Goal: Task Accomplishment & Management: Manage account settings

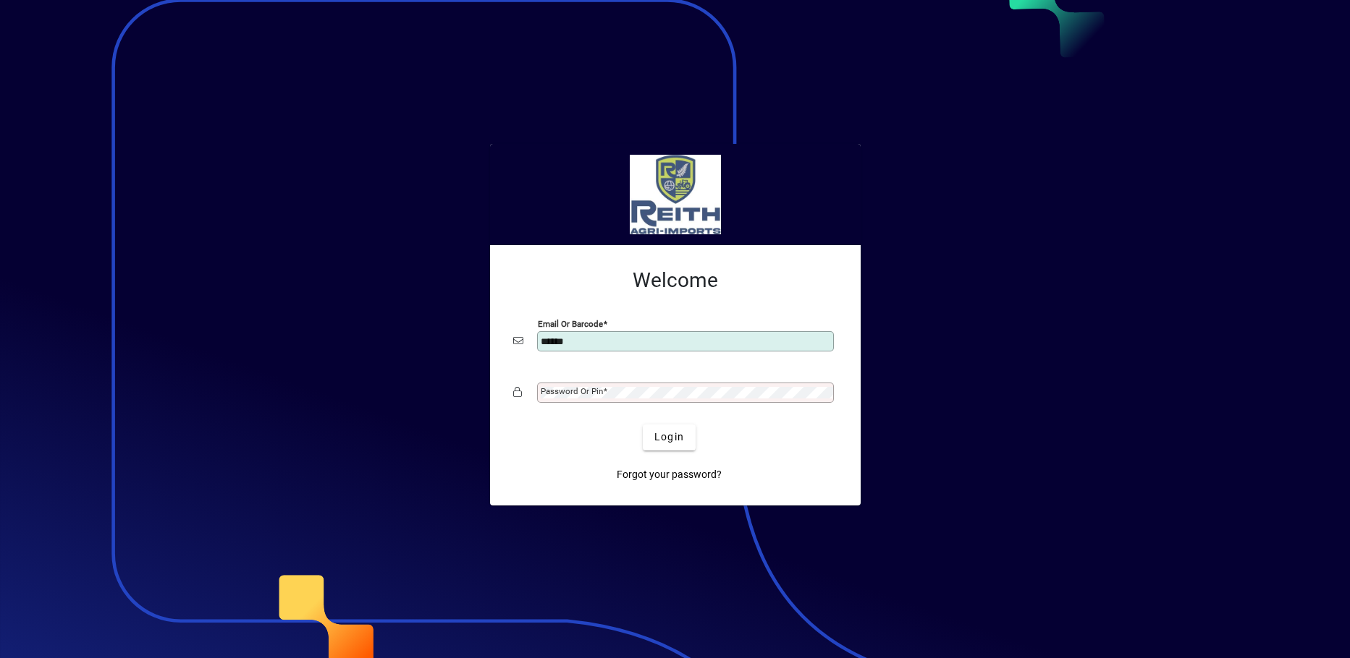
type input "**********"
click at [683, 446] on span "submit" at bounding box center [669, 437] width 53 height 35
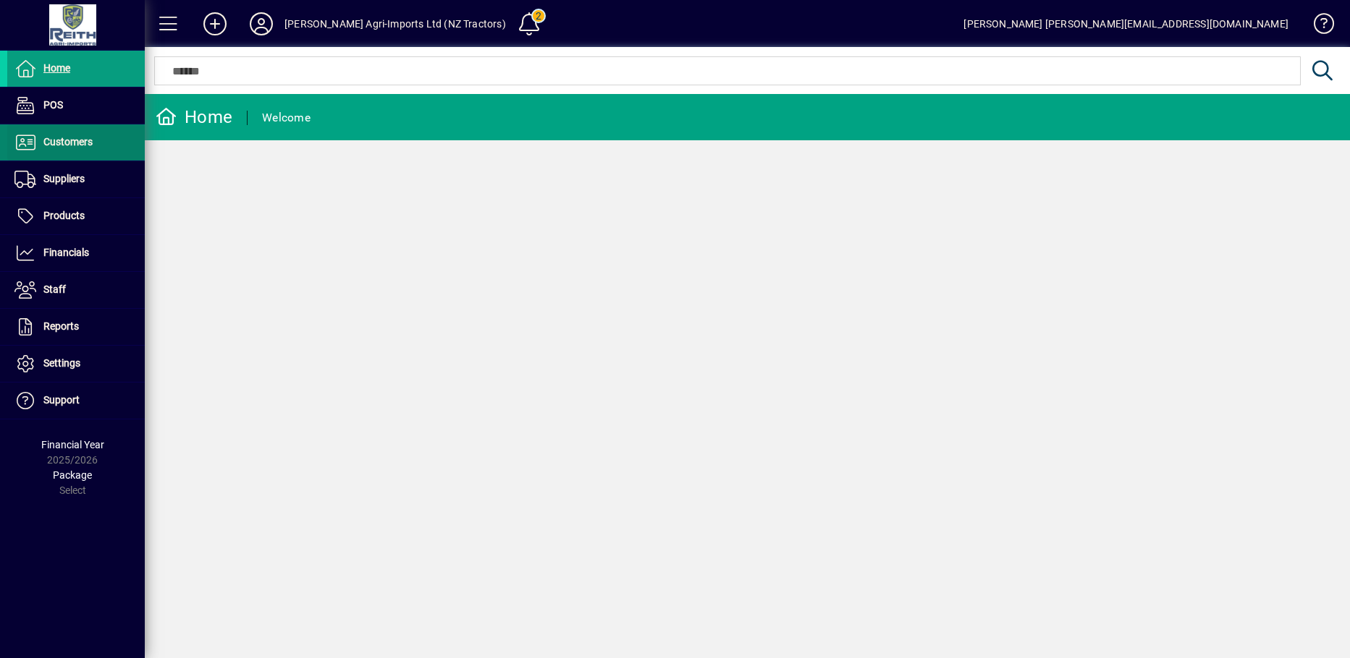
click at [72, 145] on span "Customers" at bounding box center [67, 142] width 49 height 12
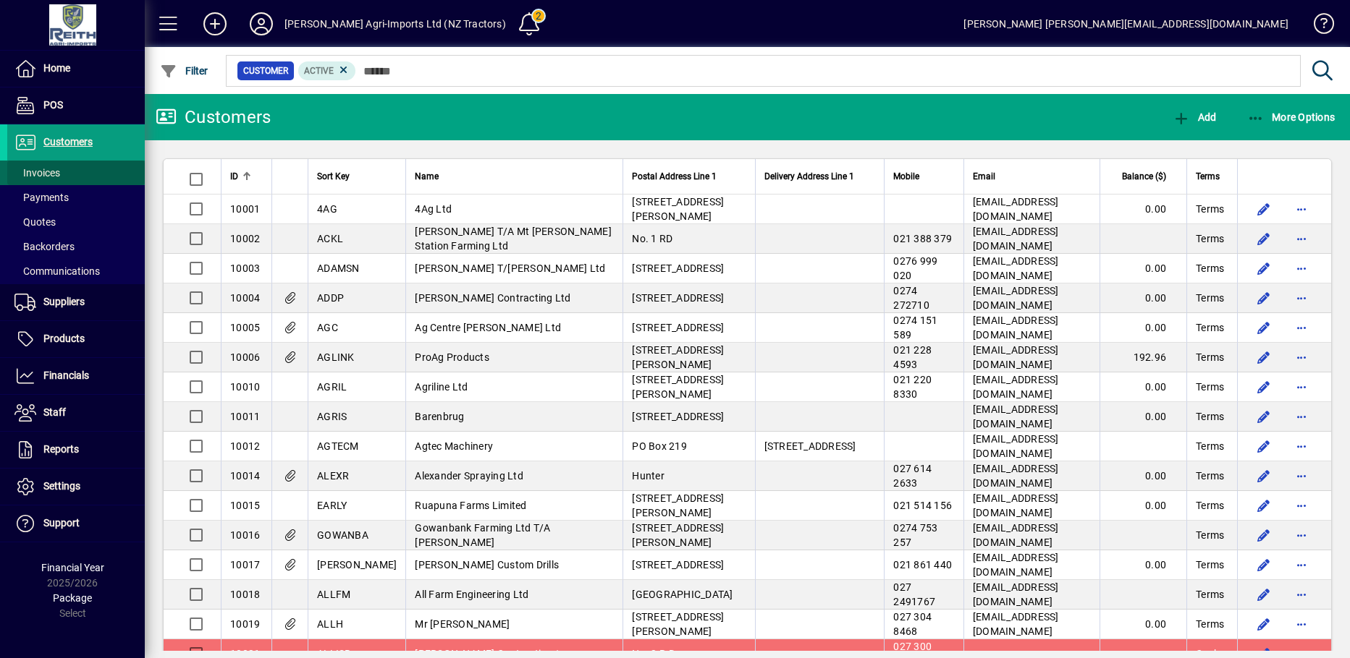
click at [54, 174] on span "Invoices" at bounding box center [37, 173] width 46 height 12
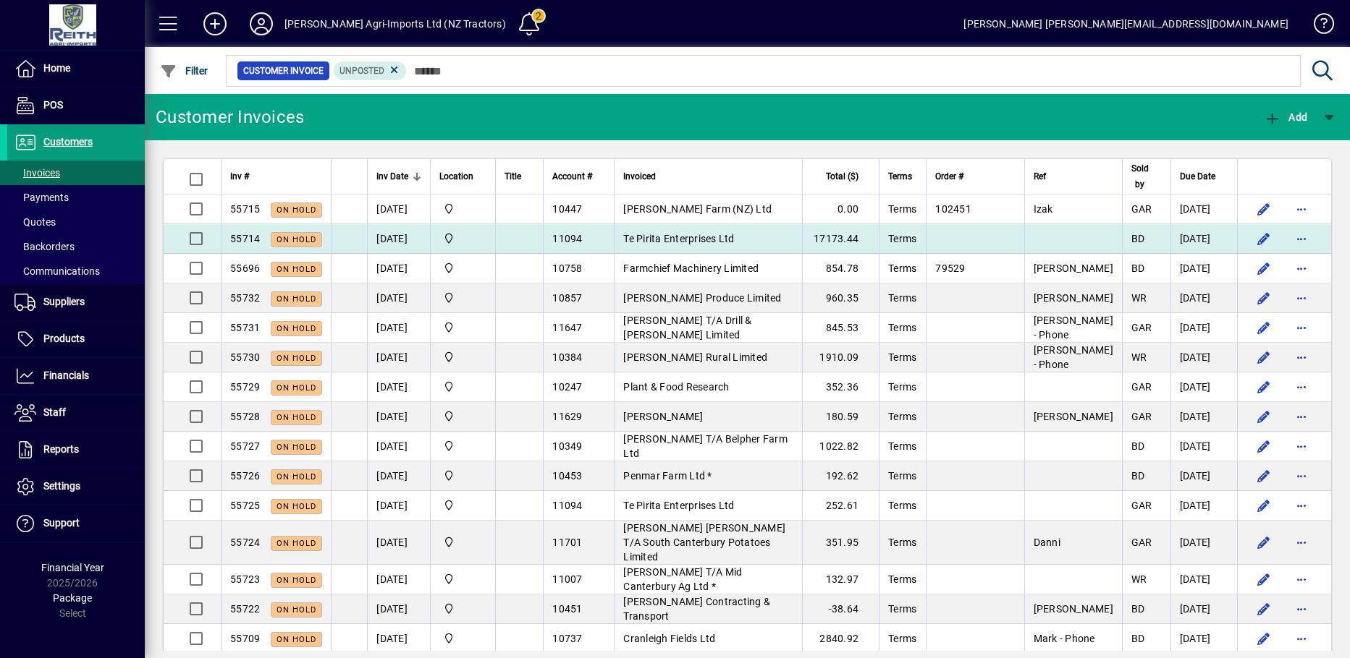
click at [857, 245] on td "17173.44" at bounding box center [840, 239] width 77 height 30
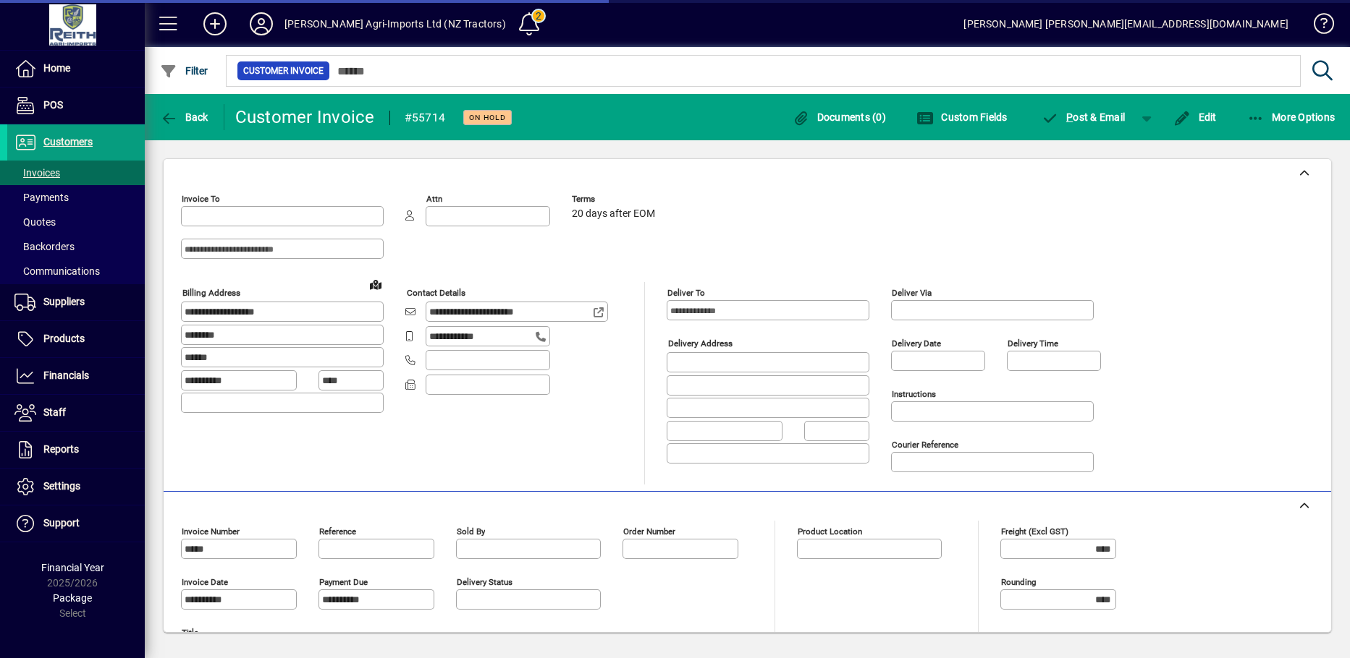
type input "**********"
type input "*********"
type input "**********"
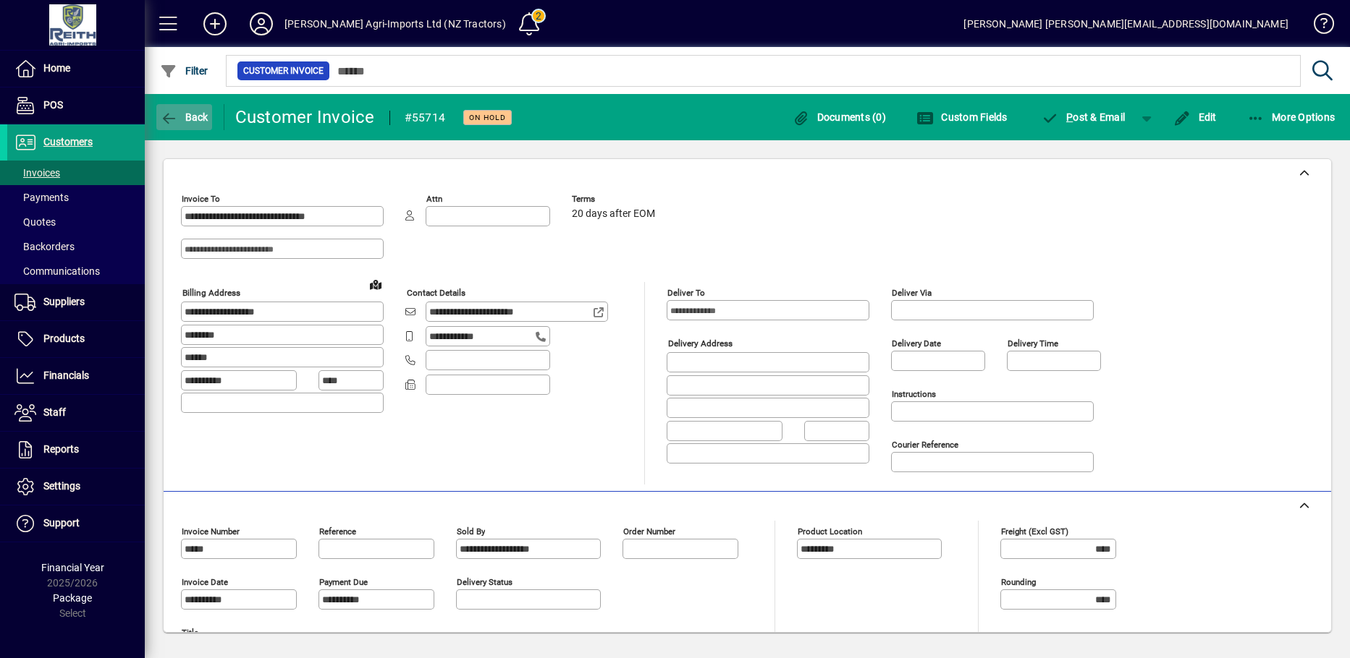
click at [166, 118] on icon "button" at bounding box center [169, 118] width 18 height 14
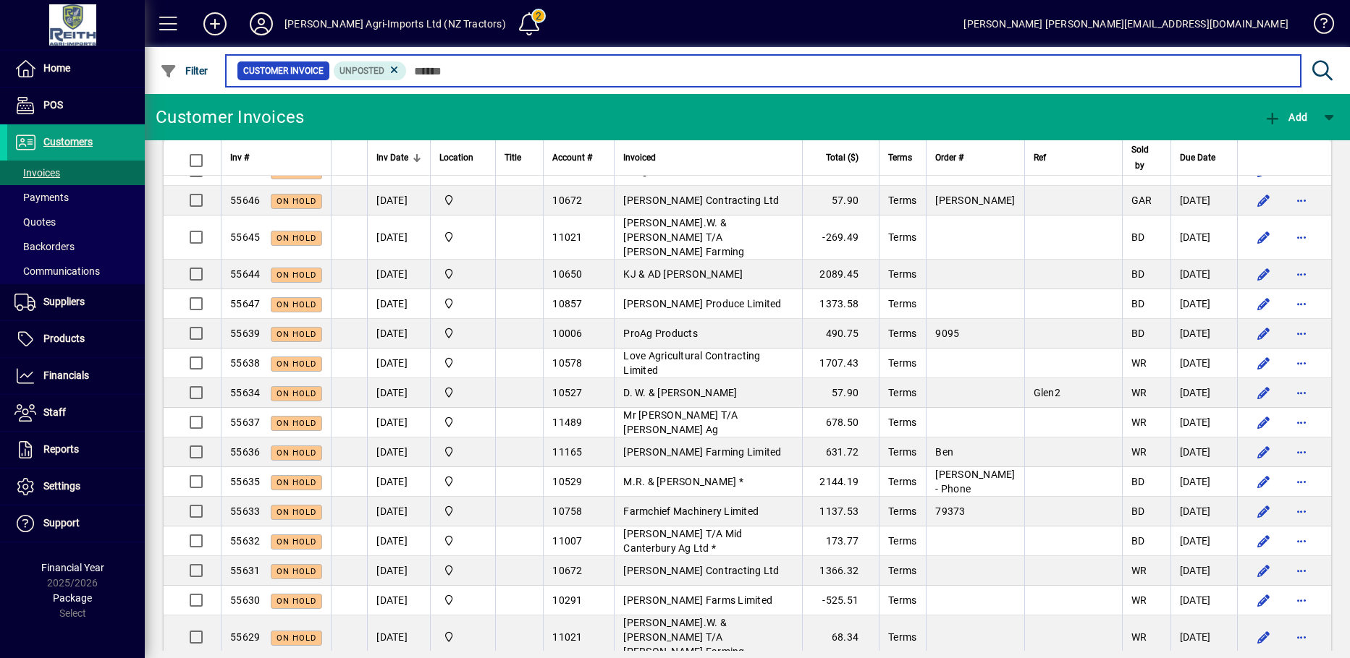
scroll to position [2569, 0]
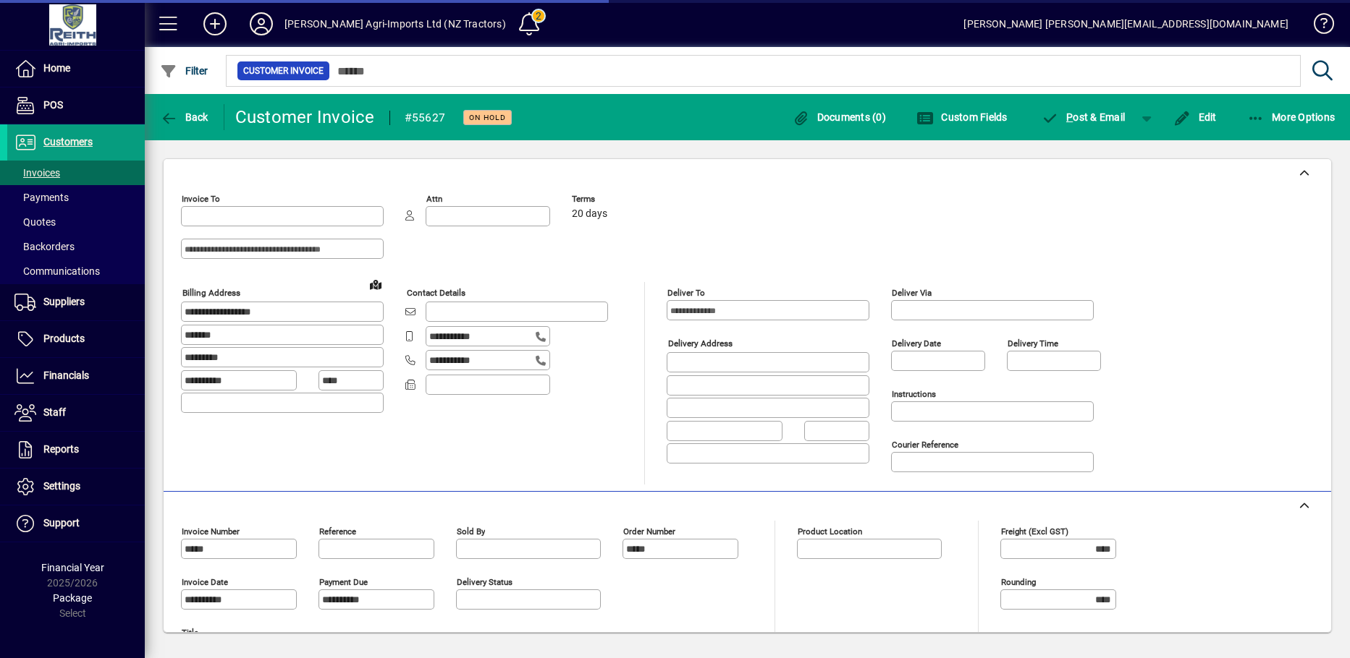
type input "**********"
type input "*********"
type input "**********"
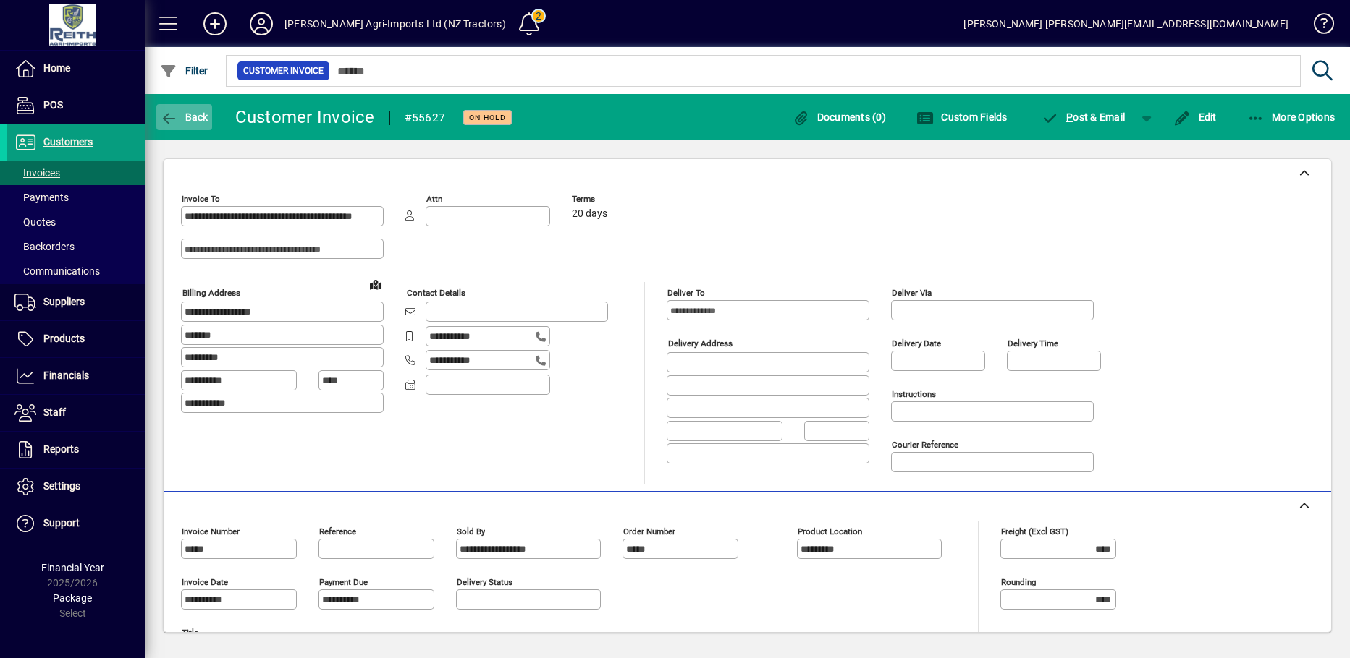
click at [172, 114] on icon "button" at bounding box center [169, 118] width 18 height 14
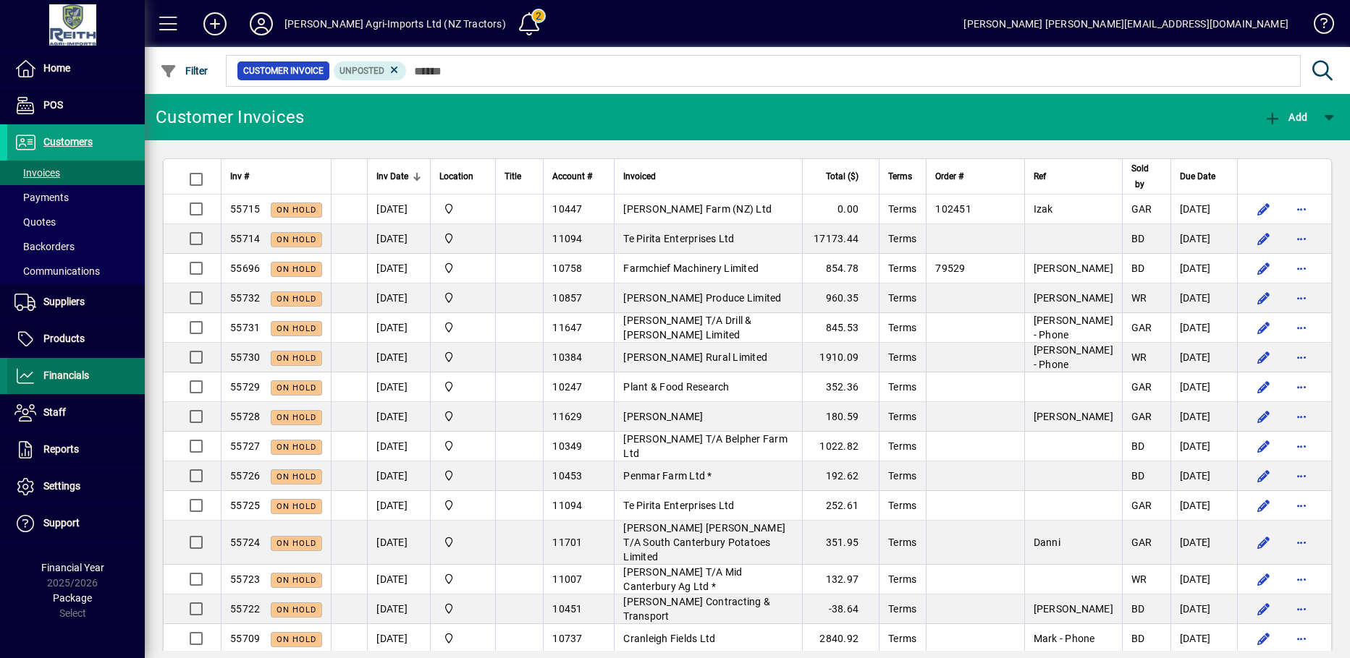
click at [67, 370] on span "Financials" at bounding box center [66, 376] width 46 height 12
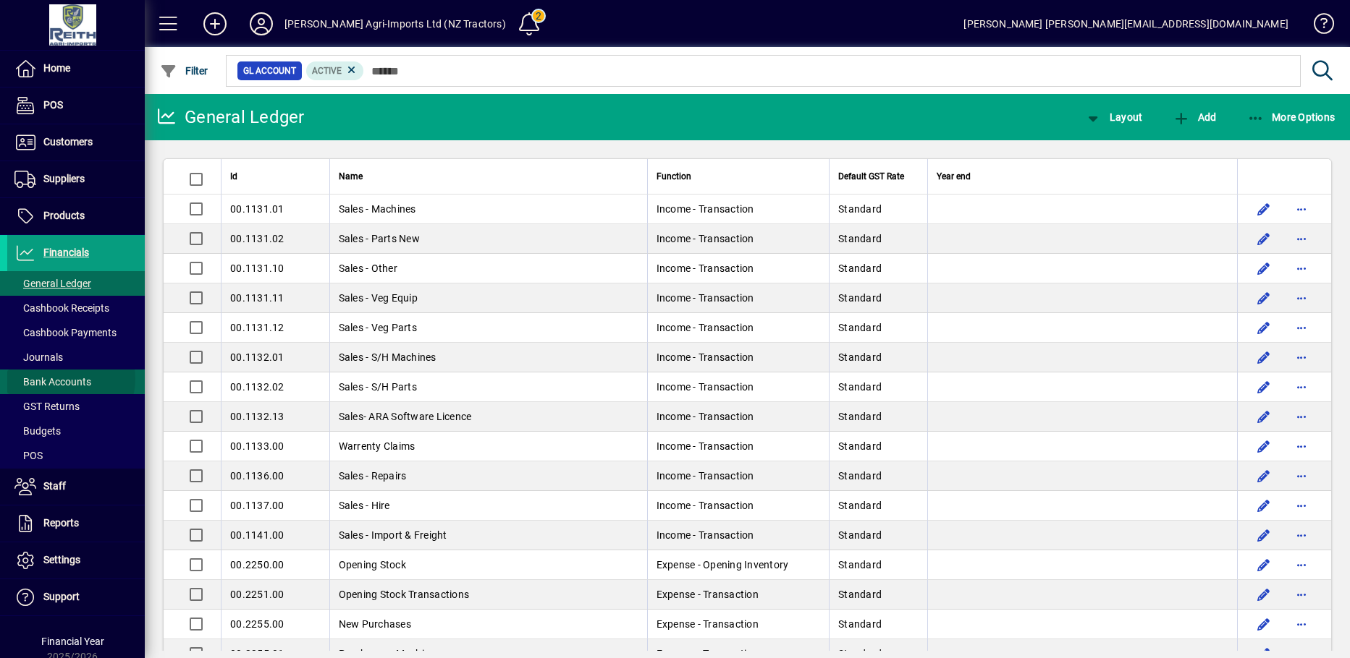
click at [68, 379] on span "Bank Accounts" at bounding box center [52, 382] width 77 height 12
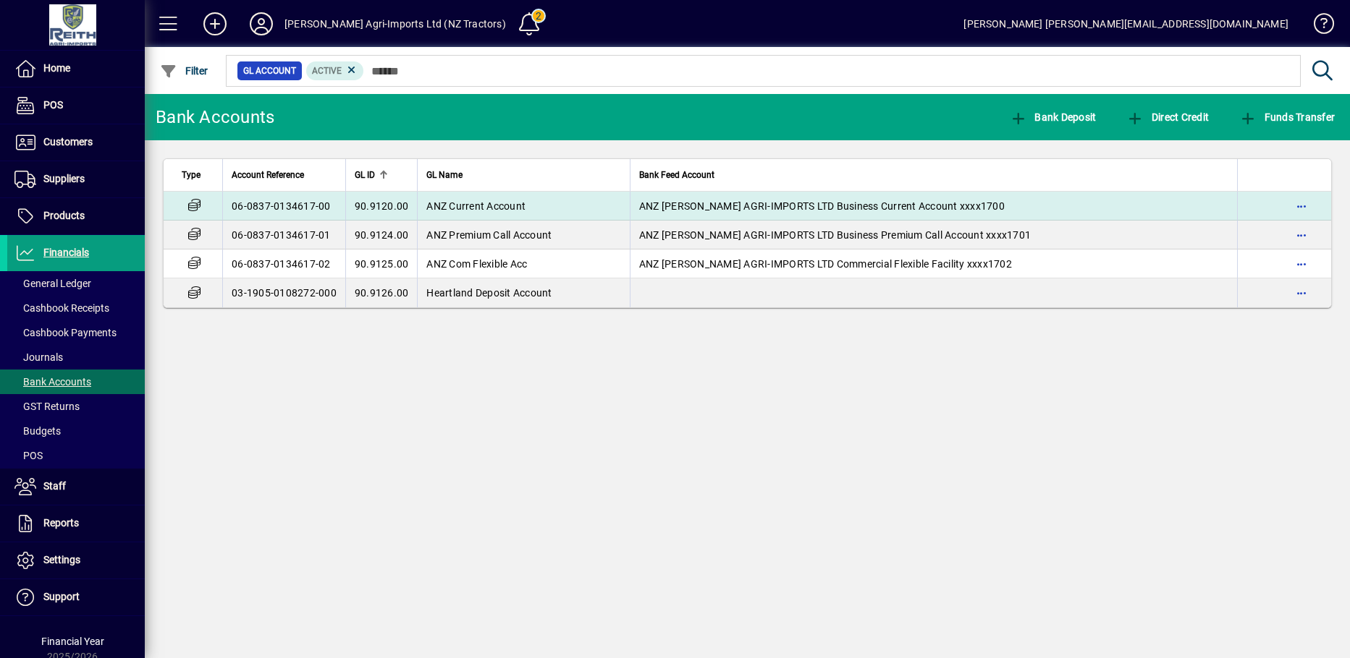
click at [394, 207] on span "90.9120.00" at bounding box center [382, 206] width 54 height 12
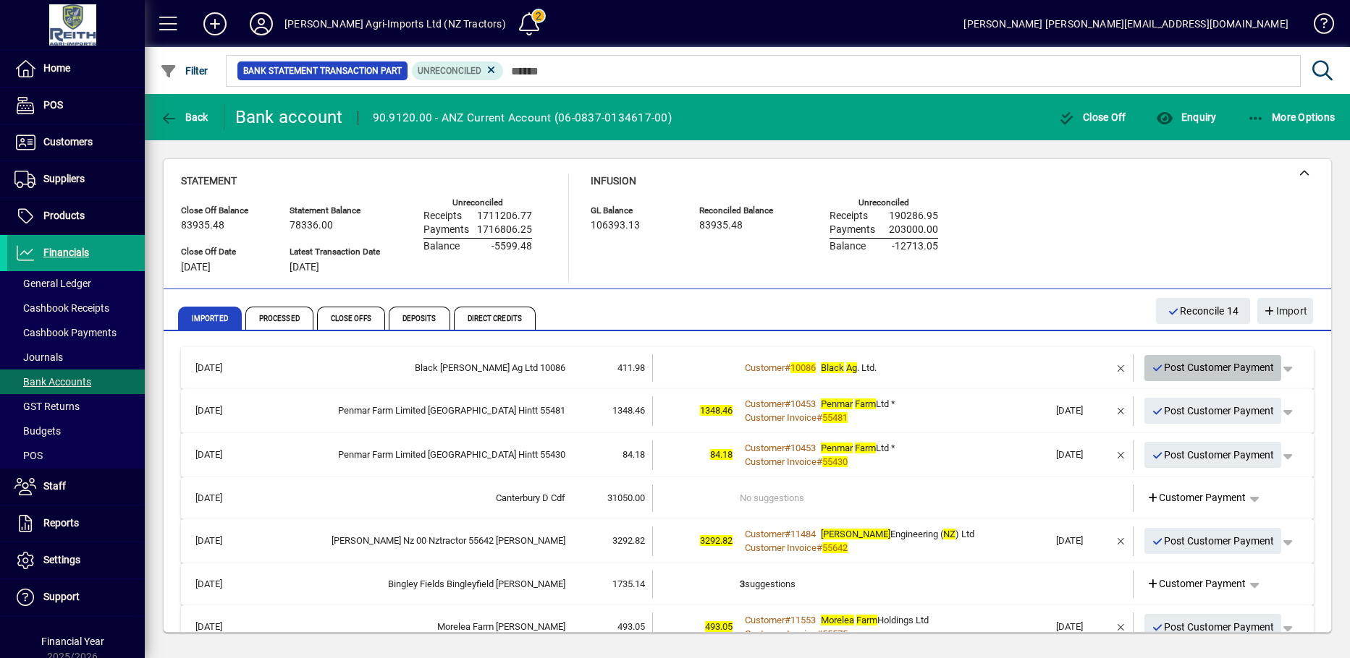
click at [1151, 367] on icon "button" at bounding box center [1157, 368] width 13 height 10
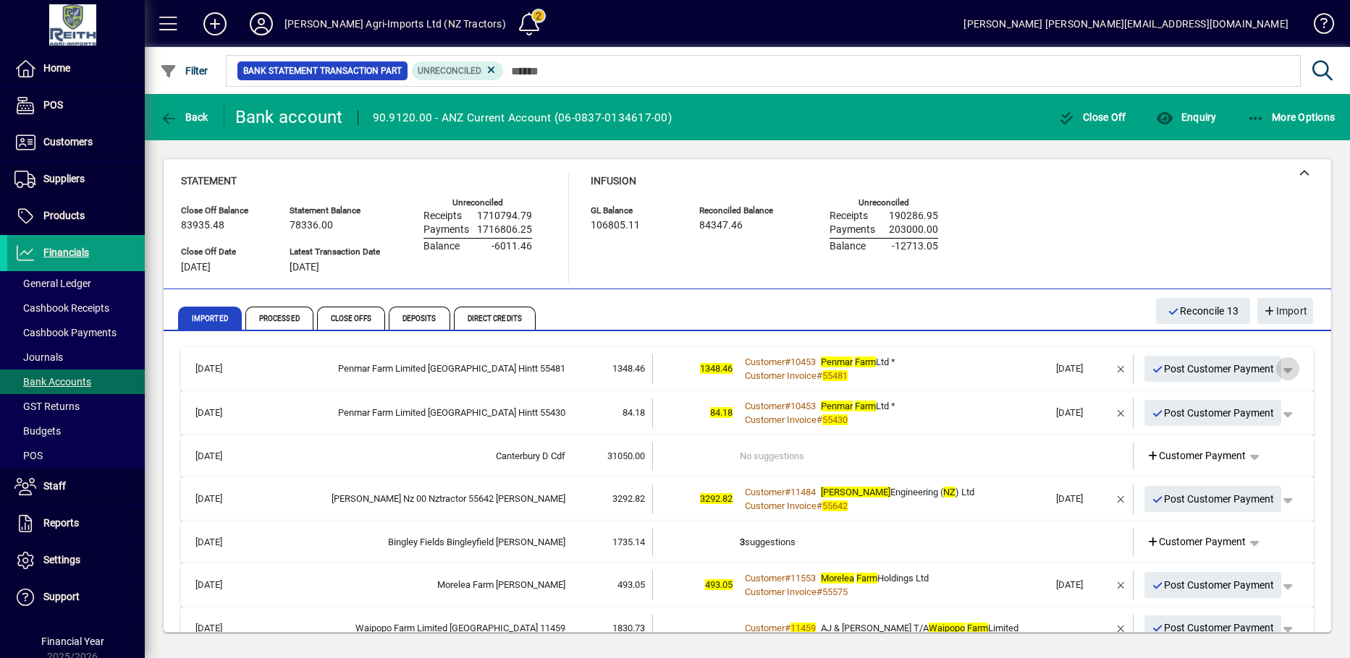
click at [1279, 368] on span "button" at bounding box center [1287, 369] width 35 height 35
click at [1088, 344] on div at bounding box center [675, 329] width 1350 height 658
click at [271, 317] on span "Processed" at bounding box center [279, 318] width 68 height 23
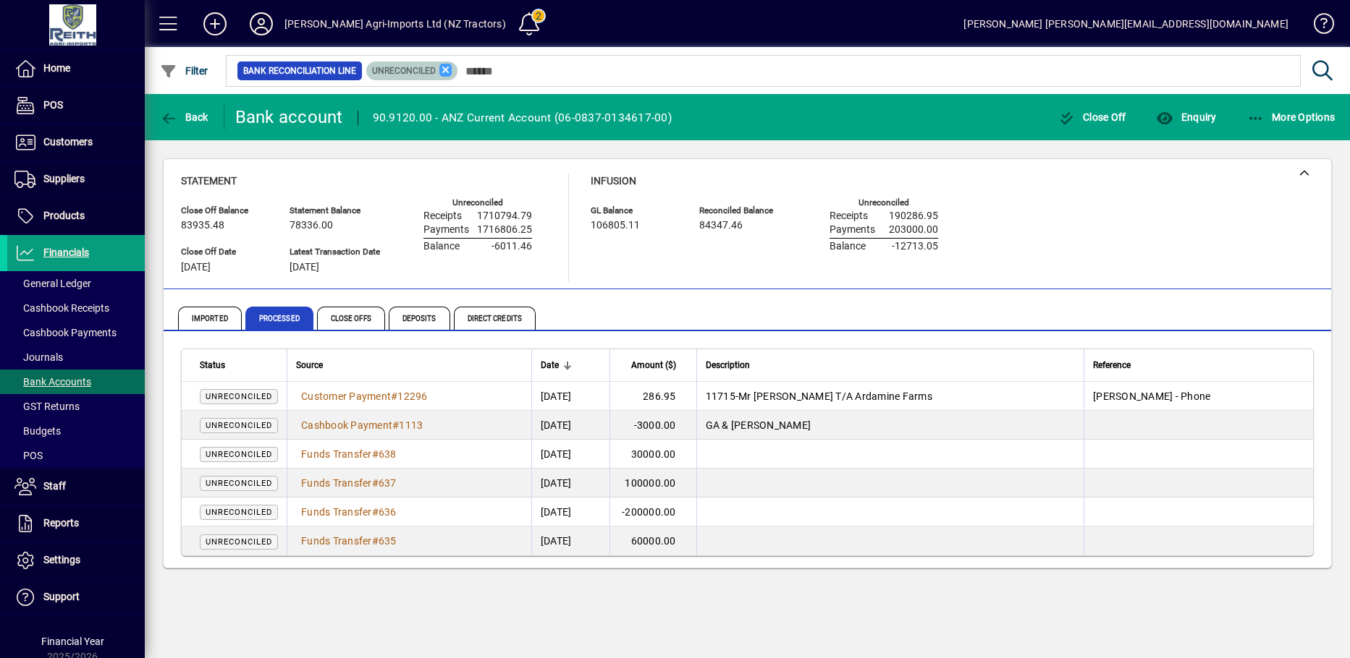
click at [444, 68] on icon at bounding box center [445, 70] width 13 height 13
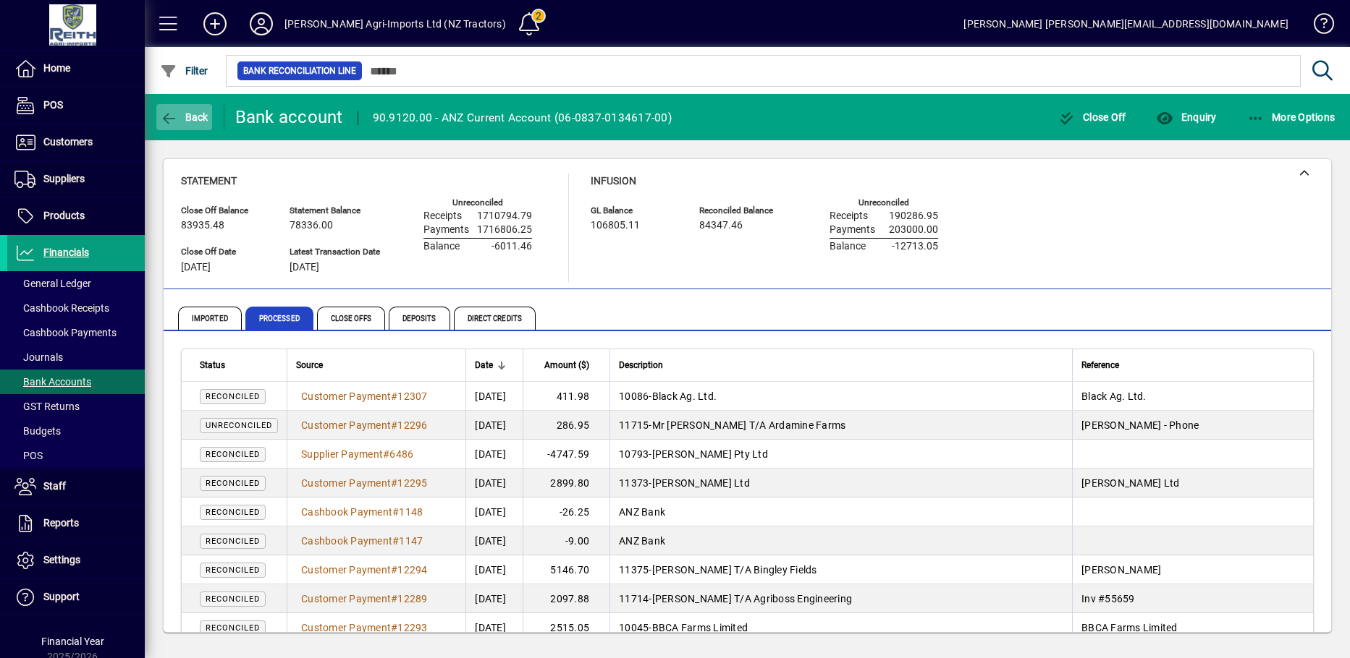
click at [177, 108] on span "button" at bounding box center [184, 117] width 56 height 35
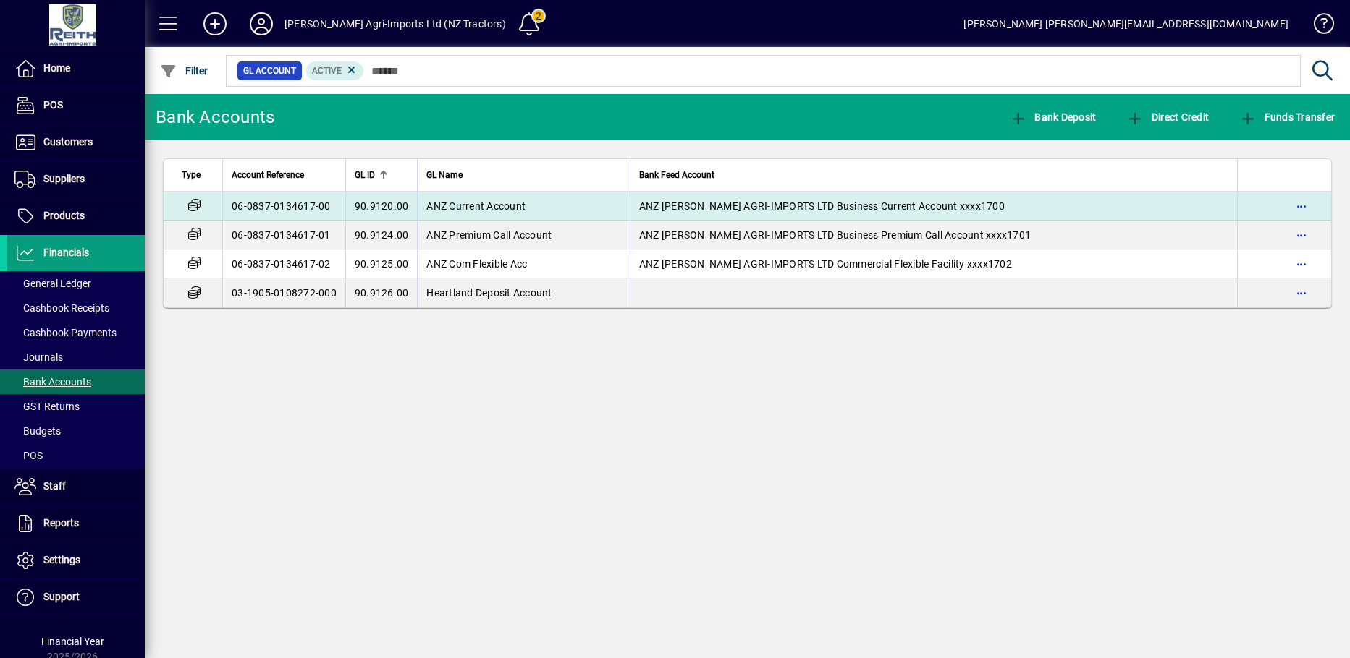
click at [451, 206] on span "ANZ Current Account" at bounding box center [475, 206] width 99 height 12
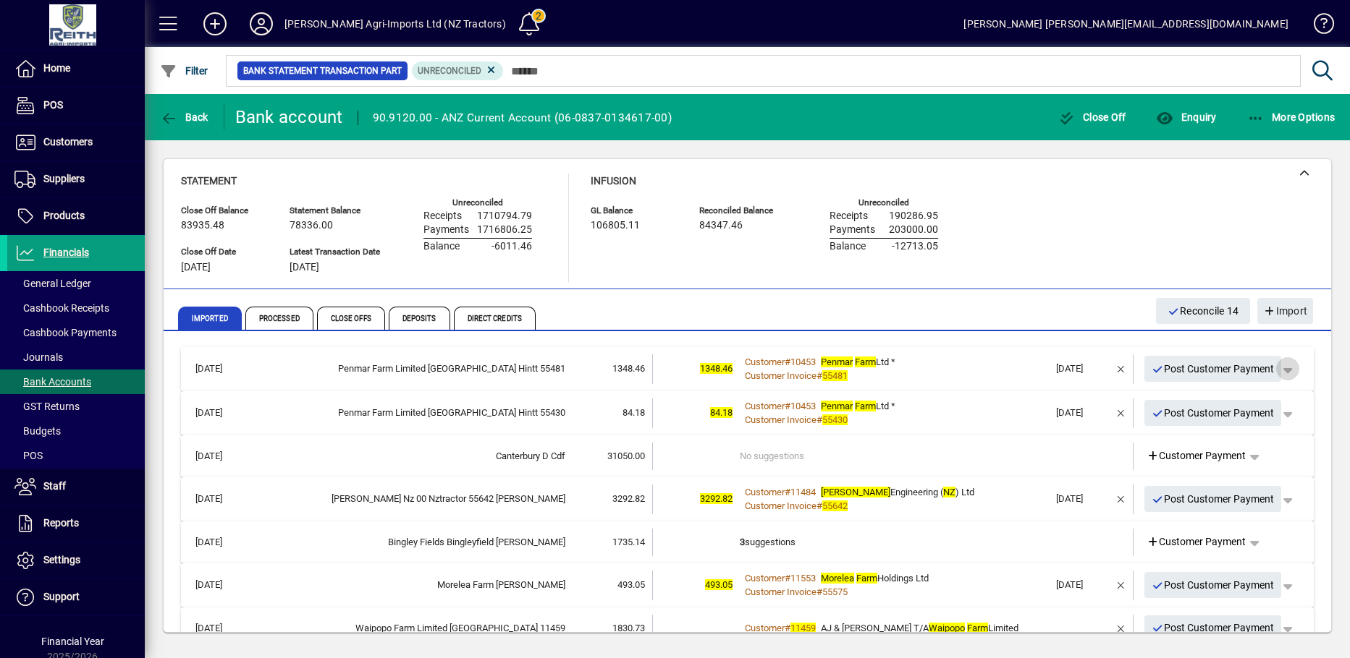
click at [1273, 370] on span "button" at bounding box center [1287, 369] width 35 height 35
click at [1227, 397] on span "Customer Payment" at bounding box center [1232, 399] width 106 height 17
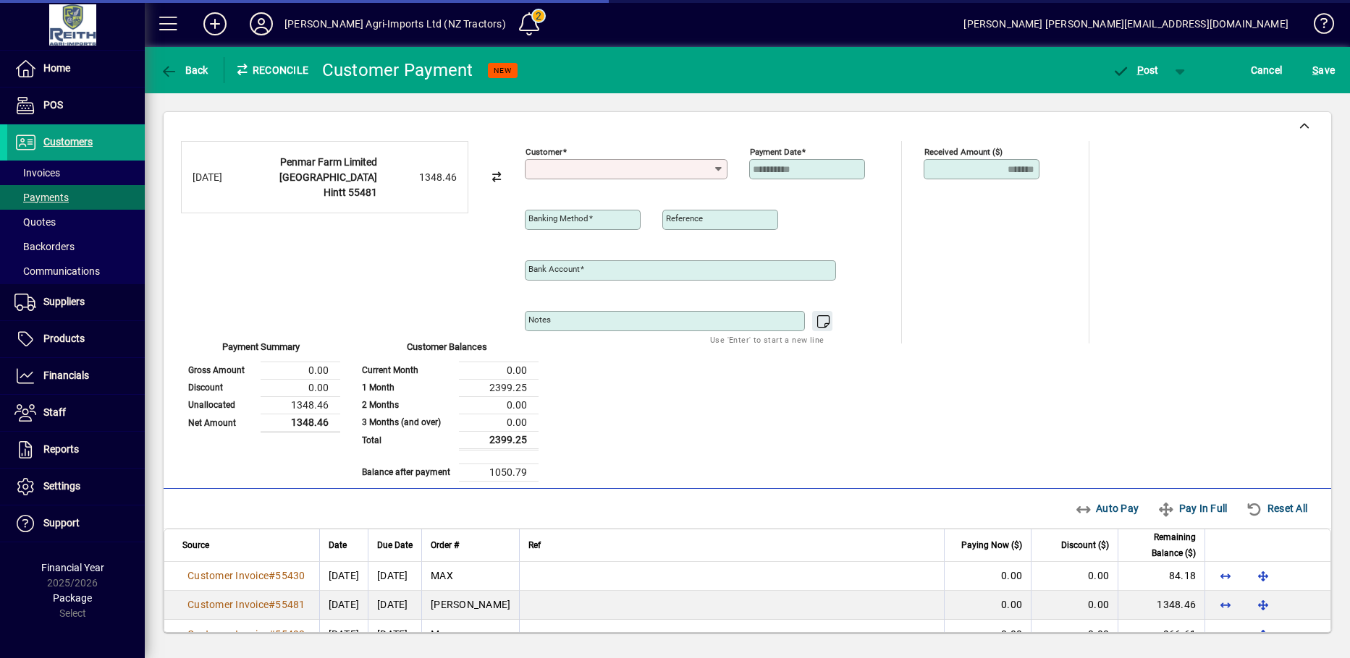
type input "**********"
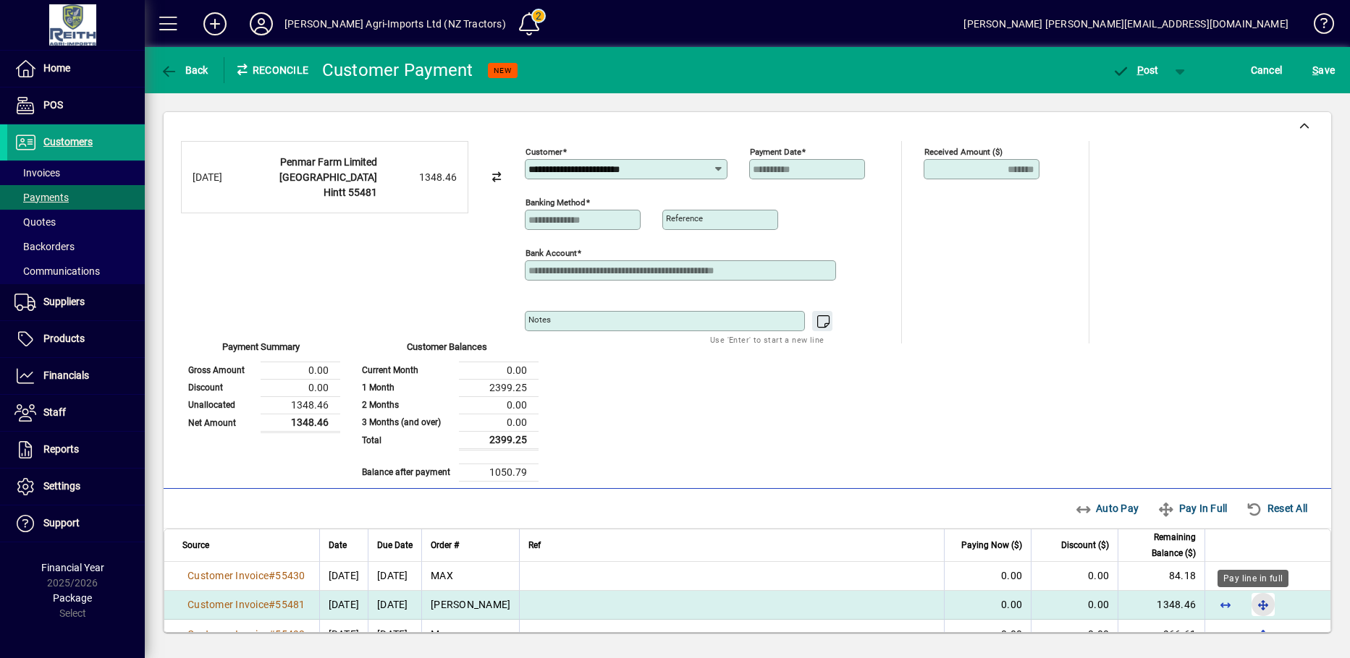
click at [1250, 607] on span "button" at bounding box center [1262, 605] width 35 height 35
click at [1143, 73] on span "P ost" at bounding box center [1134, 70] width 47 height 12
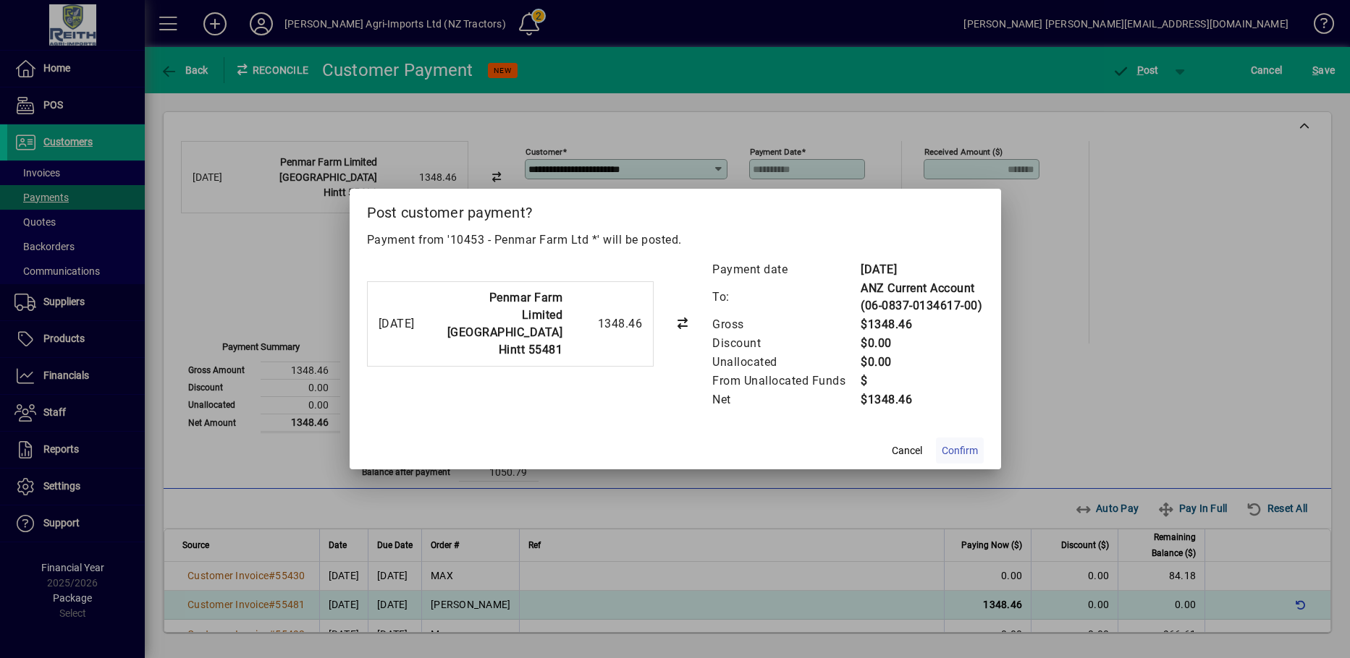
click at [959, 455] on span "Confirm" at bounding box center [959, 451] width 36 height 15
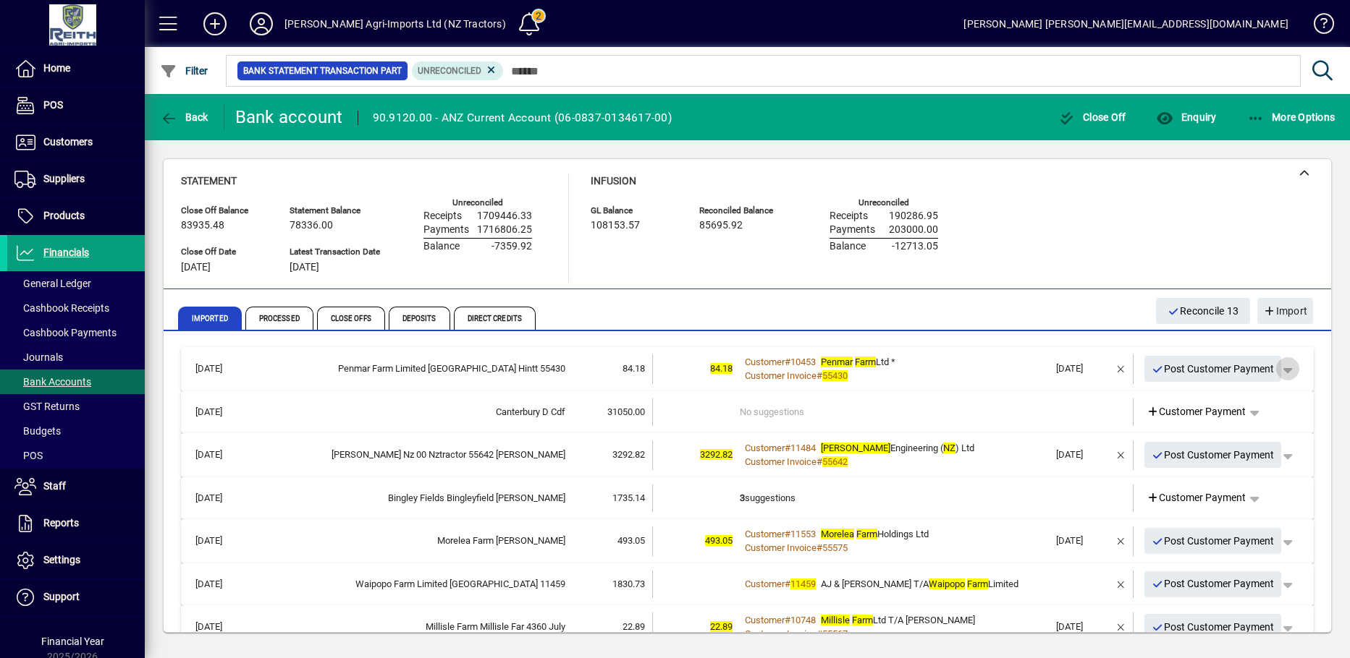
click at [1274, 372] on span "button" at bounding box center [1287, 369] width 35 height 35
click at [1218, 400] on span "Customer Payment" at bounding box center [1232, 399] width 106 height 17
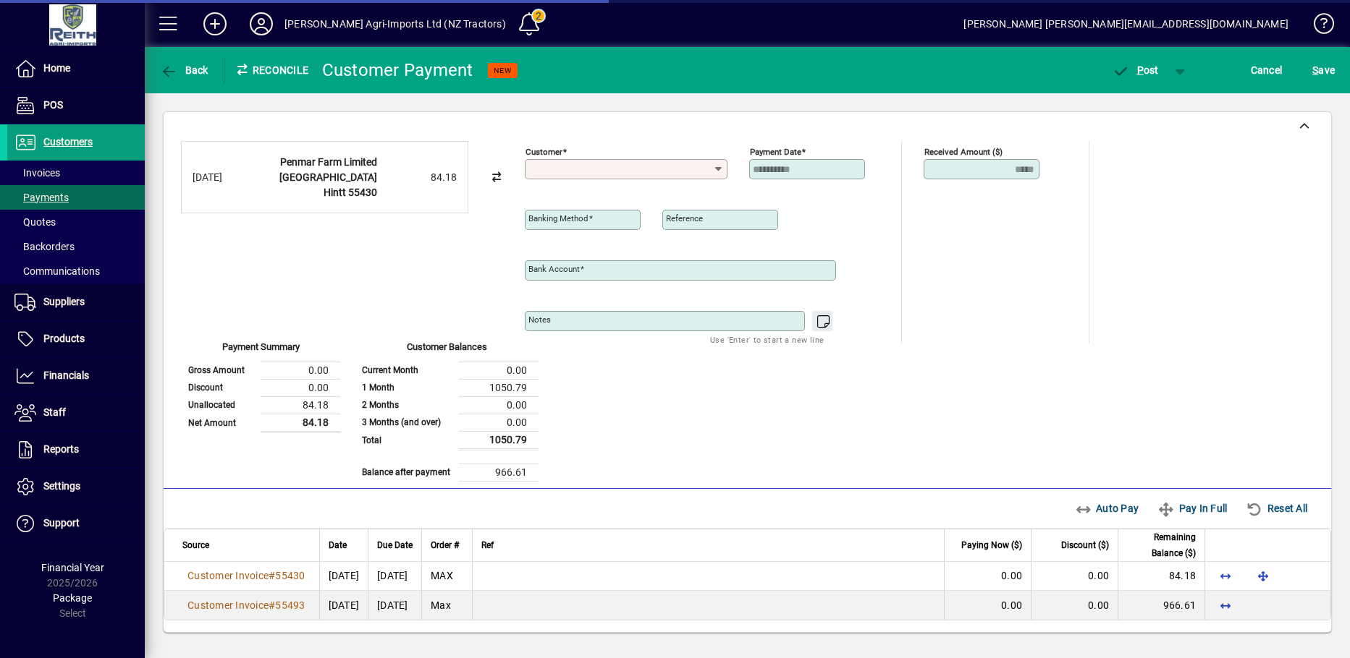
type input "**********"
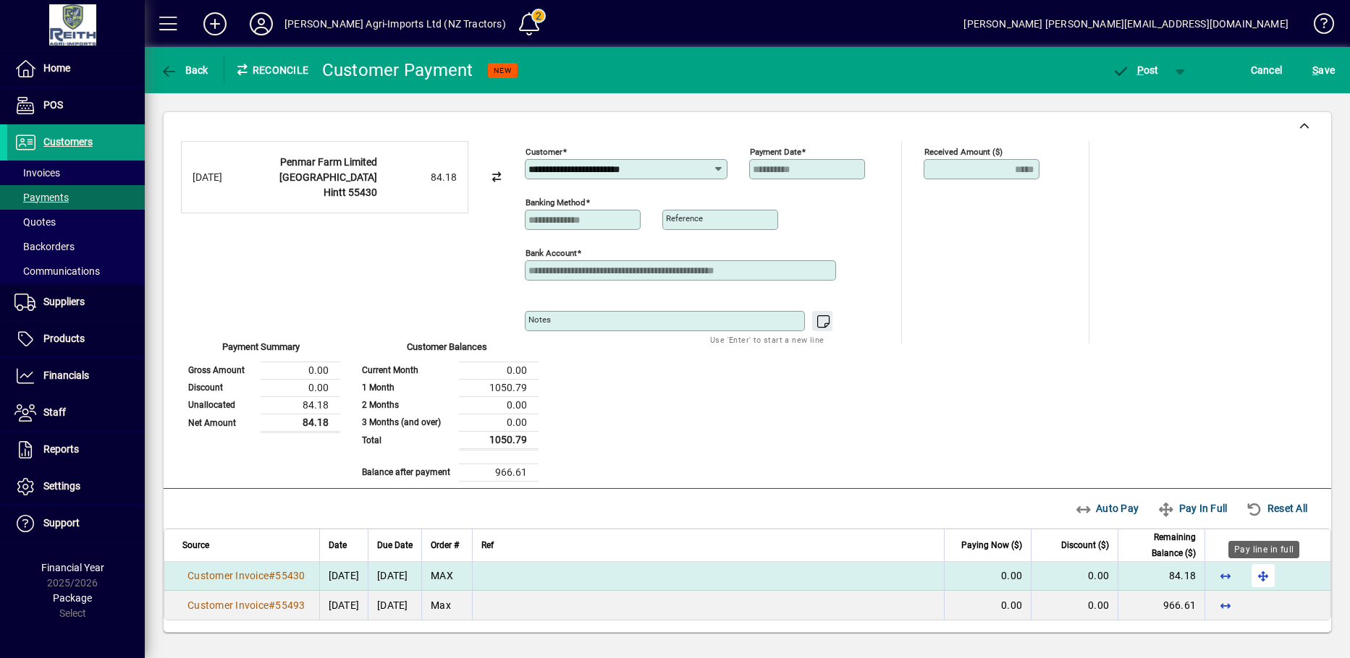
click at [1264, 575] on span "button" at bounding box center [1262, 576] width 35 height 35
click at [1140, 69] on span "P" at bounding box center [1140, 70] width 7 height 12
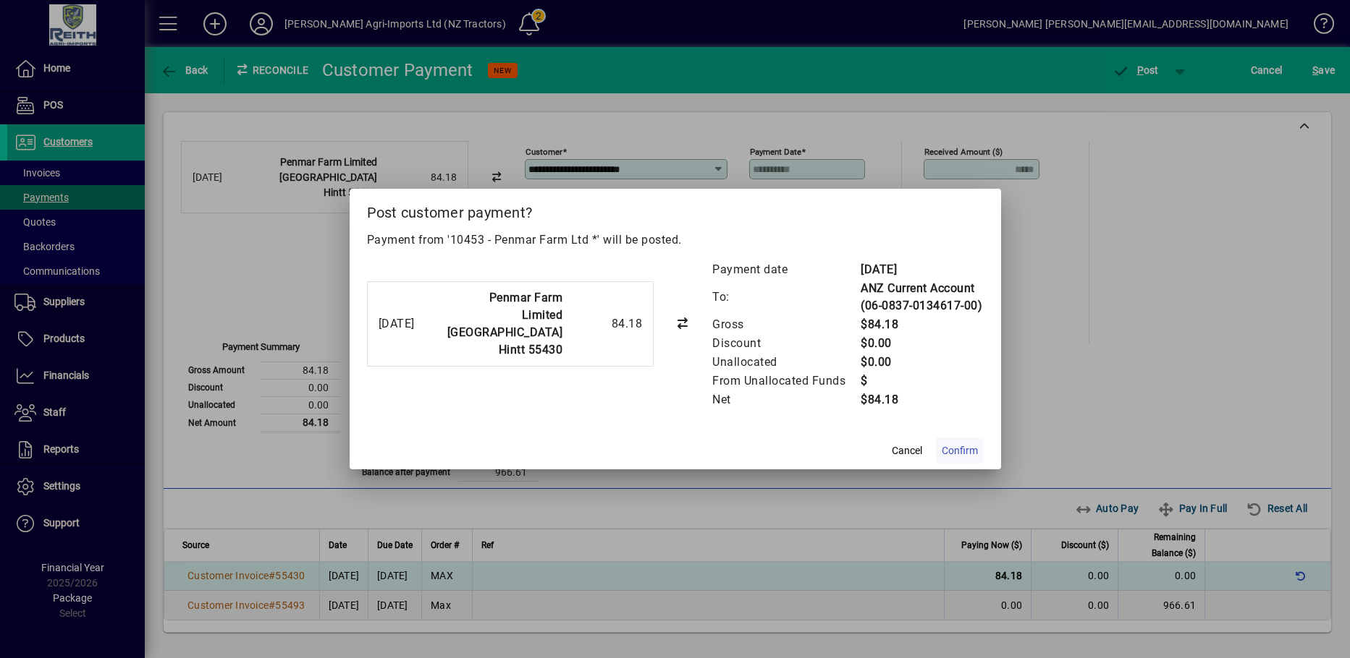
click at [963, 452] on span "Confirm" at bounding box center [959, 451] width 36 height 15
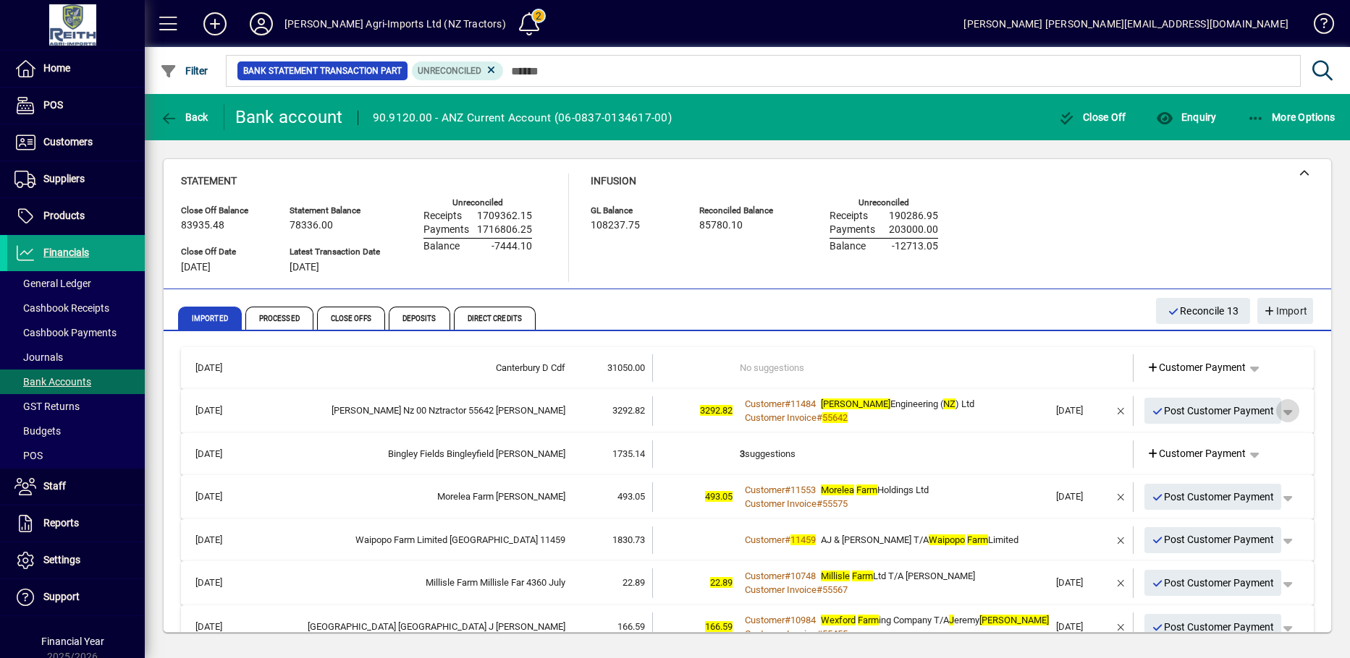
click at [1280, 414] on span "button" at bounding box center [1287, 411] width 35 height 35
click at [1224, 441] on span "Customer Payment" at bounding box center [1232, 441] width 106 height 17
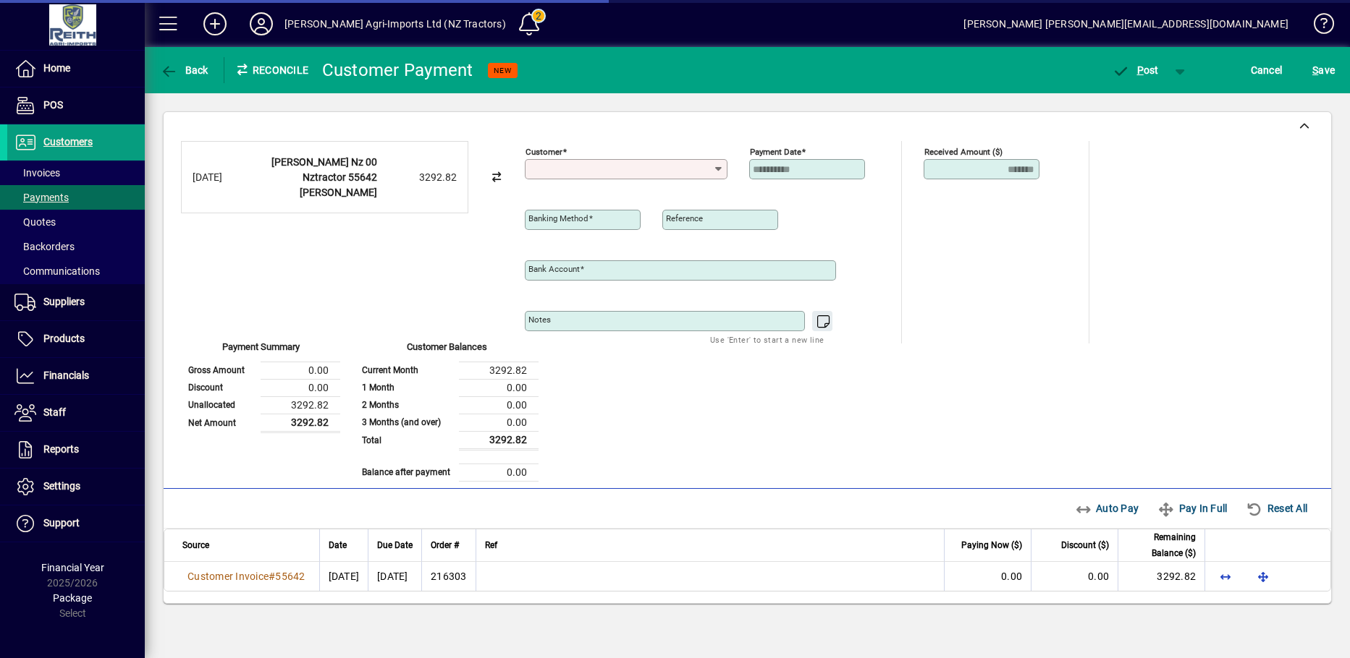
type input "**********"
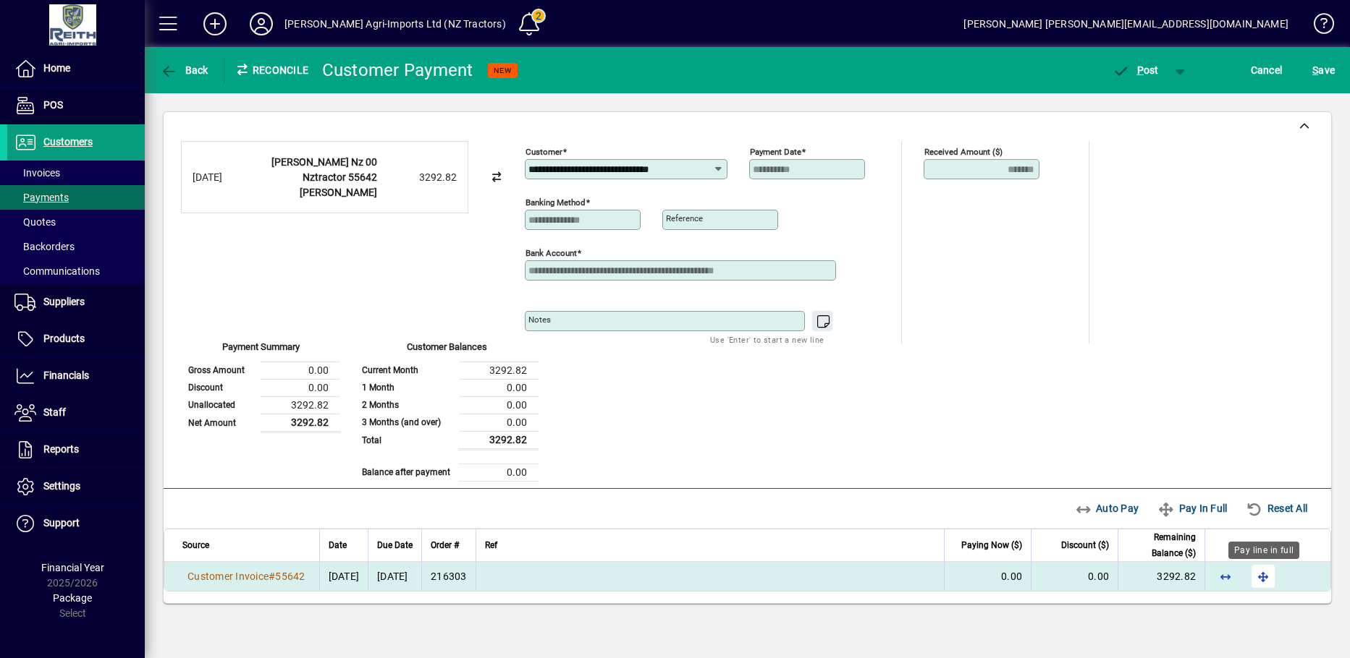
click at [1258, 575] on span "button" at bounding box center [1262, 576] width 35 height 35
click at [1178, 75] on span "button" at bounding box center [1180, 70] width 35 height 35
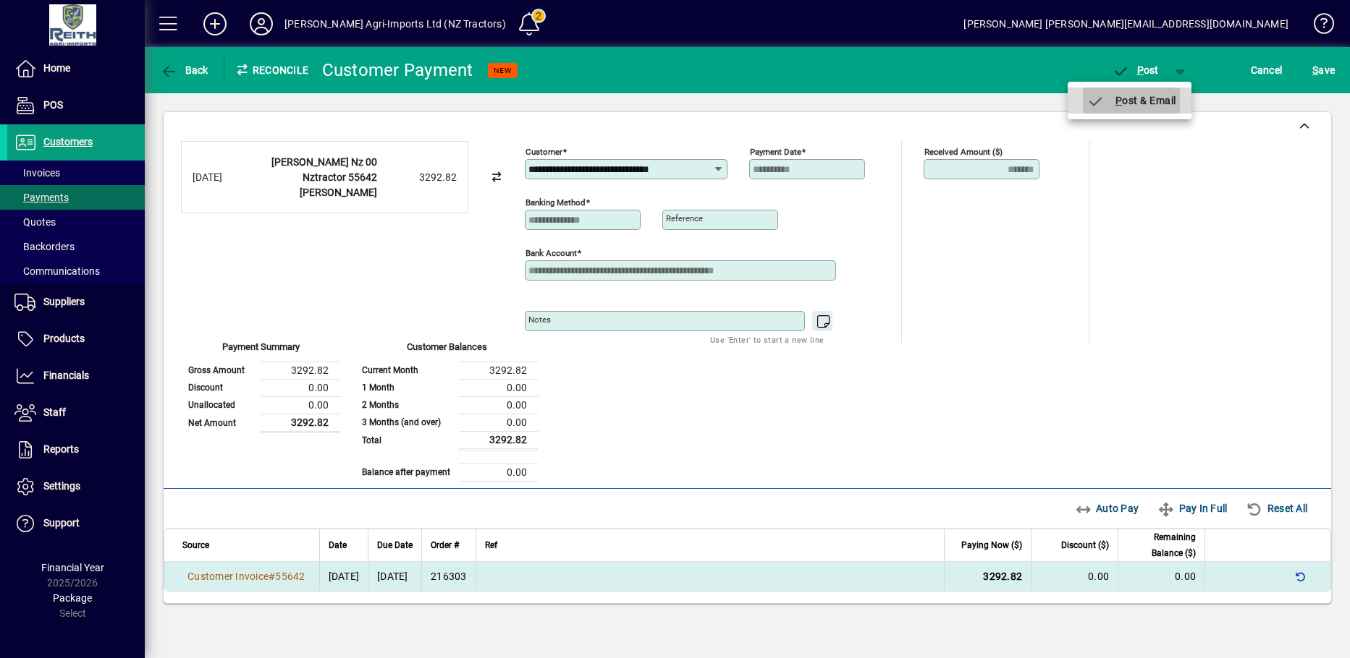
click at [1096, 98] on icon "button" at bounding box center [1095, 102] width 18 height 14
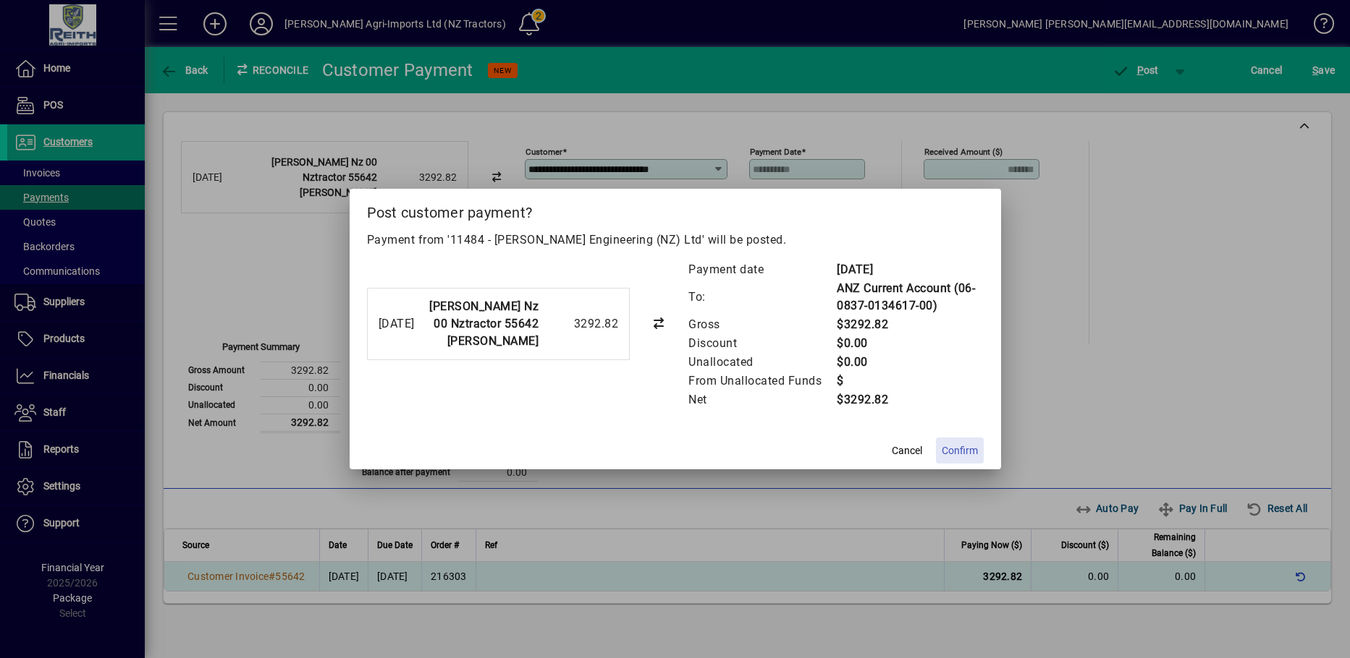
click at [971, 452] on span "Confirm" at bounding box center [959, 451] width 36 height 15
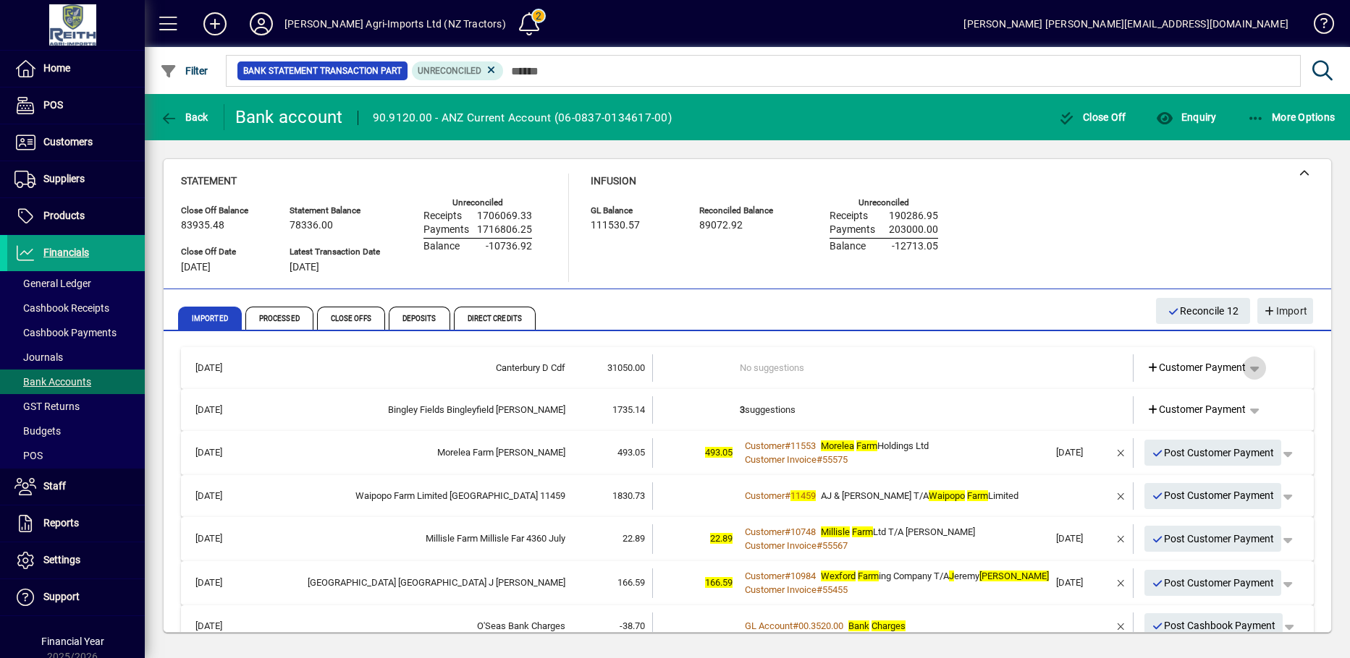
click at [1246, 368] on span "button" at bounding box center [1254, 368] width 35 height 35
click at [1088, 361] on div at bounding box center [675, 329] width 1350 height 658
click at [1310, 119] on span "More Options" at bounding box center [1291, 117] width 88 height 12
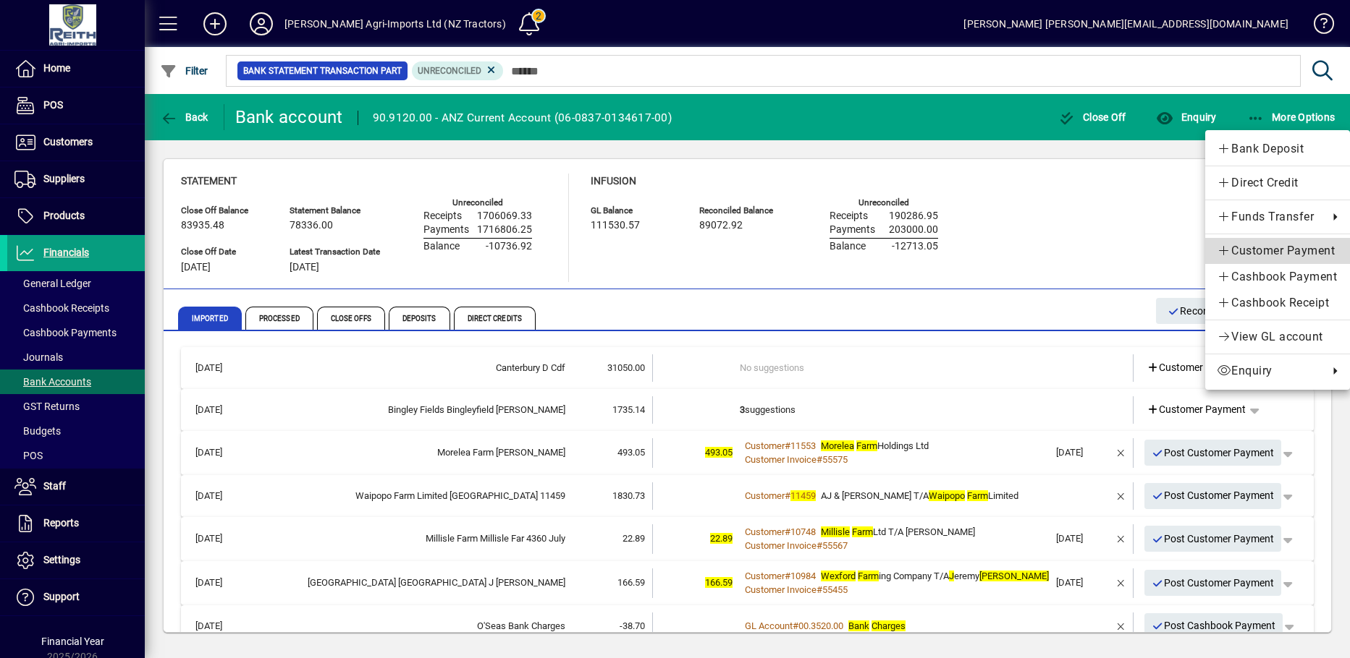
click at [1269, 253] on span "Customer Payment" at bounding box center [1277, 250] width 122 height 17
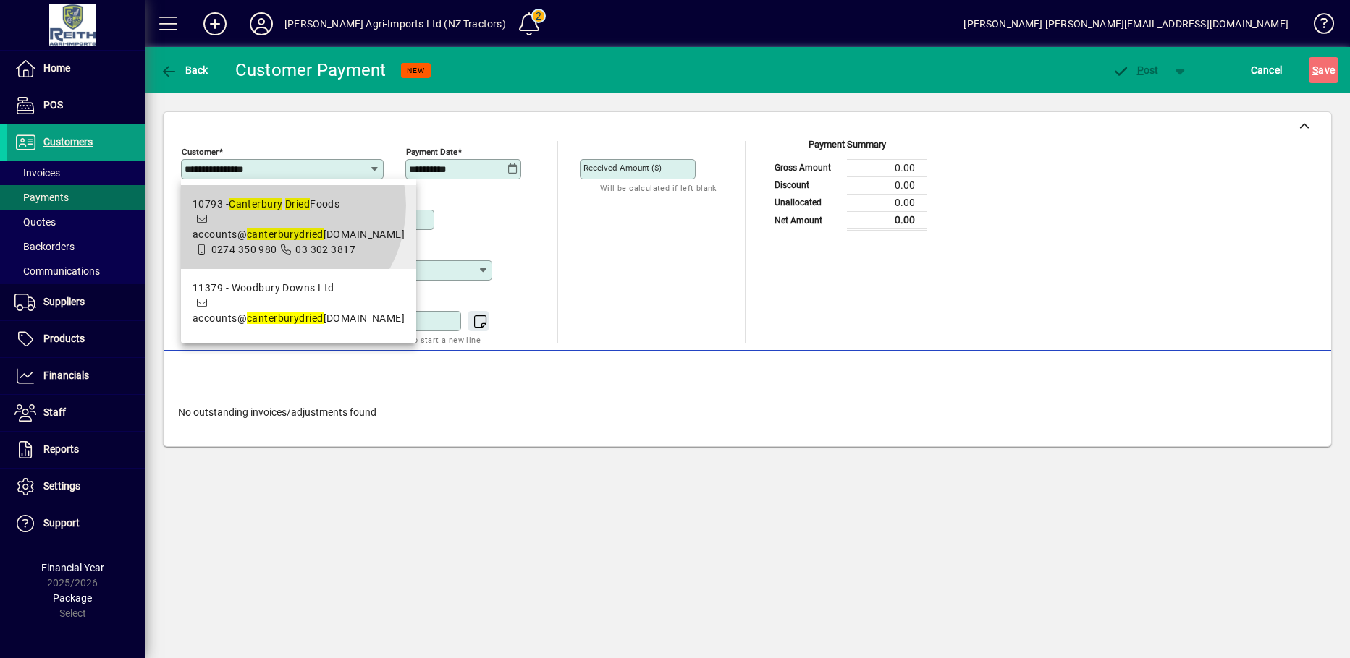
click at [276, 206] on em "Canterbury" at bounding box center [256, 204] width 54 height 12
type input "**********"
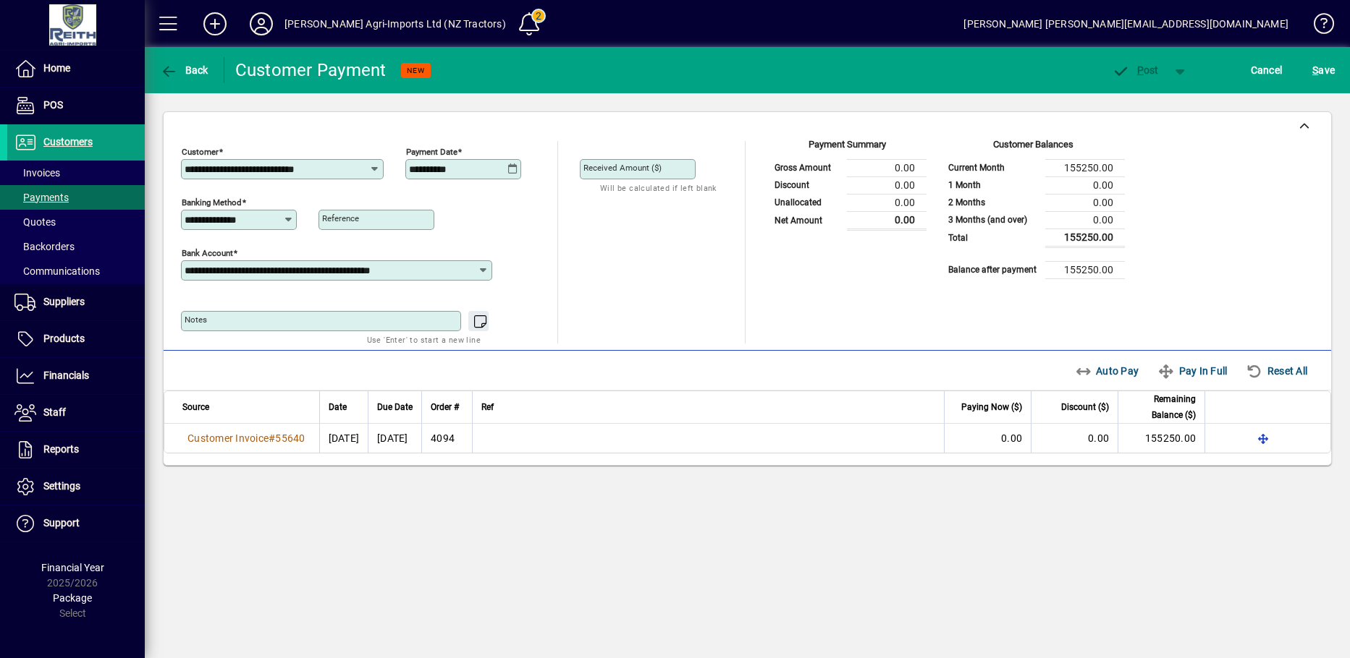
click at [512, 169] on icon at bounding box center [512, 170] width 11 height 12
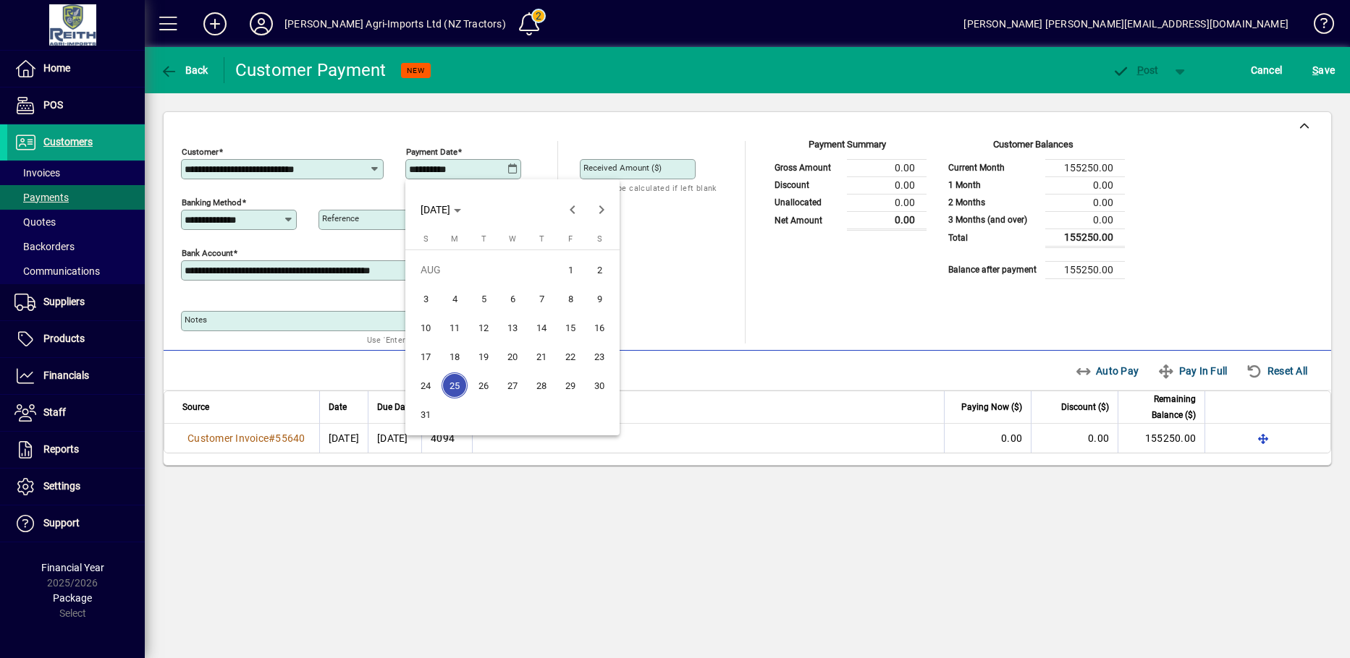
click at [451, 359] on span "18" at bounding box center [454, 357] width 26 height 26
type input "**********"
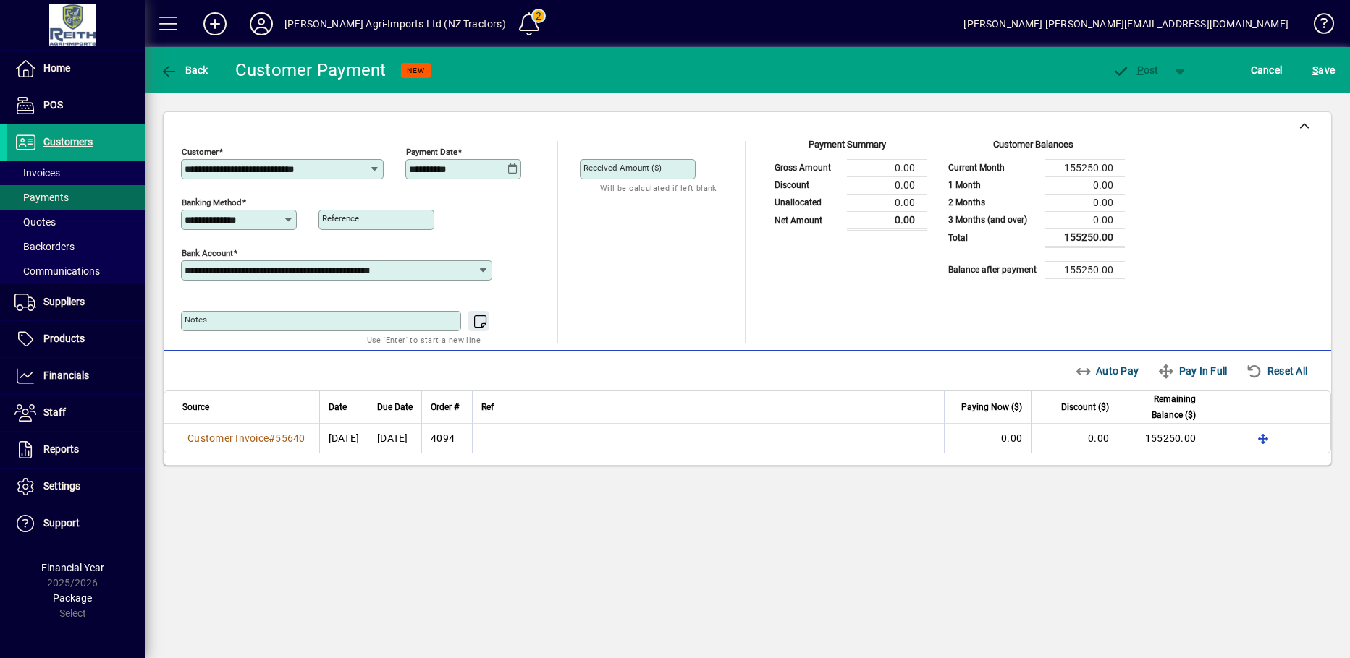
click at [676, 167] on input "Received Amount ($)" at bounding box center [638, 170] width 111 height 12
type input "*"
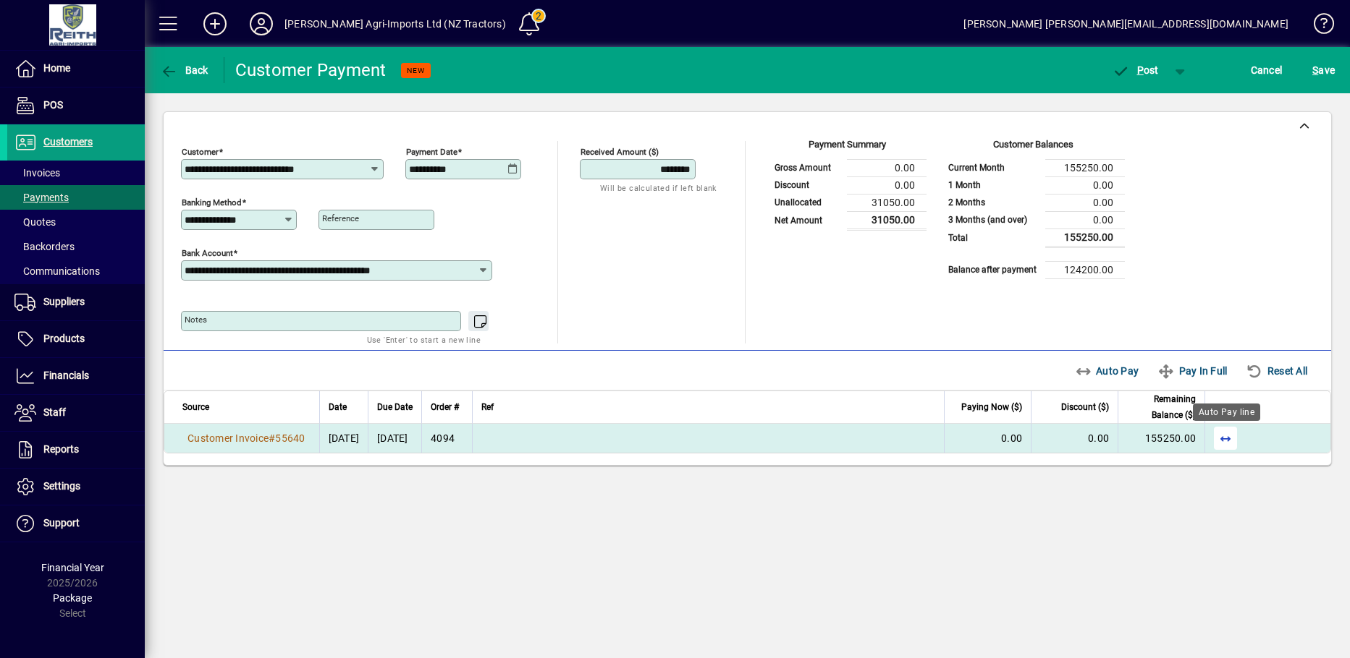
type input "********"
click at [1229, 440] on span "button" at bounding box center [1225, 438] width 35 height 35
click at [1116, 72] on icon "button" at bounding box center [1120, 71] width 18 height 14
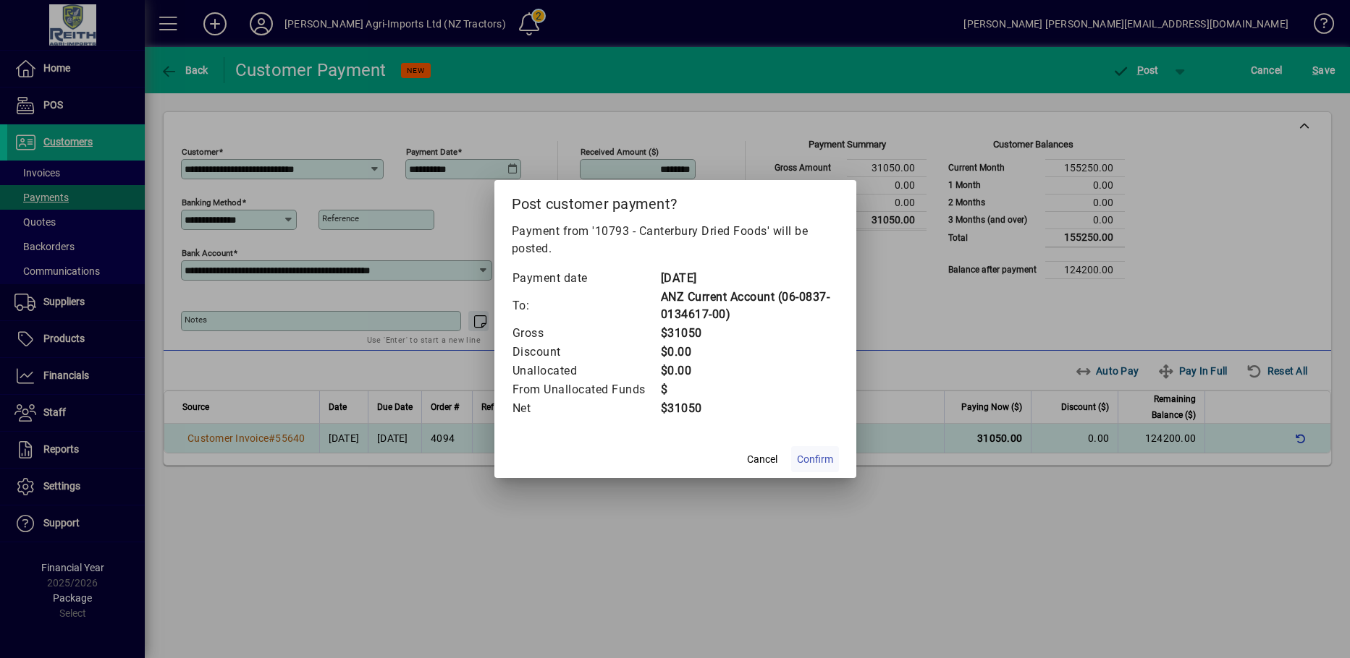
click at [819, 454] on span "Confirm" at bounding box center [815, 459] width 36 height 15
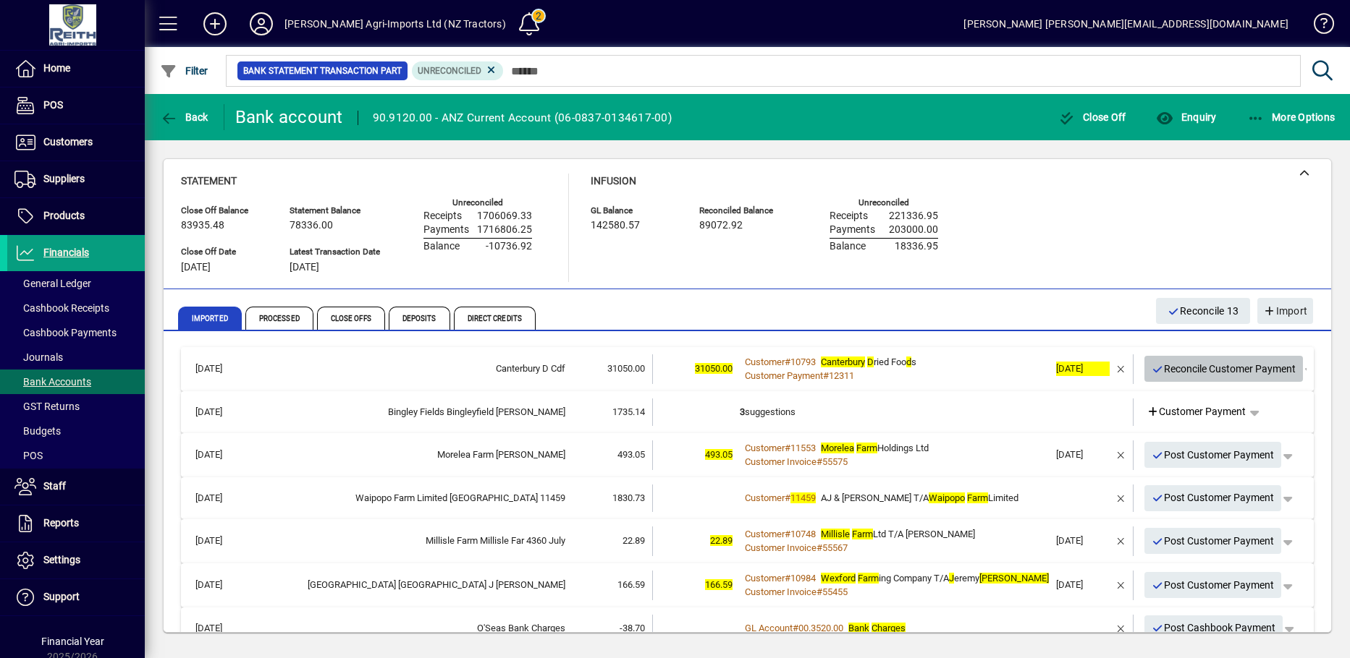
click at [1151, 366] on icon "button" at bounding box center [1157, 370] width 13 height 10
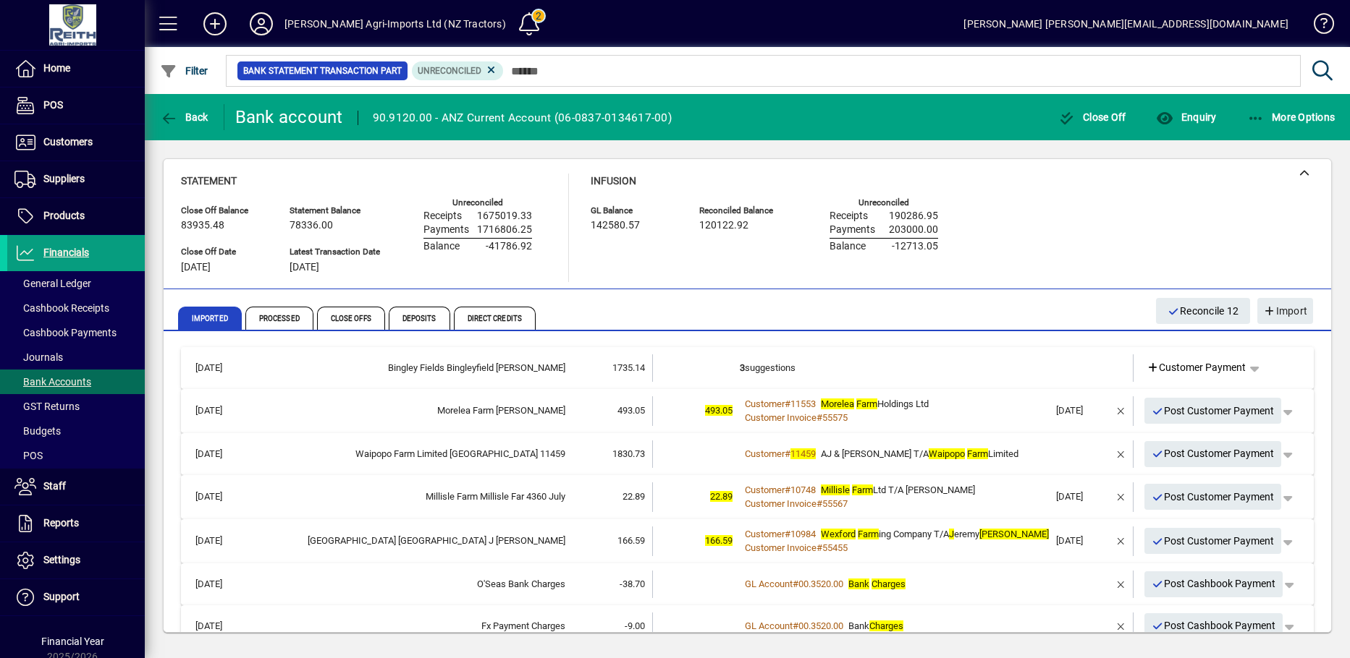
click at [740, 367] on td "3 suggestions" at bounding box center [894, 368] width 309 height 27
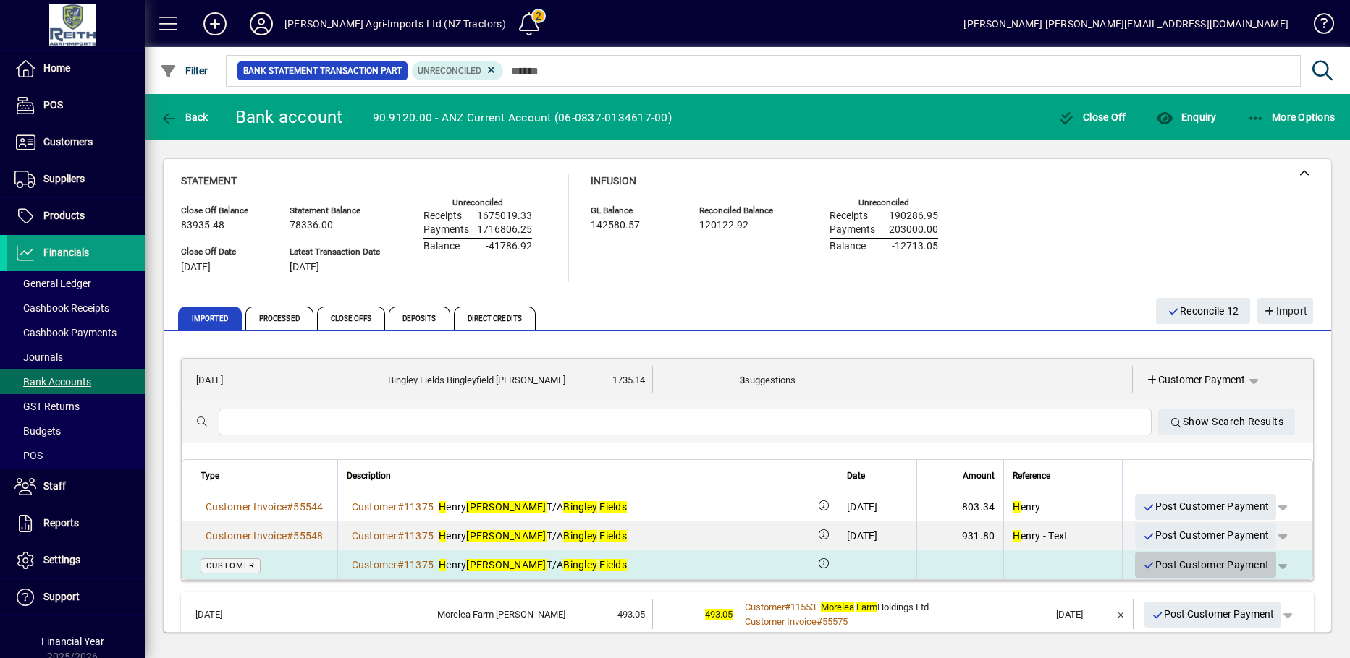
click at [1142, 564] on icon "button" at bounding box center [1148, 566] width 13 height 10
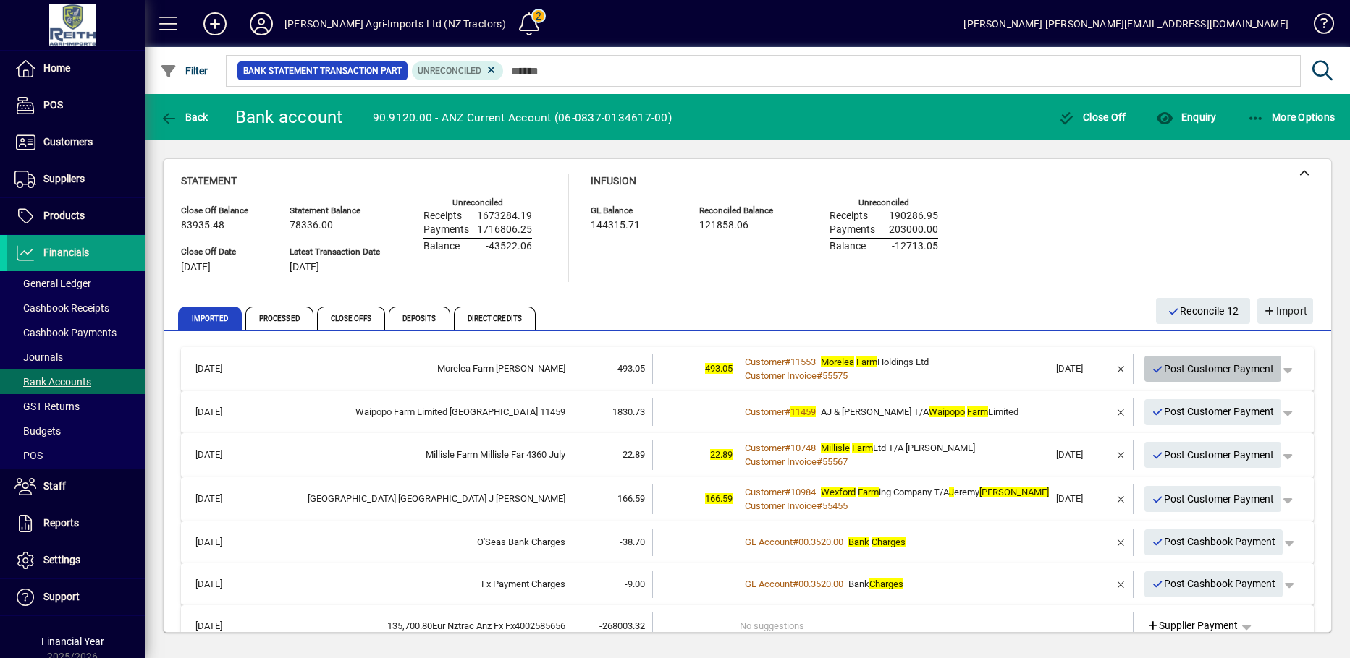
click at [1151, 368] on icon "button" at bounding box center [1157, 370] width 13 height 10
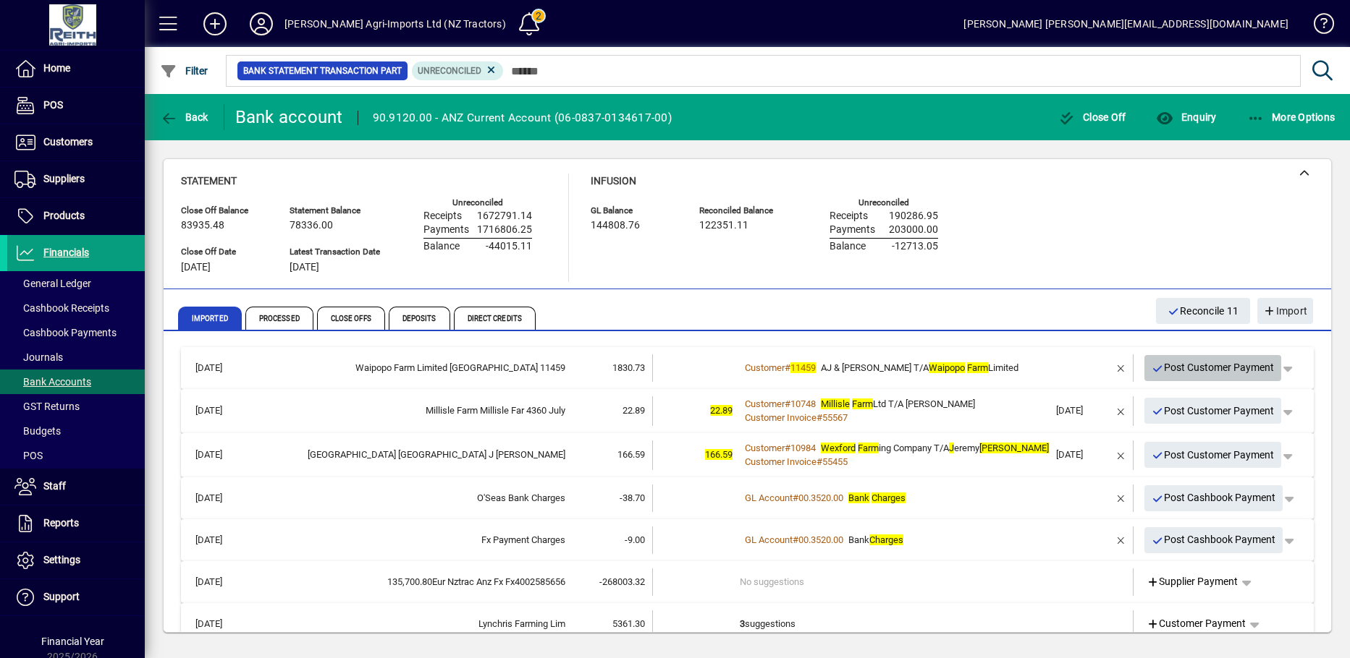
click at [1151, 367] on icon "button" at bounding box center [1157, 369] width 13 height 10
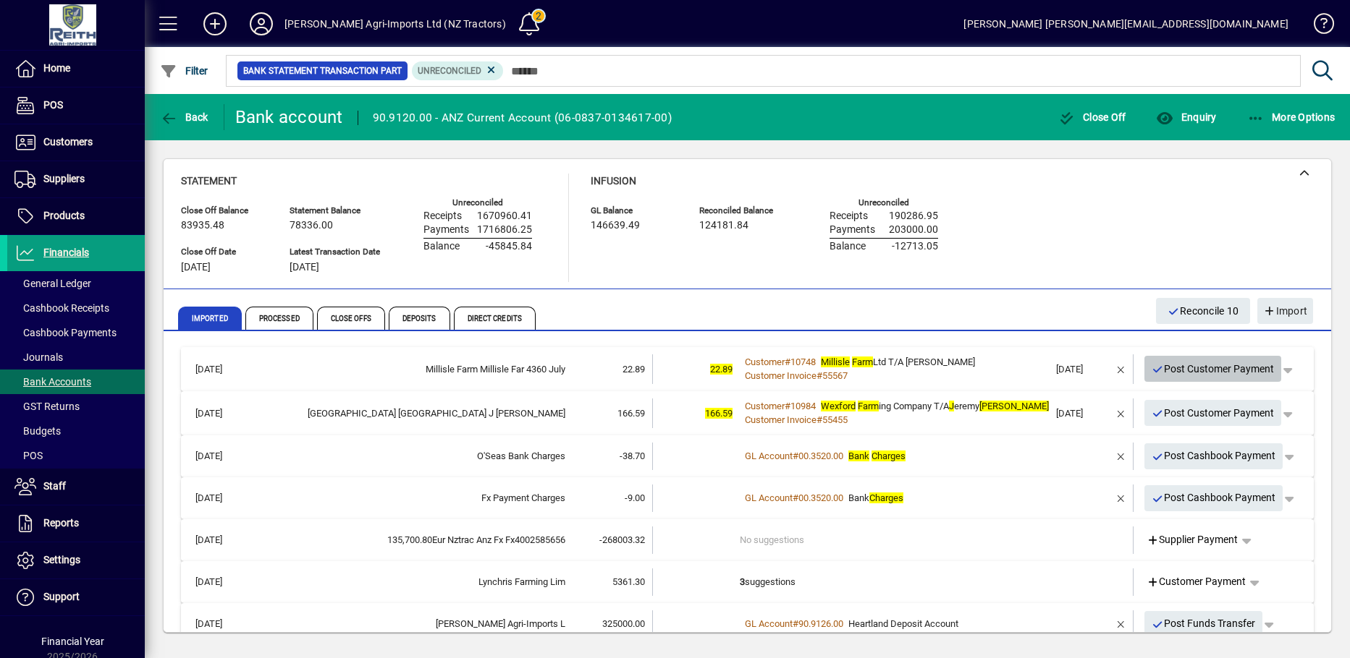
click at [1151, 368] on icon "button" at bounding box center [1157, 370] width 13 height 10
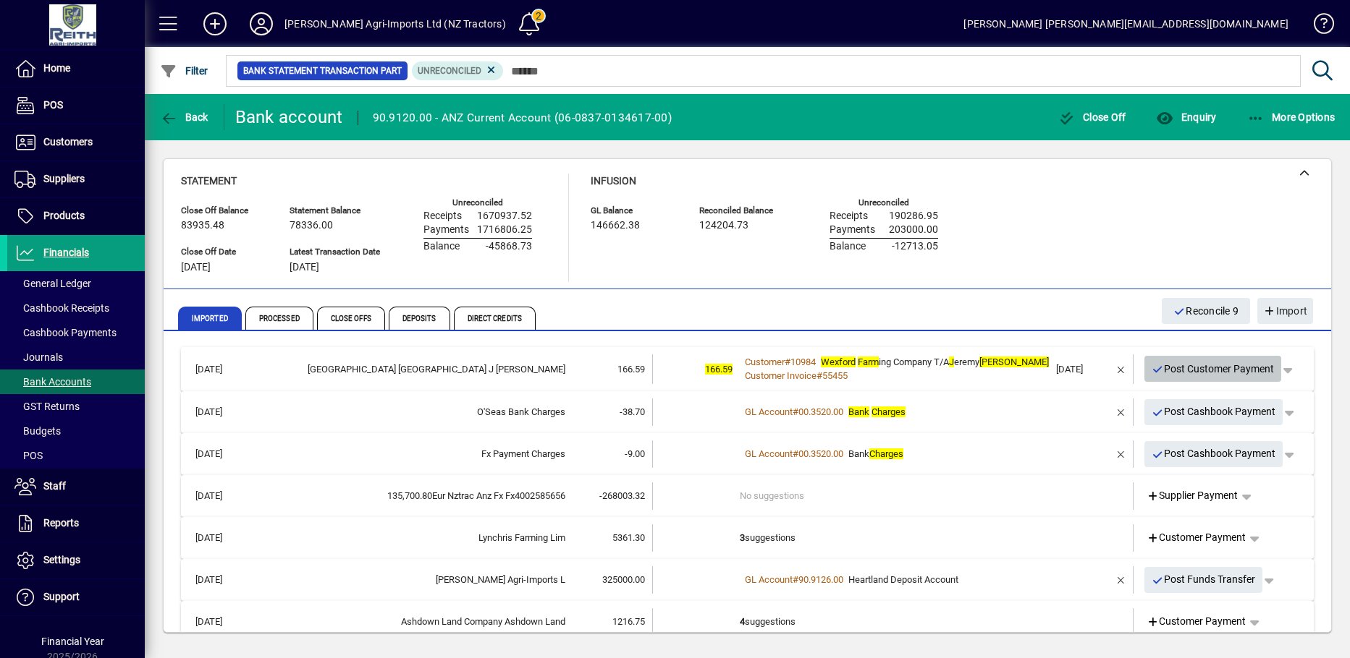
click at [1151, 370] on icon "button" at bounding box center [1157, 370] width 13 height 10
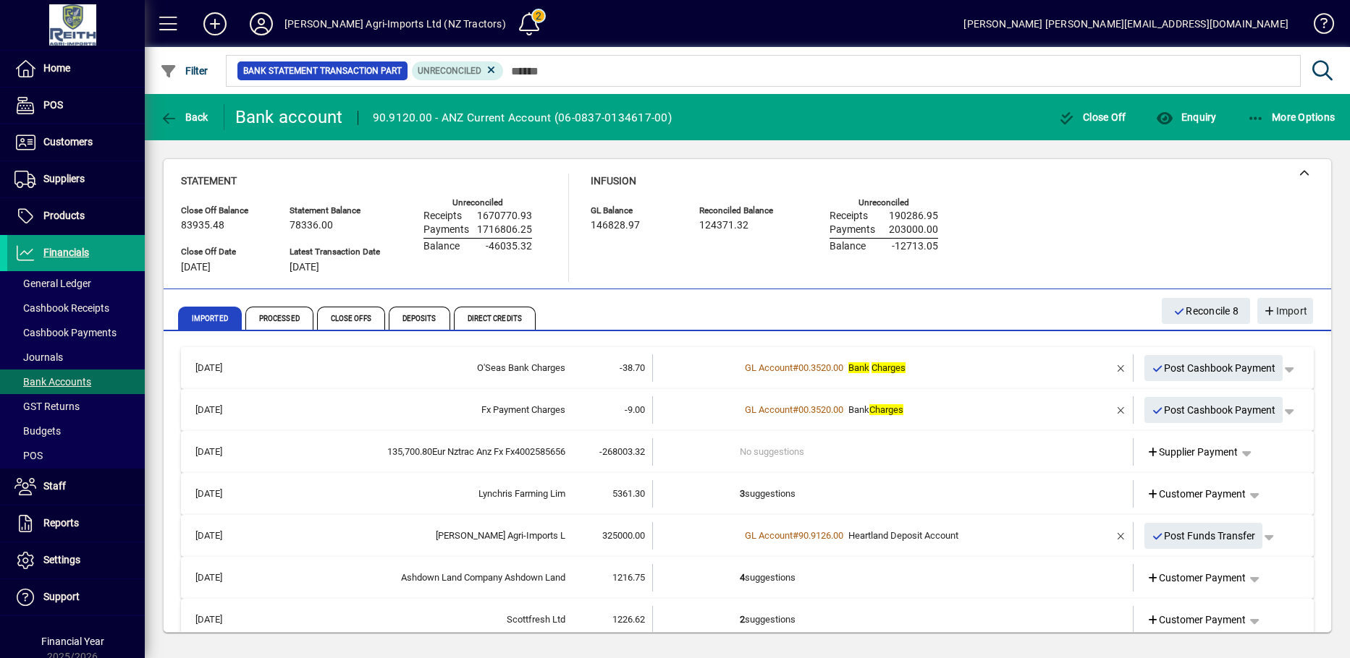
click at [740, 496] on td "3 suggestions" at bounding box center [894, 493] width 309 height 27
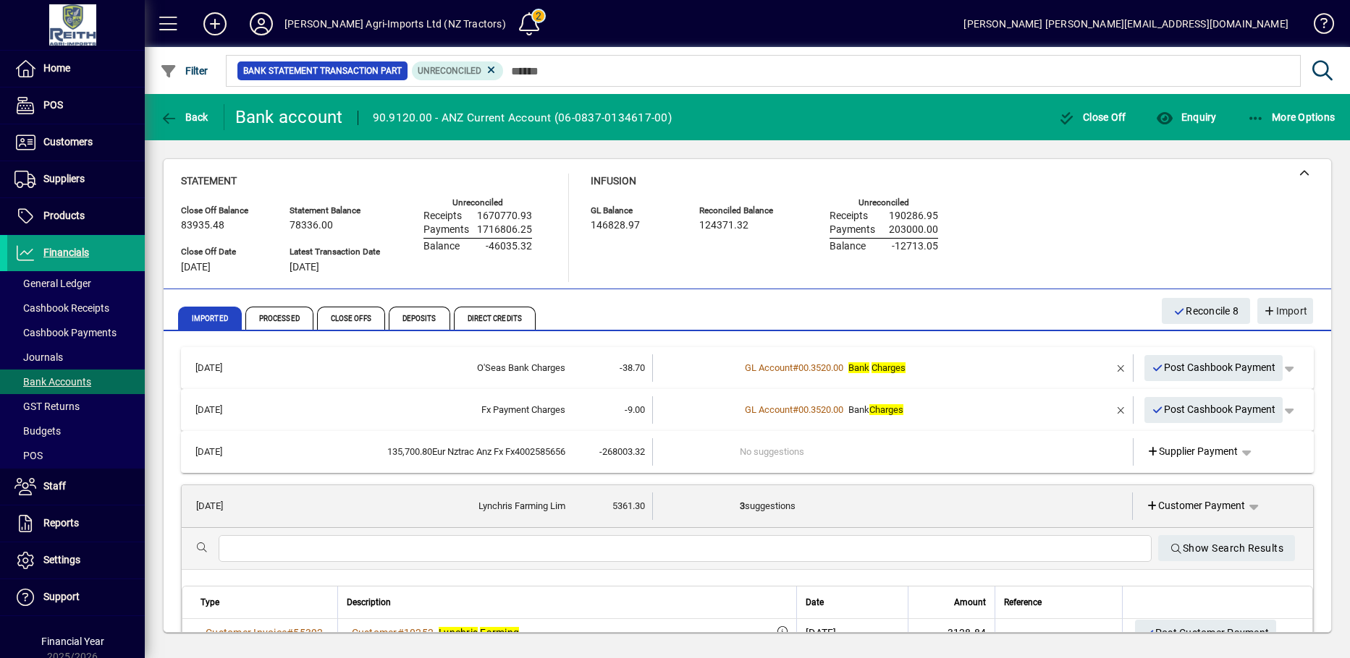
click at [740, 509] on b "3" at bounding box center [742, 506] width 5 height 11
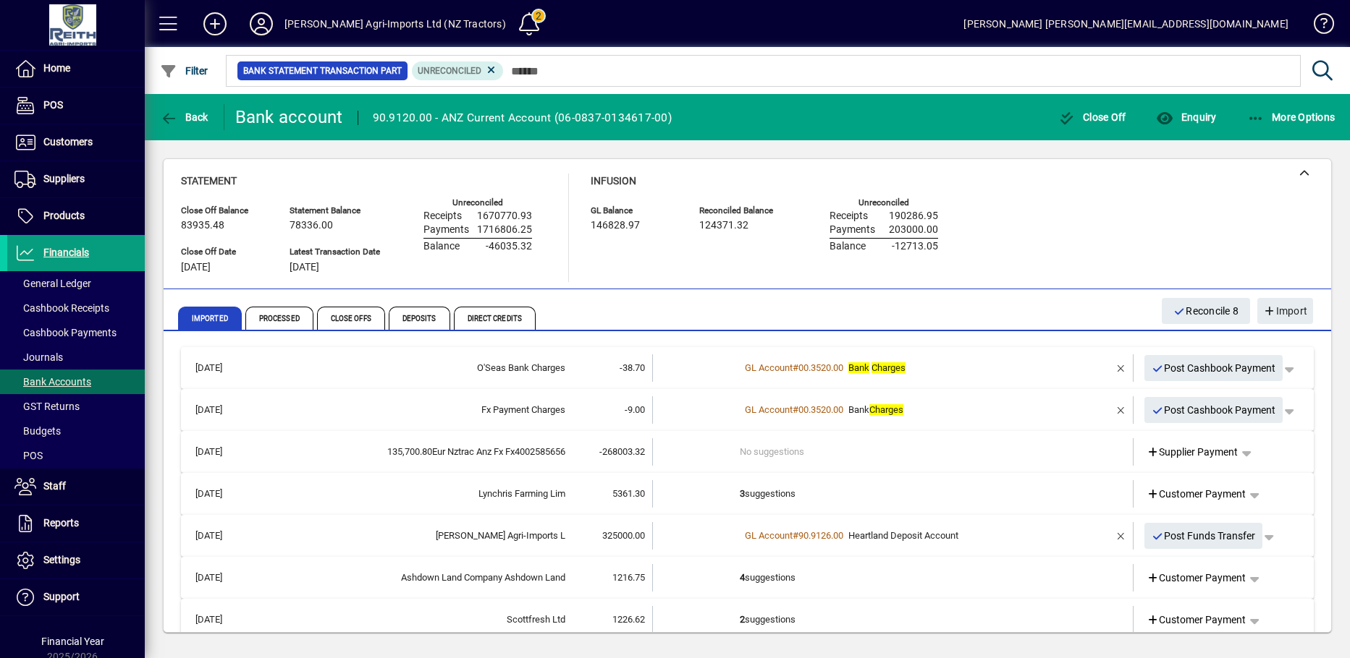
click at [740, 494] on td "3 suggestions" at bounding box center [894, 493] width 309 height 27
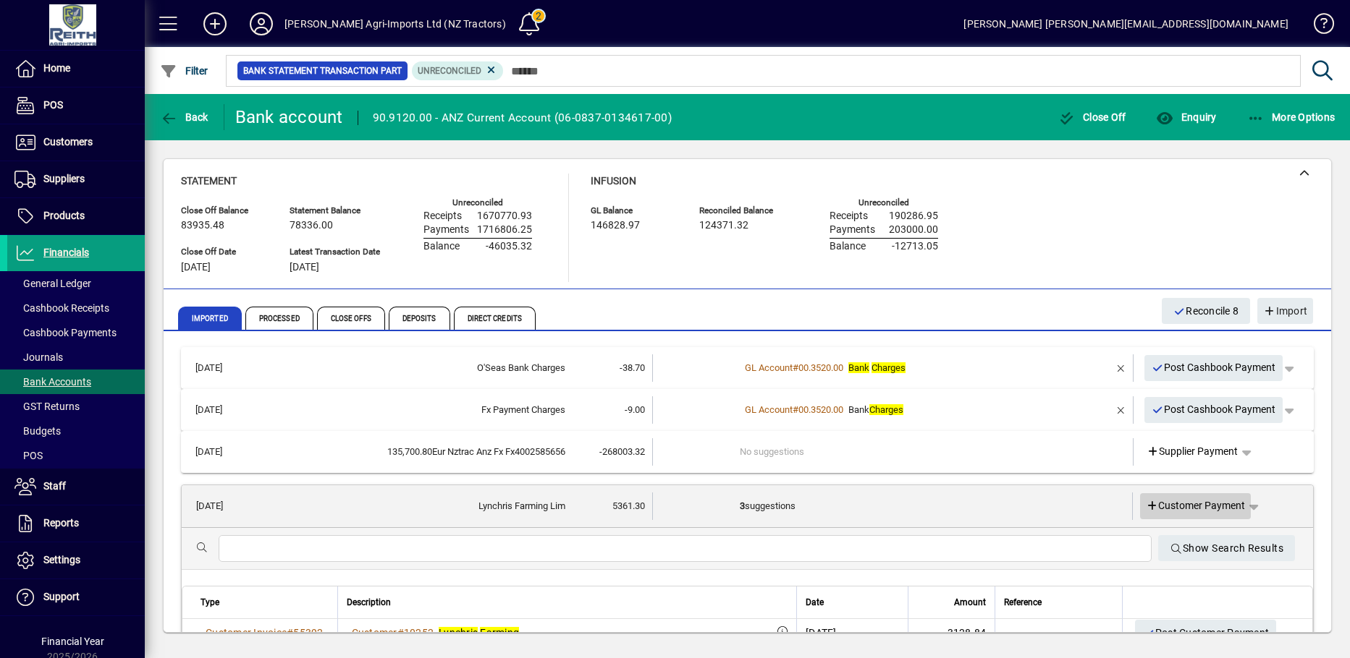
click at [1145, 507] on icon at bounding box center [1151, 506] width 13 height 10
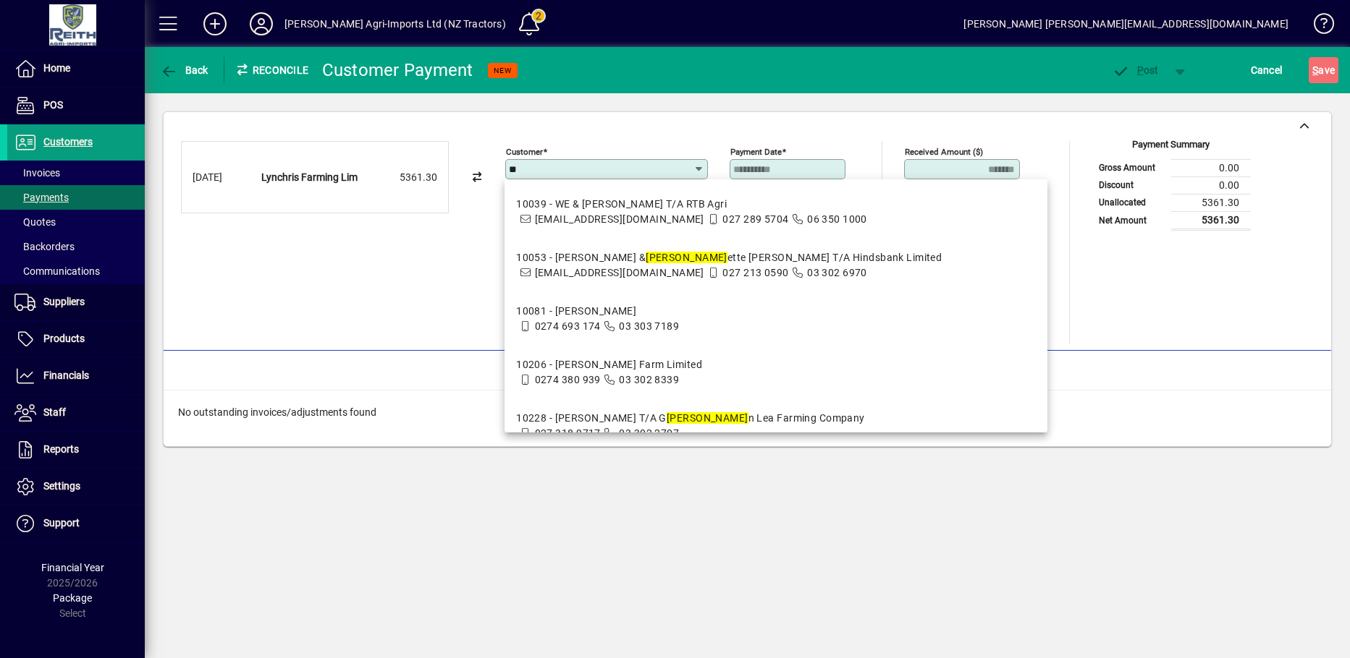
type input "*"
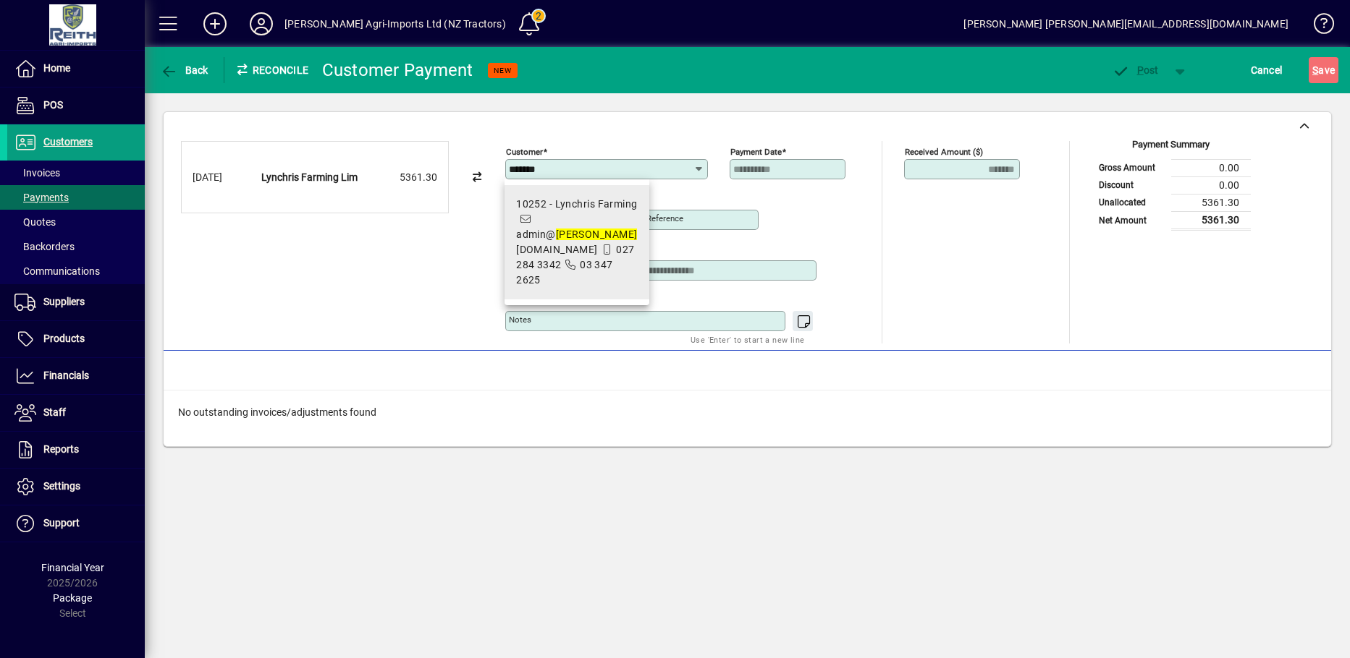
click at [593, 208] on div "10252 - Lynchris Farming" at bounding box center [577, 204] width 122 height 15
type input "**********"
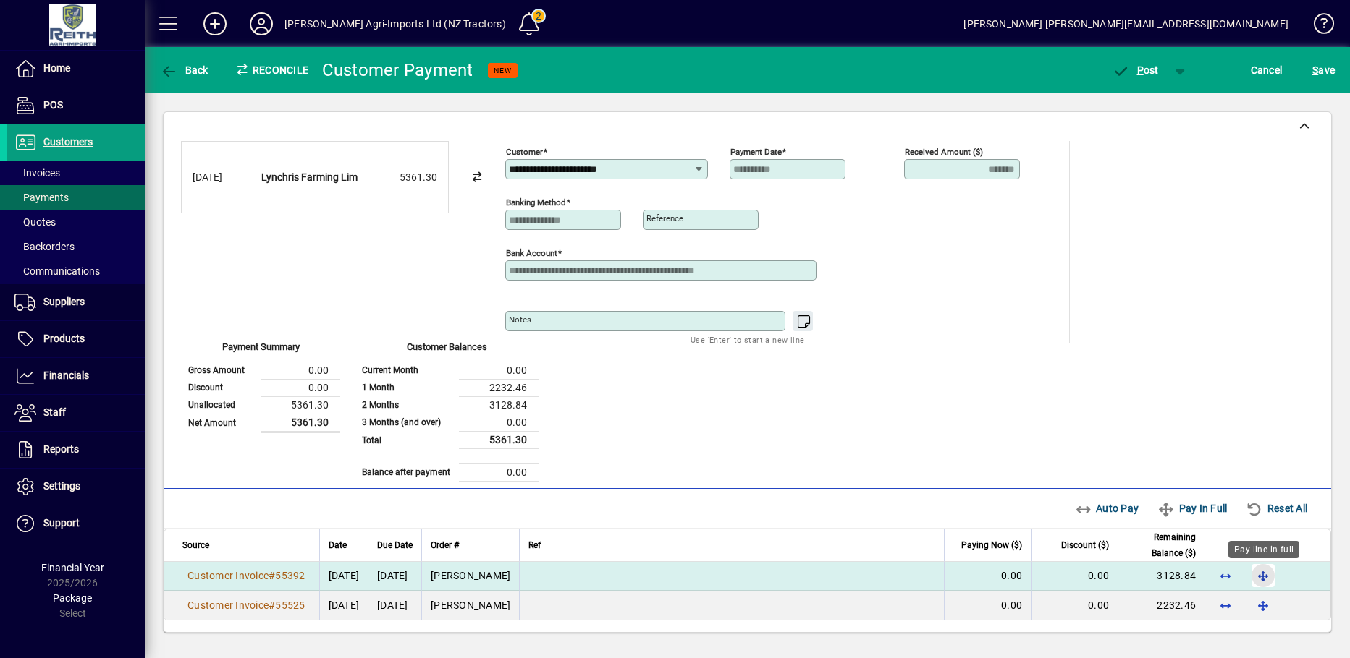
click at [1260, 577] on span "button" at bounding box center [1262, 576] width 35 height 35
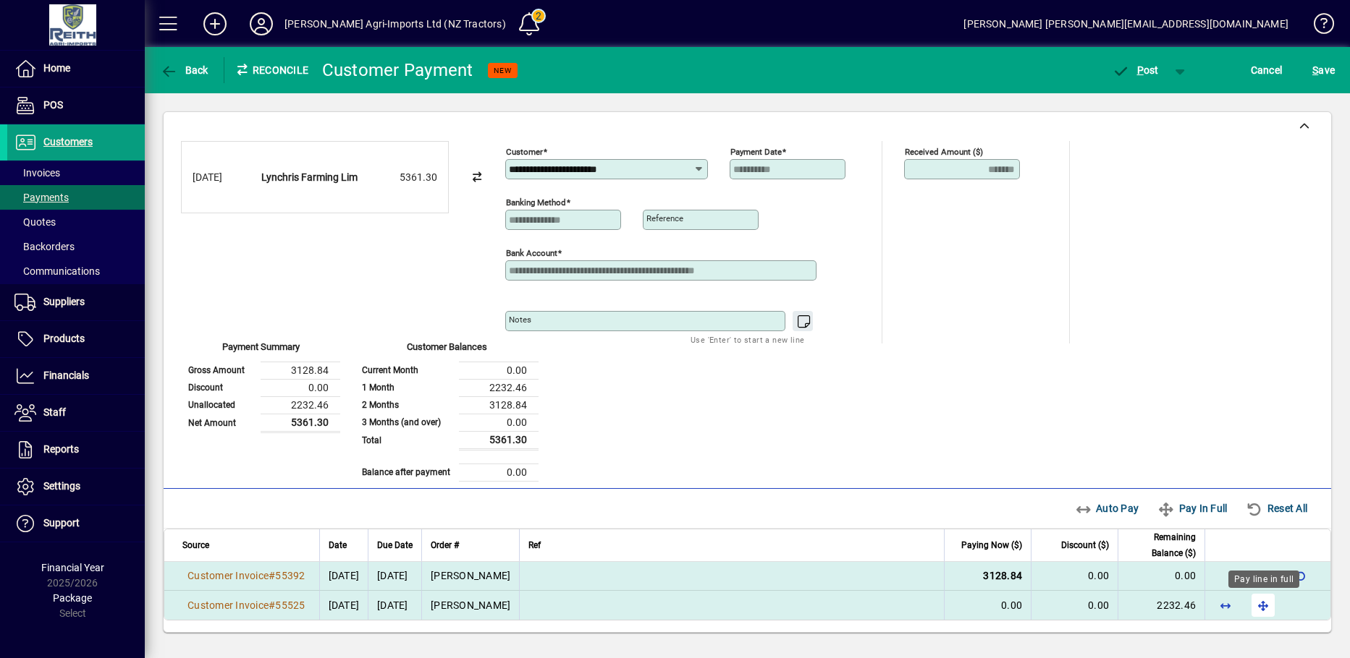
click at [1261, 607] on span "button" at bounding box center [1262, 605] width 35 height 35
click at [1114, 67] on icon "button" at bounding box center [1120, 71] width 18 height 14
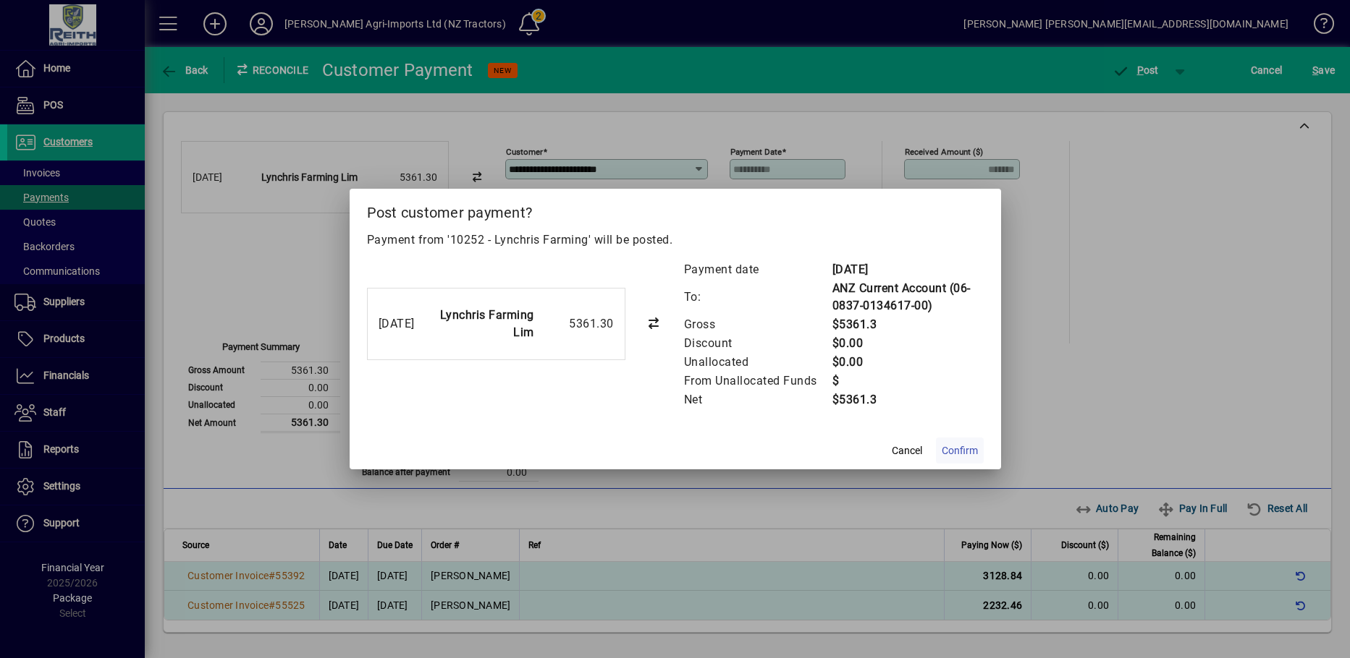
click at [946, 451] on span "Confirm" at bounding box center [959, 451] width 36 height 15
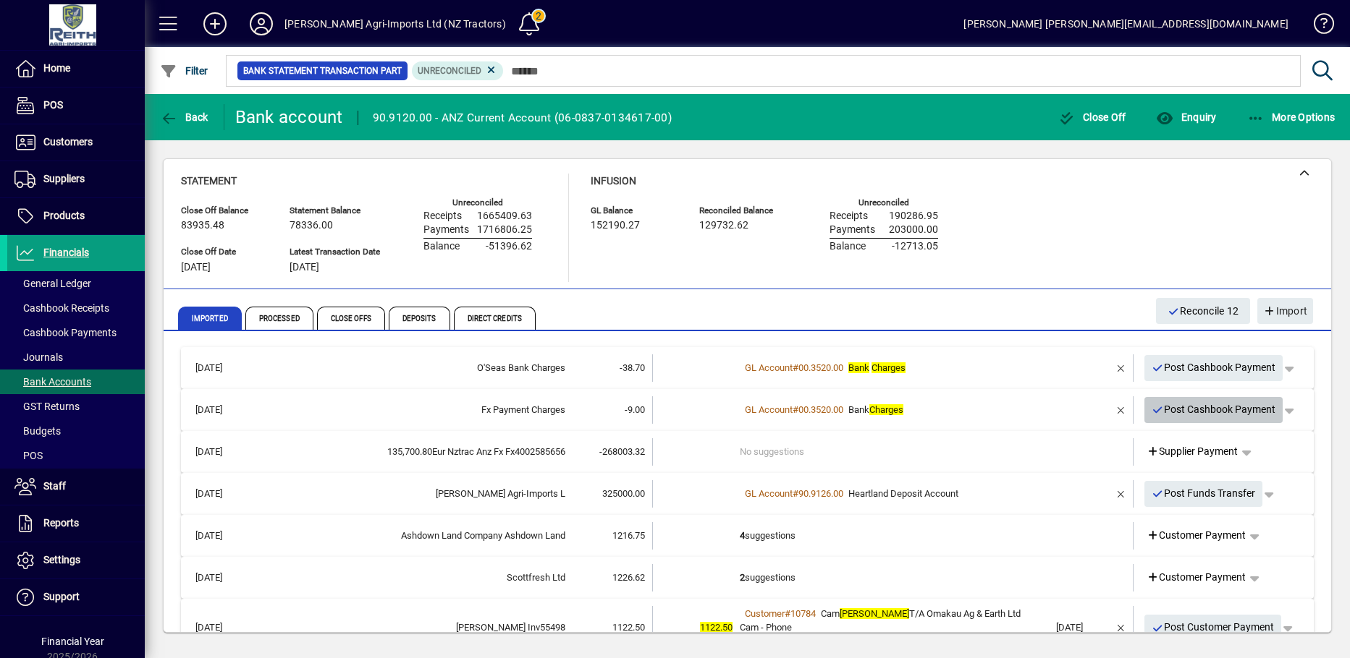
click at [1151, 411] on icon "button" at bounding box center [1157, 410] width 13 height 10
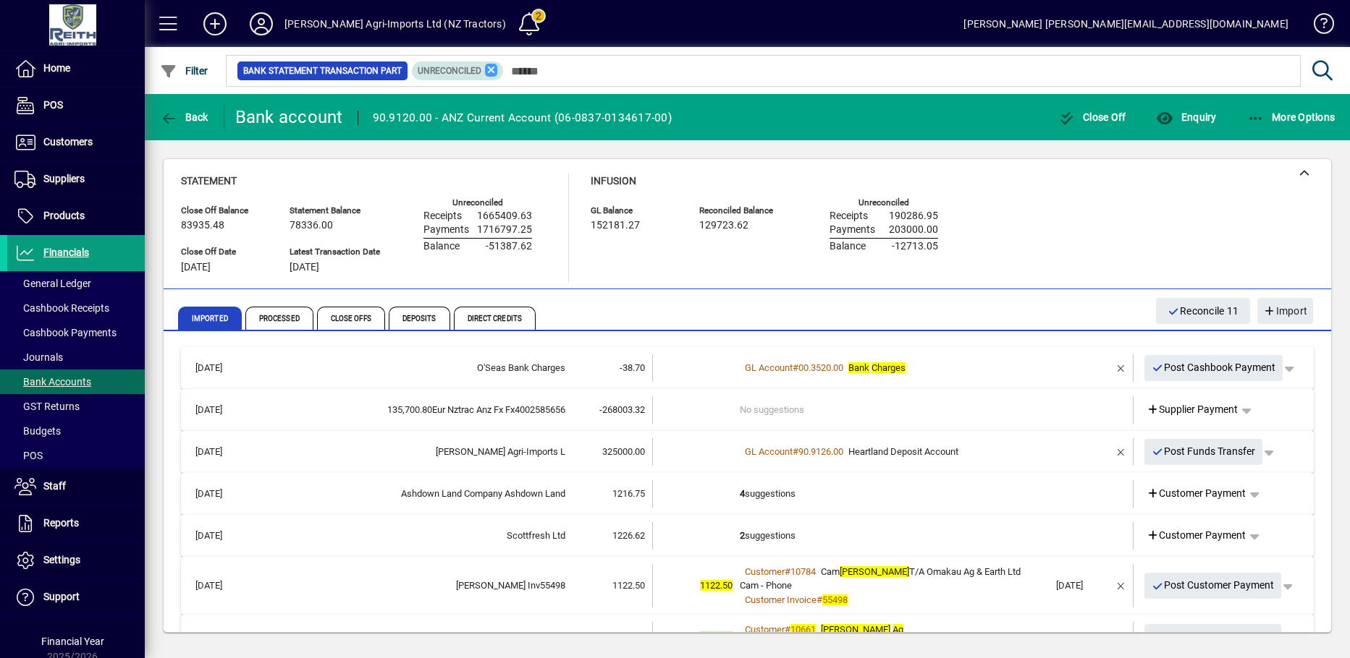
click at [485, 68] on icon at bounding box center [491, 70] width 13 height 13
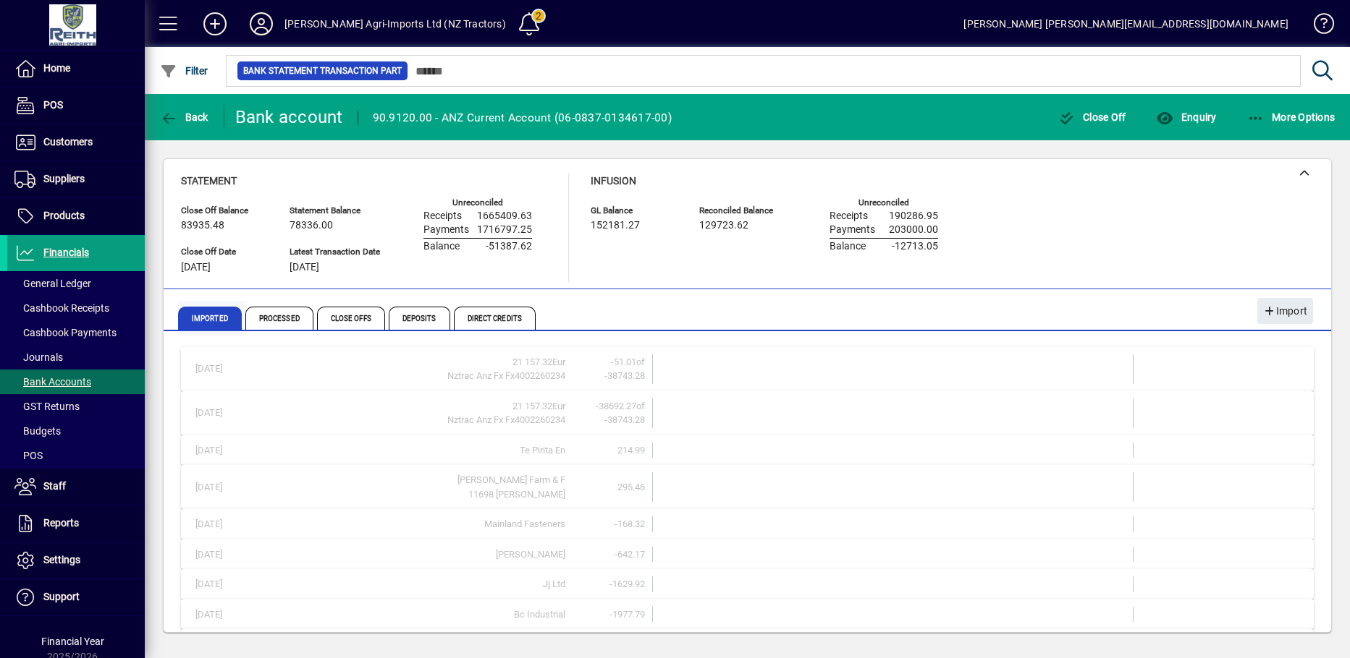
click at [225, 314] on span "Imported" at bounding box center [210, 318] width 64 height 23
click at [276, 316] on span "Processed" at bounding box center [279, 318] width 68 height 23
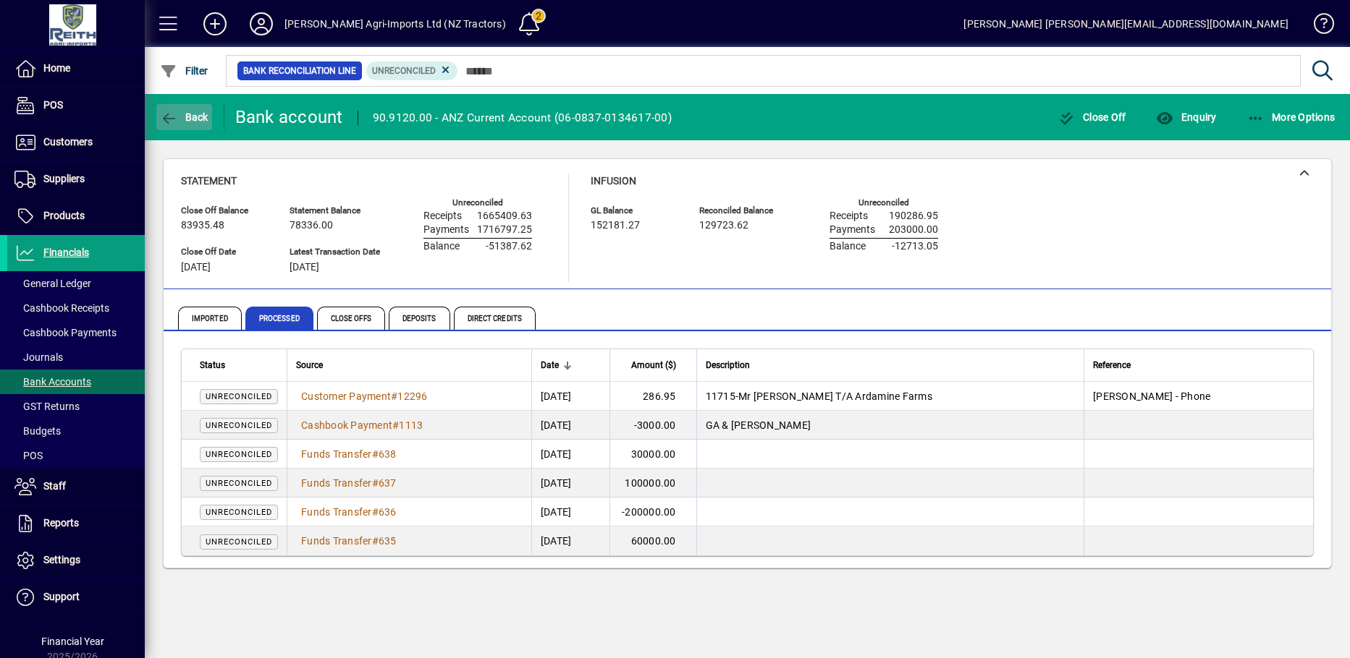
click at [165, 111] on icon "button" at bounding box center [169, 118] width 18 height 14
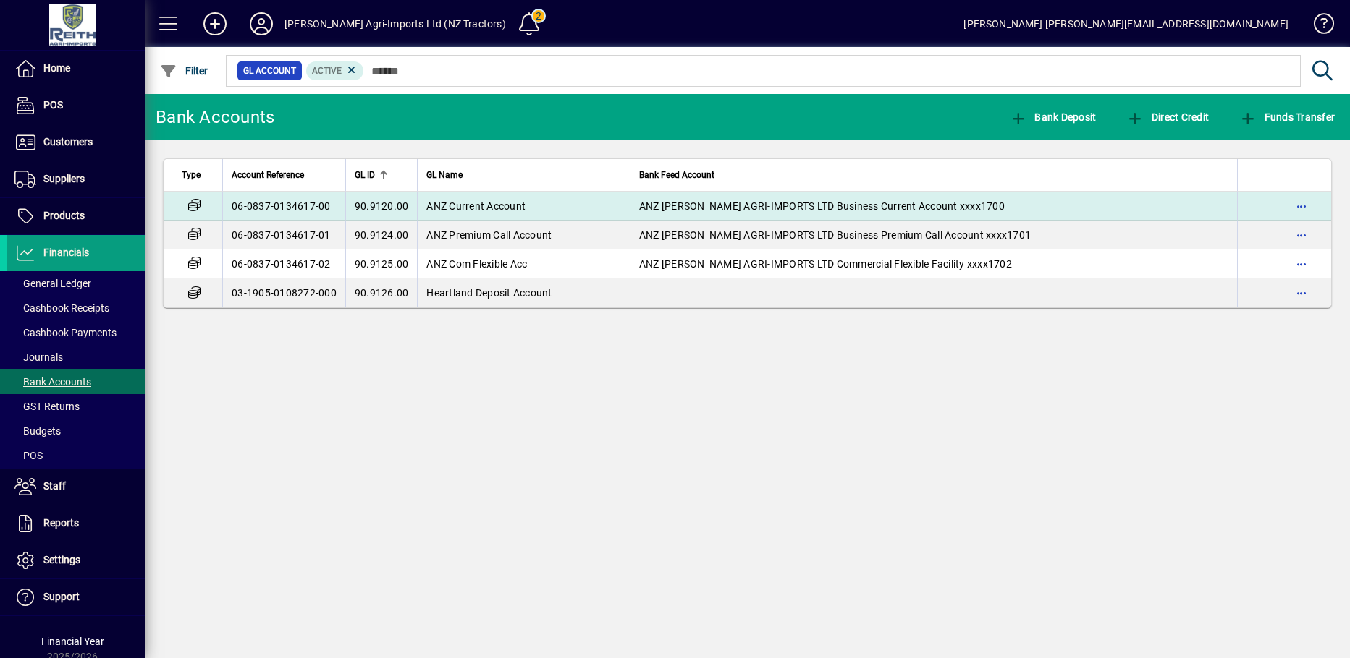
click at [439, 204] on span "ANZ Current Account" at bounding box center [475, 206] width 99 height 12
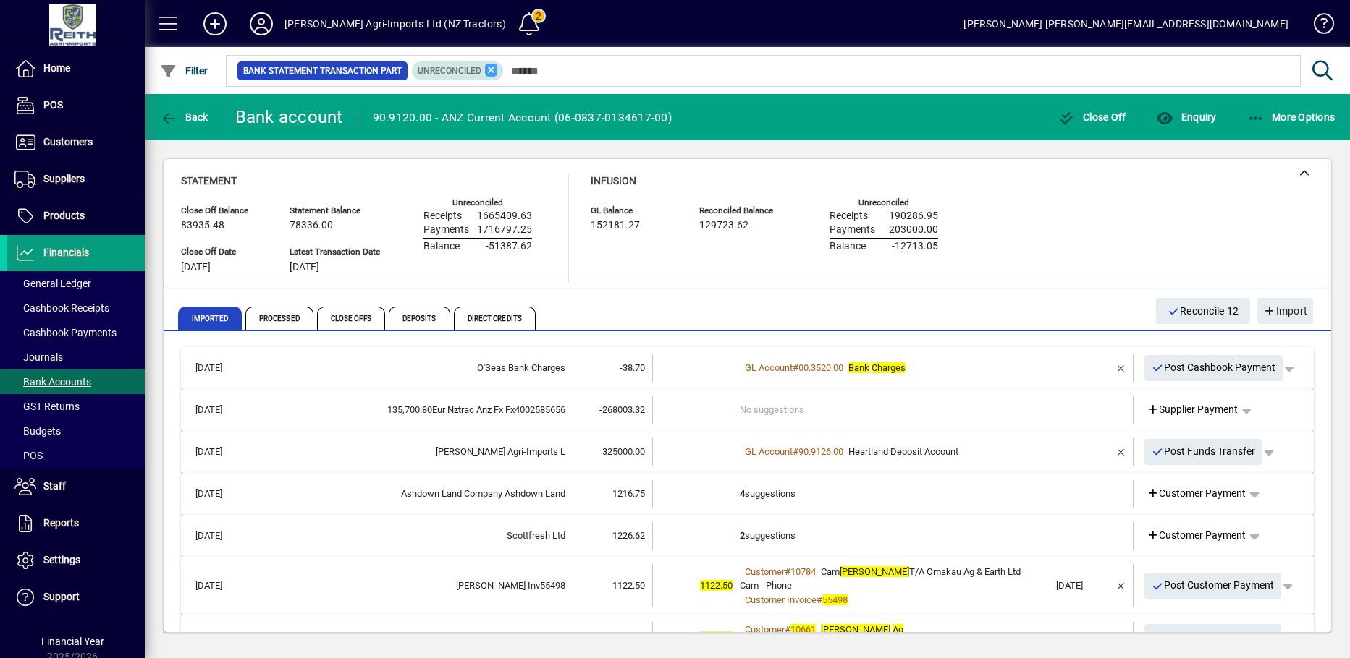
click at [491, 68] on icon at bounding box center [491, 70] width 13 height 13
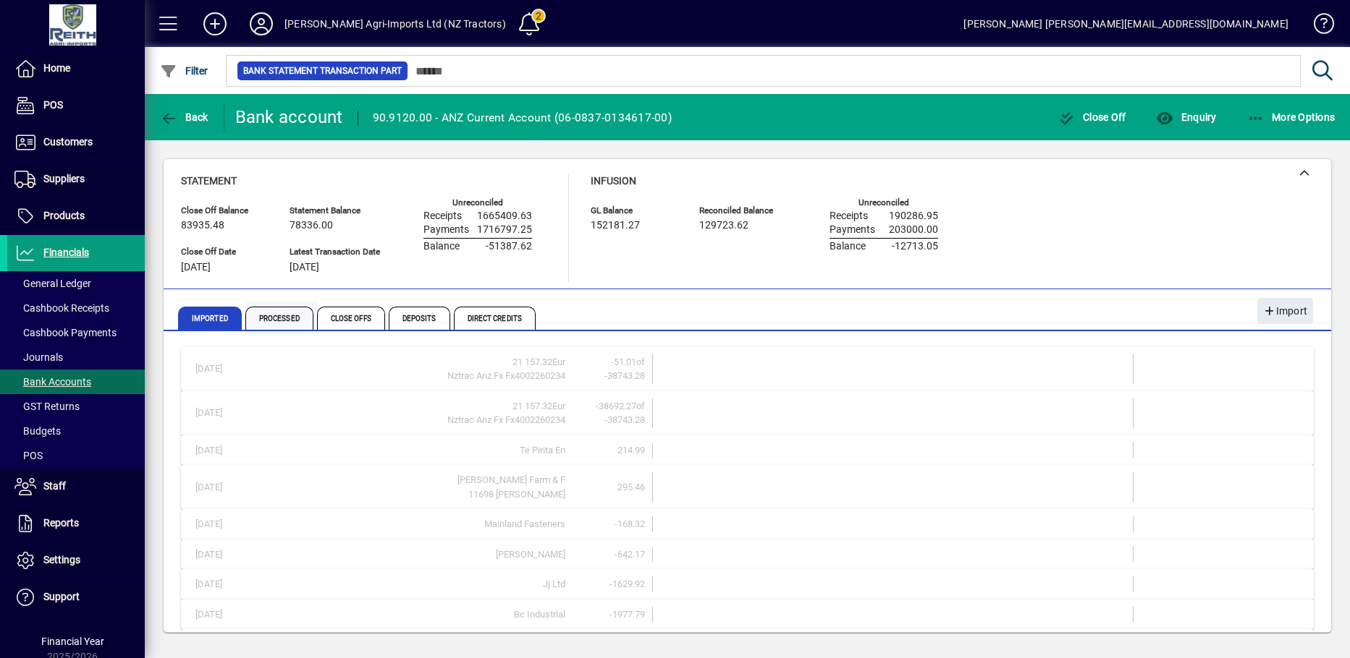
click at [281, 320] on span "Processed" at bounding box center [279, 318] width 68 height 23
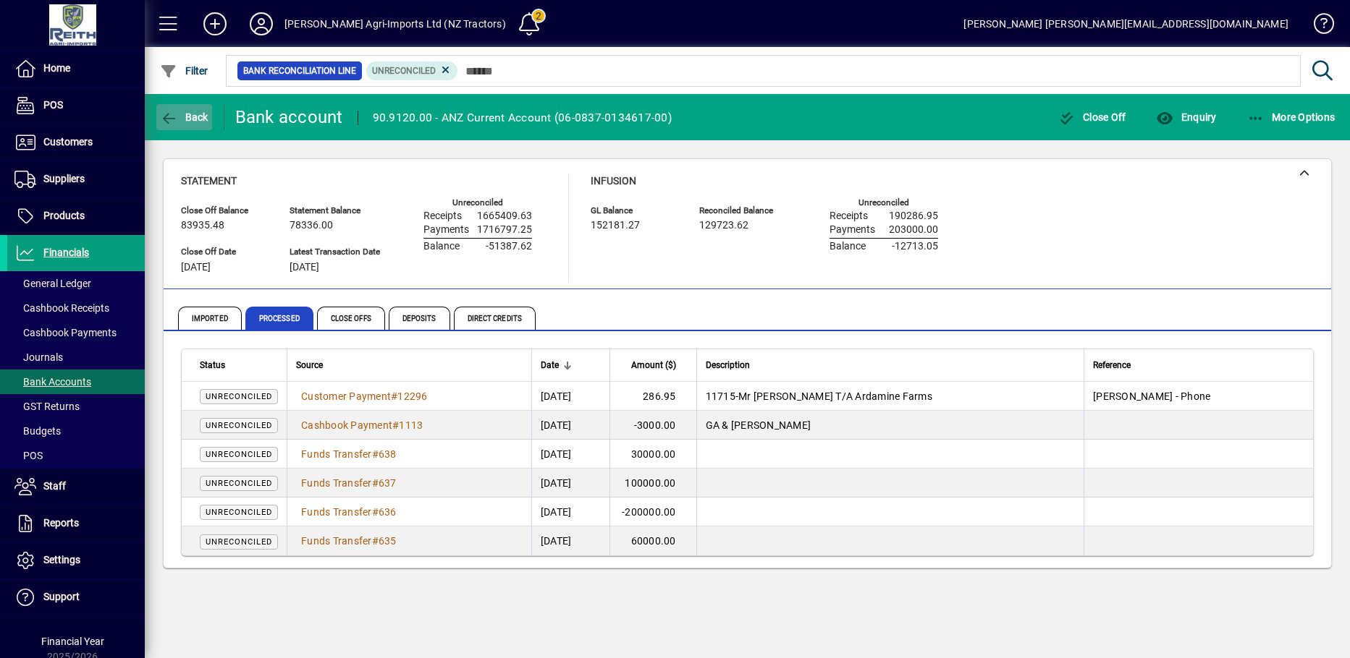
click at [168, 111] on icon "button" at bounding box center [169, 118] width 18 height 14
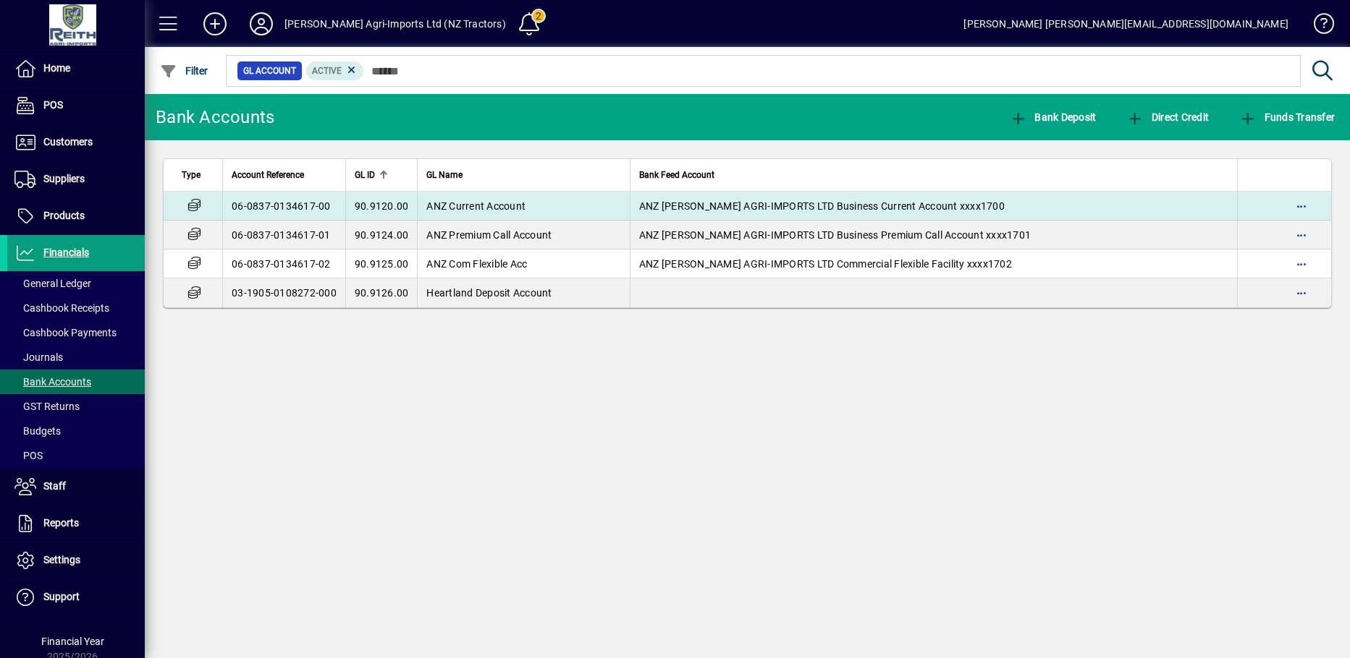
click at [517, 208] on span "ANZ Current Account" at bounding box center [475, 206] width 99 height 12
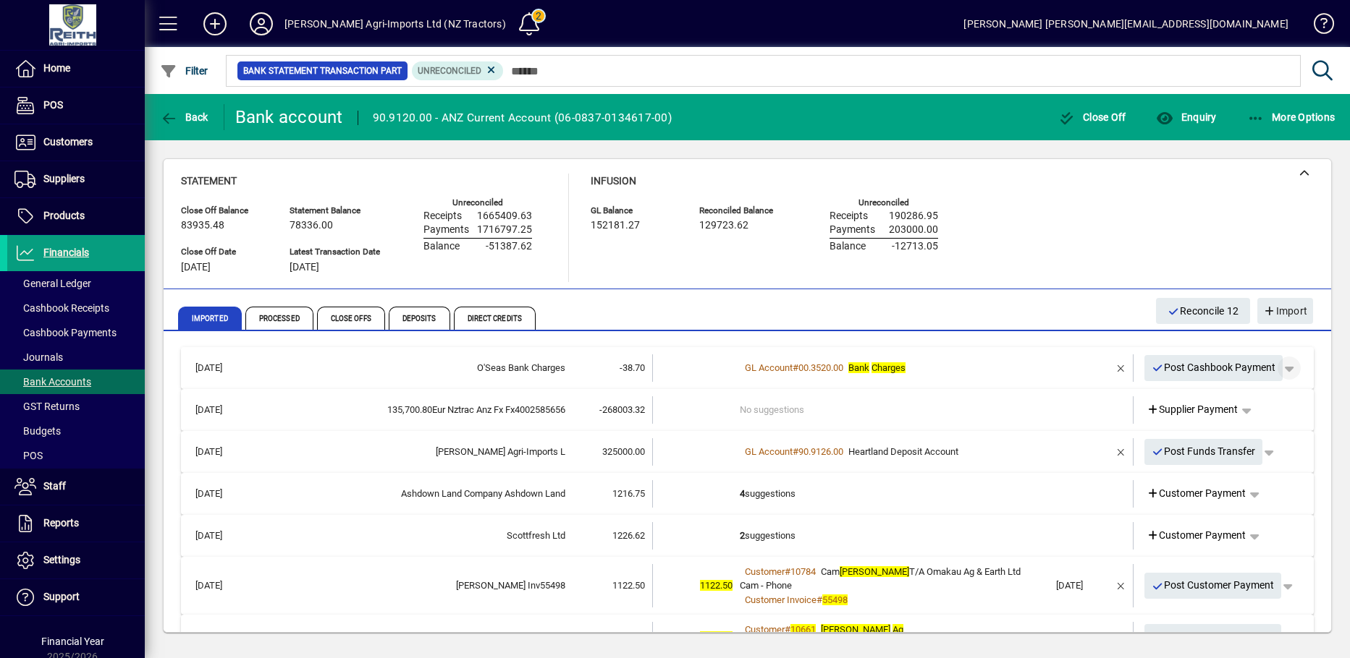
click at [1284, 370] on span "button" at bounding box center [1288, 368] width 35 height 35
click at [1224, 394] on span "Cashbook Payment" at bounding box center [1232, 398] width 107 height 17
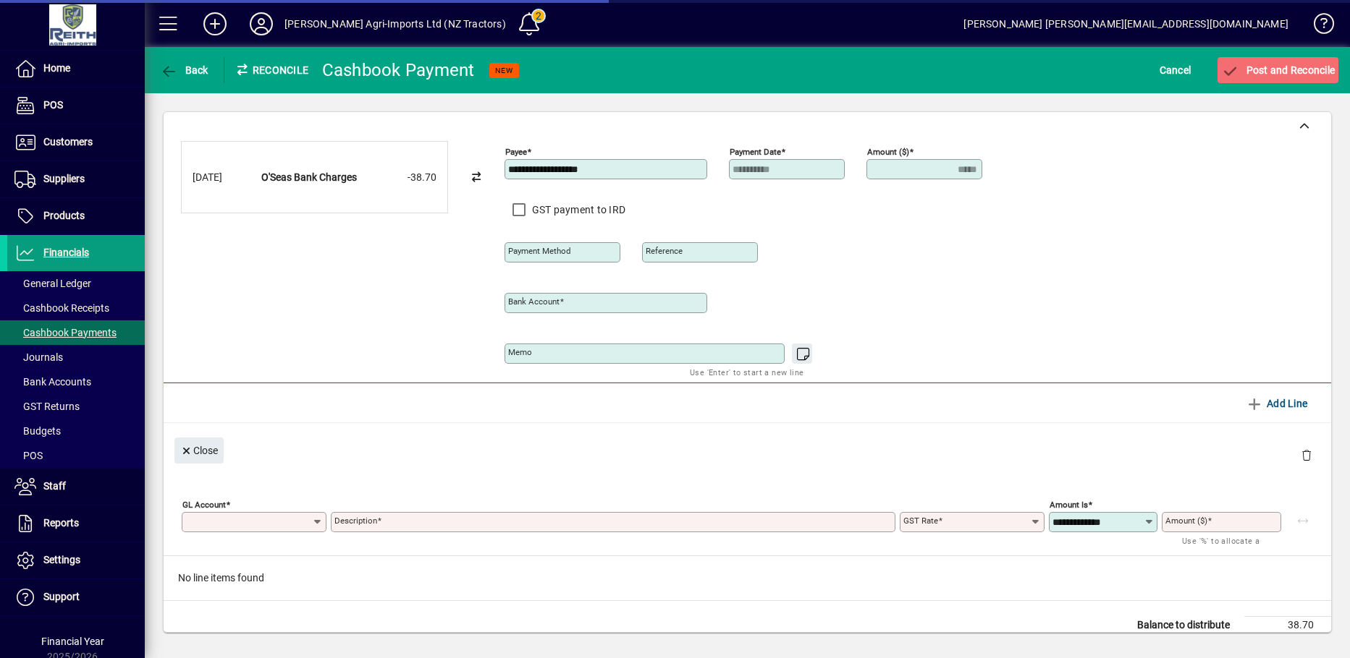
type input "**********"
type input "*****"
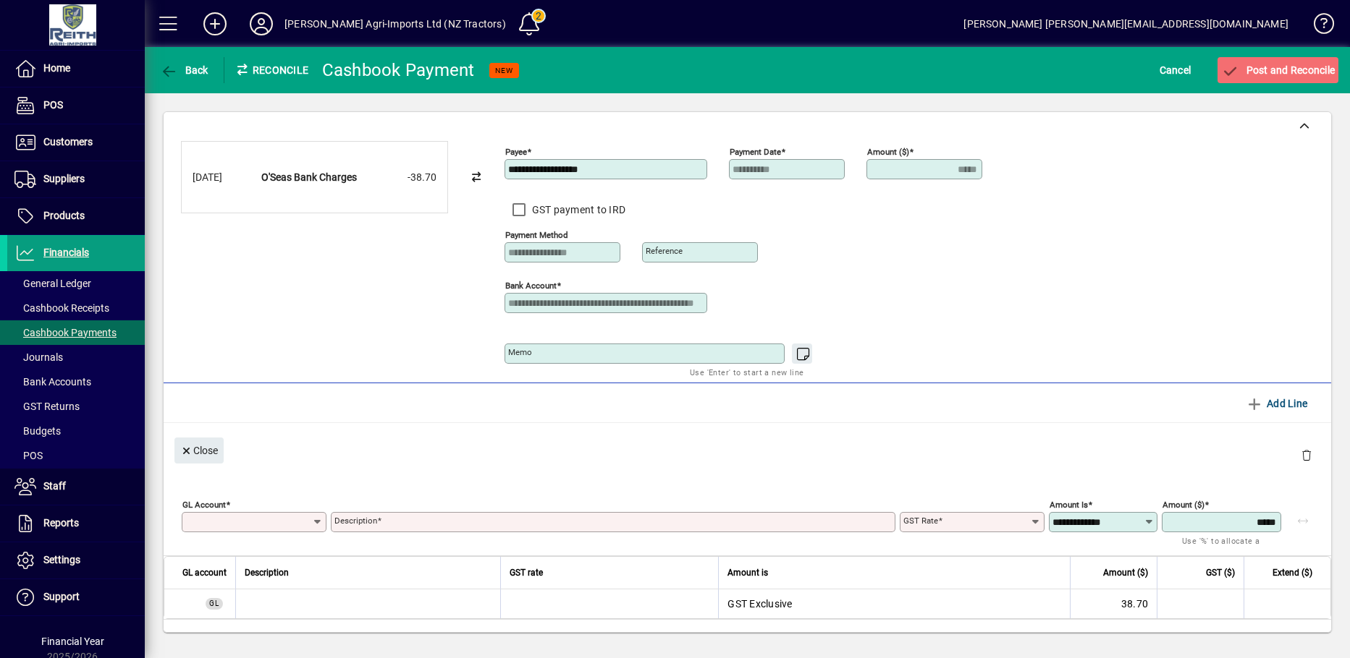
type input "**********"
drag, startPoint x: 629, startPoint y: 173, endPoint x: 425, endPoint y: 171, distance: 204.1
click at [425, 171] on div "**********" at bounding box center [747, 258] width 1132 height 235
type input "********"
click at [388, 518] on input "Description" at bounding box center [614, 523] width 560 height 12
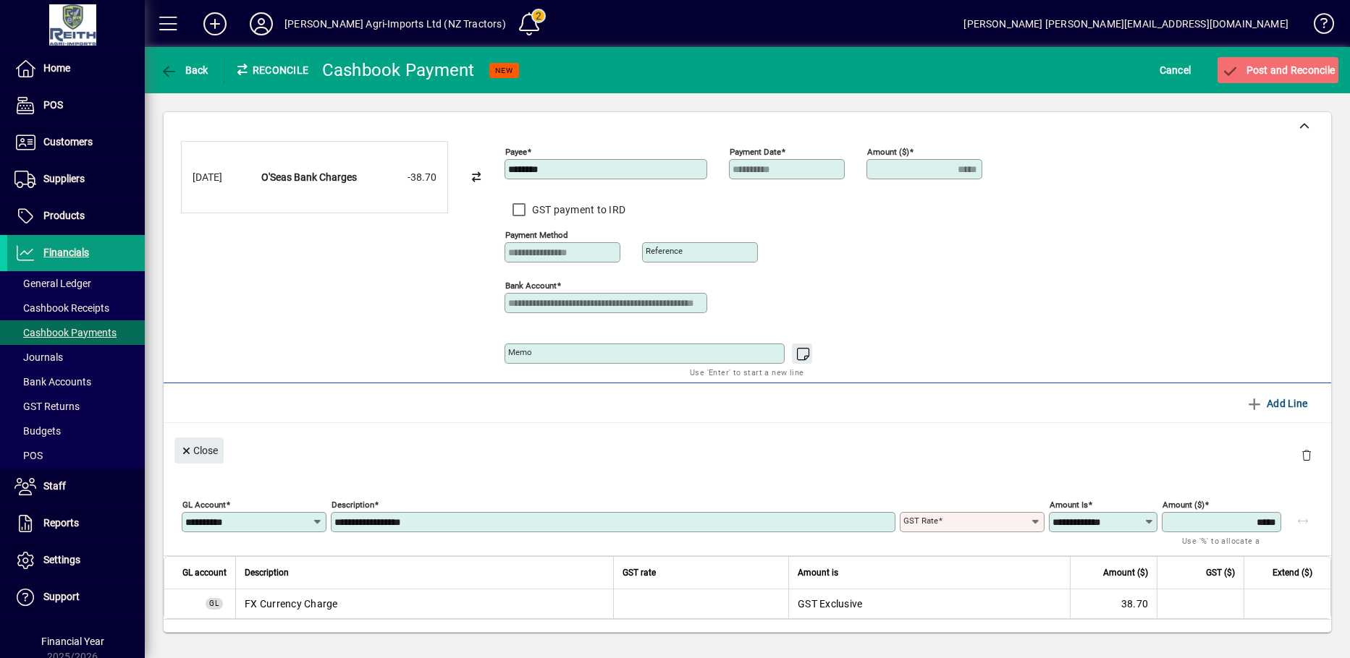
type input "**********"
click at [1030, 525] on icon at bounding box center [1036, 523] width 12 height 12
click at [915, 397] on div "Exempt" at bounding box center [918, 396] width 36 height 15
type input "******"
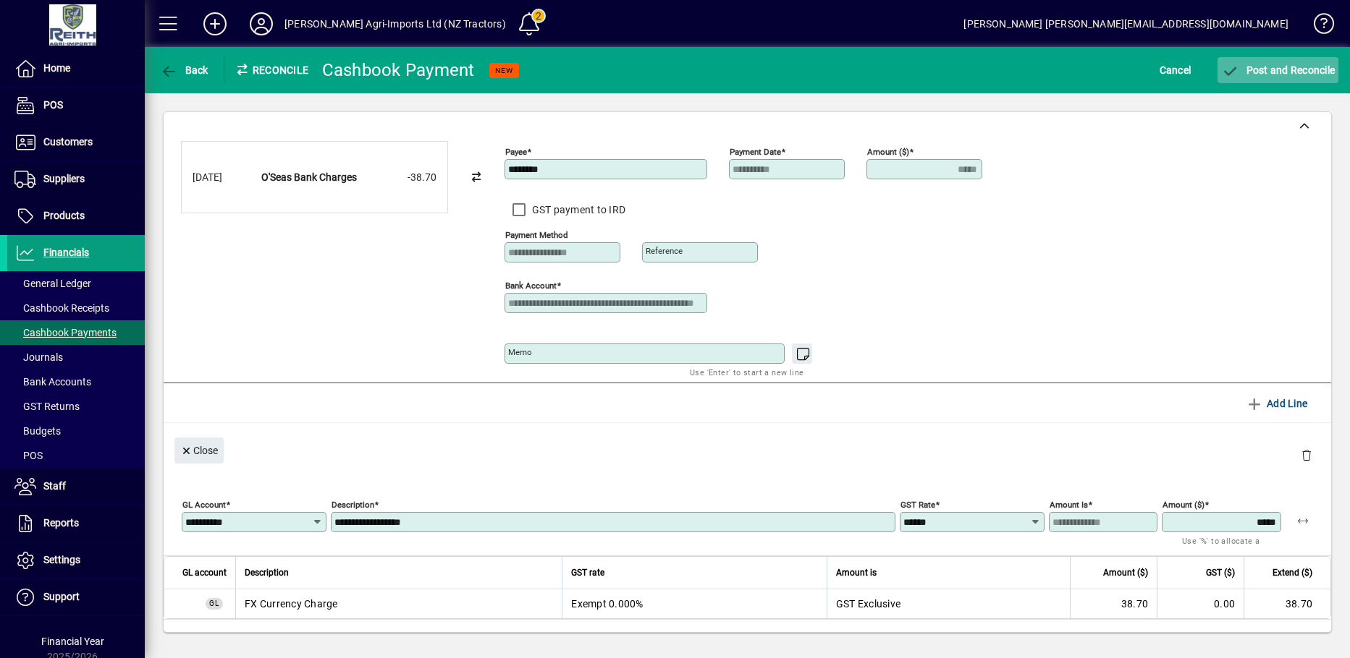
click at [1229, 73] on icon "submit" at bounding box center [1230, 71] width 18 height 14
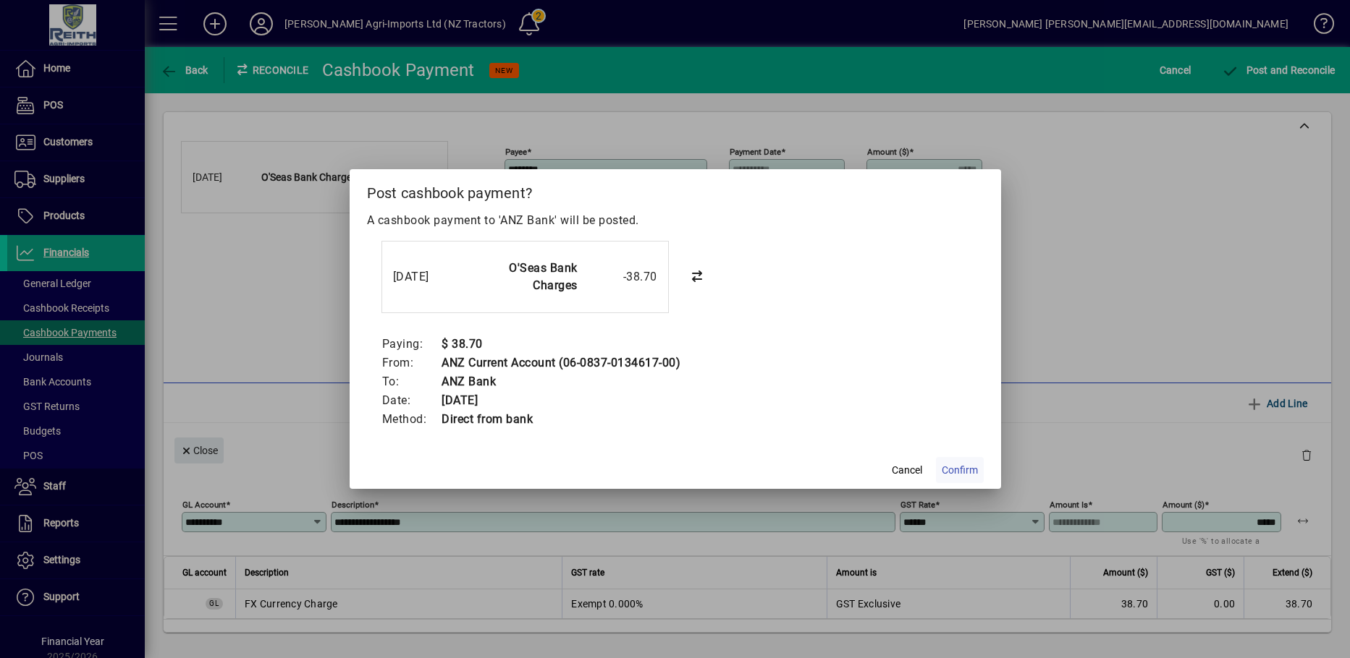
click at [967, 471] on span "Confirm" at bounding box center [959, 470] width 36 height 15
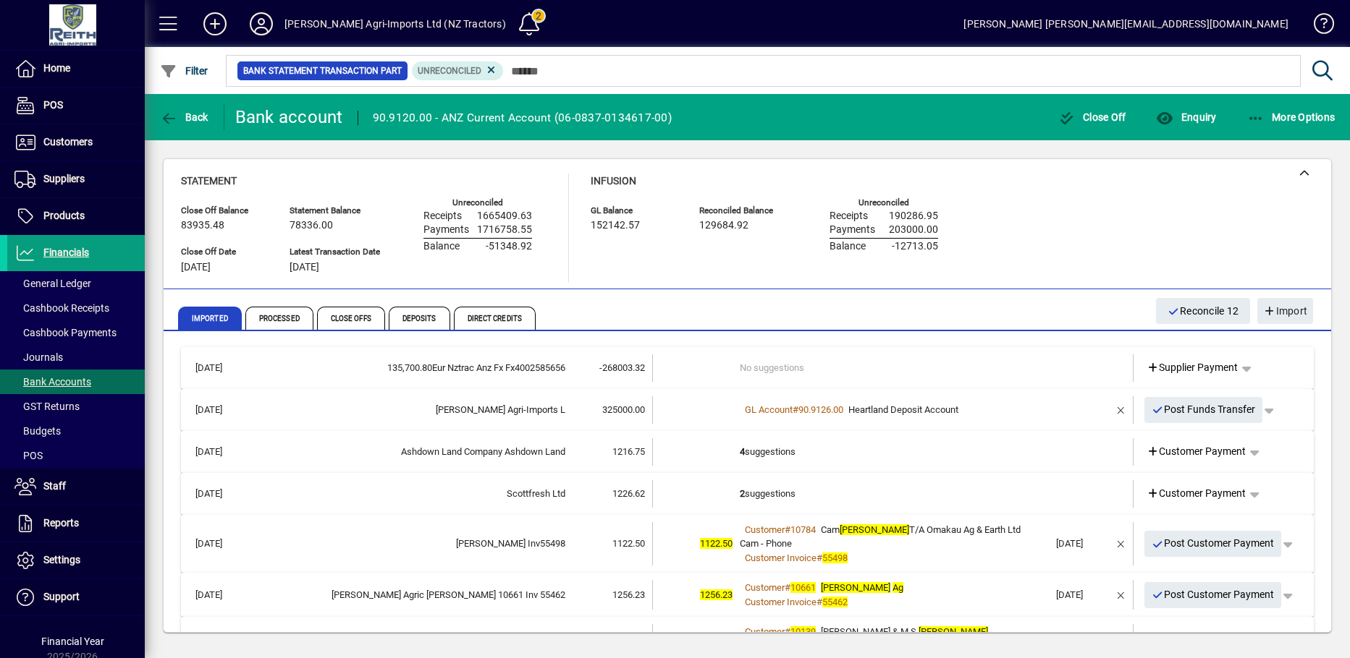
click at [740, 449] on td "4 suggestions" at bounding box center [894, 452] width 309 height 27
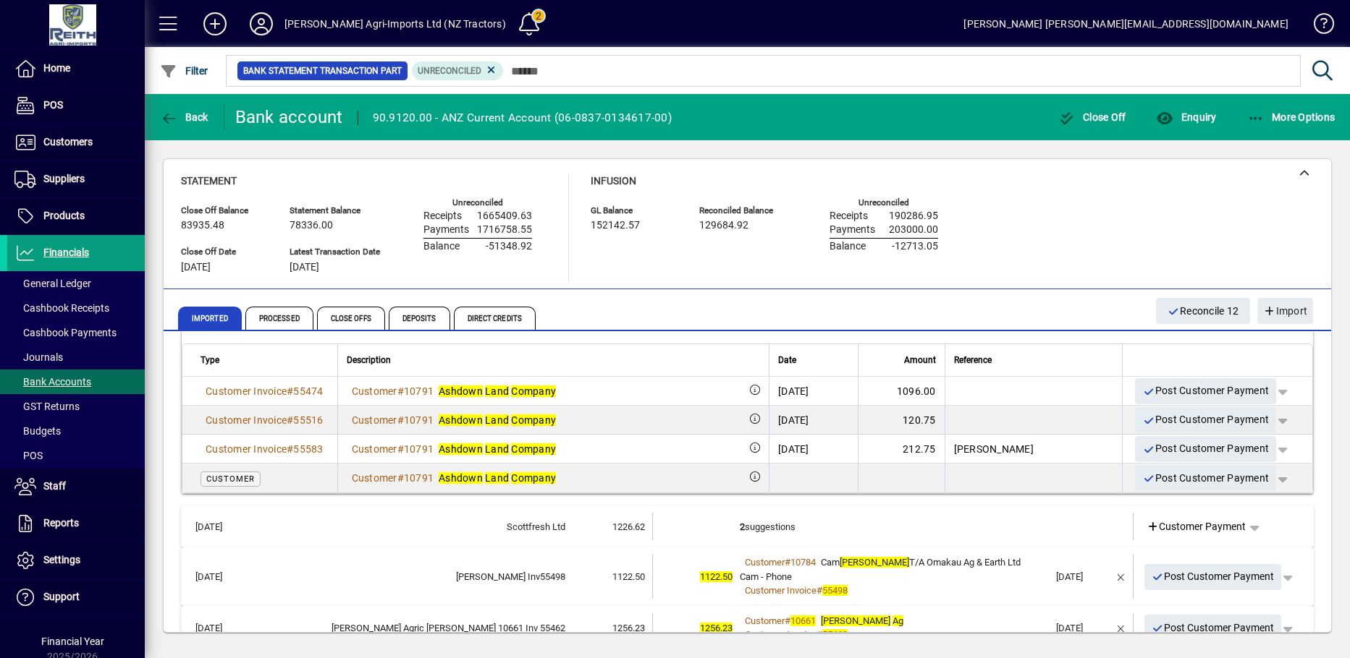
scroll to position [217, 0]
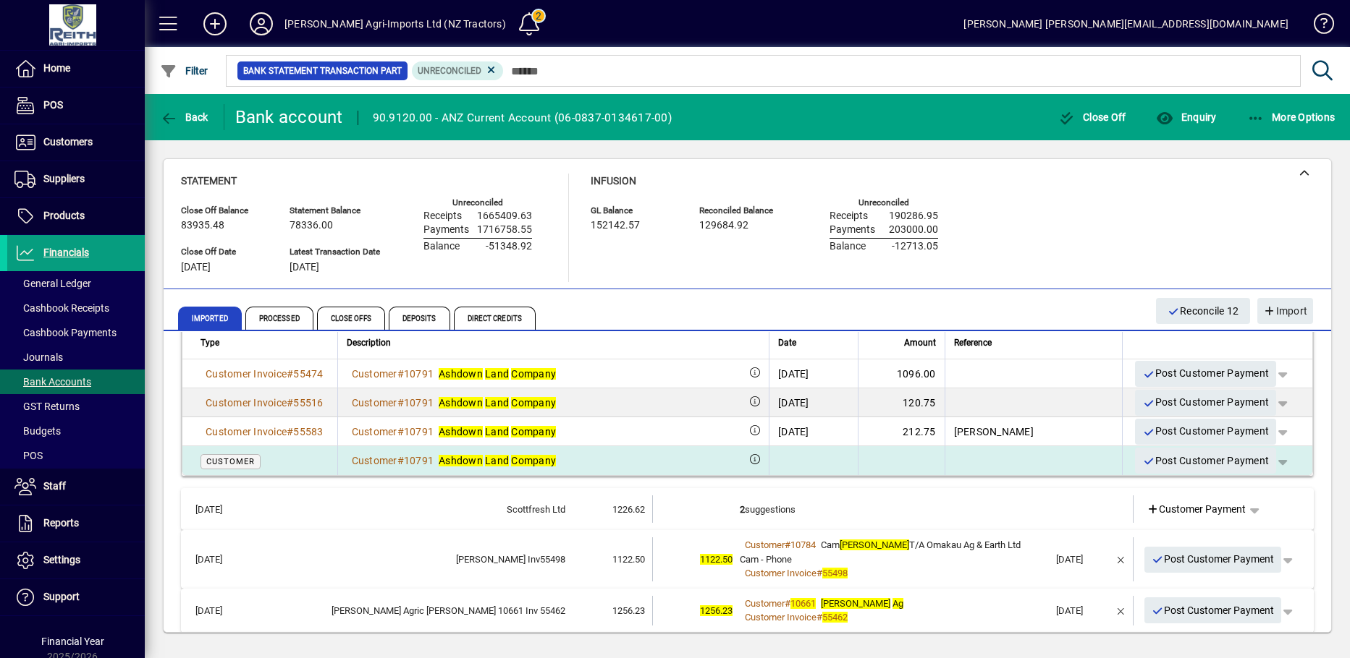
click at [541, 461] on em "Company" at bounding box center [533, 461] width 45 height 12
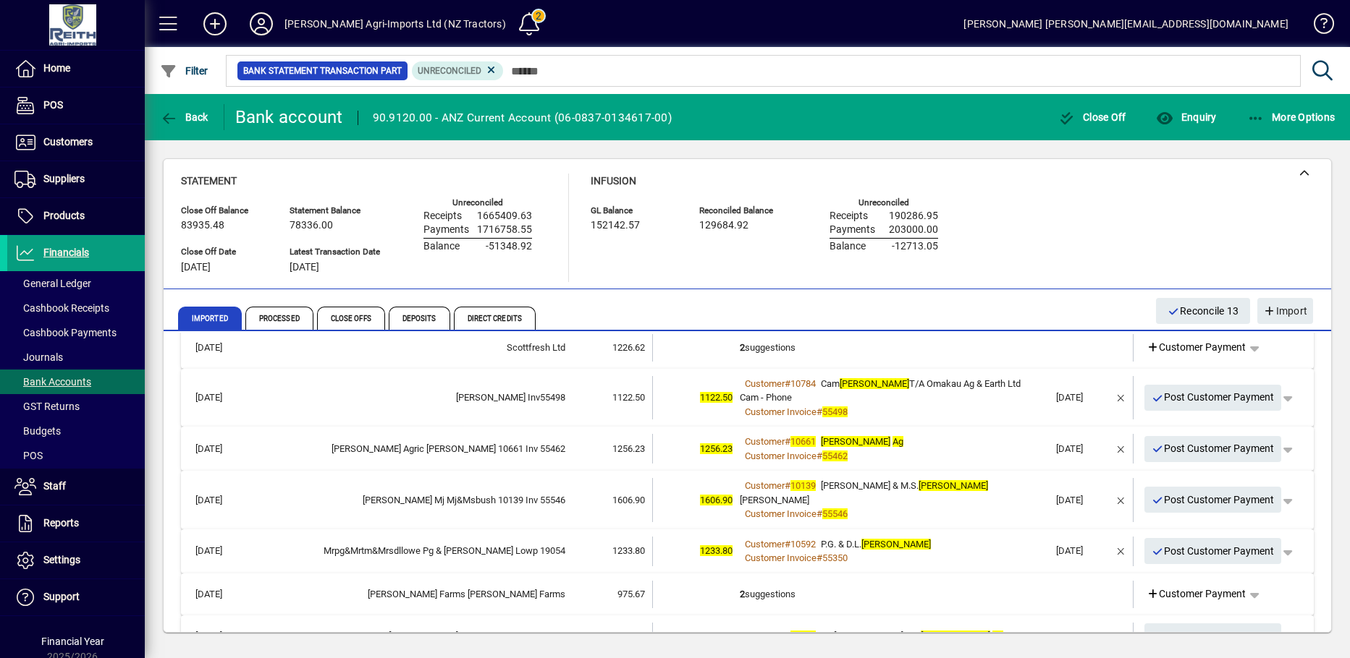
scroll to position [145, 0]
click at [740, 347] on b "2" at bounding box center [742, 348] width 5 height 11
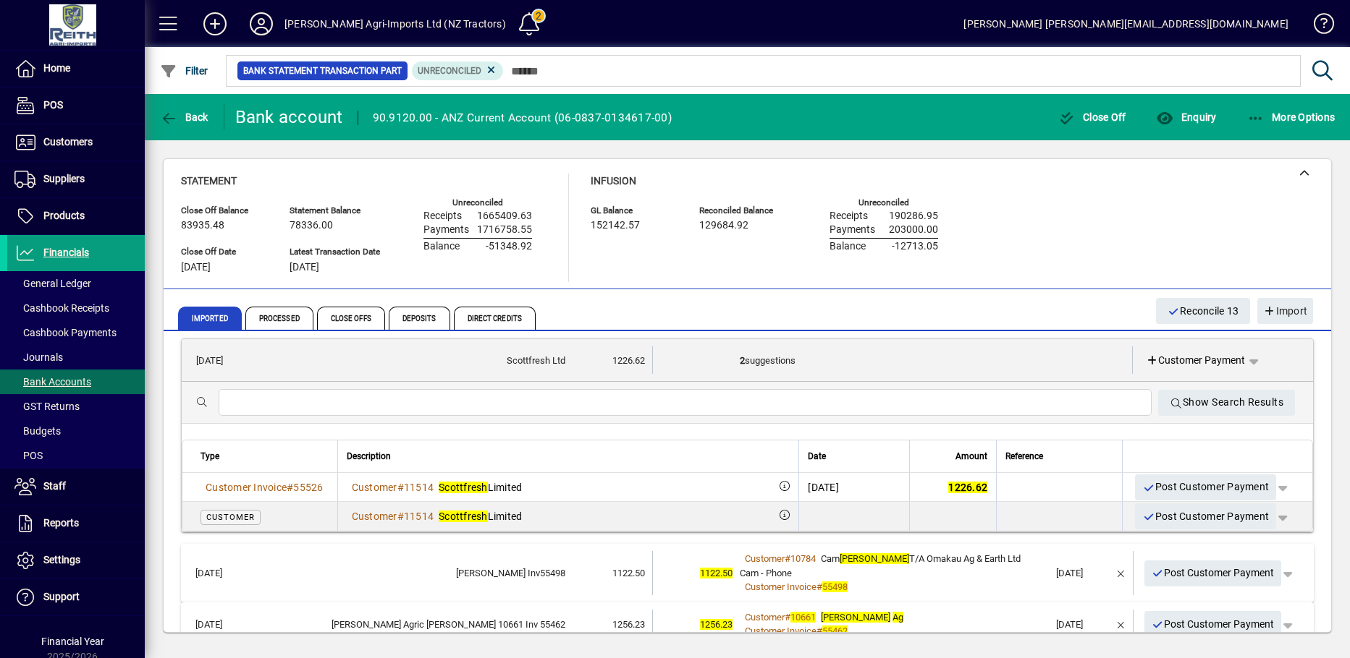
scroll to position [151, 0]
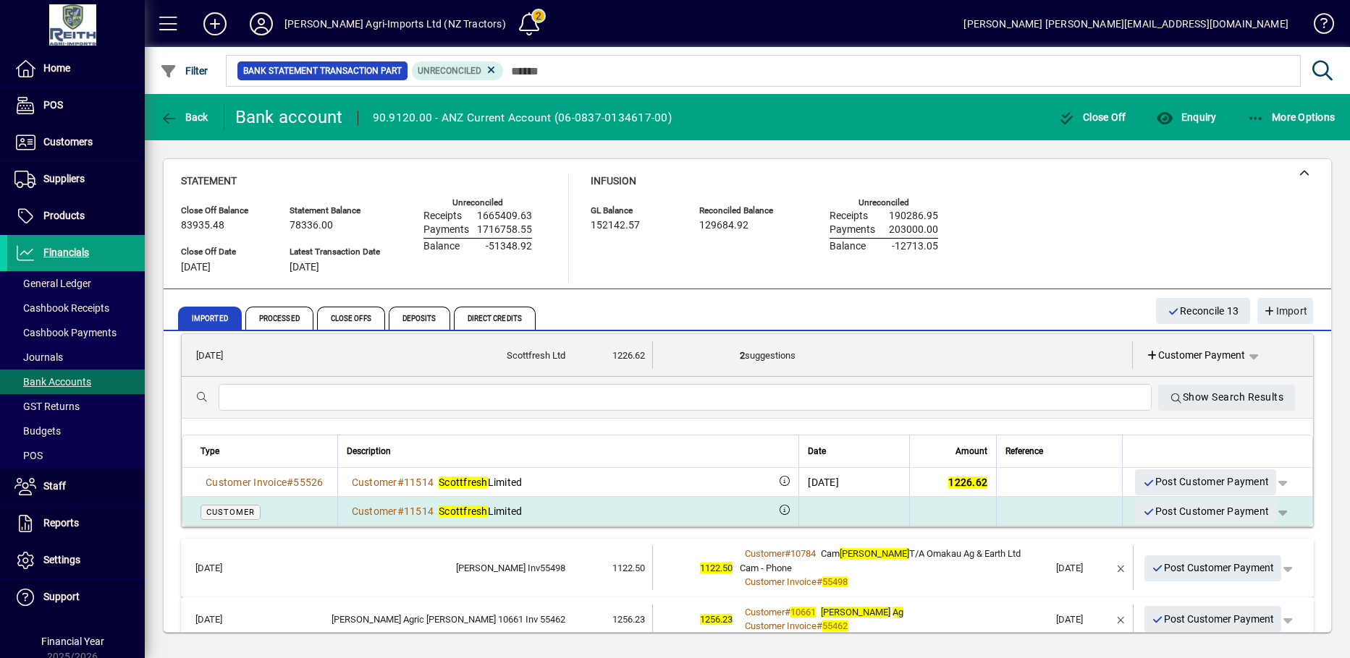
click at [543, 509] on div "Customer # 11514 Scottfresh Limited" at bounding box center [569, 511] width 444 height 14
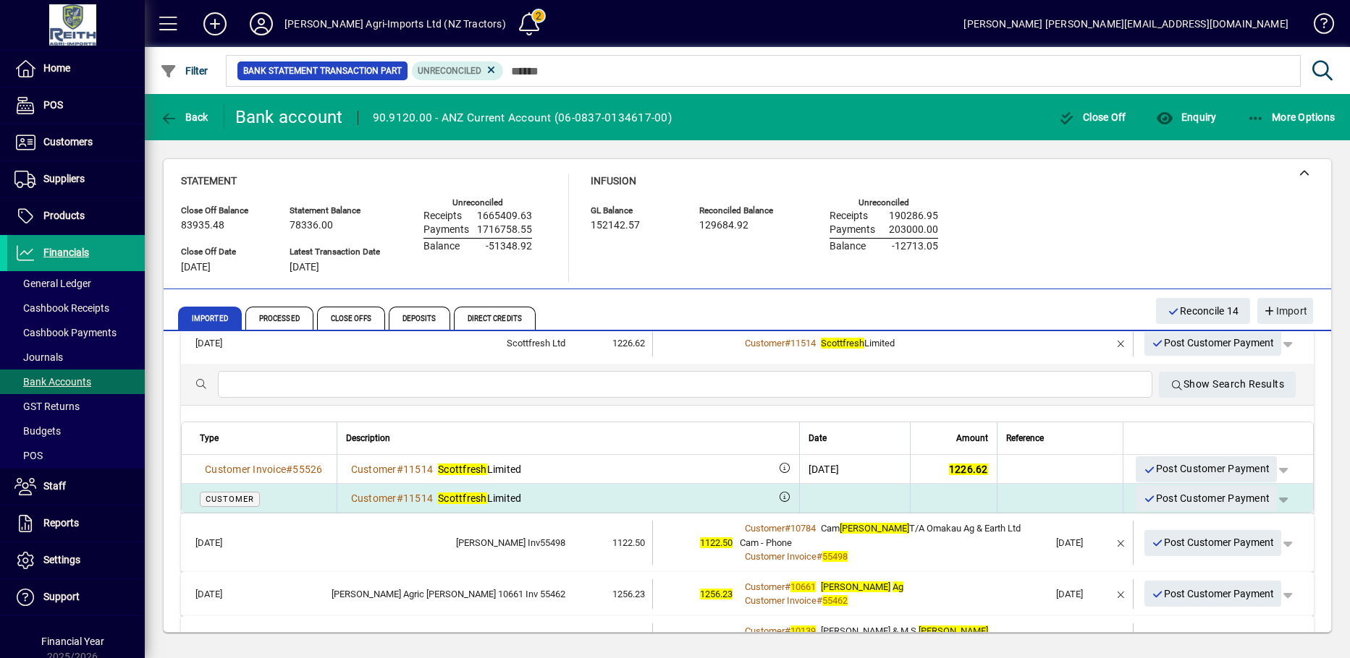
scroll to position [139, 0]
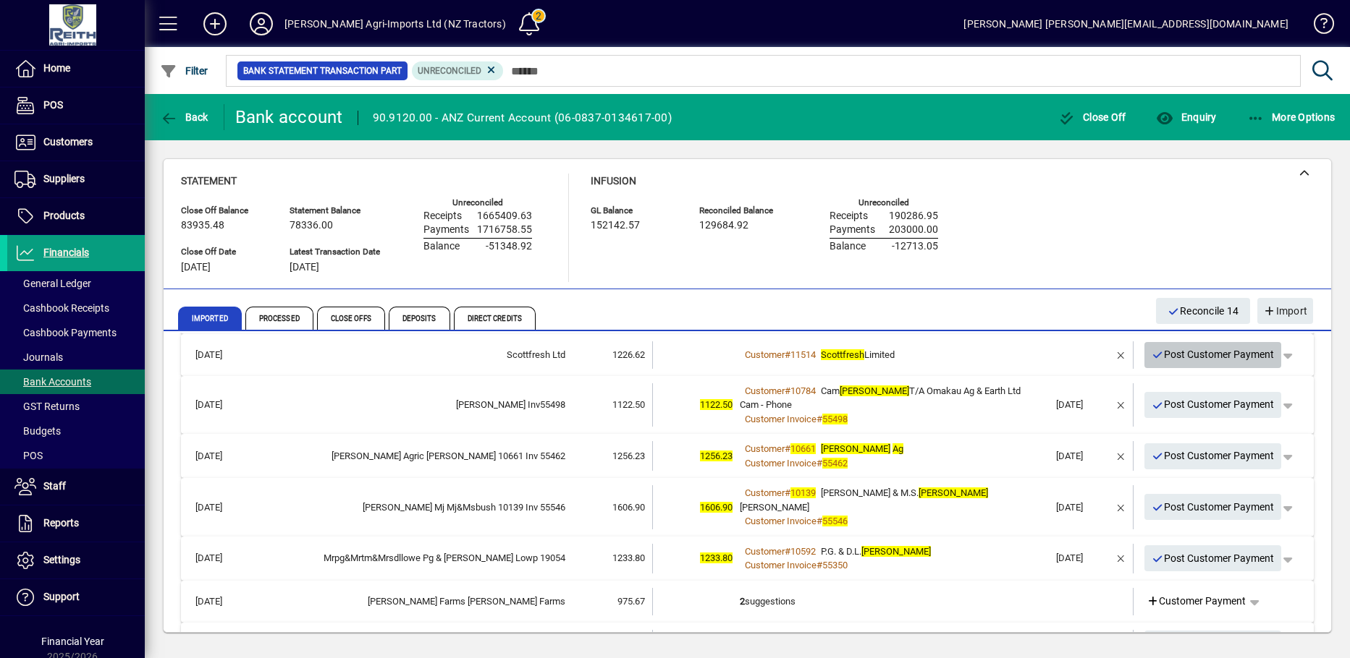
click at [1151, 354] on icon "button" at bounding box center [1157, 355] width 13 height 10
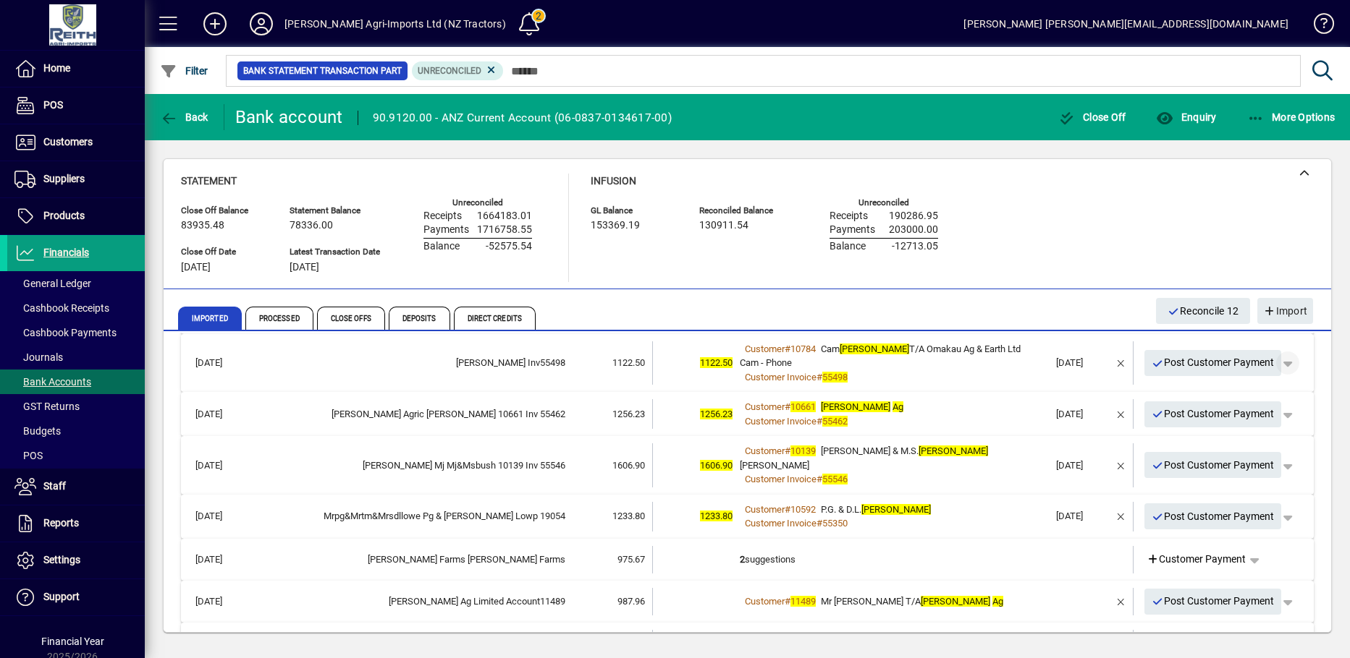
click at [1273, 361] on span "button" at bounding box center [1287, 363] width 35 height 35
click at [1116, 300] on div at bounding box center [675, 329] width 1350 height 658
click at [1151, 368] on icon "button" at bounding box center [1157, 364] width 13 height 10
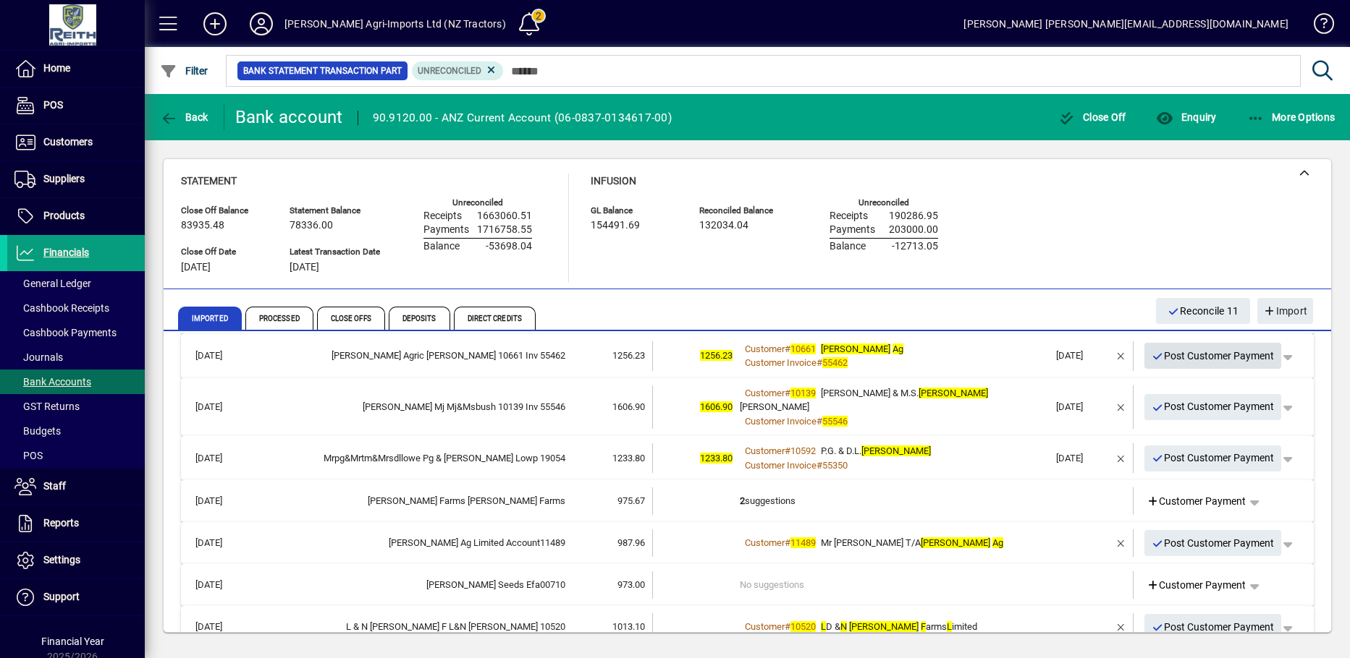
click at [1151, 355] on icon "button" at bounding box center [1157, 357] width 13 height 10
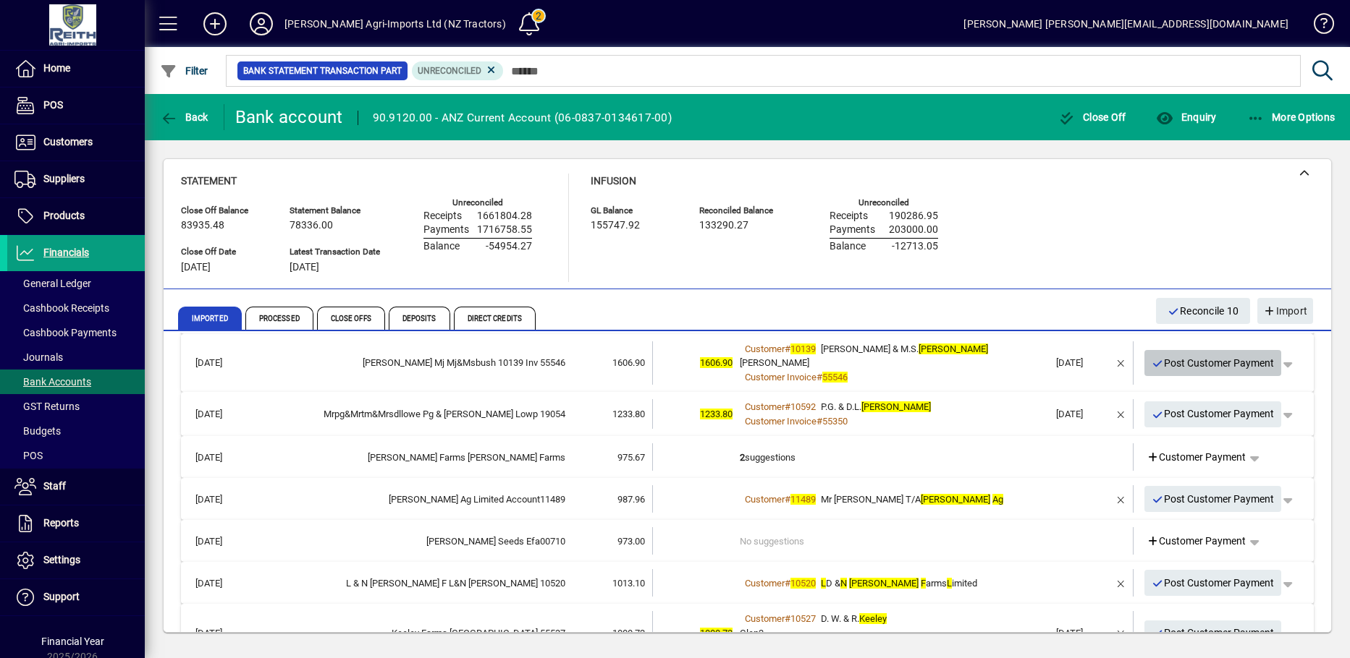
click at [1151, 365] on icon "button" at bounding box center [1157, 364] width 13 height 10
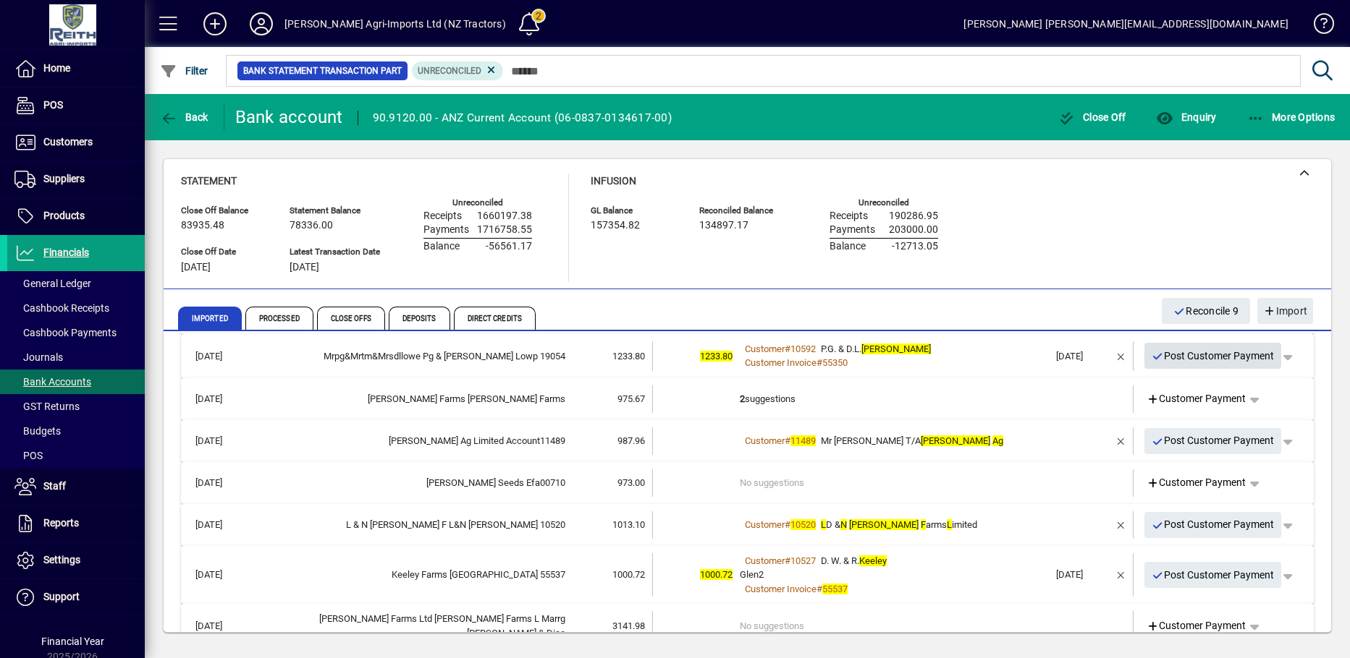
click at [1151, 353] on icon "button" at bounding box center [1157, 357] width 13 height 10
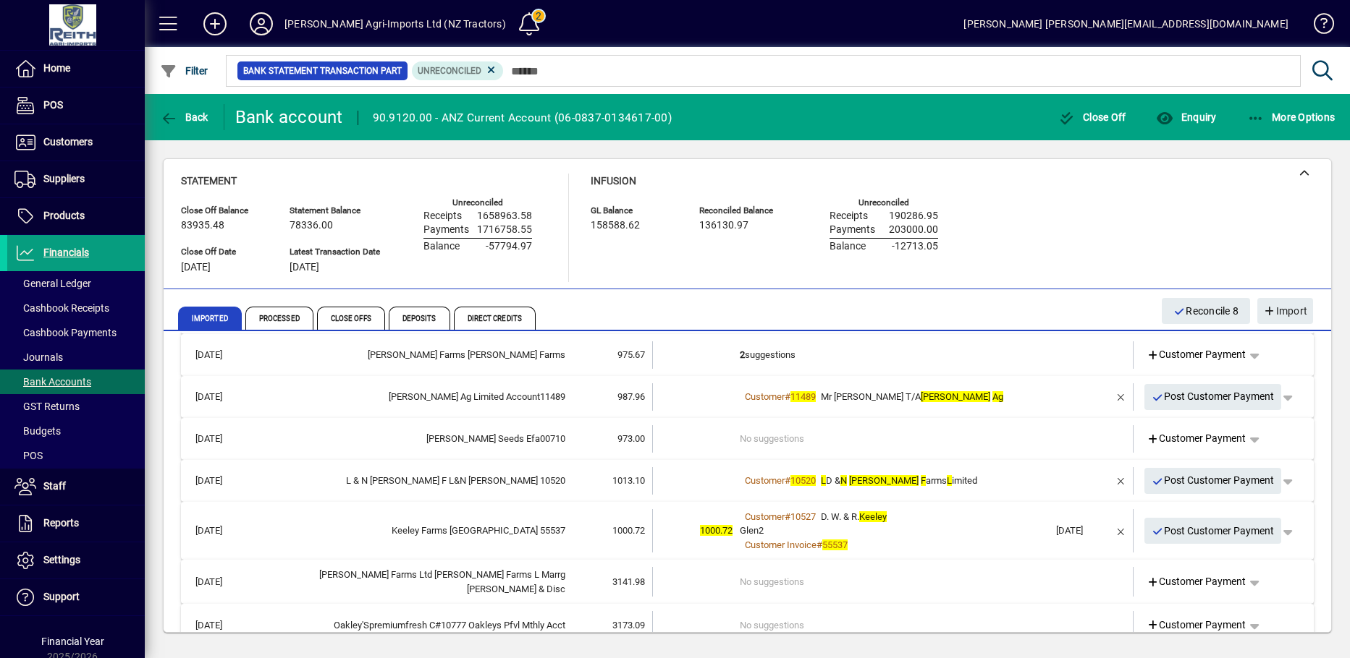
click at [757, 355] on td "2 suggestions" at bounding box center [894, 355] width 309 height 27
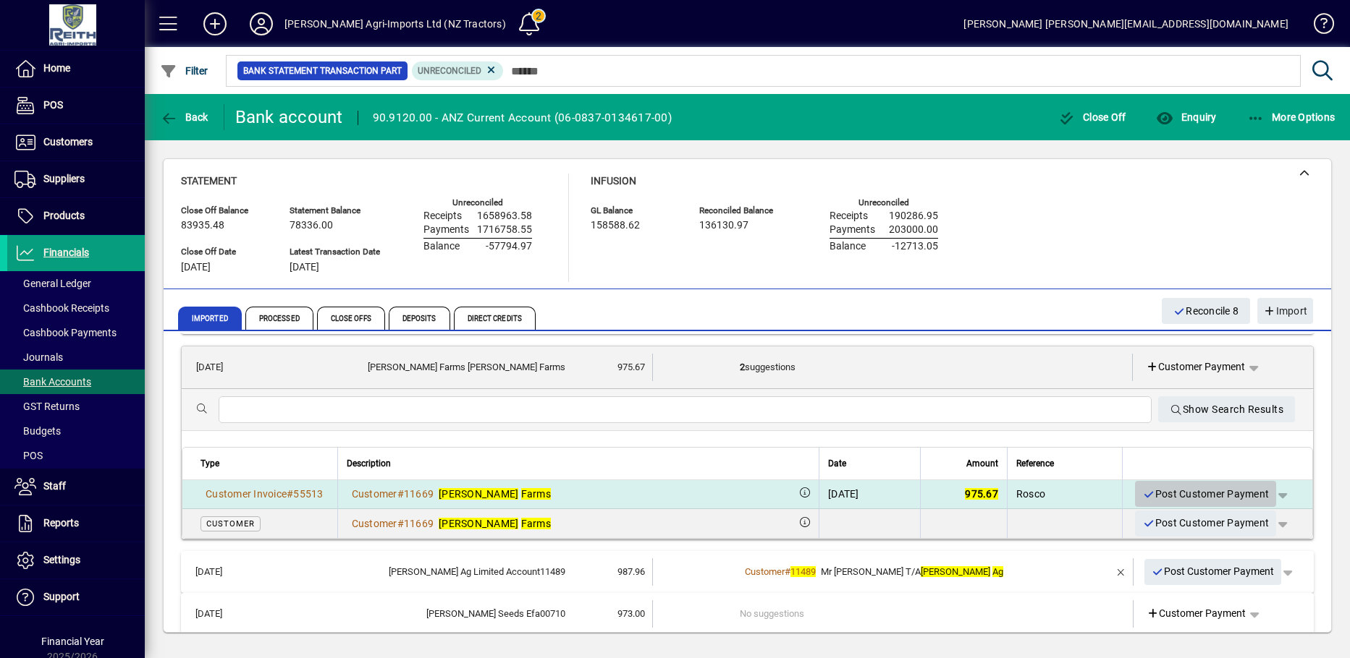
click at [1142, 491] on icon "button" at bounding box center [1148, 495] width 13 height 10
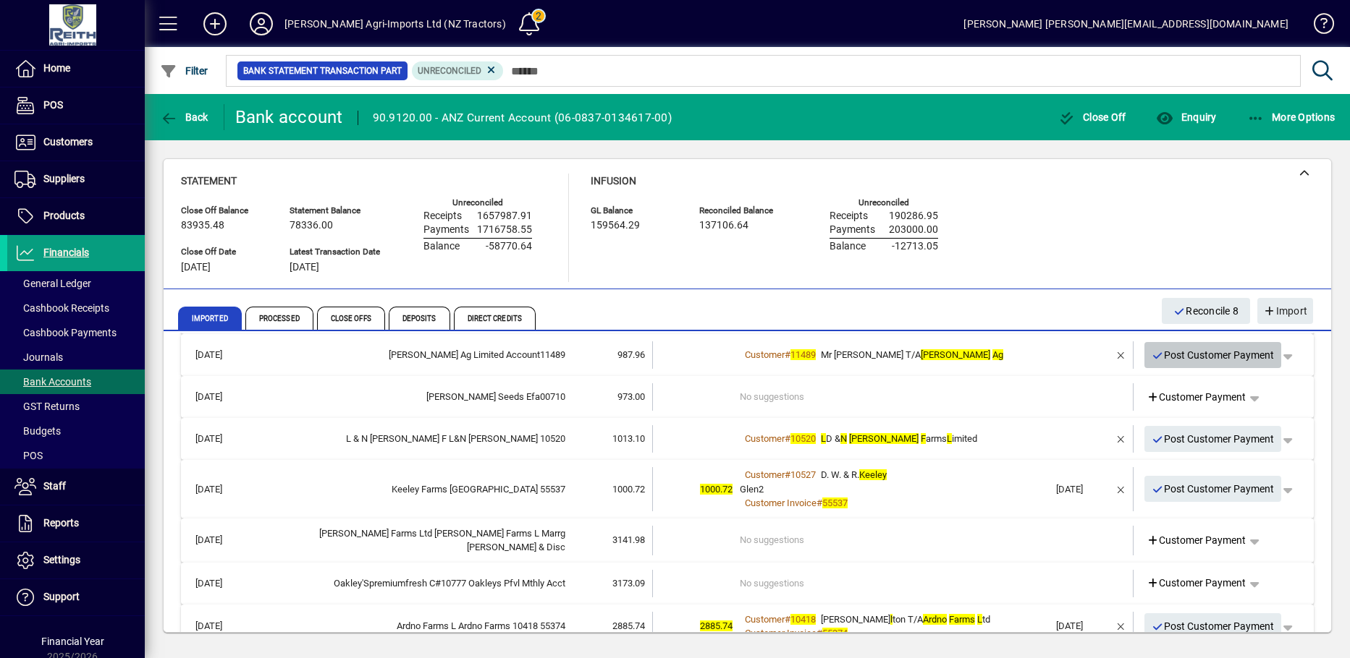
click at [1151, 352] on icon "button" at bounding box center [1157, 356] width 13 height 10
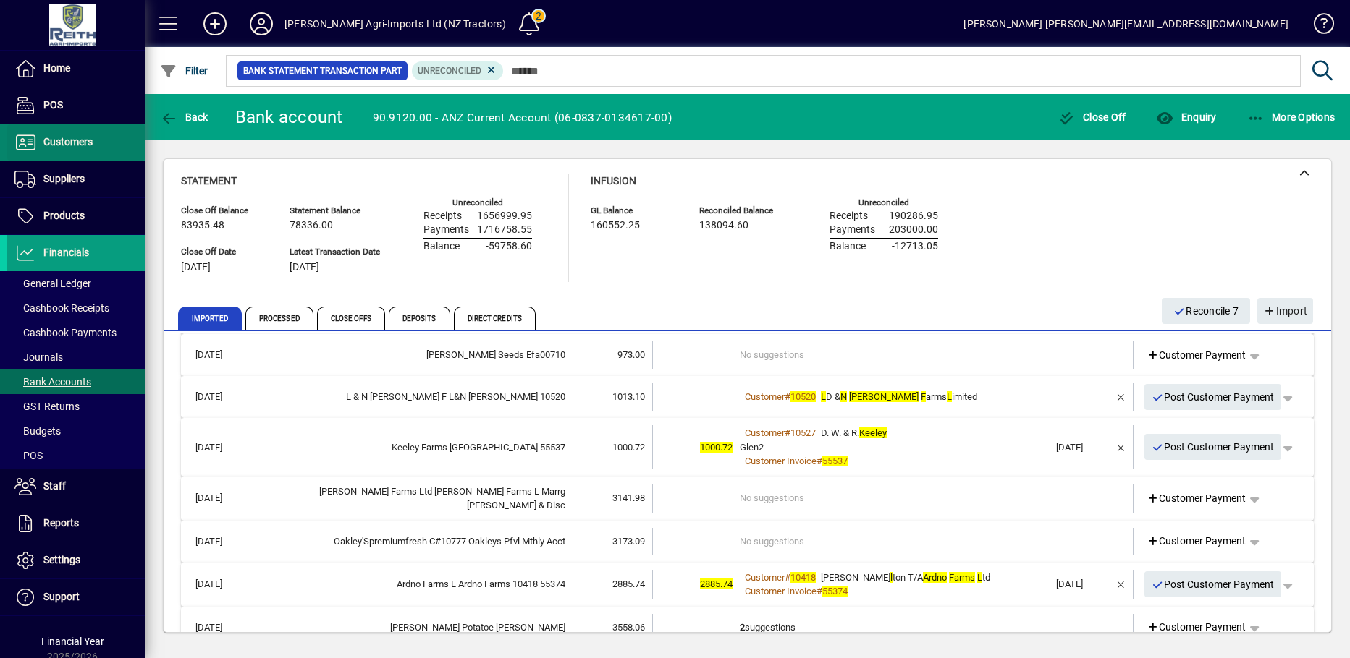
click at [64, 141] on span "Customers" at bounding box center [67, 142] width 49 height 12
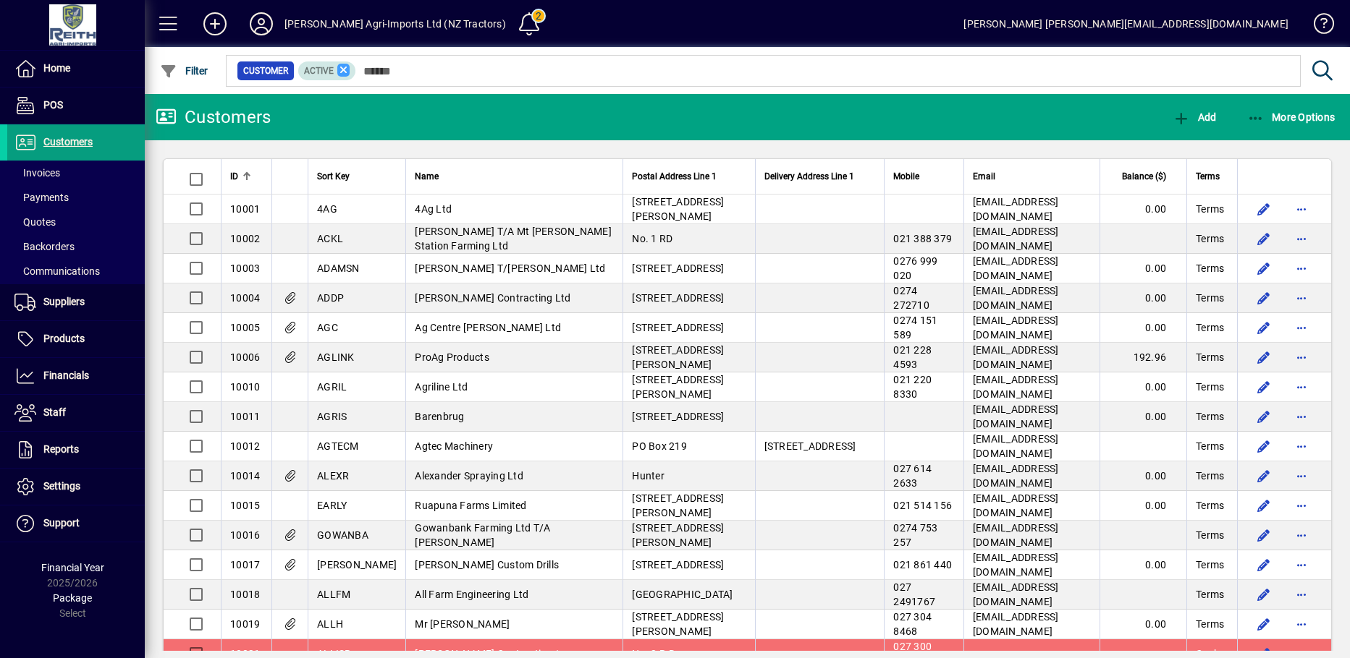
click at [341, 73] on icon at bounding box center [343, 70] width 13 height 13
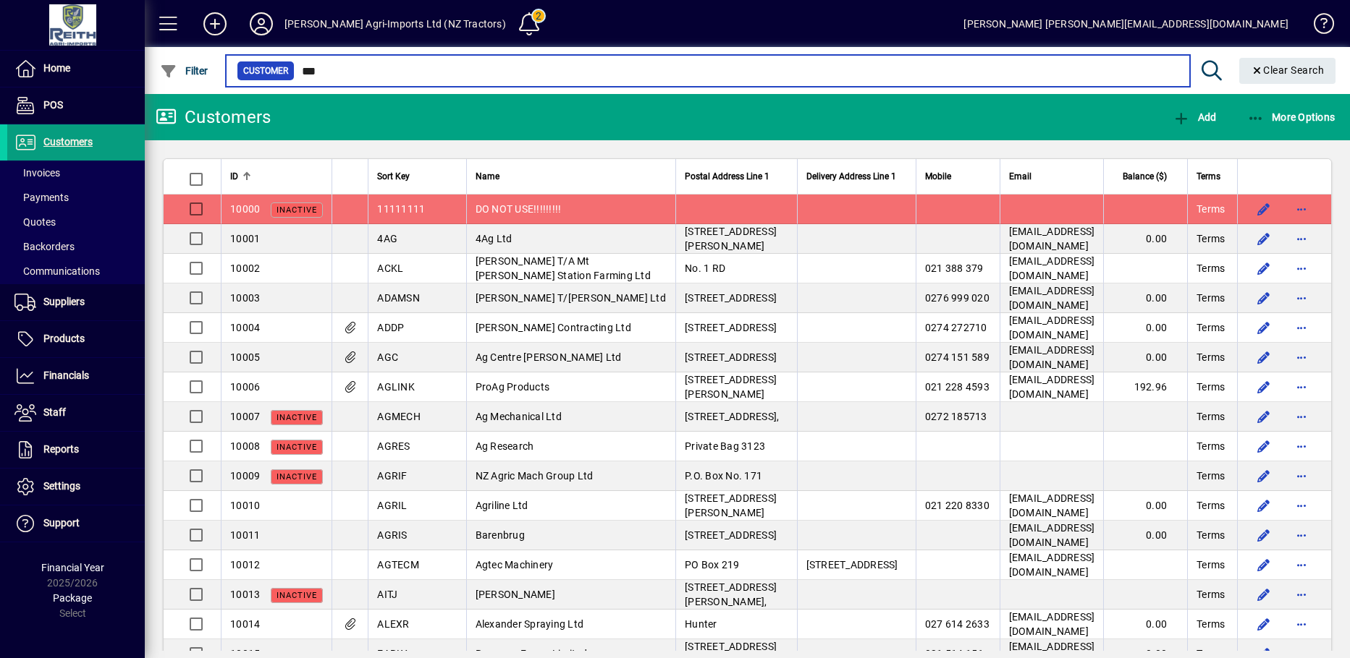
type input "****"
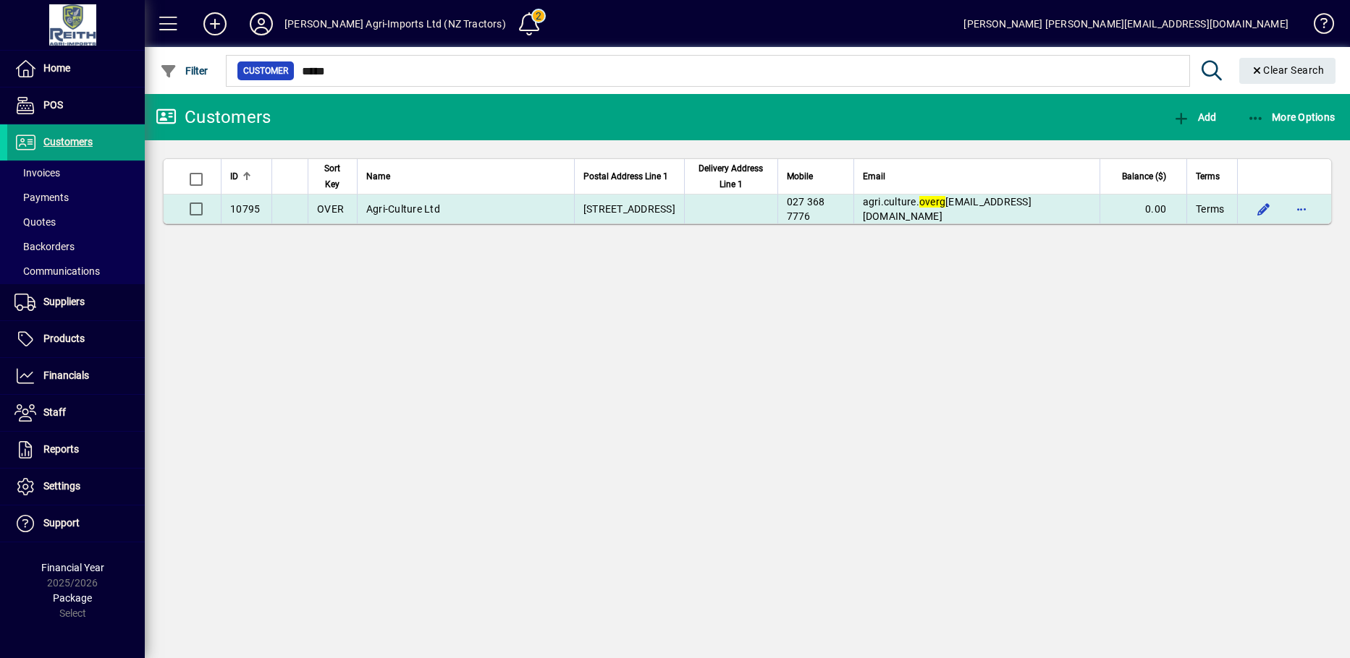
type input "*****"
click at [407, 207] on span "Agri-Culture Ltd" at bounding box center [403, 209] width 74 height 12
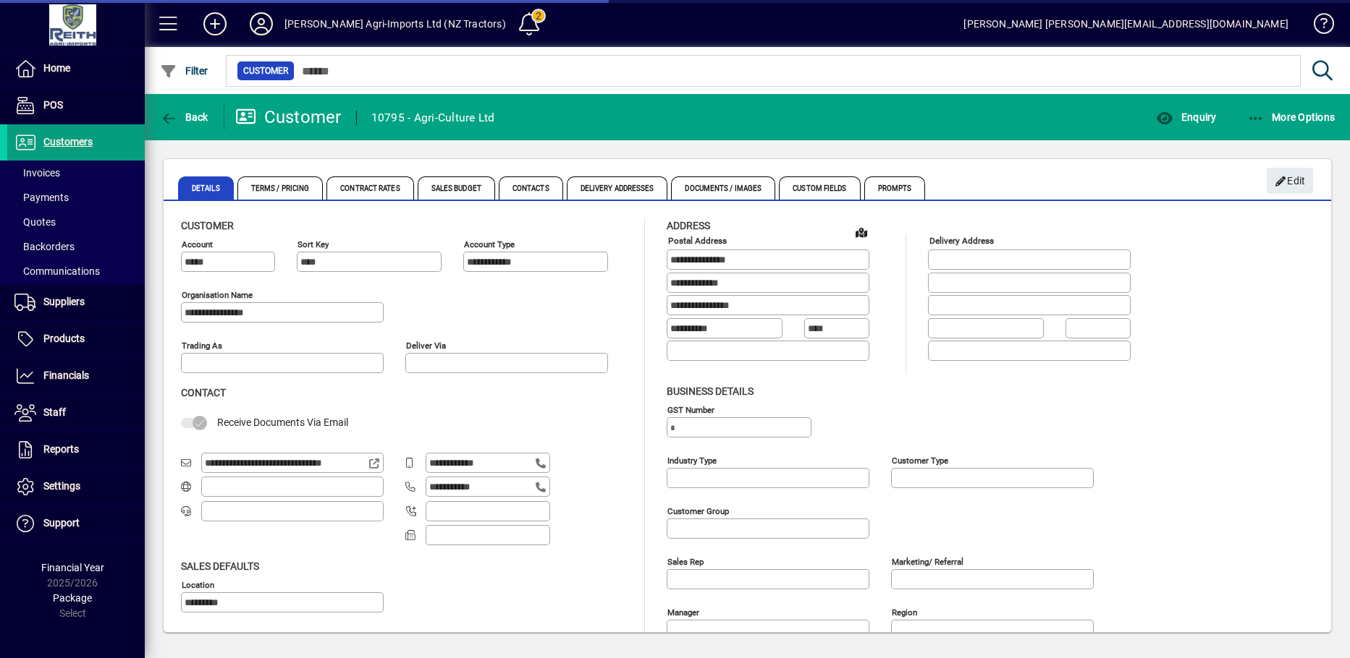
type input "**********"
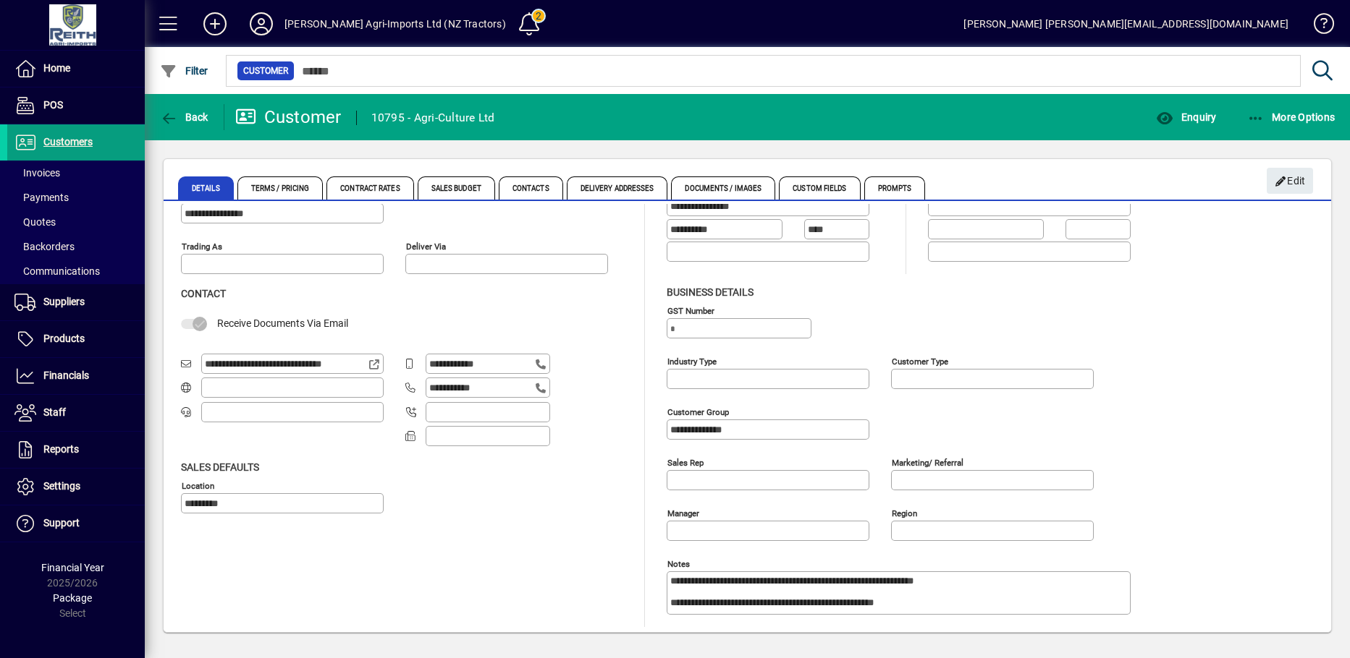
scroll to position [101, 0]
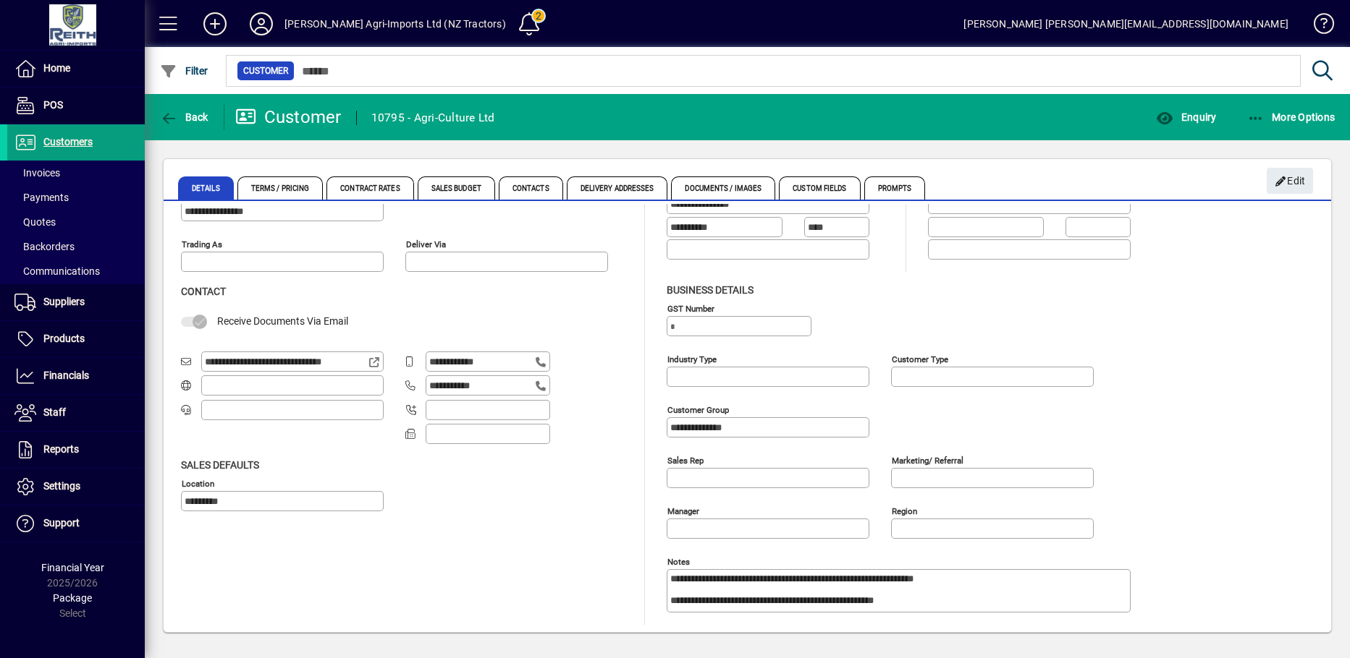
click at [973, 601] on textarea "**********" at bounding box center [900, 591] width 460 height 35
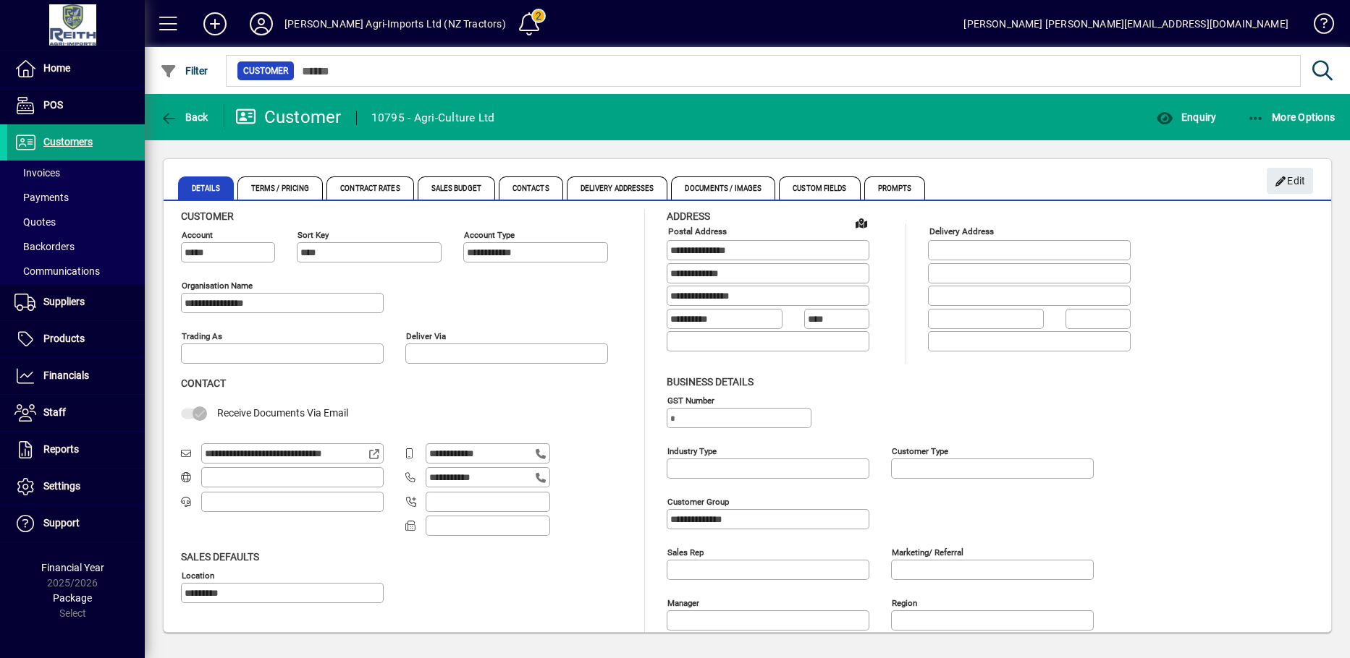
scroll to position [0, 0]
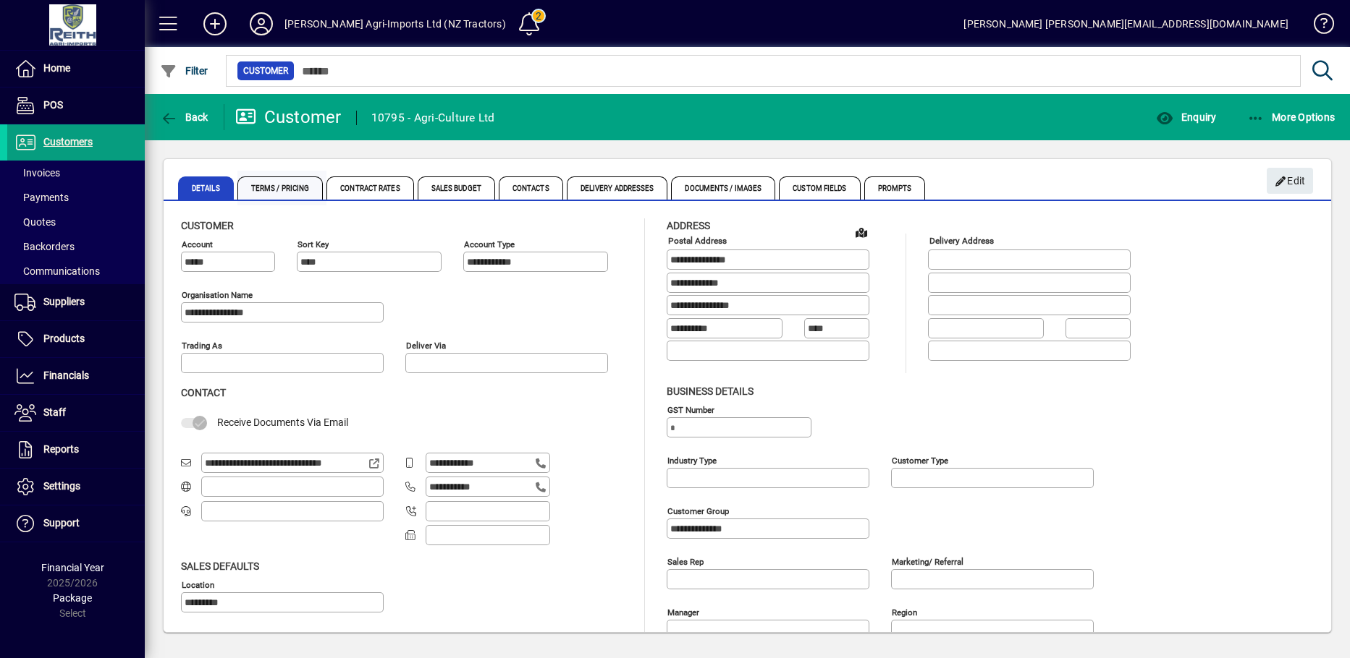
click at [261, 190] on span "Terms / Pricing" at bounding box center [280, 188] width 86 height 23
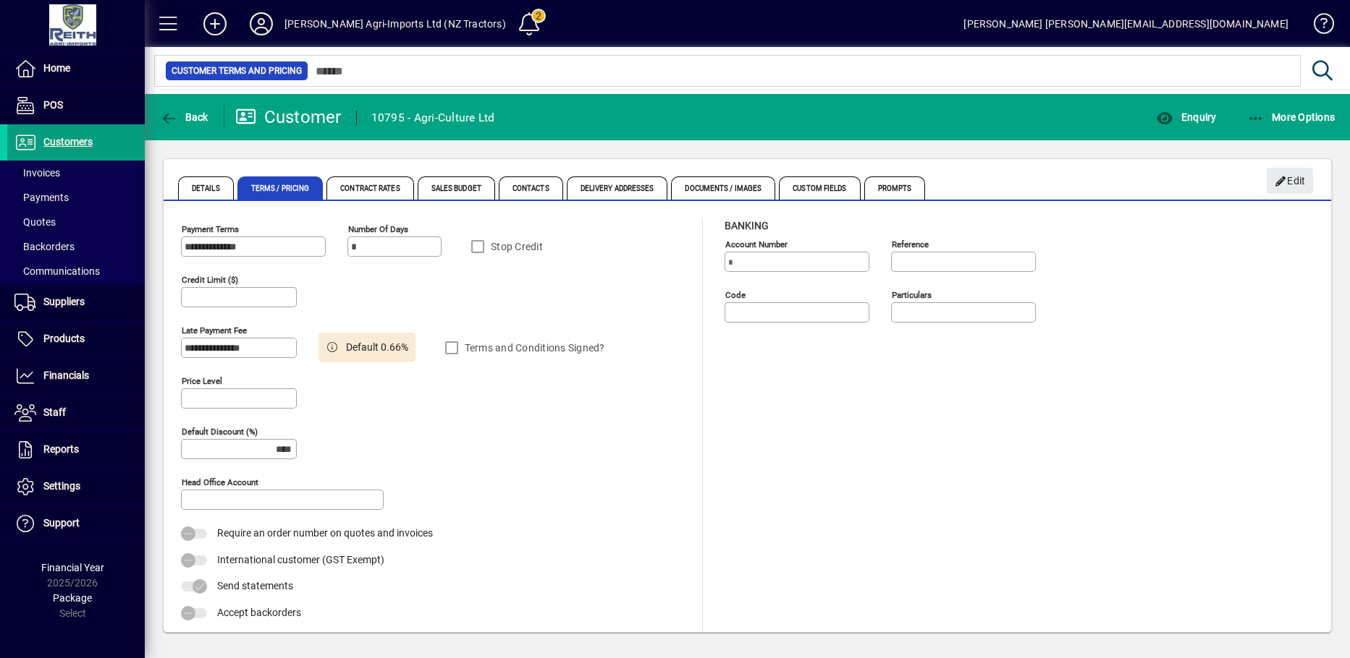
type input "******"
click at [521, 189] on span "Contacts" at bounding box center [531, 188] width 64 height 23
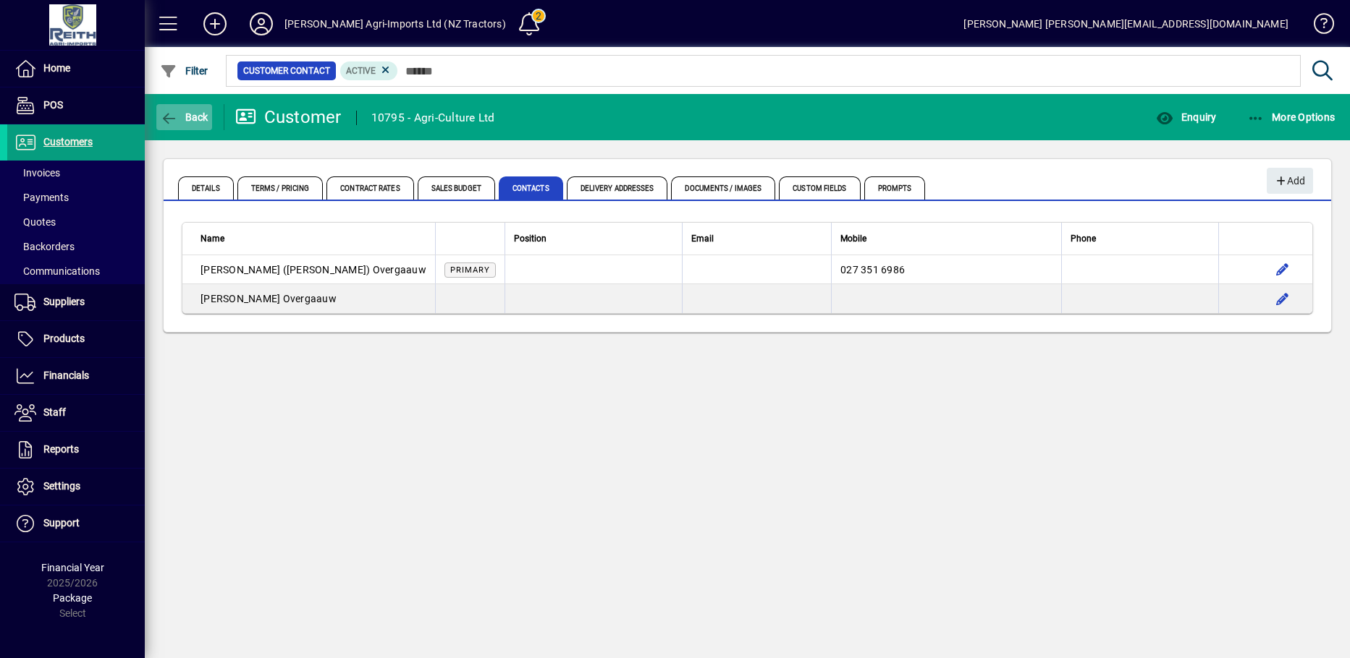
click at [161, 119] on icon "button" at bounding box center [169, 118] width 18 height 14
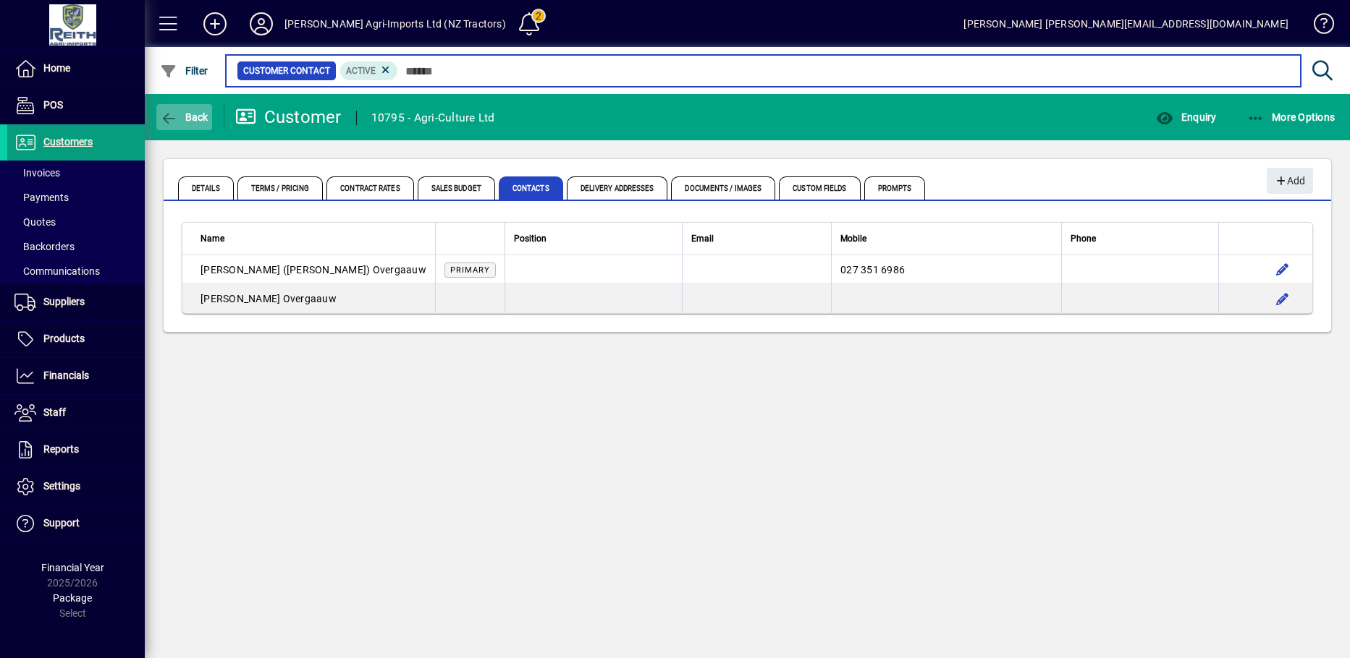
type input "*****"
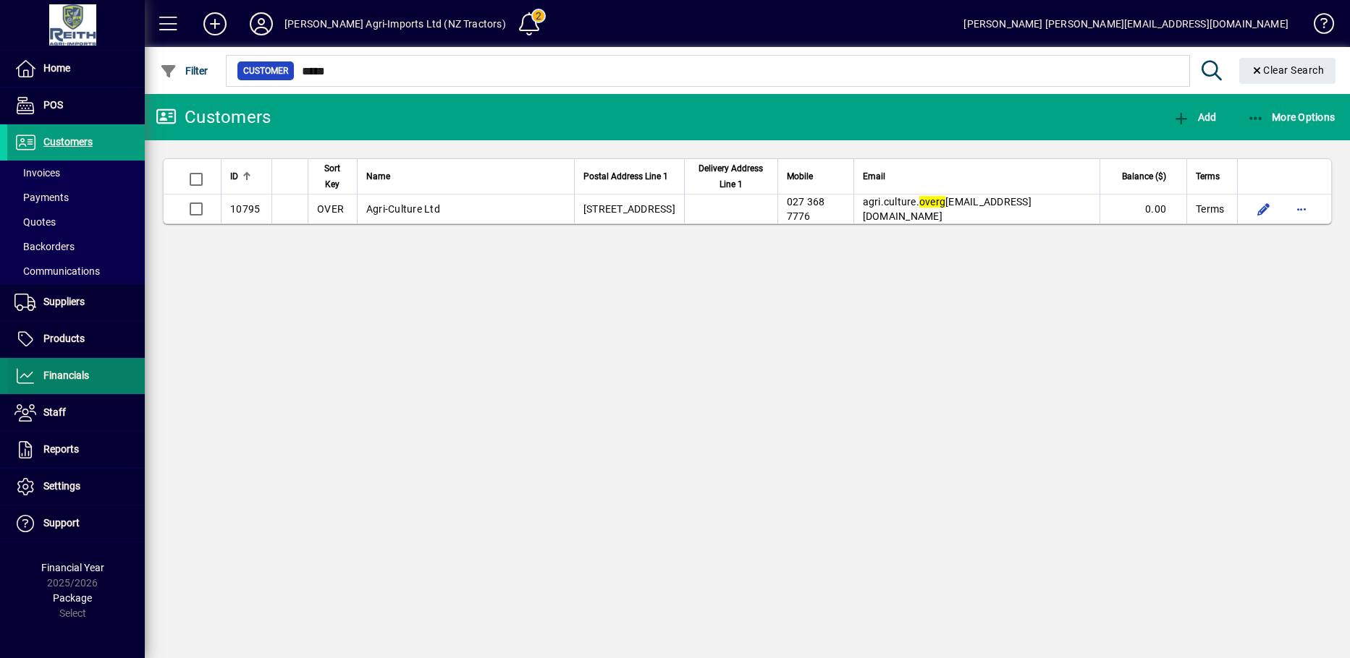
click at [47, 378] on span "Financials" at bounding box center [66, 376] width 46 height 12
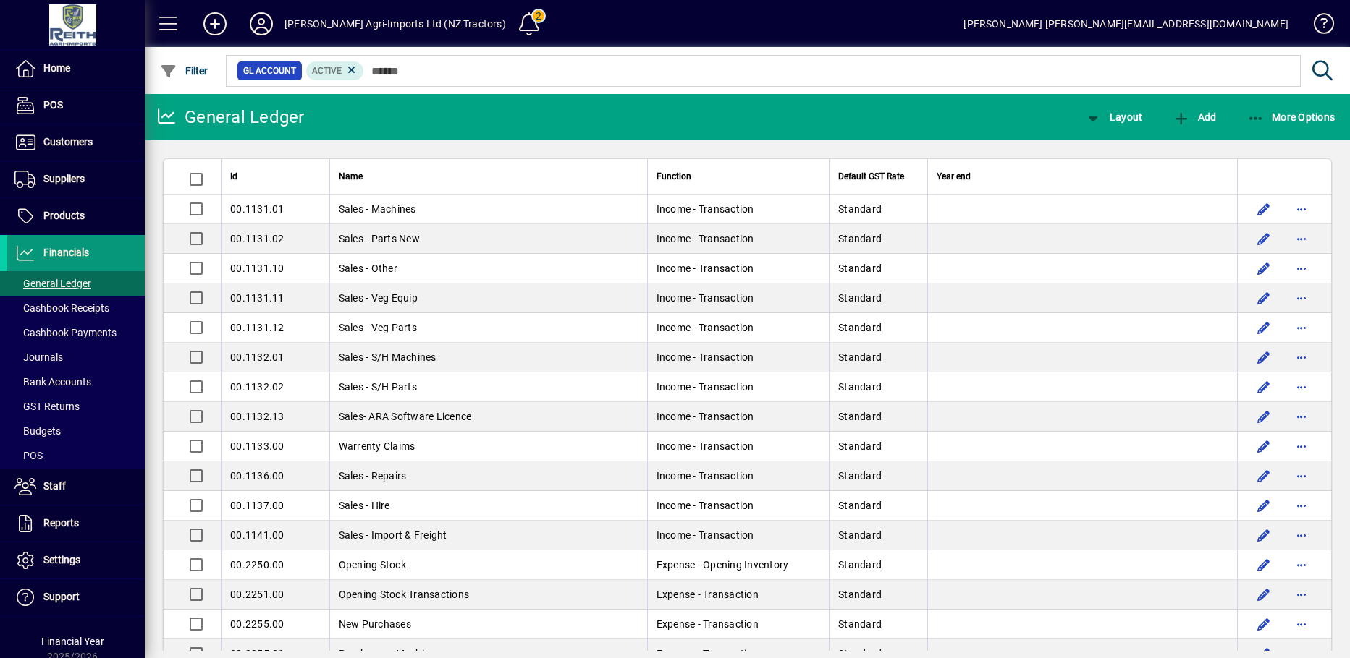
click at [80, 257] on span "Financials" at bounding box center [66, 253] width 46 height 12
click at [53, 381] on span "Bank Accounts" at bounding box center [52, 382] width 77 height 12
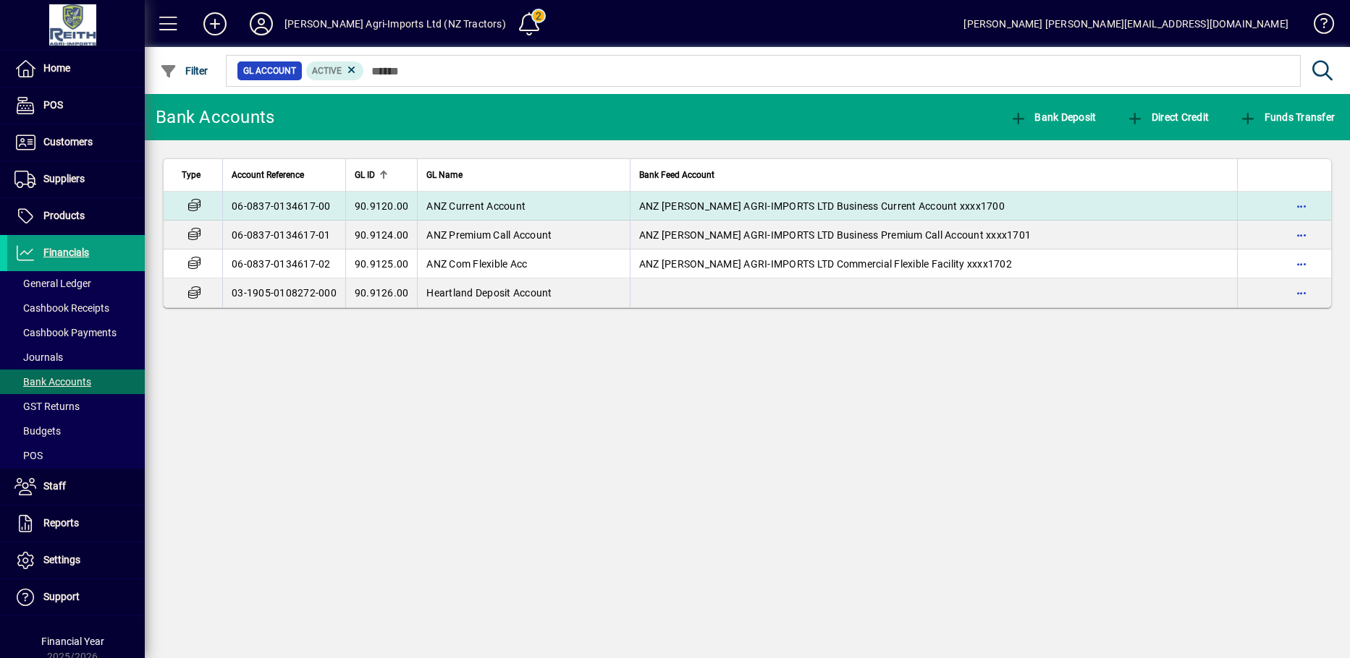
click at [348, 213] on td "90.9120.00" at bounding box center [381, 206] width 72 height 29
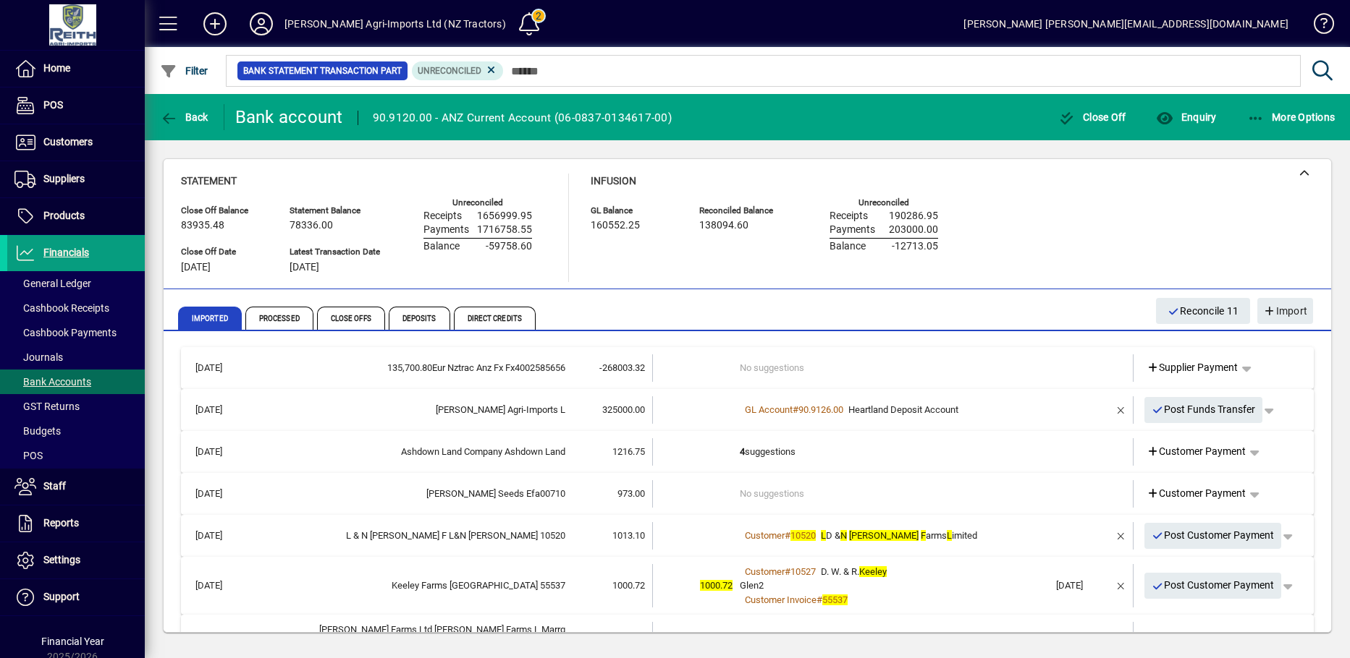
click at [740, 452] on b "4" at bounding box center [742, 451] width 5 height 11
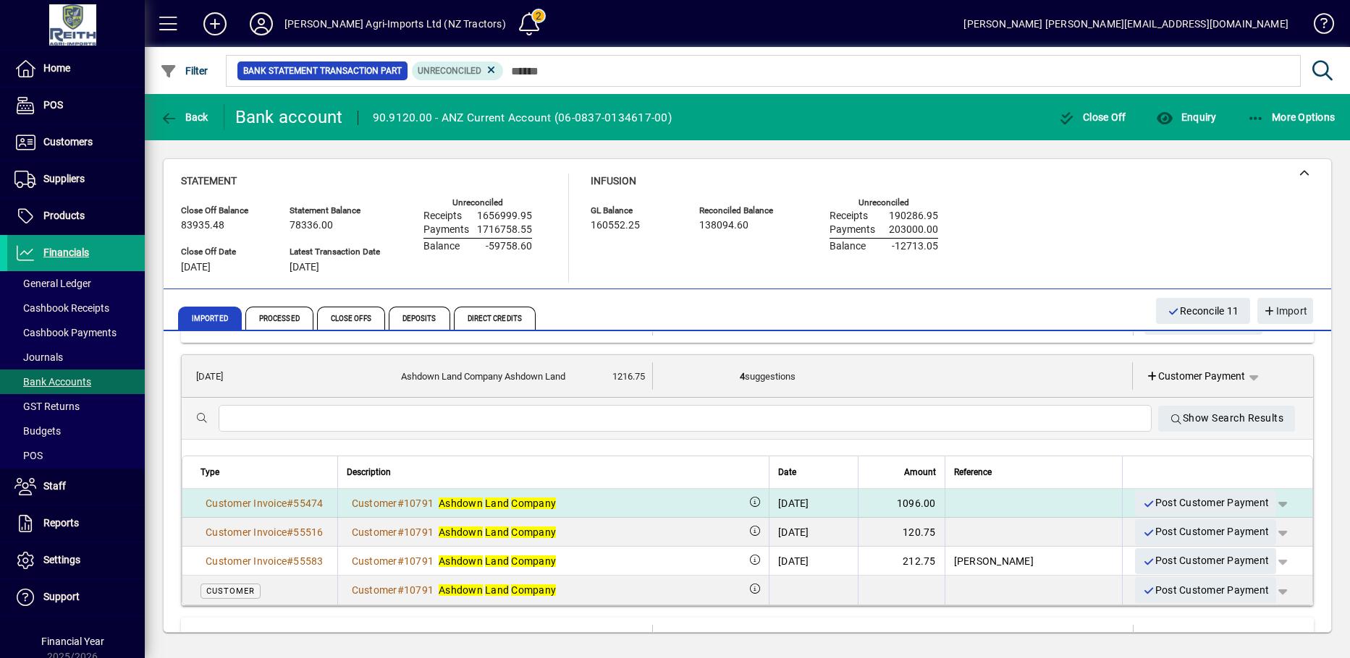
scroll to position [145, 0]
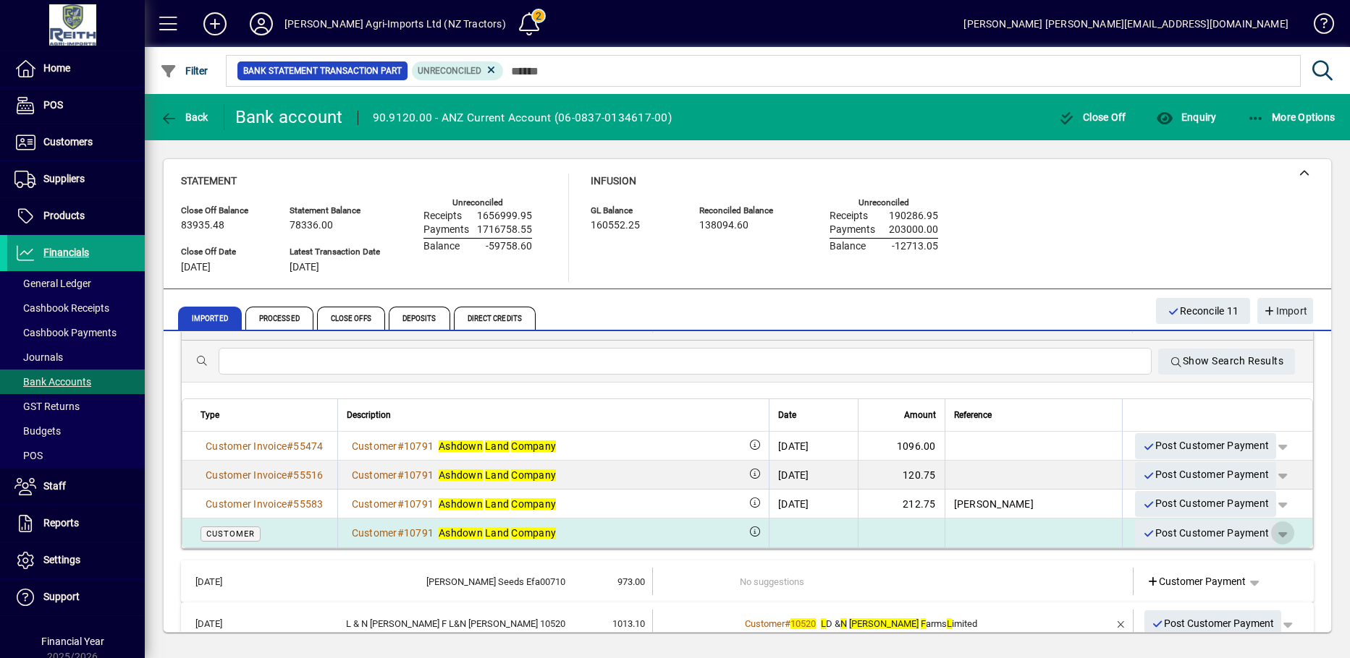
click at [1270, 533] on span "button" at bounding box center [1282, 533] width 35 height 35
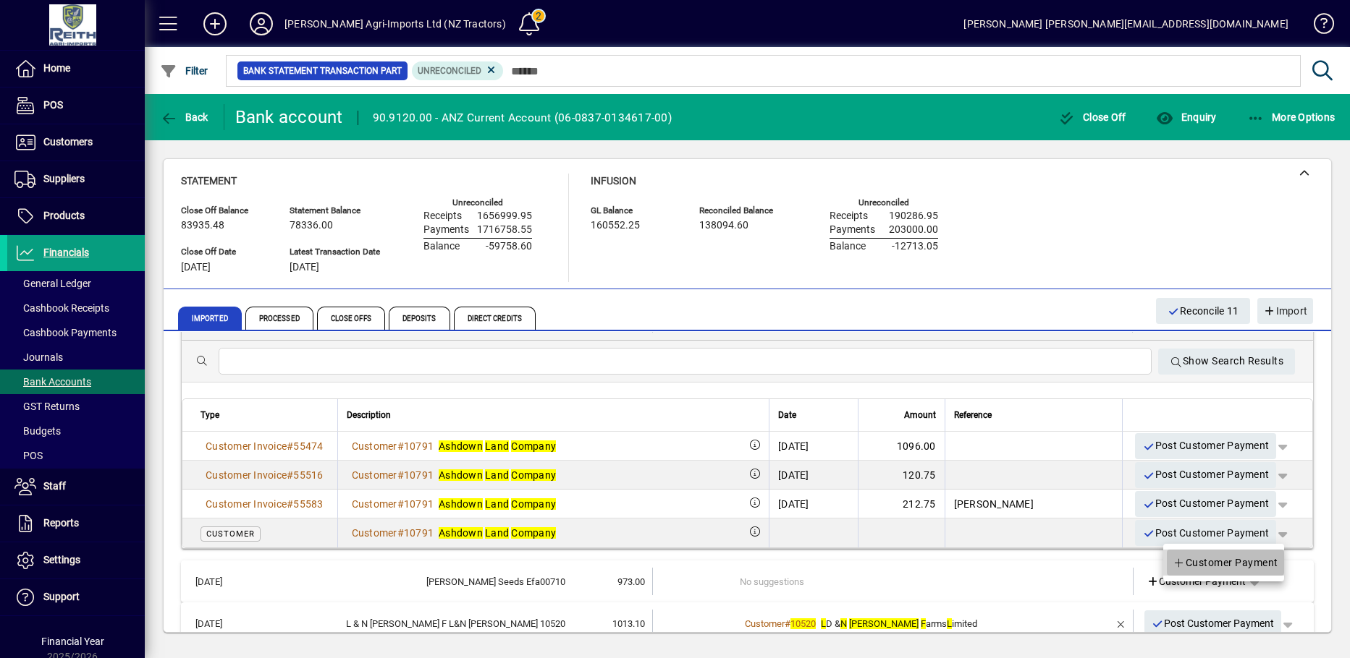
click at [1210, 561] on span "Customer Payment" at bounding box center [1225, 562] width 106 height 17
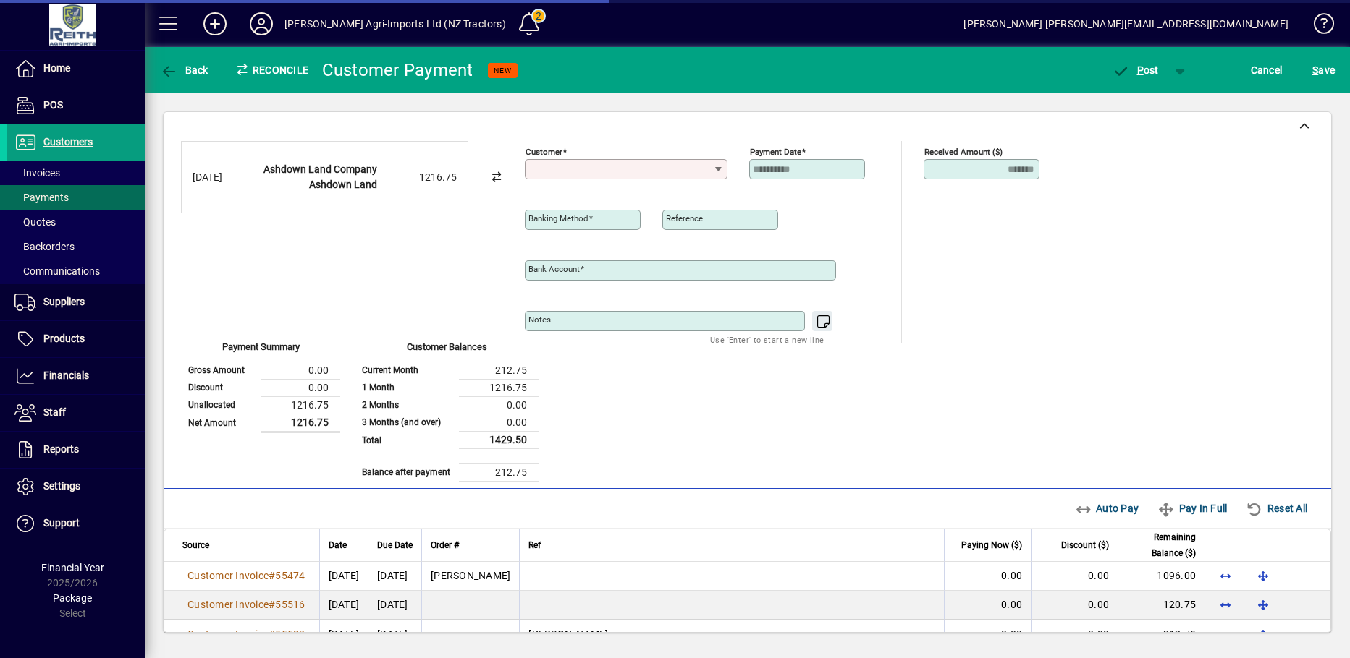
type input "**********"
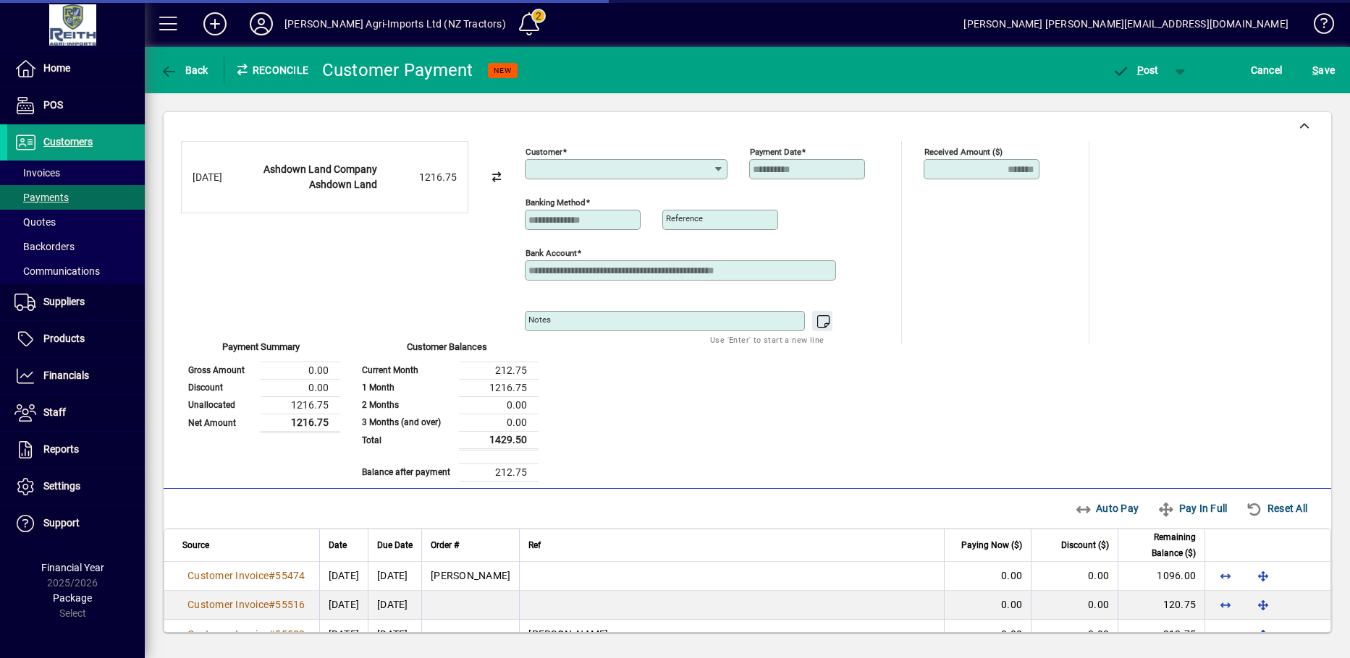
type input "**********"
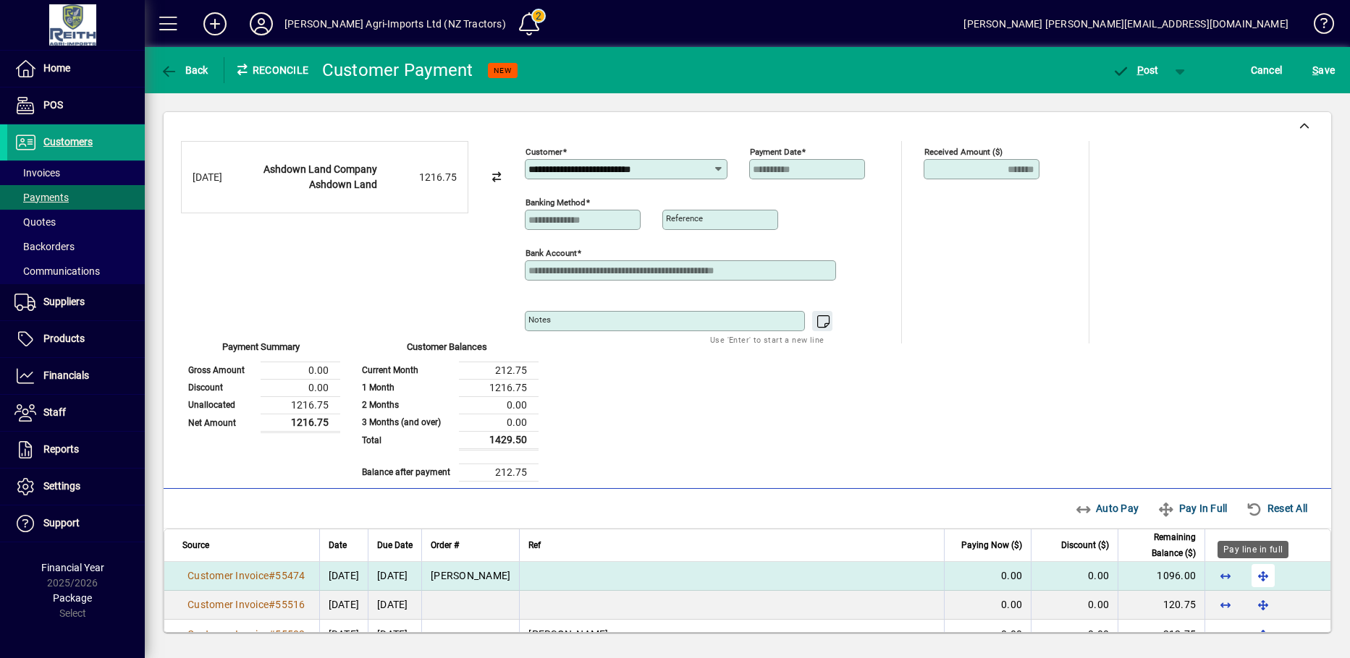
click at [1247, 577] on span "button" at bounding box center [1262, 576] width 35 height 35
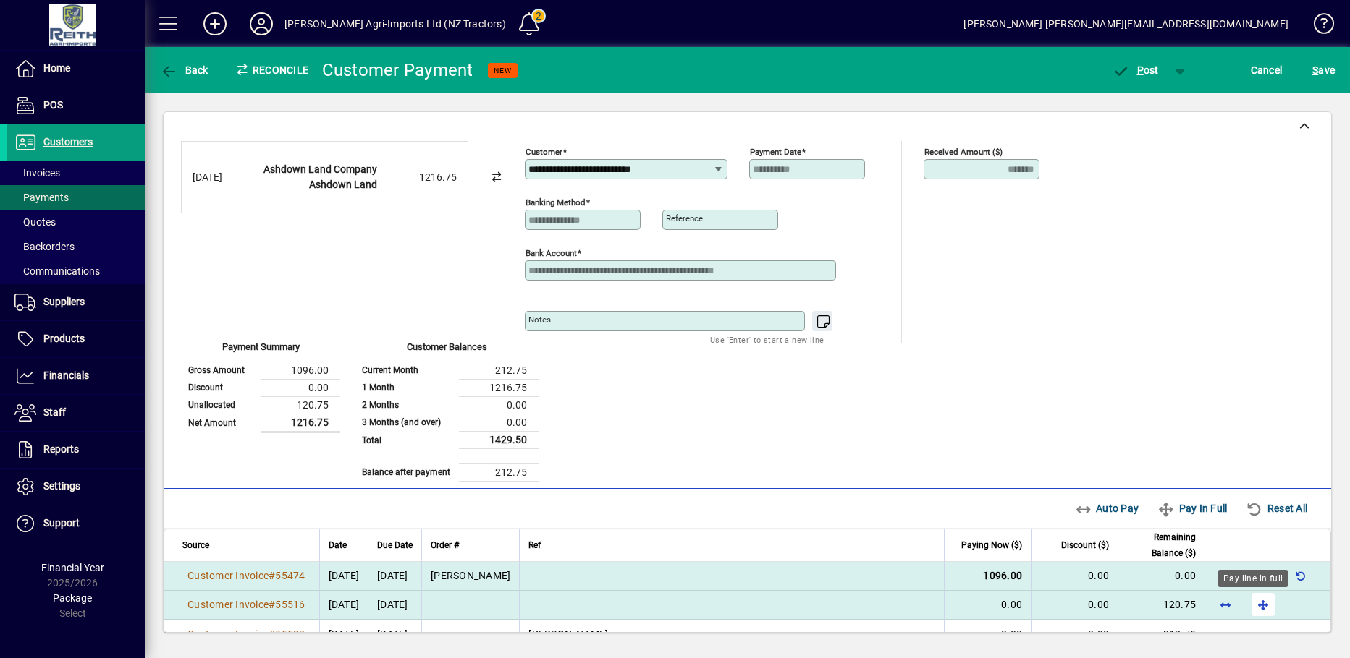
click at [1245, 604] on span "button" at bounding box center [1262, 605] width 35 height 35
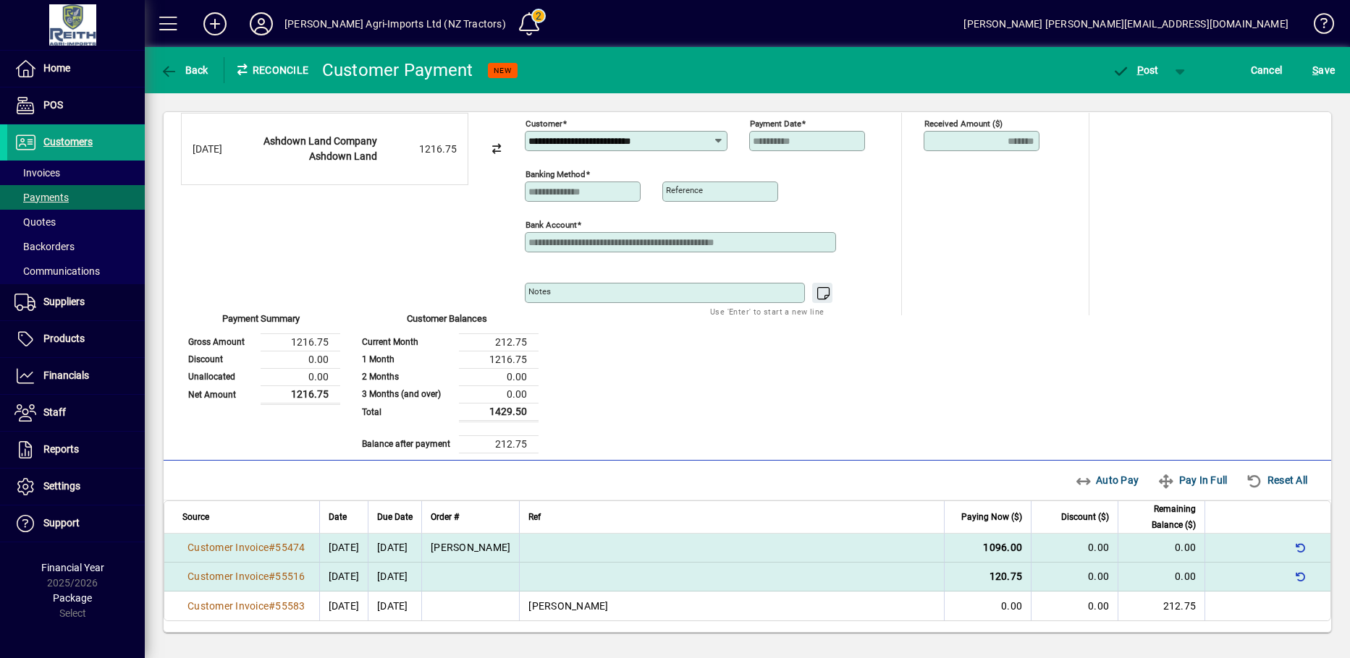
scroll to position [29, 0]
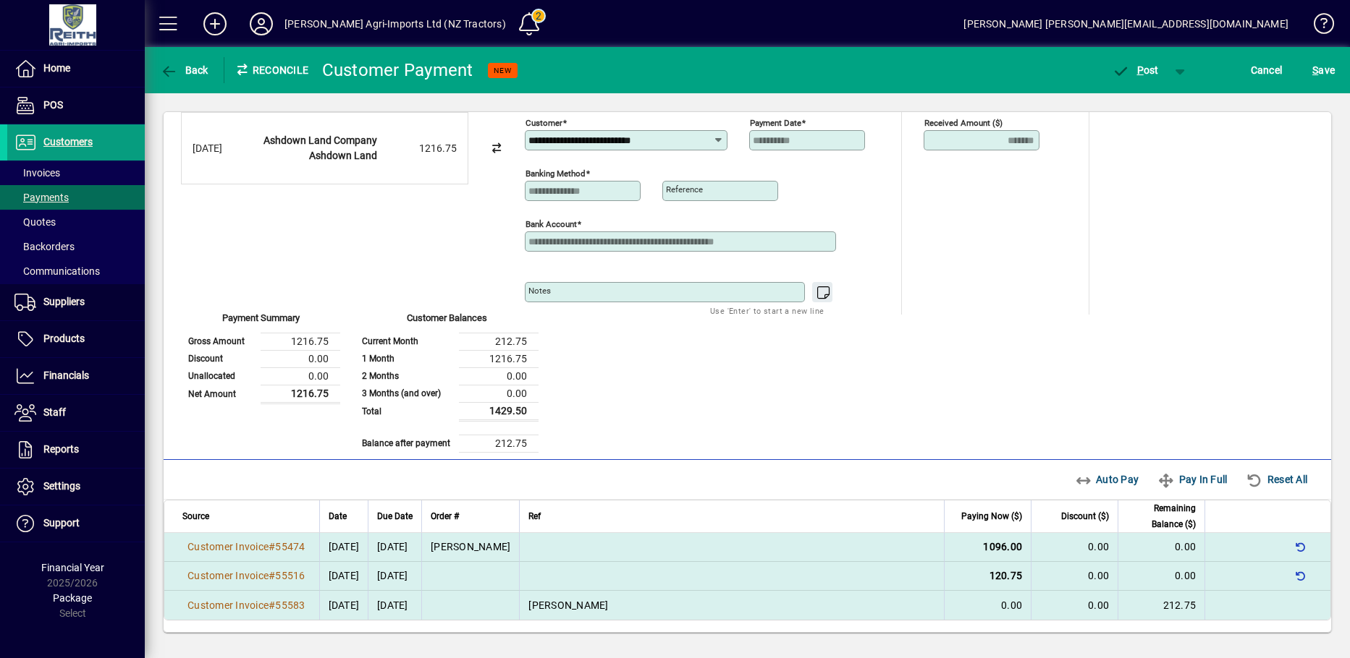
click at [1185, 606] on td "212.75" at bounding box center [1160, 605] width 87 height 29
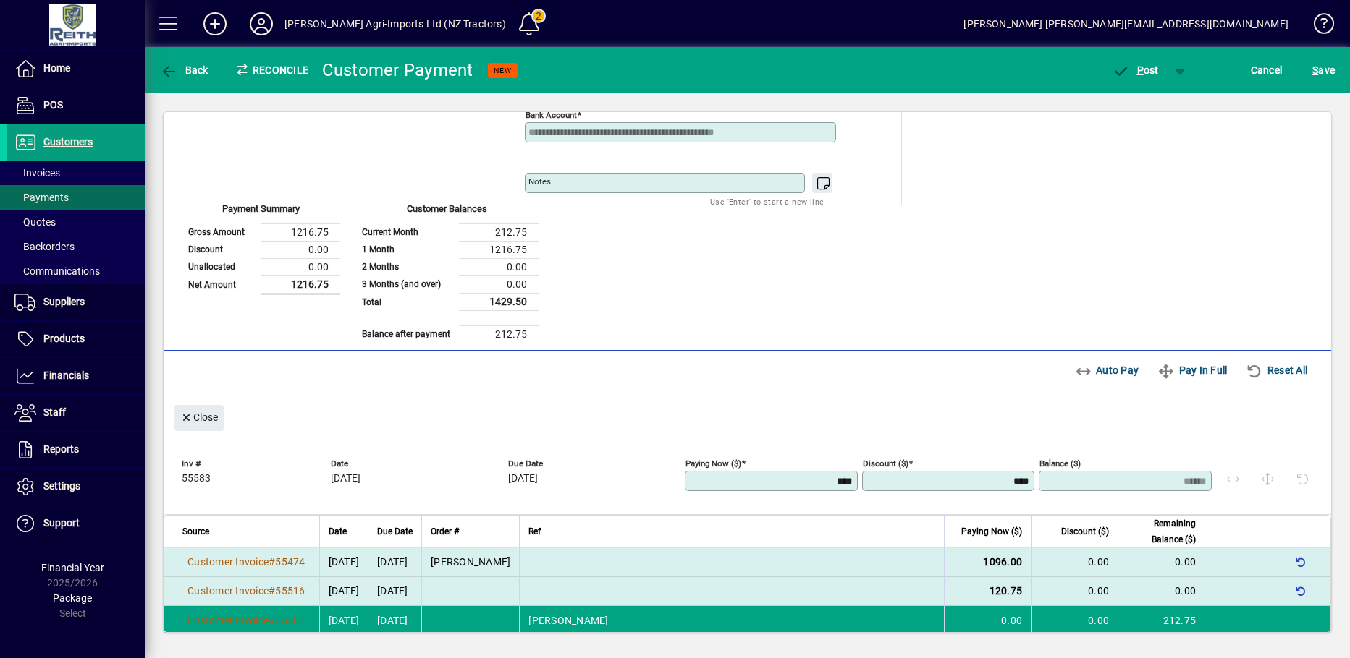
scroll to position [153, 0]
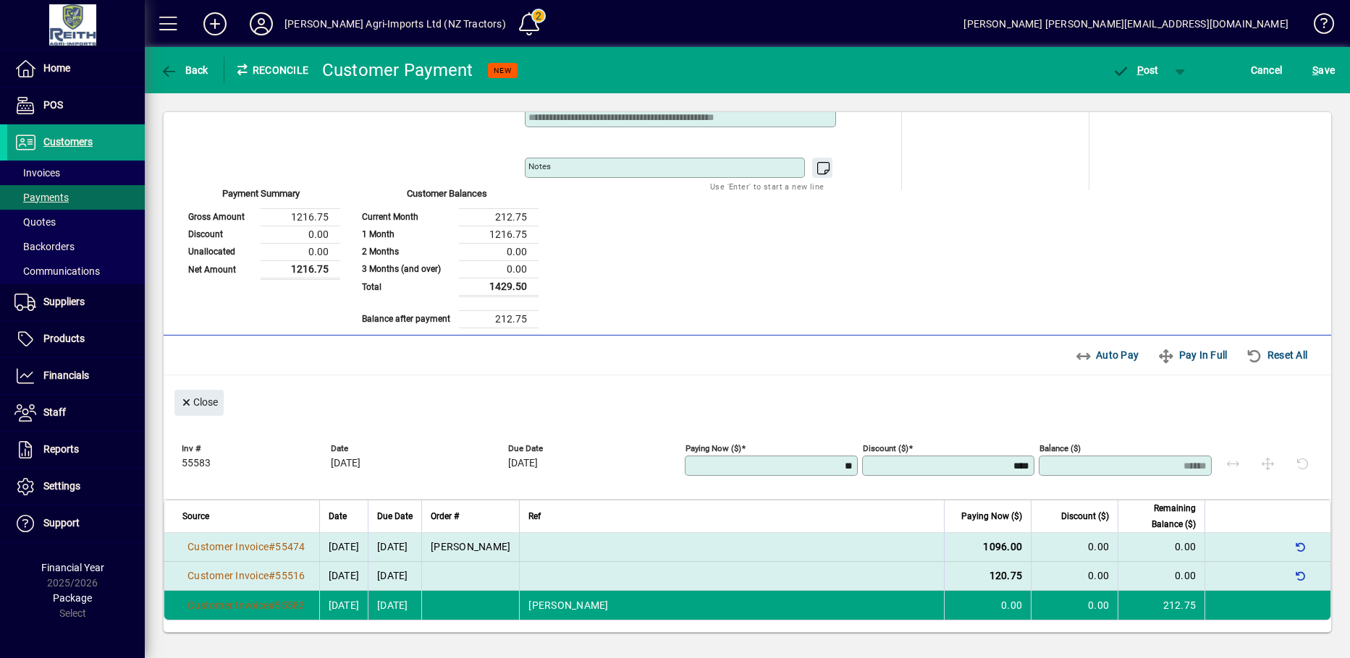
type input "*"
type input "******"
type input "**"
type input "******"
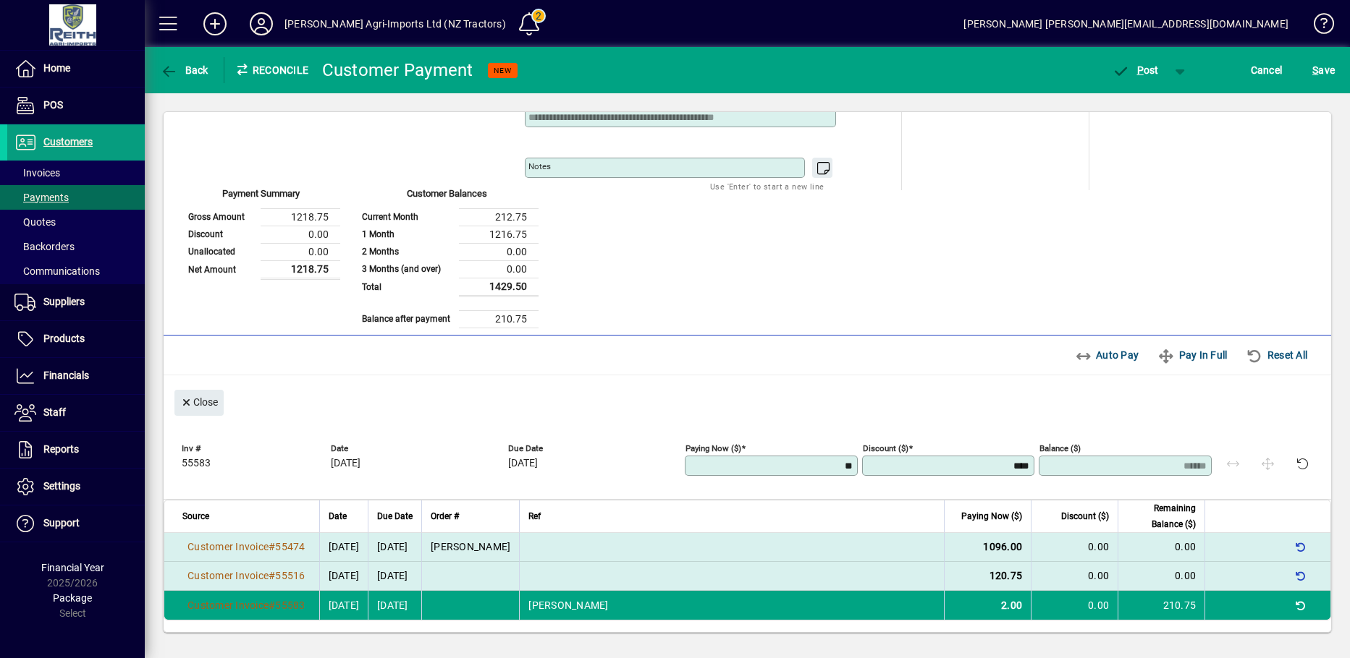
type input "***"
type input "****"
type input "*****"
type input "****"
type input "******"
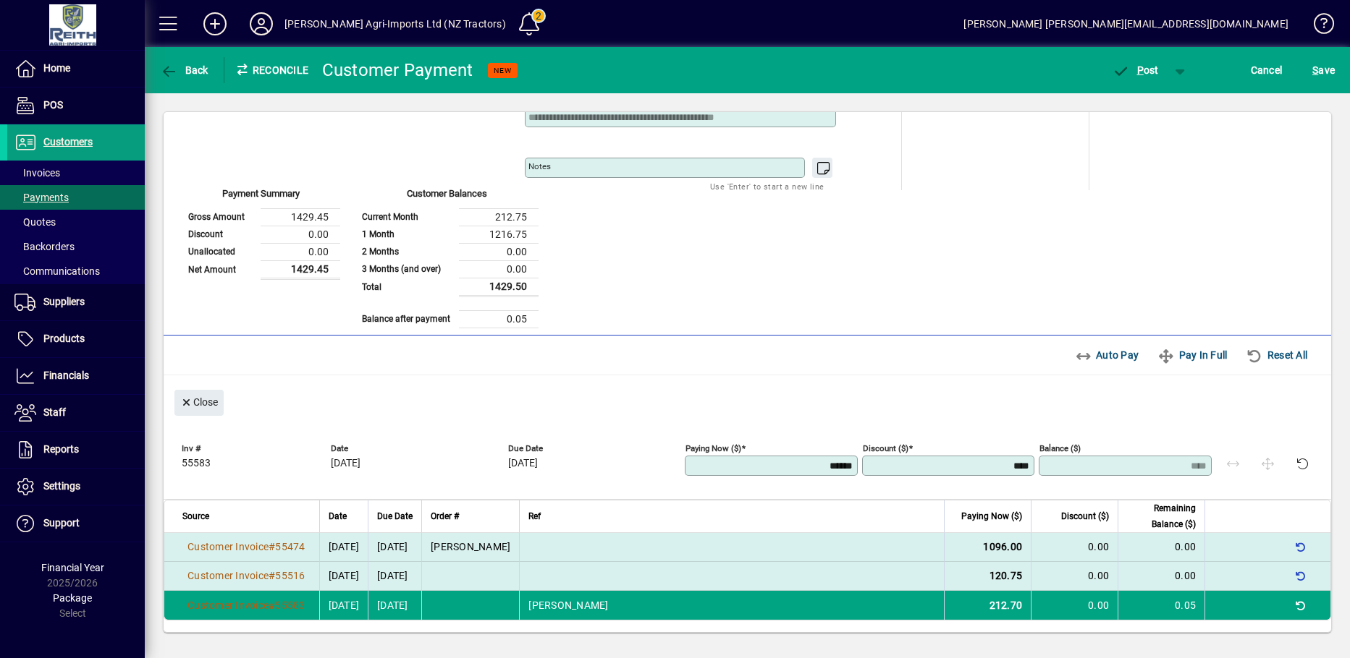
type input "****"
type input "******"
click at [1308, 57] on button "S ave" at bounding box center [1323, 70] width 30 height 26
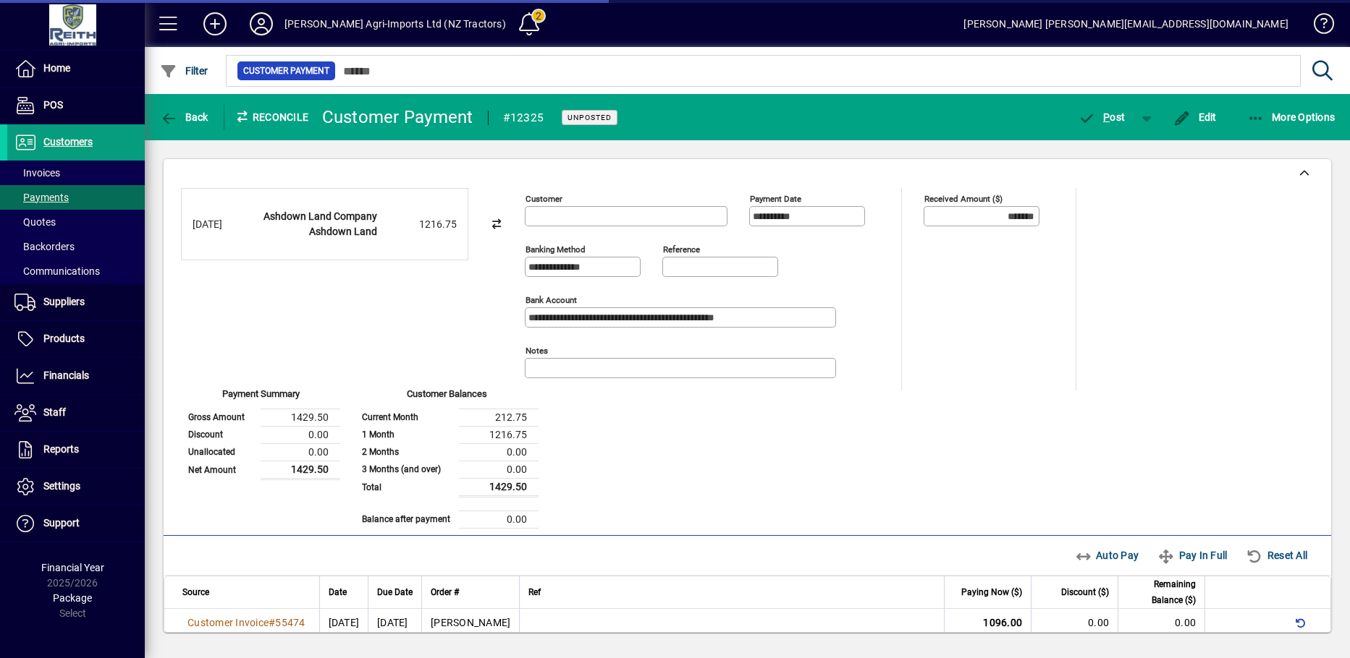
type input "**********"
click at [1257, 552] on div "Auto Pay Pay In Full Reset All" at bounding box center [1195, 556] width 252 height 26
click at [1258, 556] on div "Auto Pay Pay In Full Reset All" at bounding box center [1195, 556] width 252 height 26
click at [170, 117] on icon "button" at bounding box center [169, 118] width 18 height 14
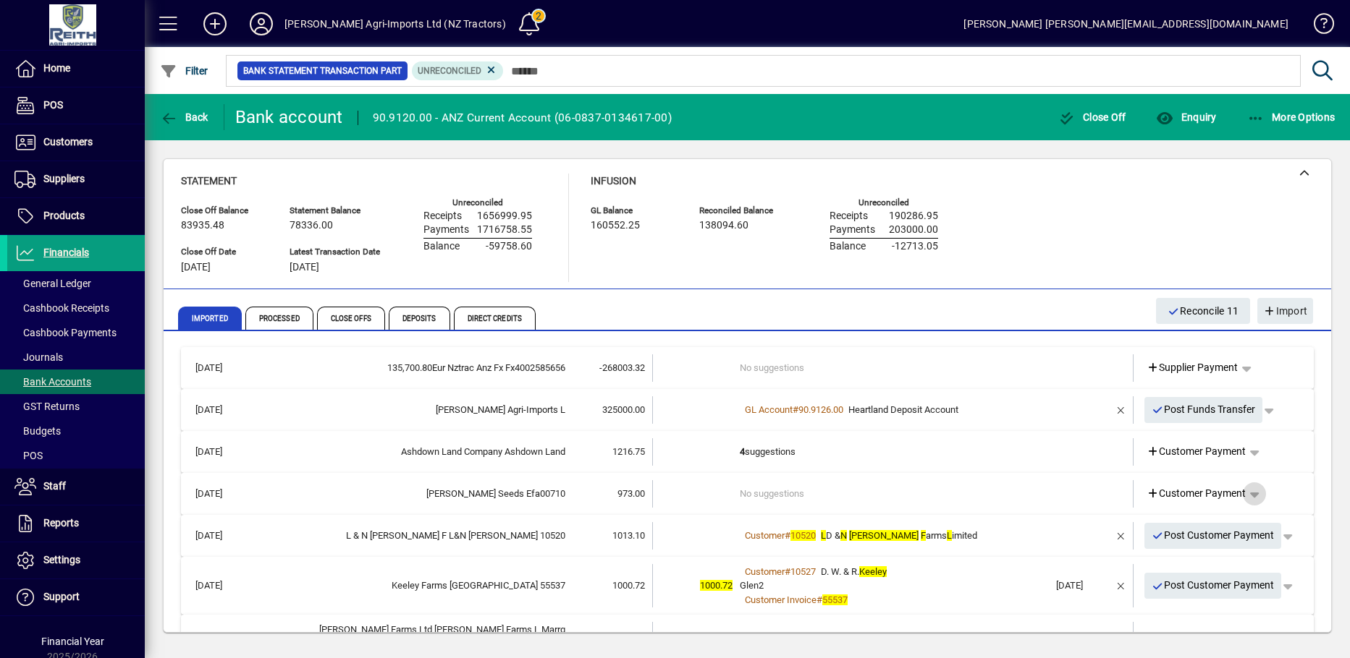
click at [1246, 496] on span "button" at bounding box center [1254, 494] width 35 height 35
click at [1069, 522] on div at bounding box center [675, 329] width 1350 height 658
click at [1146, 491] on icon at bounding box center [1152, 494] width 13 height 10
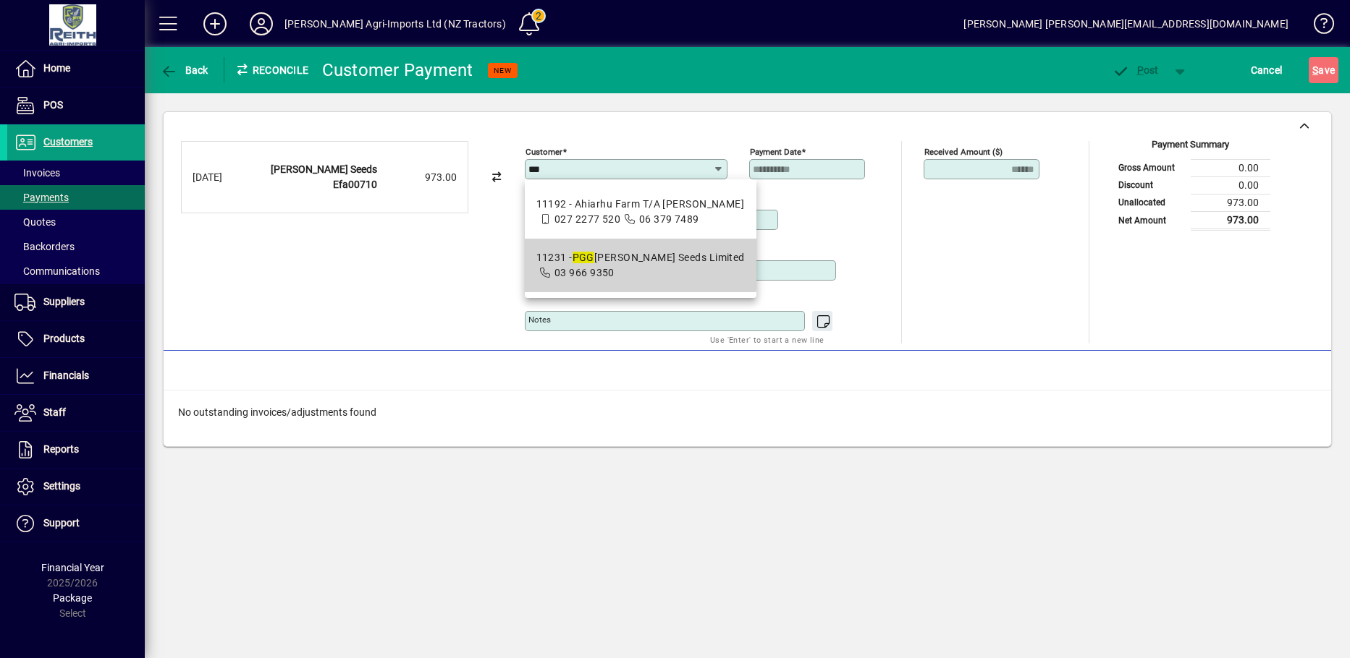
click at [607, 256] on div "11231 - PGG Wrightson Seeds Limited" at bounding box center [640, 257] width 208 height 15
type input "**********"
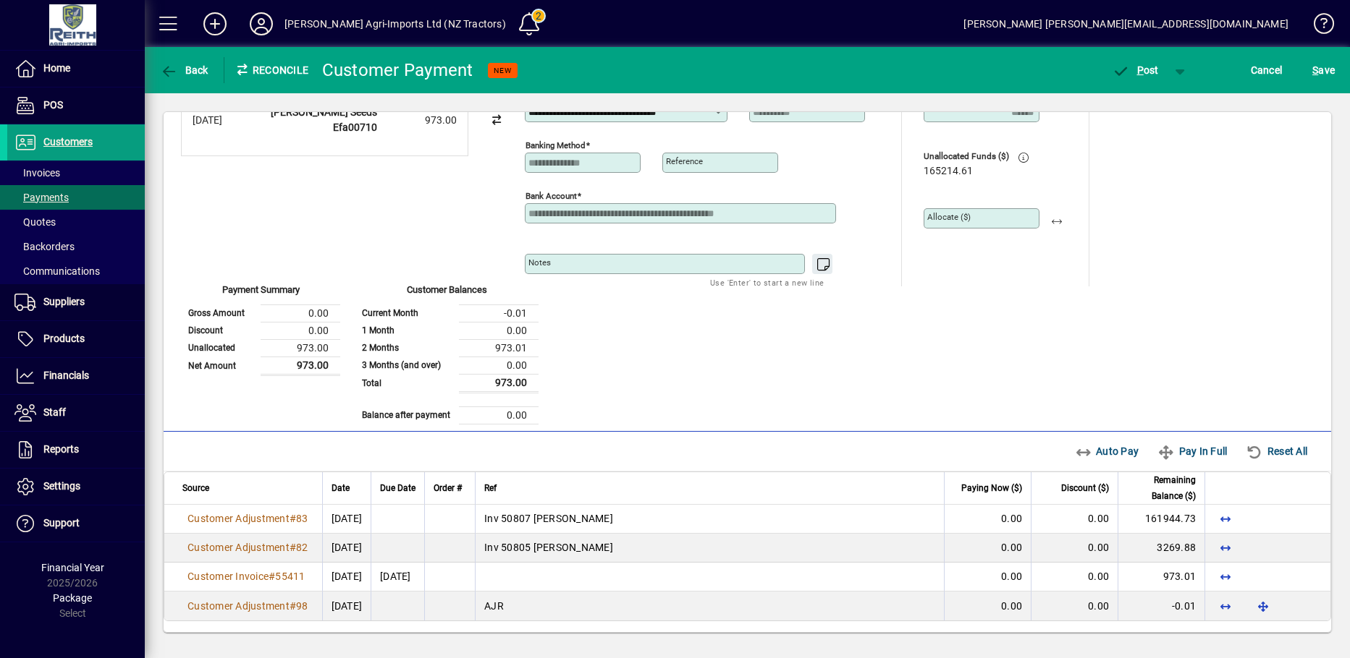
scroll to position [58, 0]
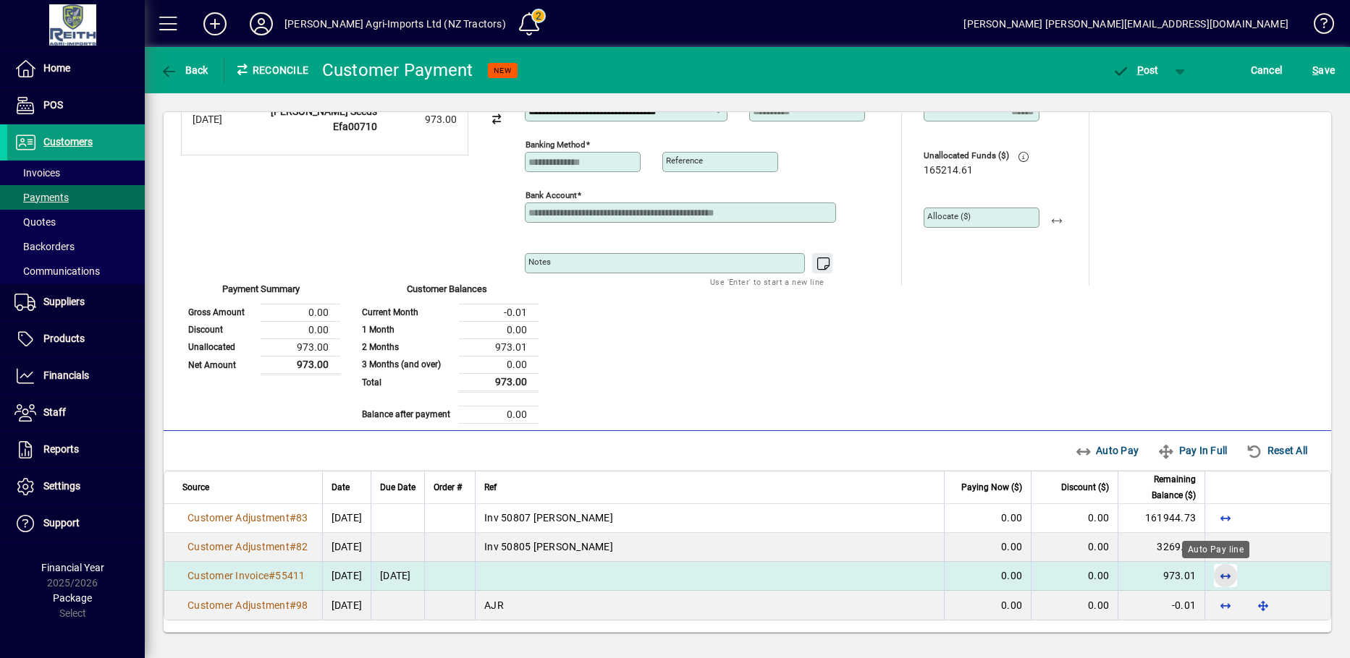
click at [1218, 578] on span "button" at bounding box center [1225, 576] width 35 height 35
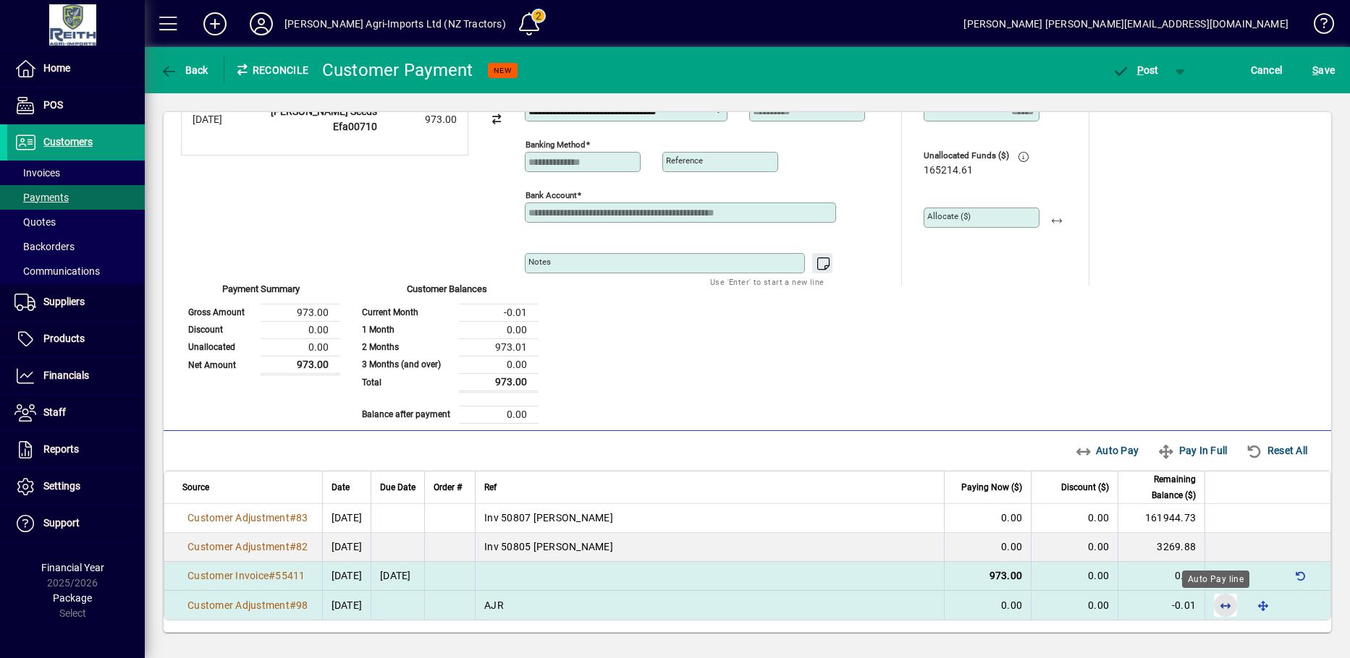
click at [1214, 604] on span "button" at bounding box center [1225, 605] width 35 height 35
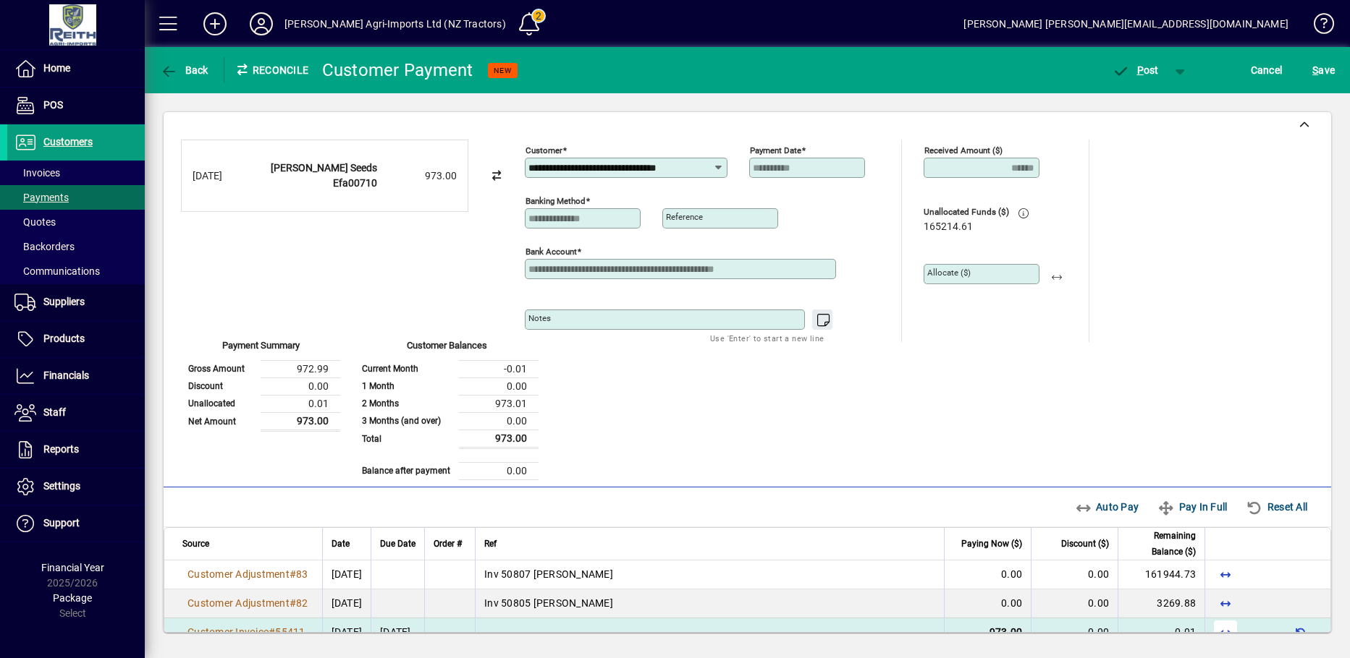
scroll to position [0, 0]
click at [1128, 72] on icon "button" at bounding box center [1120, 71] width 18 height 14
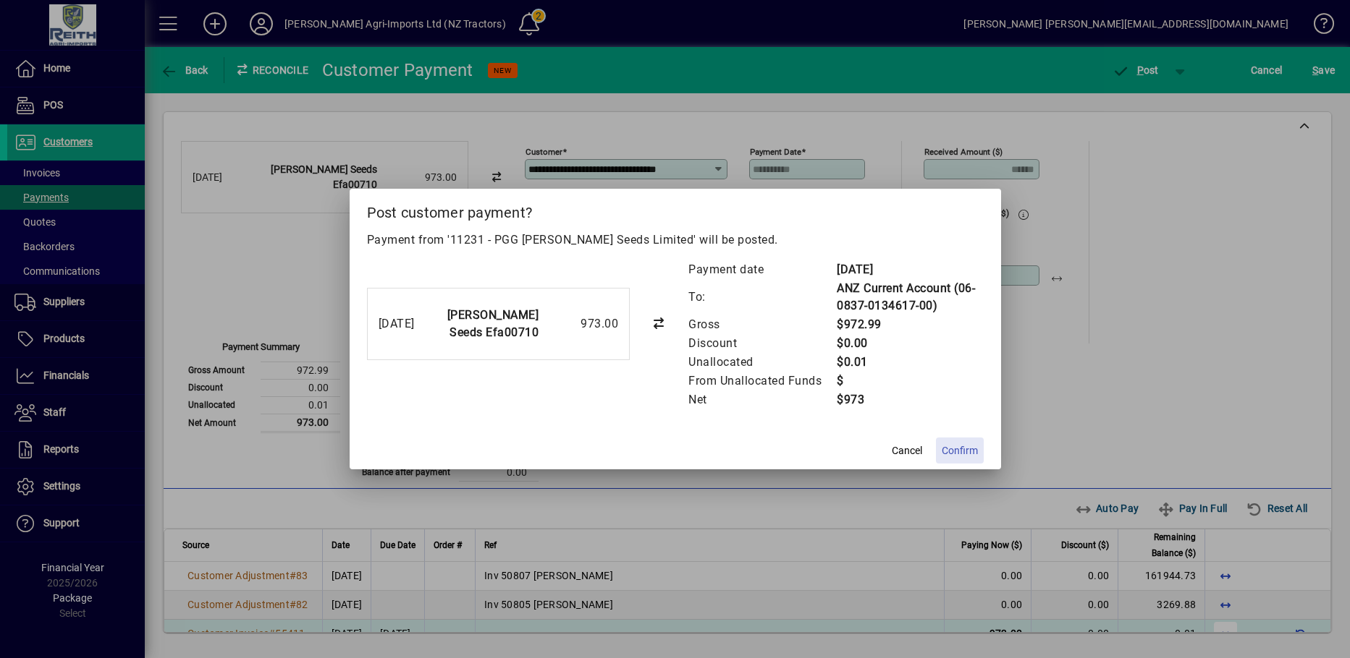
click at [960, 446] on span "Confirm" at bounding box center [959, 451] width 36 height 15
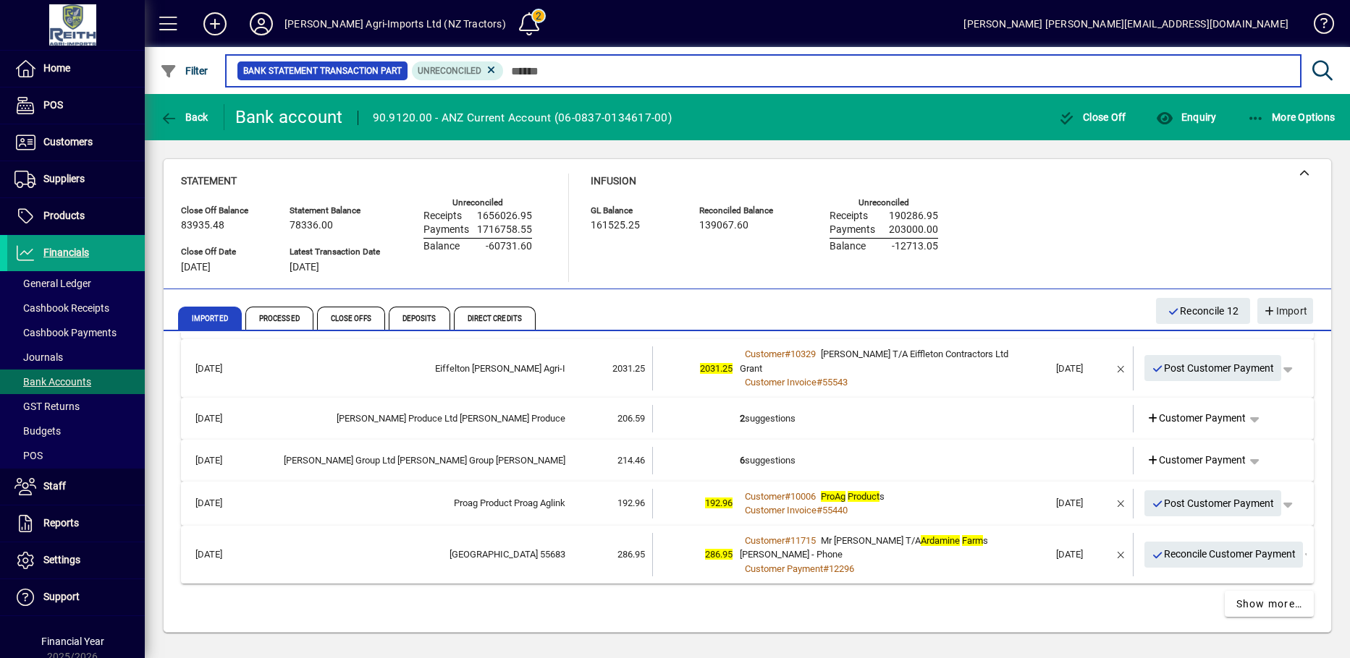
scroll to position [661, 0]
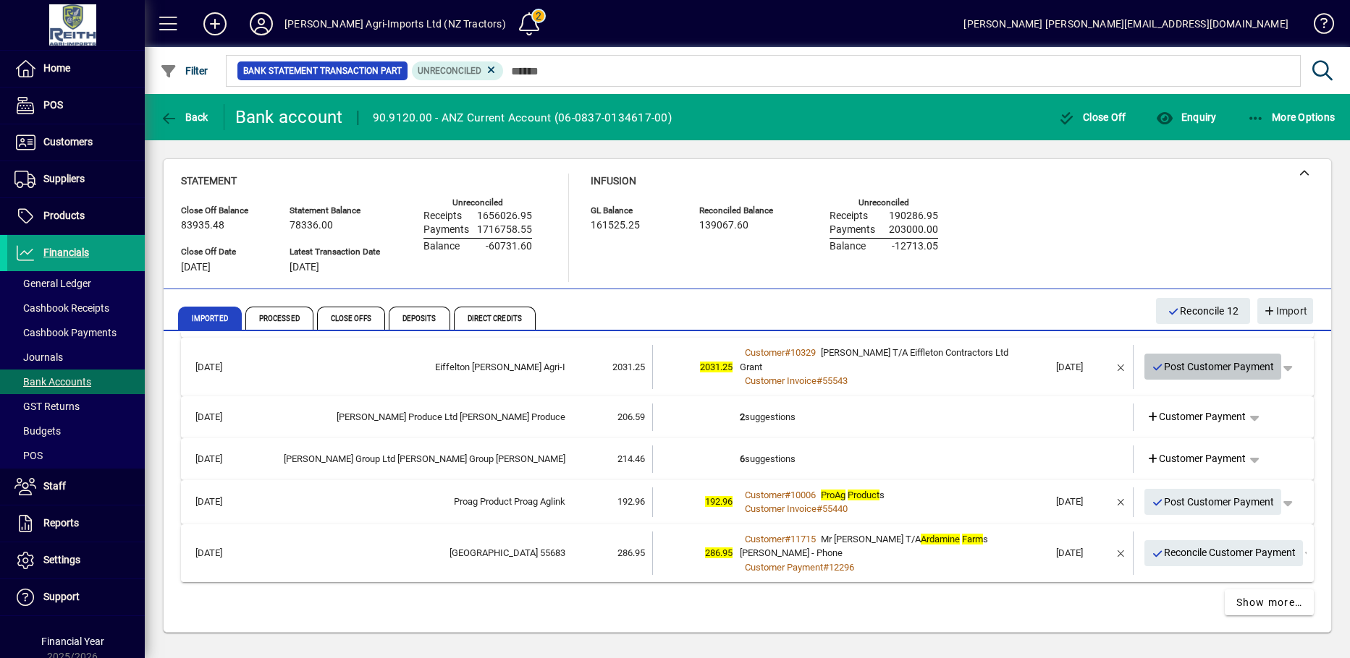
click at [1151, 365] on icon "button" at bounding box center [1157, 368] width 13 height 10
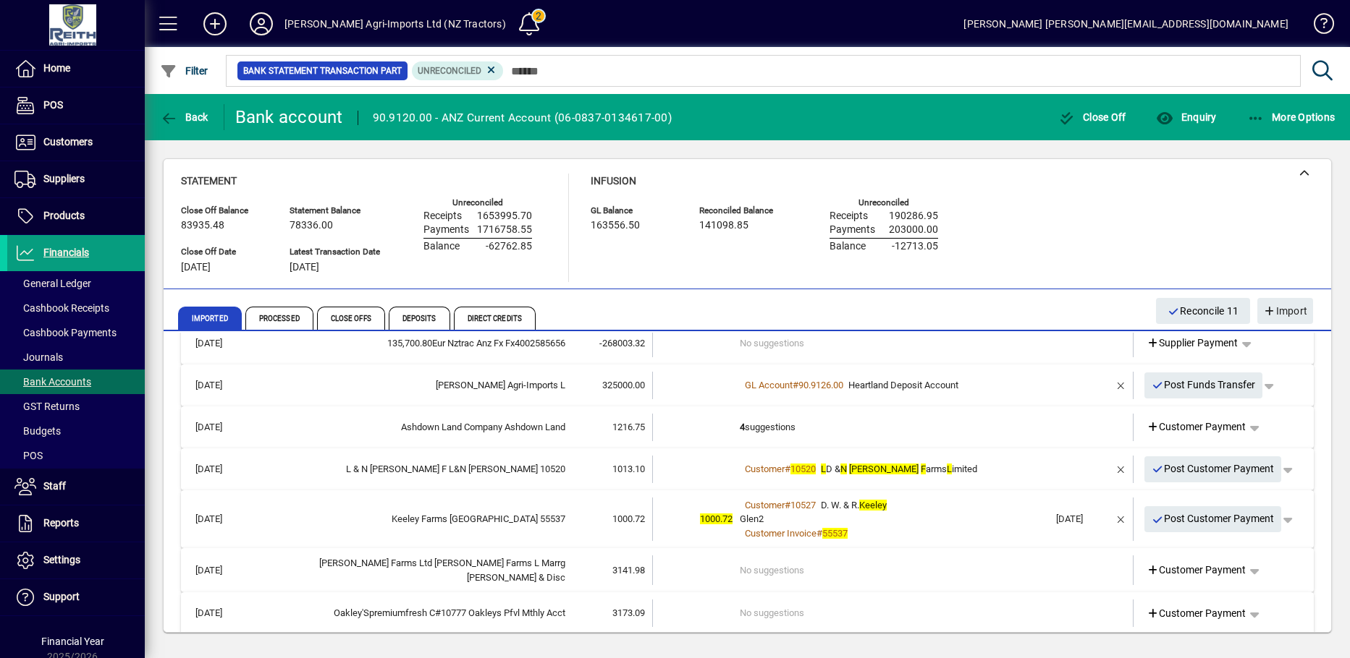
scroll to position [0, 0]
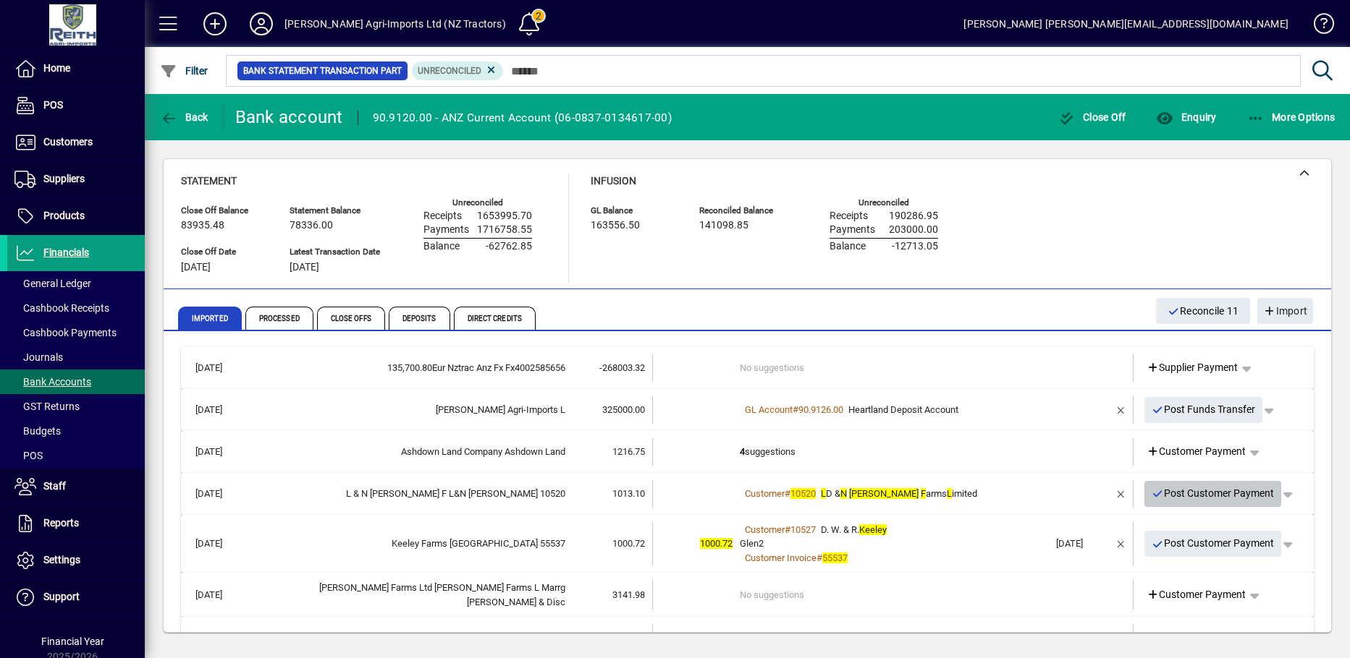
click at [1151, 492] on icon "button" at bounding box center [1157, 494] width 13 height 10
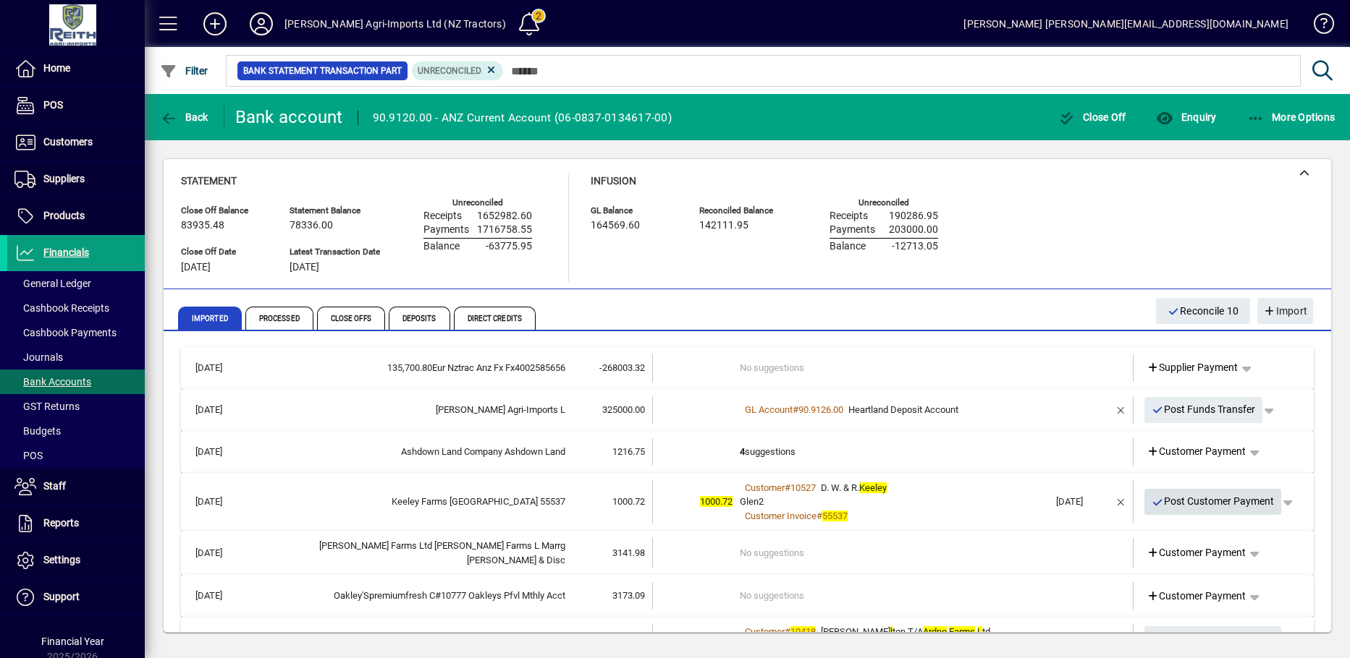
click at [1151, 501] on icon "button" at bounding box center [1157, 503] width 13 height 10
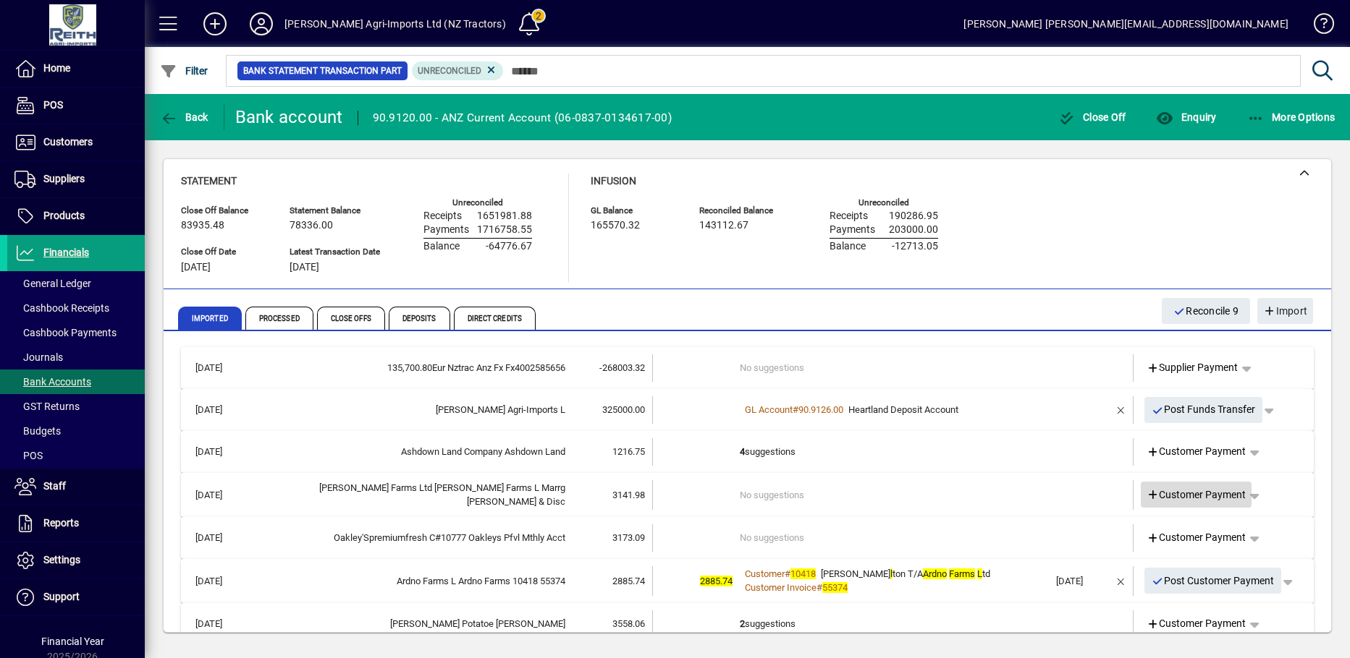
click at [1146, 495] on icon at bounding box center [1152, 496] width 13 height 10
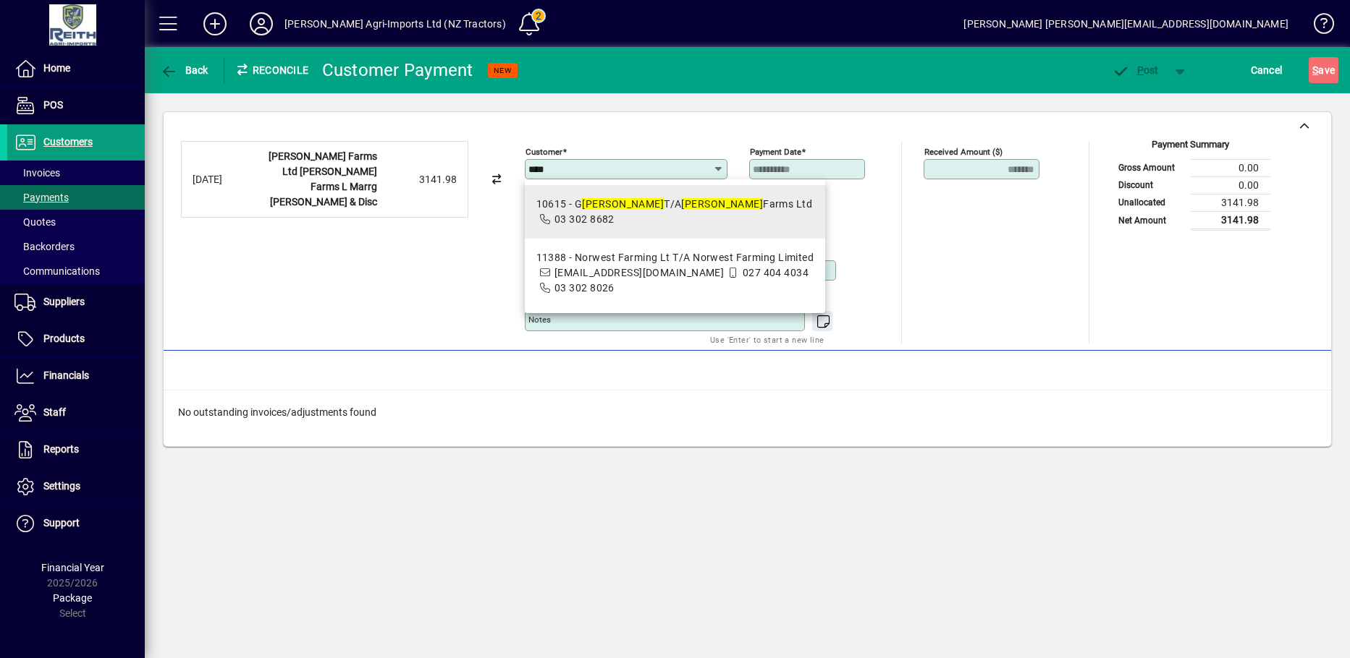
click at [624, 211] on div "10615 - G Marr T/A Marr Farms Ltd" at bounding box center [674, 204] width 276 height 15
type input "**********"
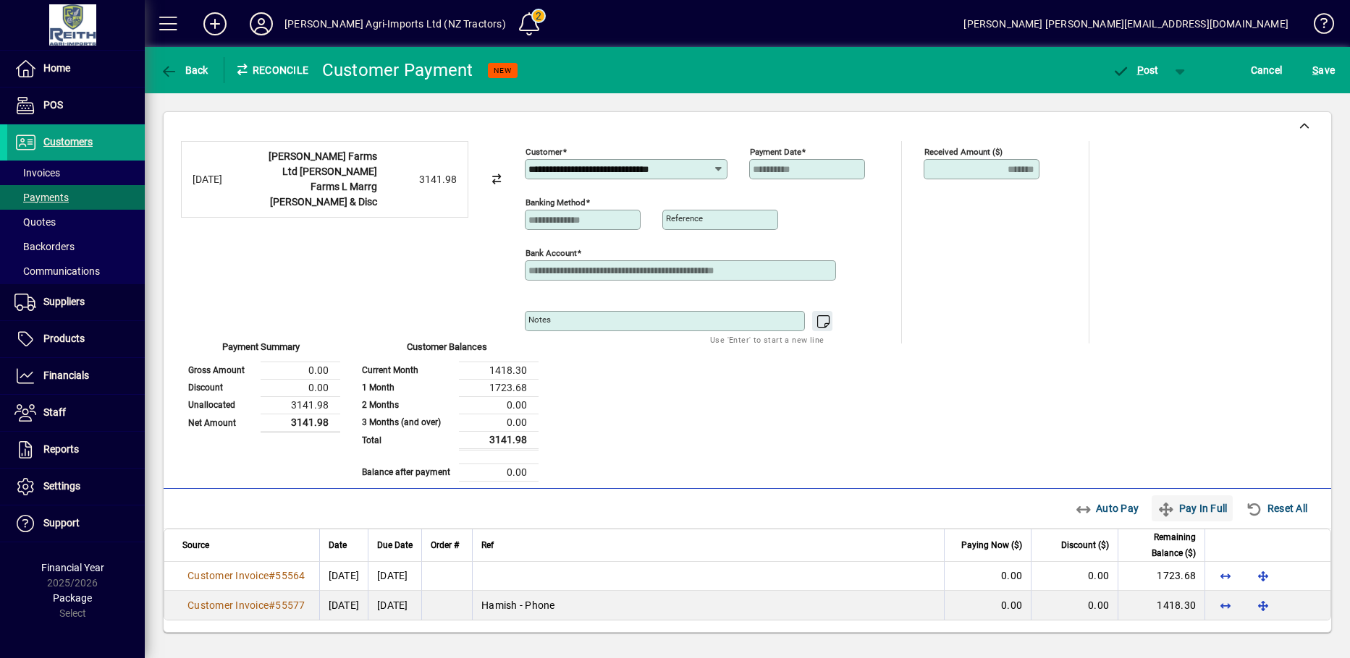
click at [1203, 510] on span "Pay In Full" at bounding box center [1191, 508] width 69 height 23
type input "****"
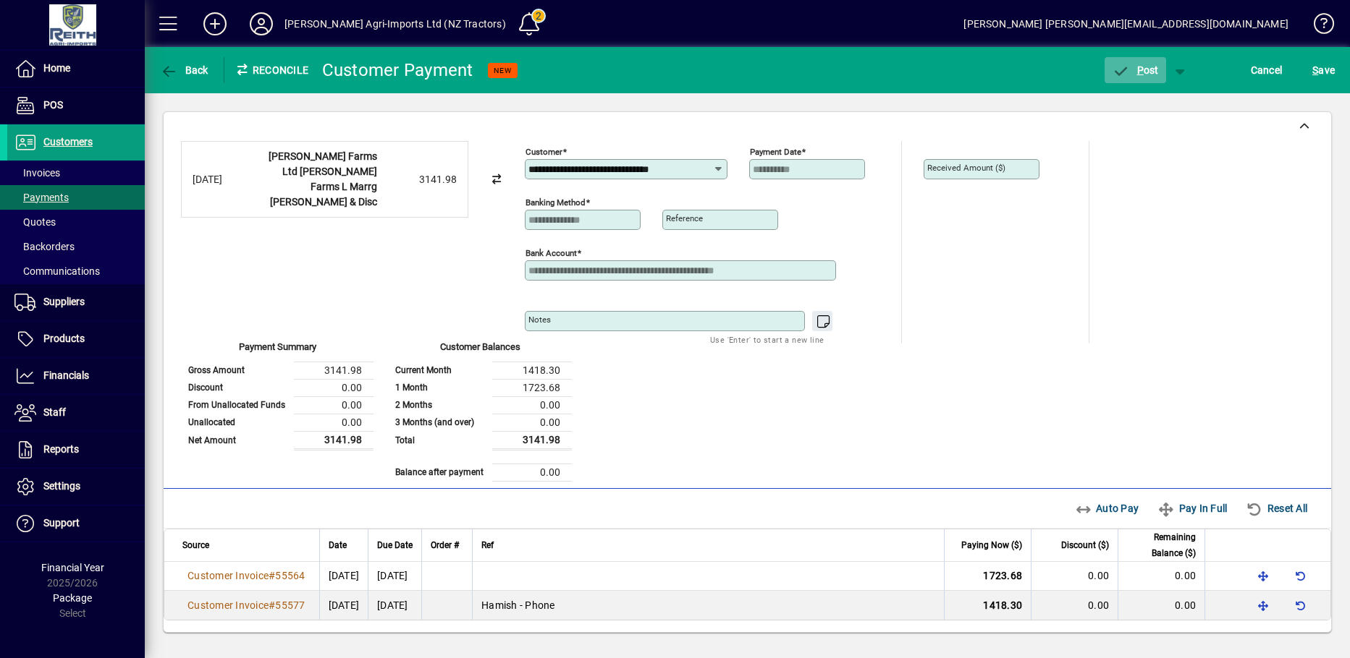
click at [1119, 72] on icon "button" at bounding box center [1120, 71] width 18 height 14
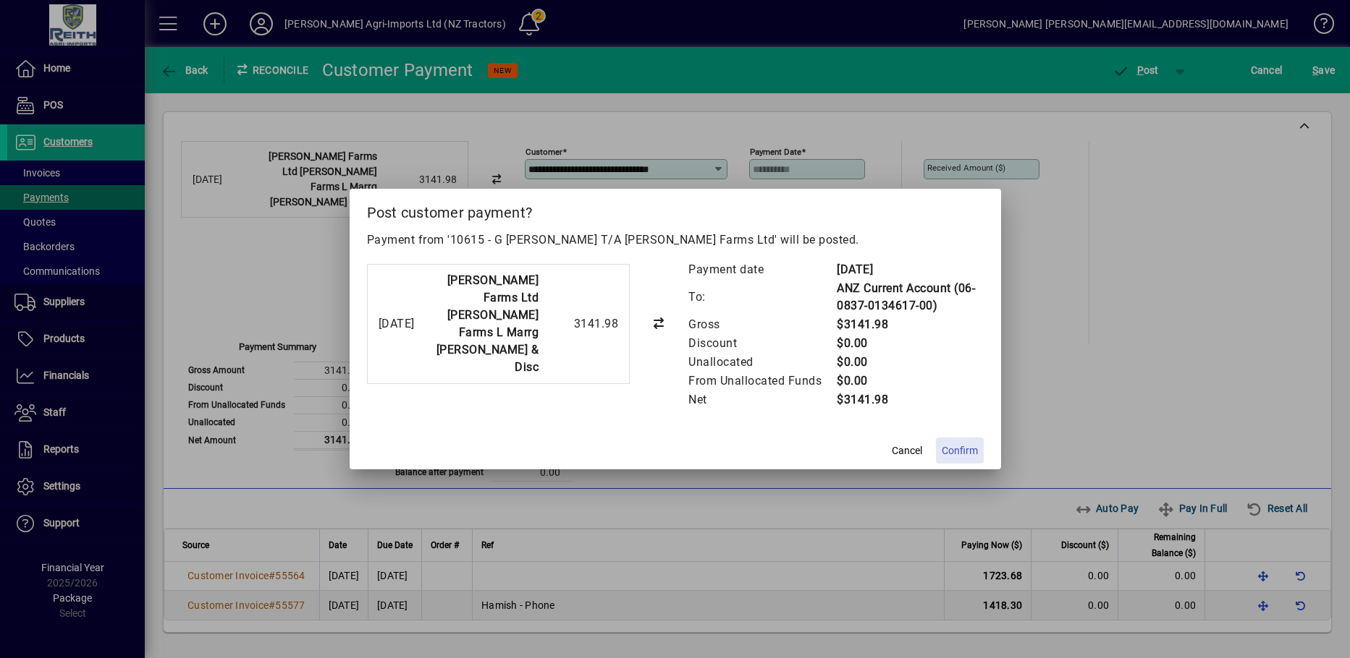
click at [954, 454] on span "Confirm" at bounding box center [959, 451] width 36 height 15
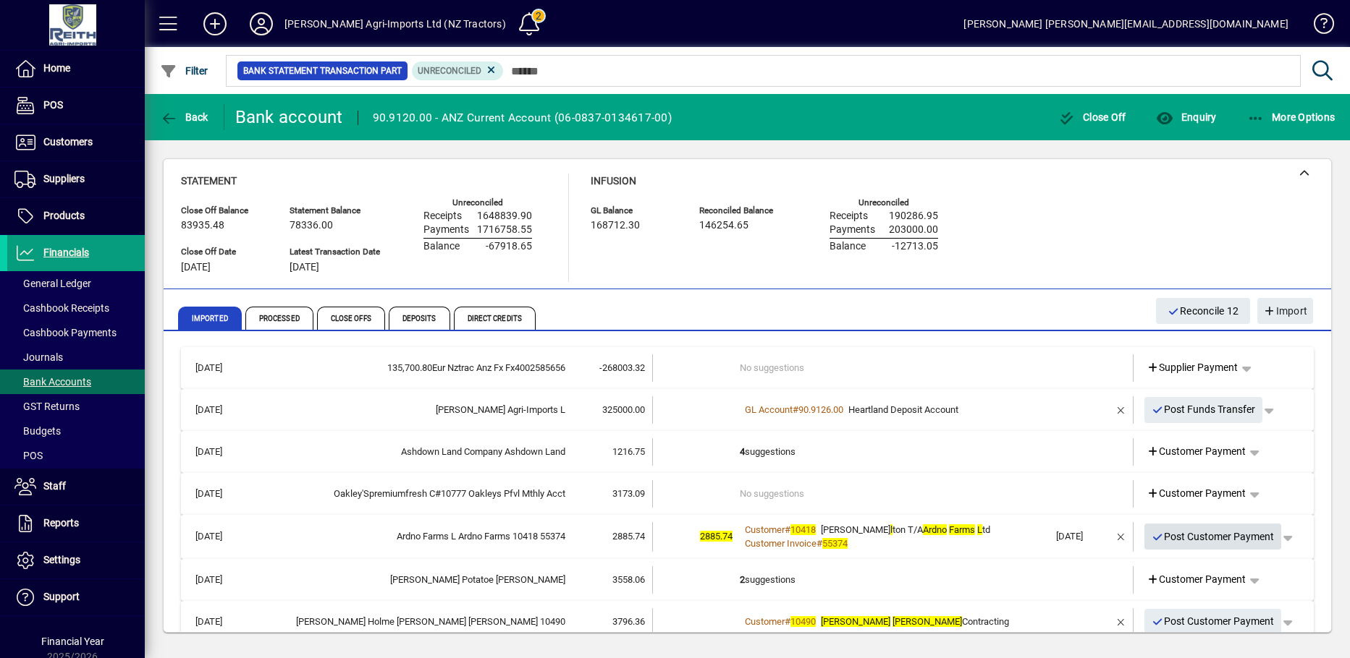
click at [1151, 535] on icon "button" at bounding box center [1157, 538] width 13 height 10
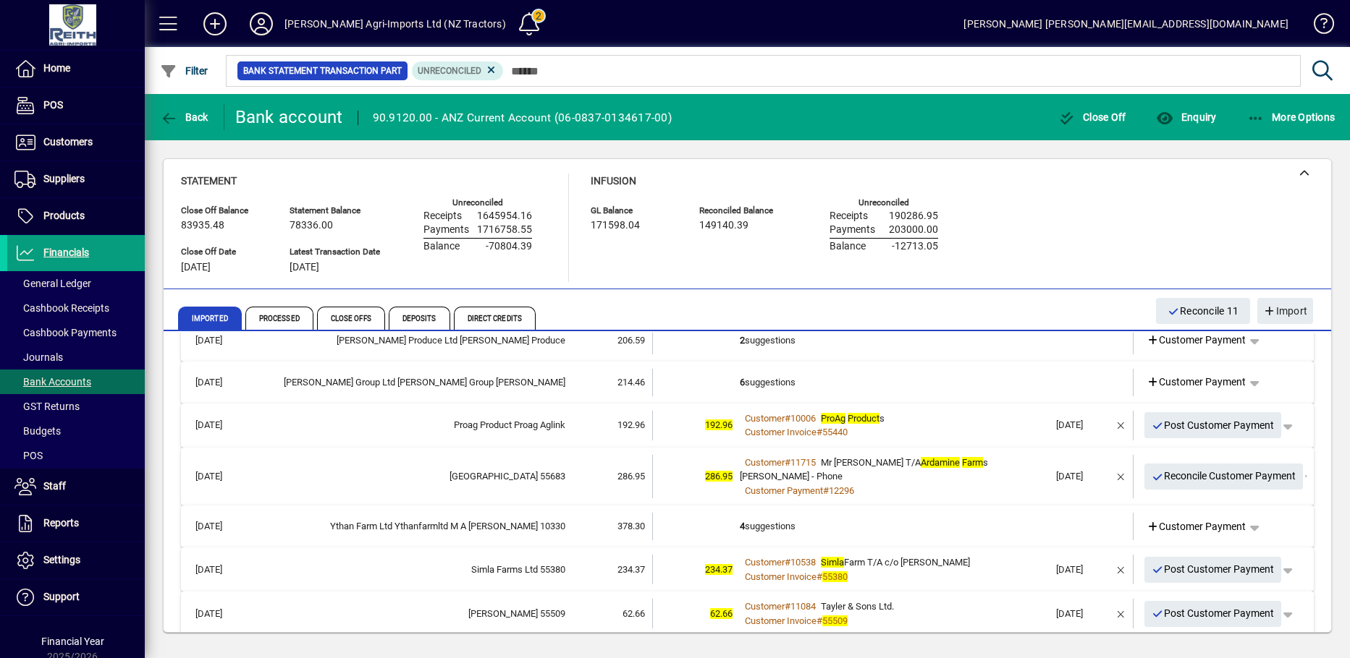
scroll to position [507, 0]
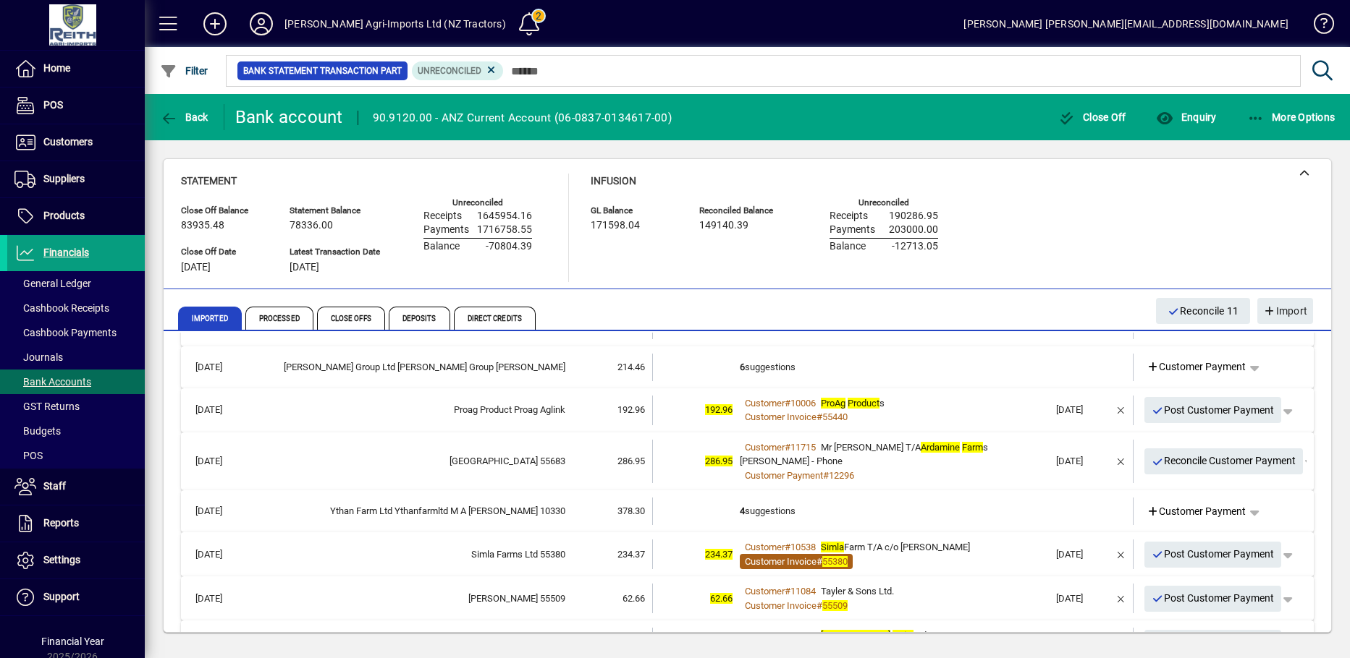
click at [796, 562] on span "Customer Invoice" at bounding box center [781, 561] width 72 height 11
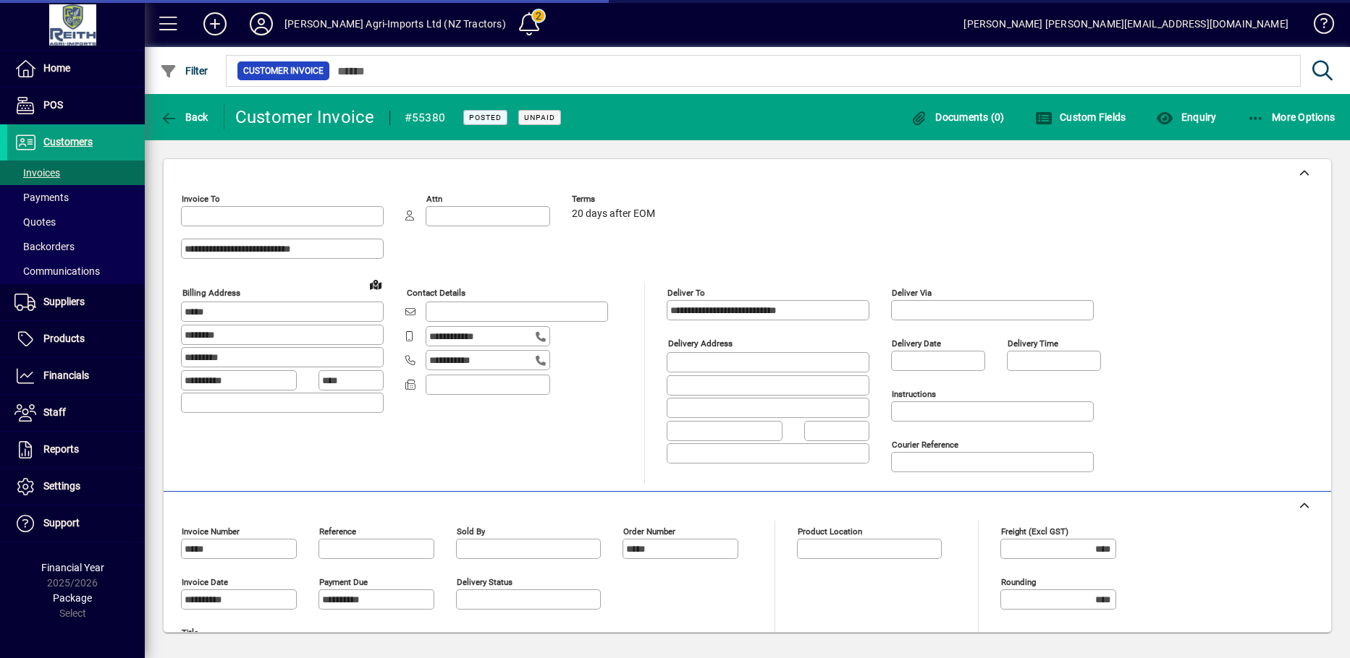
type input "**********"
type input "*********"
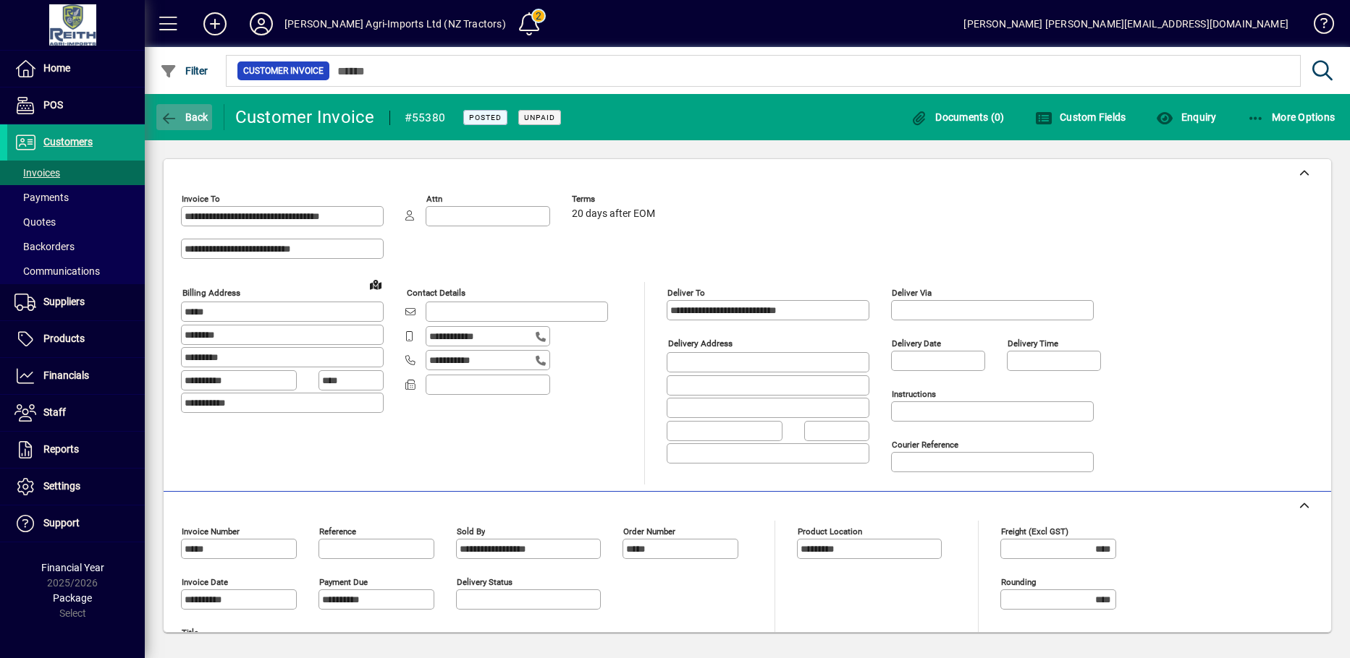
click at [170, 120] on icon "button" at bounding box center [169, 118] width 18 height 14
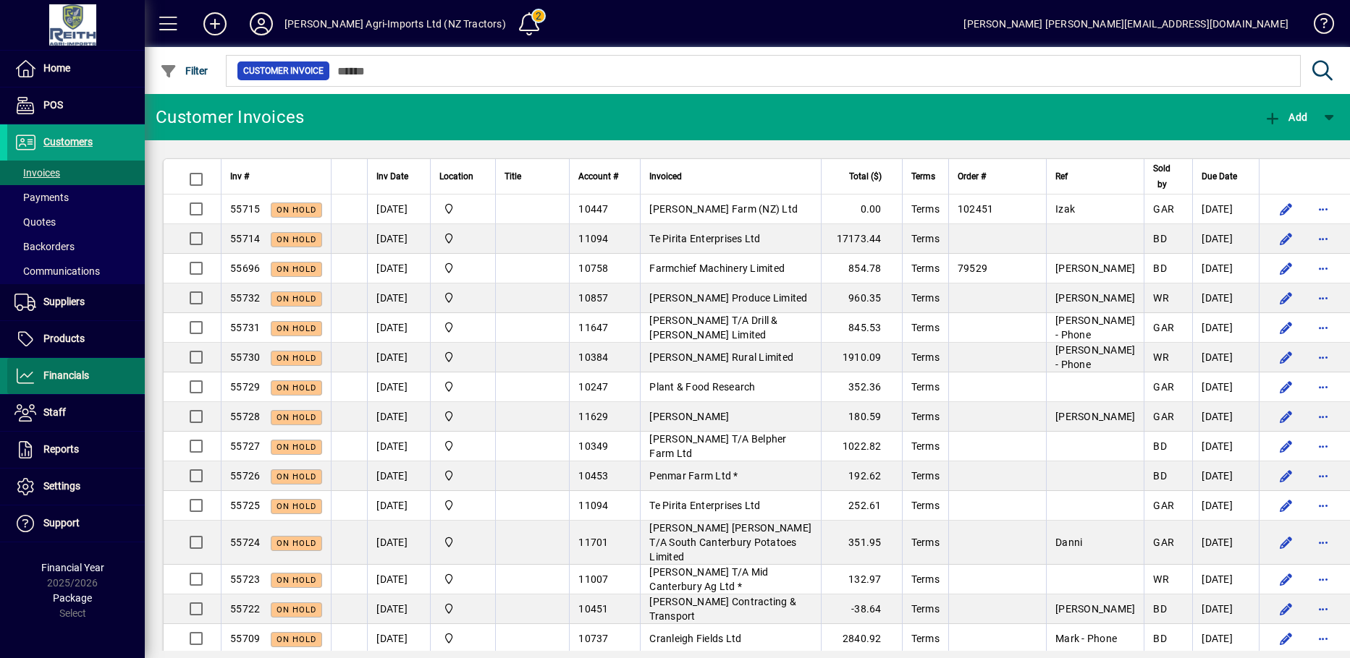
click at [68, 373] on span "Financials" at bounding box center [66, 376] width 46 height 12
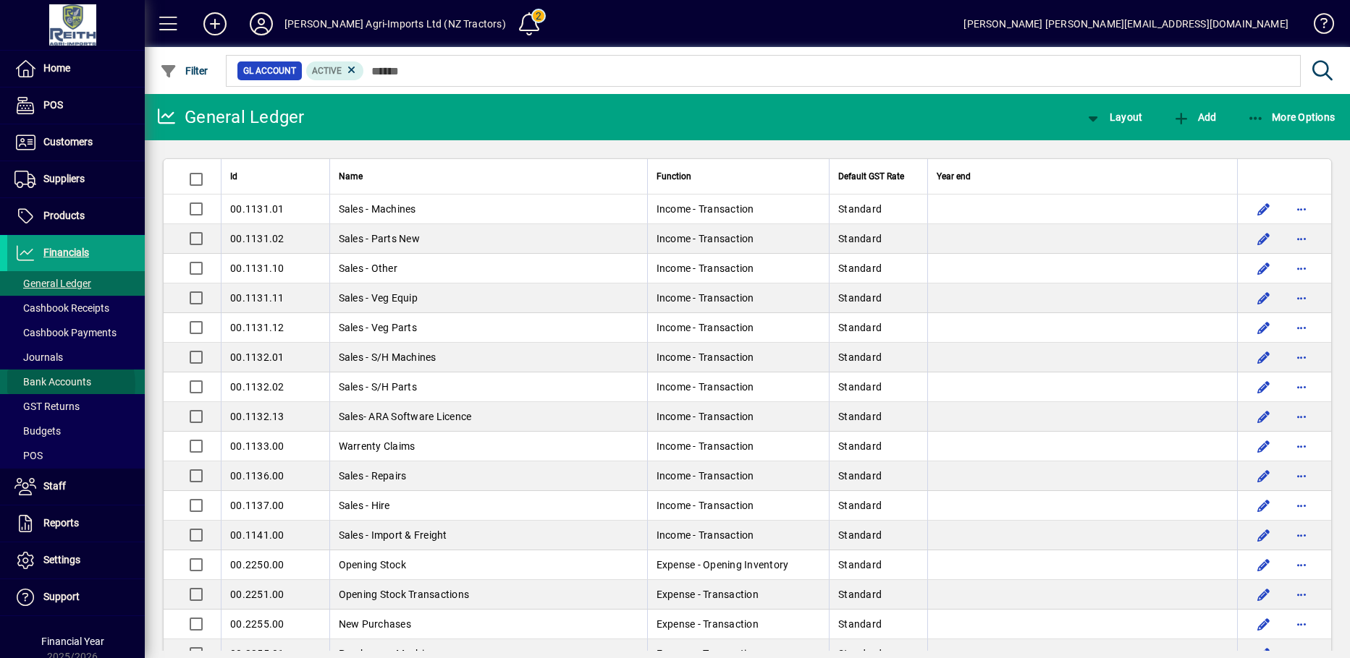
click at [56, 385] on span "Bank Accounts" at bounding box center [52, 382] width 77 height 12
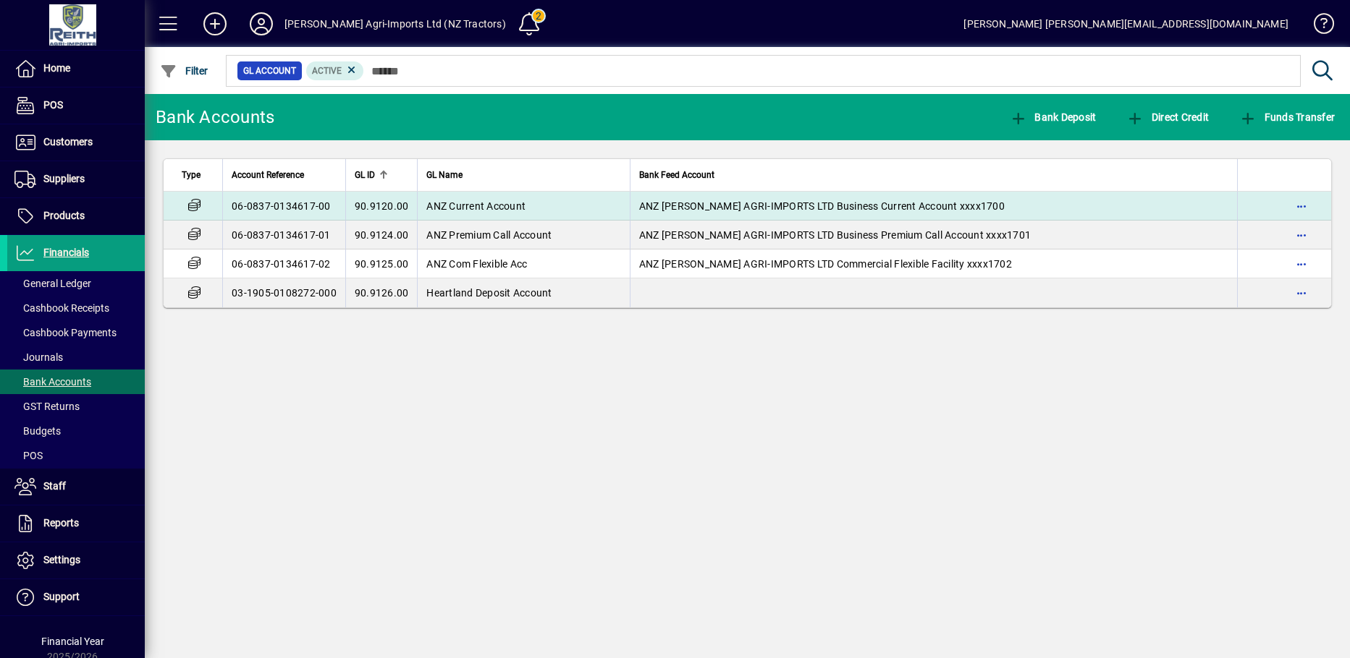
click at [412, 205] on td "90.9120.00" at bounding box center [381, 206] width 72 height 29
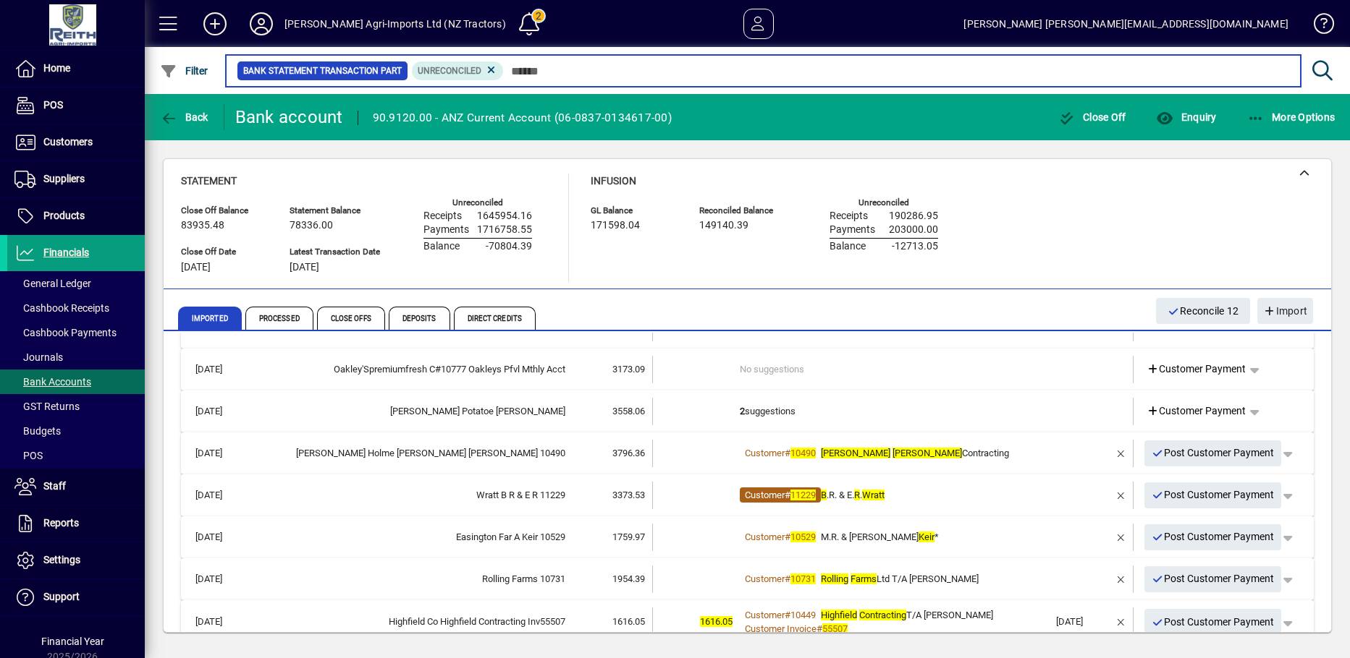
scroll to position [145, 0]
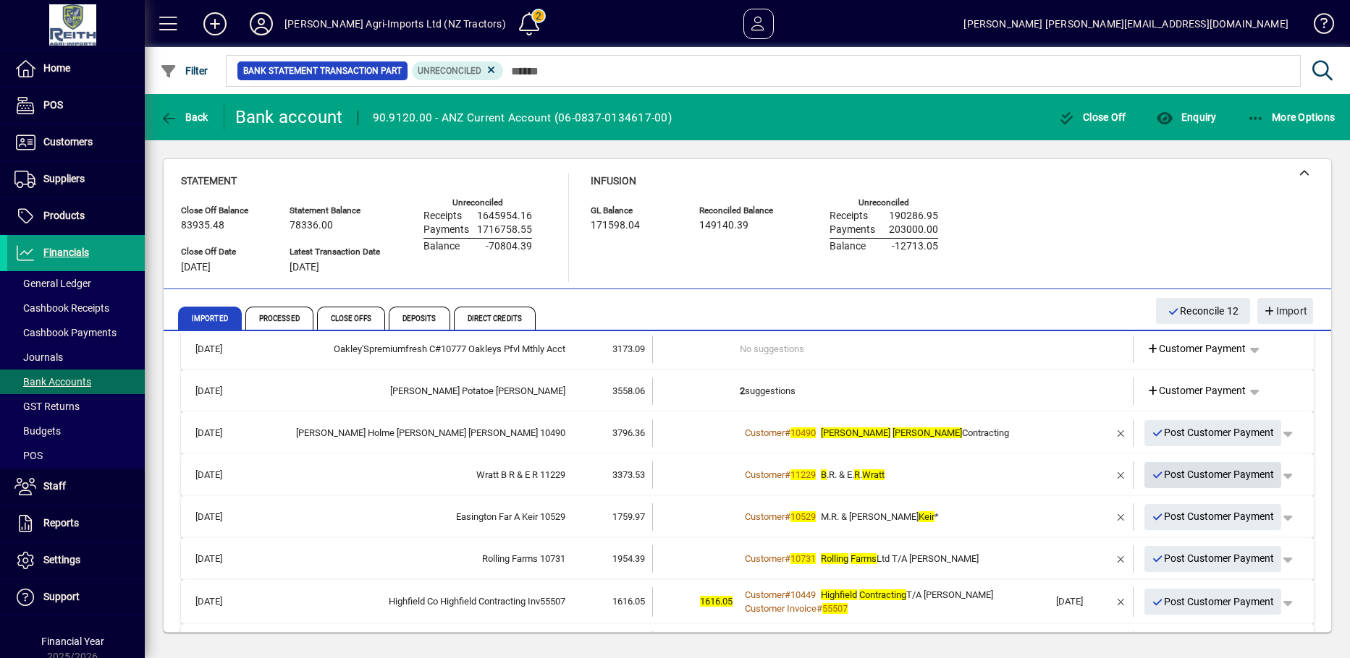
click at [1151, 477] on icon "button" at bounding box center [1157, 475] width 13 height 10
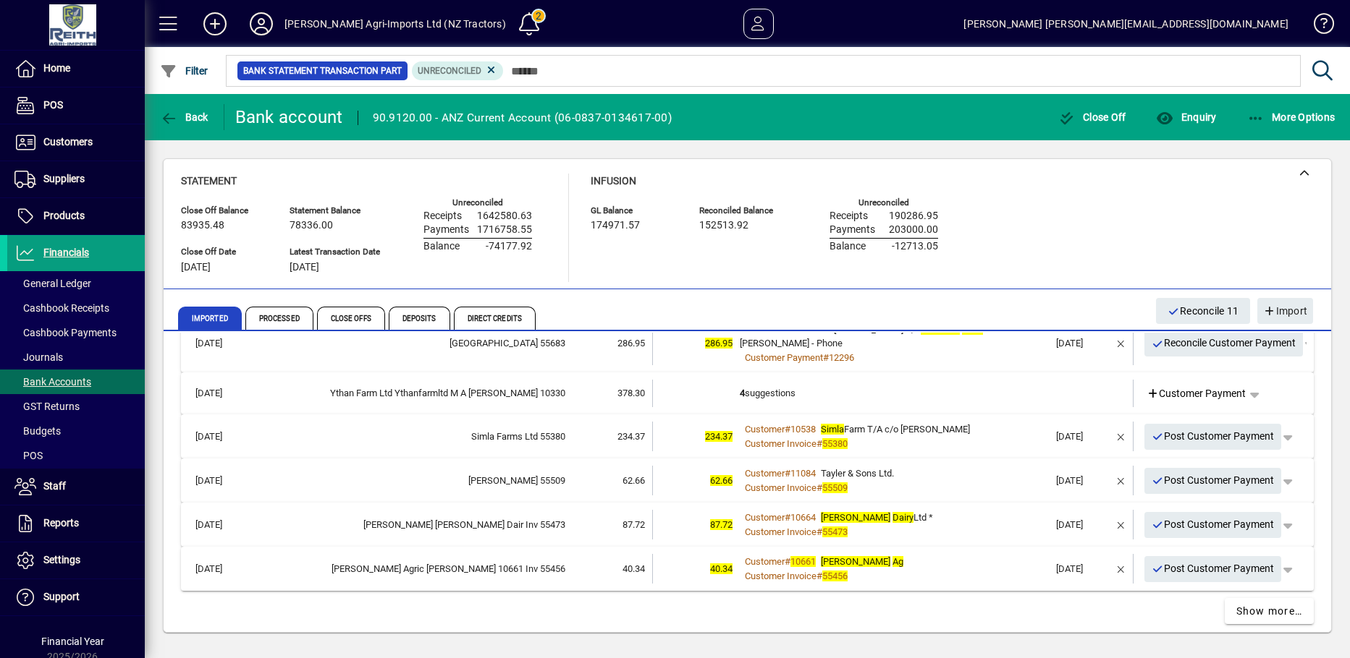
scroll to position [593, 0]
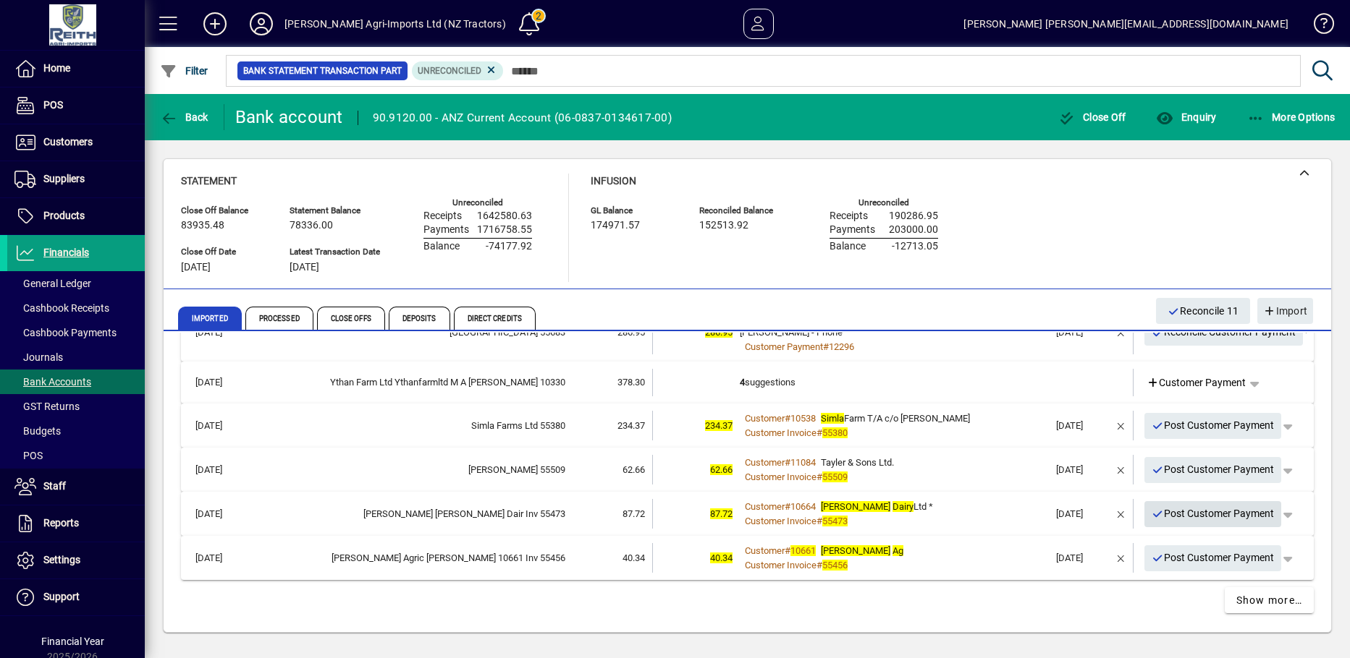
click at [1151, 512] on icon "button" at bounding box center [1157, 514] width 13 height 10
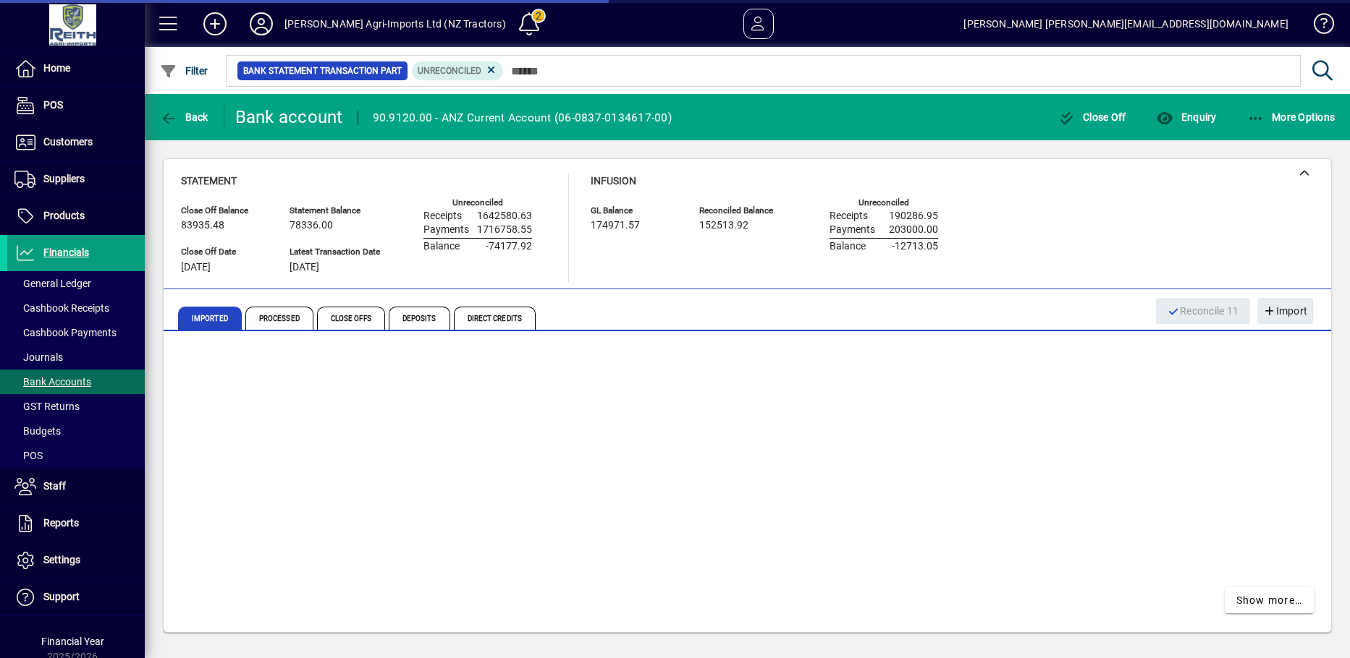
scroll to position [550, 0]
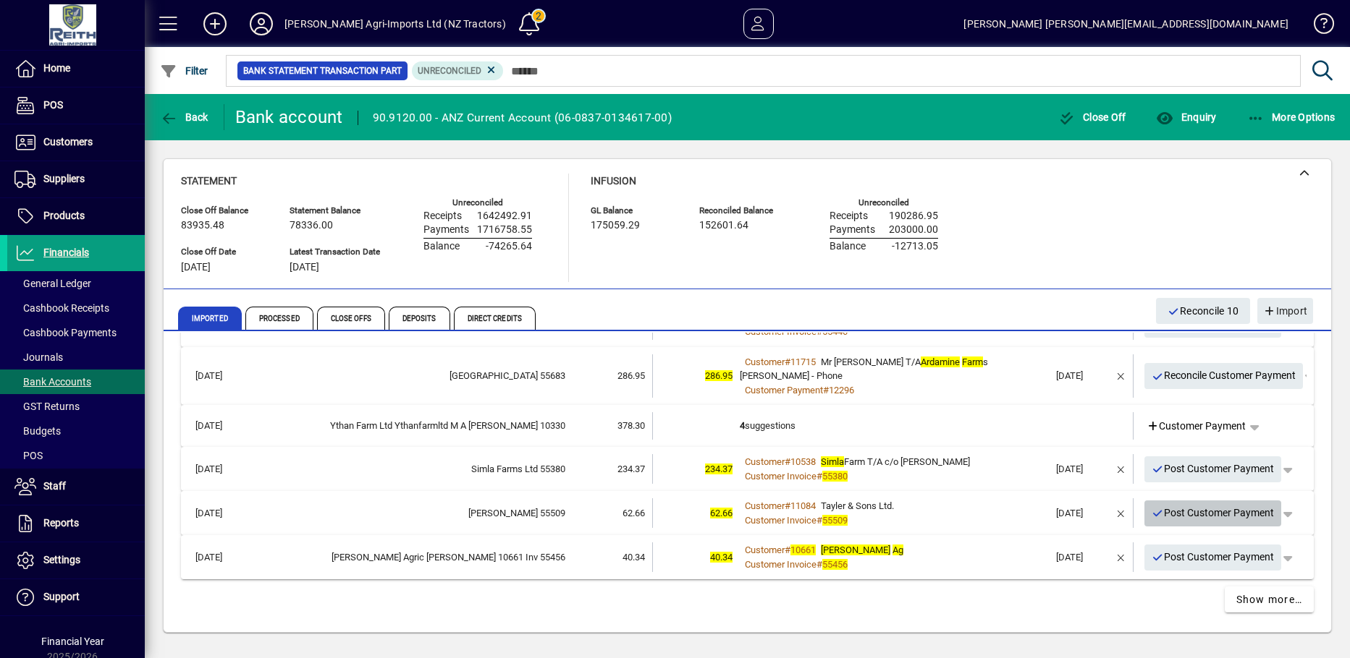
click at [1151, 512] on icon "button" at bounding box center [1157, 514] width 13 height 10
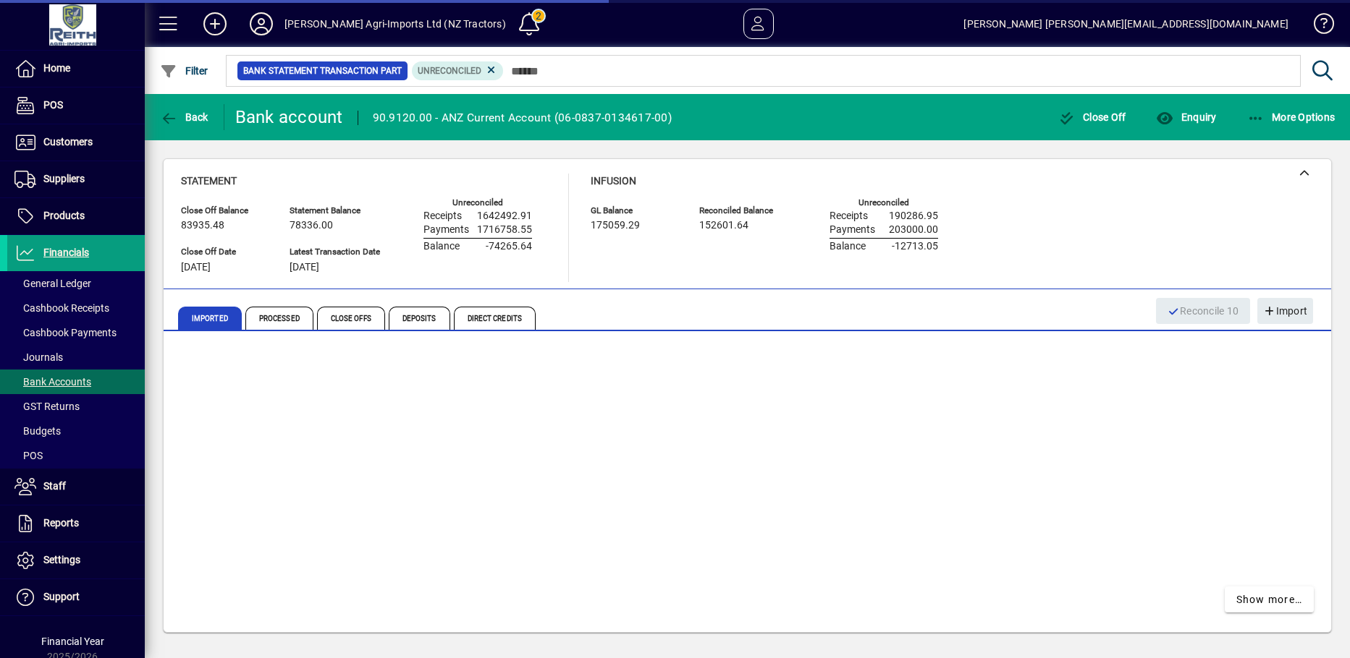
scroll to position [506, 0]
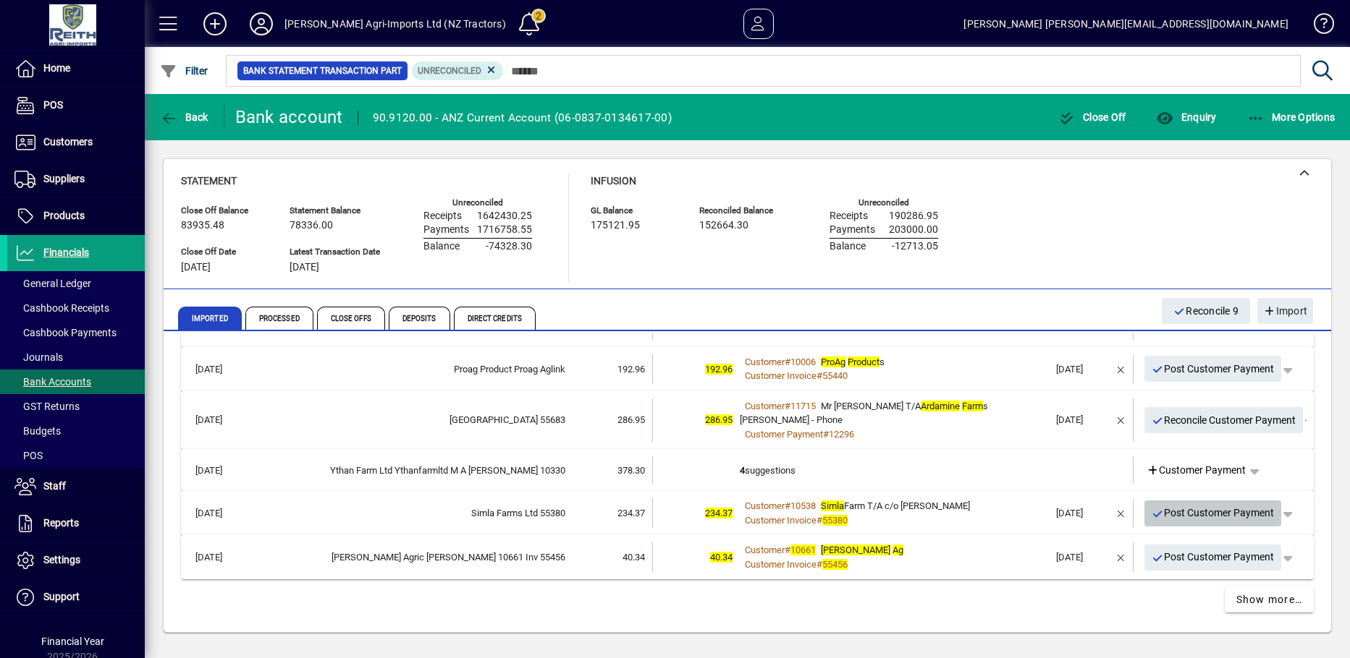
click at [1151, 514] on icon "button" at bounding box center [1157, 514] width 13 height 10
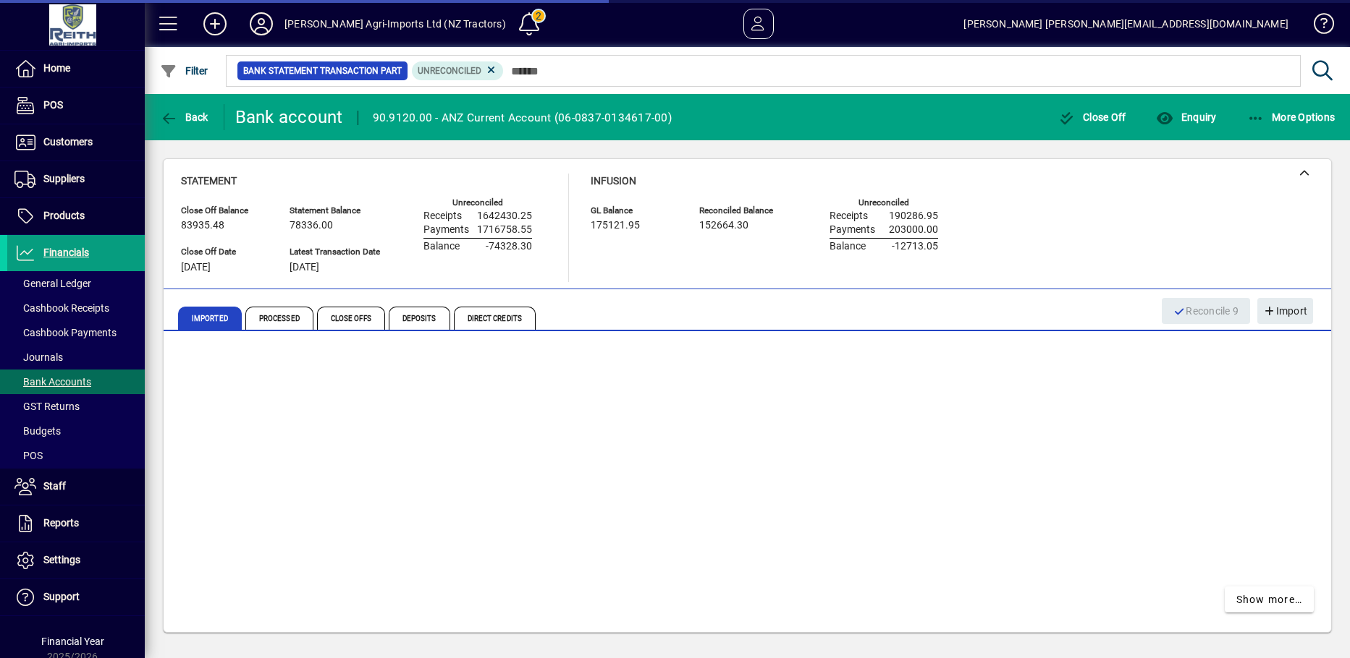
scroll to position [462, 0]
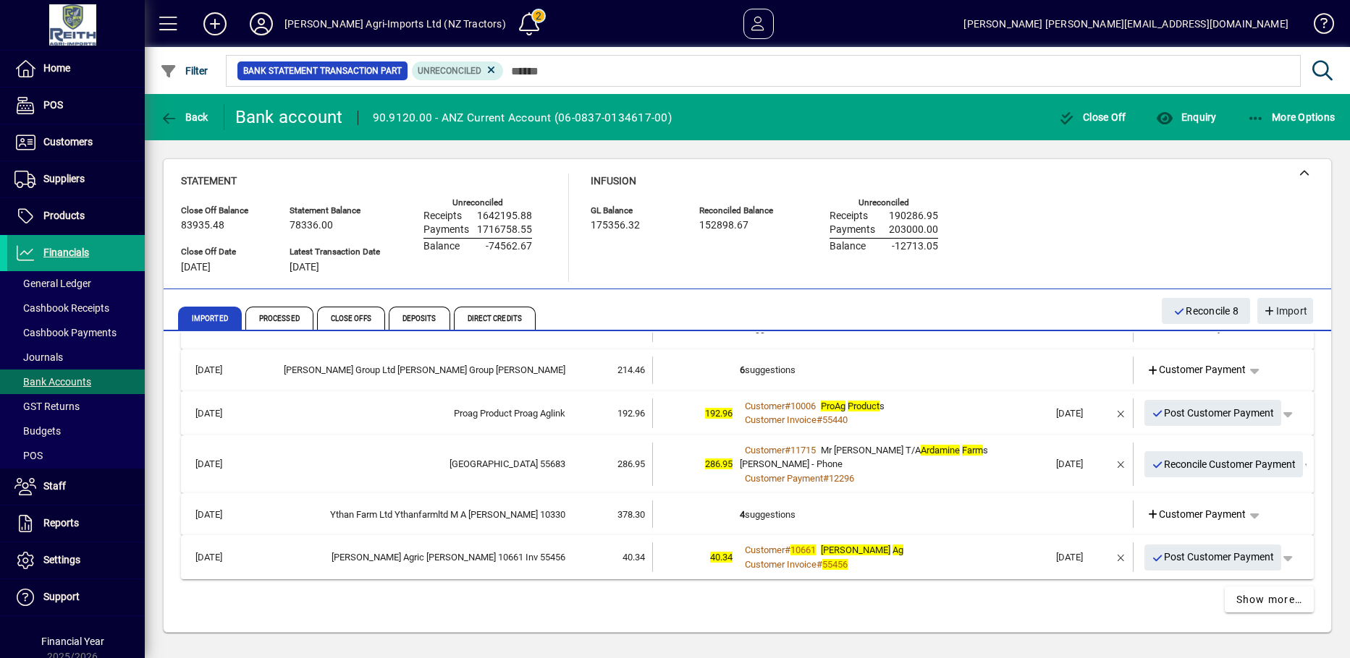
click at [776, 368] on td "6 suggestions" at bounding box center [894, 370] width 309 height 27
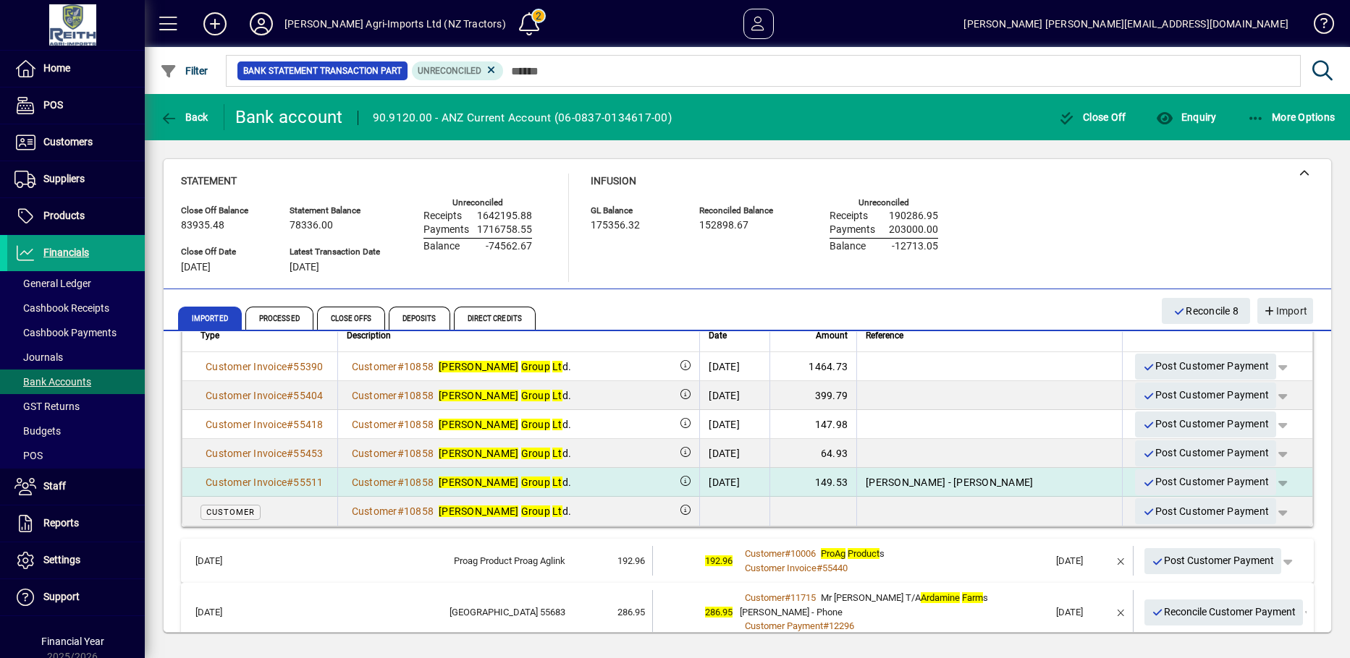
scroll to position [606, 0]
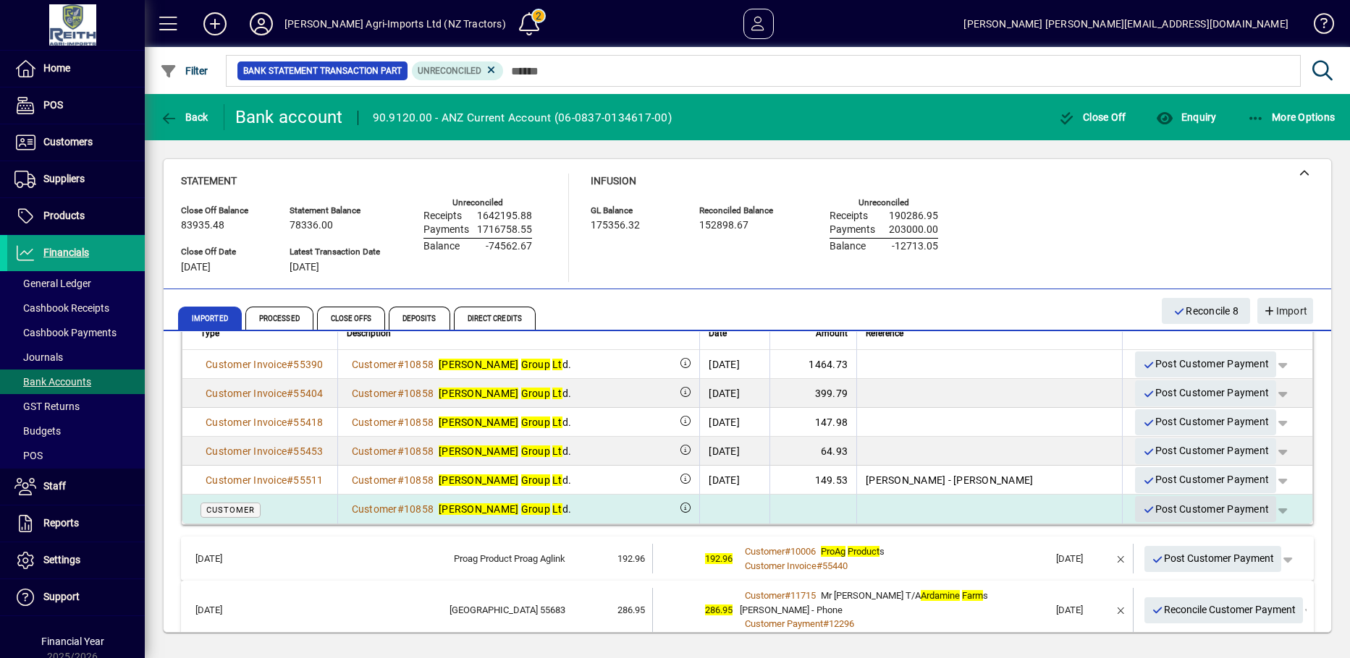
click at [1142, 509] on icon "button" at bounding box center [1148, 510] width 13 height 10
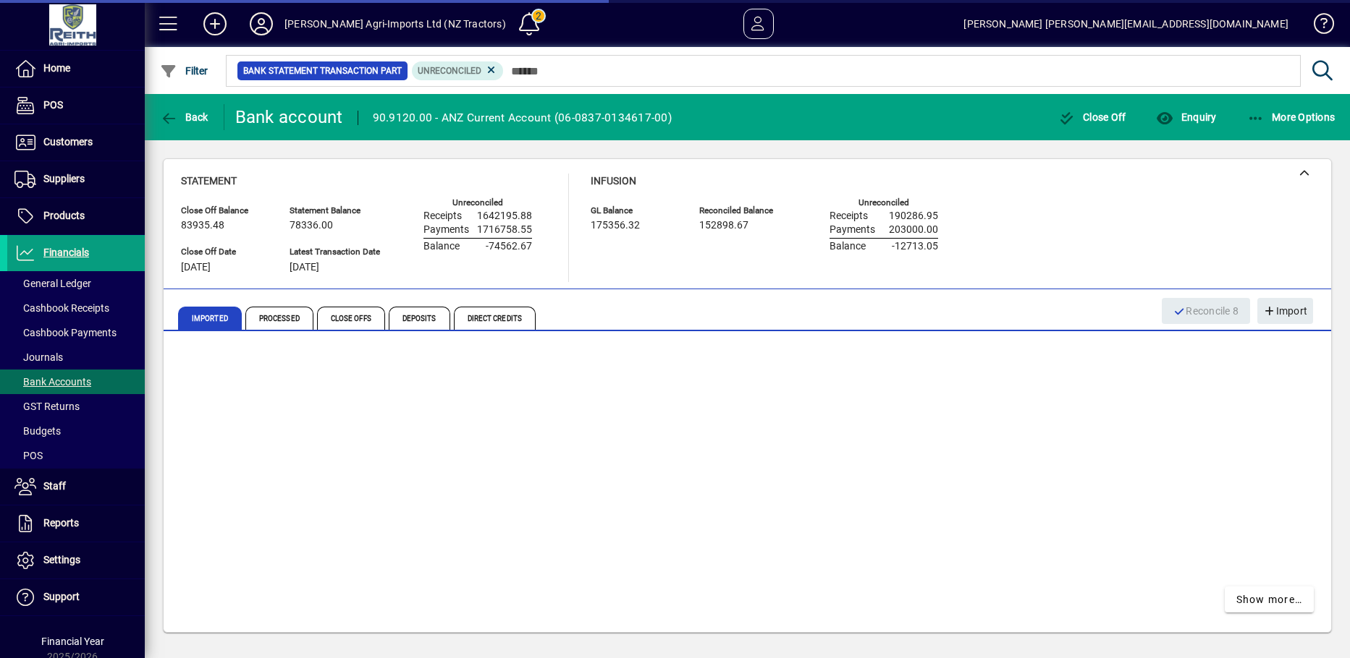
scroll to position [274, 0]
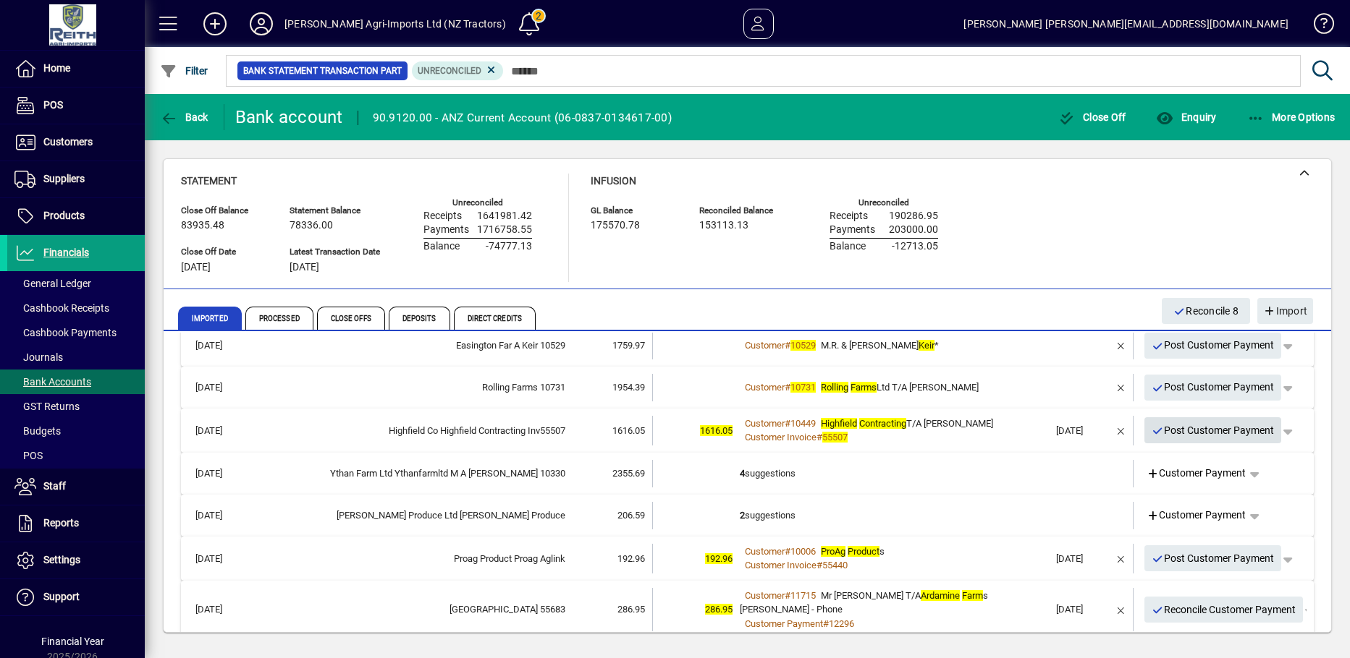
click at [1152, 427] on icon "button" at bounding box center [1157, 431] width 13 height 10
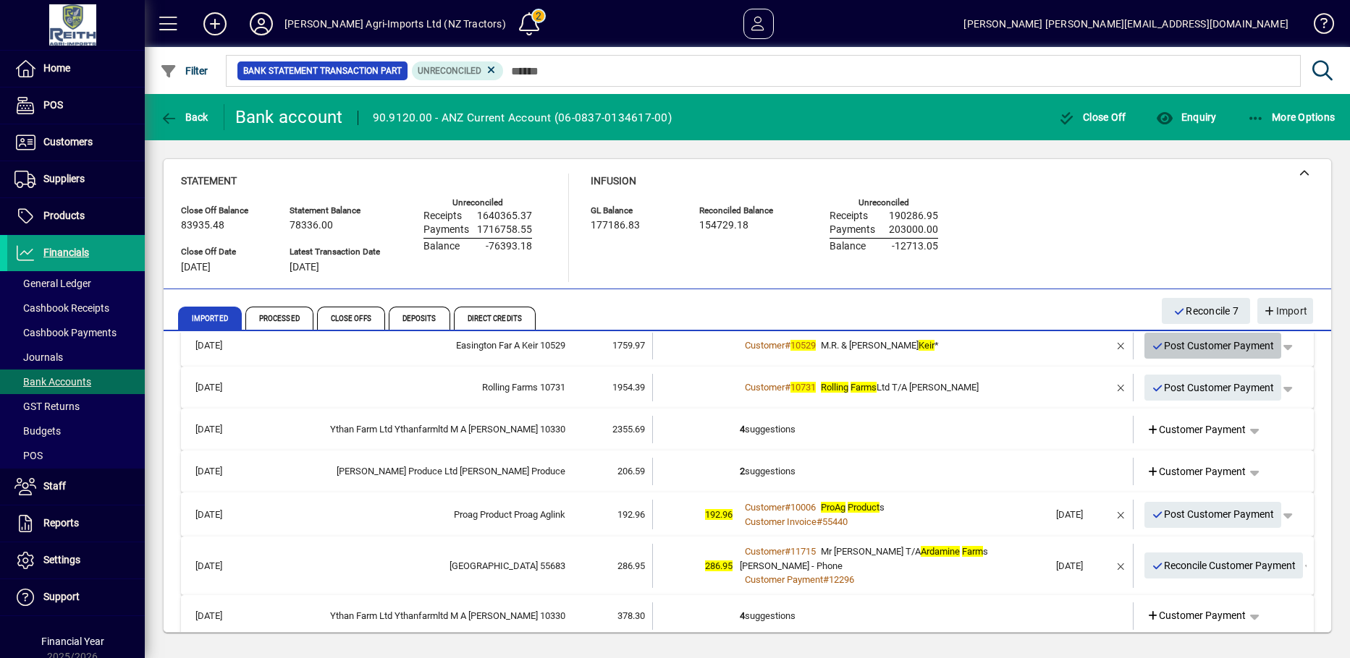
click at [1151, 345] on icon "button" at bounding box center [1157, 347] width 13 height 10
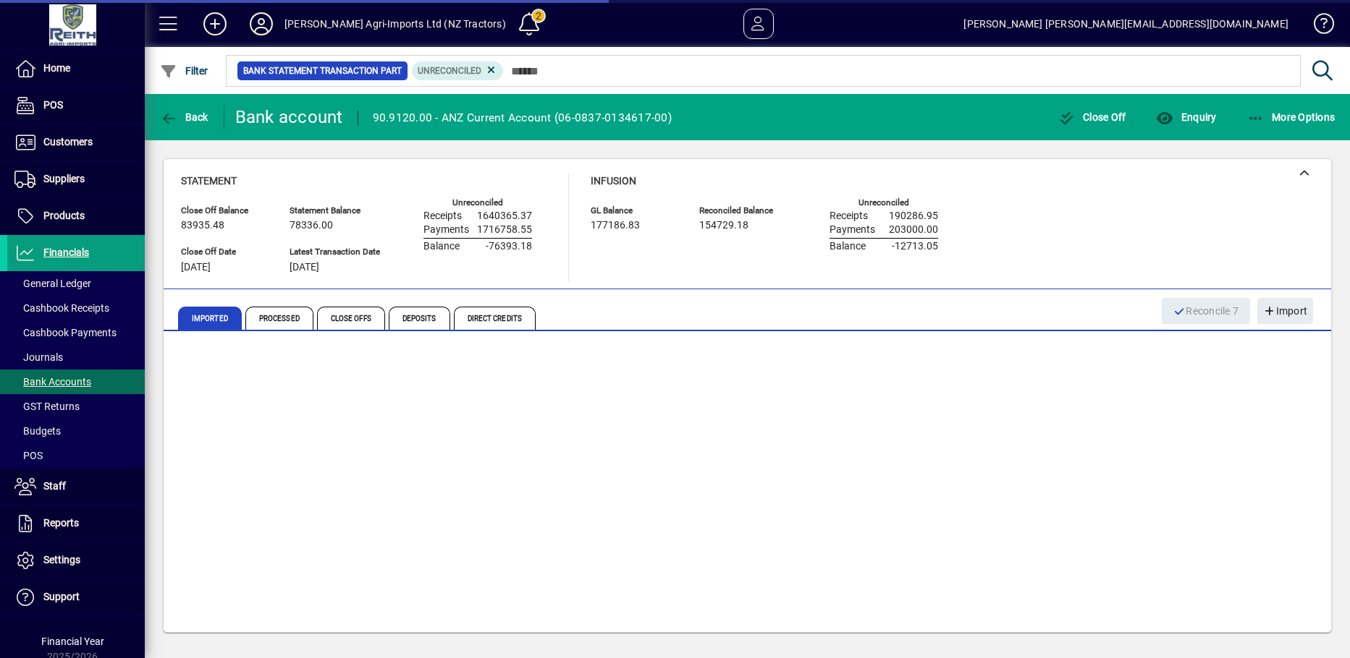
scroll to position [232, 0]
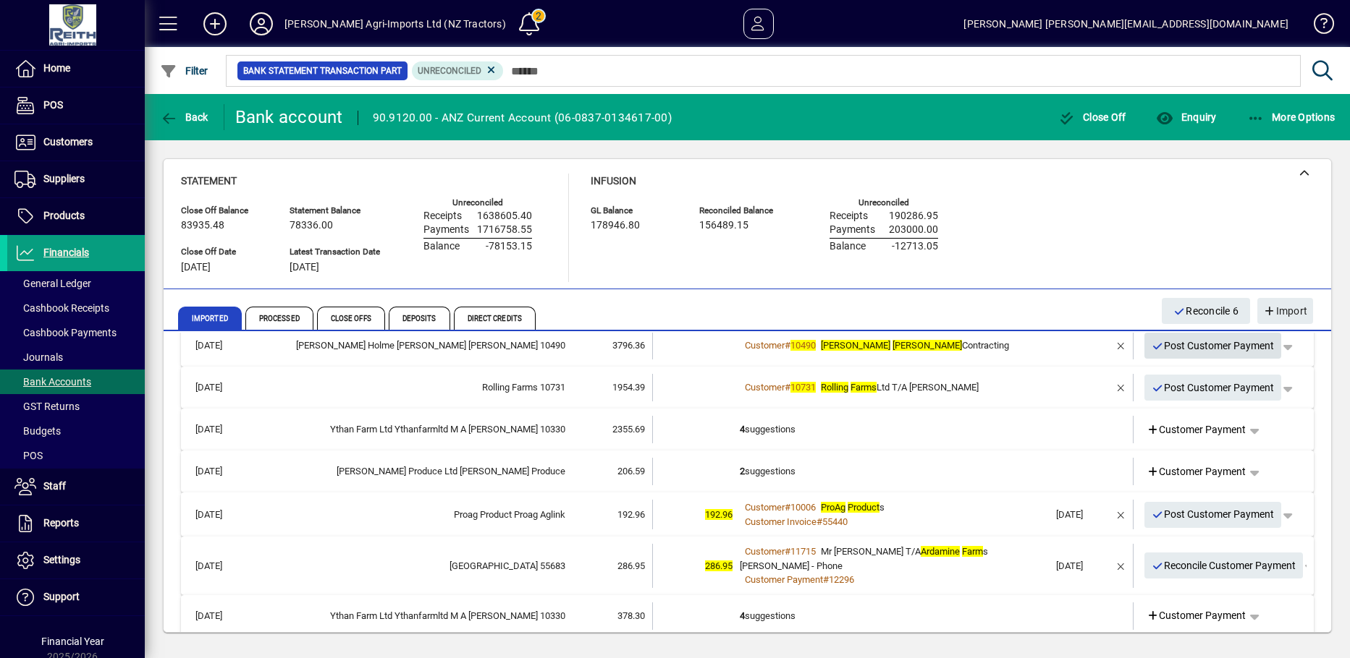
click at [1151, 348] on icon "button" at bounding box center [1157, 347] width 13 height 10
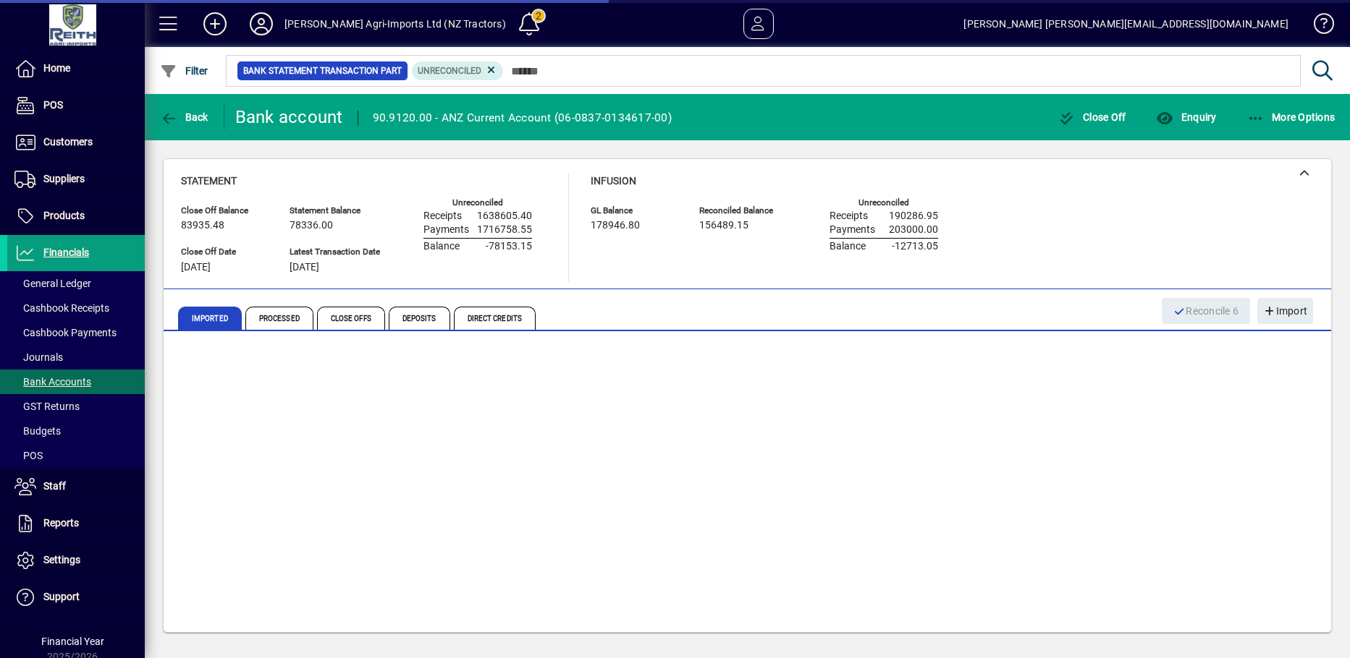
scroll to position [190, 0]
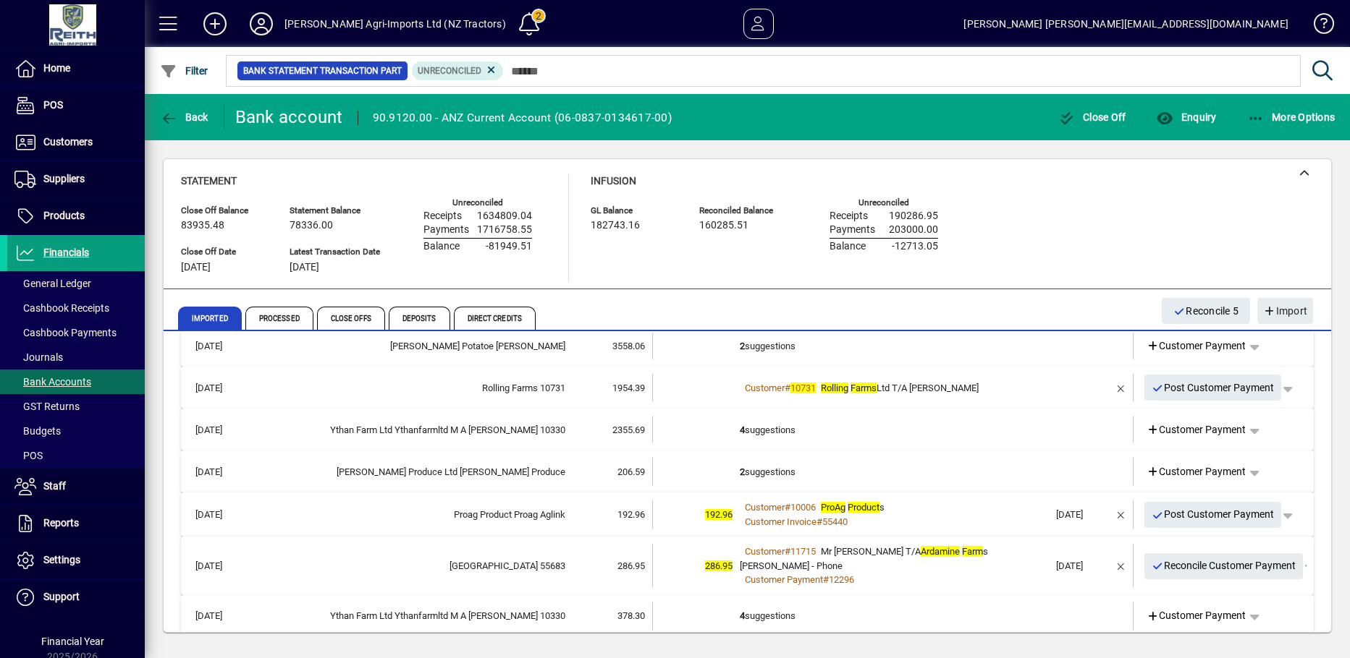
click at [756, 347] on td "2 suggestions" at bounding box center [894, 345] width 309 height 27
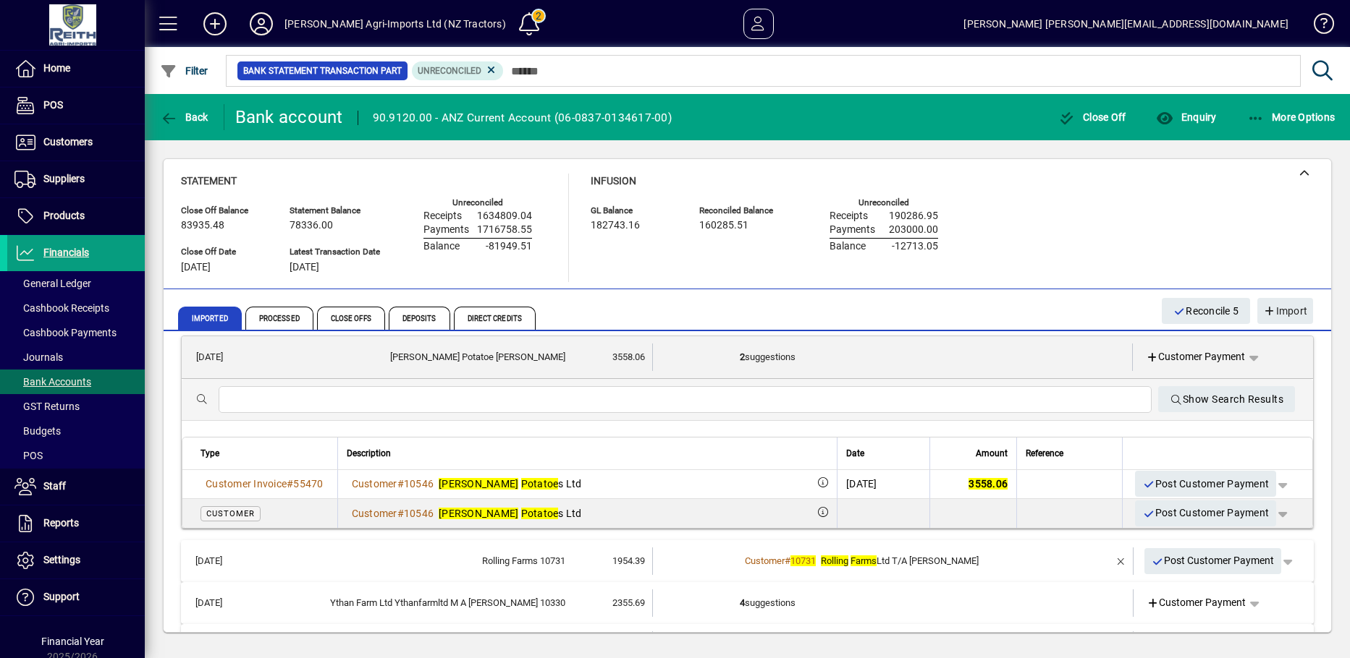
scroll to position [193, 0]
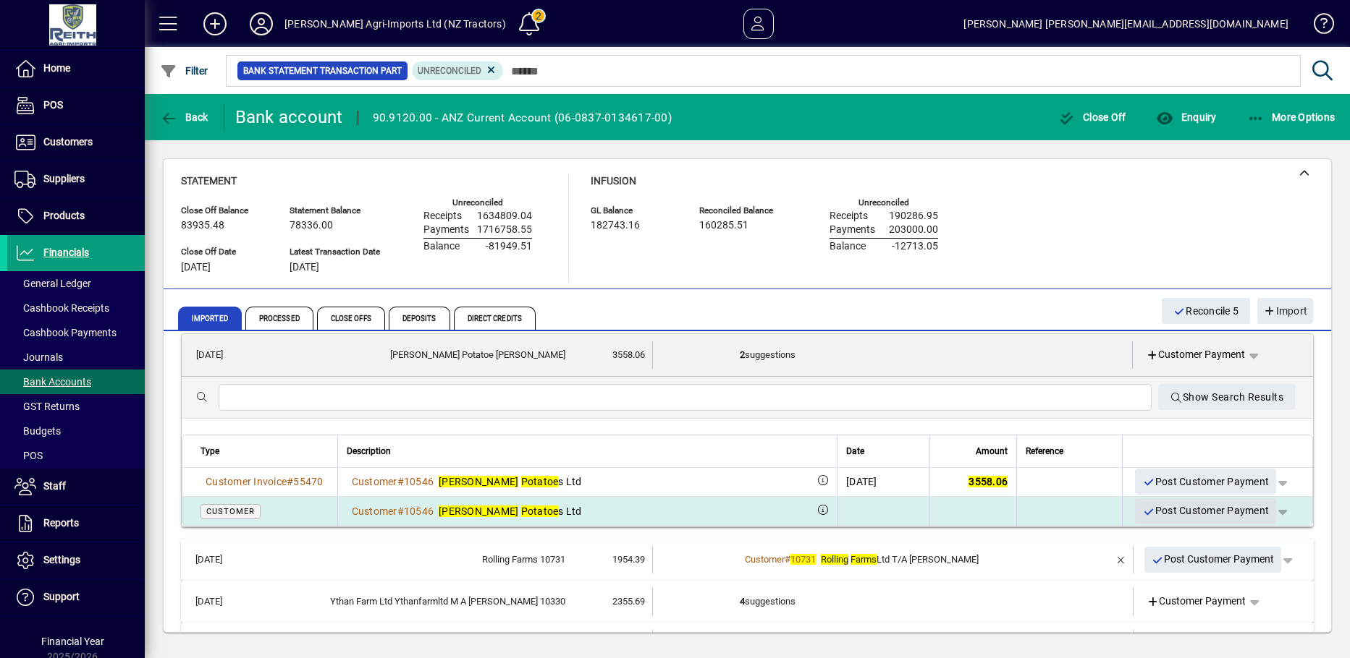
click at [1142, 512] on icon "button" at bounding box center [1148, 512] width 13 height 10
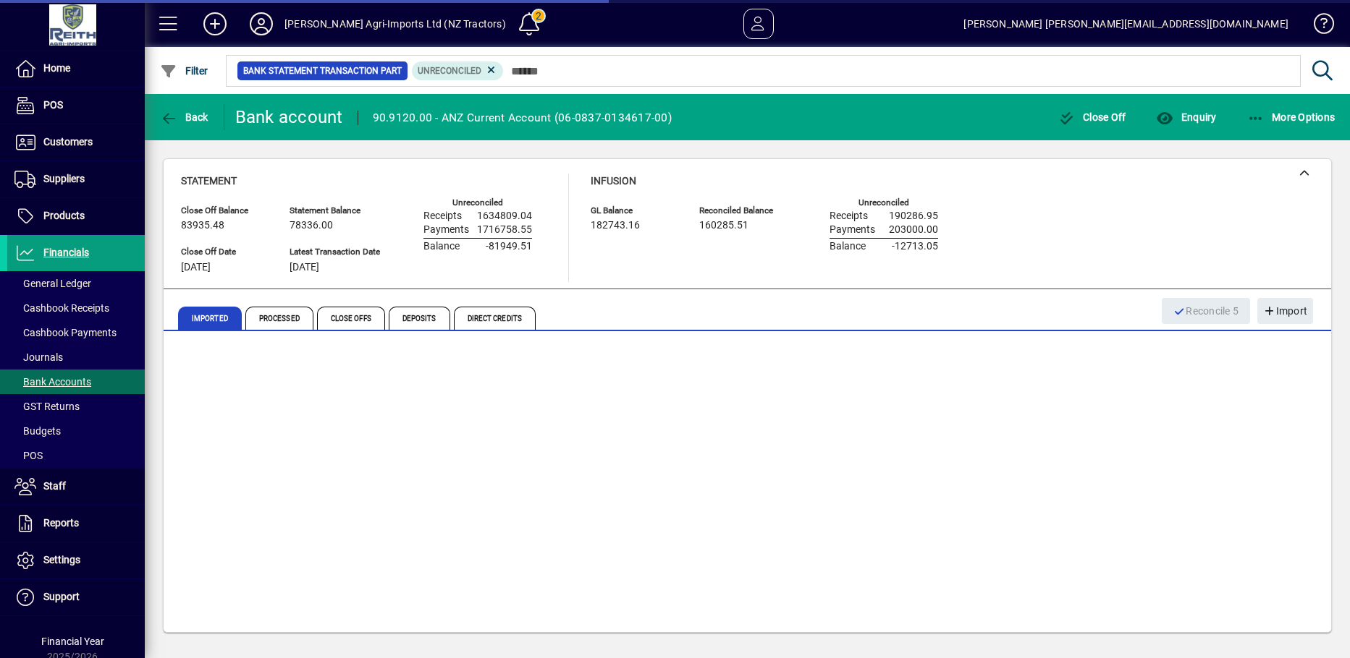
scroll to position [0, 0]
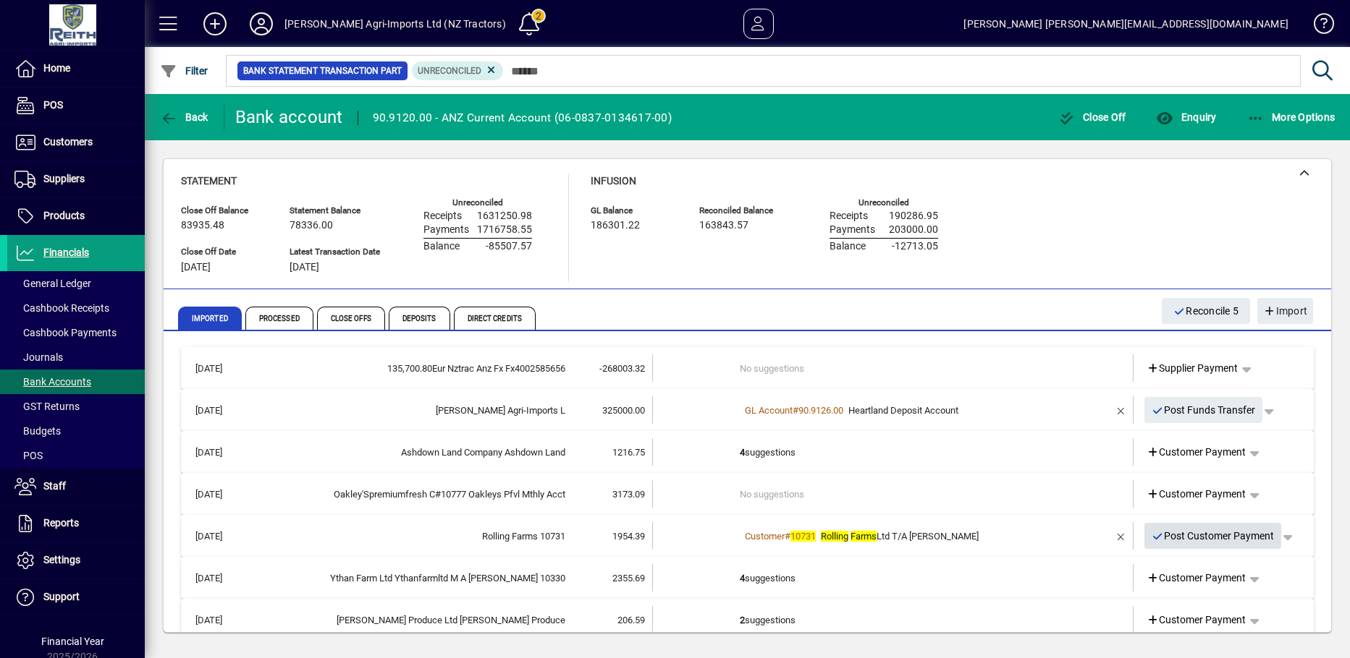
click at [1151, 537] on icon "button" at bounding box center [1157, 537] width 13 height 10
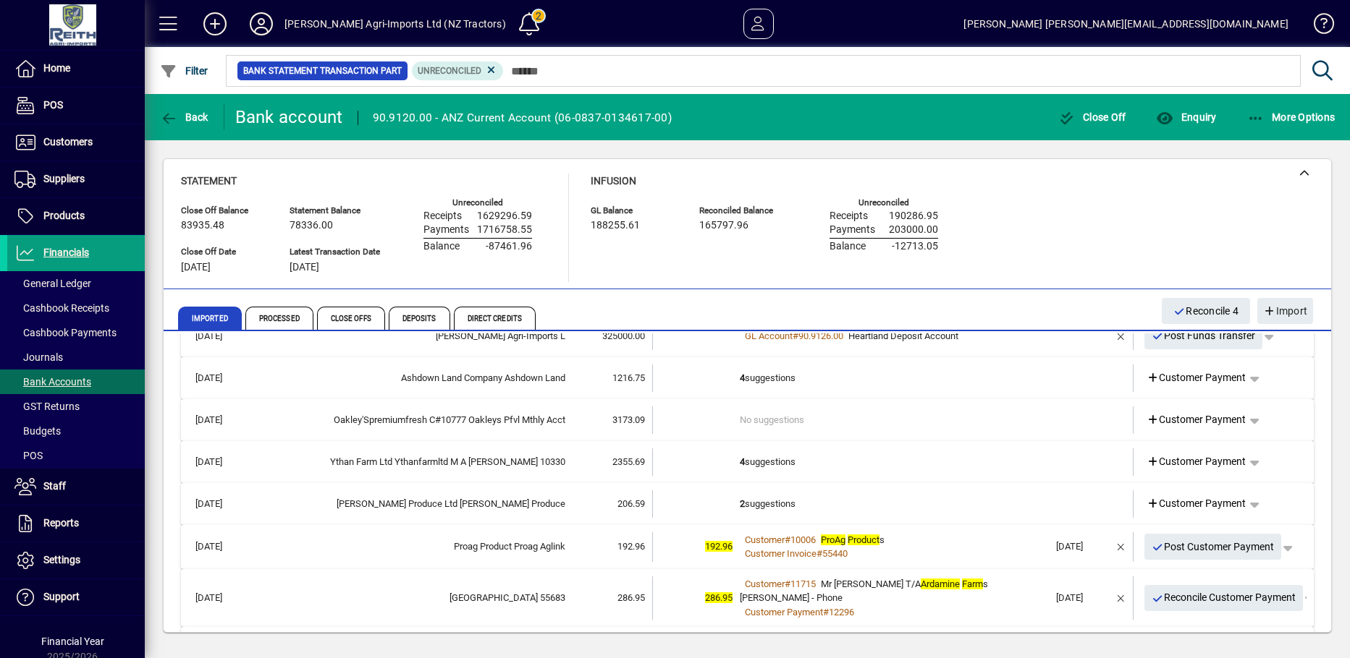
scroll to position [145, 0]
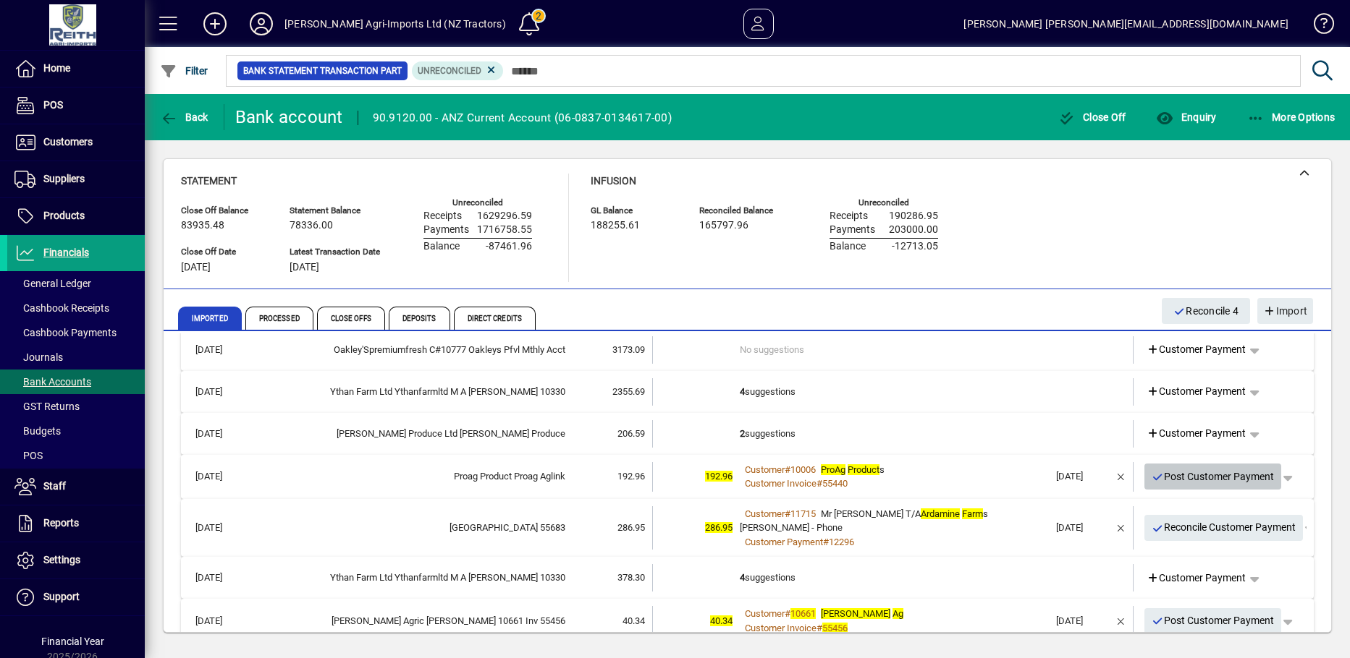
click at [1151, 476] on icon "button" at bounding box center [1157, 478] width 13 height 10
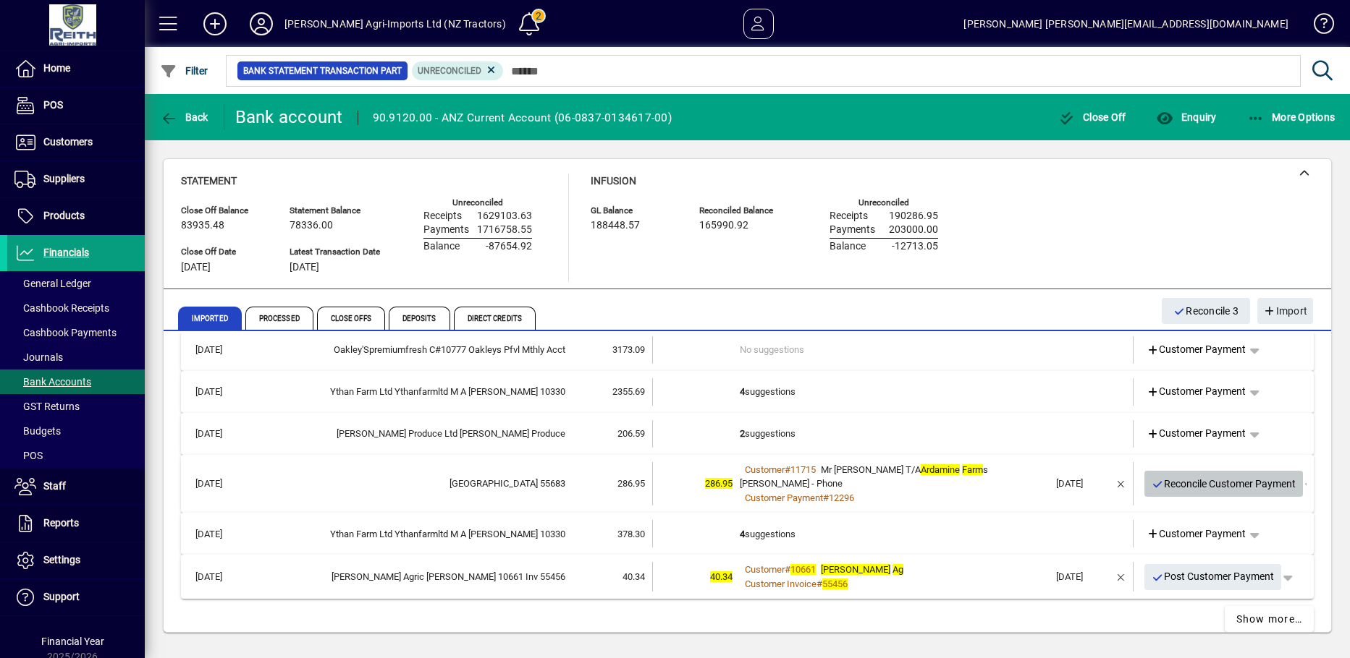
click at [1151, 480] on icon "button" at bounding box center [1157, 485] width 13 height 10
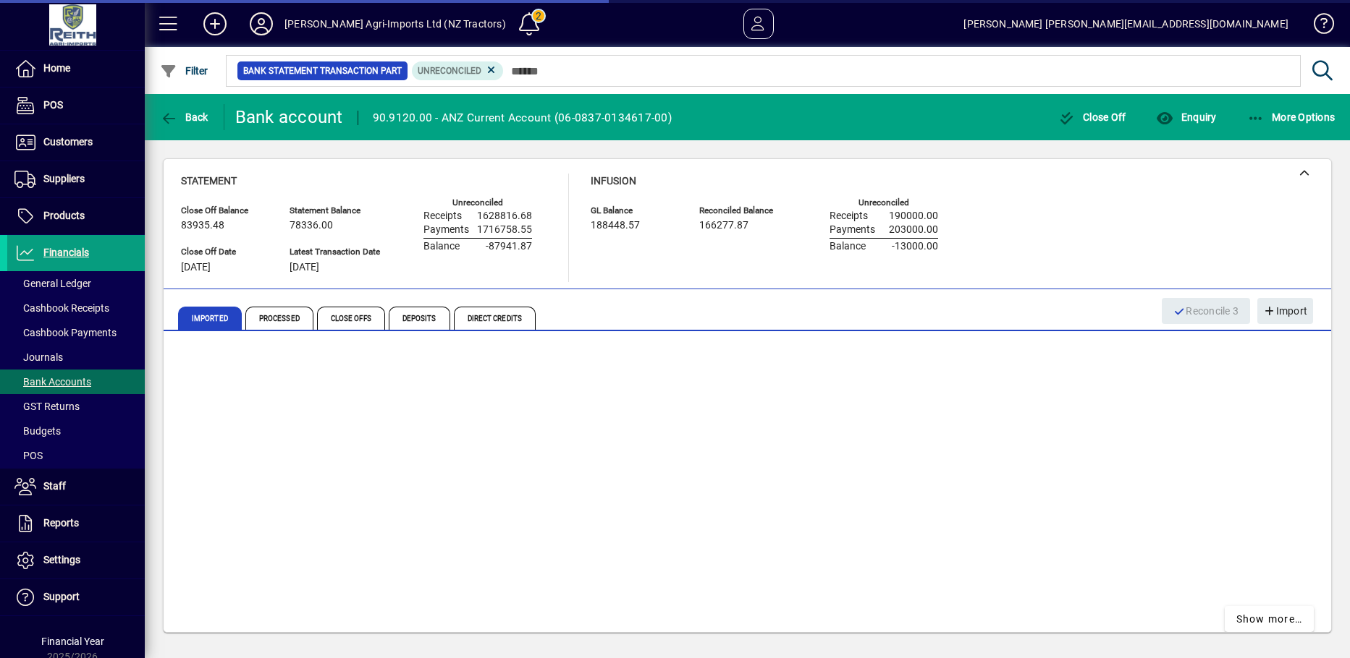
scroll to position [106, 0]
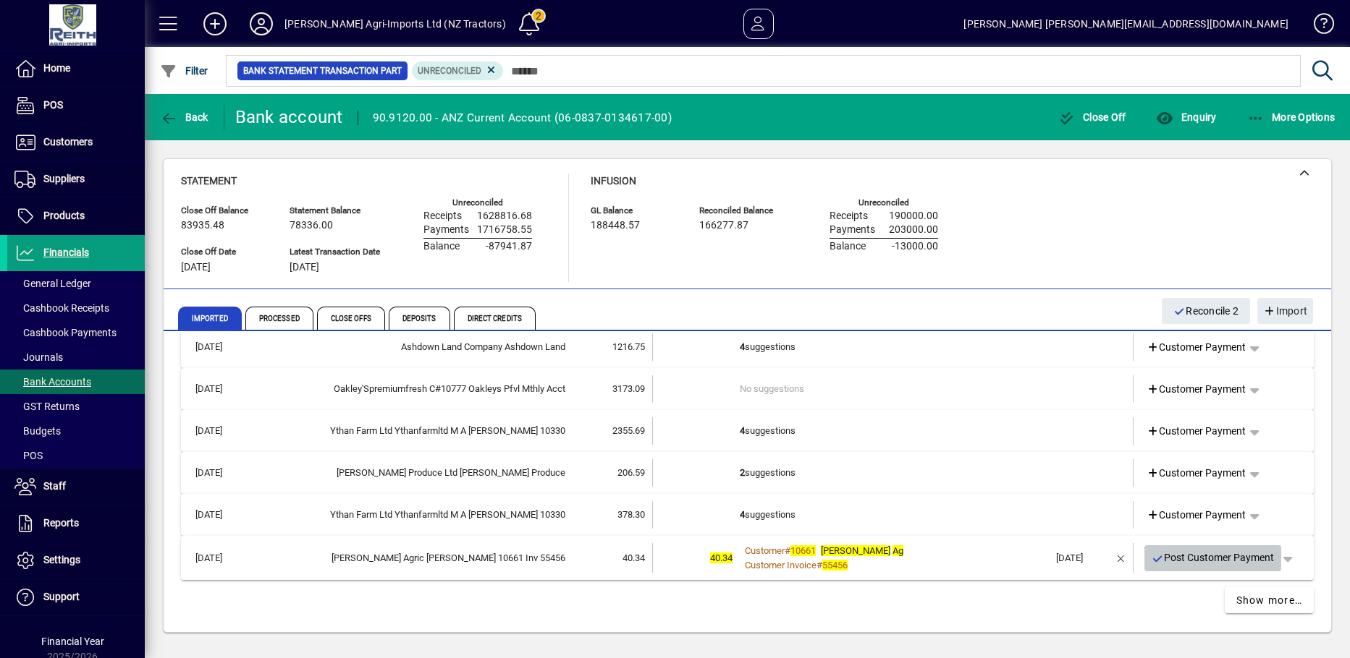
click at [1151, 556] on icon "button" at bounding box center [1157, 559] width 13 height 10
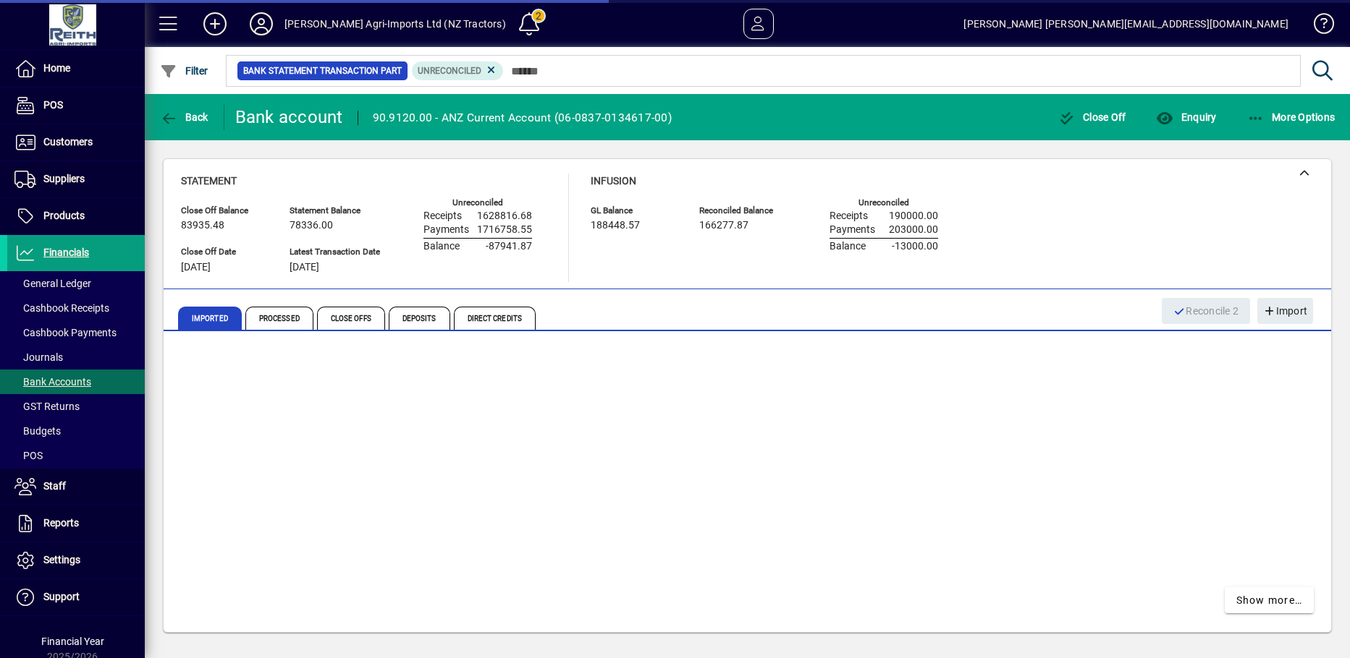
scroll to position [62, 0]
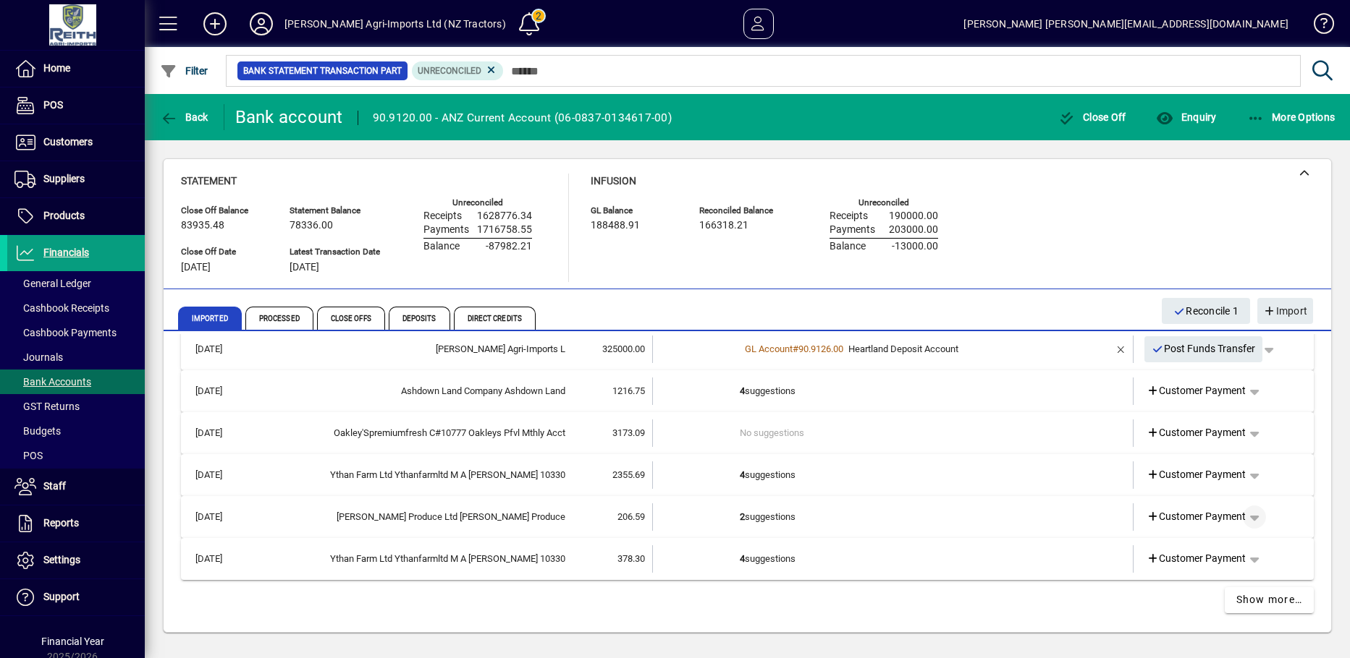
click at [1248, 515] on span "button" at bounding box center [1254, 517] width 35 height 35
click at [1115, 536] on div at bounding box center [675, 329] width 1350 height 658
click at [740, 520] on td "2 suggestions" at bounding box center [894, 517] width 309 height 27
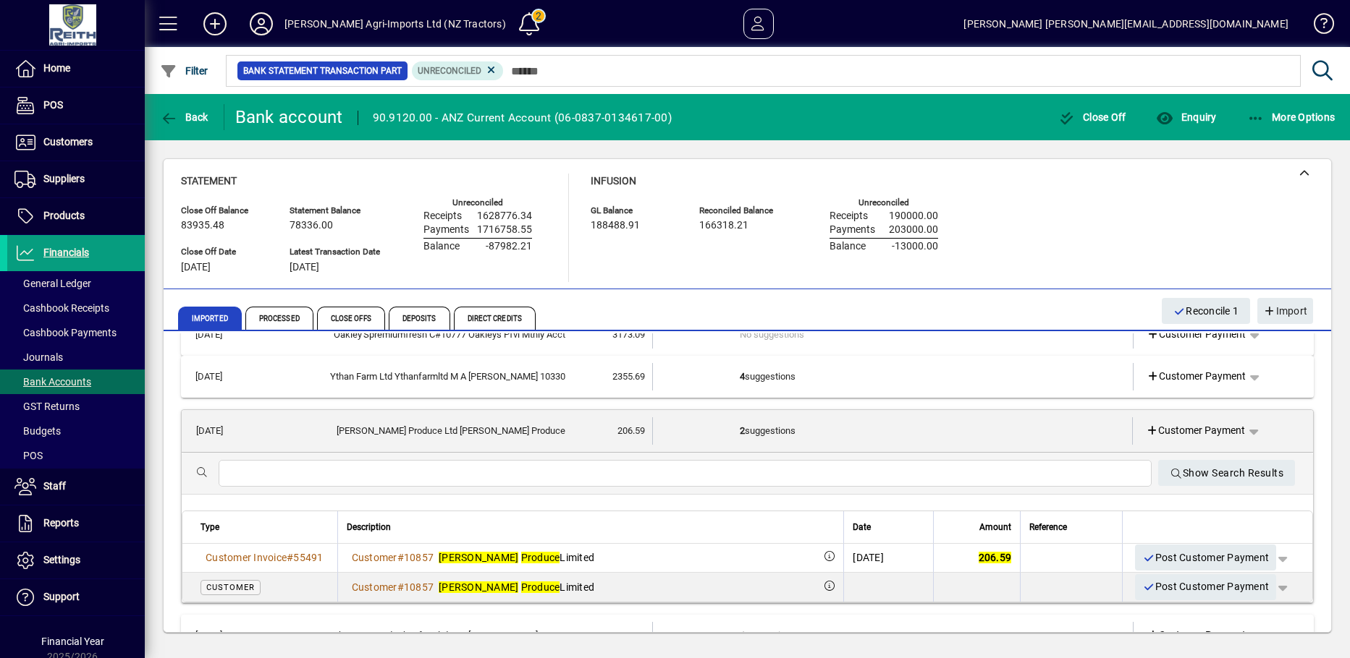
scroll to position [236, 0]
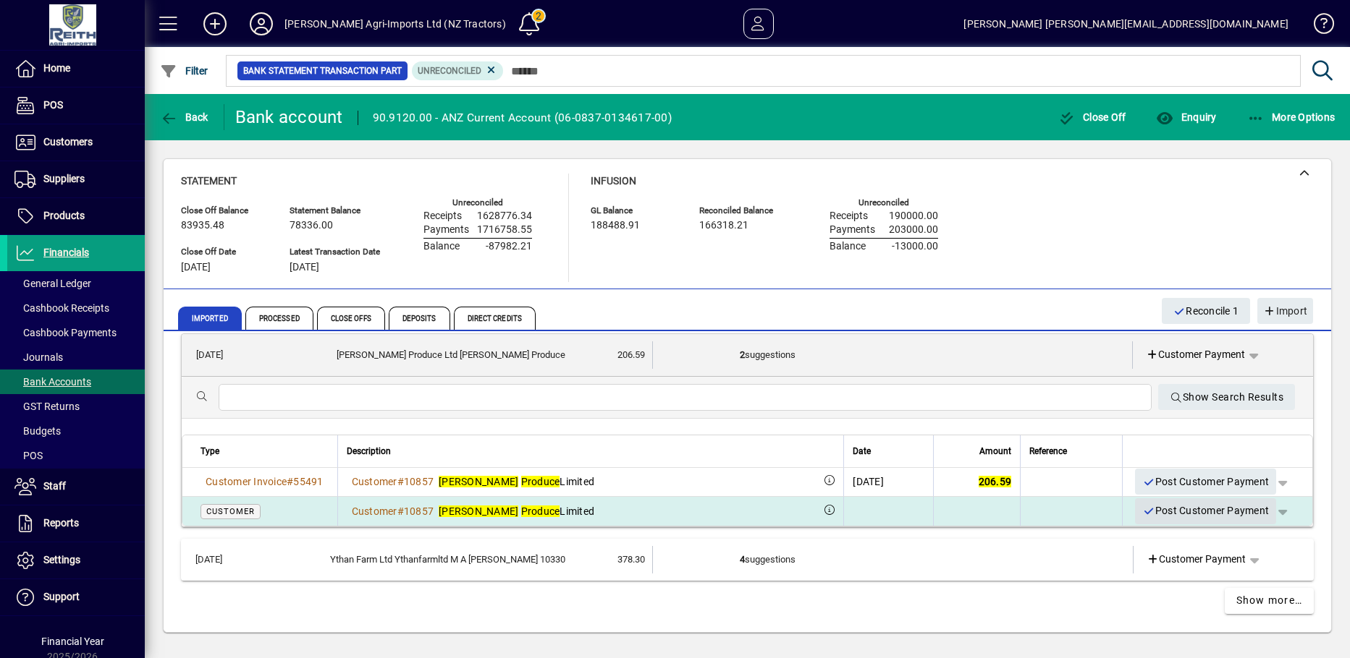
click at [1179, 514] on span "Post Customer Payment" at bounding box center [1205, 511] width 127 height 24
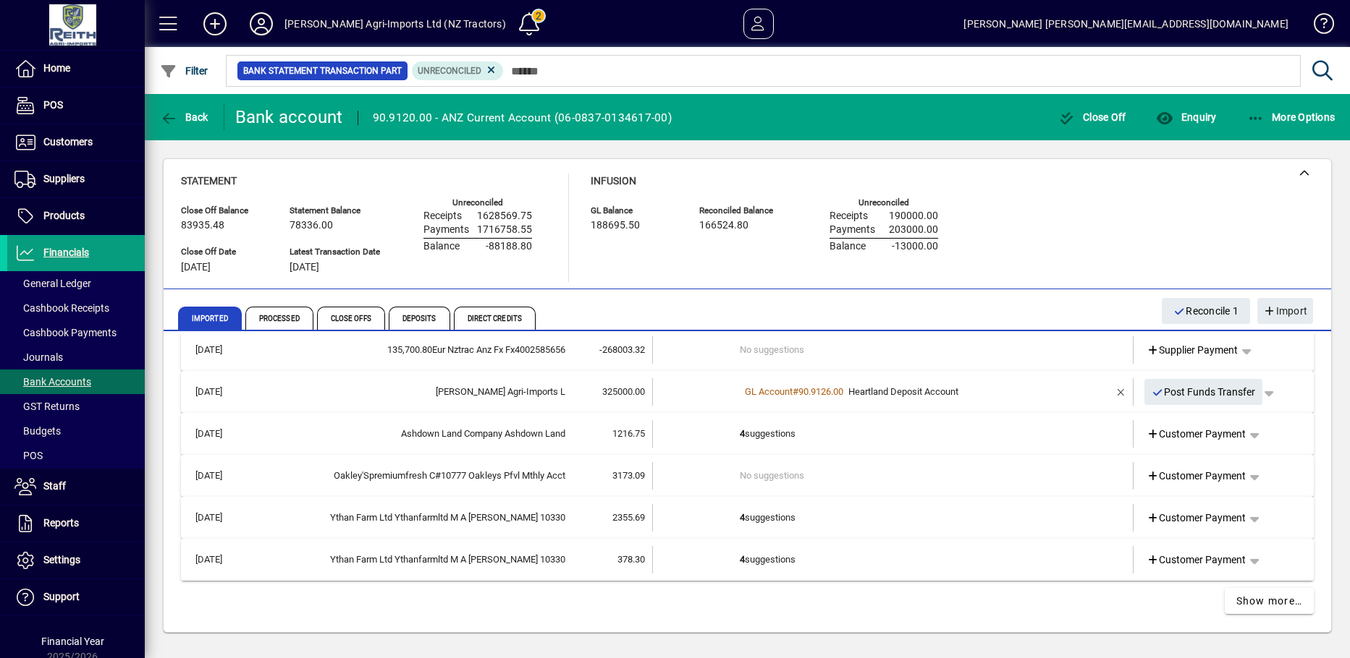
scroll to position [20, 0]
click at [1251, 596] on span "Show more…" at bounding box center [1269, 600] width 67 height 15
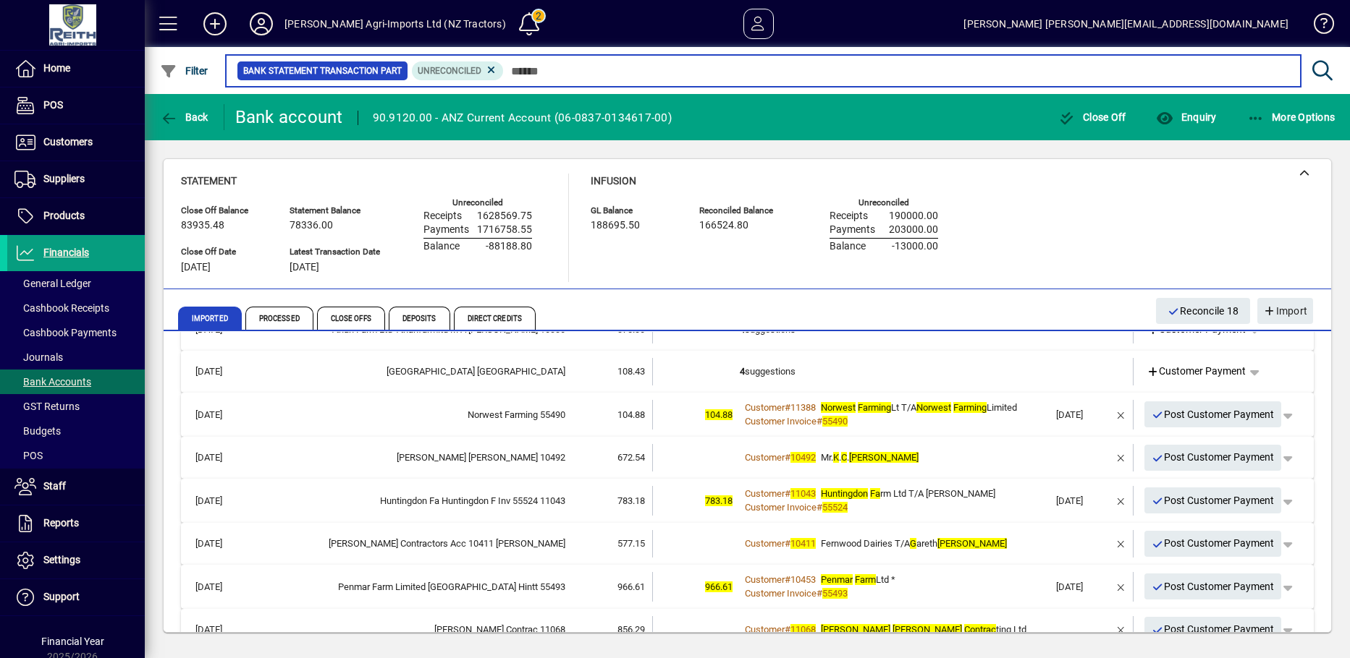
scroll to position [217, 0]
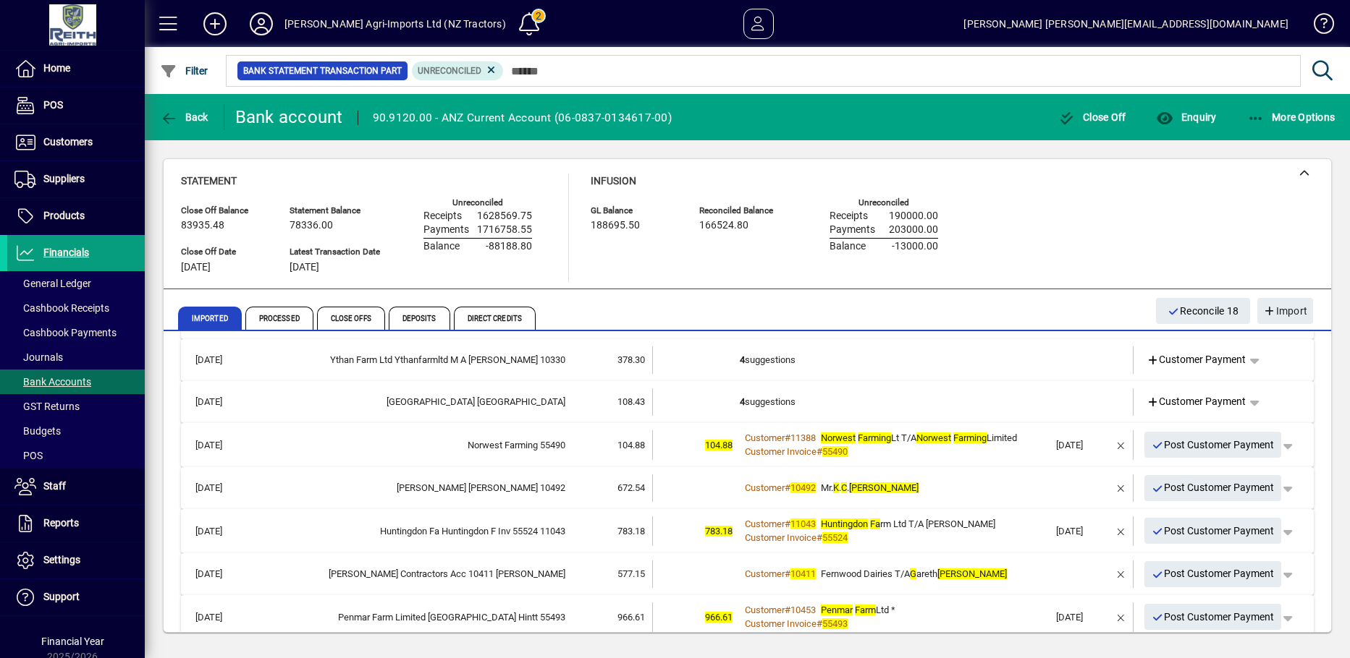
click at [784, 359] on td "4 suggestions" at bounding box center [894, 360] width 309 height 27
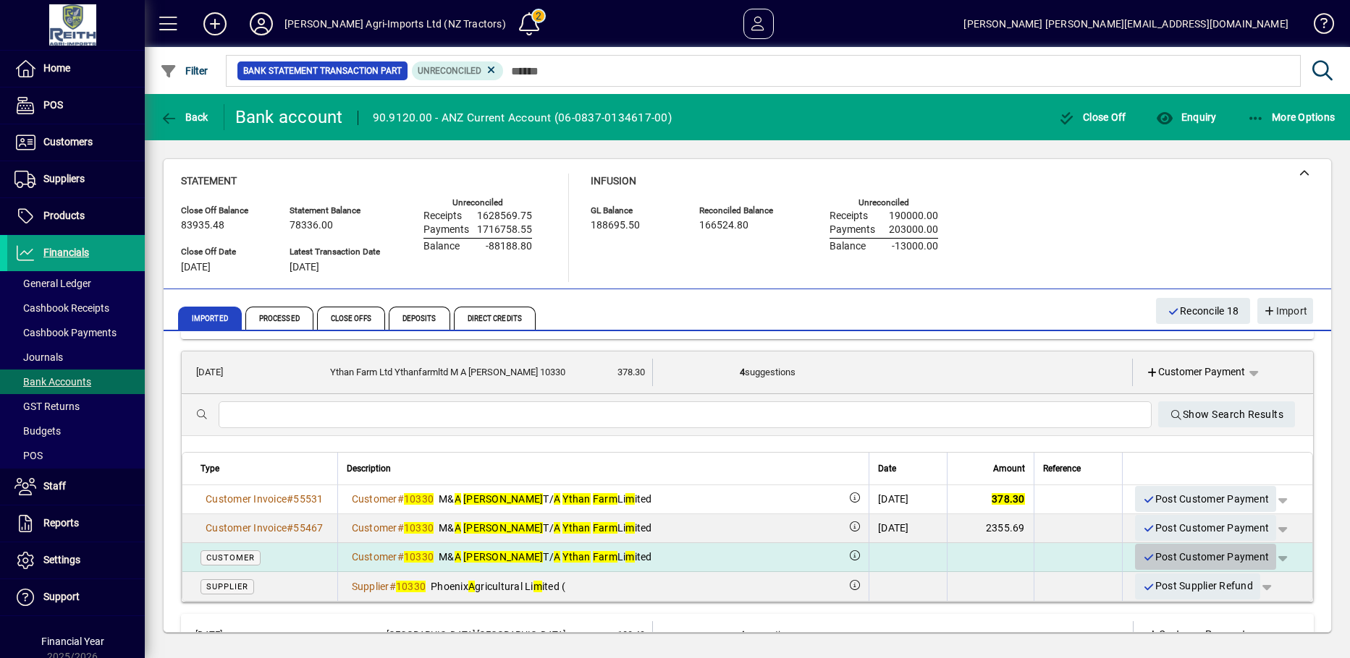
click at [1142, 554] on icon "button" at bounding box center [1148, 558] width 13 height 10
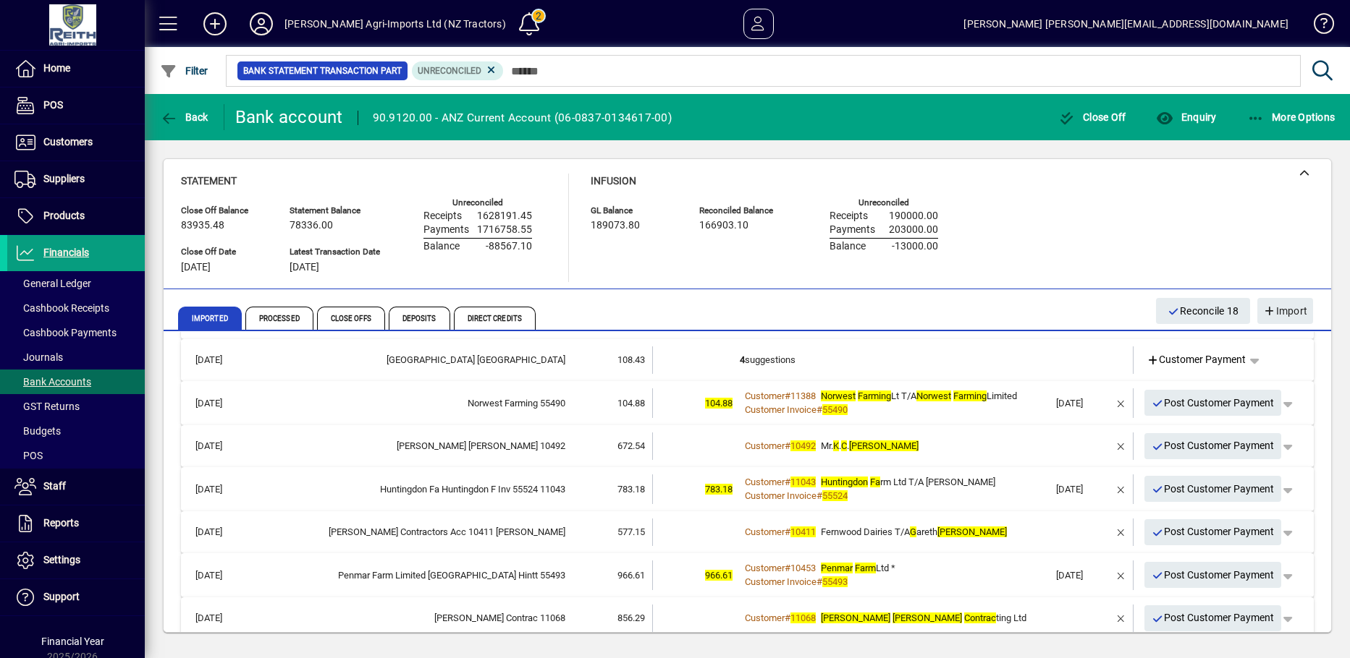
click at [740, 361] on td "4 suggestions" at bounding box center [894, 360] width 309 height 27
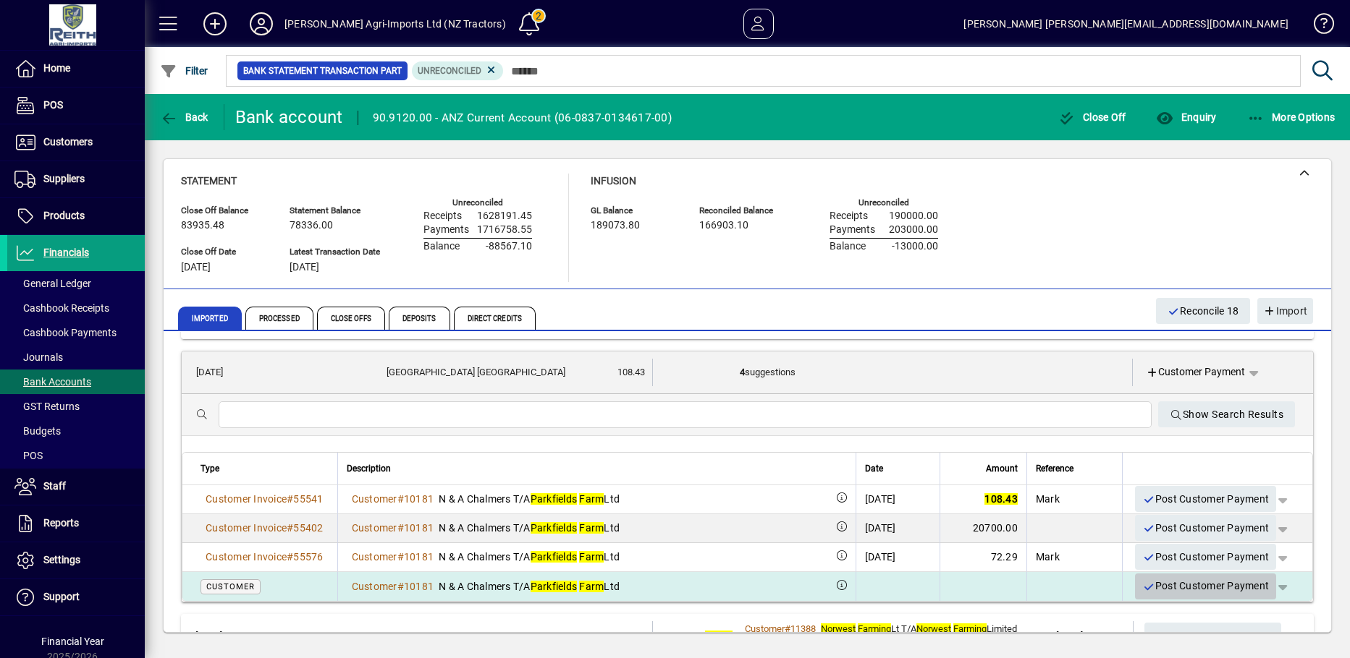
click at [1142, 588] on icon "button" at bounding box center [1148, 588] width 13 height 10
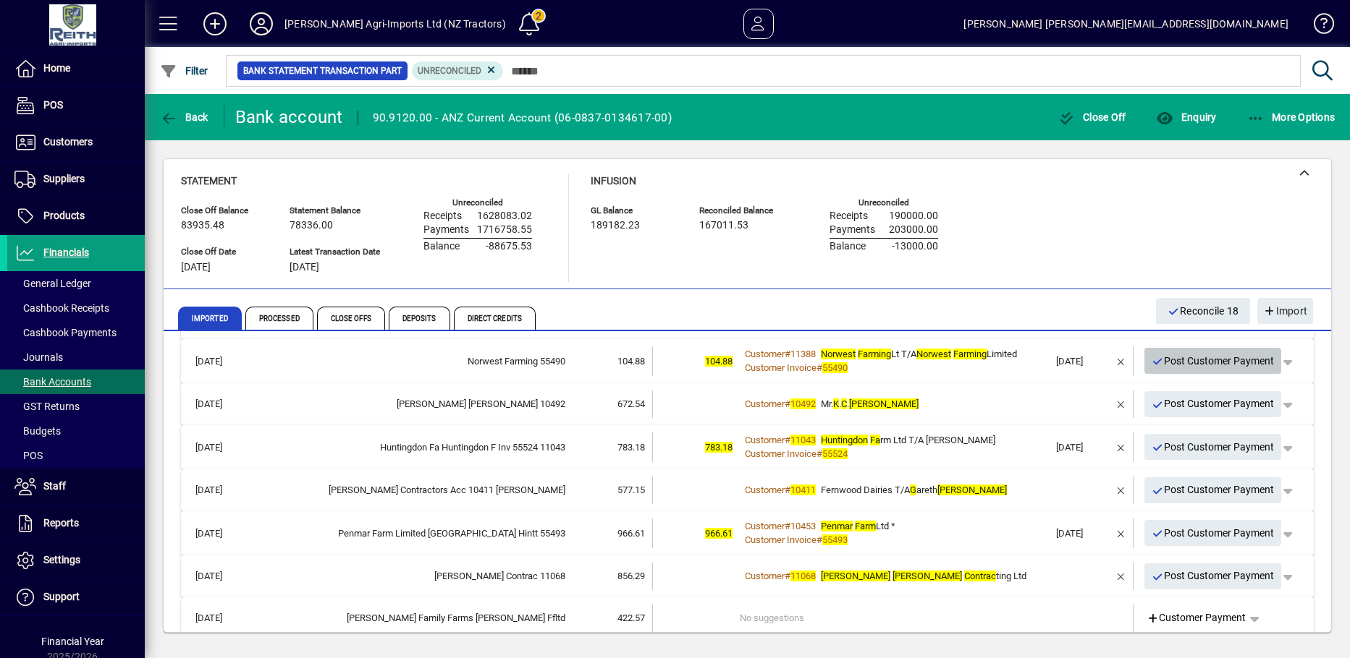
click at [1151, 362] on icon "button" at bounding box center [1157, 362] width 13 height 10
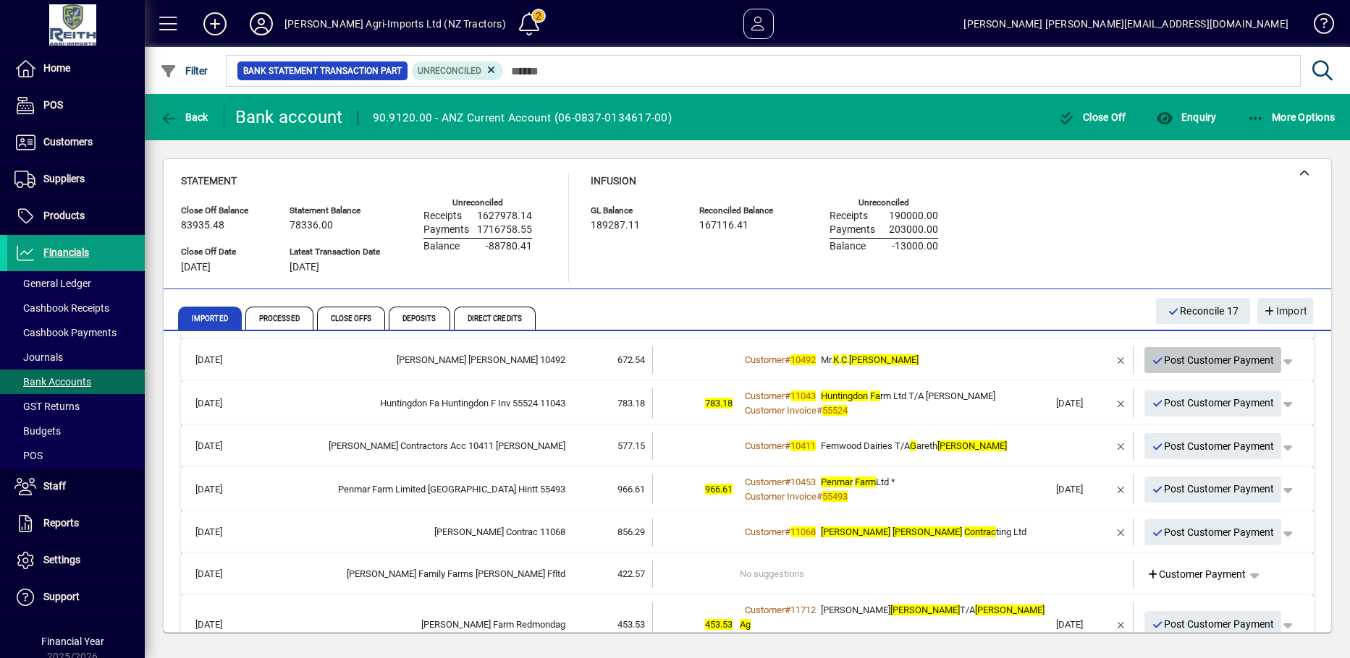
click at [1151, 362] on icon "button" at bounding box center [1157, 361] width 13 height 10
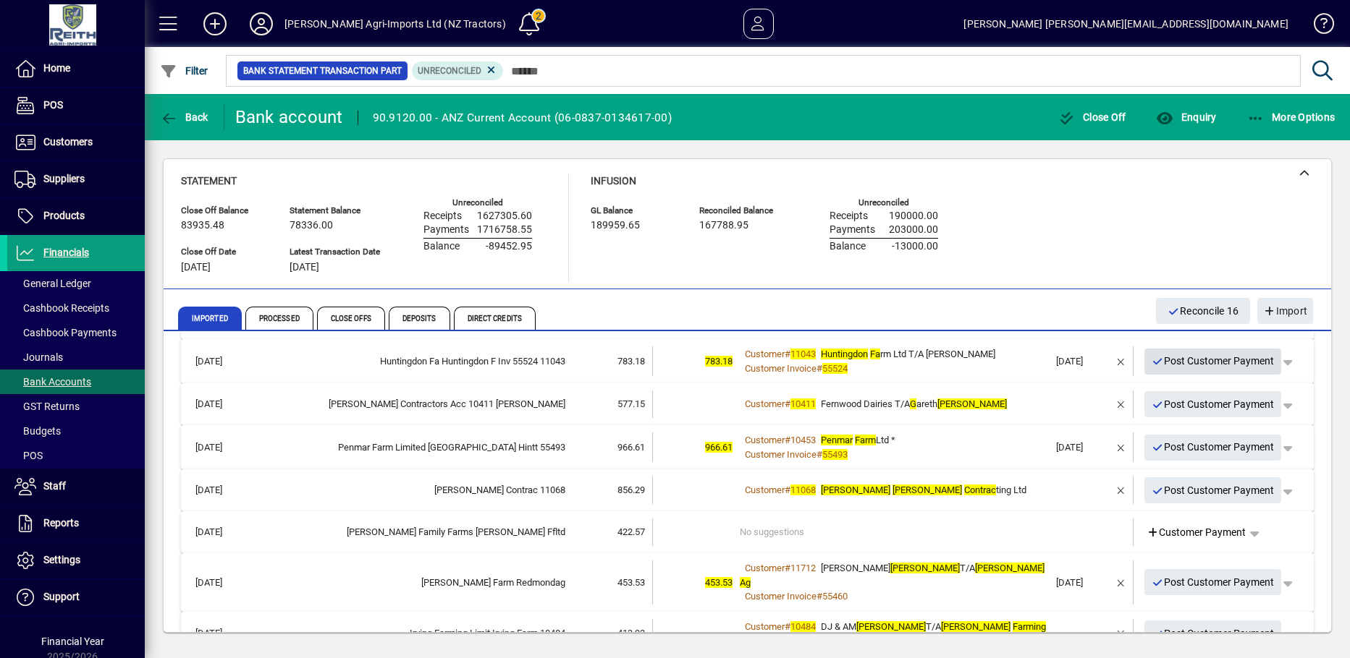
click at [1151, 364] on icon "button" at bounding box center [1157, 362] width 13 height 10
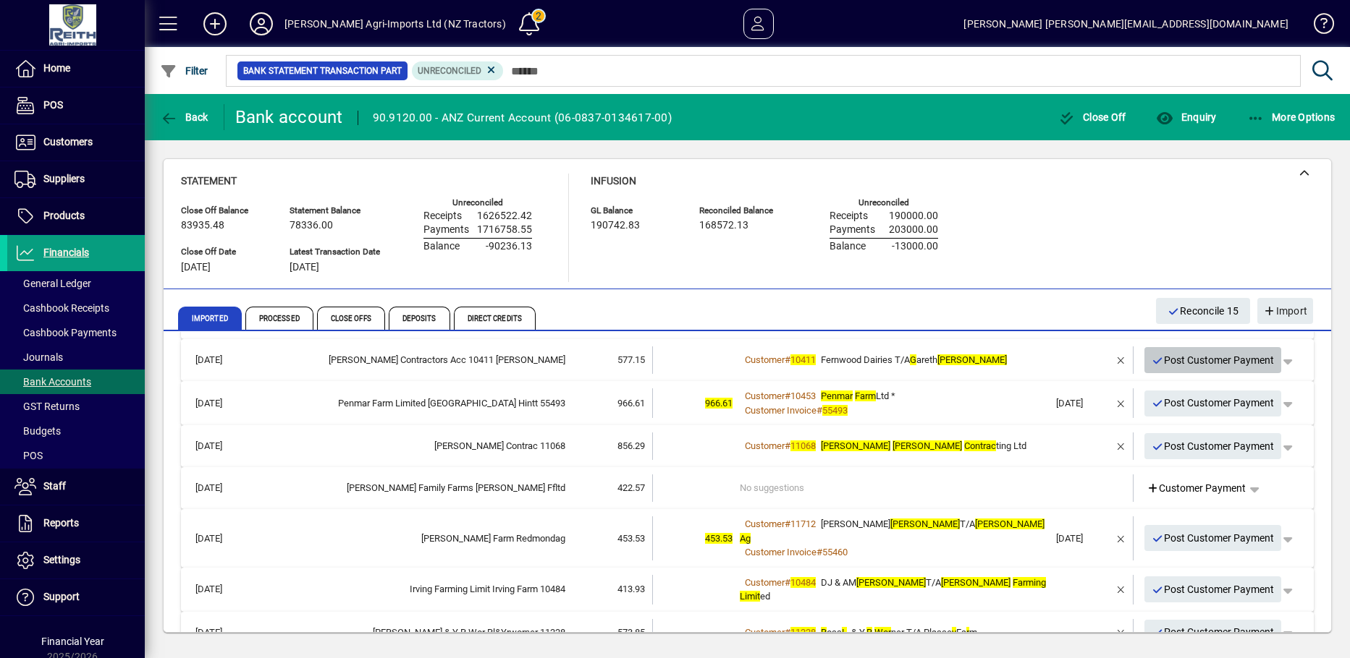
click at [1151, 360] on icon "button" at bounding box center [1157, 361] width 13 height 10
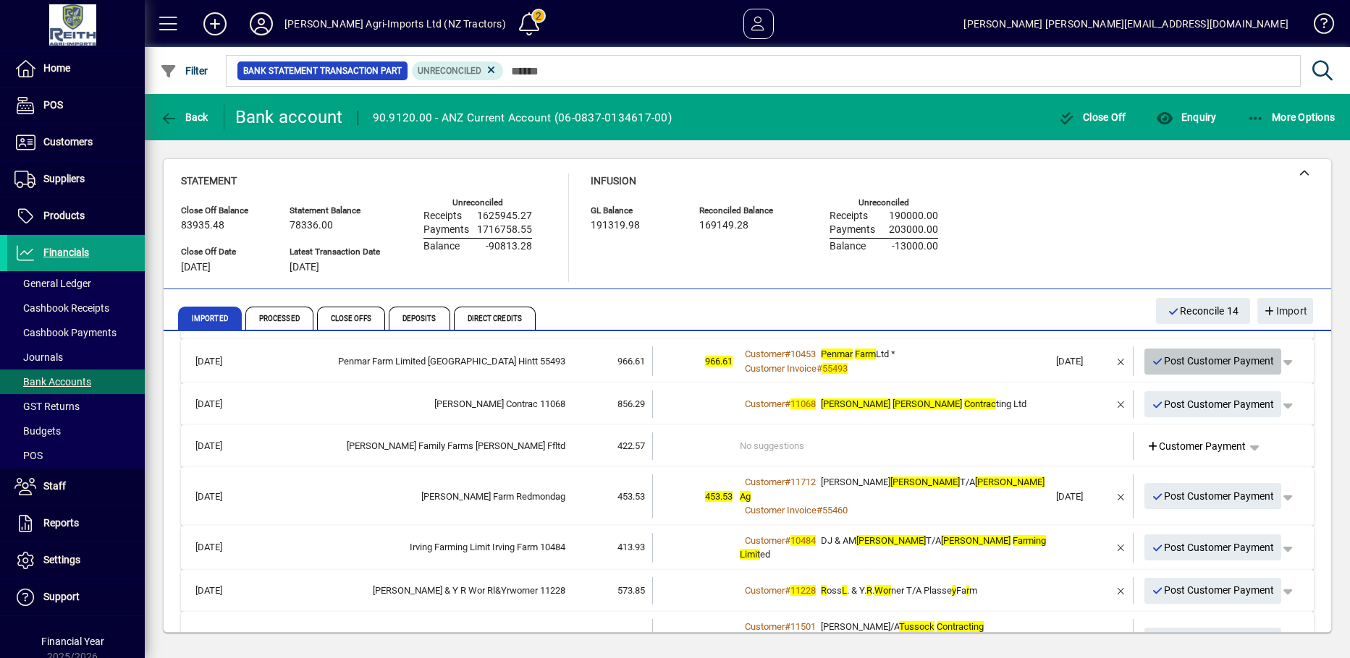
click at [1152, 360] on icon "button" at bounding box center [1157, 362] width 13 height 10
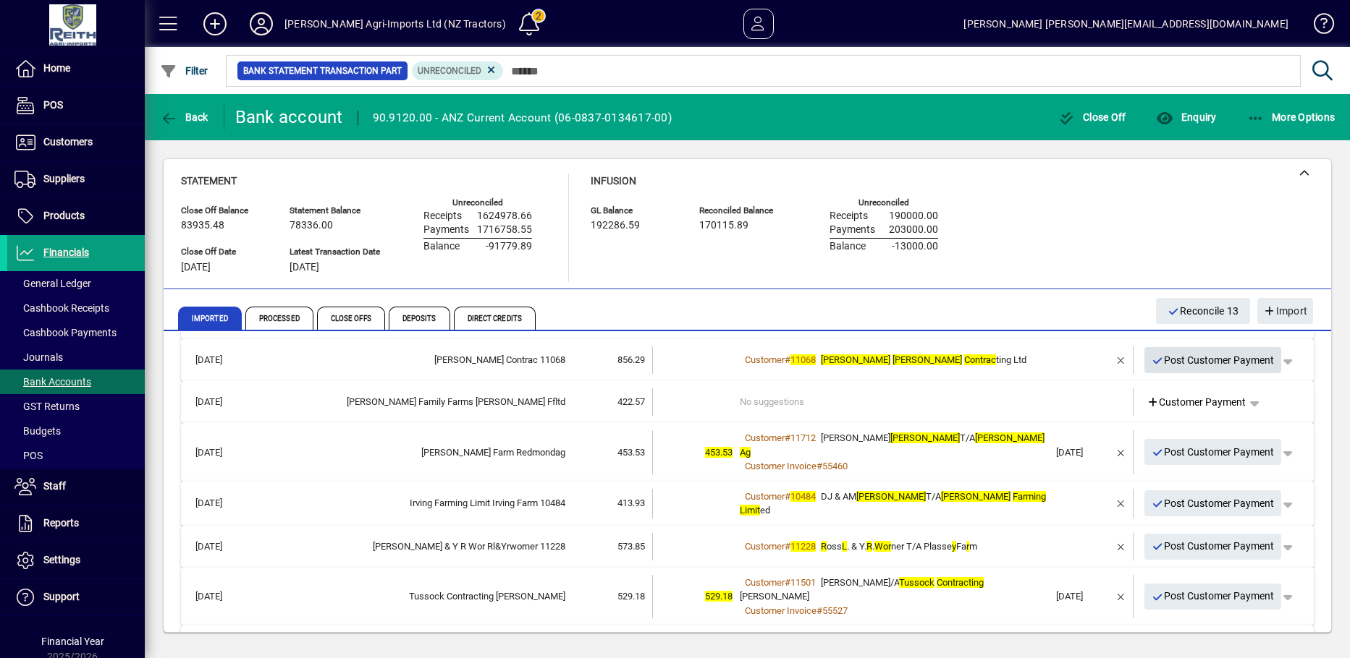
click at [1151, 363] on icon "button" at bounding box center [1157, 361] width 13 height 10
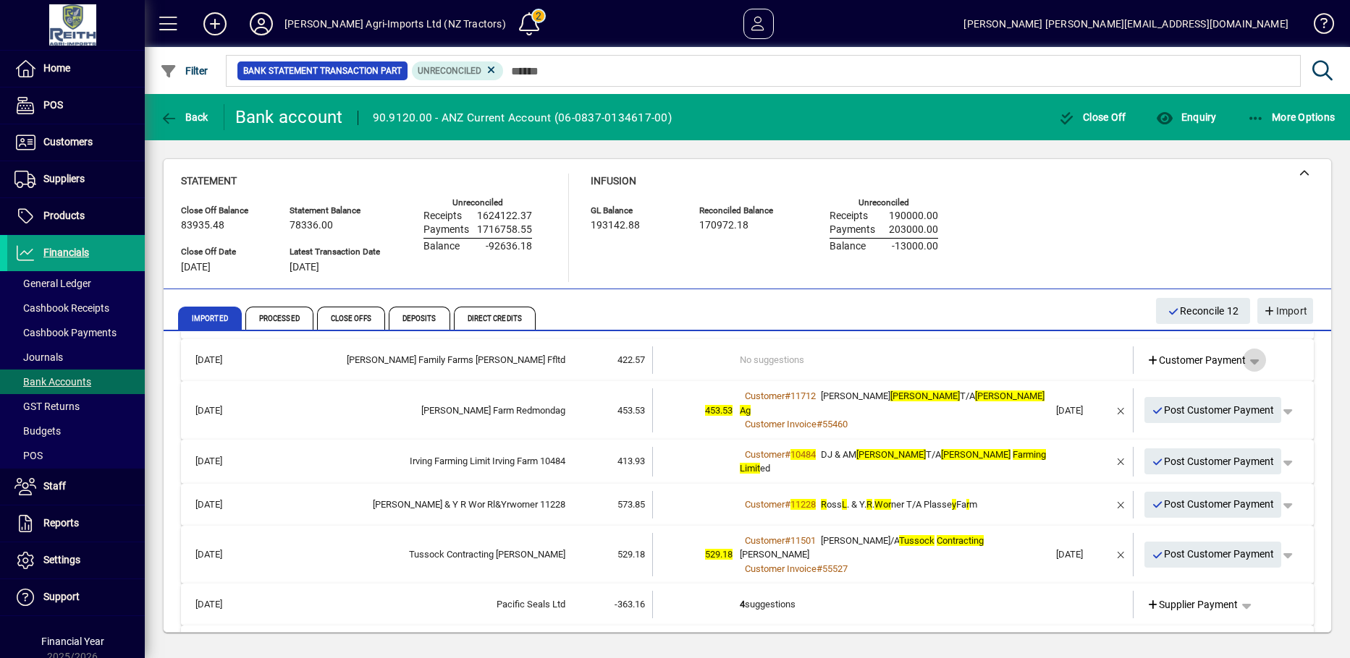
click at [1247, 361] on span "button" at bounding box center [1254, 360] width 35 height 35
click at [1098, 378] on div at bounding box center [675, 329] width 1350 height 658
click at [794, 359] on td "No suggestions" at bounding box center [894, 360] width 309 height 27
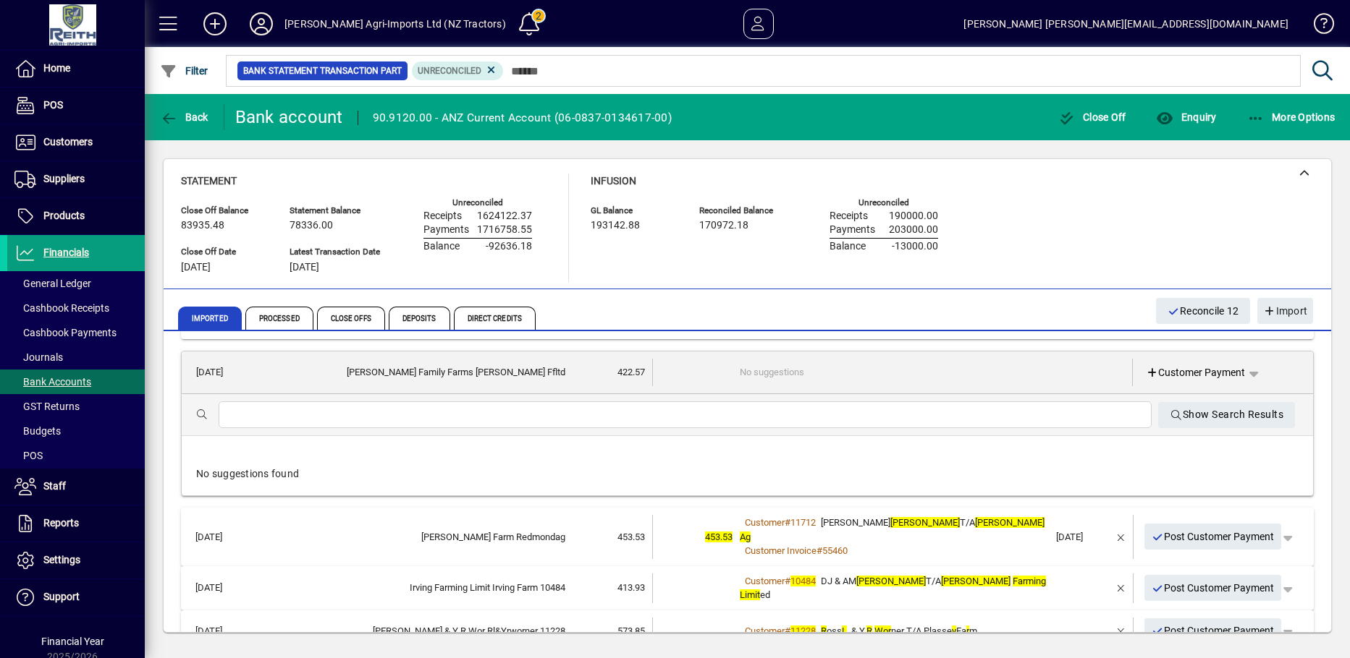
drag, startPoint x: 676, startPoint y: 418, endPoint x: 685, endPoint y: 420, distance: 9.7
click at [676, 418] on input "text" at bounding box center [685, 415] width 910 height 17
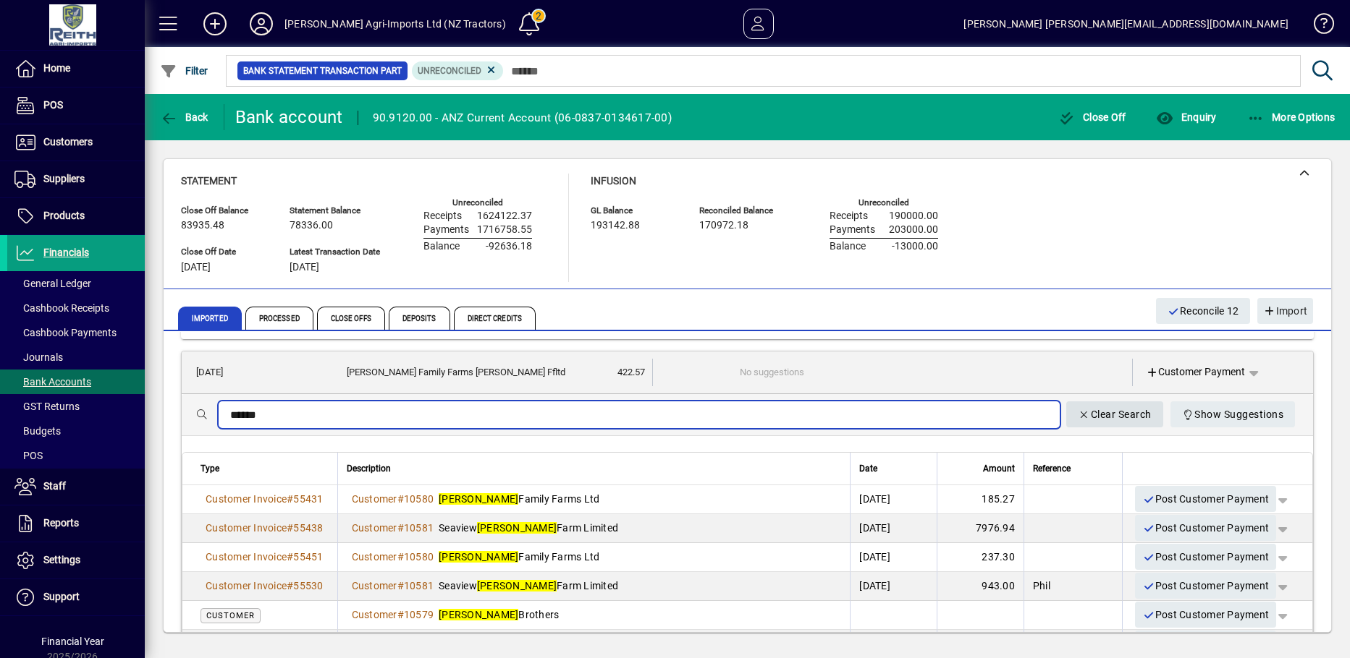
type input "******"
click at [1077, 415] on icon "button" at bounding box center [1083, 415] width 13 height 10
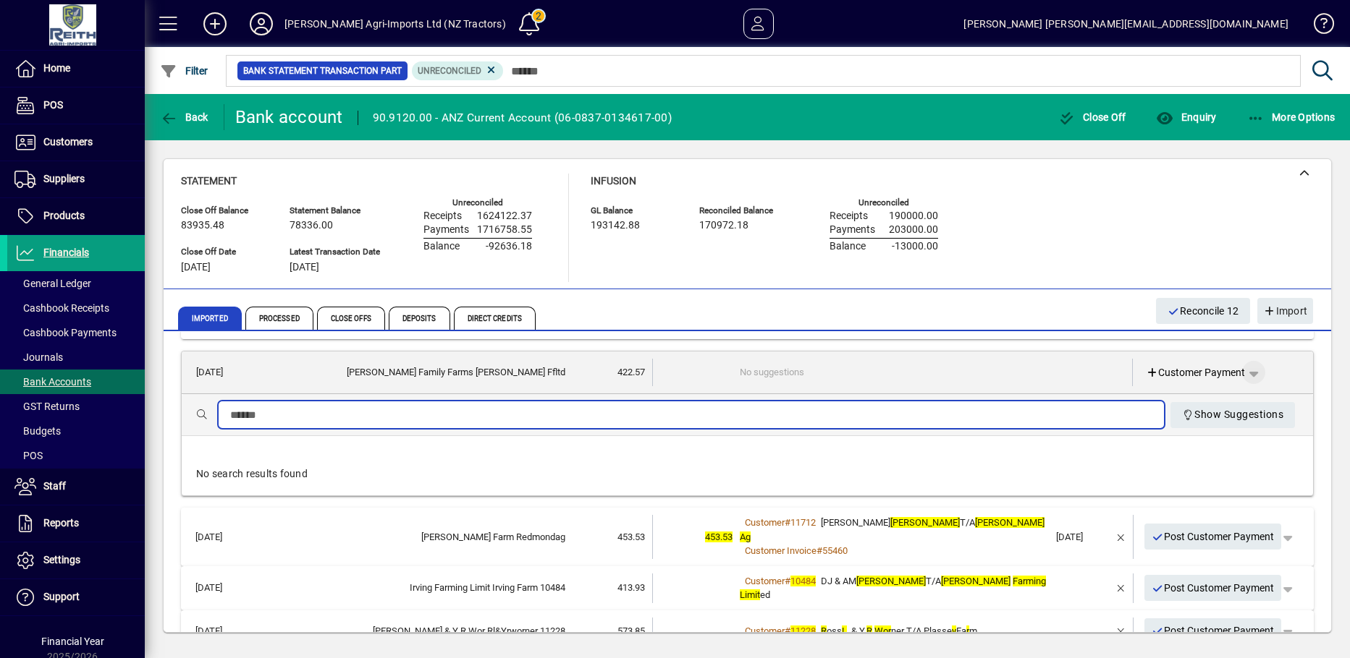
click at [1248, 370] on span "button" at bounding box center [1253, 372] width 35 height 35
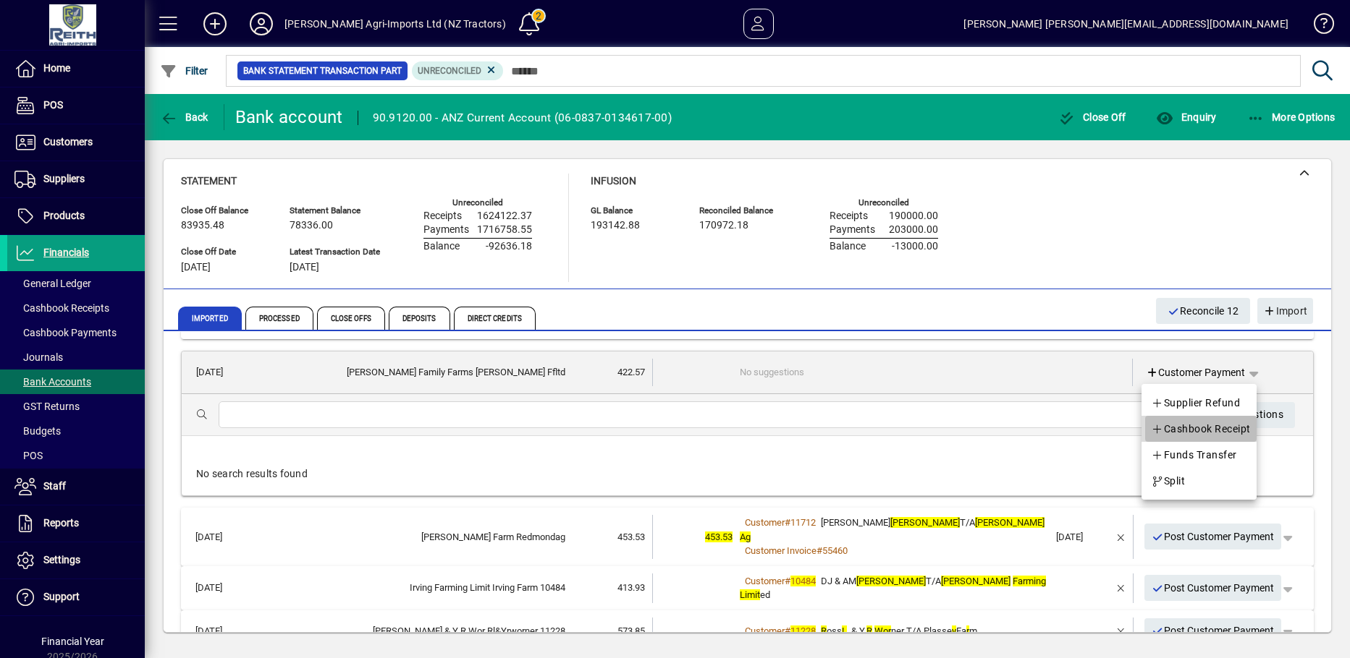
click at [1185, 427] on span "Cashbook Receipt" at bounding box center [1201, 428] width 100 height 17
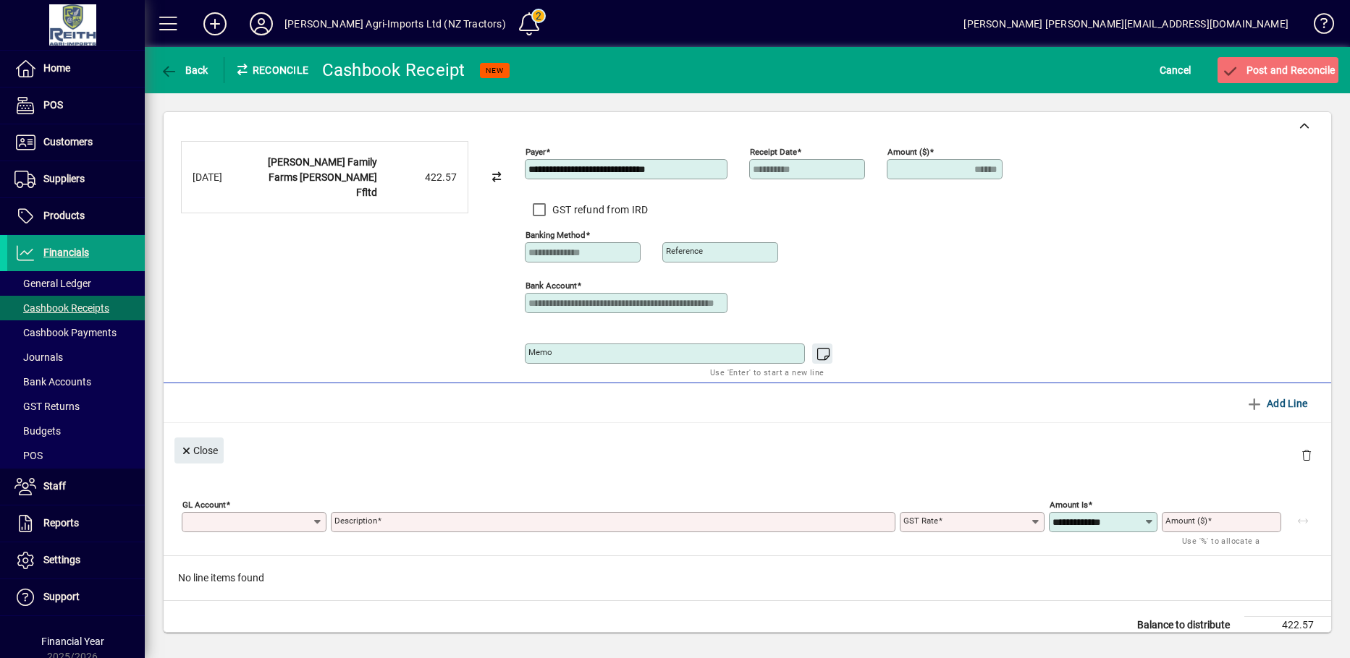
type input "******"
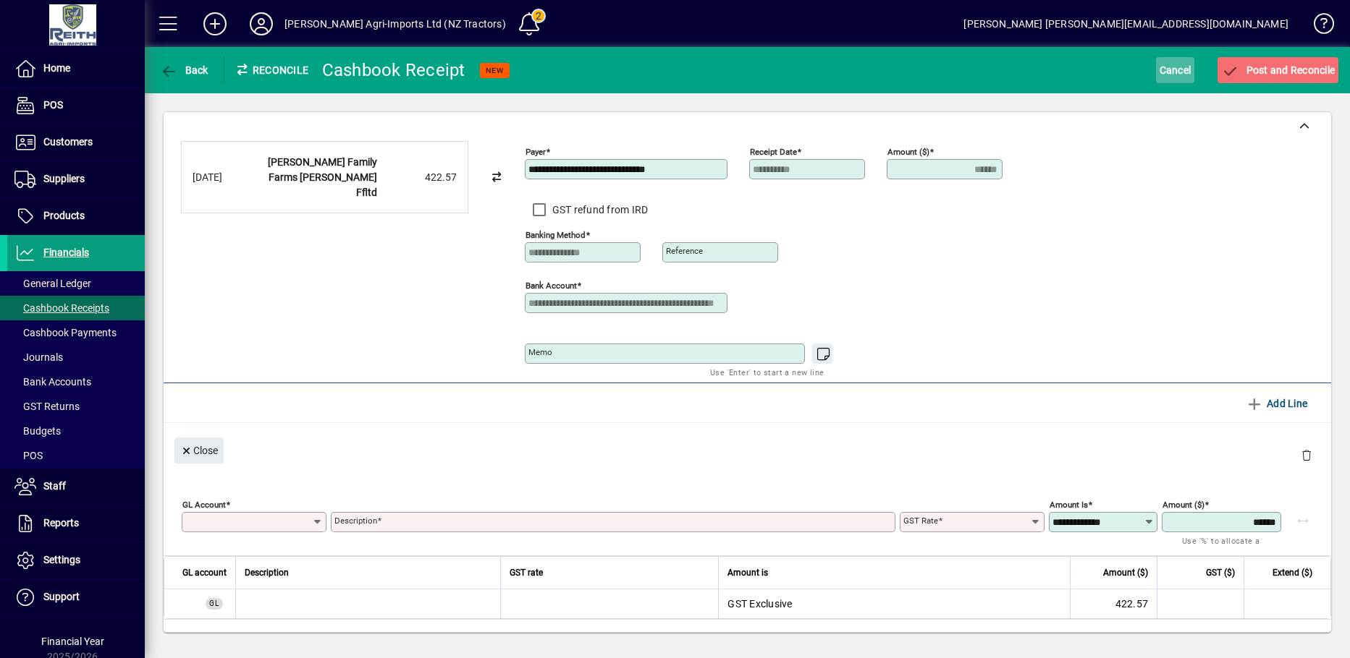
click at [1169, 75] on span "Cancel" at bounding box center [1175, 70] width 32 height 23
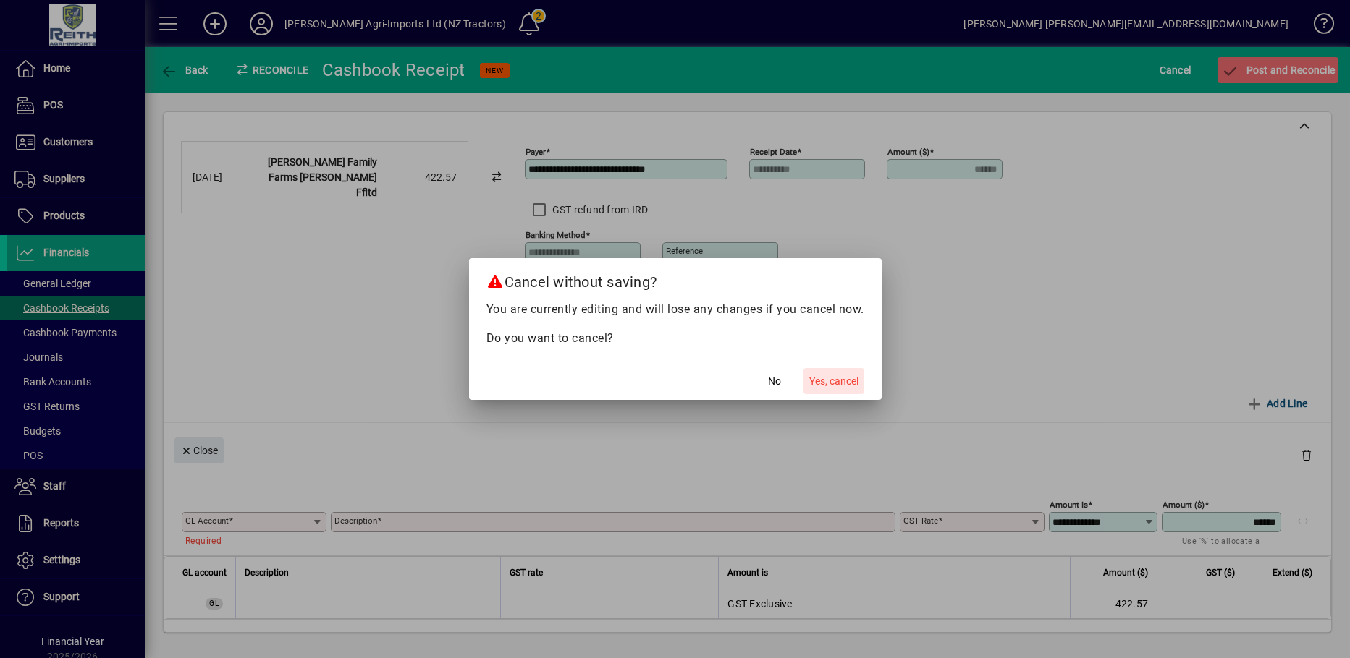
click at [825, 381] on span "Yes, cancel" at bounding box center [833, 381] width 49 height 15
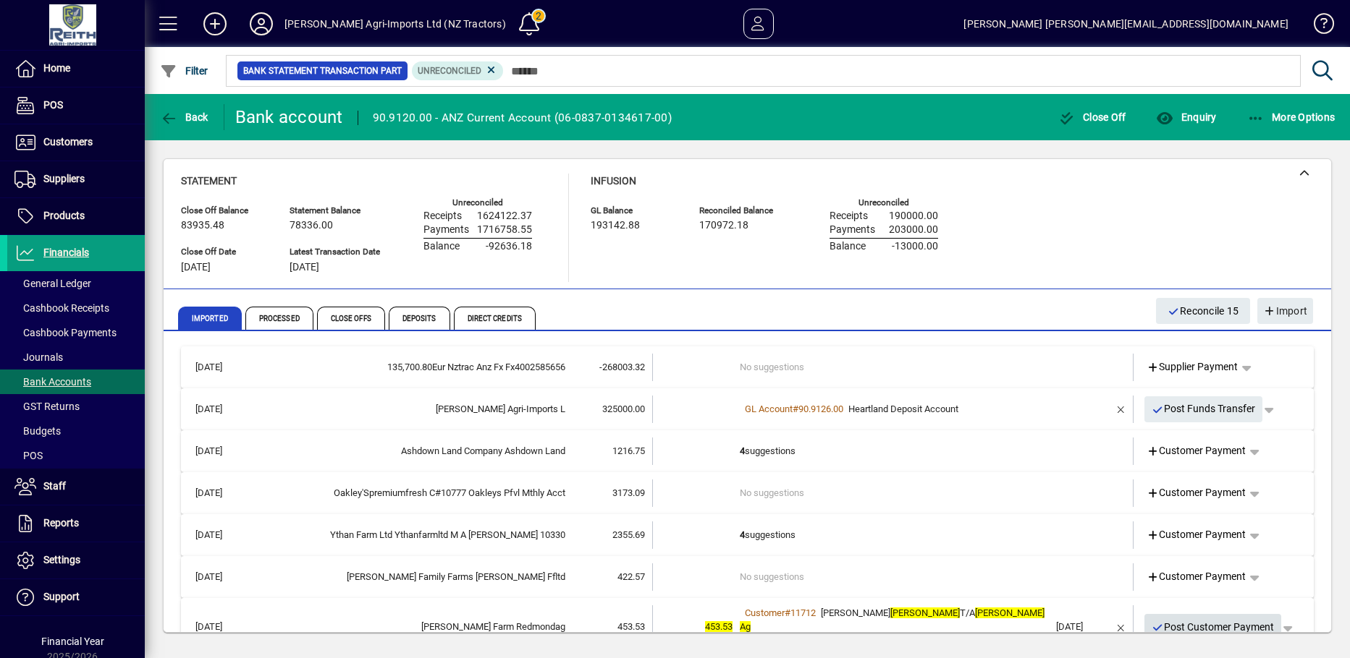
click at [1151, 623] on icon "button" at bounding box center [1157, 628] width 13 height 10
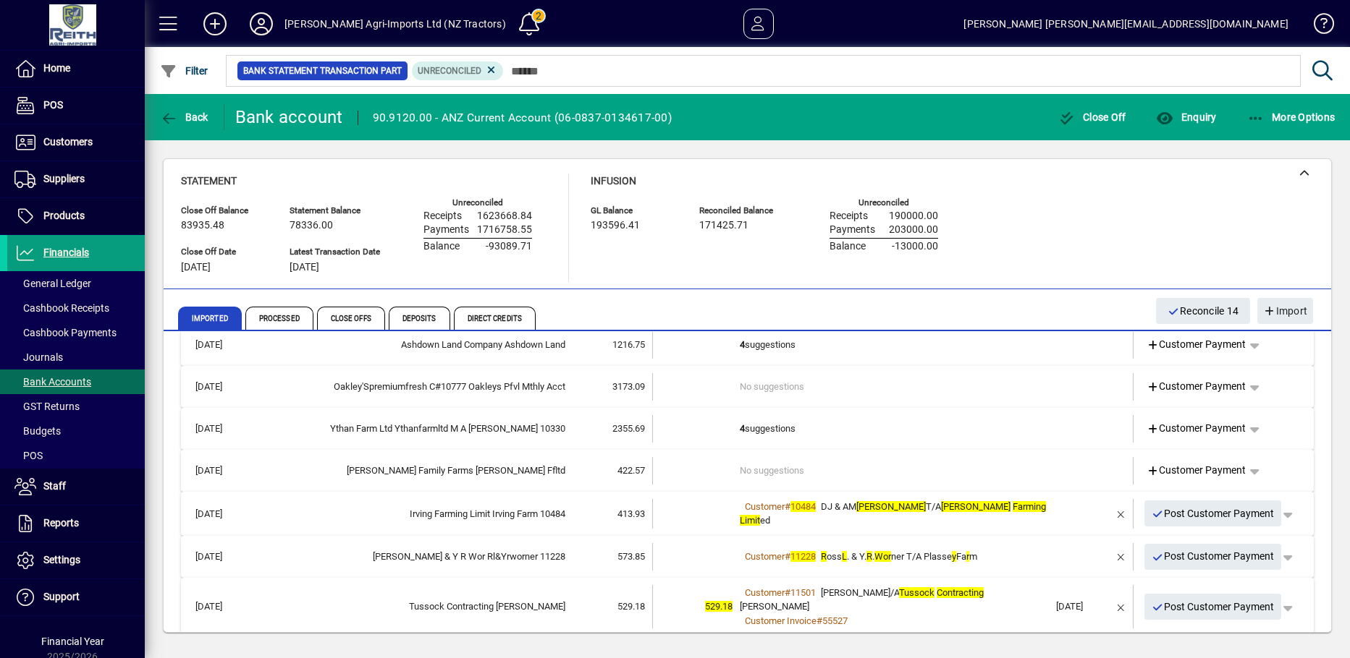
scroll to position [145, 0]
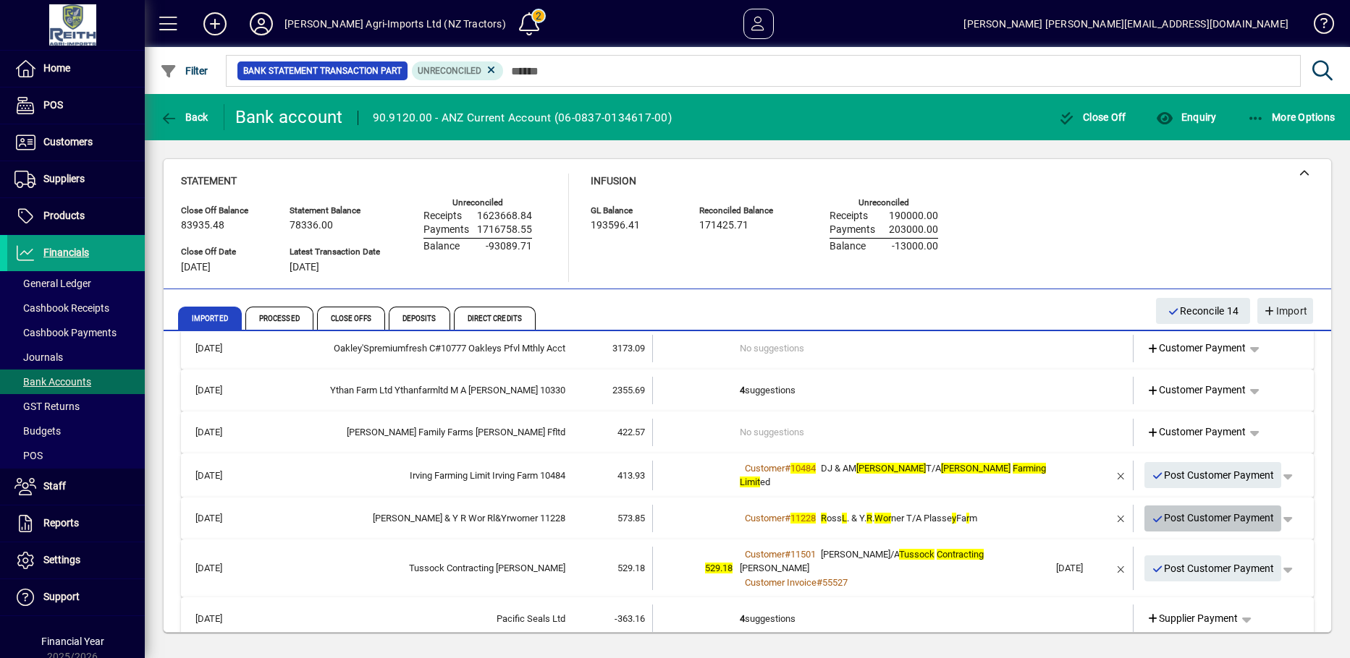
click at [1151, 517] on icon "button" at bounding box center [1157, 519] width 13 height 10
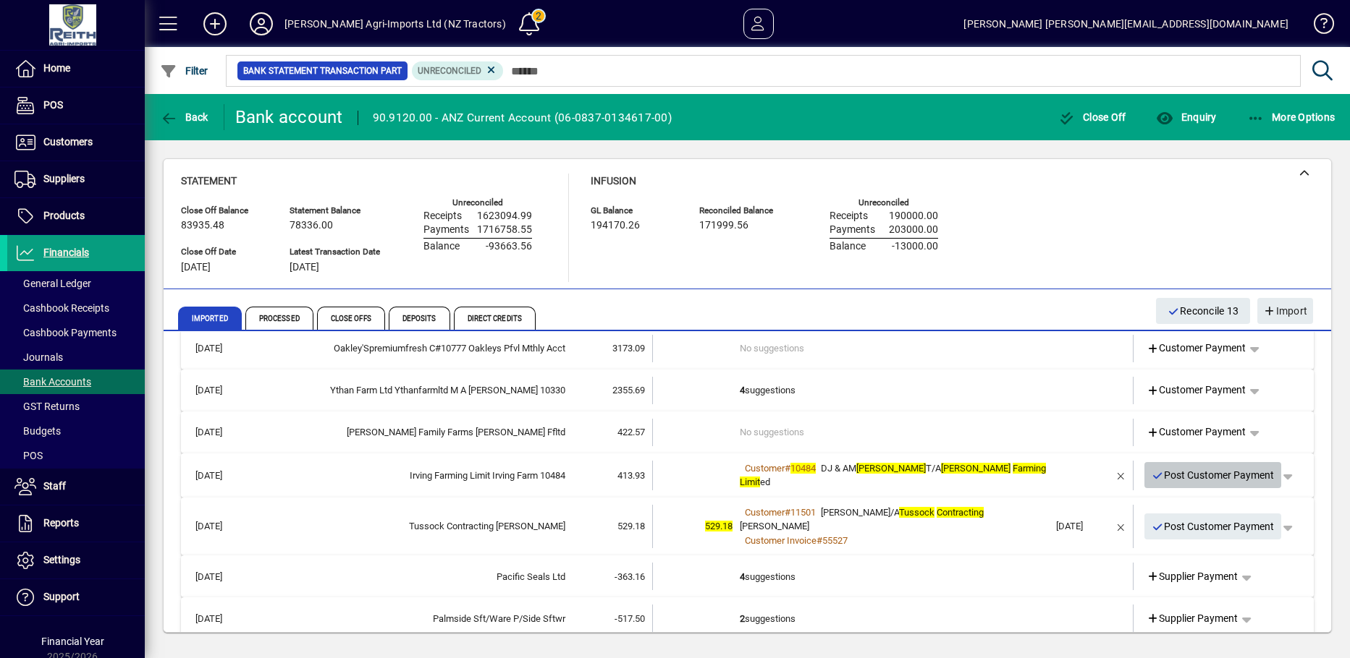
click at [1151, 475] on icon "button" at bounding box center [1157, 476] width 13 height 10
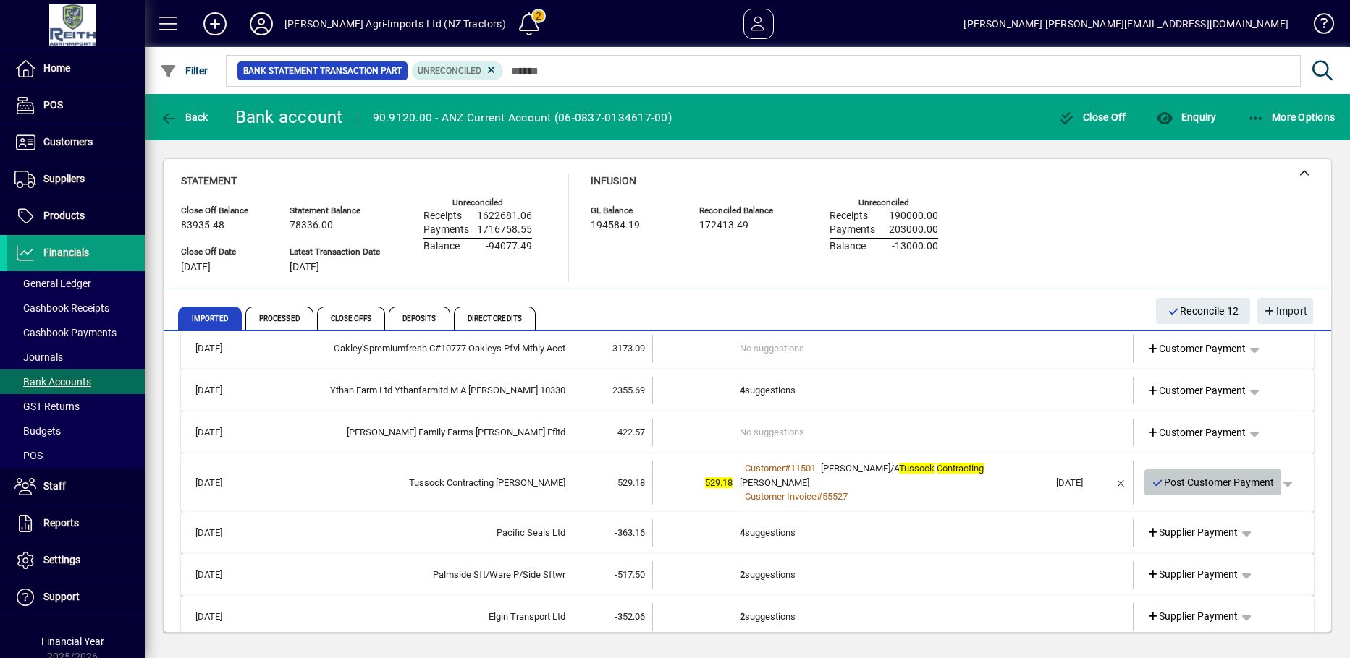
click at [1151, 483] on icon "button" at bounding box center [1157, 483] width 13 height 10
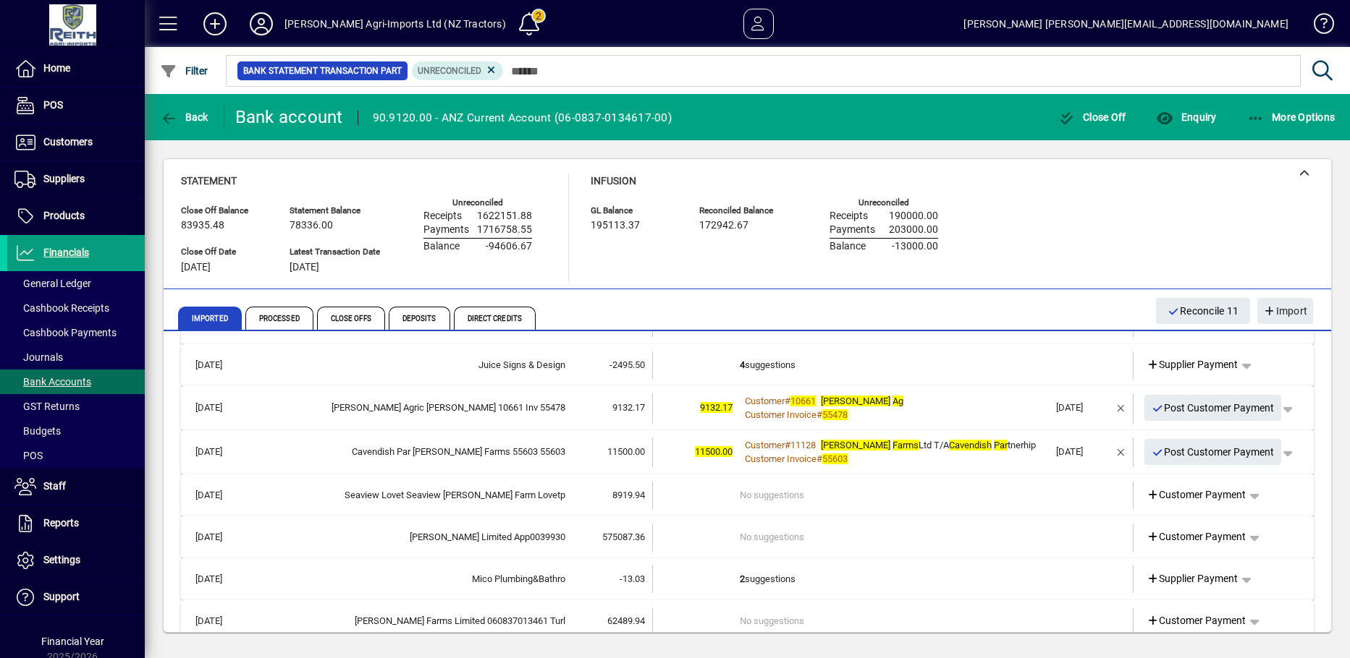
scroll to position [1158, 0]
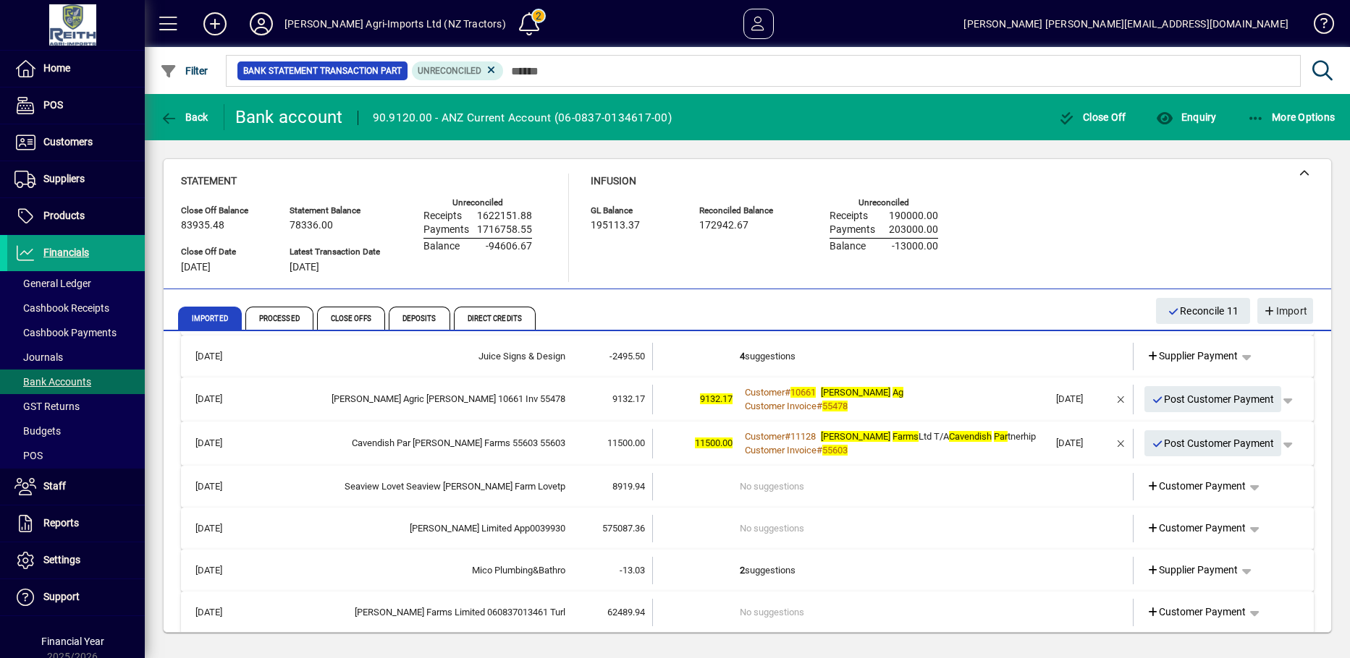
click at [766, 568] on td "2 suggestions" at bounding box center [894, 570] width 309 height 27
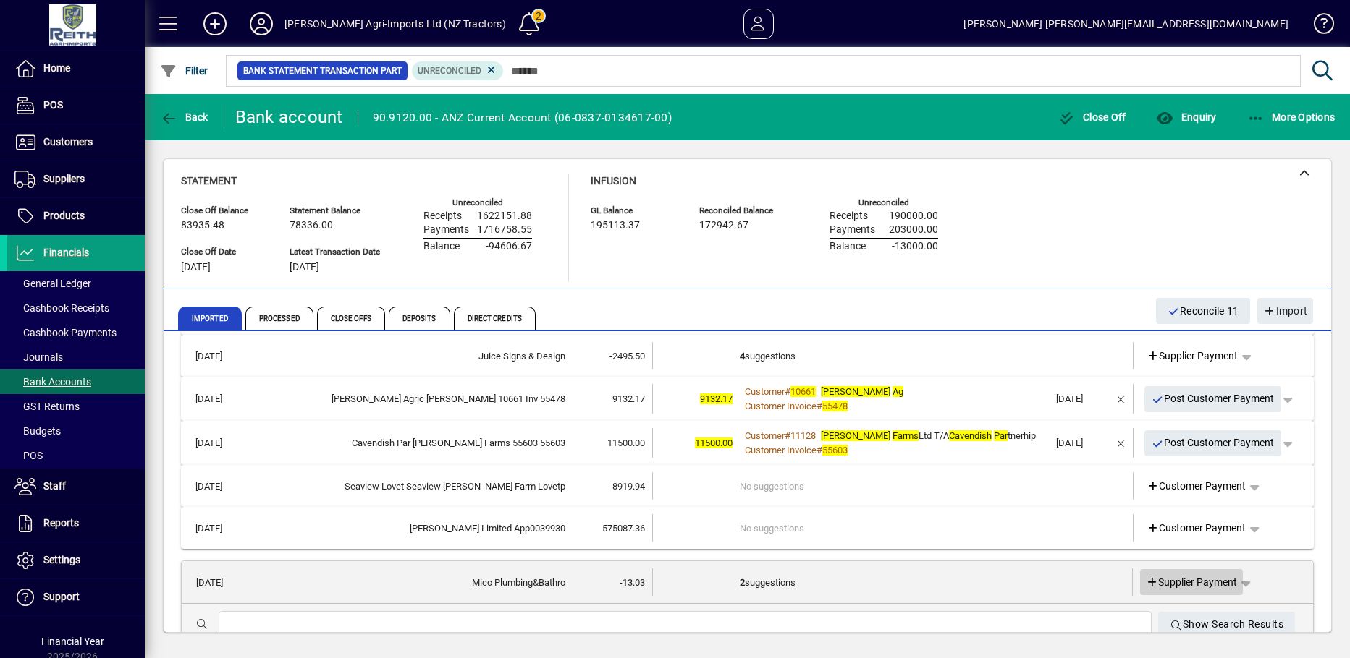
click at [1145, 583] on icon at bounding box center [1151, 583] width 13 height 10
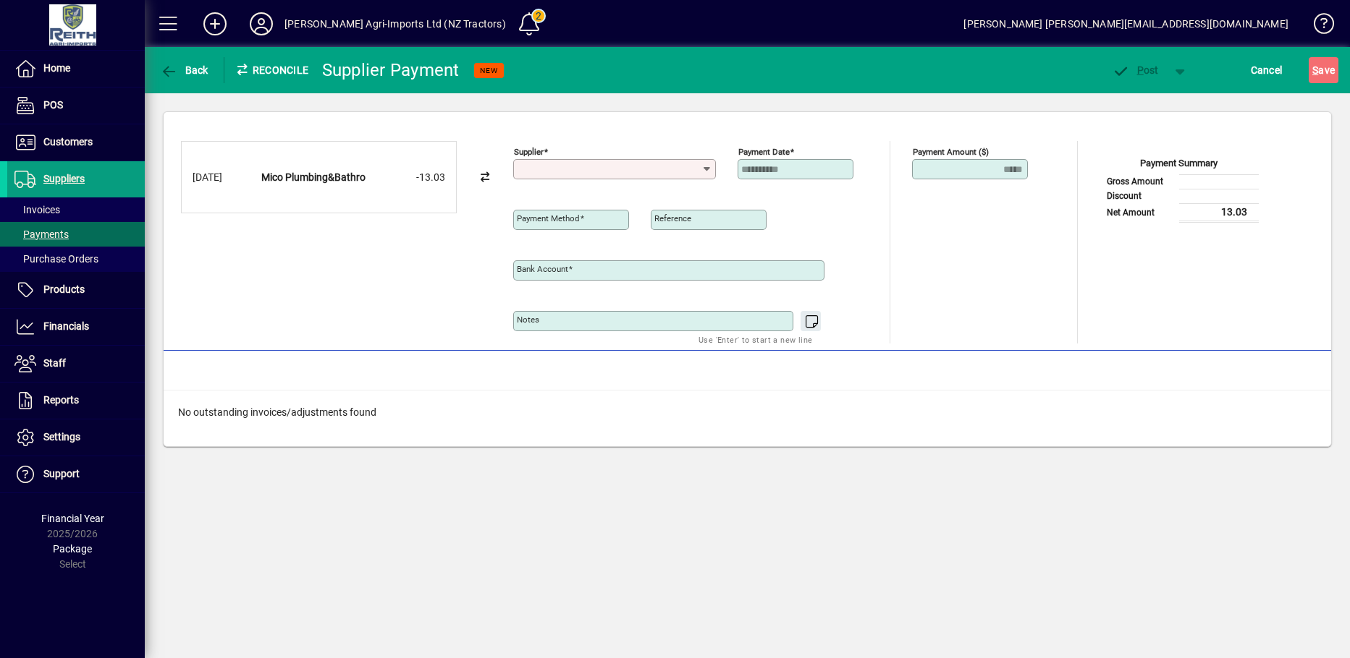
type input "**********"
click at [182, 69] on span "Back" at bounding box center [184, 70] width 48 height 12
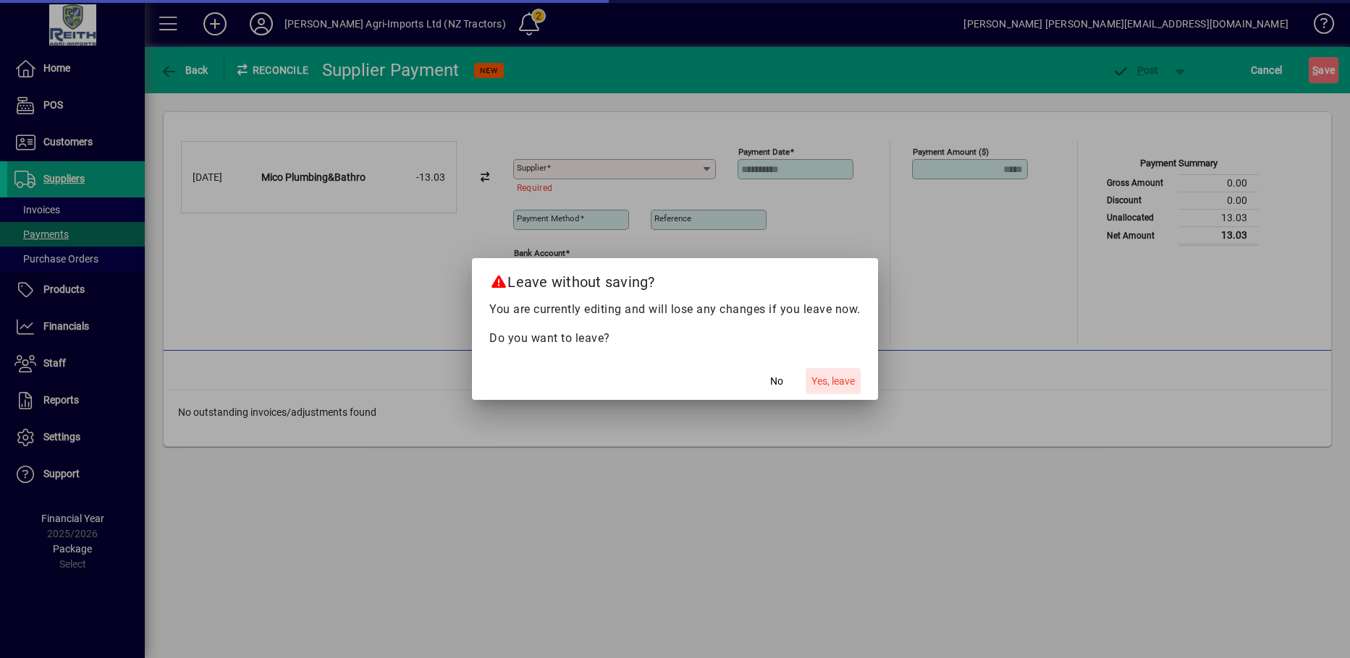
click at [831, 379] on span "Yes, leave" at bounding box center [832, 381] width 43 height 15
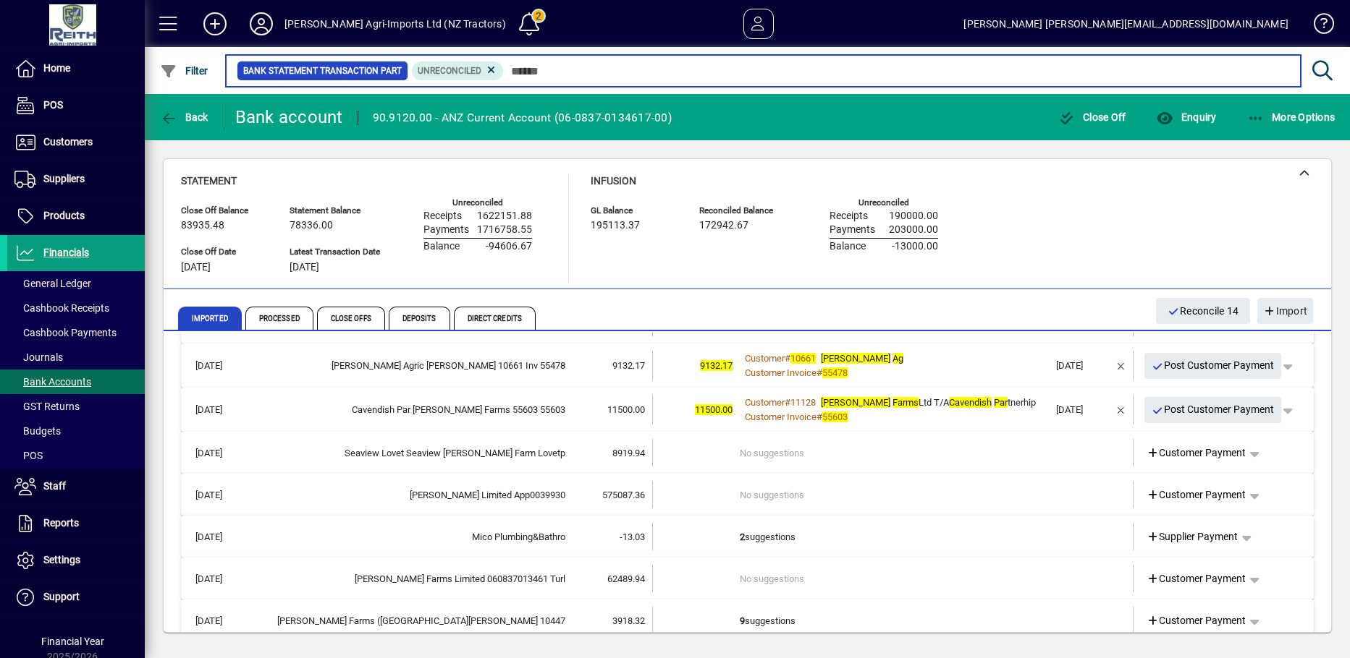
scroll to position [1230, 0]
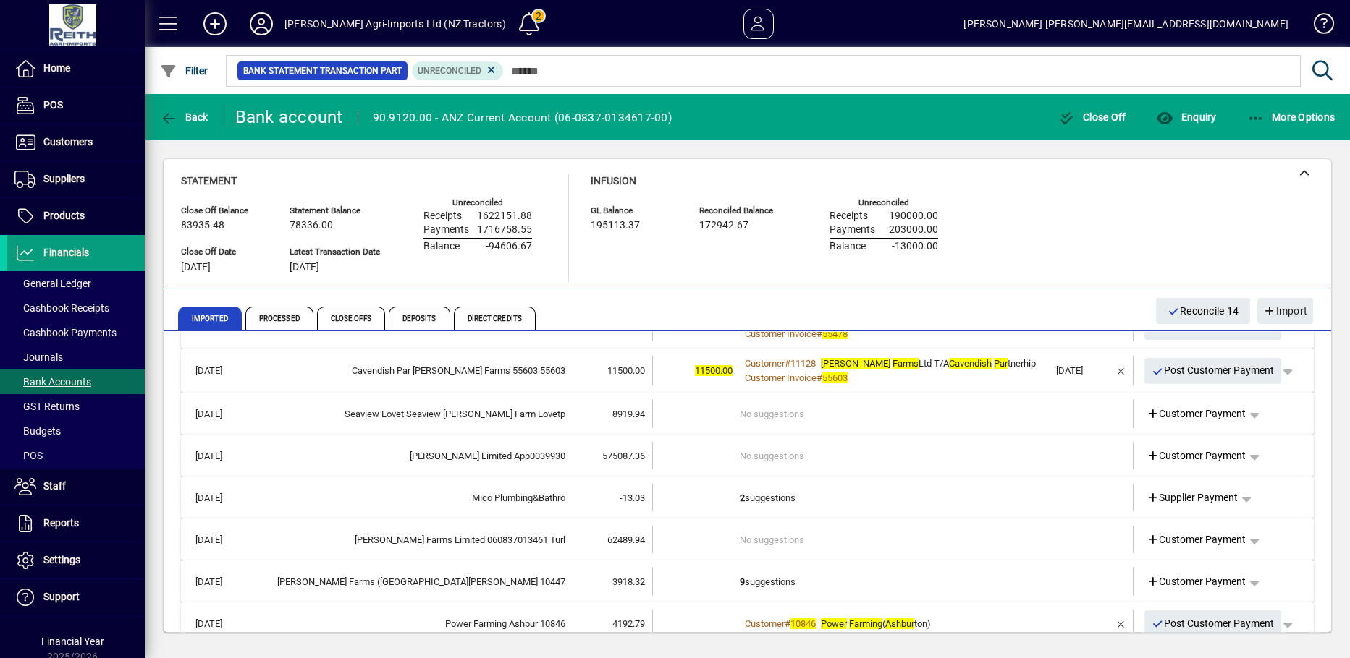
click at [768, 496] on td "2 suggestions" at bounding box center [894, 497] width 309 height 27
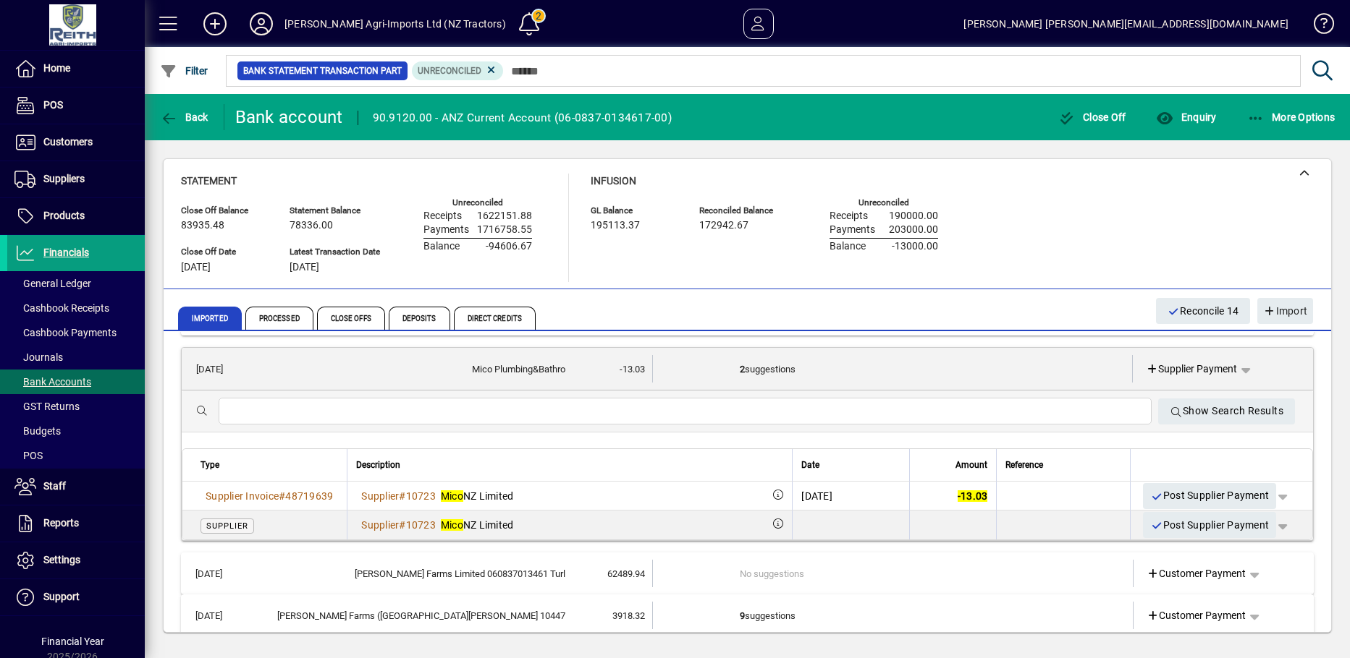
scroll to position [1447, 0]
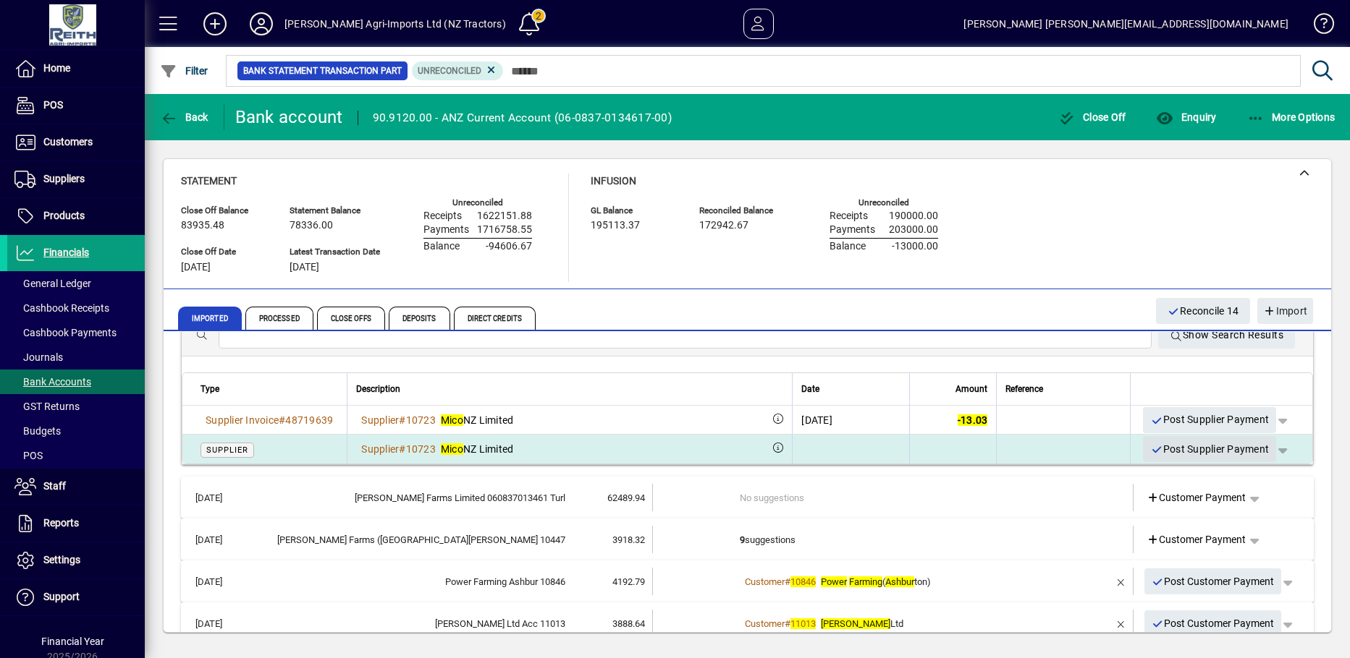
click at [1153, 448] on span "Post Supplier Payment" at bounding box center [1209, 450] width 119 height 24
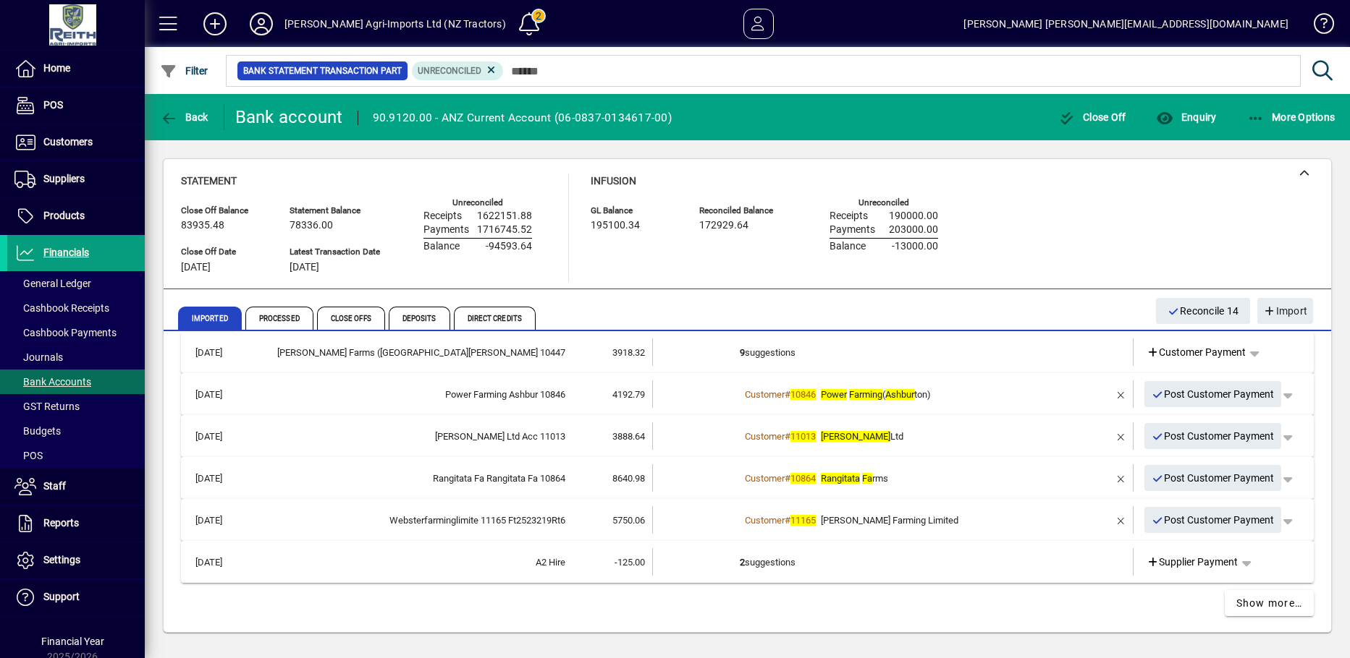
scroll to position [1420, 0]
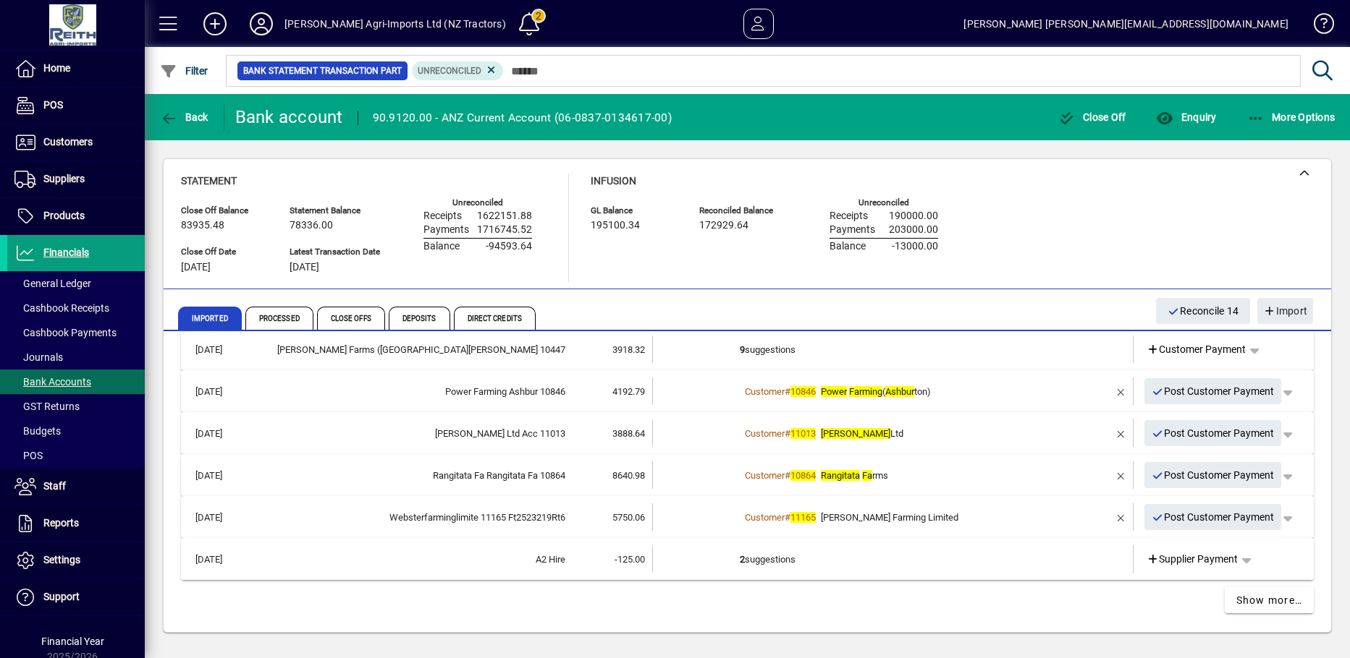
click at [740, 556] on td "2 suggestions" at bounding box center [894, 559] width 309 height 27
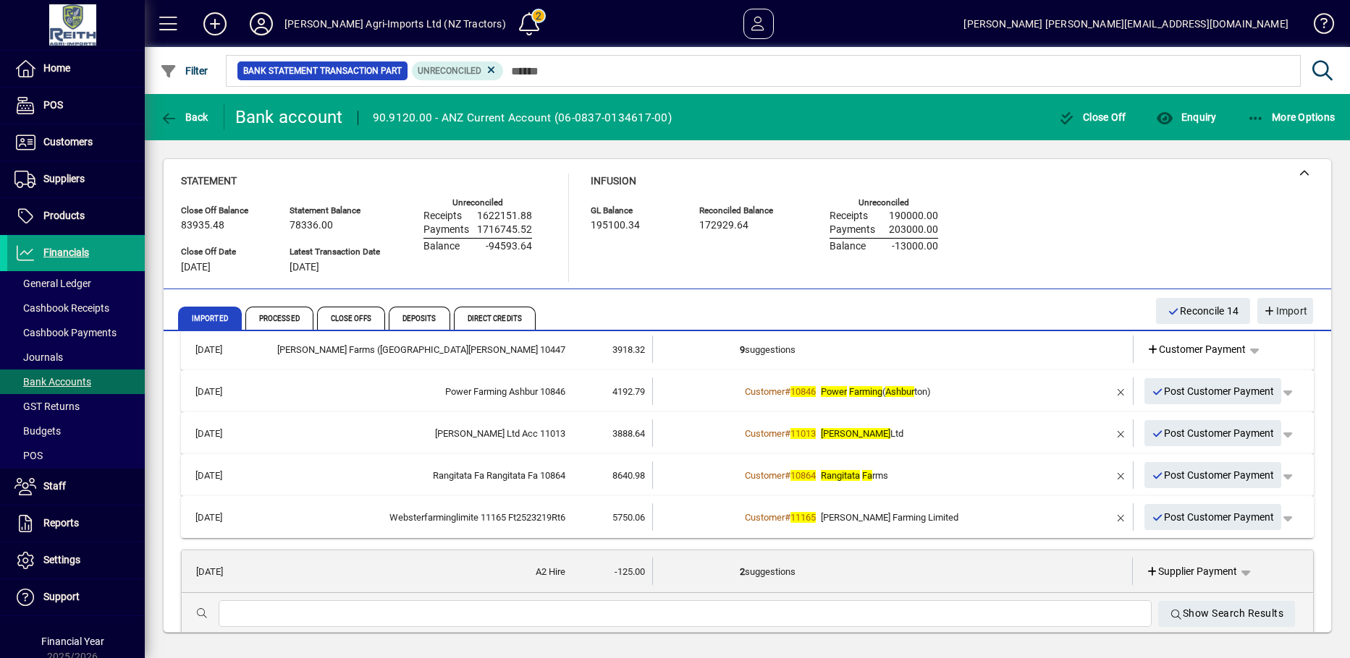
click at [733, 572] on td at bounding box center [696, 571] width 87 height 27
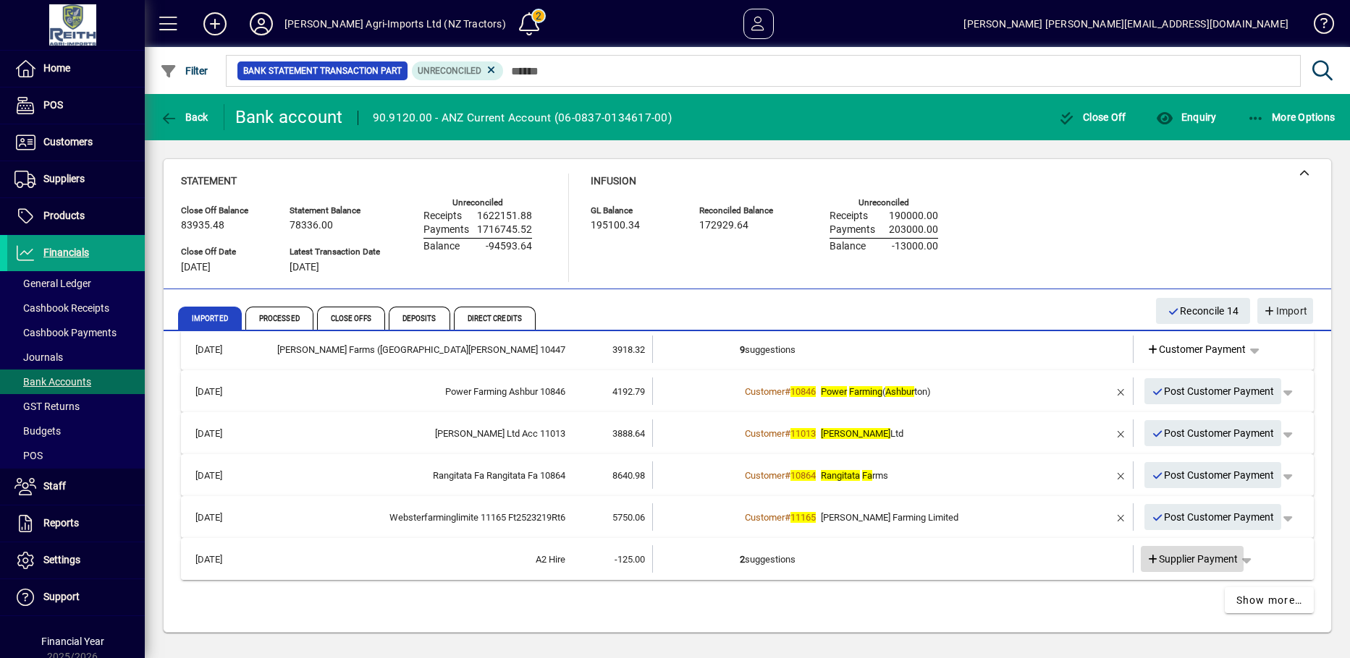
click at [1146, 562] on icon at bounding box center [1152, 560] width 13 height 10
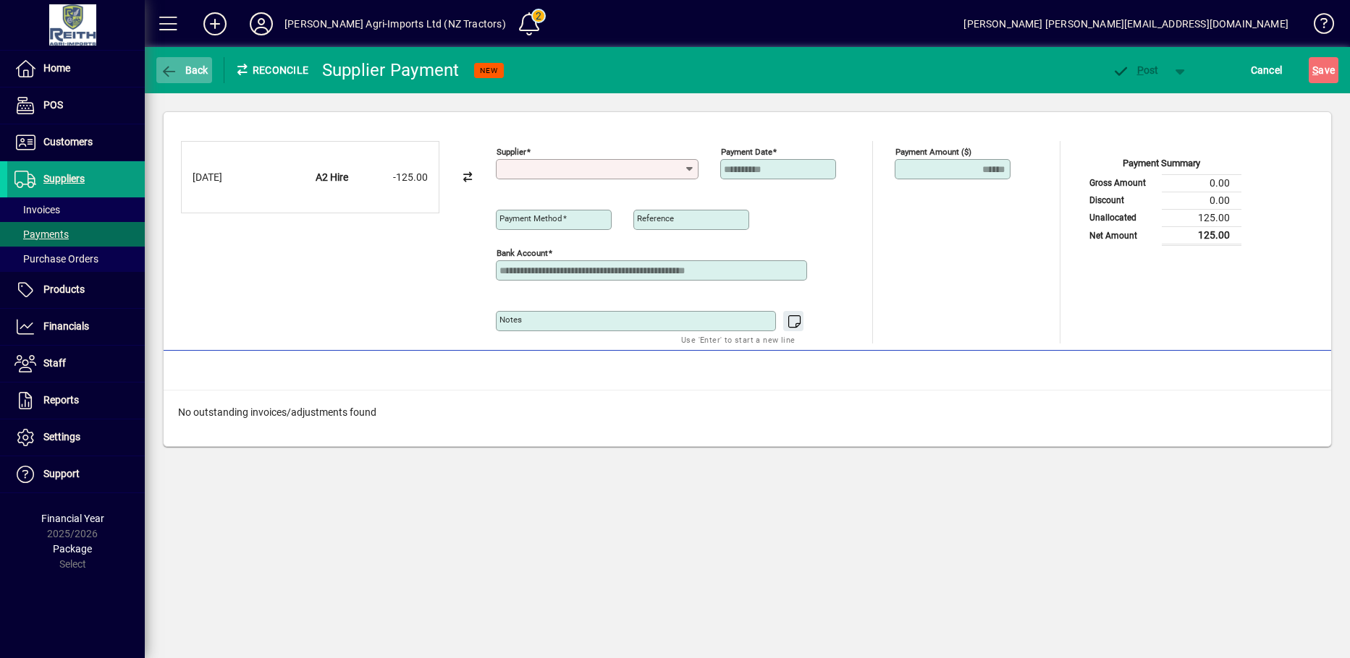
click at [159, 67] on span "button" at bounding box center [184, 70] width 56 height 35
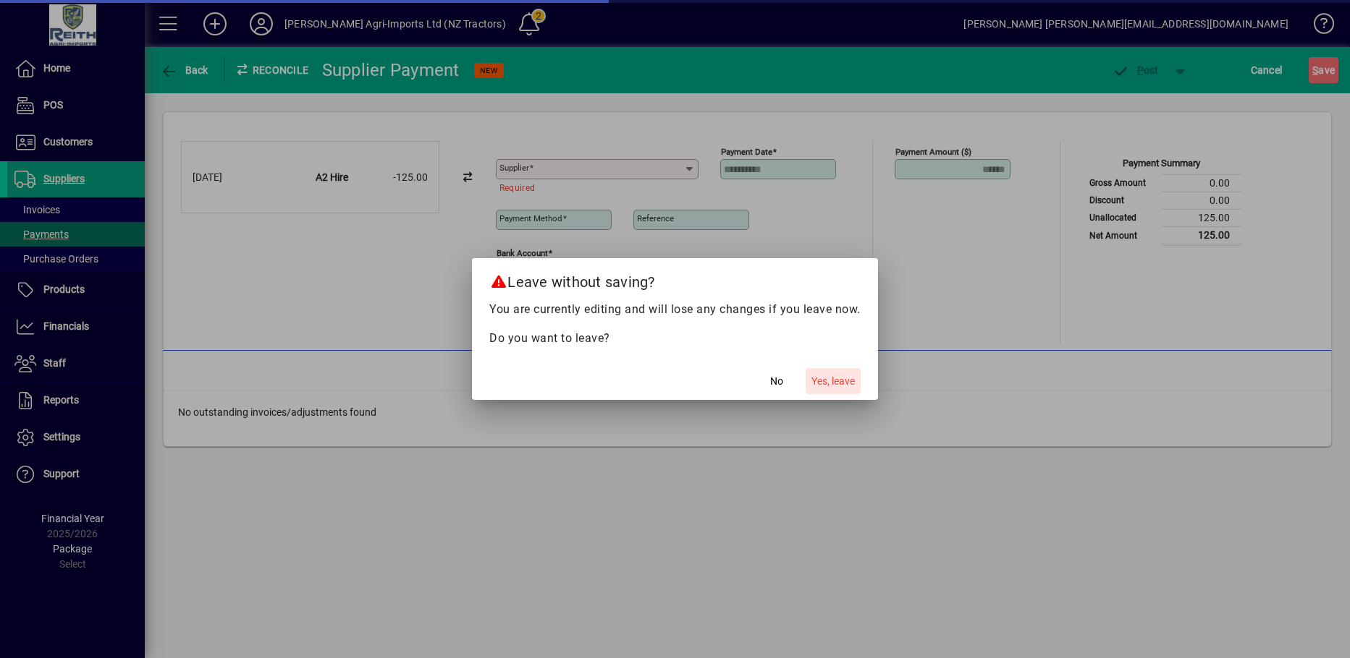
click at [826, 383] on span "Yes, leave" at bounding box center [832, 381] width 43 height 15
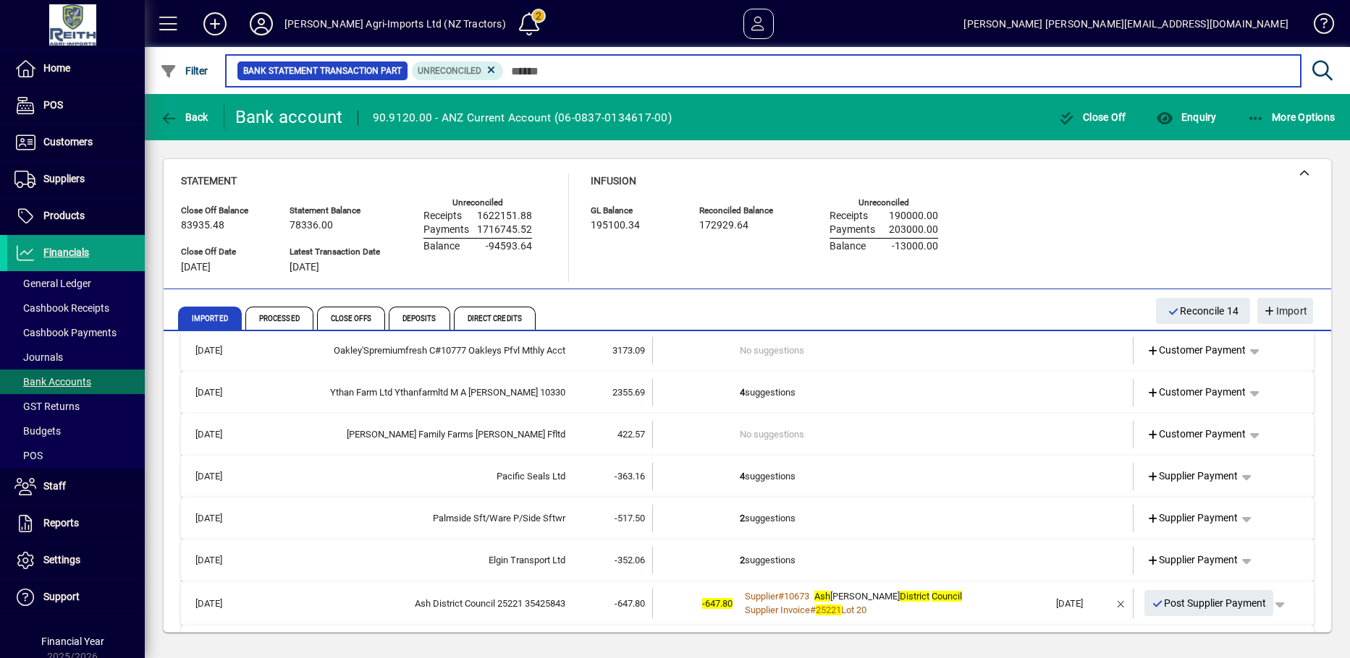
scroll to position [289, 0]
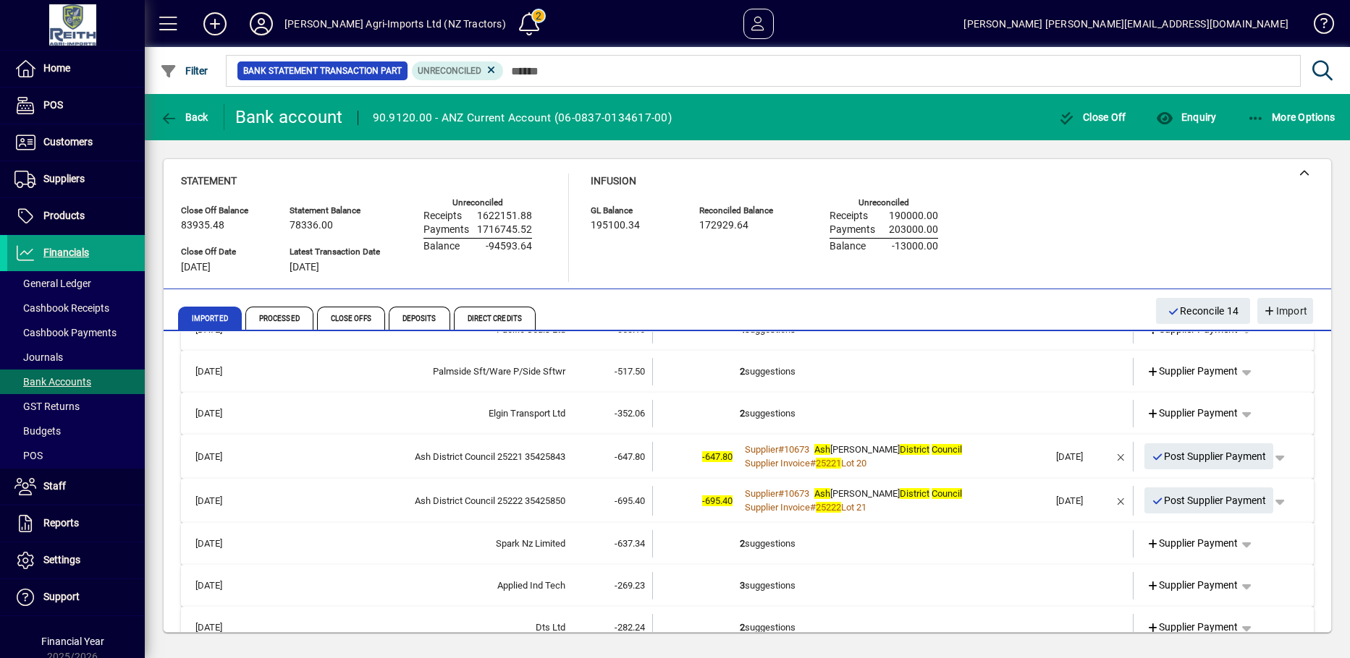
click at [740, 538] on td "2 suggestions" at bounding box center [894, 543] width 309 height 27
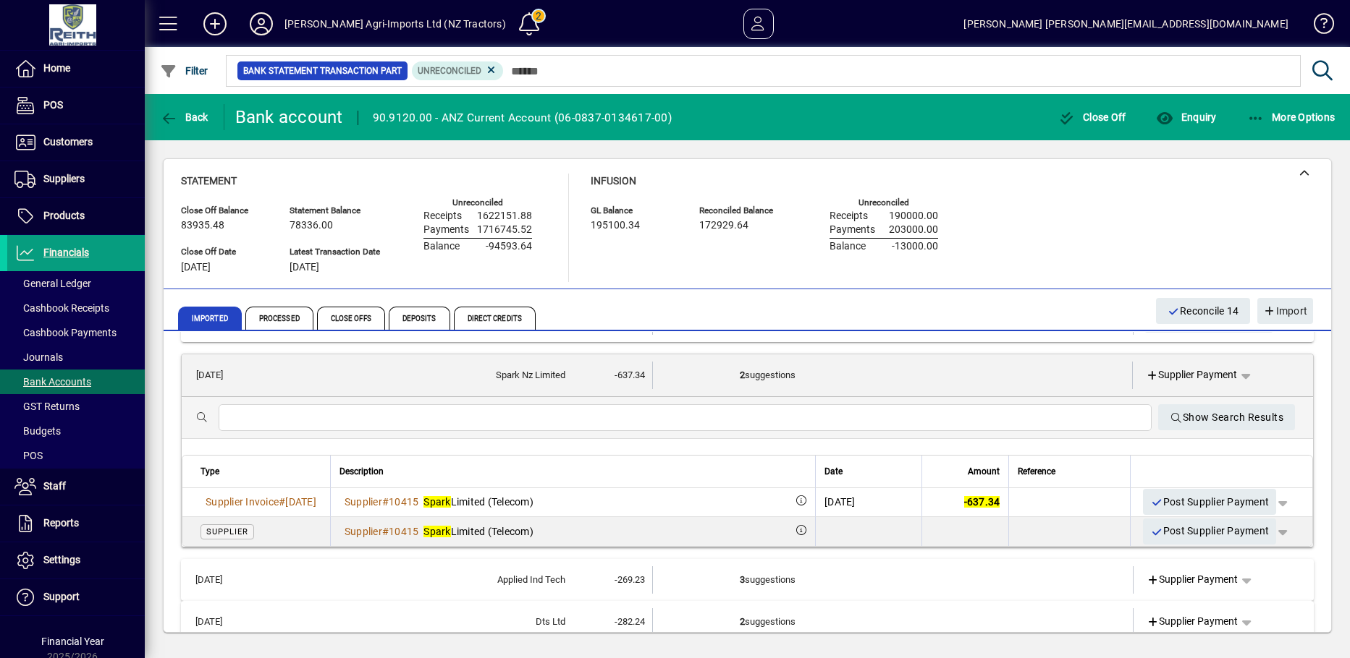
scroll to position [507, 0]
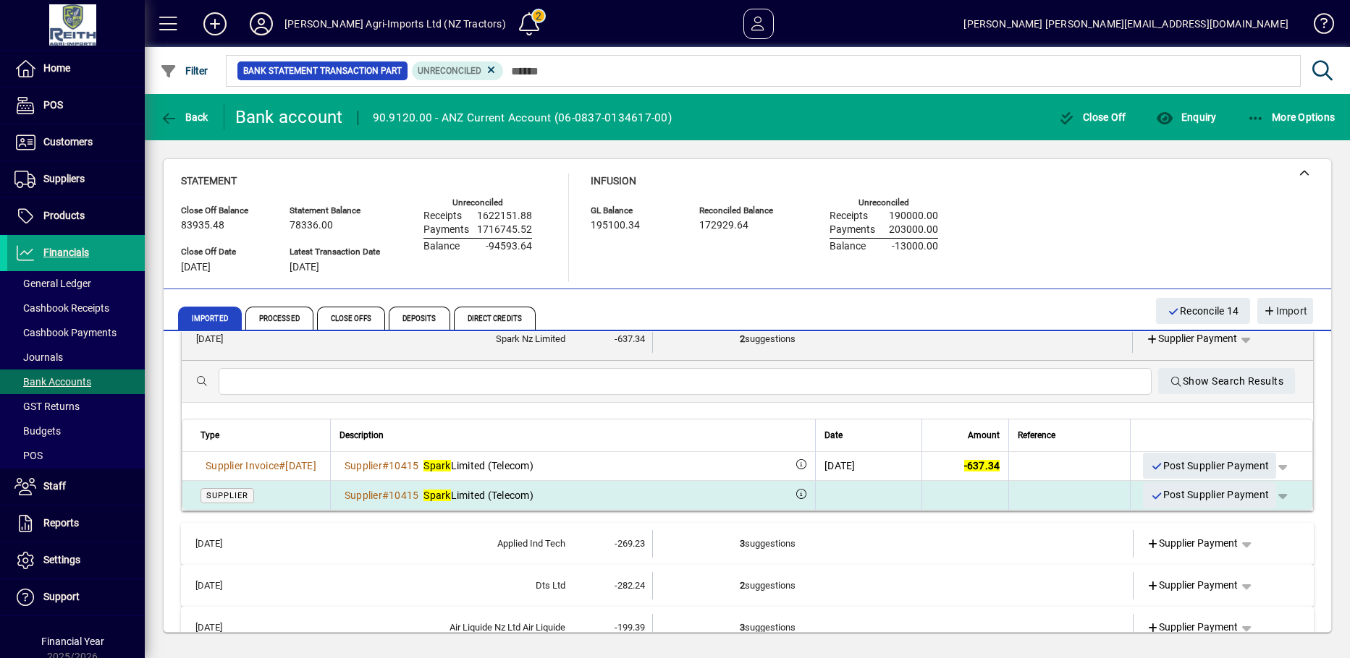
click at [522, 492] on span "Spark Limited (Telecom)" at bounding box center [478, 496] width 110 height 12
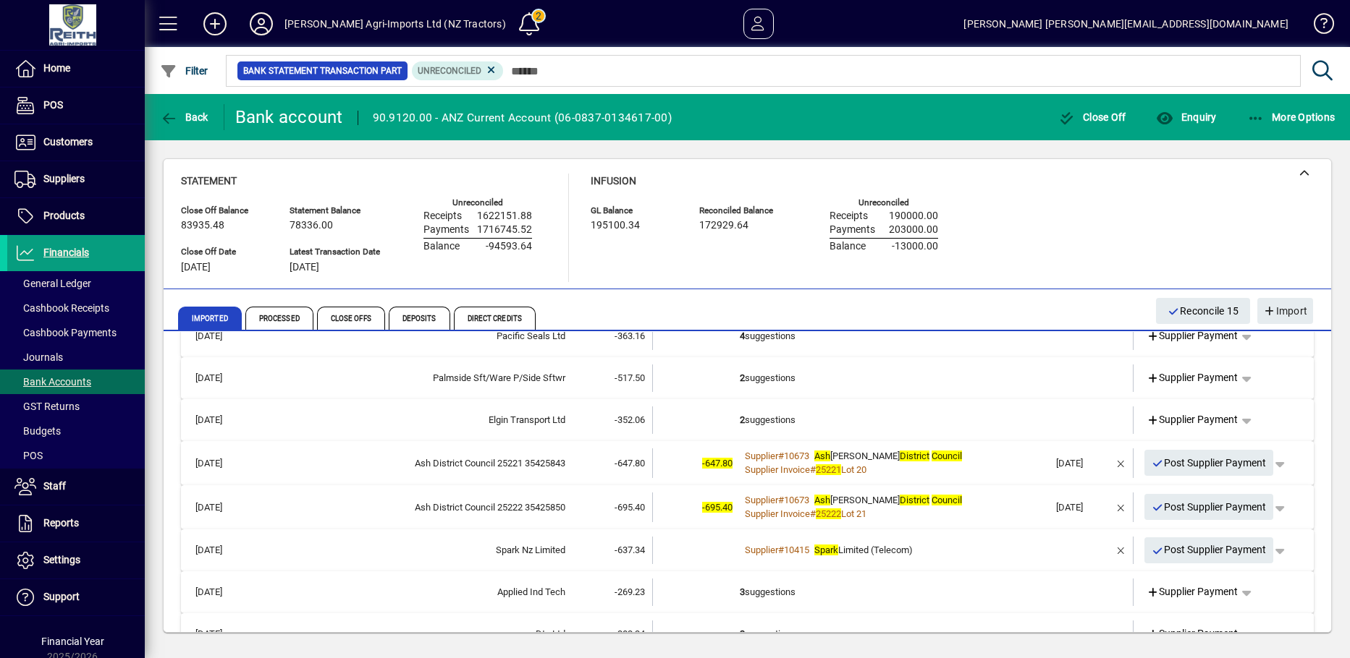
scroll to position [216, 0]
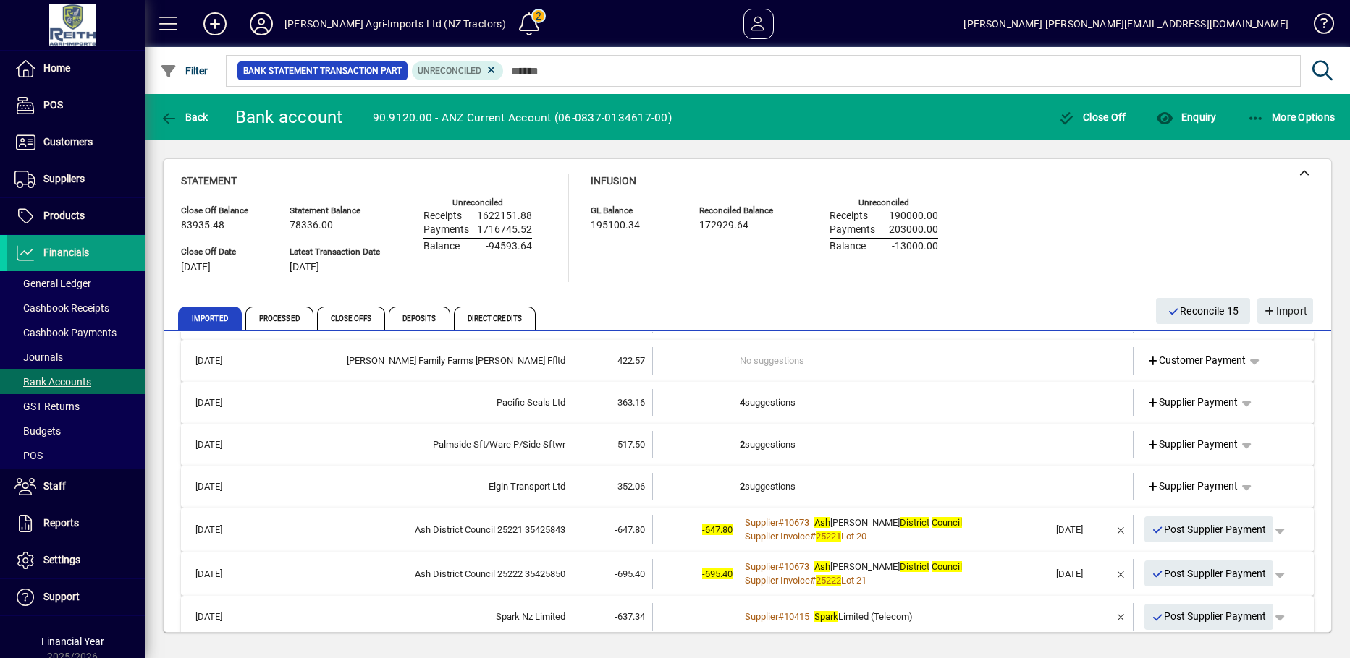
click at [763, 447] on td "2 suggestions" at bounding box center [894, 444] width 309 height 27
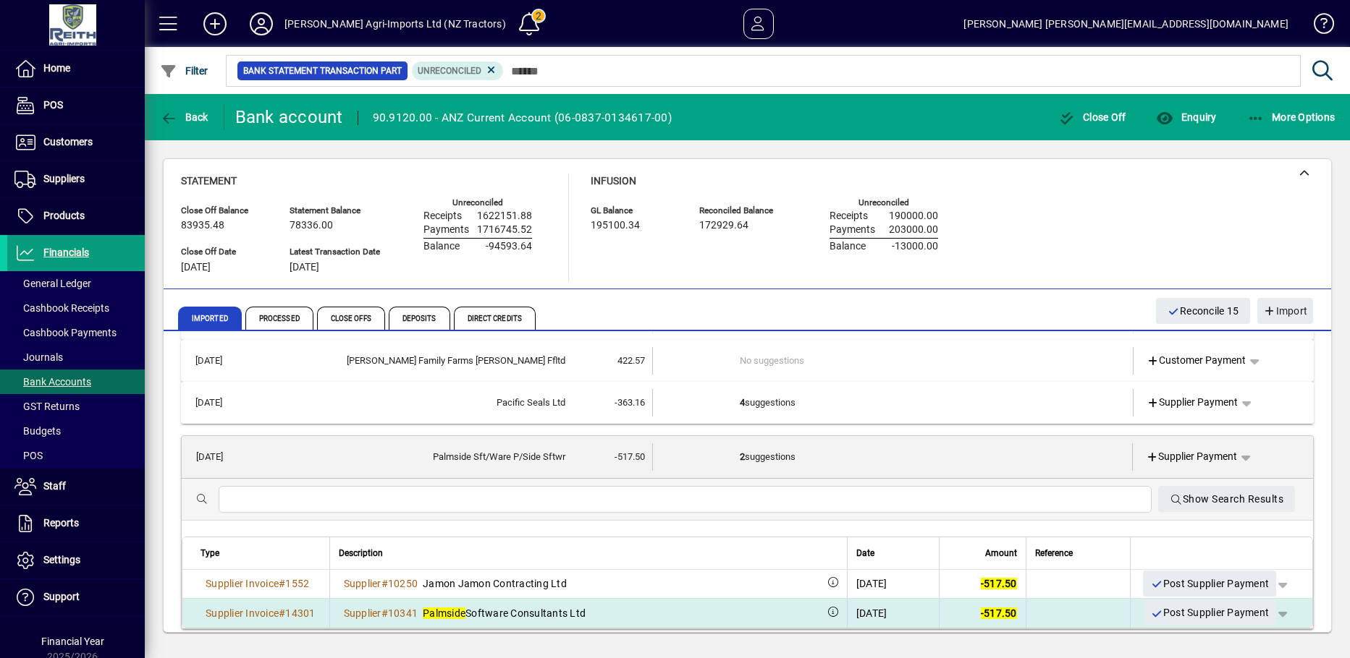
click at [556, 617] on span "Palmside Software Consultants Ltd" at bounding box center [504, 614] width 163 height 12
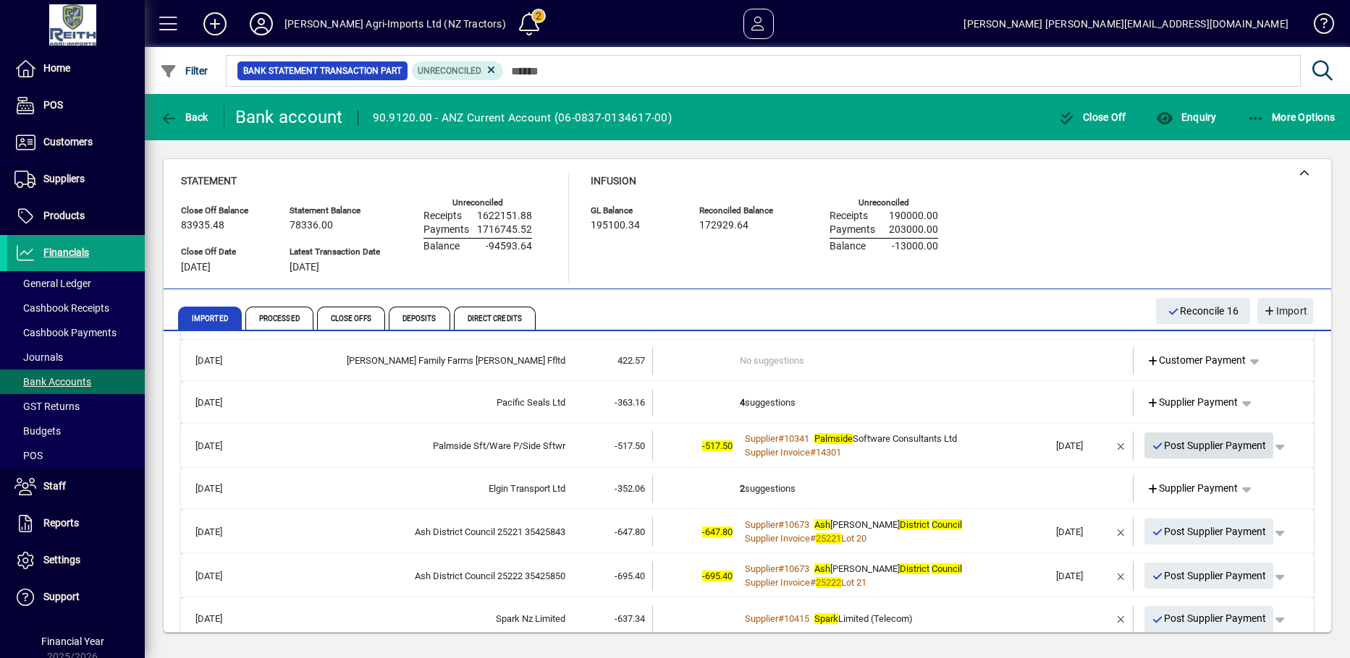
click at [1151, 446] on icon "button" at bounding box center [1157, 446] width 13 height 10
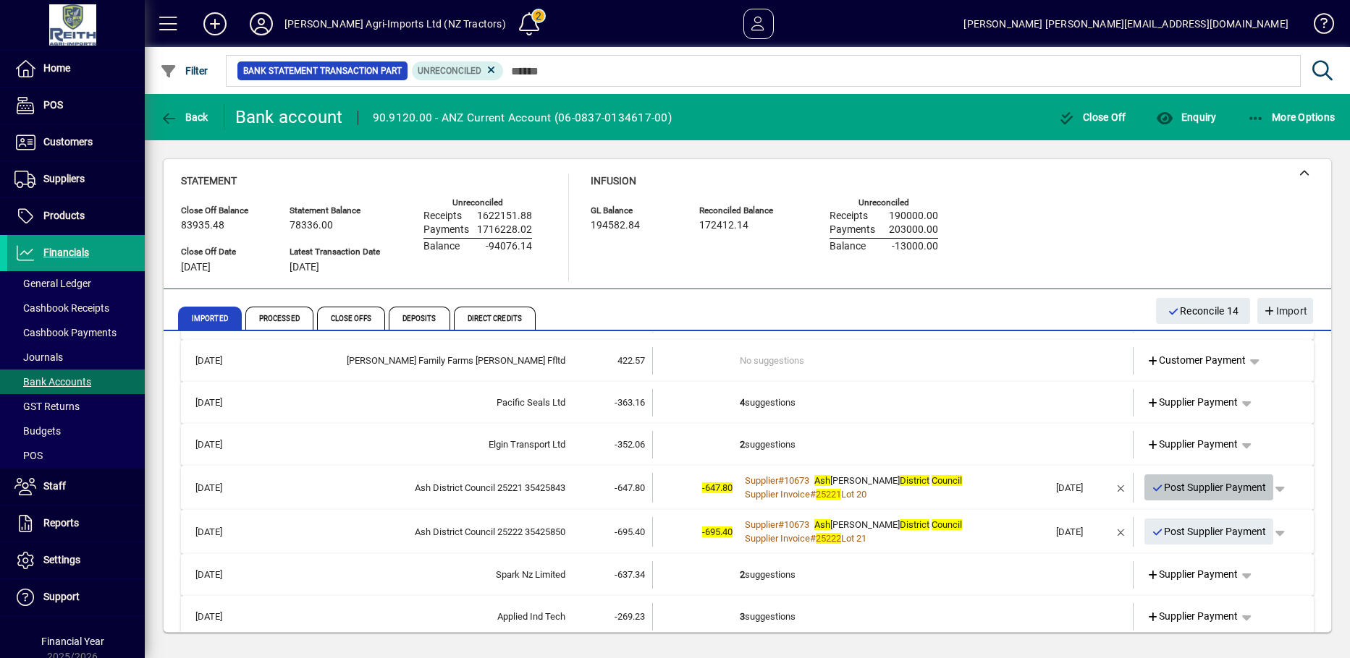
click at [1151, 491] on icon "button" at bounding box center [1157, 488] width 13 height 10
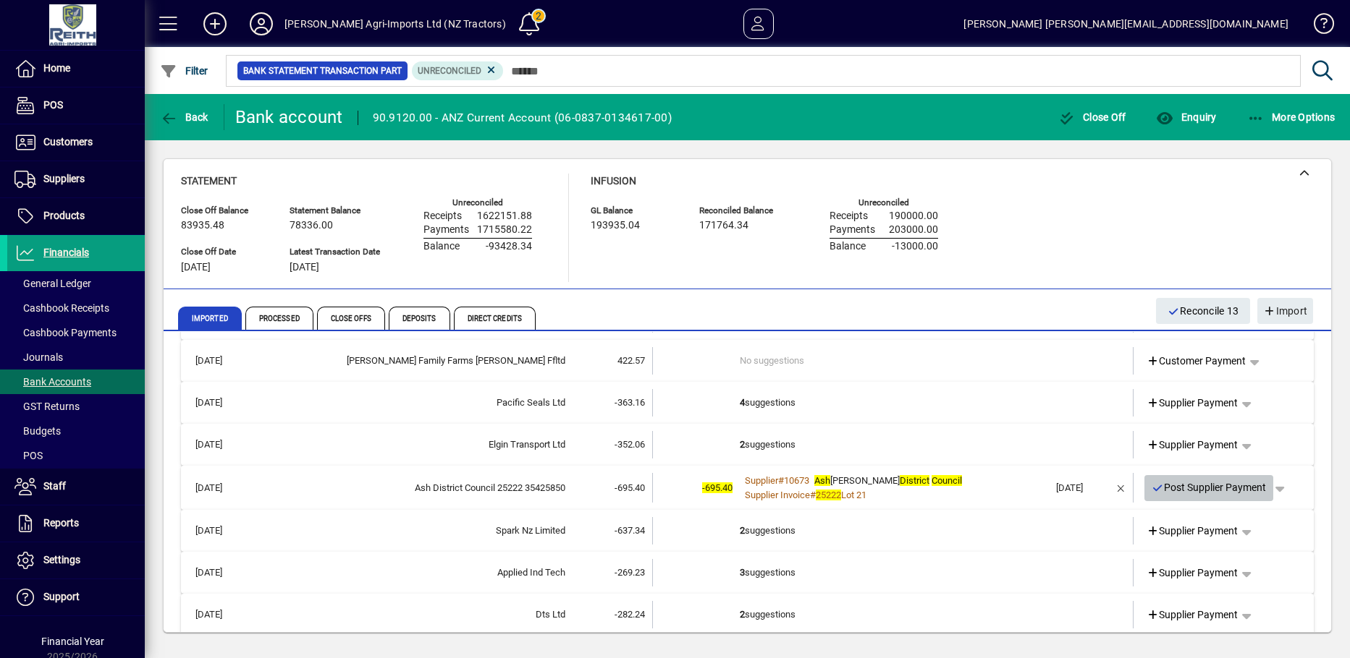
click at [1151, 488] on icon "button" at bounding box center [1157, 488] width 13 height 10
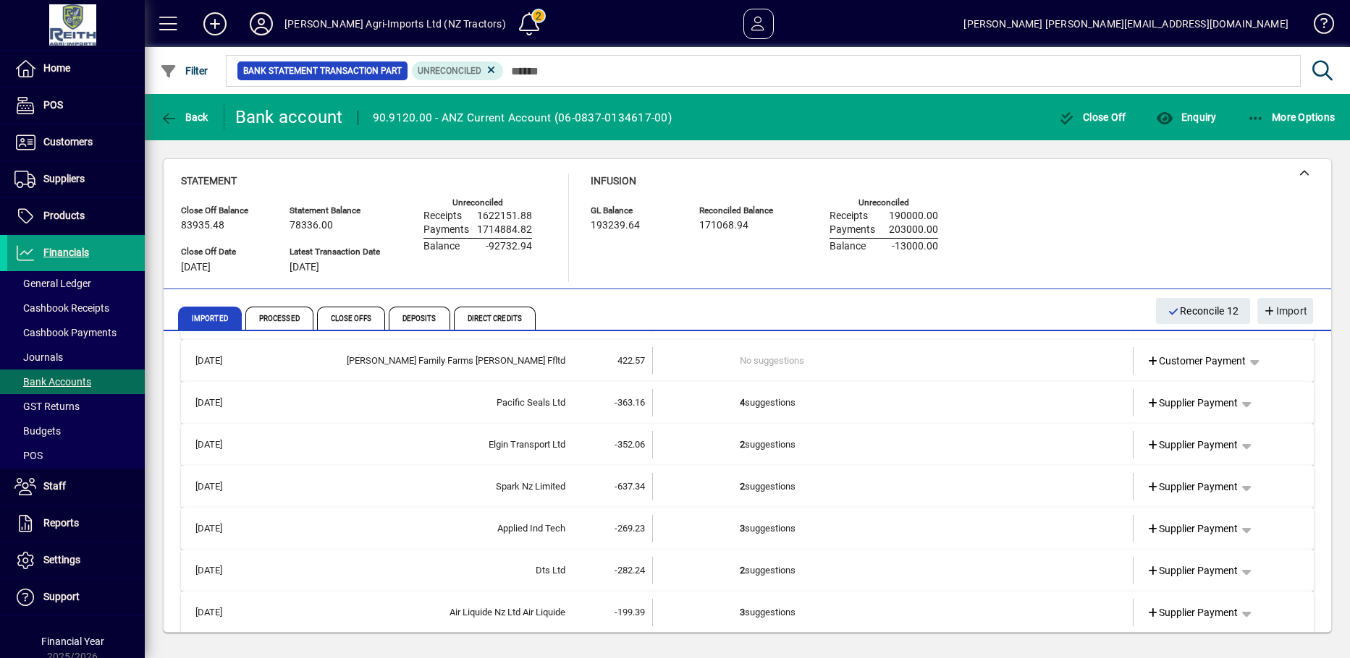
click at [740, 488] on b "2" at bounding box center [742, 486] width 5 height 11
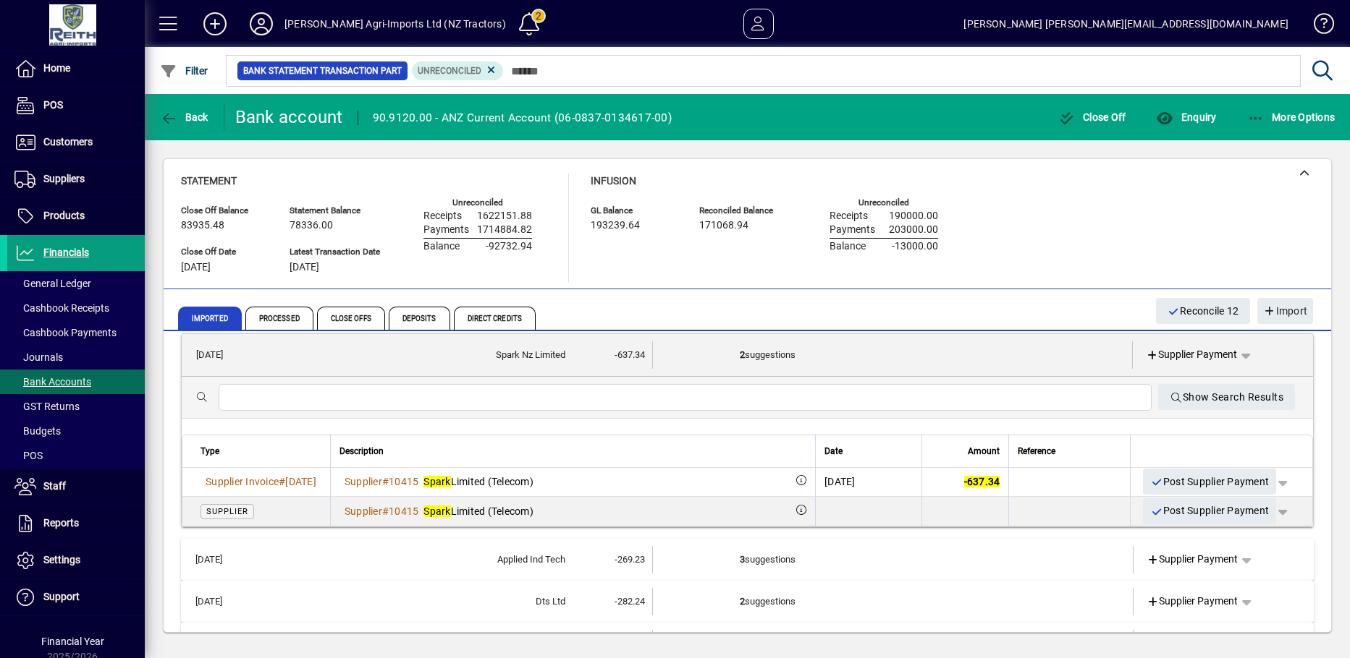
scroll to position [361, 0]
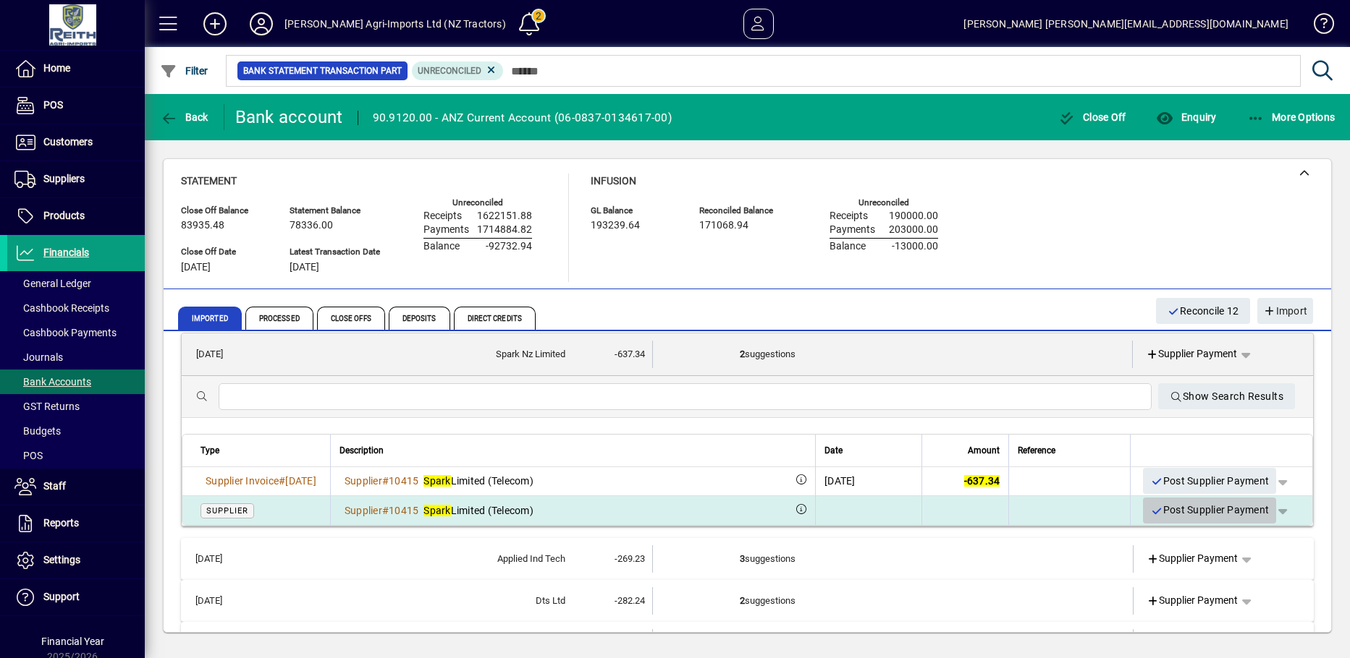
click at [1150, 509] on icon "button" at bounding box center [1156, 512] width 13 height 10
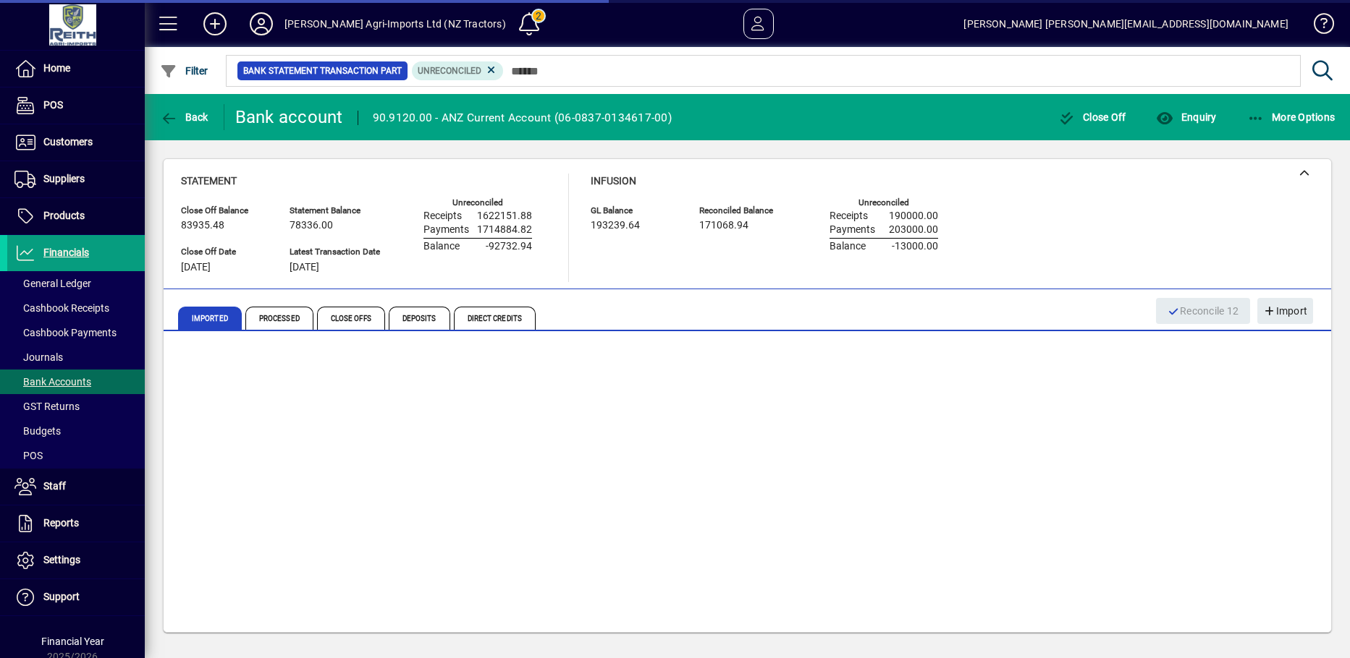
scroll to position [145, 0]
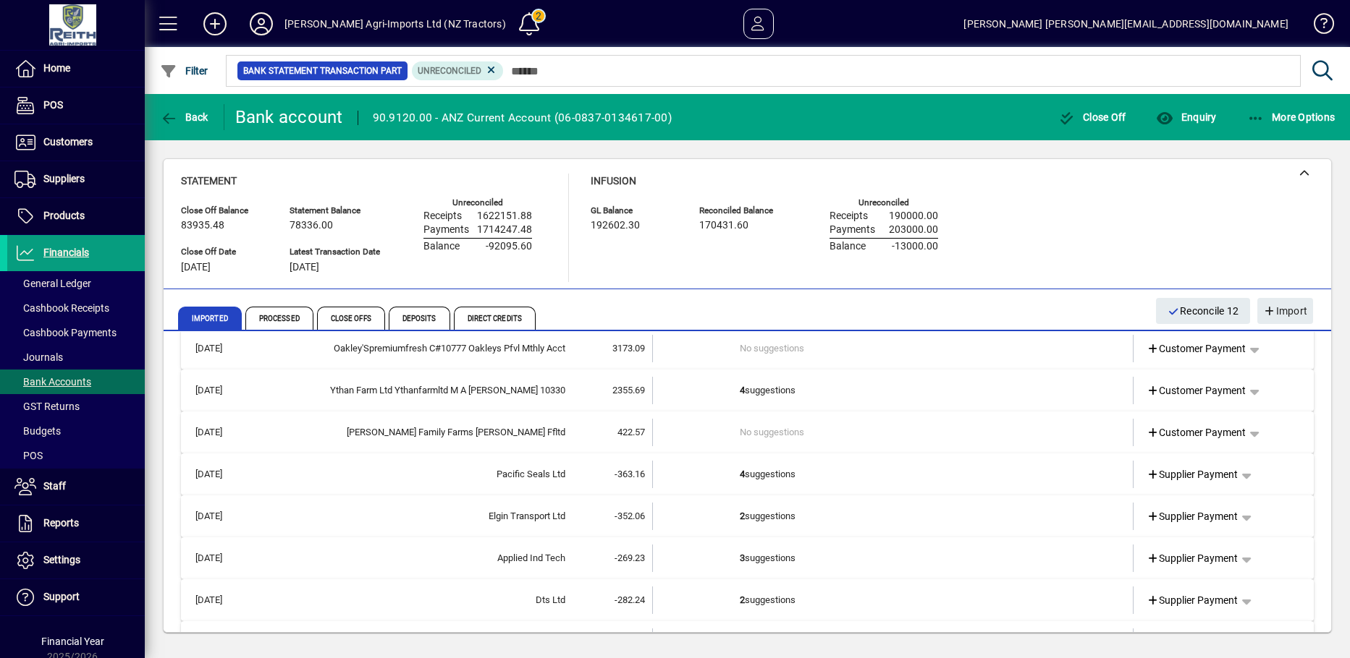
click at [740, 514] on b "2" at bounding box center [742, 516] width 5 height 11
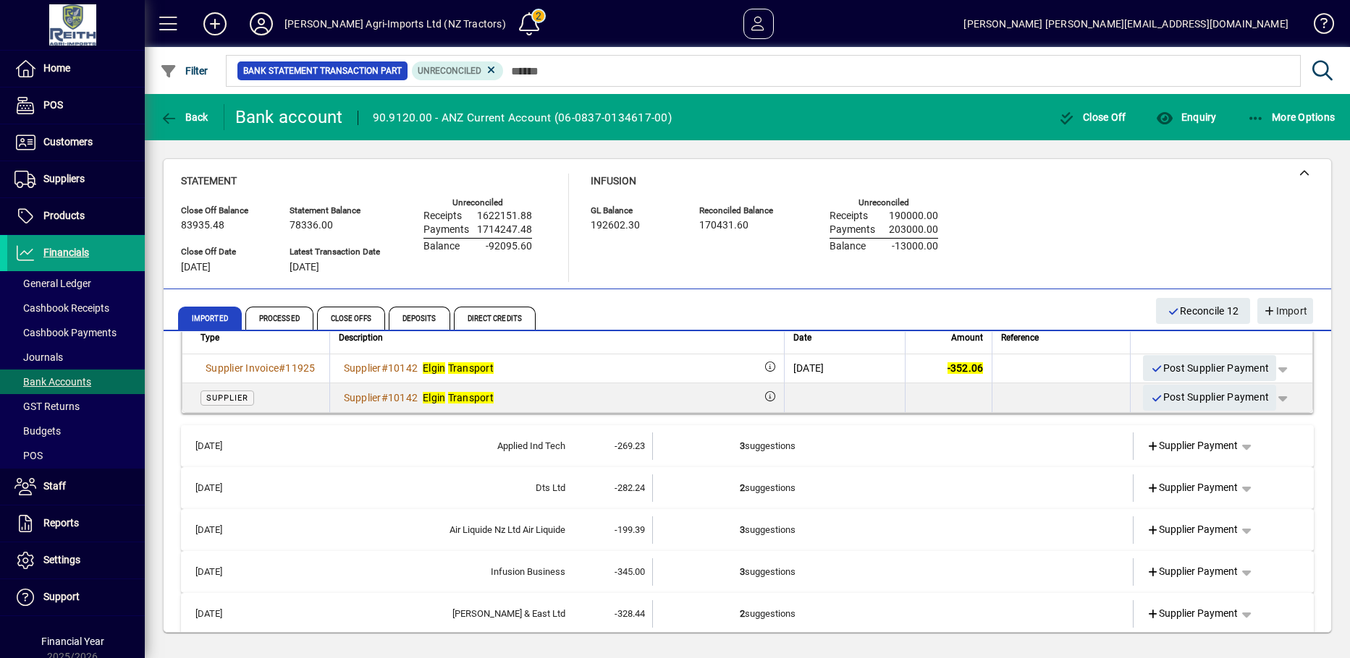
scroll to position [434, 0]
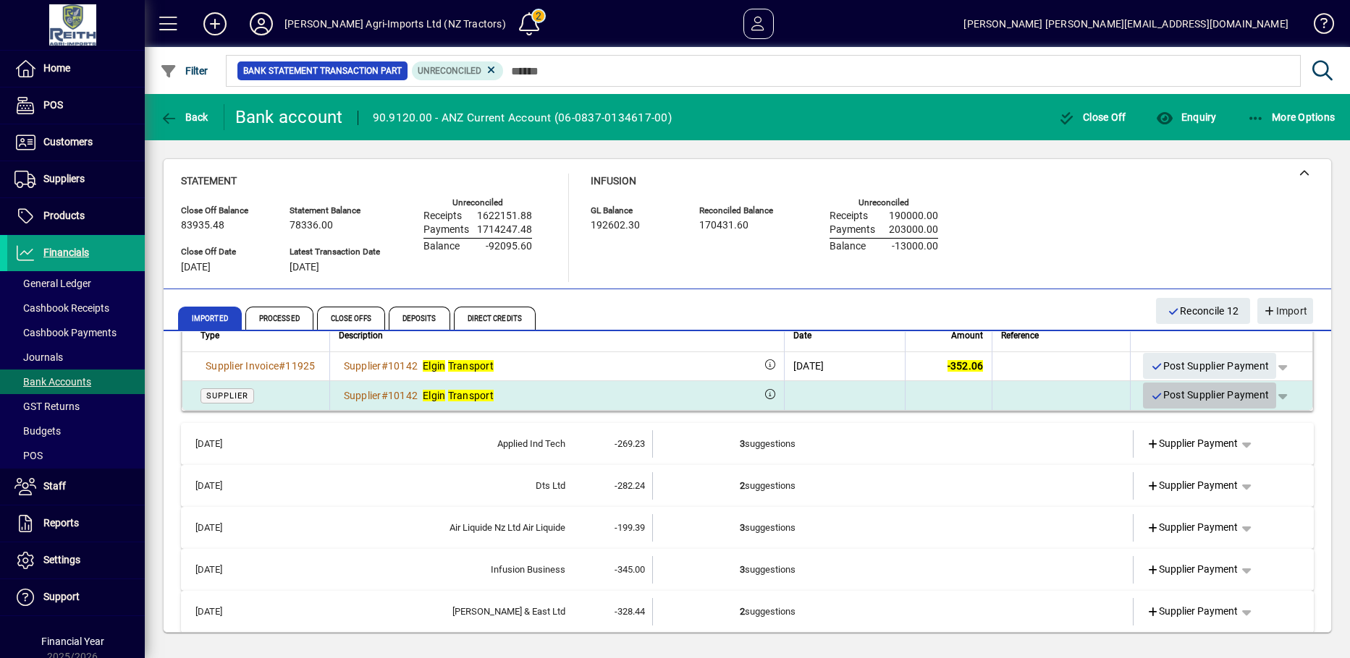
click at [1150, 397] on icon "button" at bounding box center [1156, 396] width 13 height 10
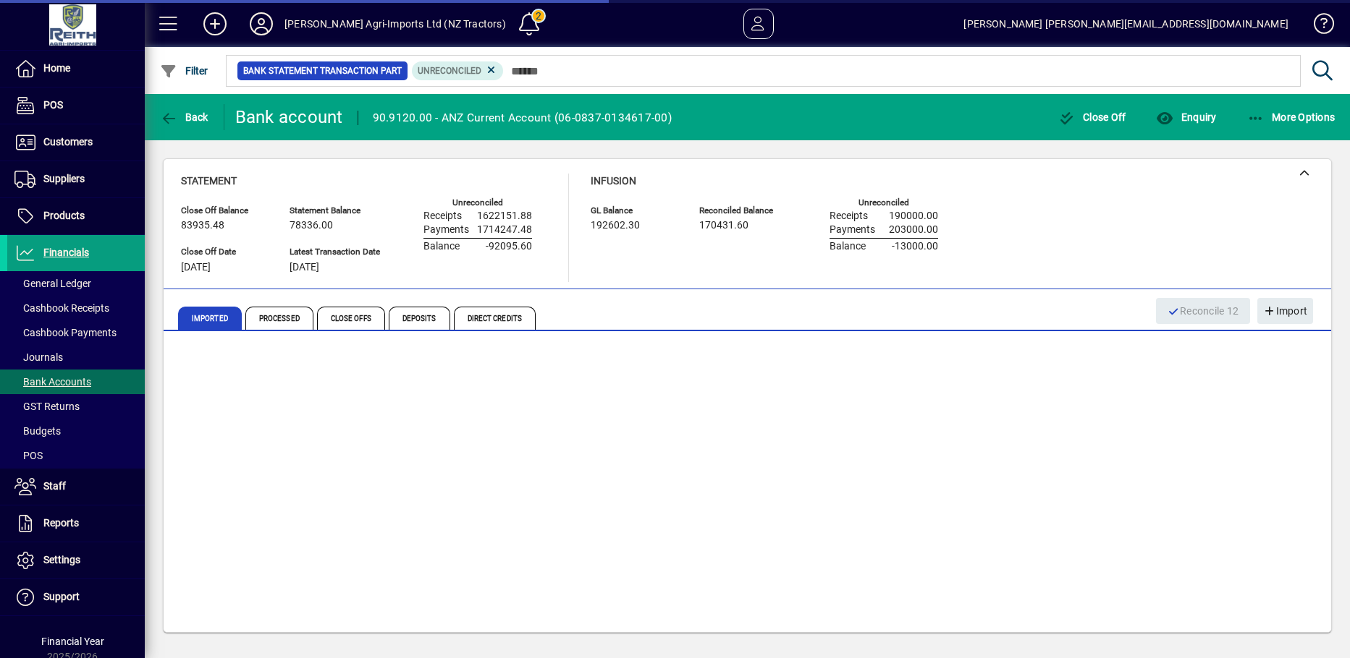
scroll to position [218, 0]
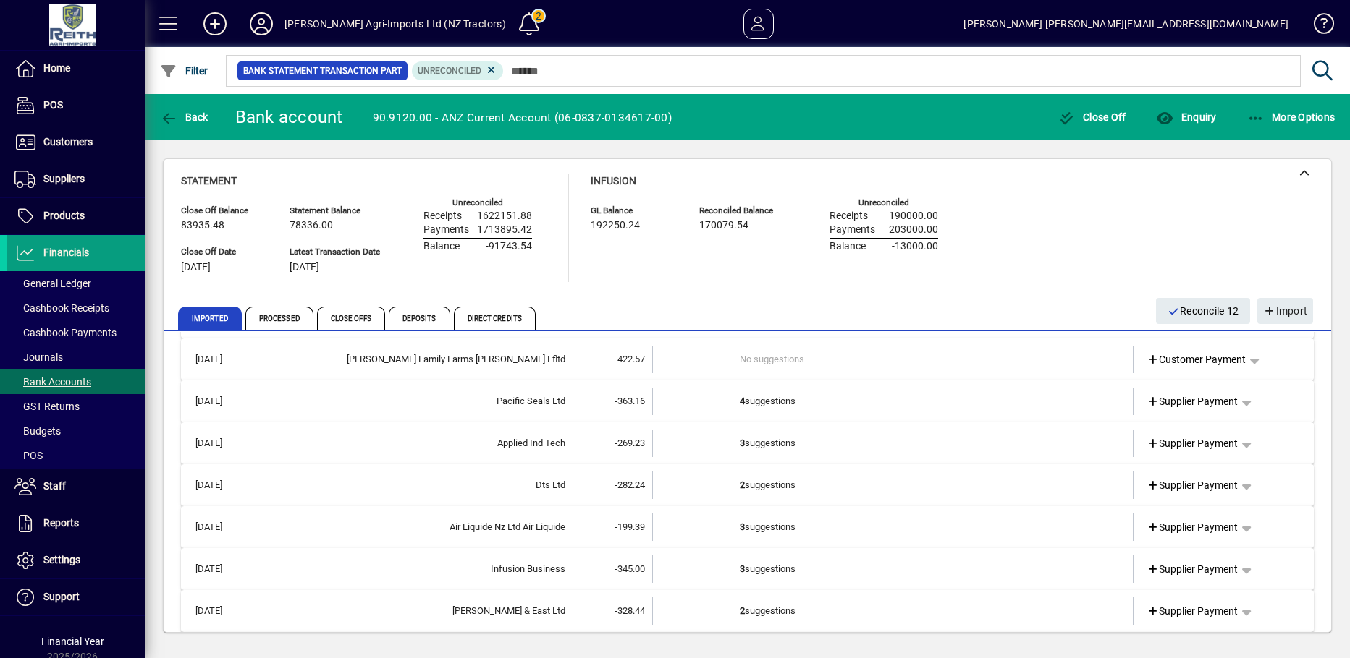
click at [740, 402] on b "4" at bounding box center [742, 401] width 5 height 11
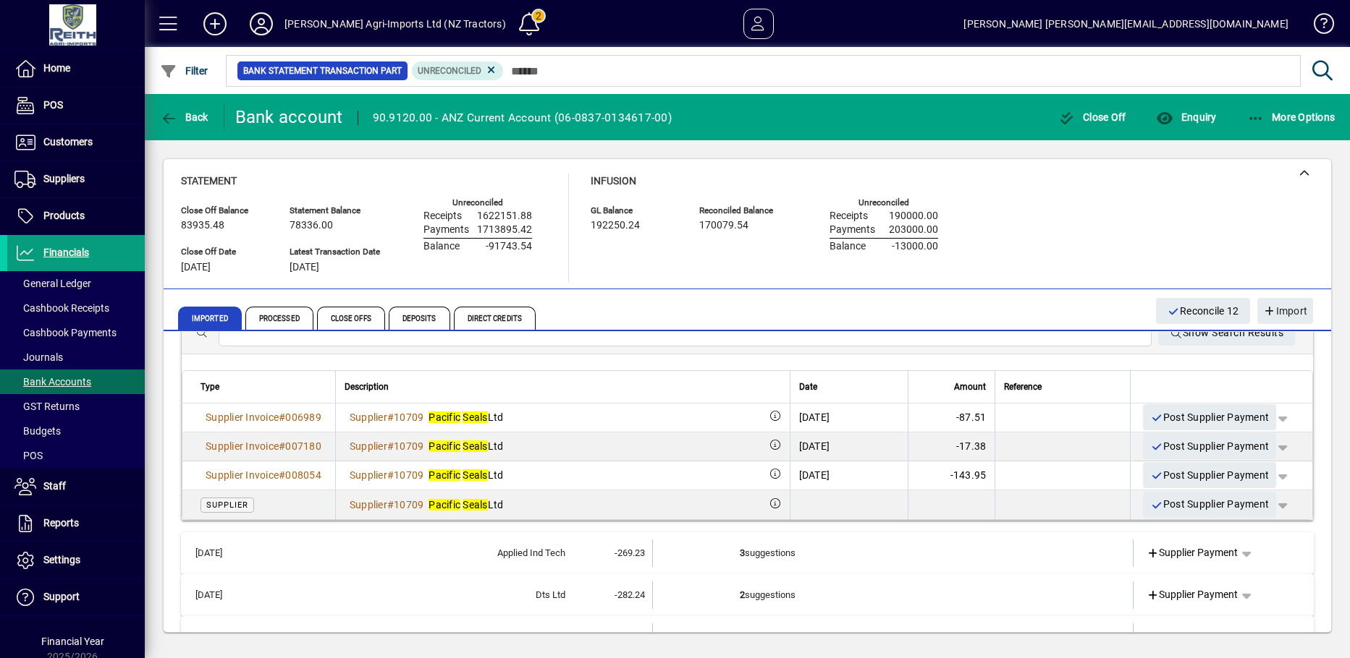
scroll to position [363, 0]
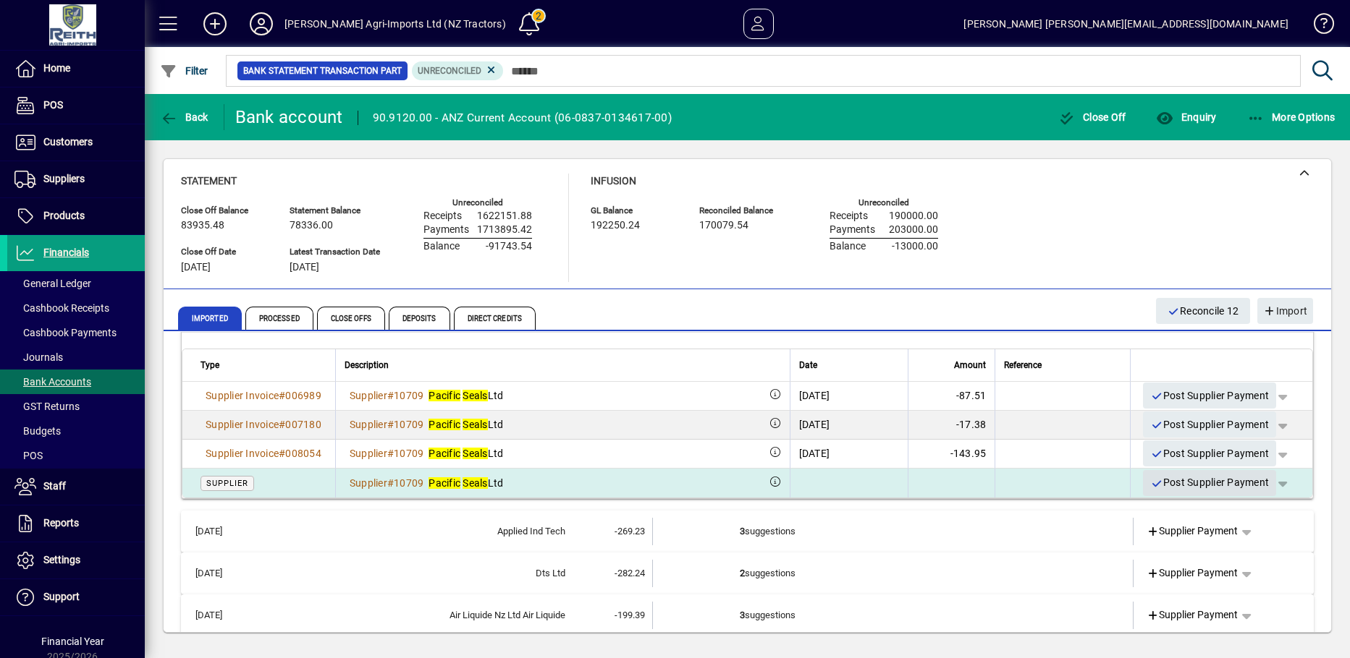
click at [1143, 483] on span "button" at bounding box center [1209, 483] width 133 height 35
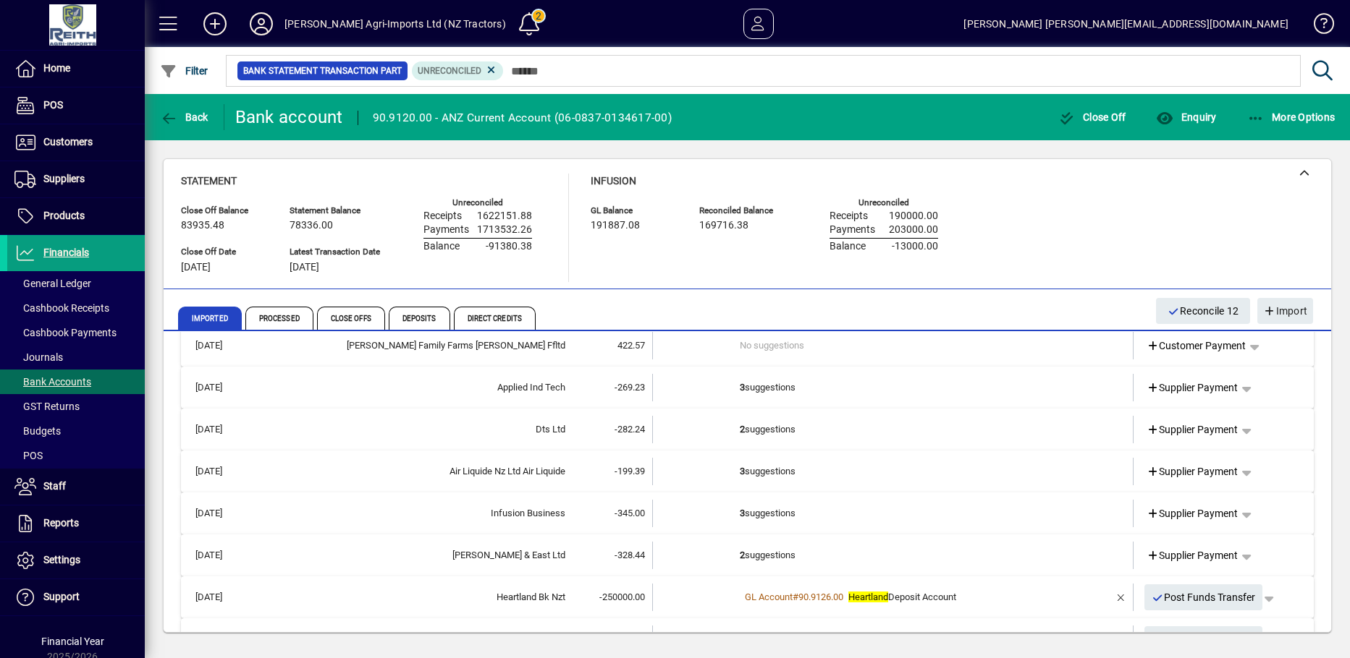
scroll to position [289, 0]
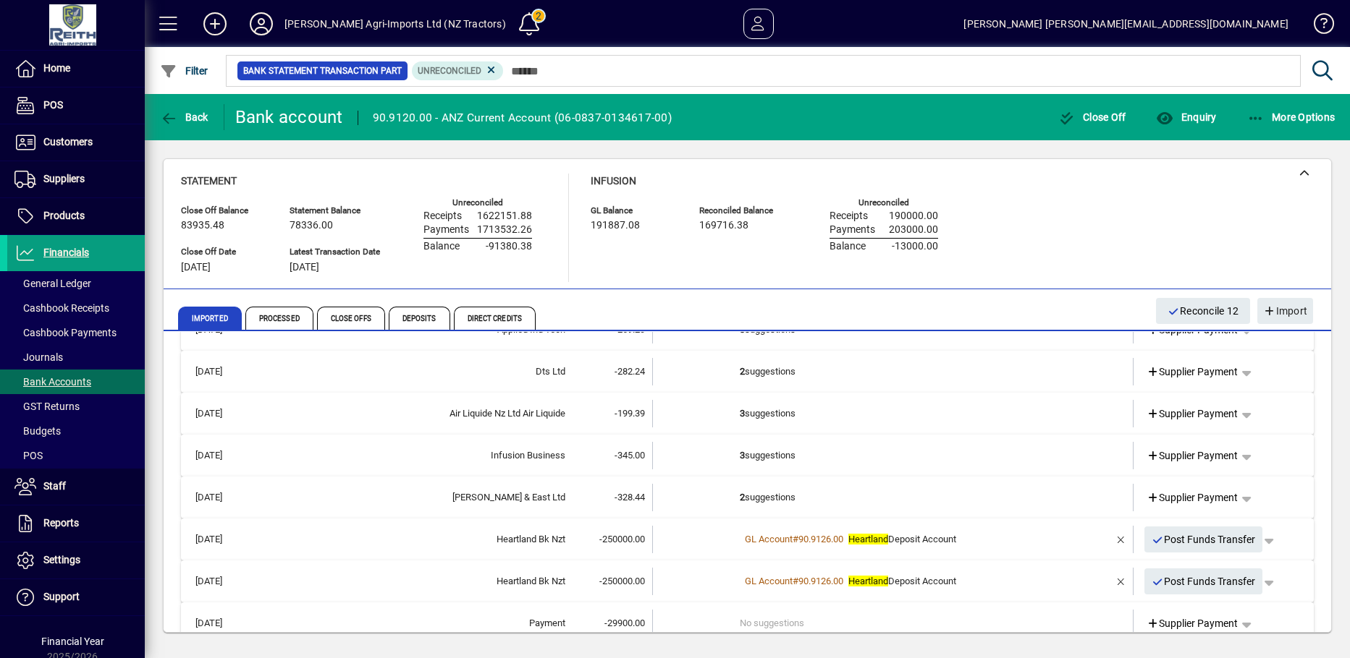
click at [740, 457] on b "3" at bounding box center [742, 455] width 5 height 11
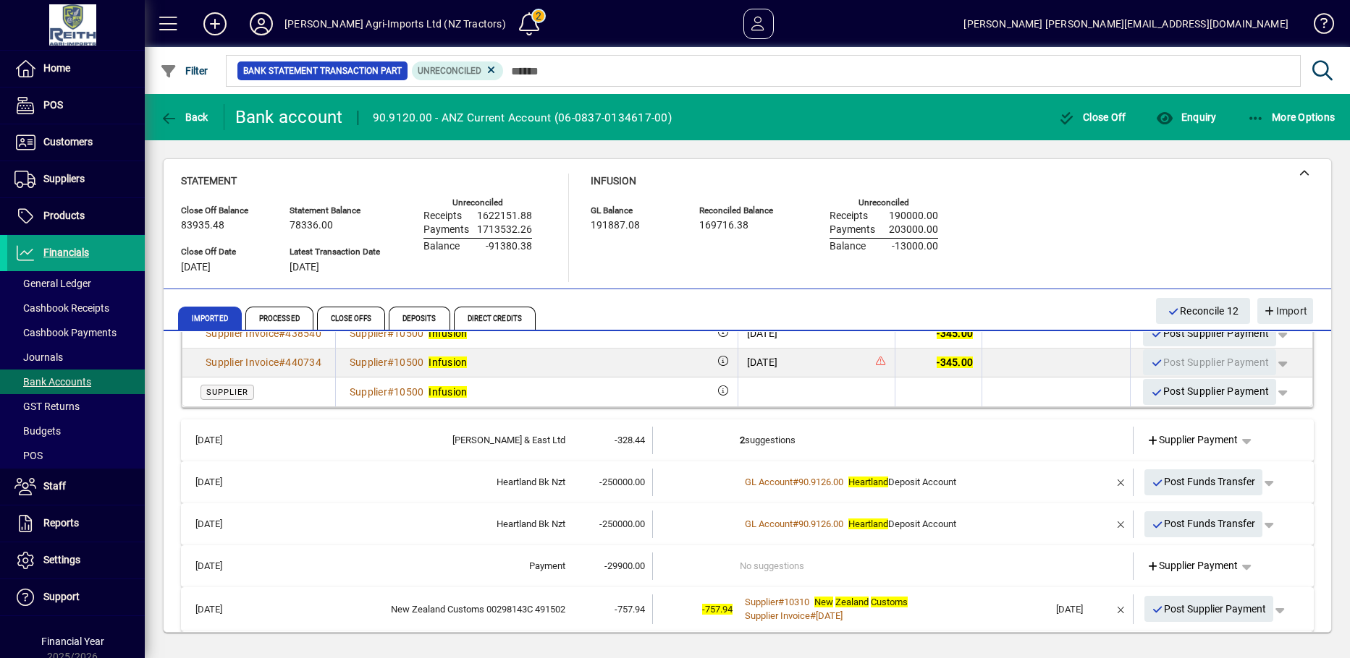
scroll to position [434, 0]
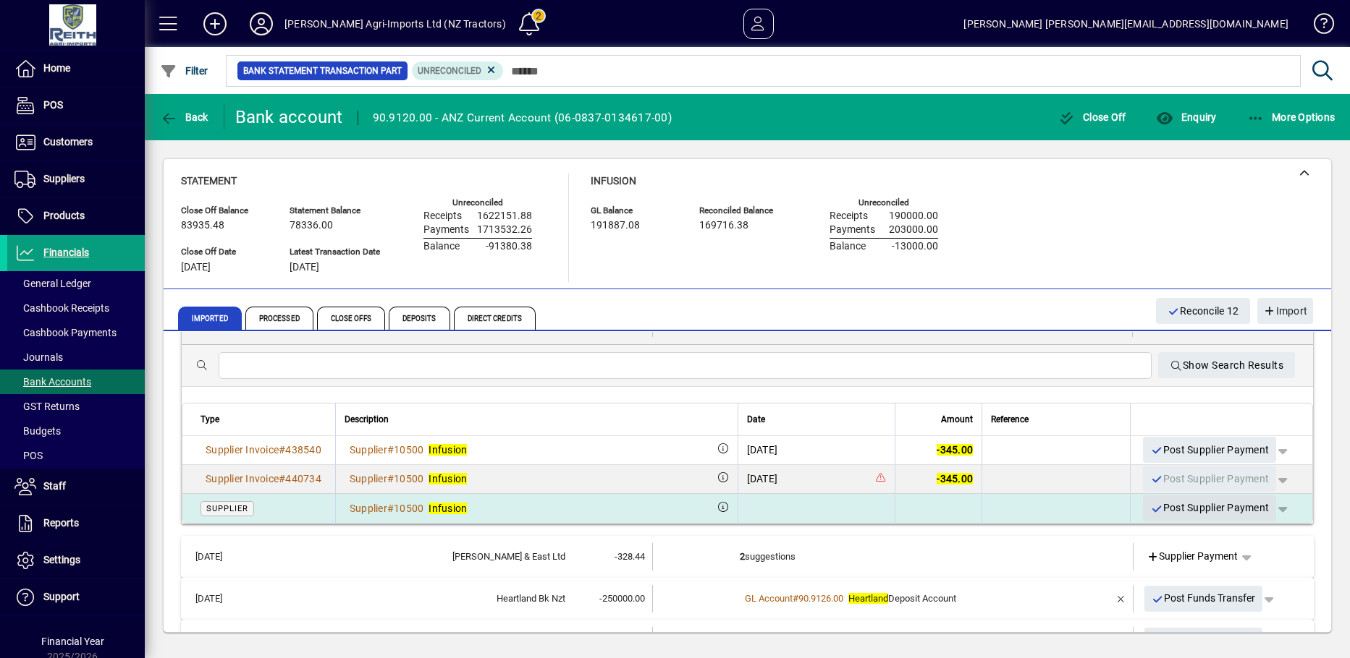
click at [1150, 509] on icon "button" at bounding box center [1156, 509] width 13 height 10
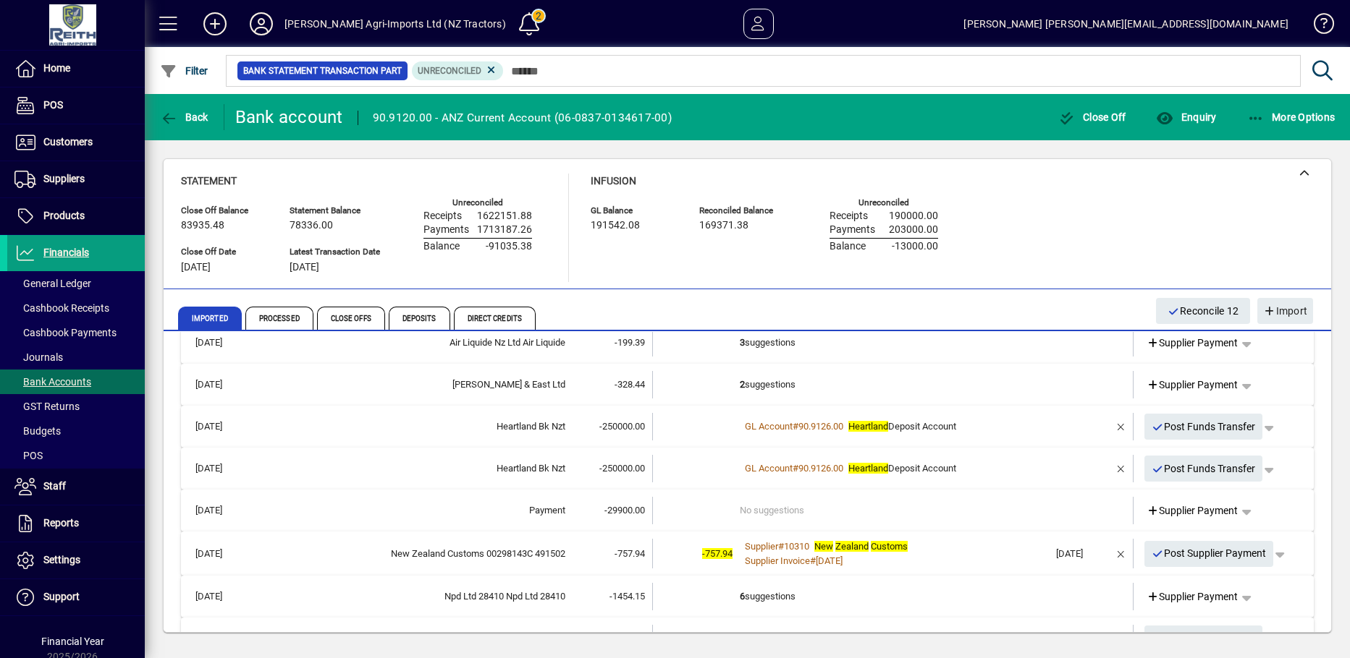
scroll to position [362, 0]
click at [740, 384] on b "2" at bounding box center [742, 383] width 5 height 11
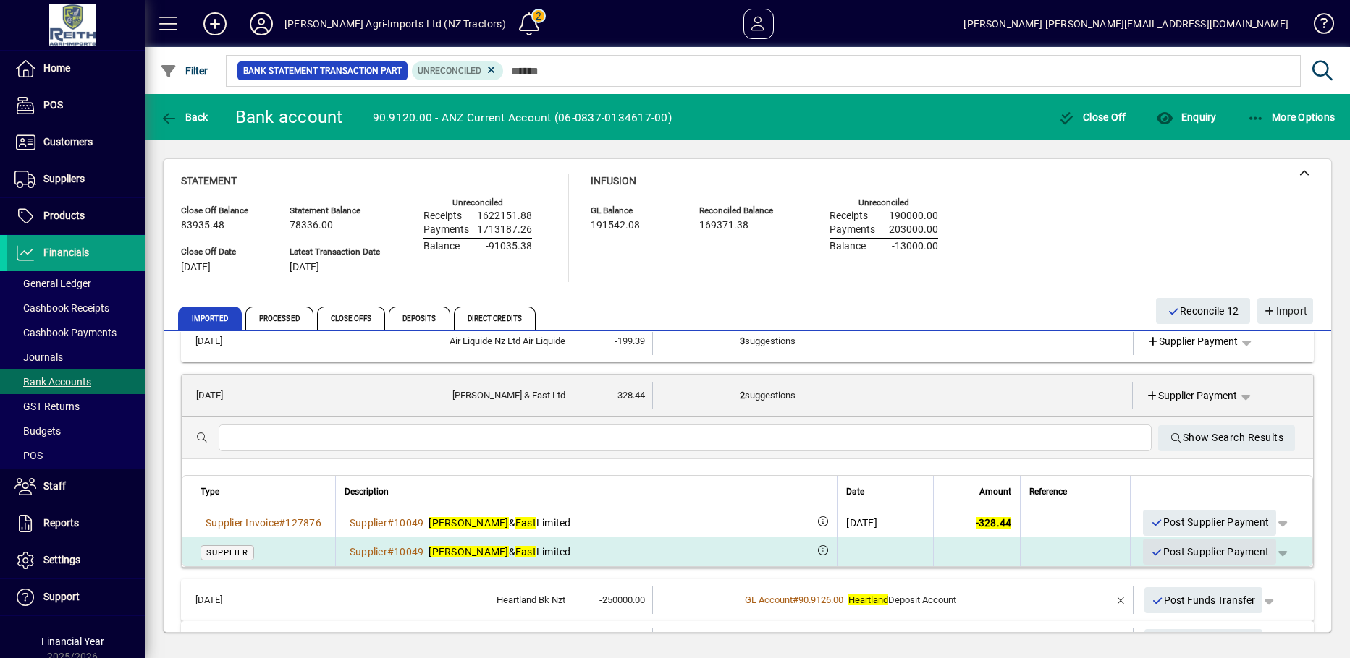
click at [1150, 550] on icon "button" at bounding box center [1156, 553] width 13 height 10
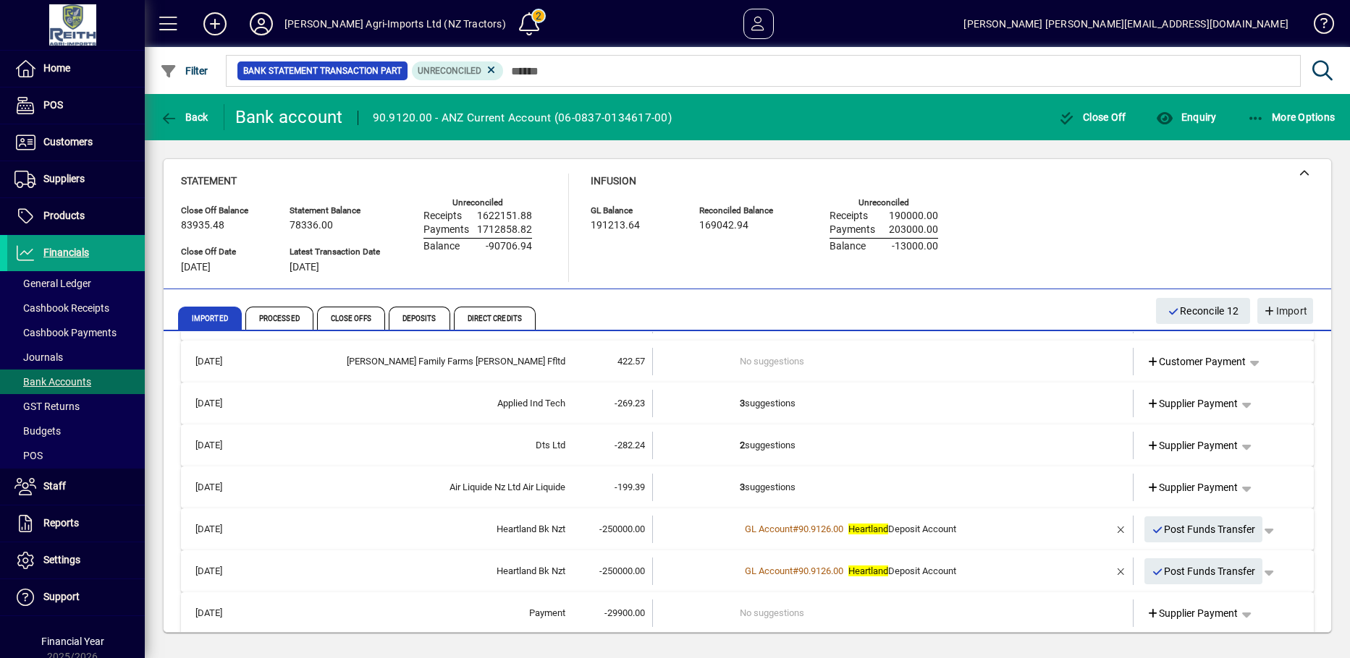
scroll to position [217, 0]
click at [741, 442] on td "2 suggestions" at bounding box center [894, 444] width 309 height 27
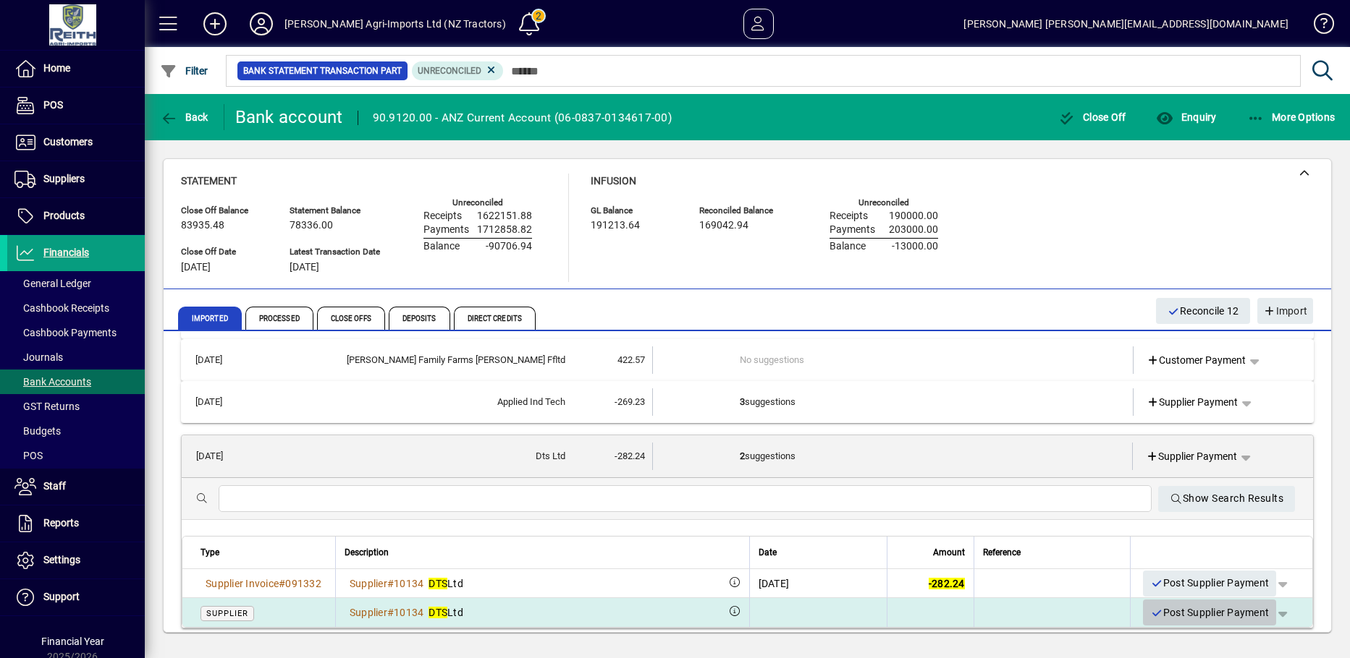
click at [1150, 614] on icon "button" at bounding box center [1156, 614] width 13 height 10
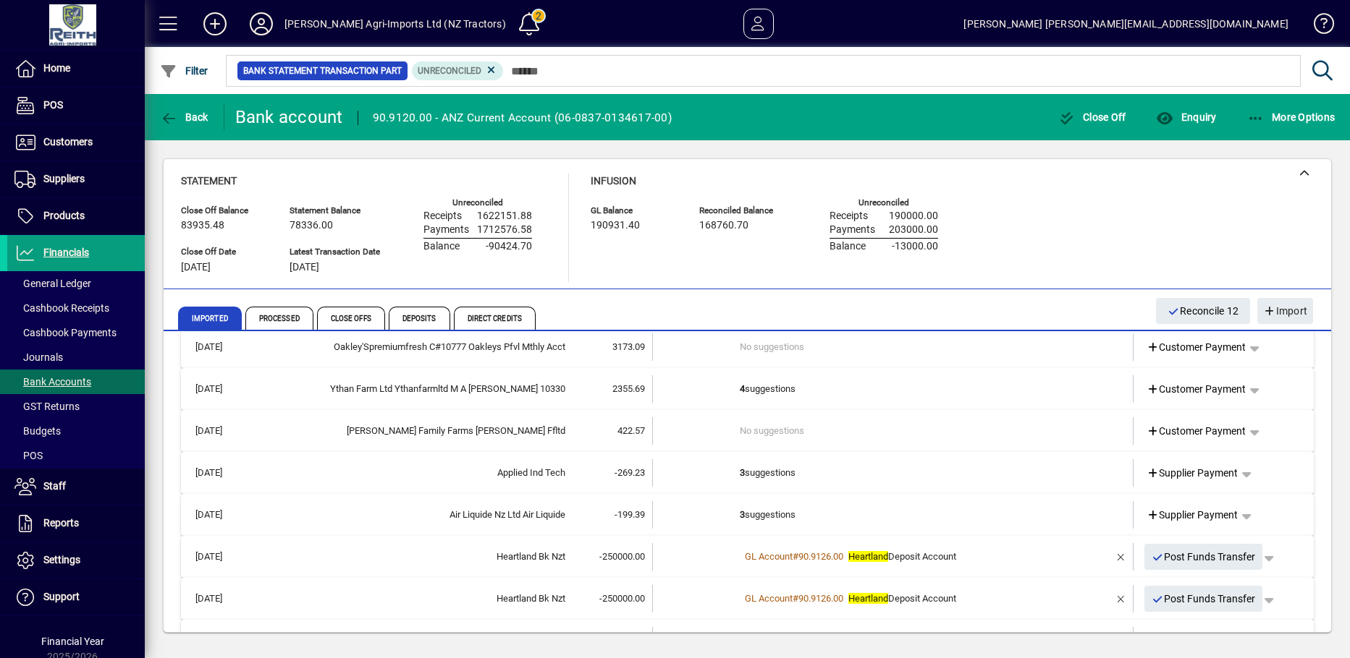
scroll to position [145, 0]
click at [740, 478] on b "3" at bounding box center [742, 474] width 5 height 11
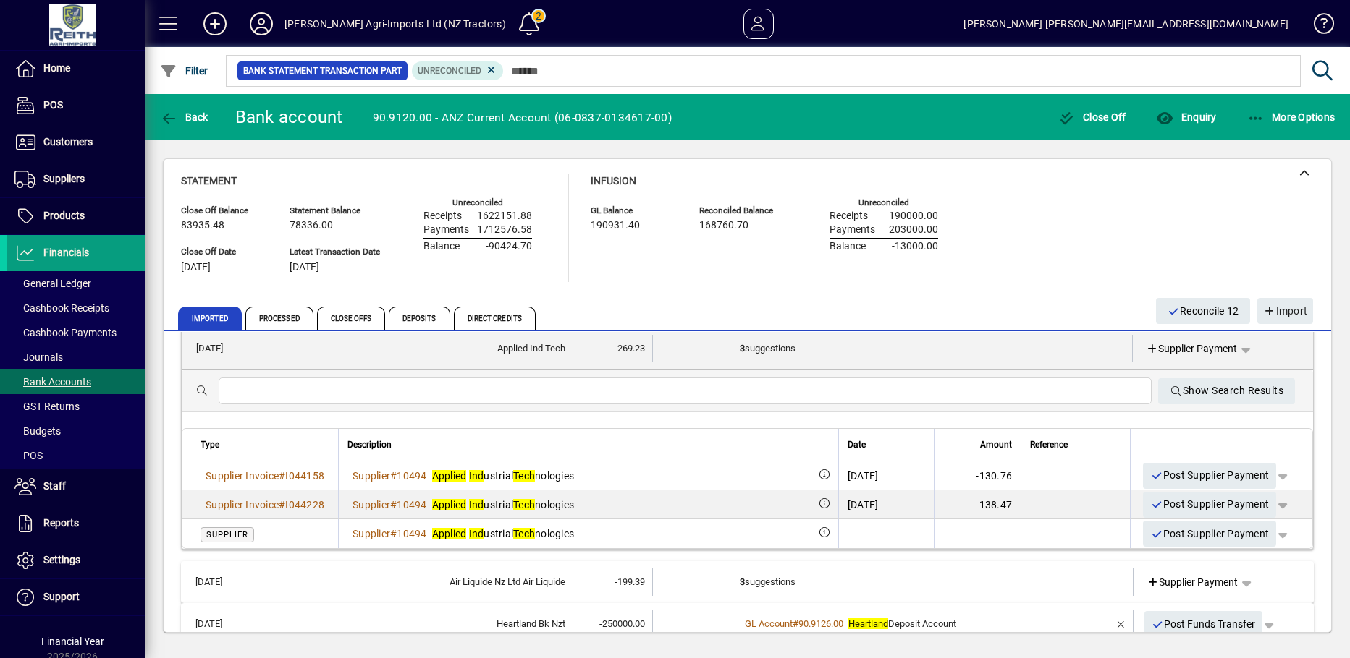
scroll to position [289, 0]
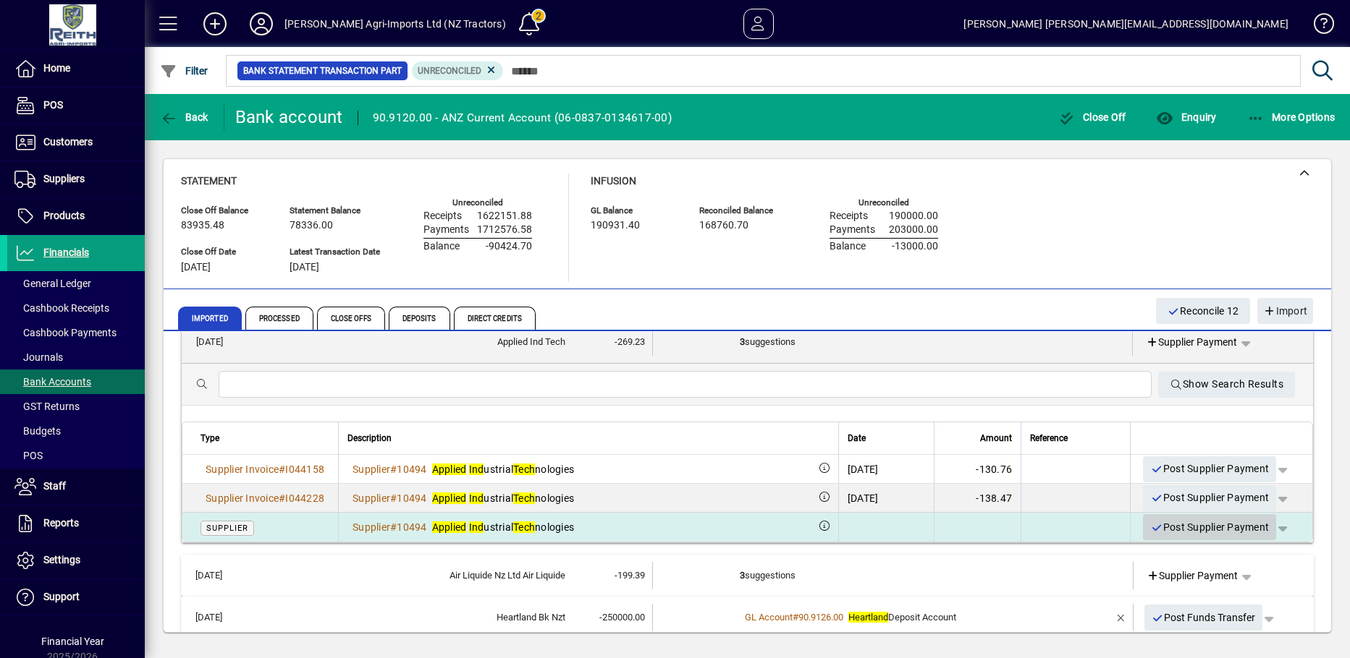
click at [1150, 524] on icon "button" at bounding box center [1156, 528] width 13 height 10
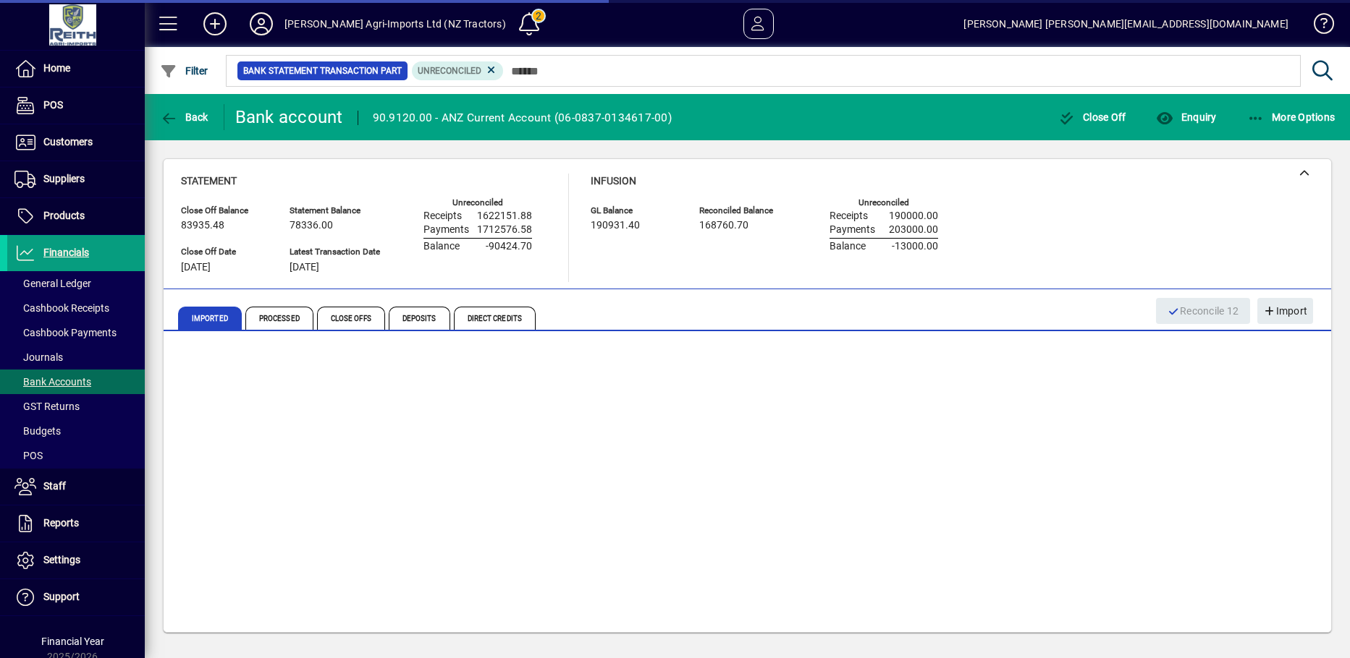
scroll to position [44, 0]
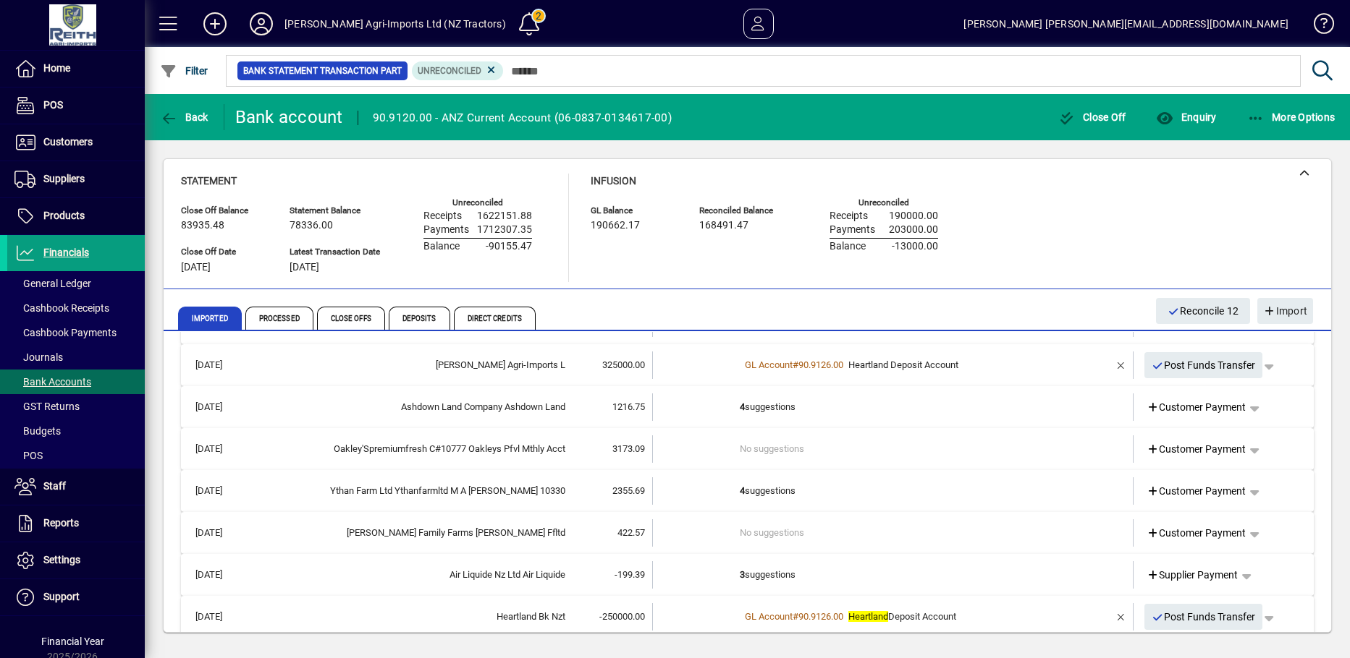
click at [740, 574] on td "3 suggestions" at bounding box center [894, 575] width 309 height 27
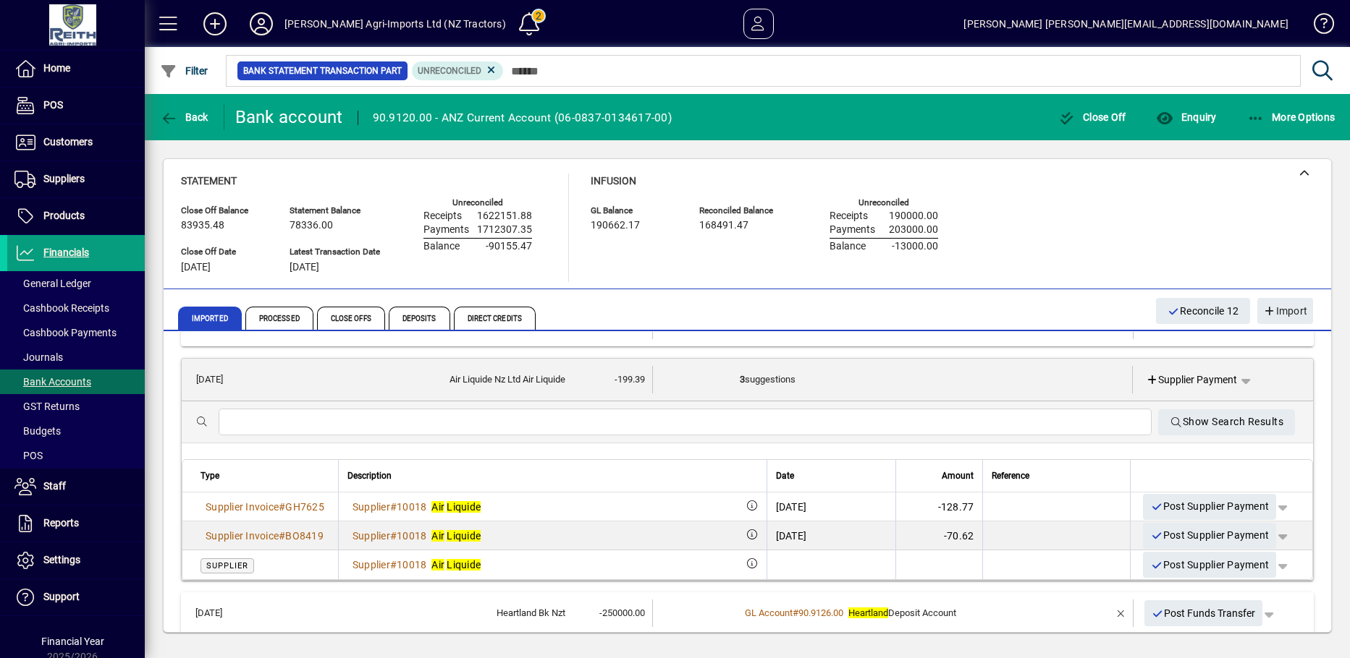
scroll to position [261, 0]
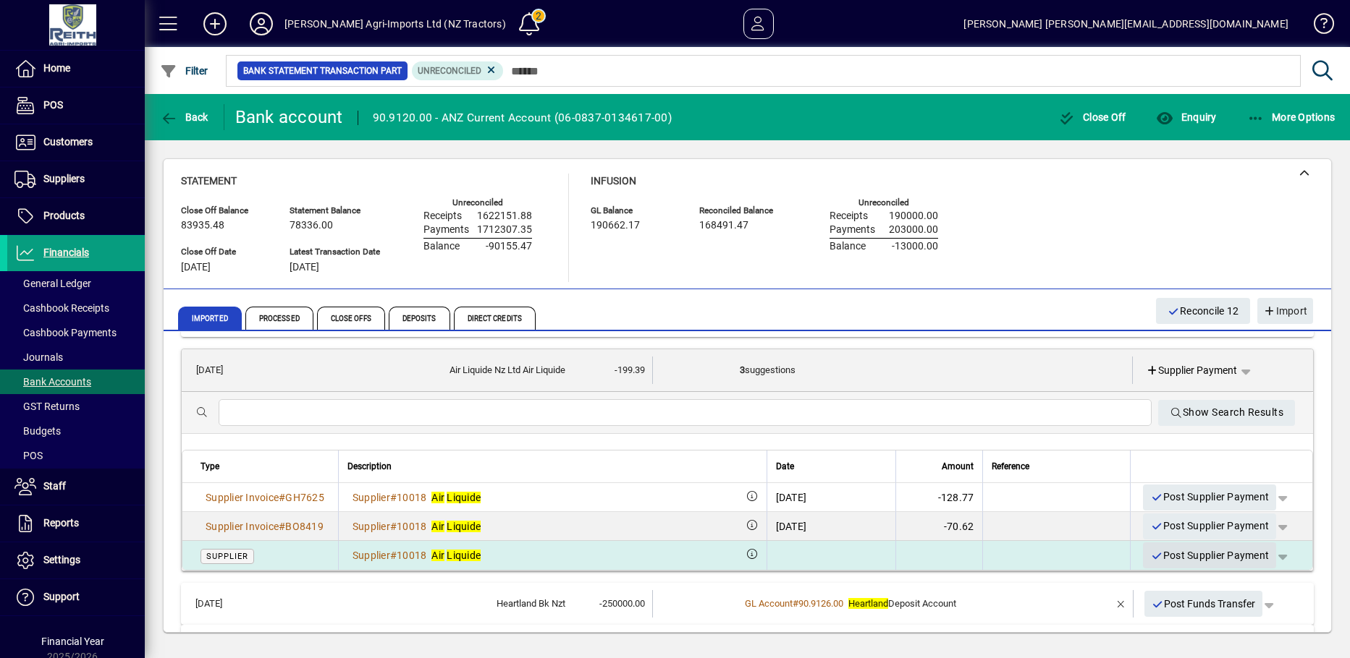
click at [1150, 556] on icon "button" at bounding box center [1156, 556] width 13 height 10
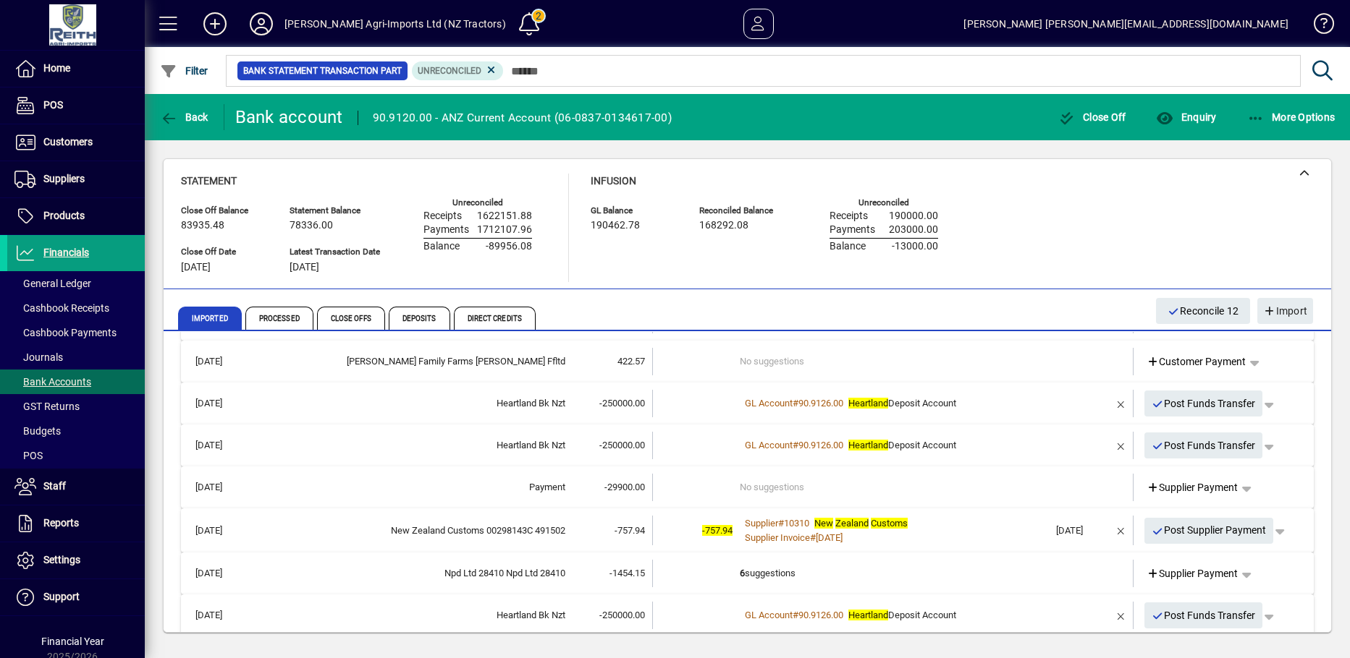
scroll to position [217, 0]
click at [1151, 530] on icon "button" at bounding box center [1157, 530] width 13 height 10
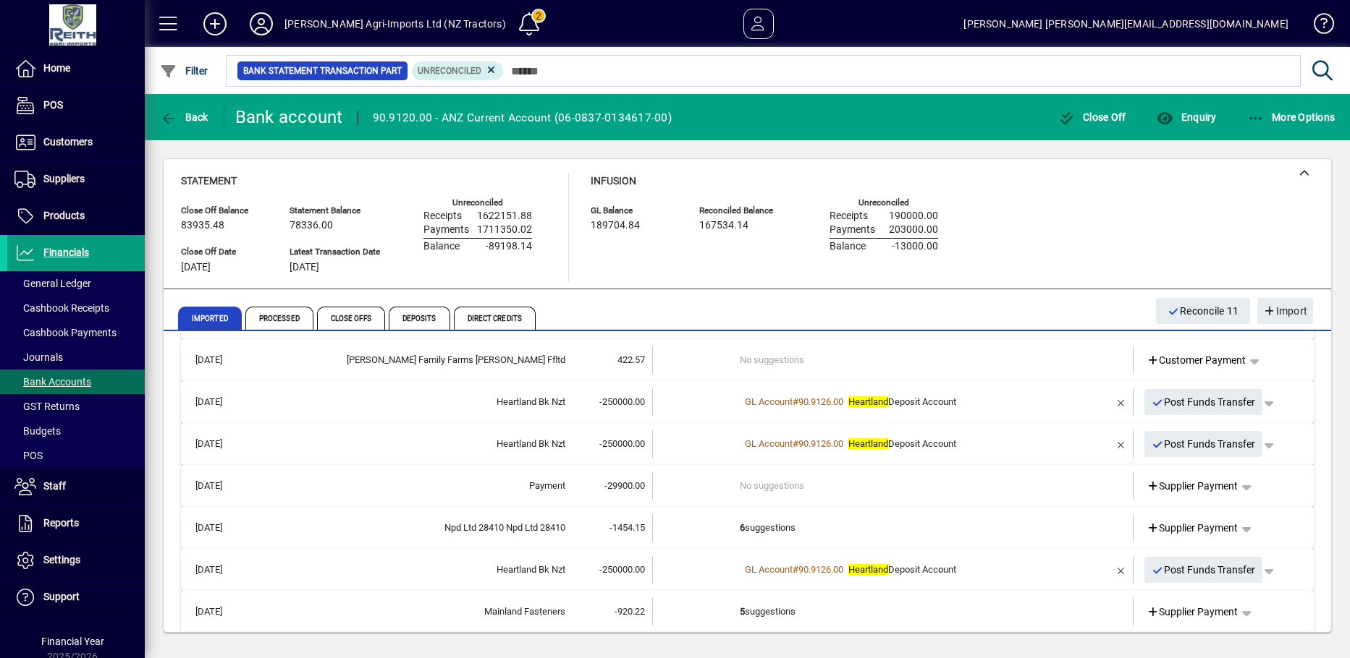
click at [740, 528] on b "6" at bounding box center [742, 527] width 5 height 11
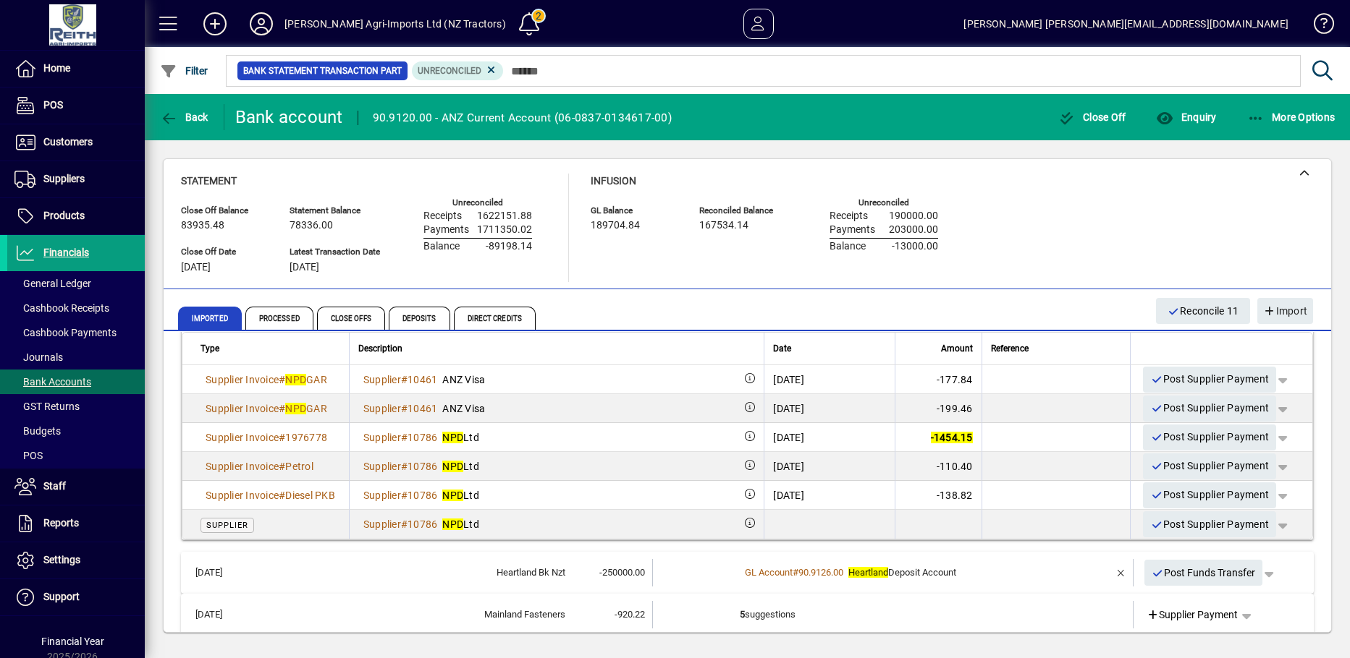
scroll to position [507, 0]
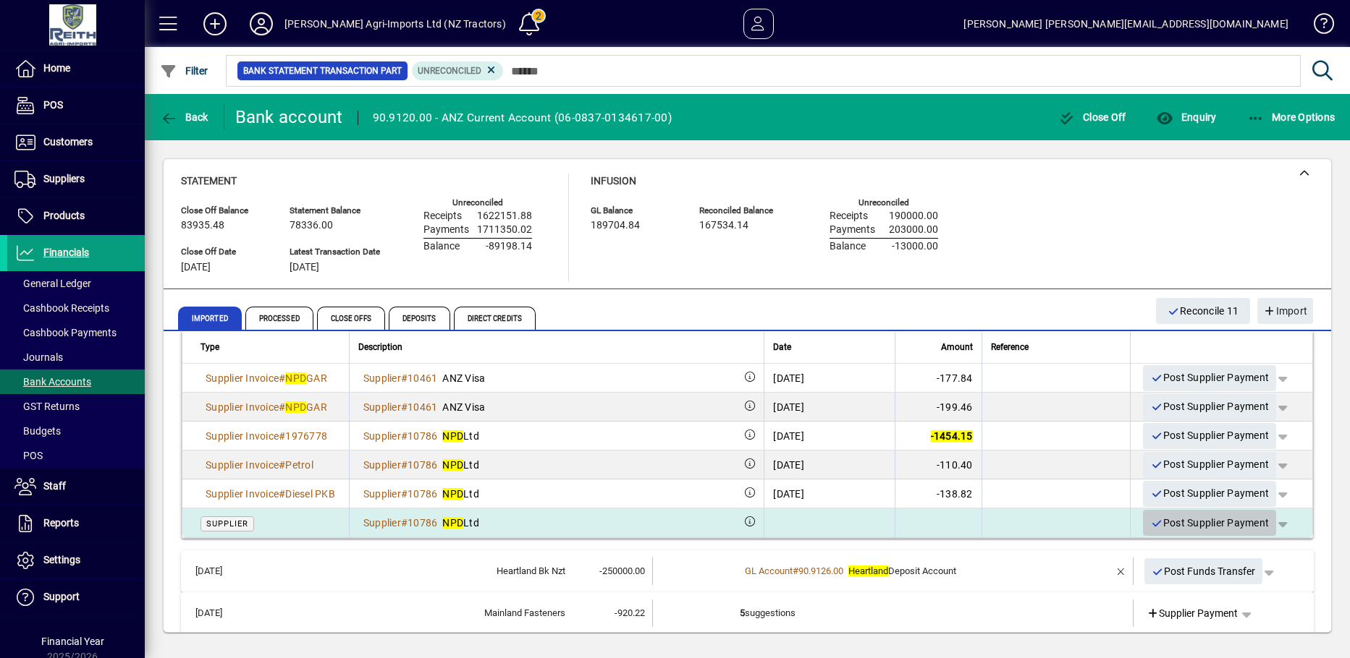
click at [1150, 519] on icon "button" at bounding box center [1156, 524] width 13 height 10
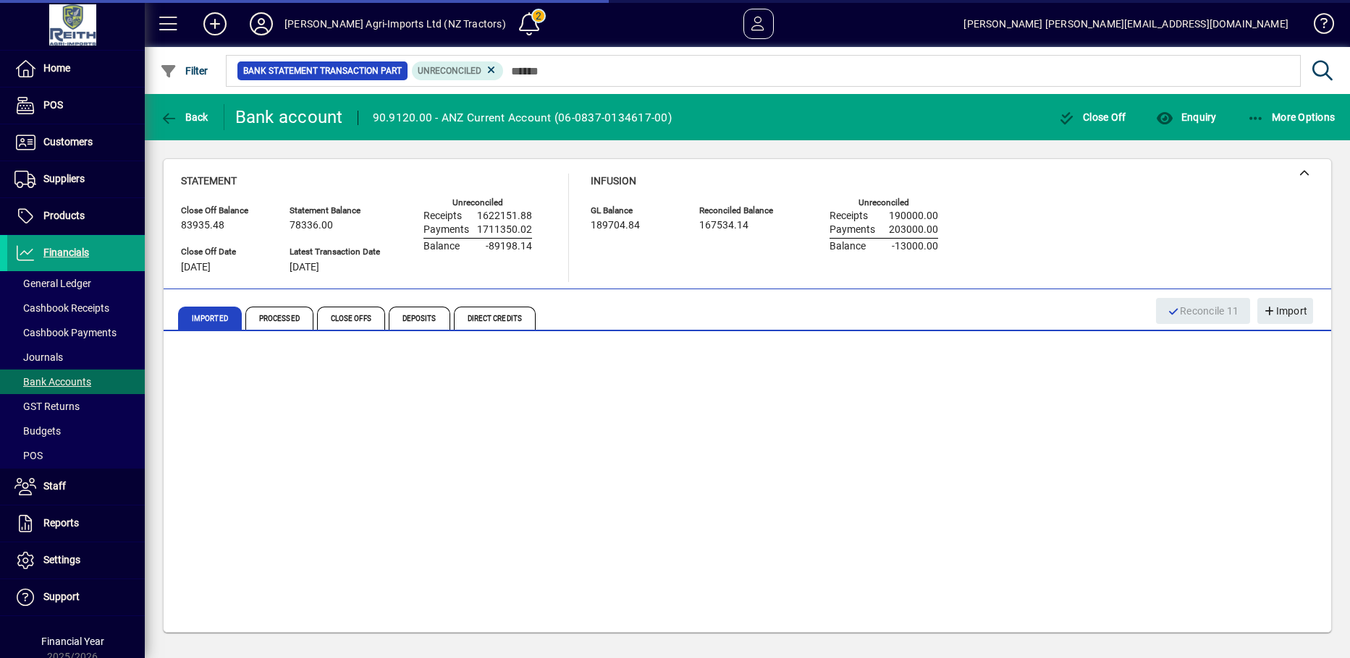
scroll to position [174, 0]
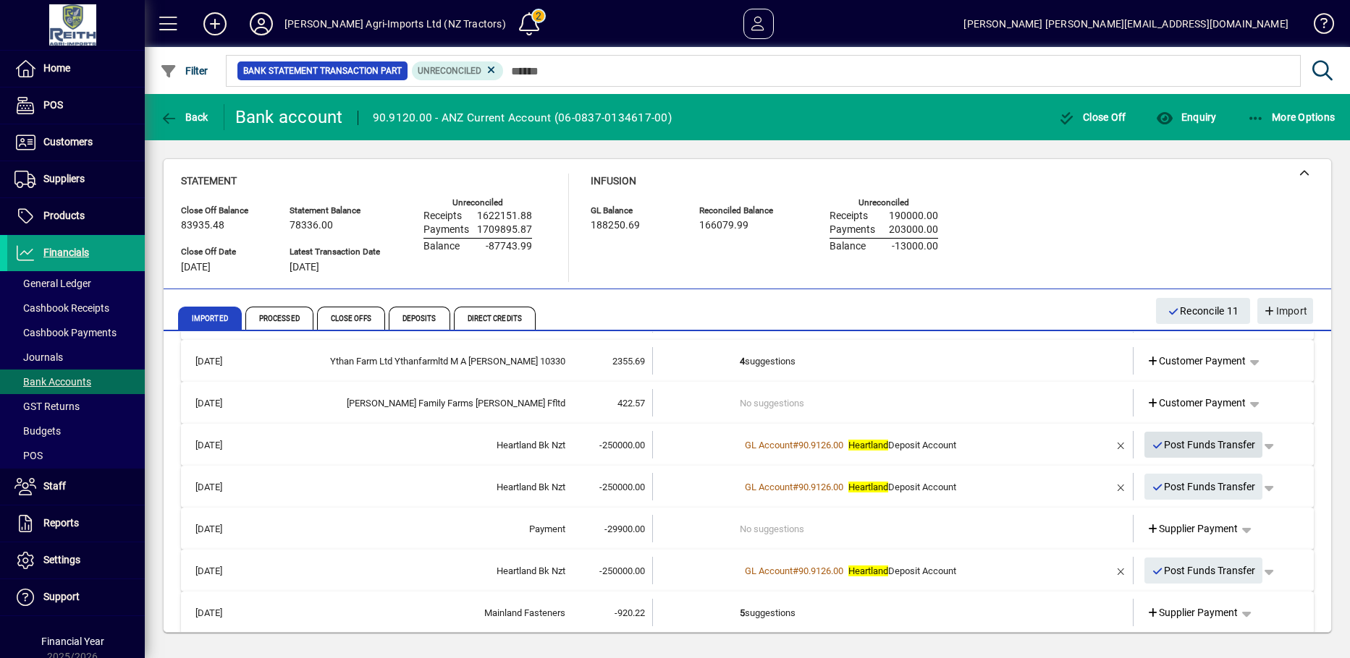
click at [1151, 445] on icon "button" at bounding box center [1157, 446] width 13 height 10
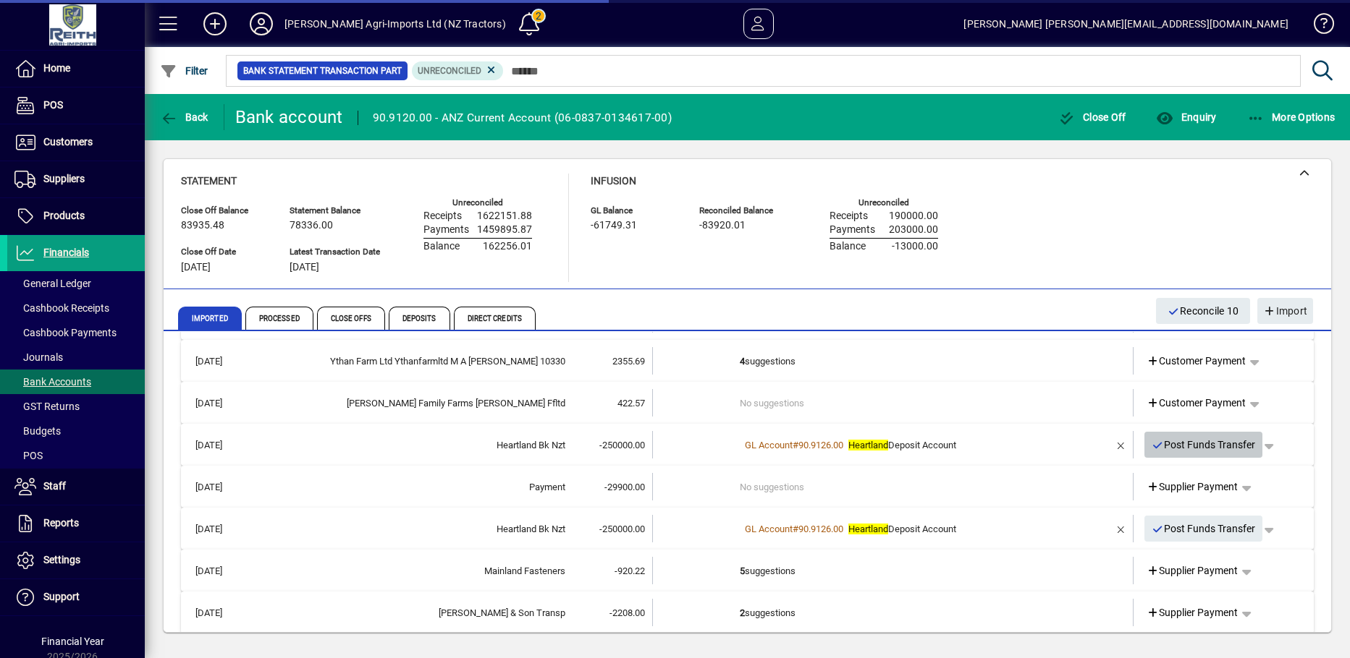
click at [1151, 446] on icon "button" at bounding box center [1157, 446] width 13 height 10
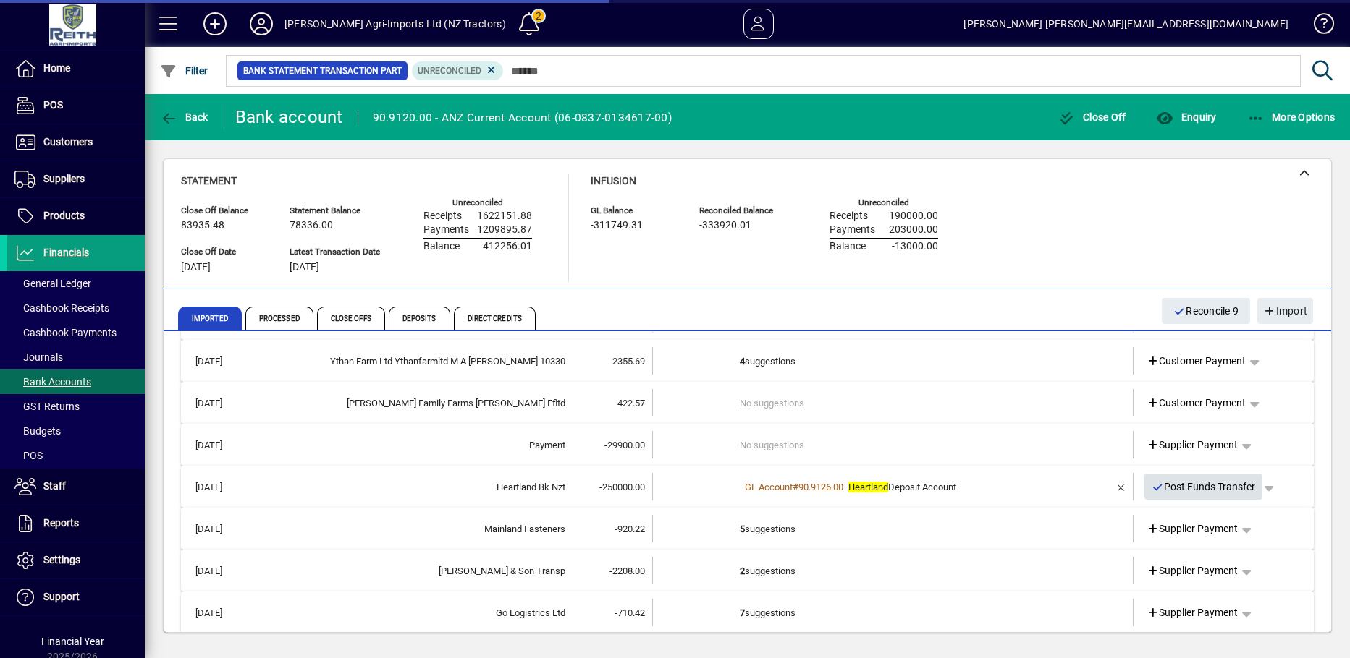
click at [1151, 486] on icon "button" at bounding box center [1157, 488] width 13 height 10
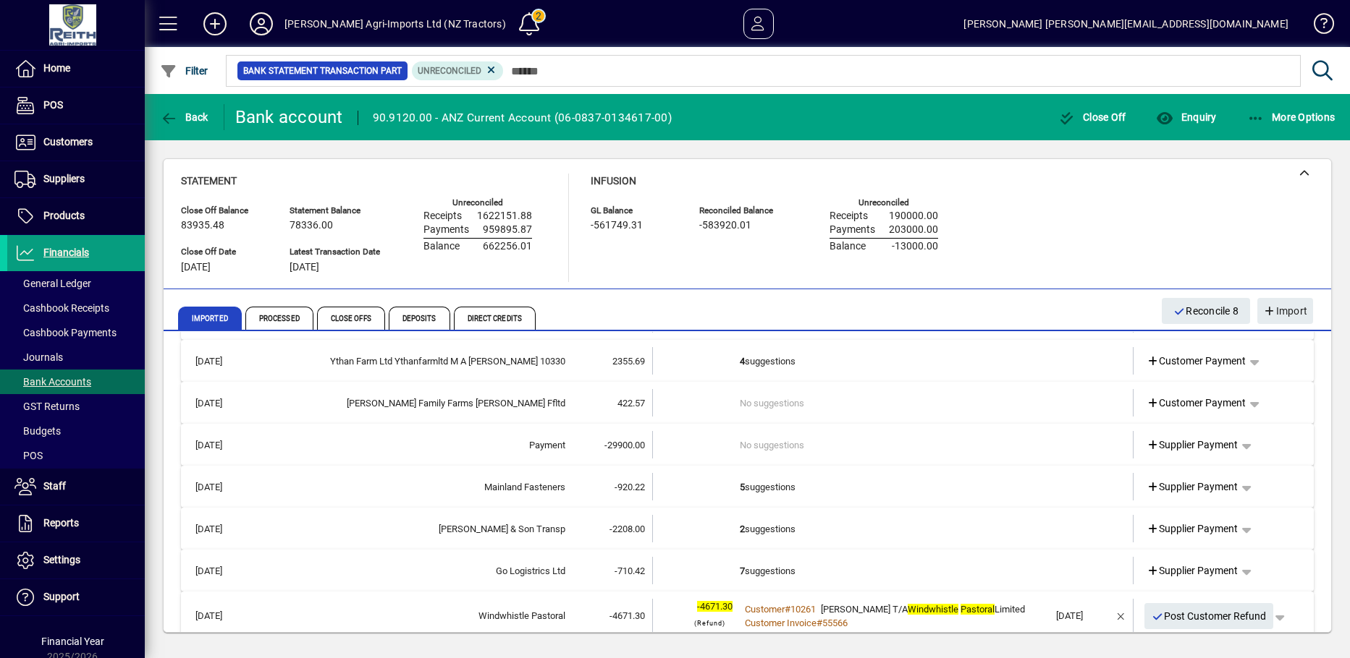
click at [740, 528] on b "2" at bounding box center [742, 529] width 5 height 11
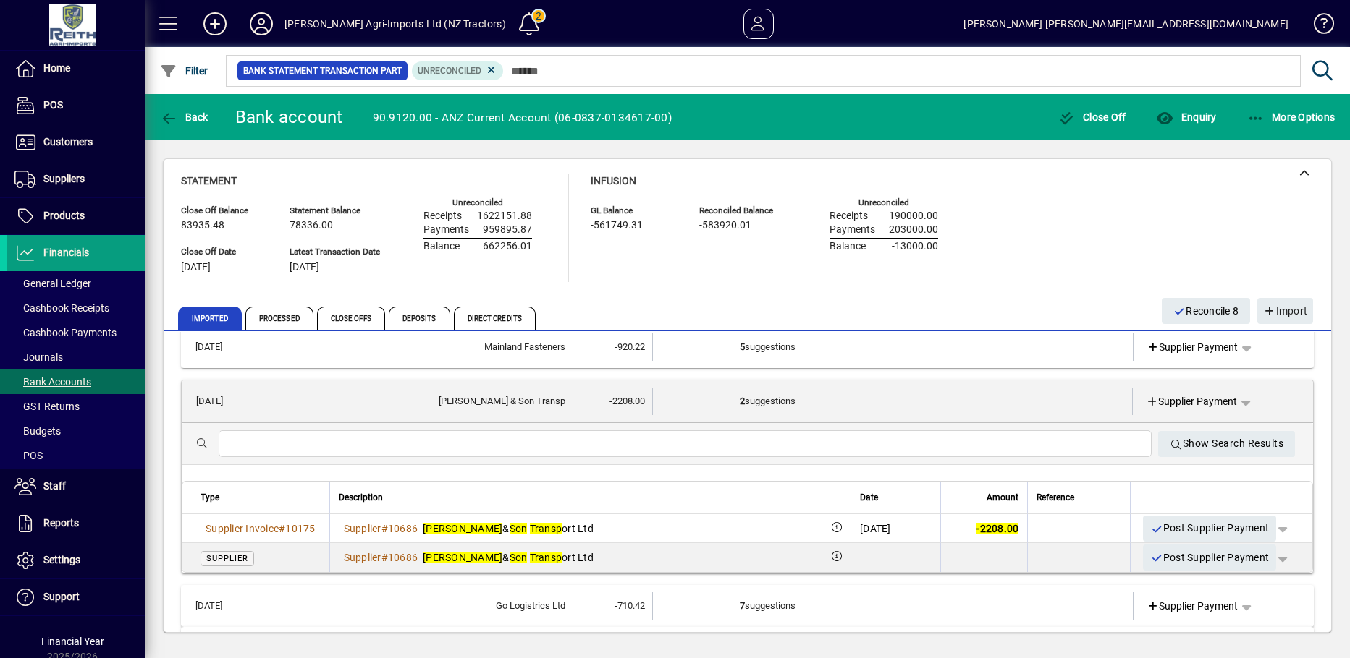
scroll to position [319, 0]
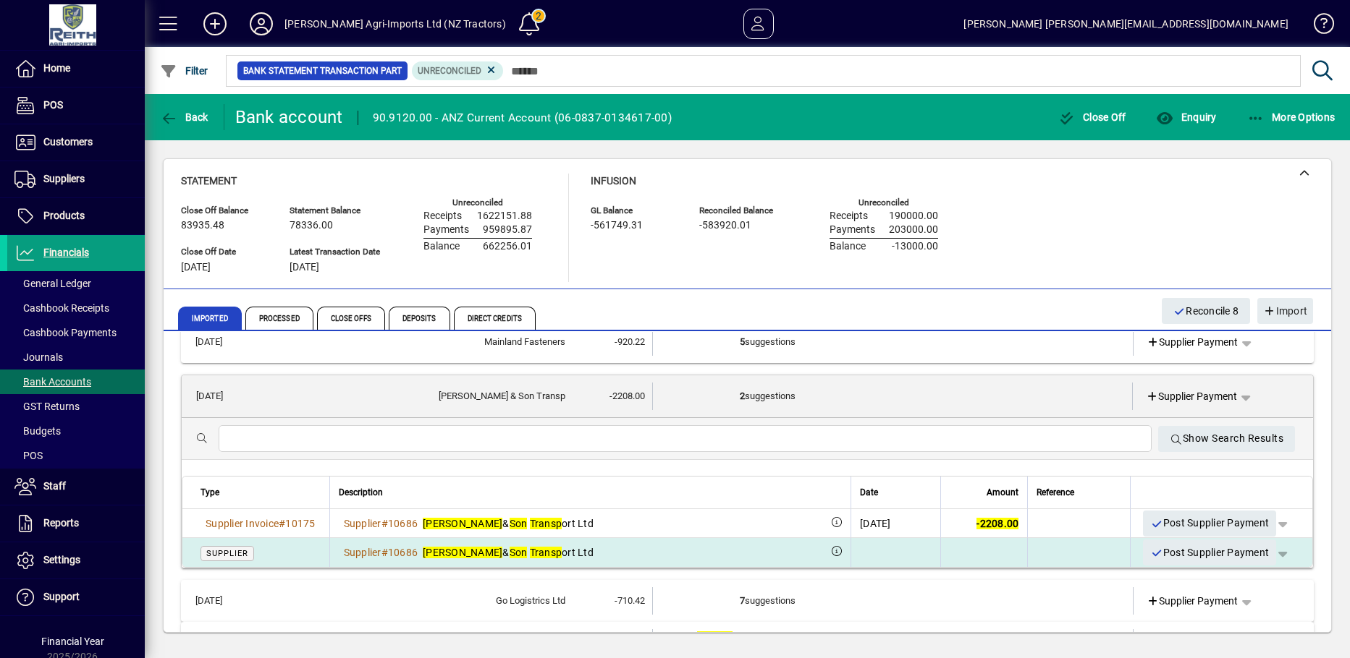
click at [1150, 554] on icon "button" at bounding box center [1156, 554] width 13 height 10
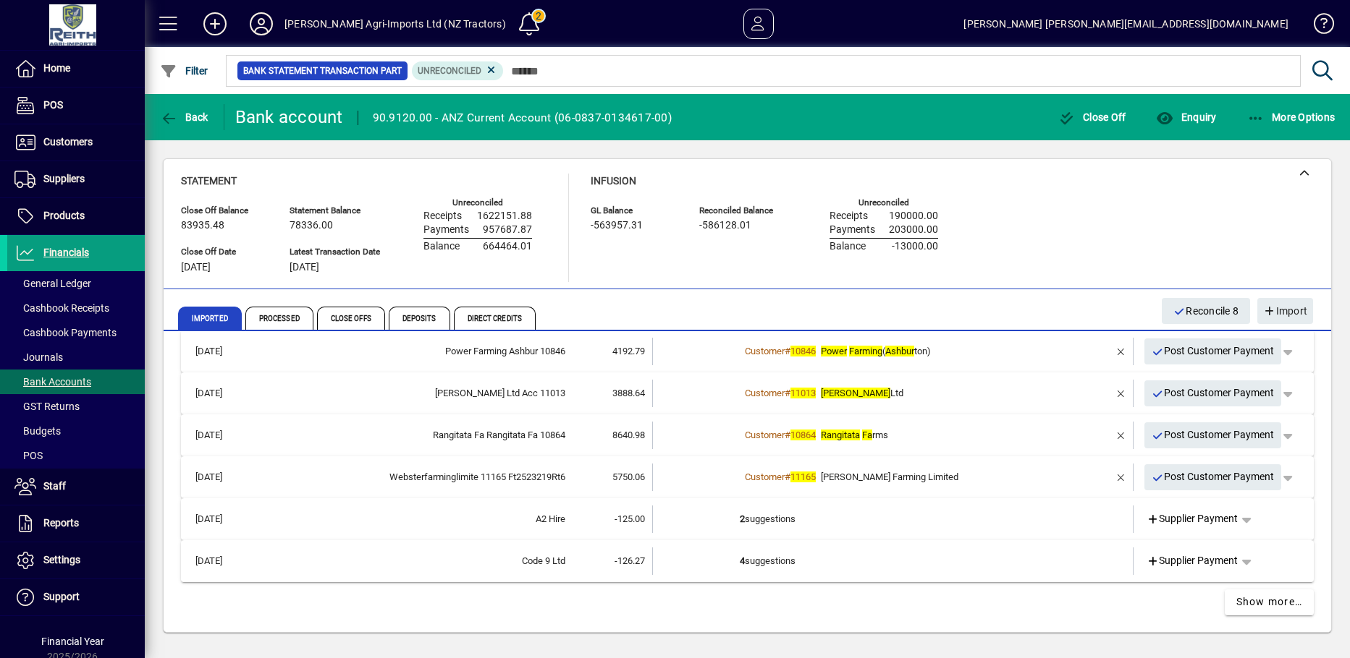
scroll to position [743, 0]
click at [749, 517] on td "2 suggestions" at bounding box center [894, 517] width 309 height 27
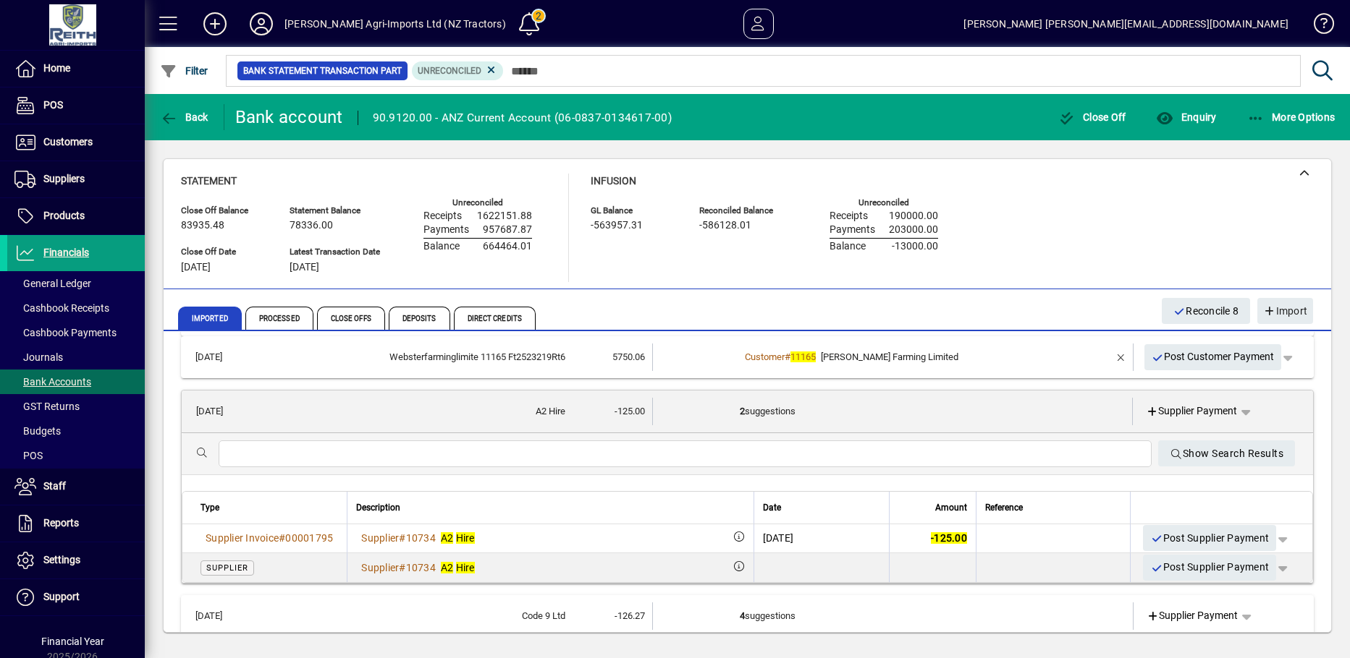
scroll to position [918, 0]
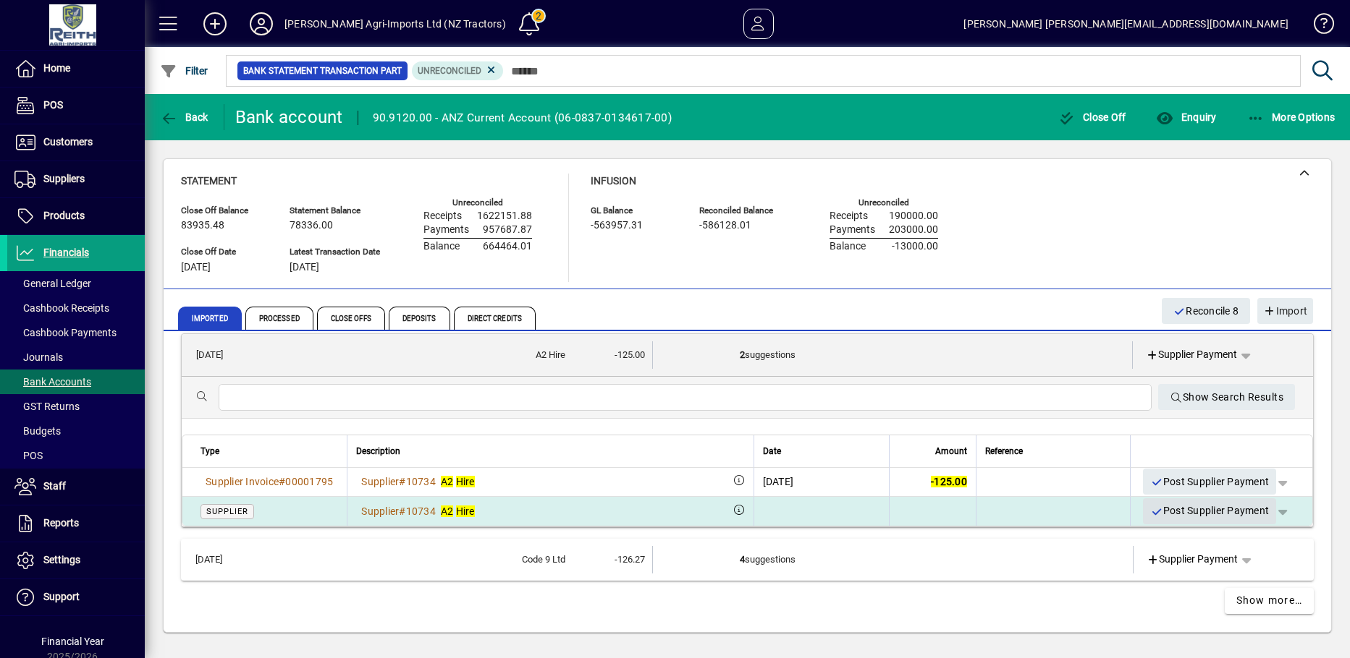
click at [1150, 505] on span "Post Supplier Payment" at bounding box center [1209, 511] width 119 height 24
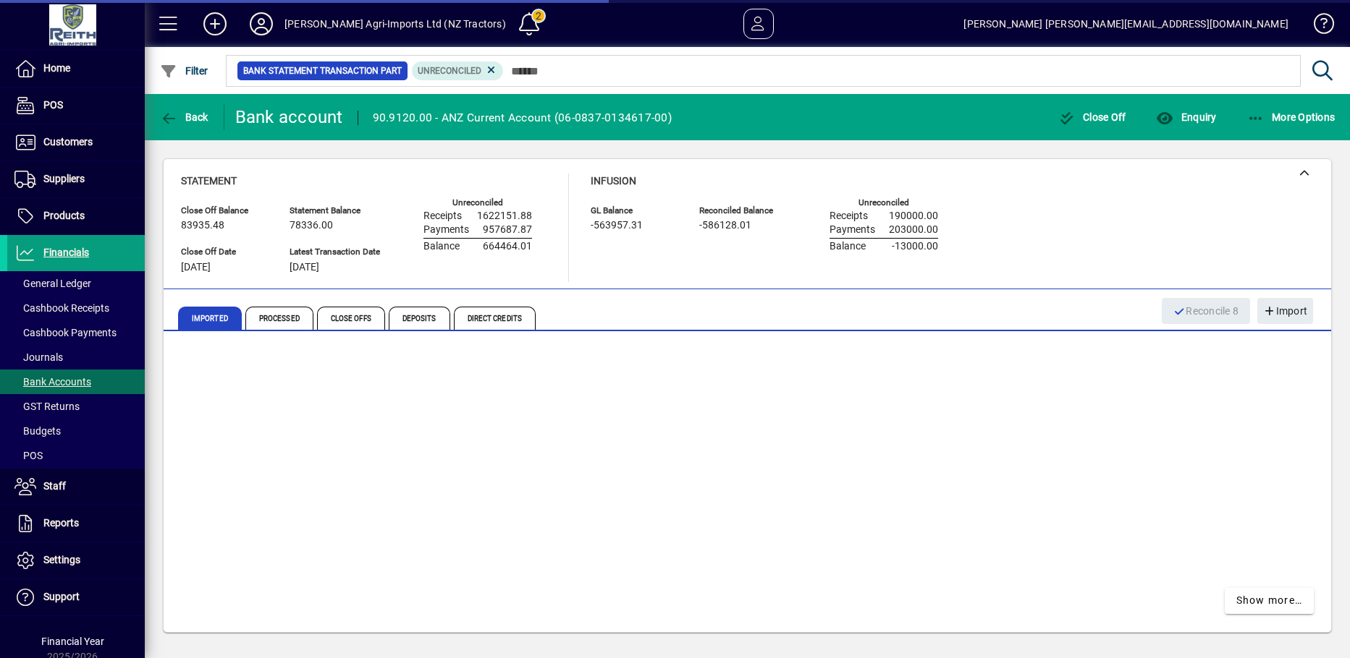
scroll to position [701, 0]
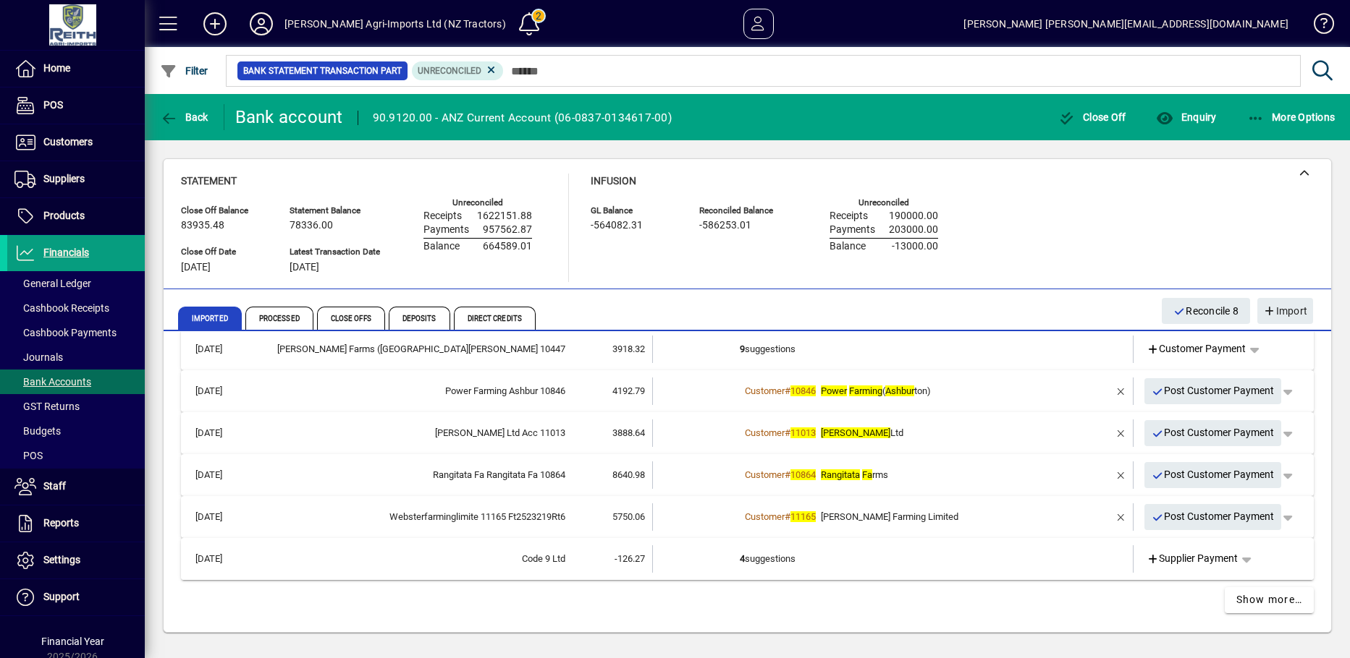
click at [745, 561] on td "4 suggestions" at bounding box center [894, 559] width 309 height 27
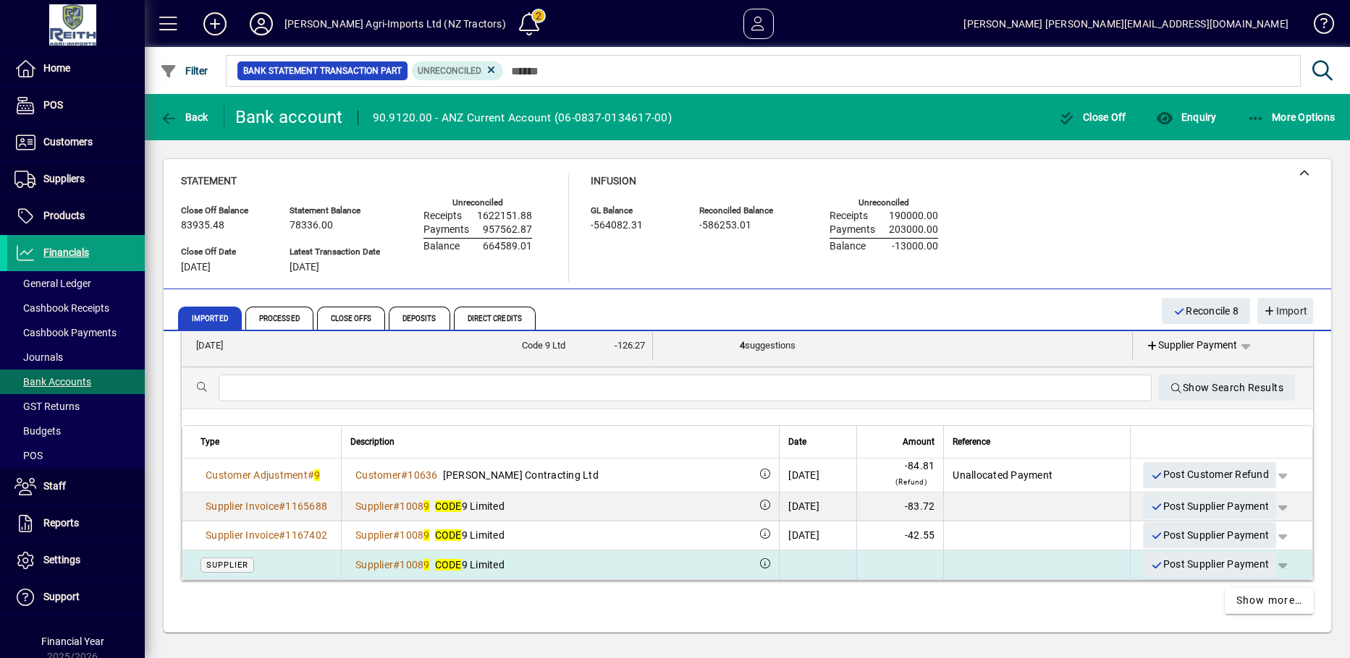
click at [502, 562] on span "CODE 9 Limited" at bounding box center [469, 565] width 69 height 12
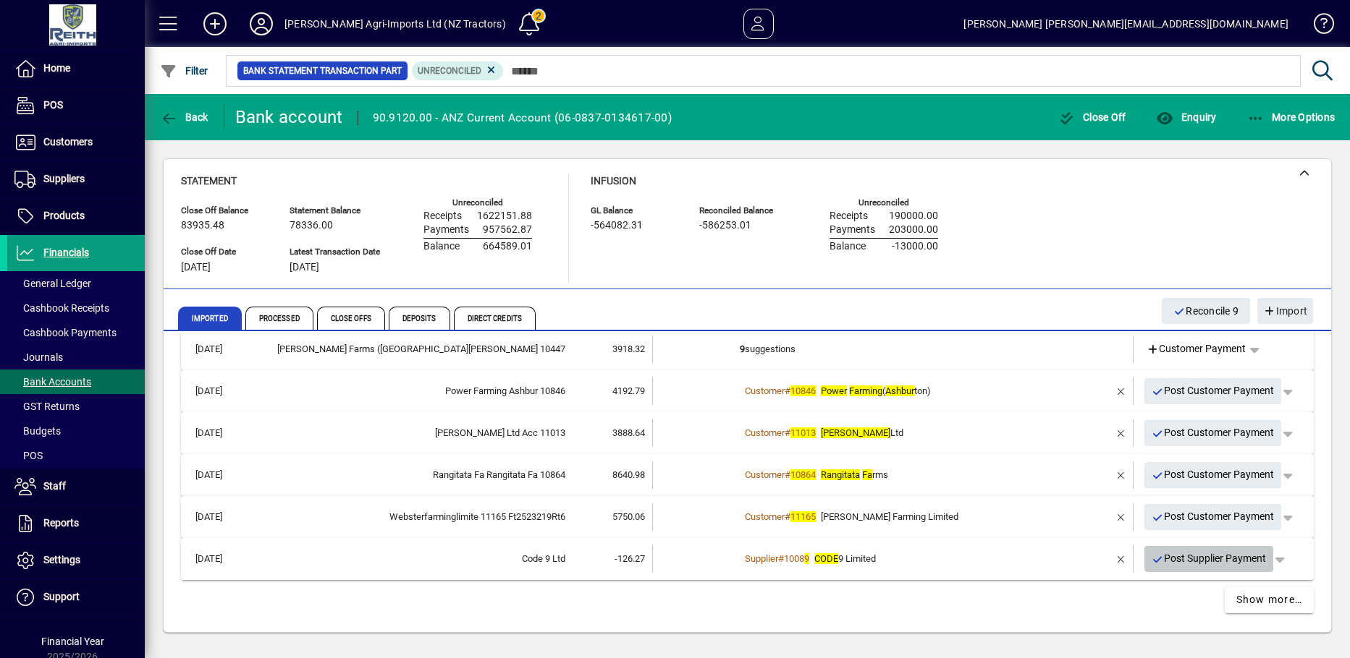
click at [1151, 562] on icon "button" at bounding box center [1157, 560] width 13 height 10
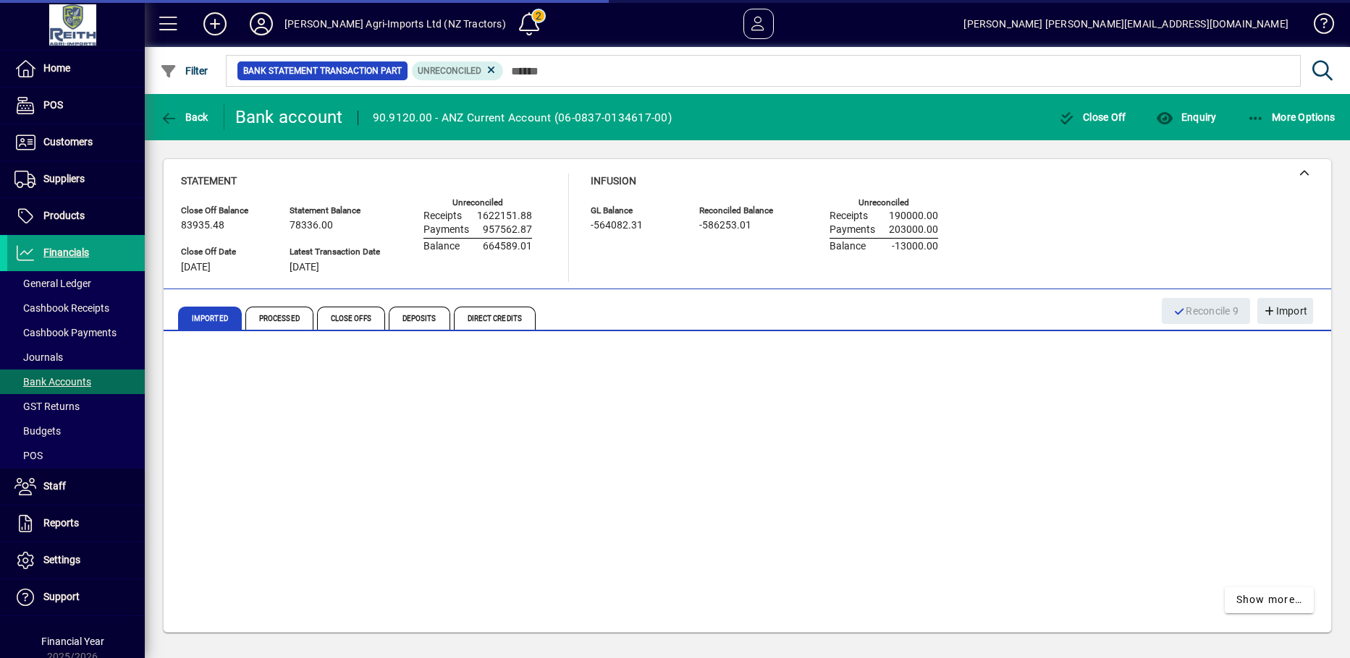
scroll to position [660, 0]
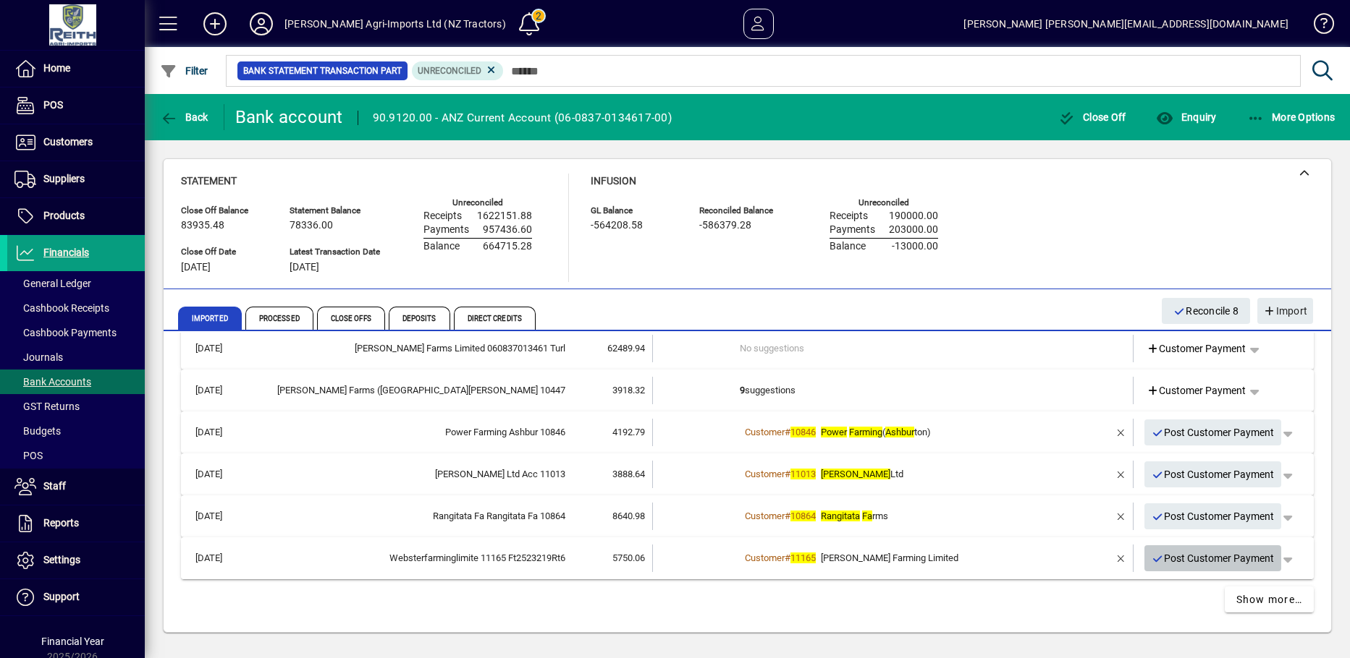
click at [1151, 559] on icon "button" at bounding box center [1157, 559] width 13 height 10
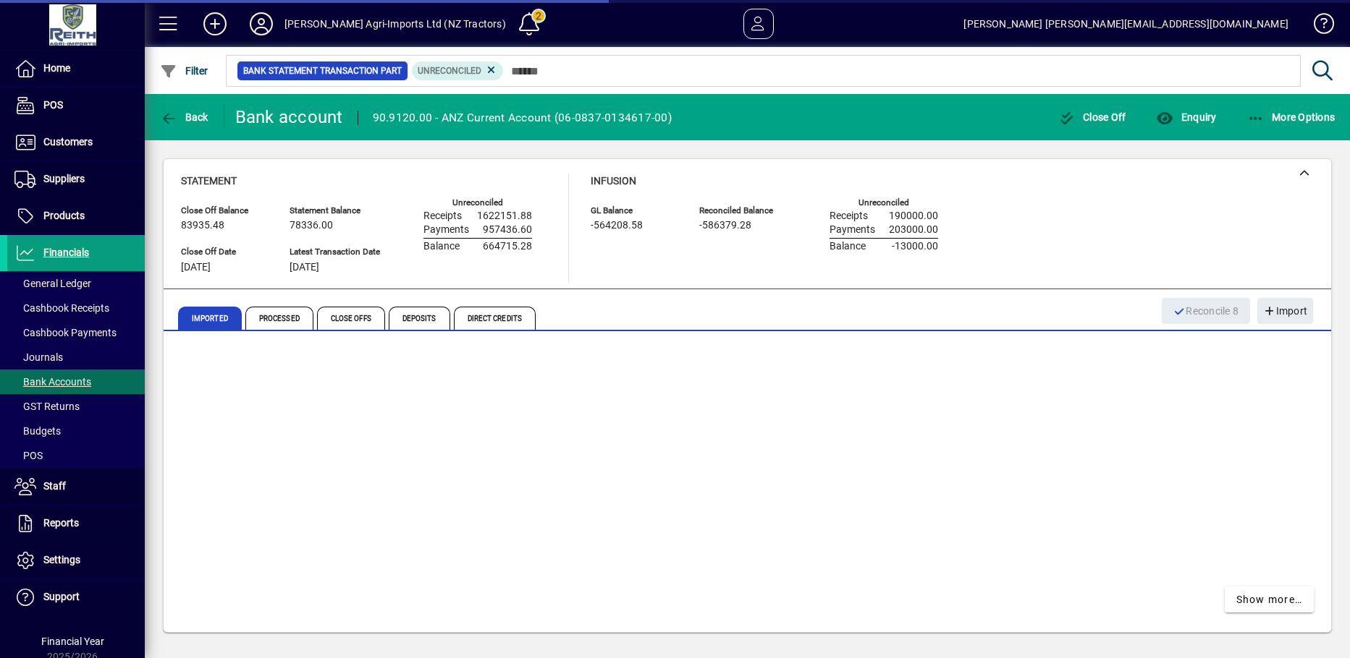
scroll to position [618, 0]
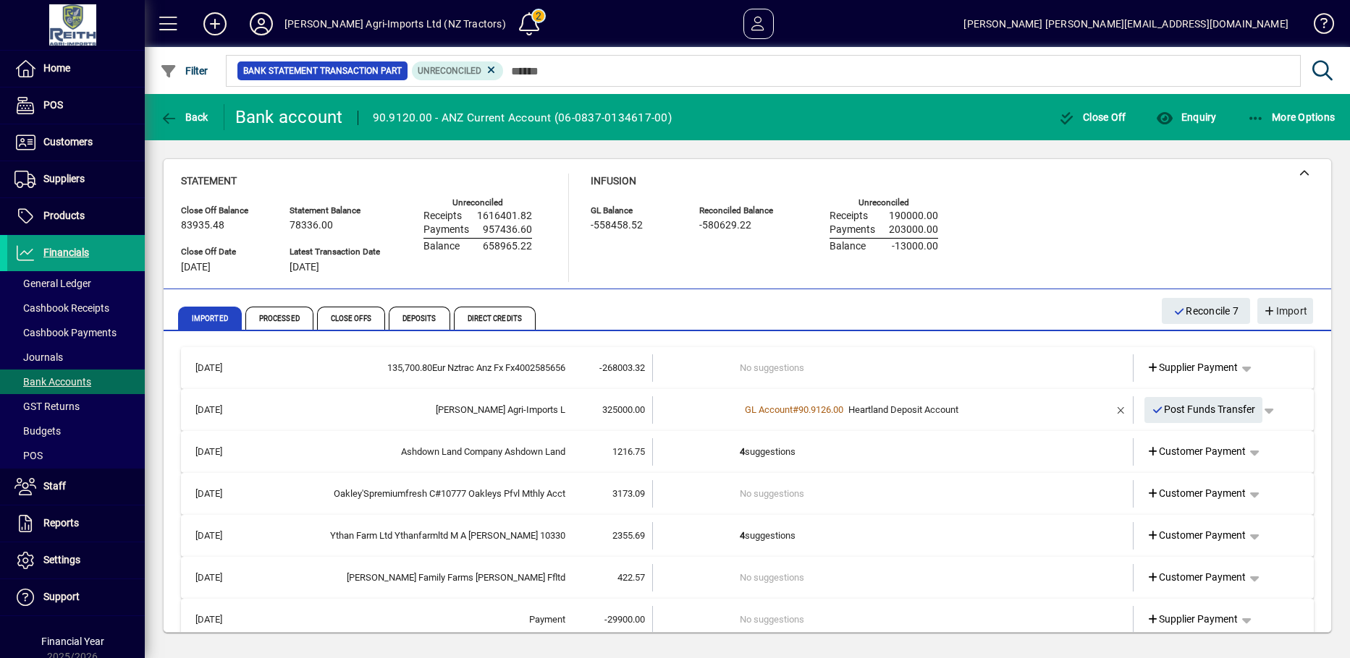
scroll to position [618, 0]
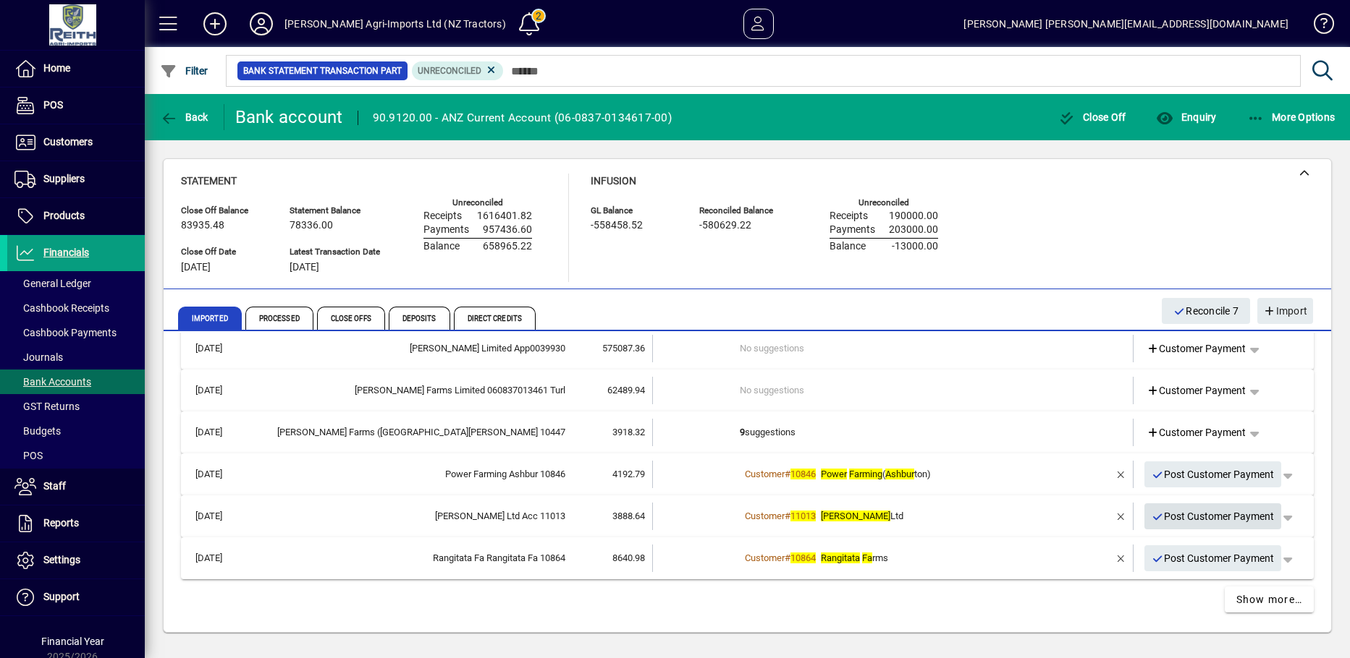
click at [1151, 517] on icon "button" at bounding box center [1157, 517] width 13 height 10
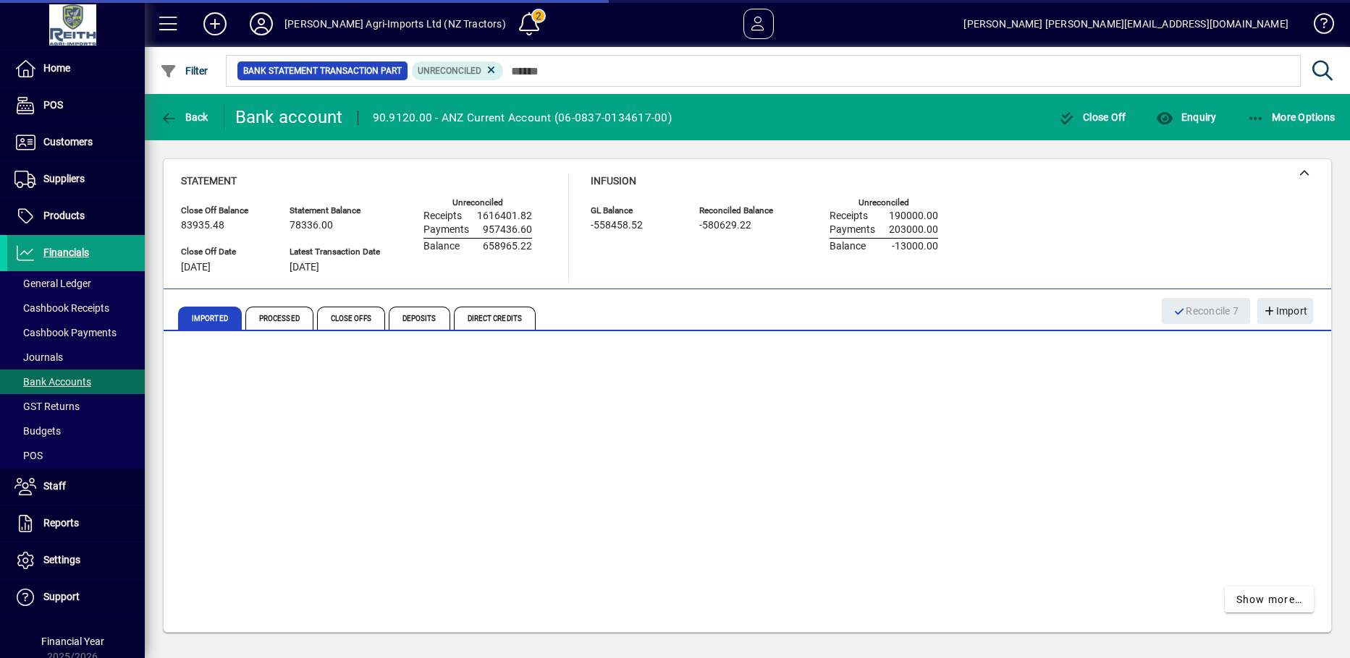
scroll to position [576, 0]
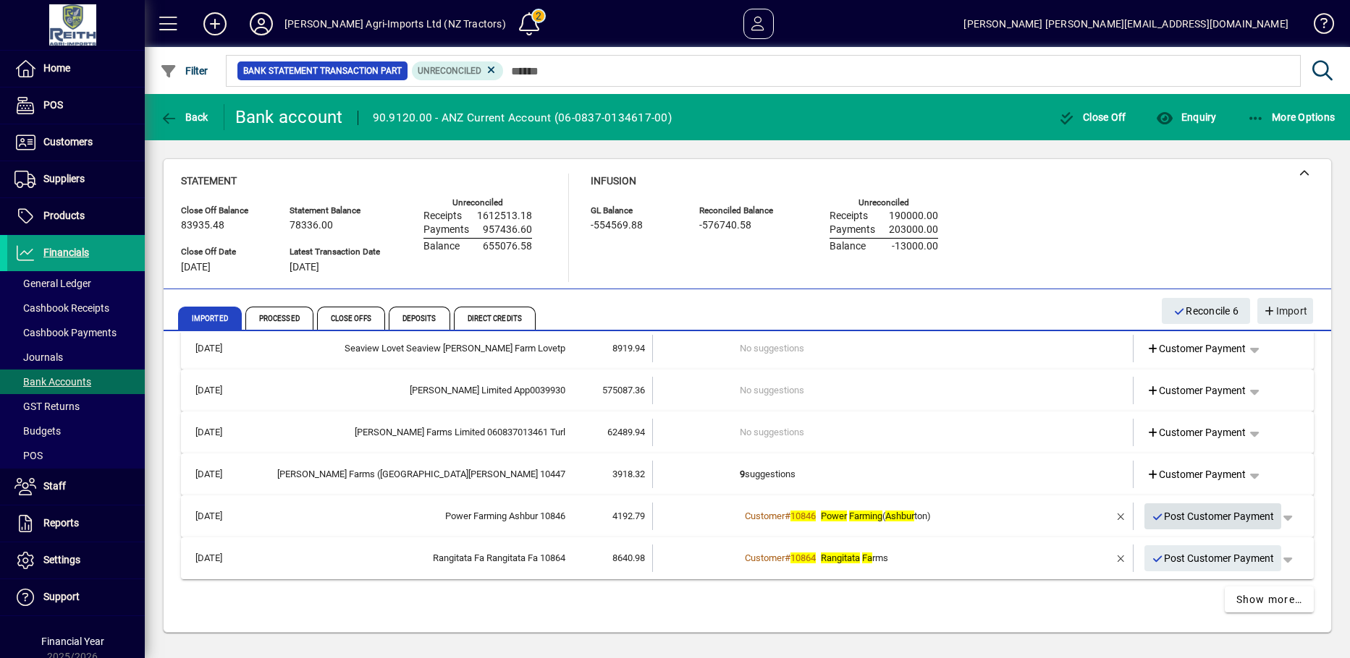
click at [1151, 514] on icon "button" at bounding box center [1157, 517] width 13 height 10
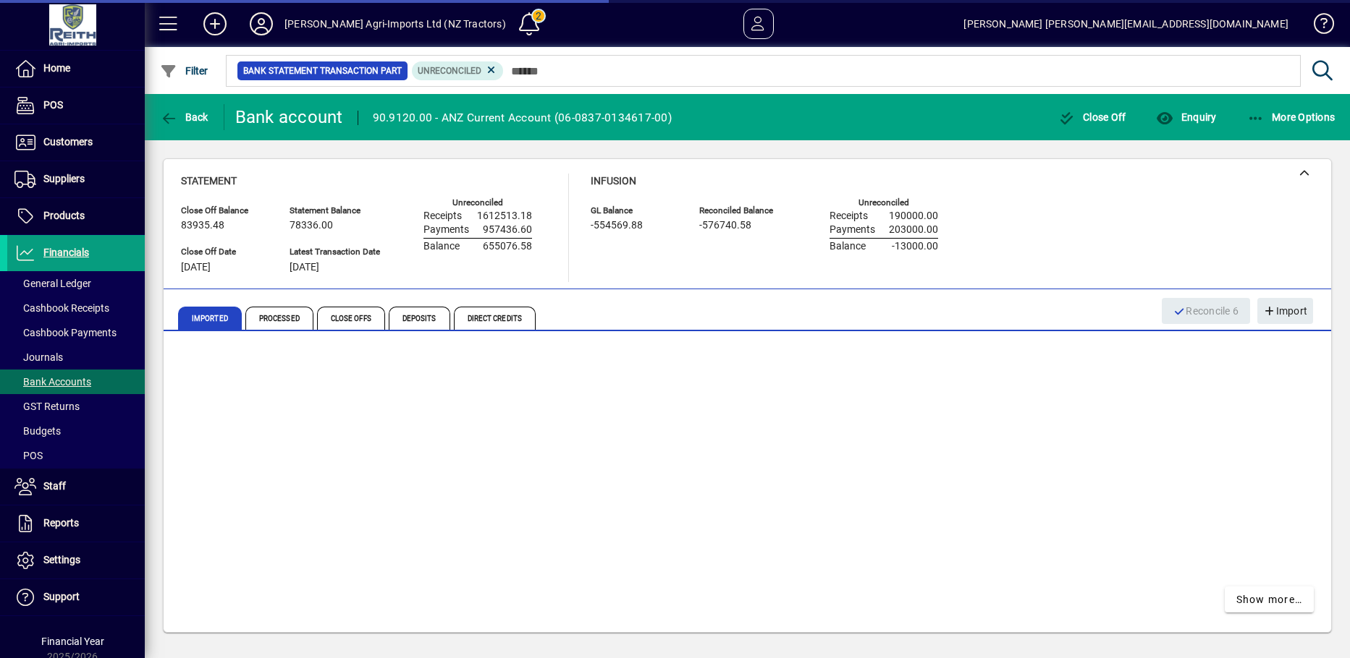
scroll to position [534, 0]
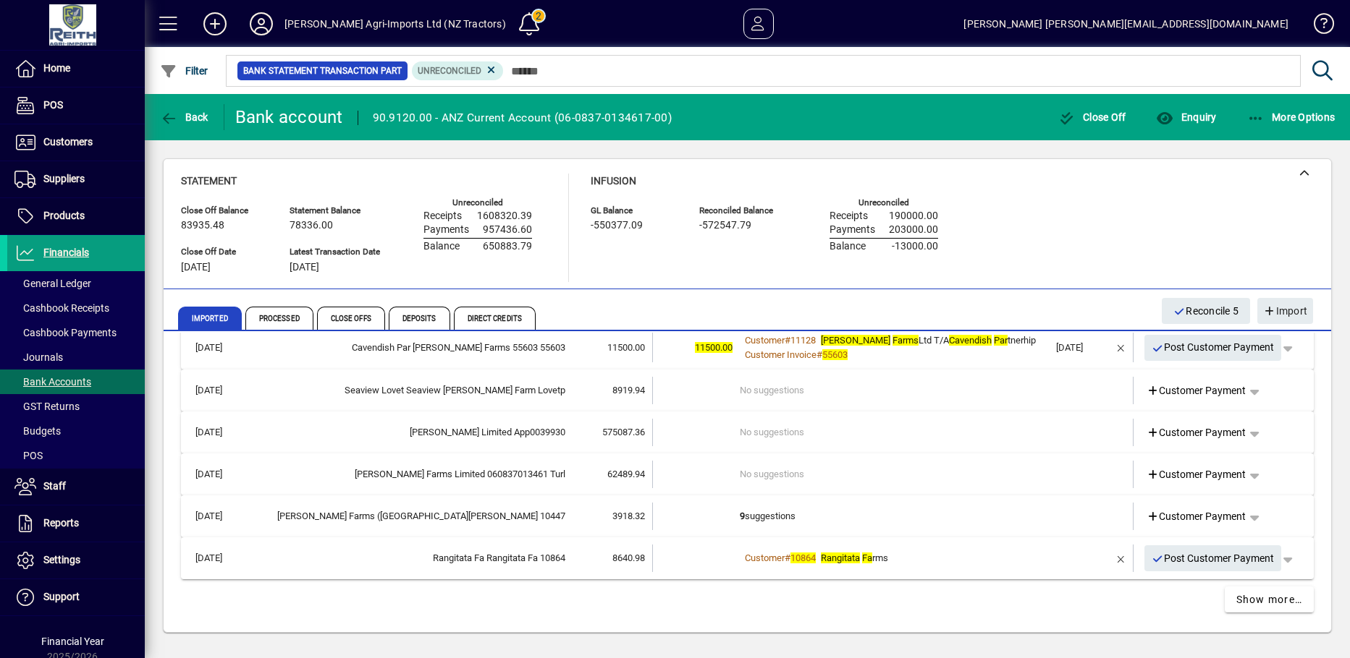
click at [767, 517] on td "9 suggestions" at bounding box center [894, 516] width 309 height 27
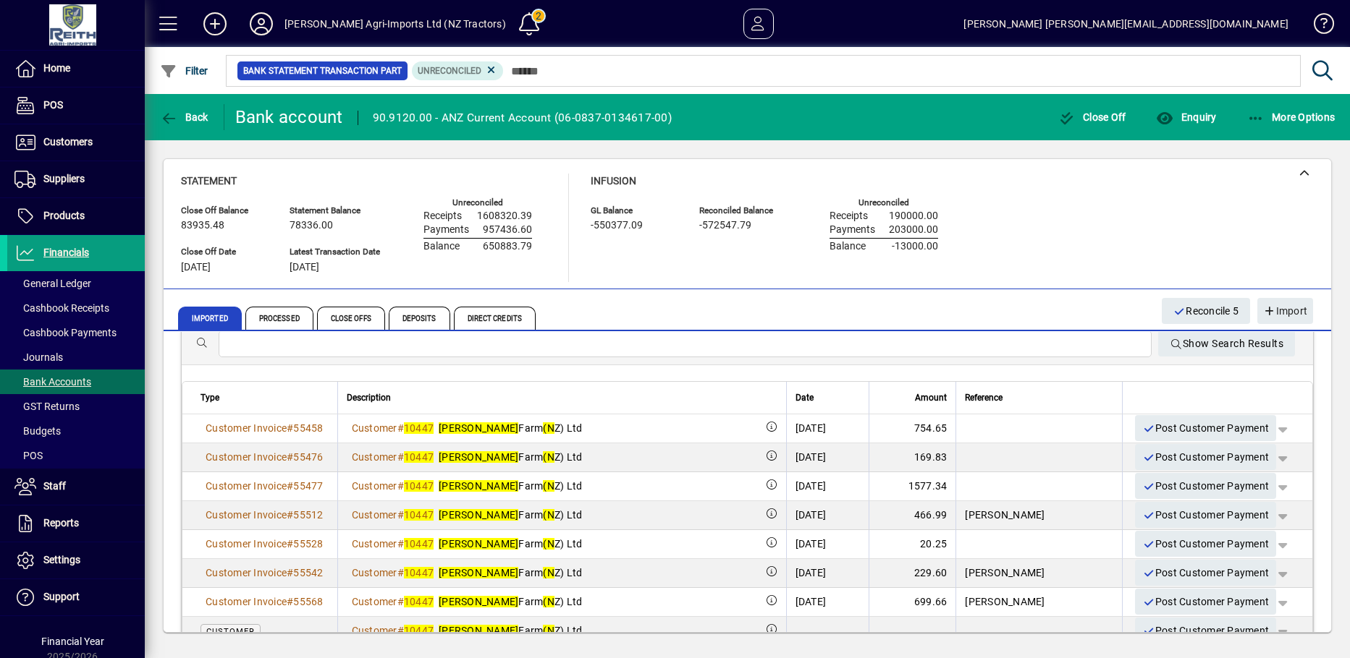
scroll to position [896, 0]
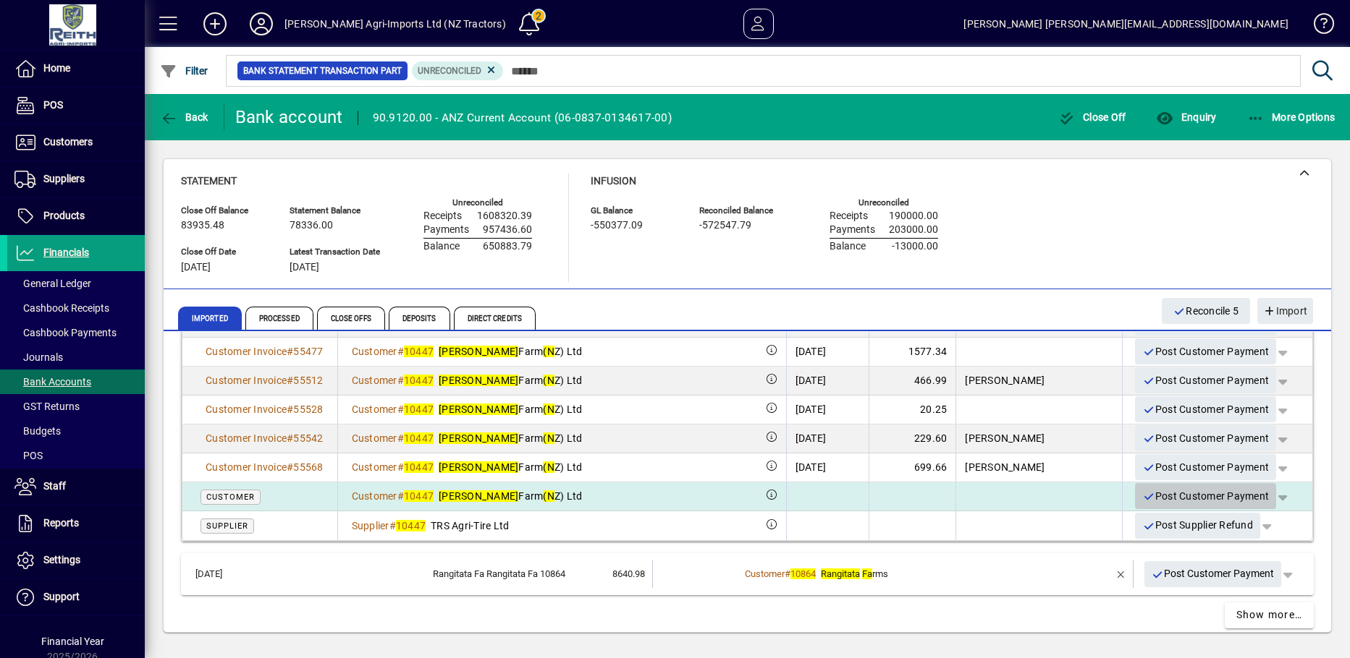
click at [1142, 496] on icon "button" at bounding box center [1148, 497] width 13 height 10
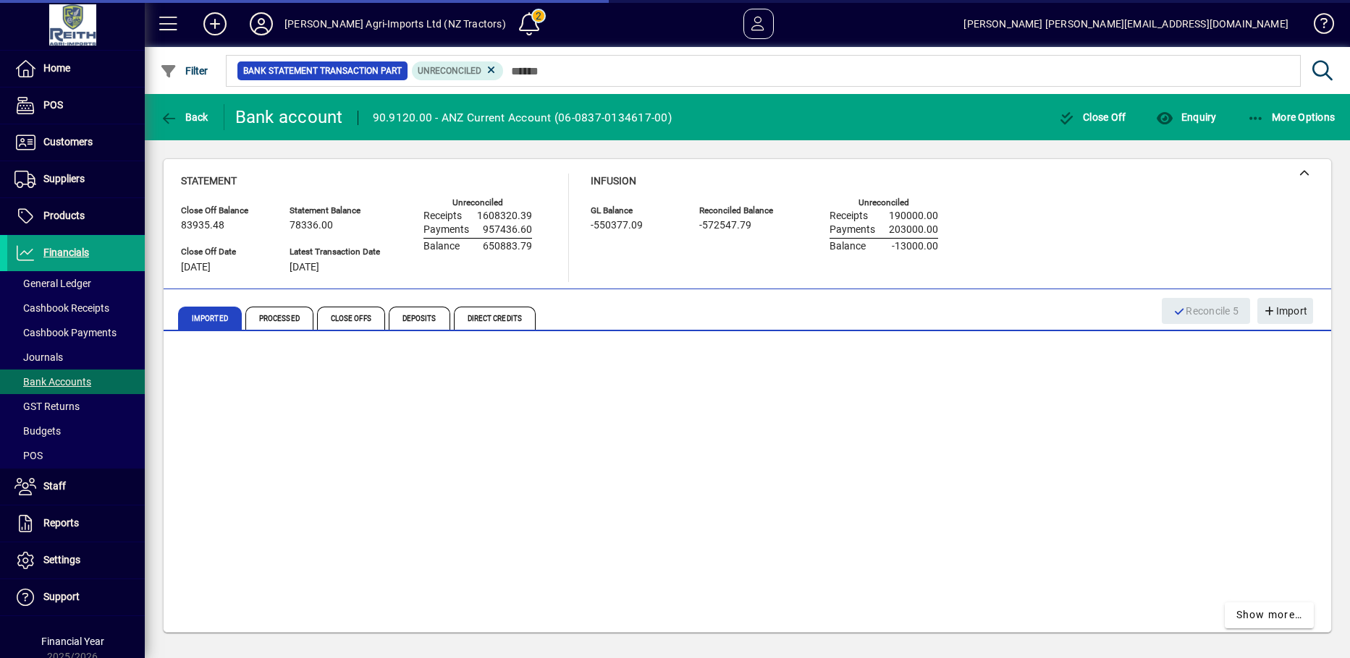
scroll to position [477, 0]
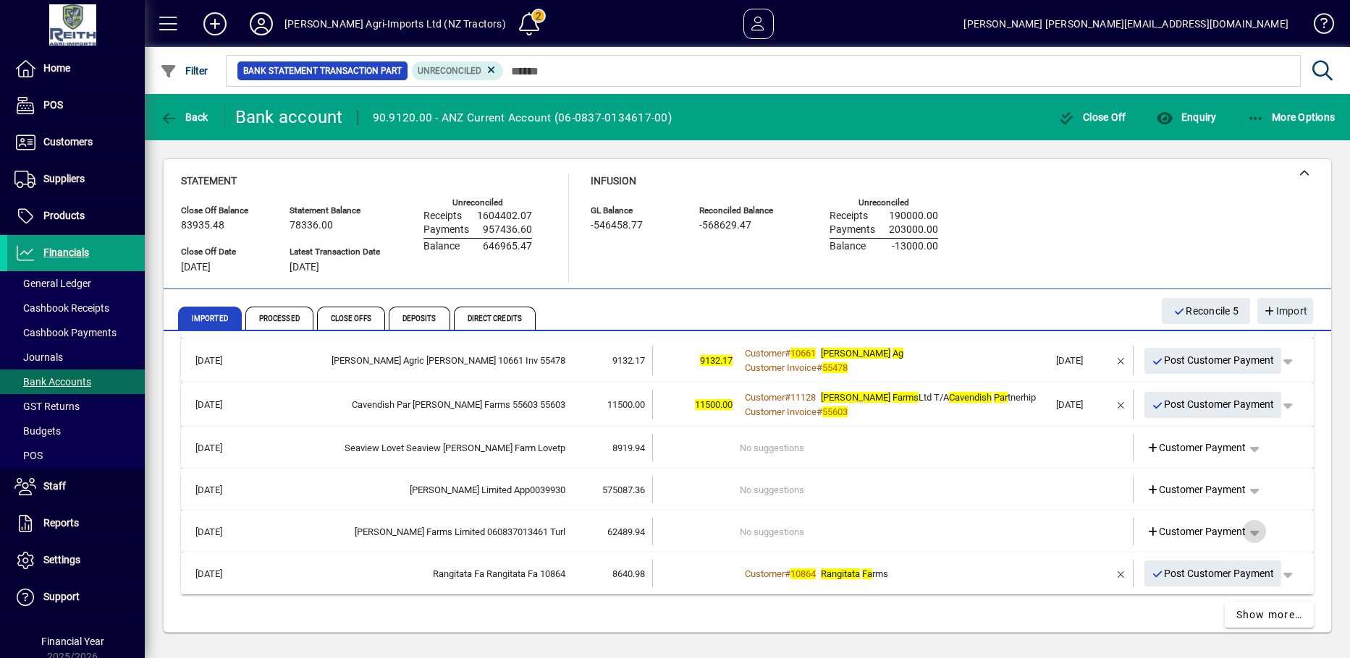
click at [1248, 529] on span "button" at bounding box center [1254, 531] width 35 height 35
click at [1067, 463] on div at bounding box center [675, 329] width 1350 height 658
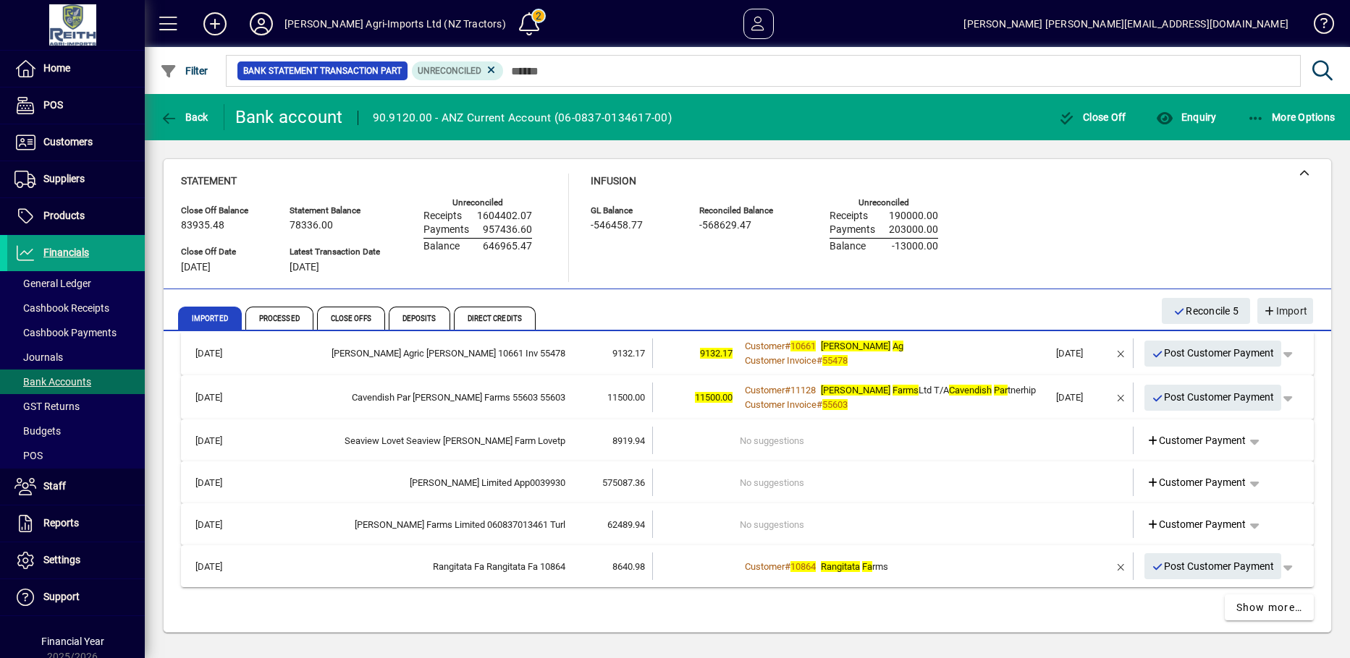
scroll to position [491, 0]
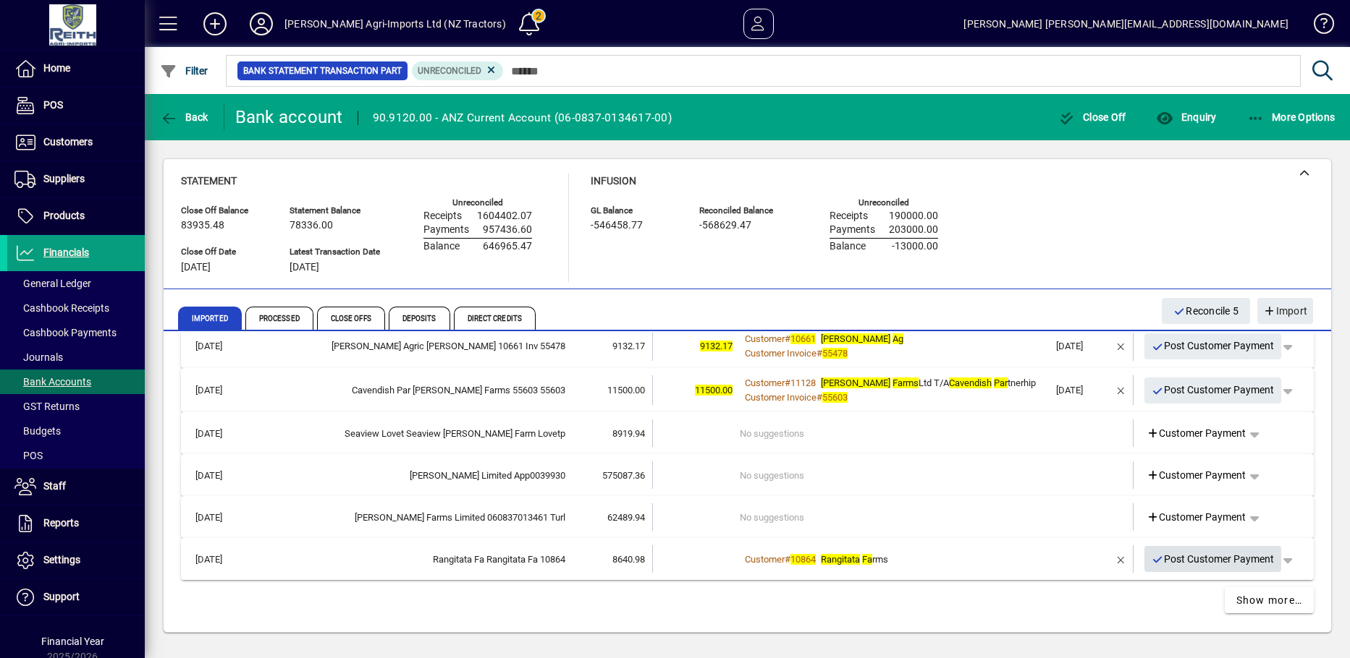
click at [1151, 561] on icon "button" at bounding box center [1157, 560] width 13 height 10
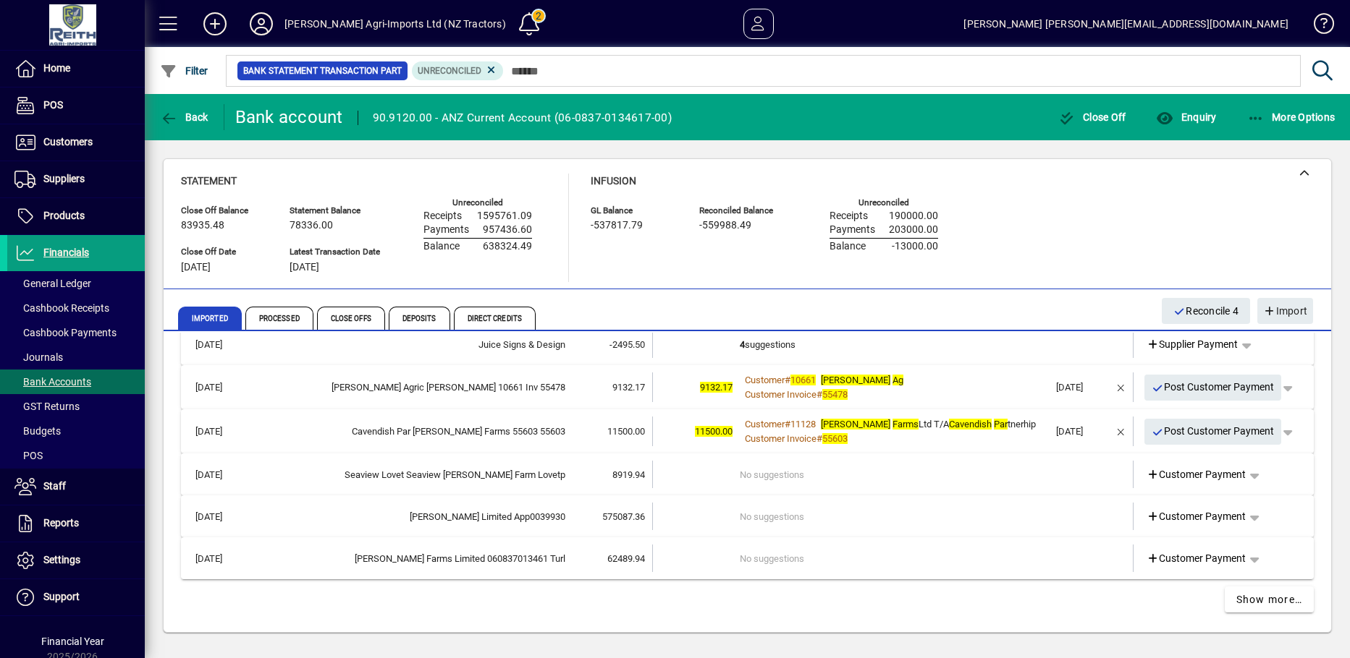
scroll to position [449, 0]
click at [1242, 599] on span "Show more…" at bounding box center [1269, 600] width 67 height 15
click at [740, 343] on b "4" at bounding box center [742, 344] width 5 height 11
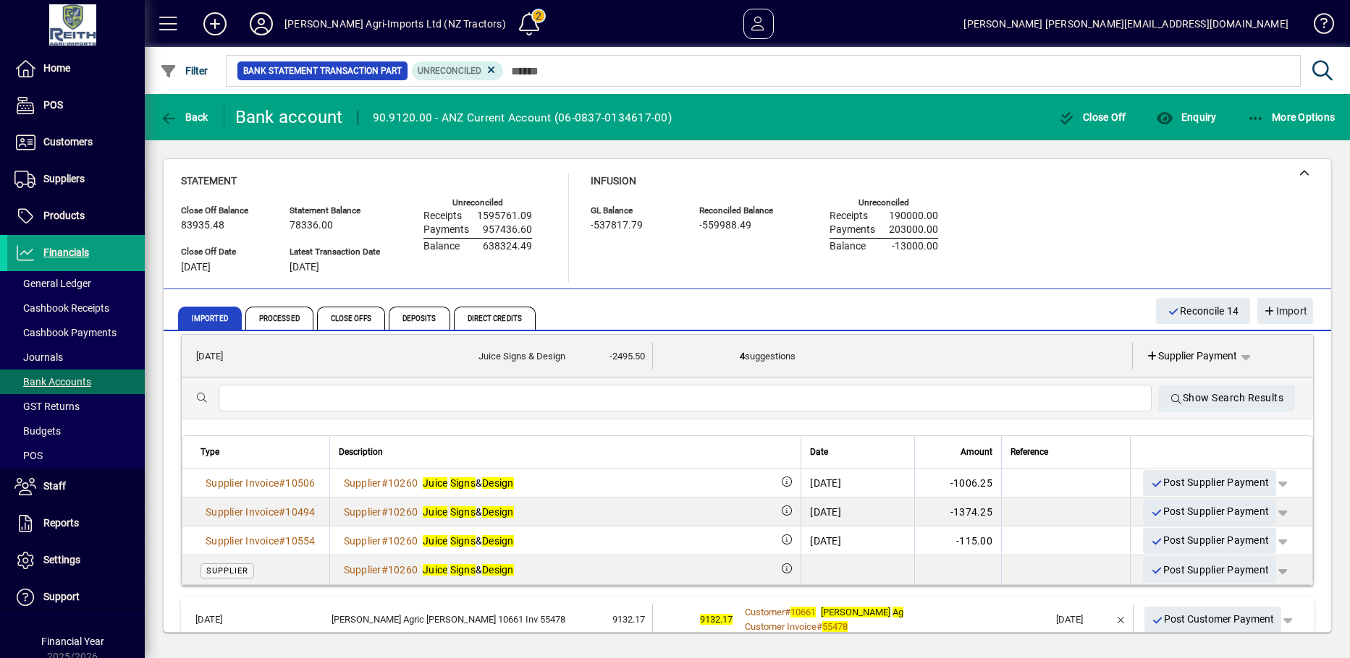
scroll to position [453, 0]
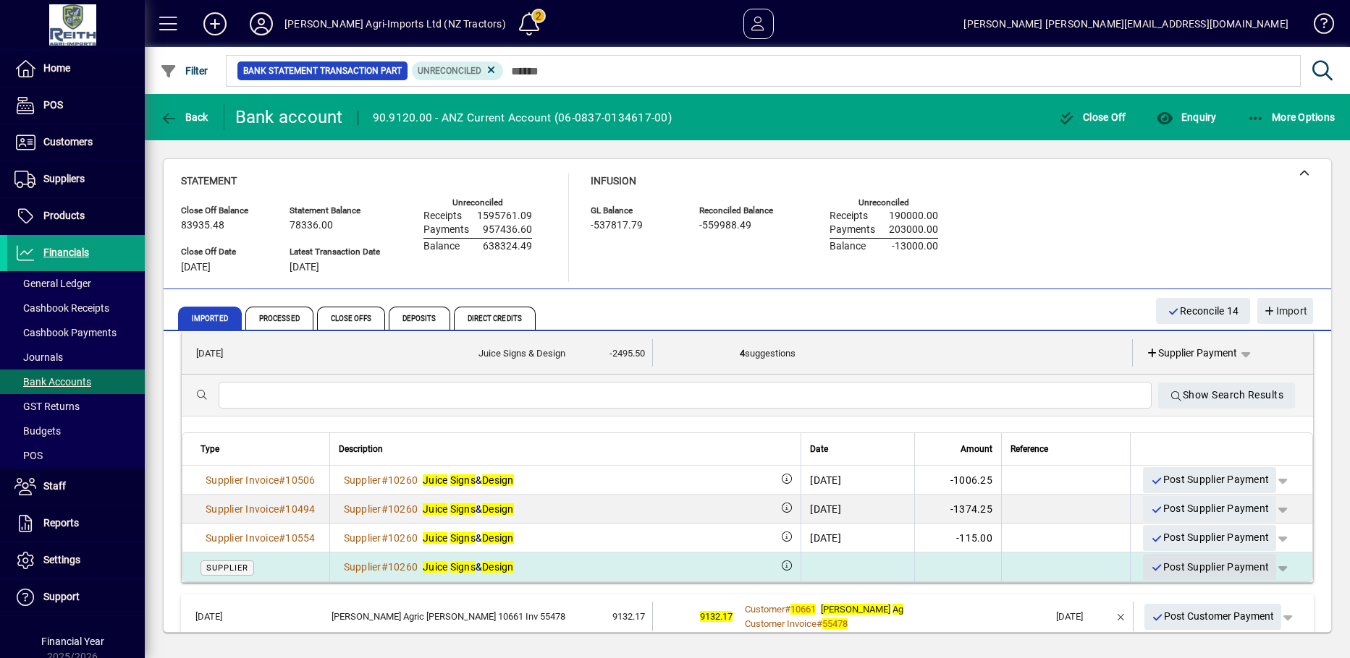
click at [1150, 567] on icon "button" at bounding box center [1156, 568] width 13 height 10
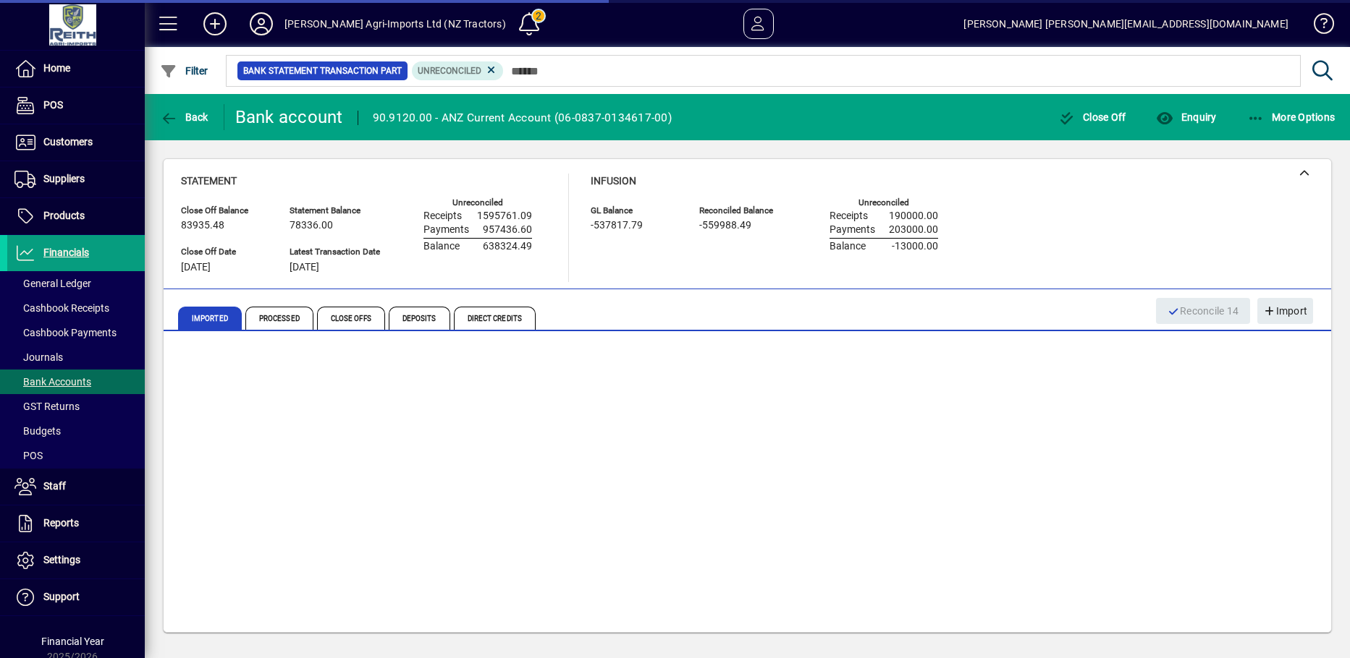
scroll to position [179, 0]
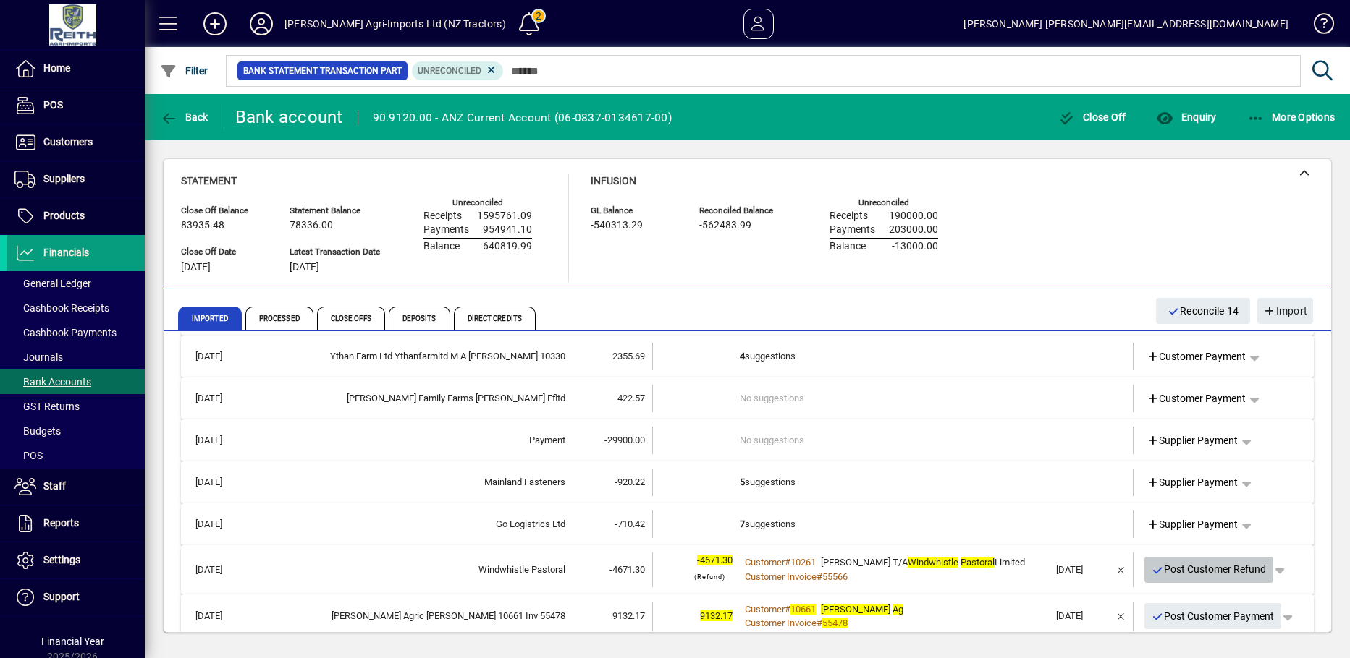
click at [1151, 567] on icon "button" at bounding box center [1157, 571] width 13 height 10
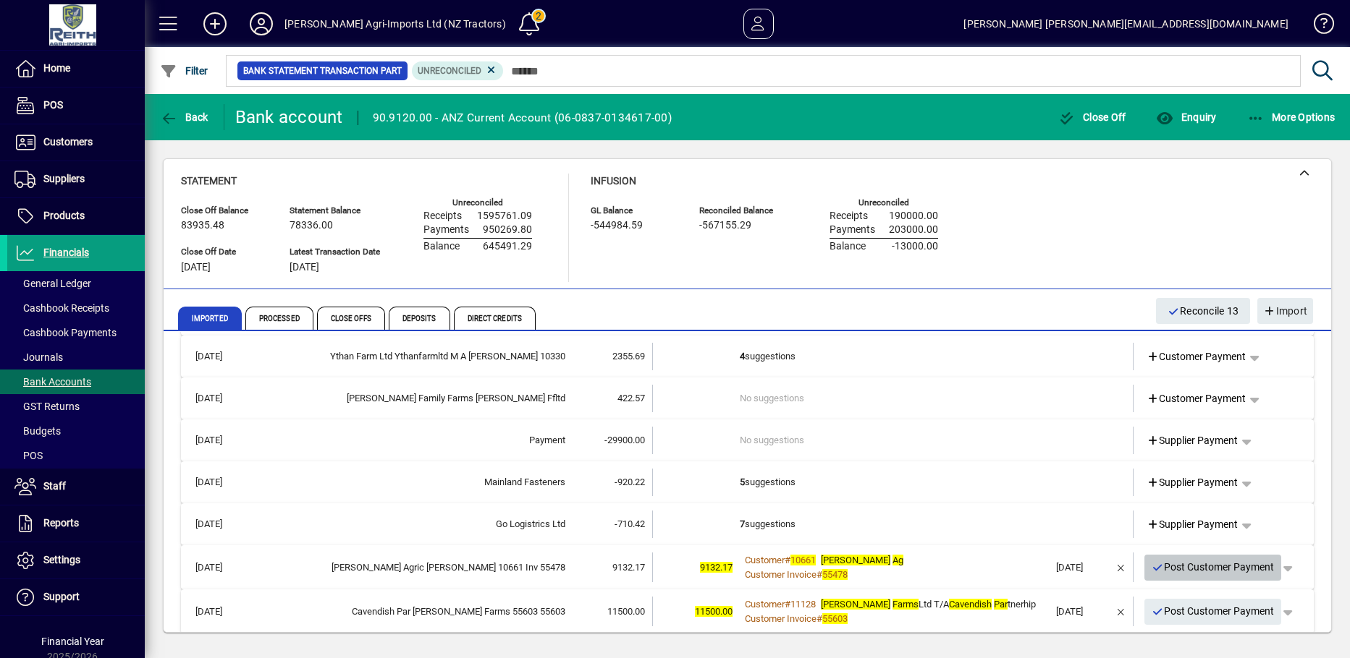
click at [1151, 567] on icon "button" at bounding box center [1157, 568] width 13 height 10
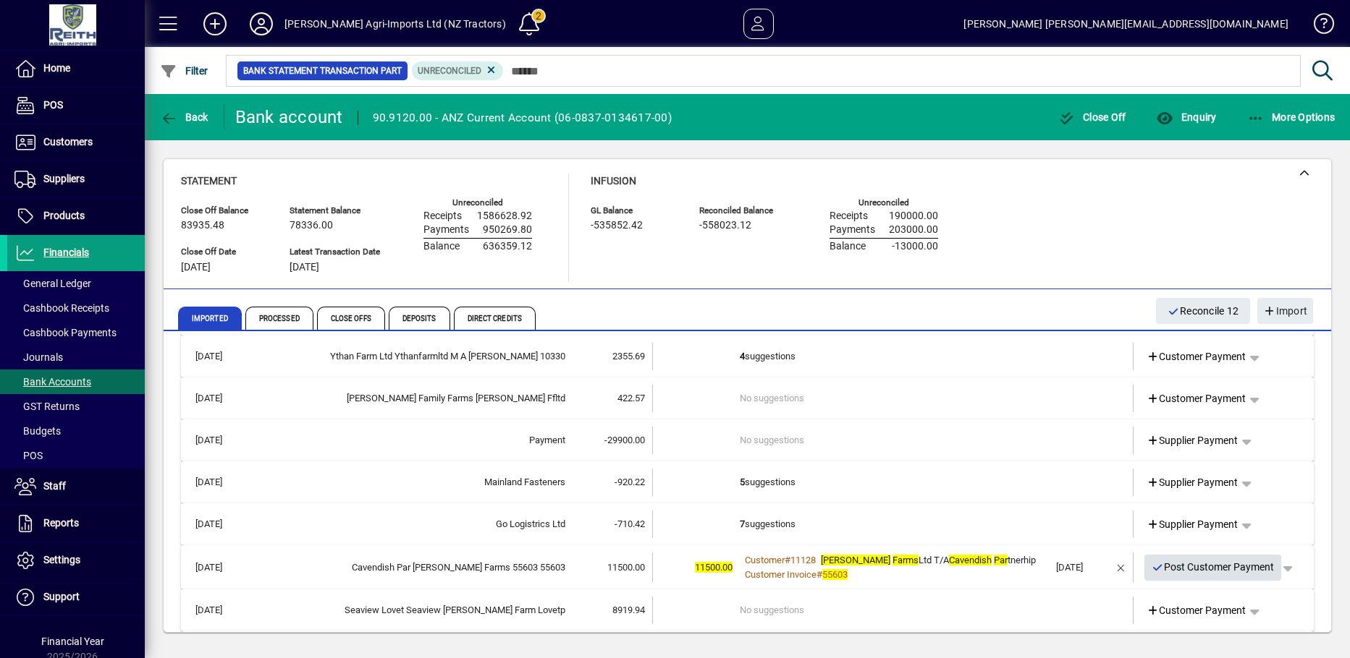
click at [1151, 566] on icon "button" at bounding box center [1157, 568] width 13 height 10
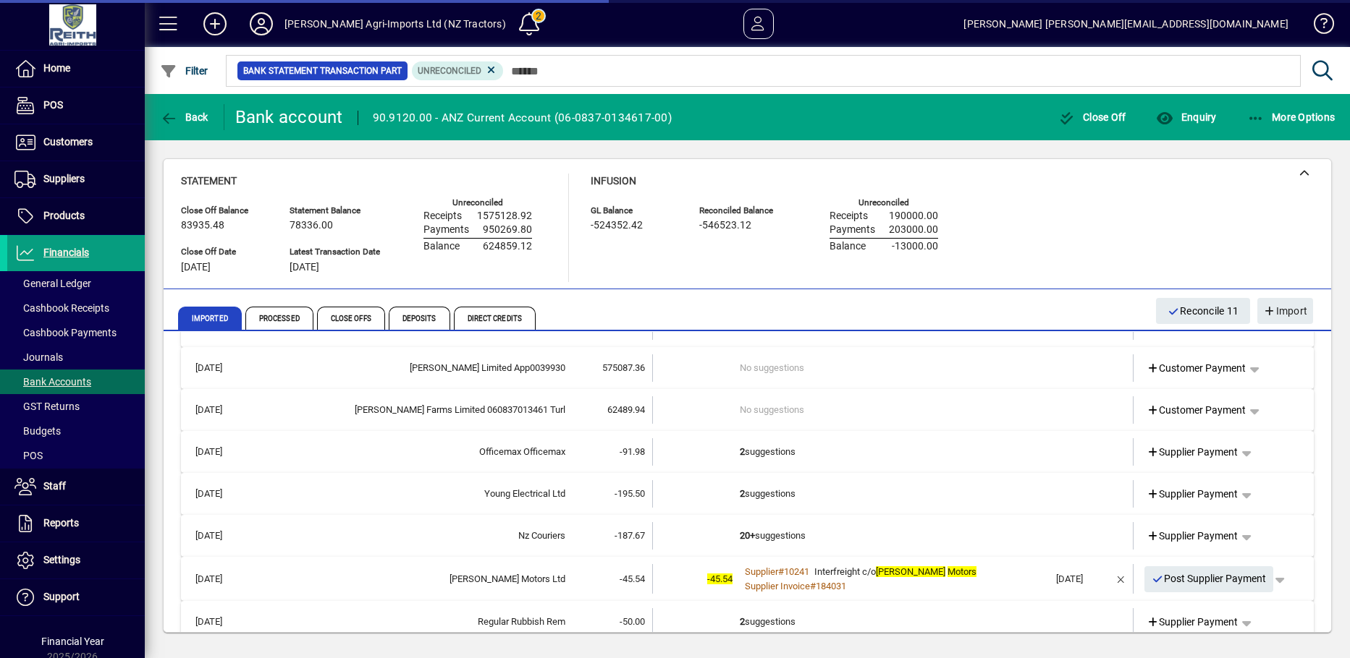
scroll to position [468, 0]
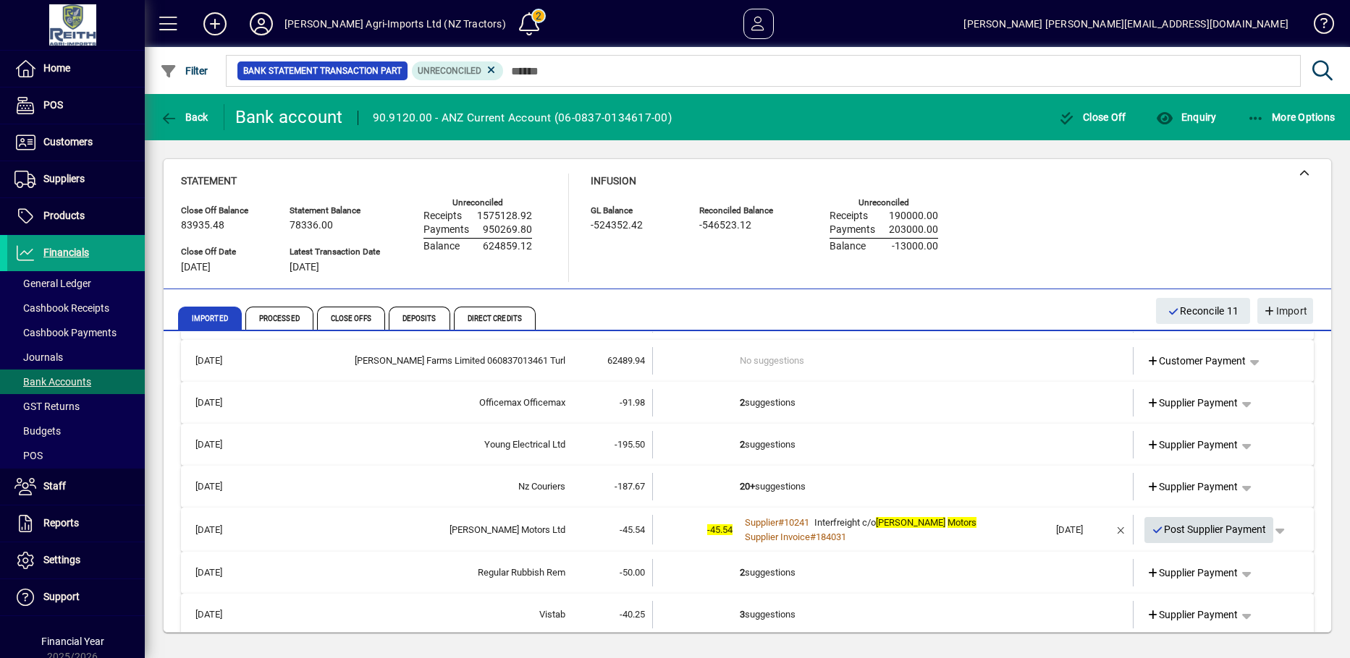
click at [1151, 532] on icon "button" at bounding box center [1157, 530] width 13 height 10
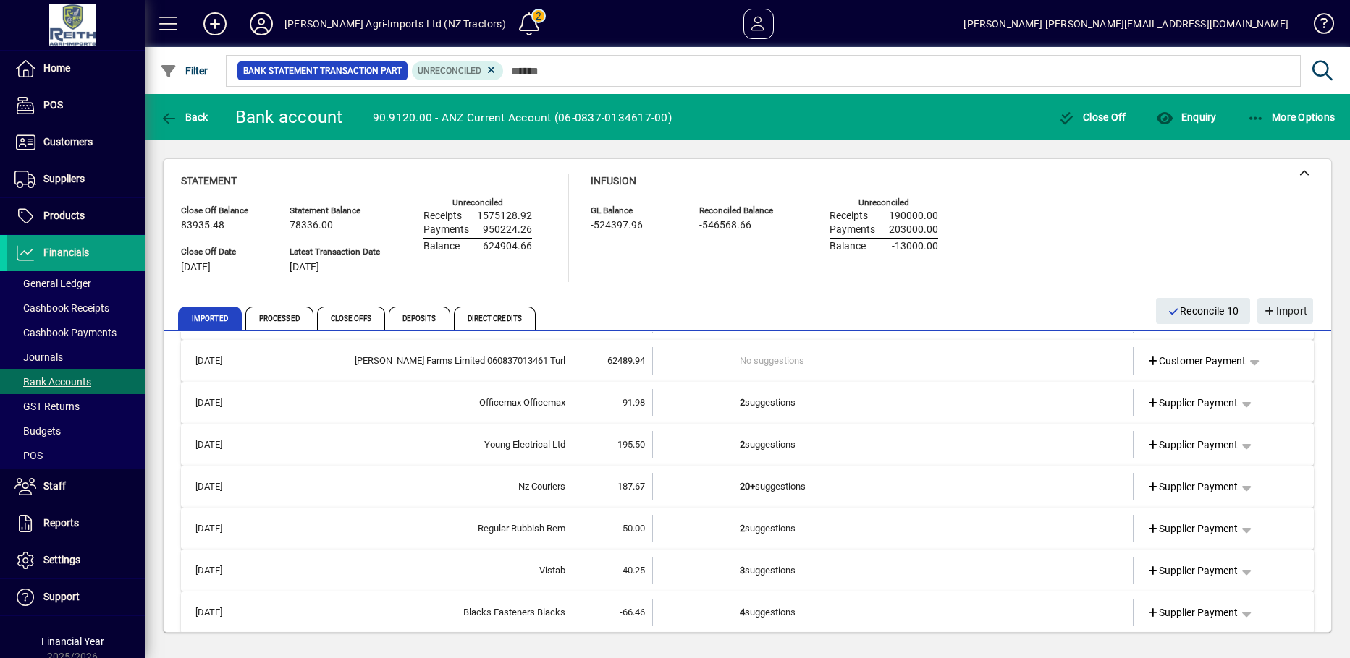
click at [740, 572] on b "3" at bounding box center [742, 570] width 5 height 11
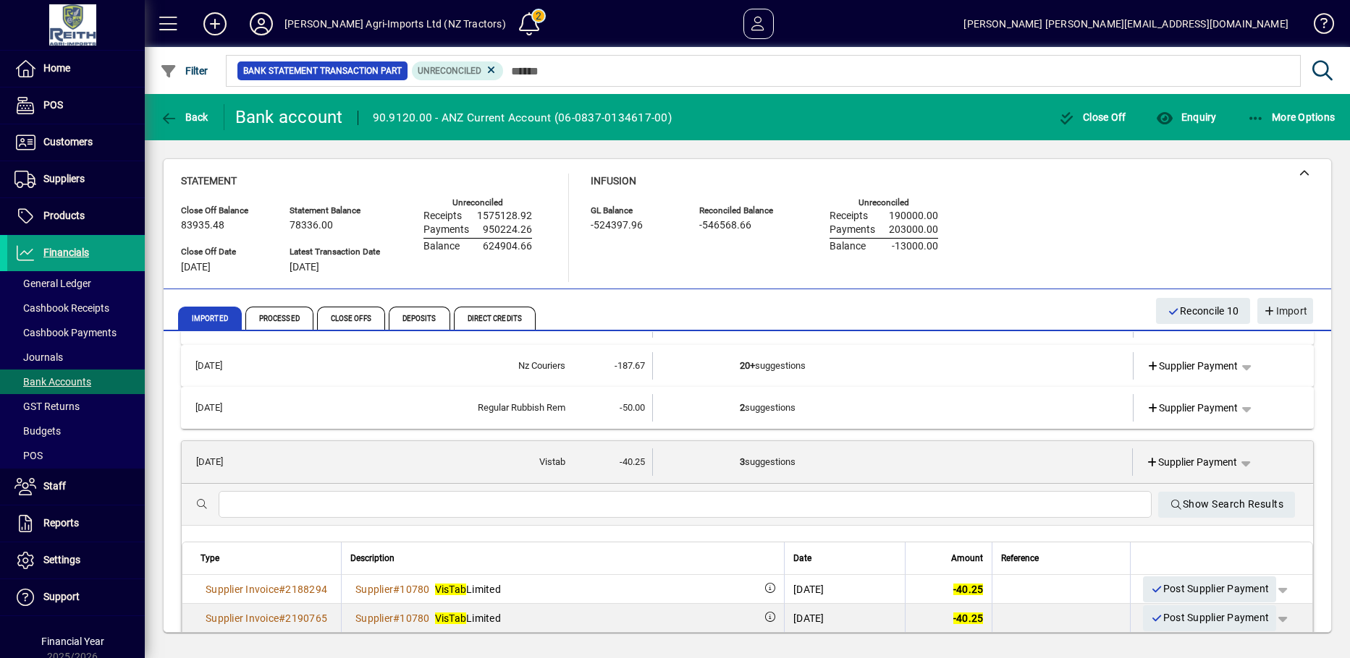
scroll to position [613, 0]
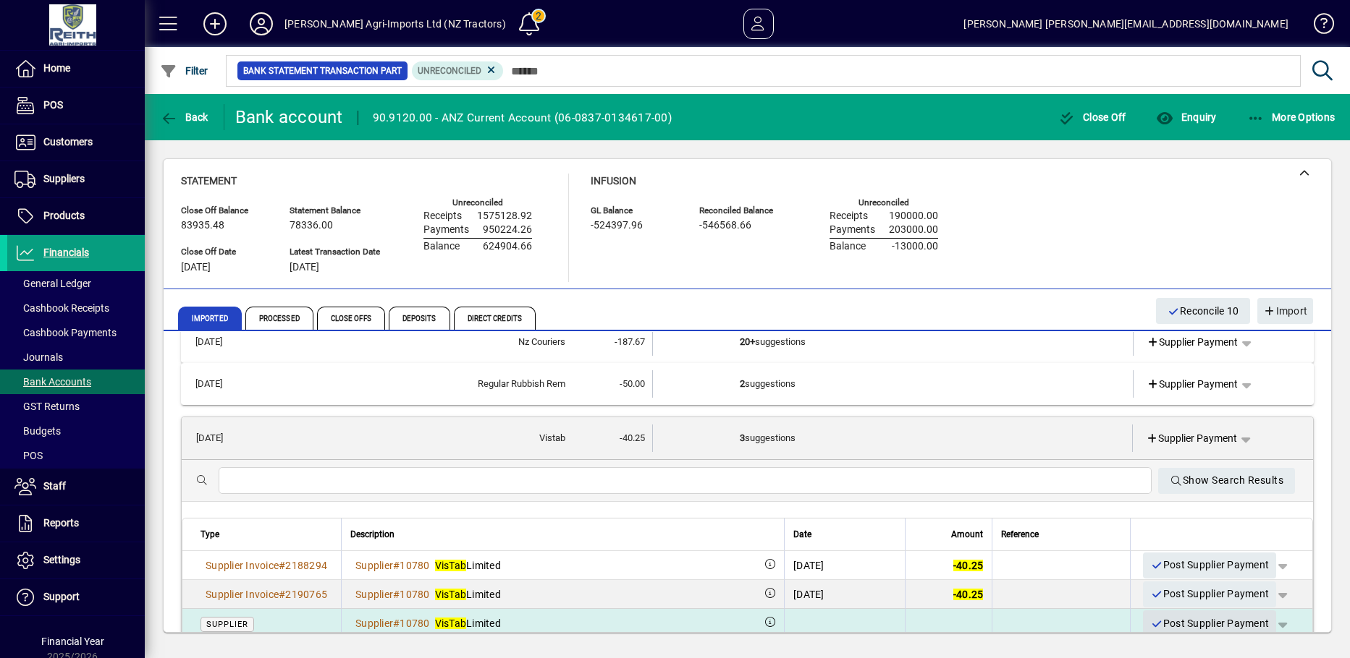
click at [1150, 626] on icon "button" at bounding box center [1156, 624] width 13 height 10
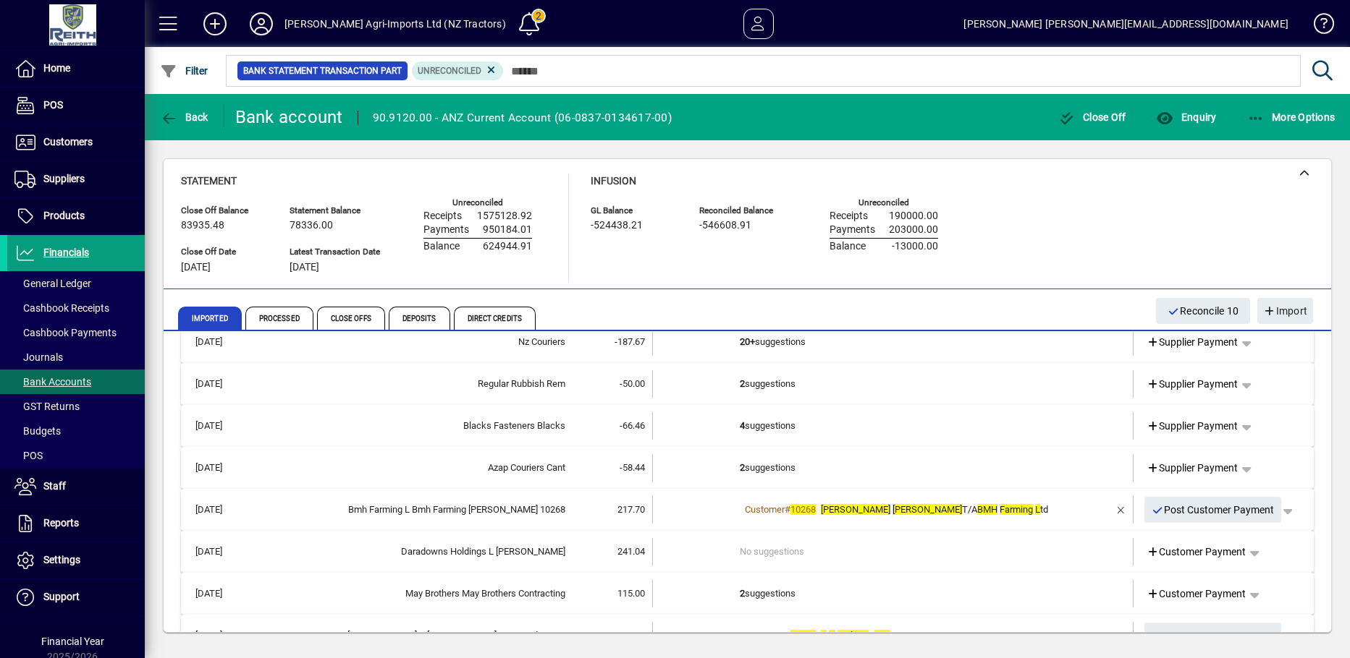
click at [745, 385] on td "2 suggestions" at bounding box center [894, 383] width 309 height 27
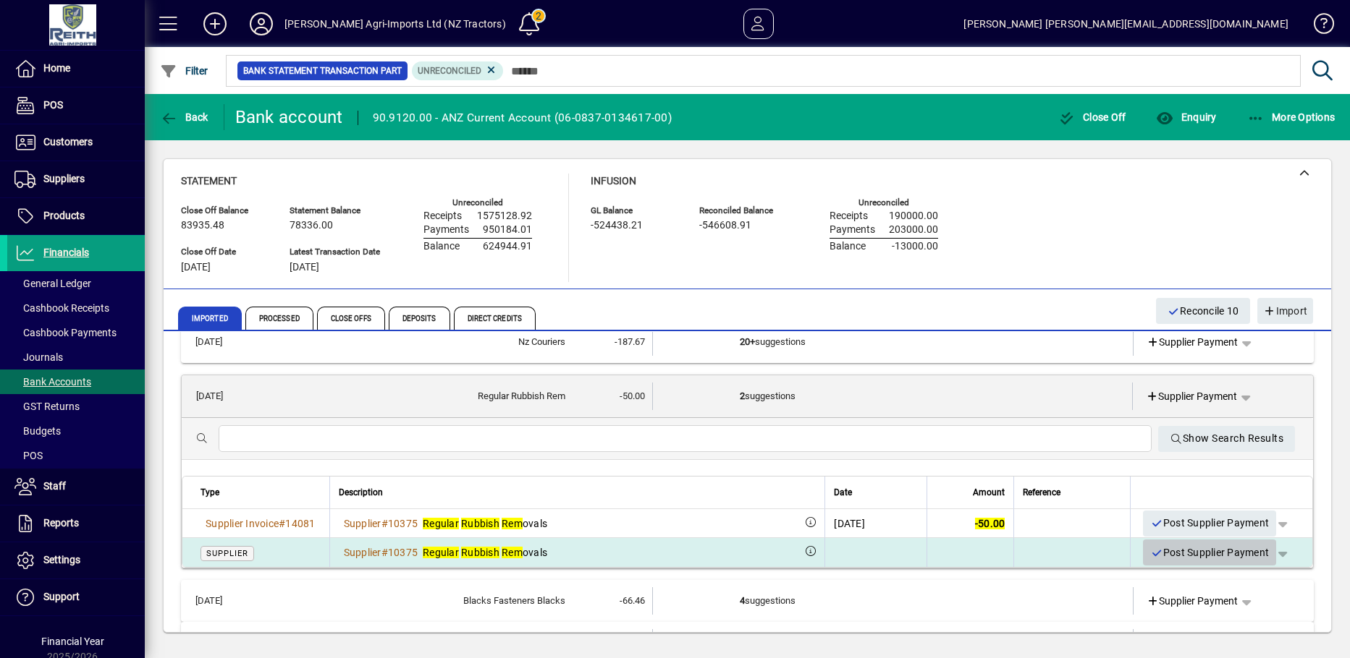
click at [1150, 550] on icon "button" at bounding box center [1156, 554] width 13 height 10
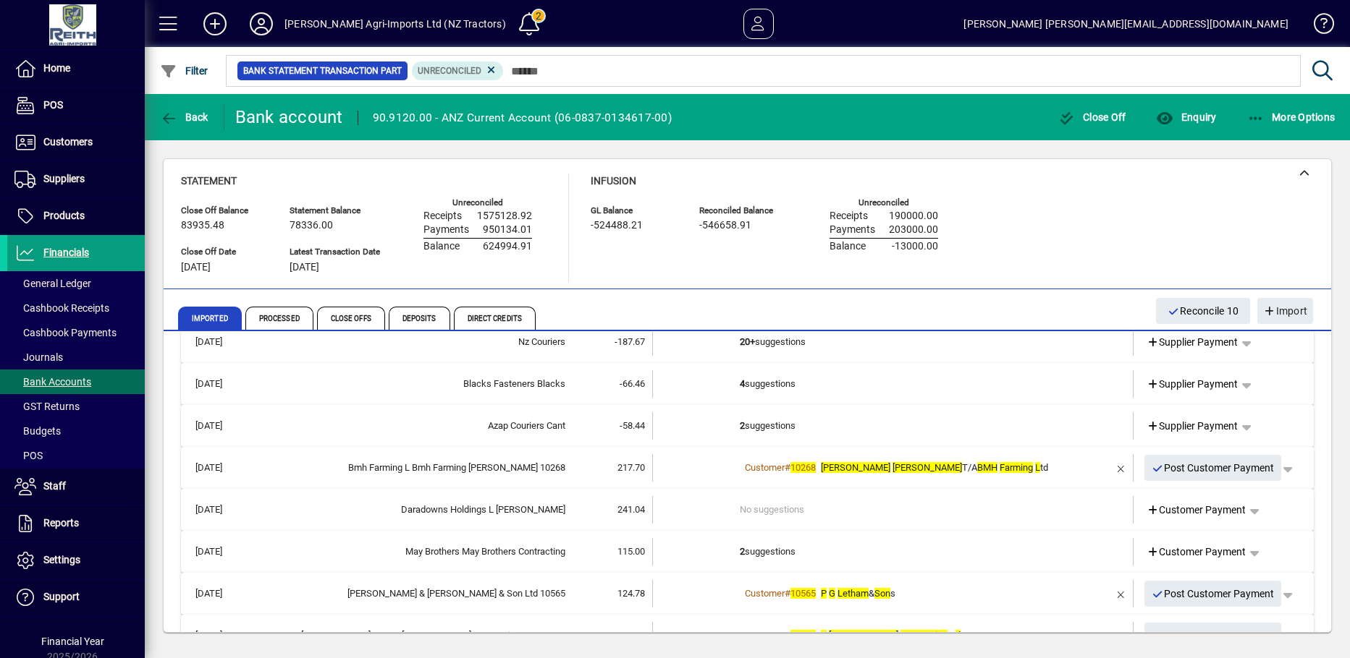
click at [740, 421] on b "2" at bounding box center [742, 425] width 5 height 11
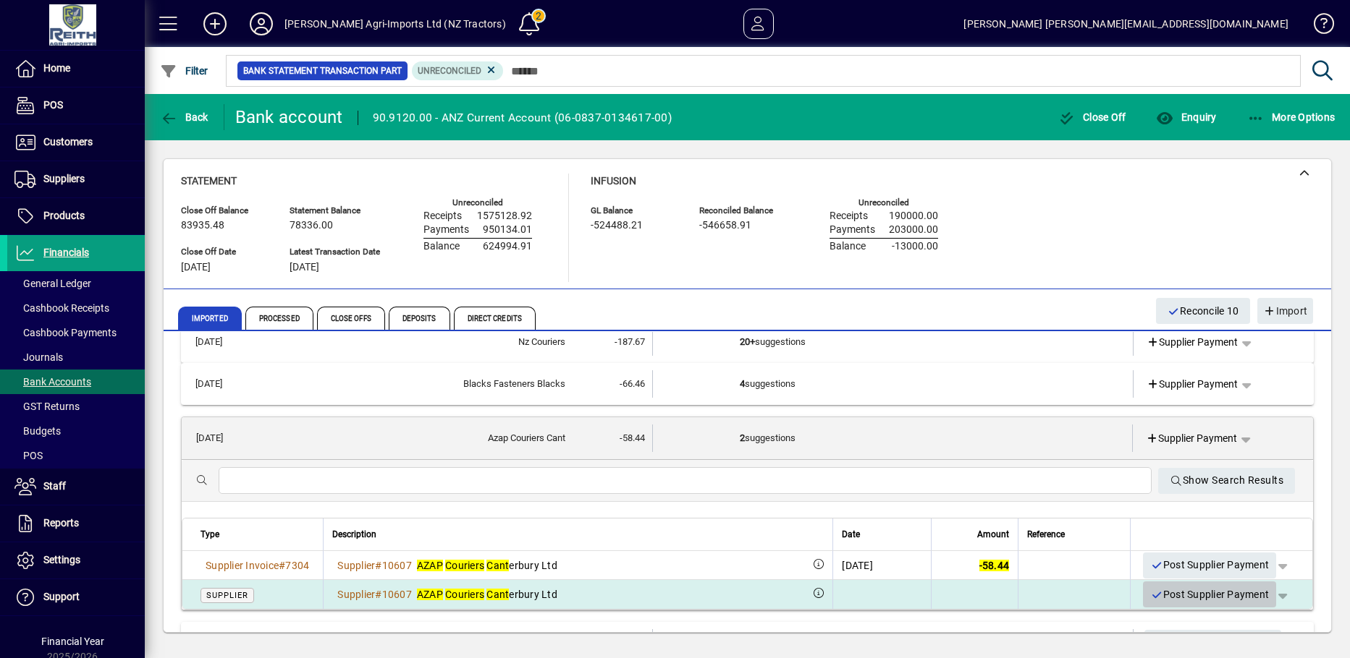
click at [1150, 595] on icon "button" at bounding box center [1156, 595] width 13 height 10
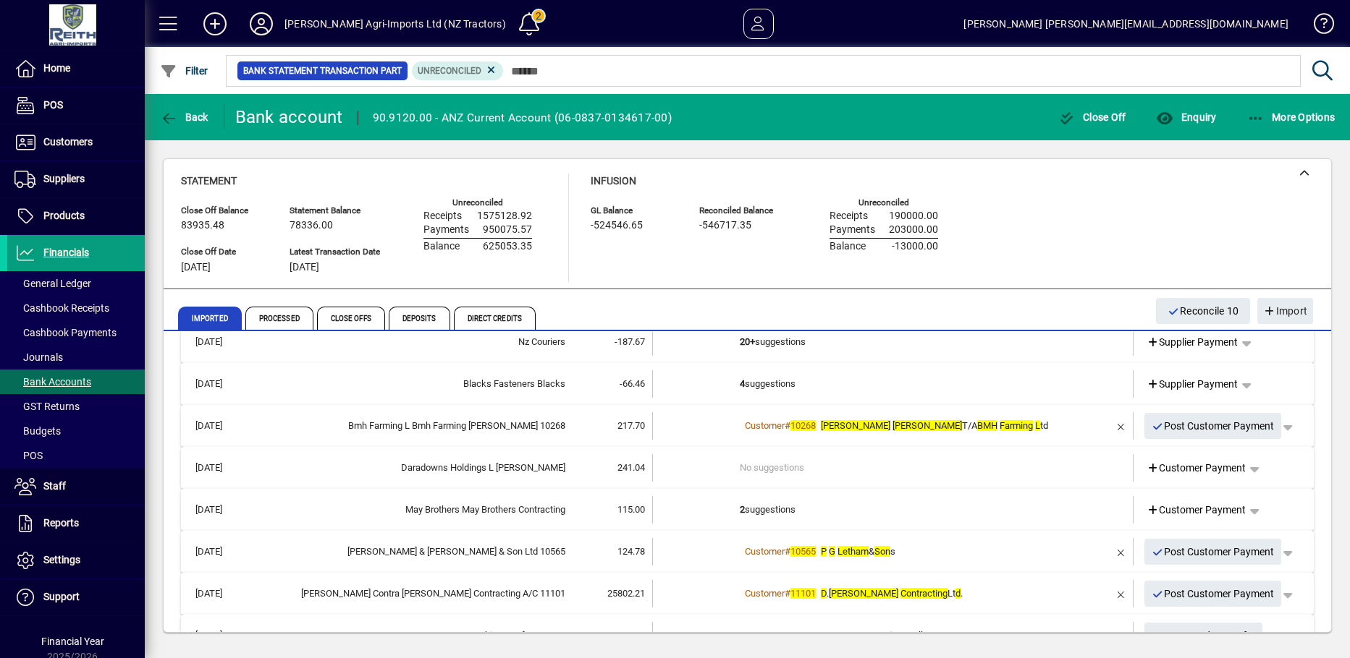
click at [732, 380] on td at bounding box center [696, 383] width 87 height 27
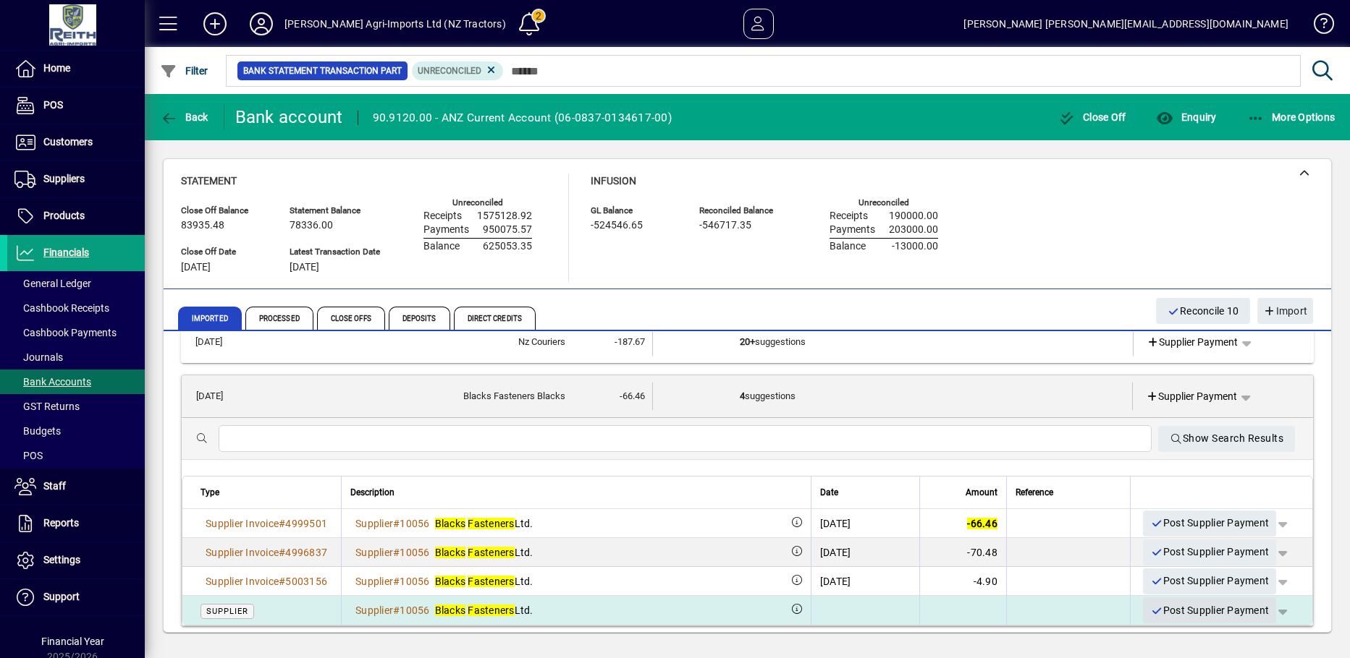
click at [1150, 610] on icon "button" at bounding box center [1156, 611] width 13 height 10
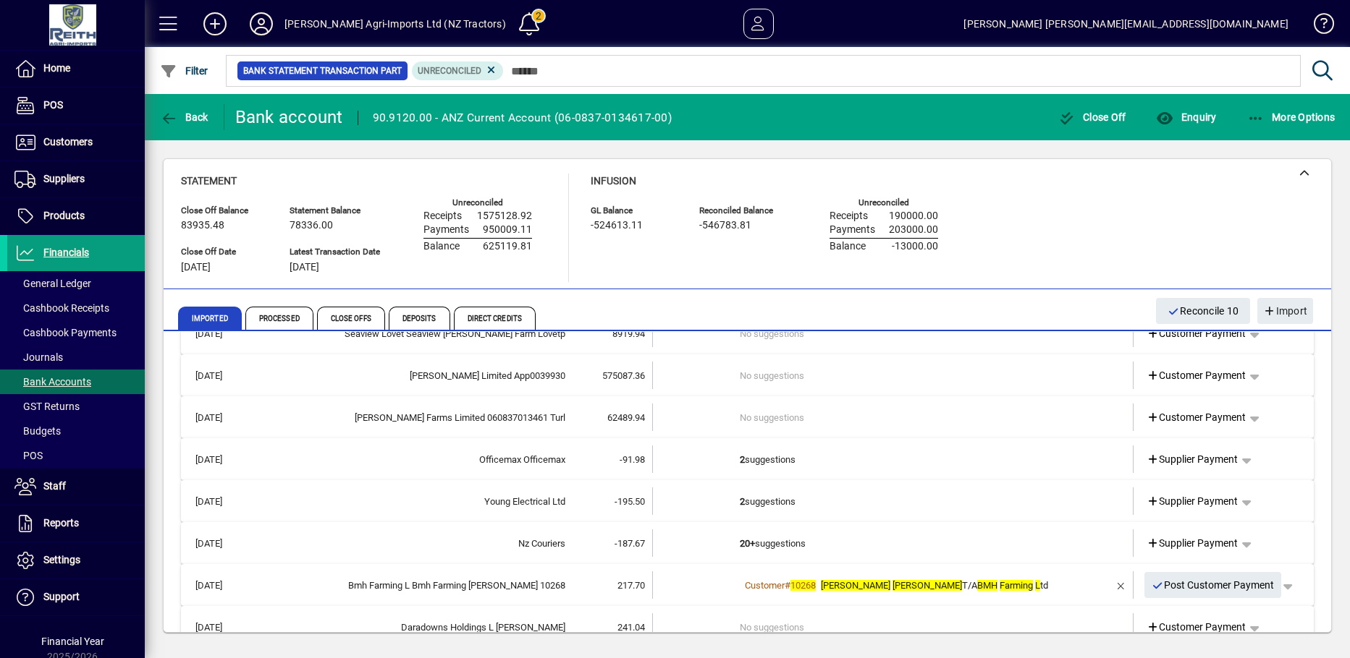
scroll to position [343, 0]
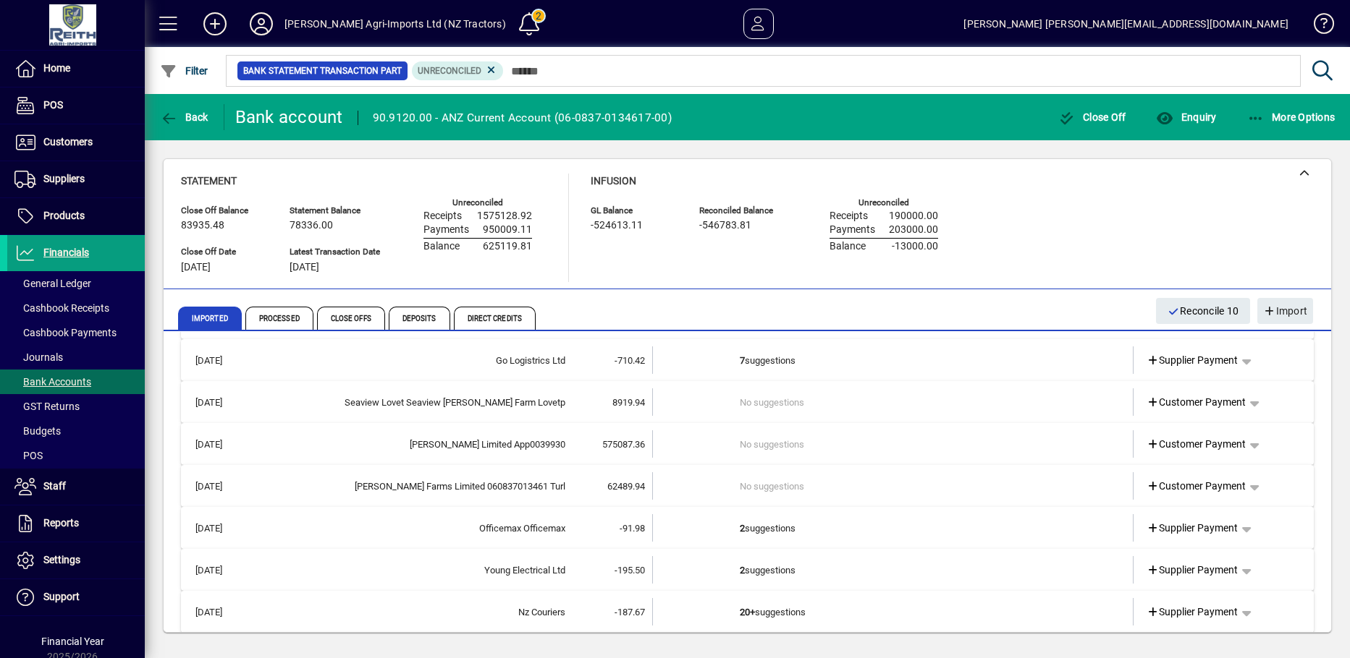
click at [754, 526] on td "2 suggestions" at bounding box center [894, 527] width 309 height 27
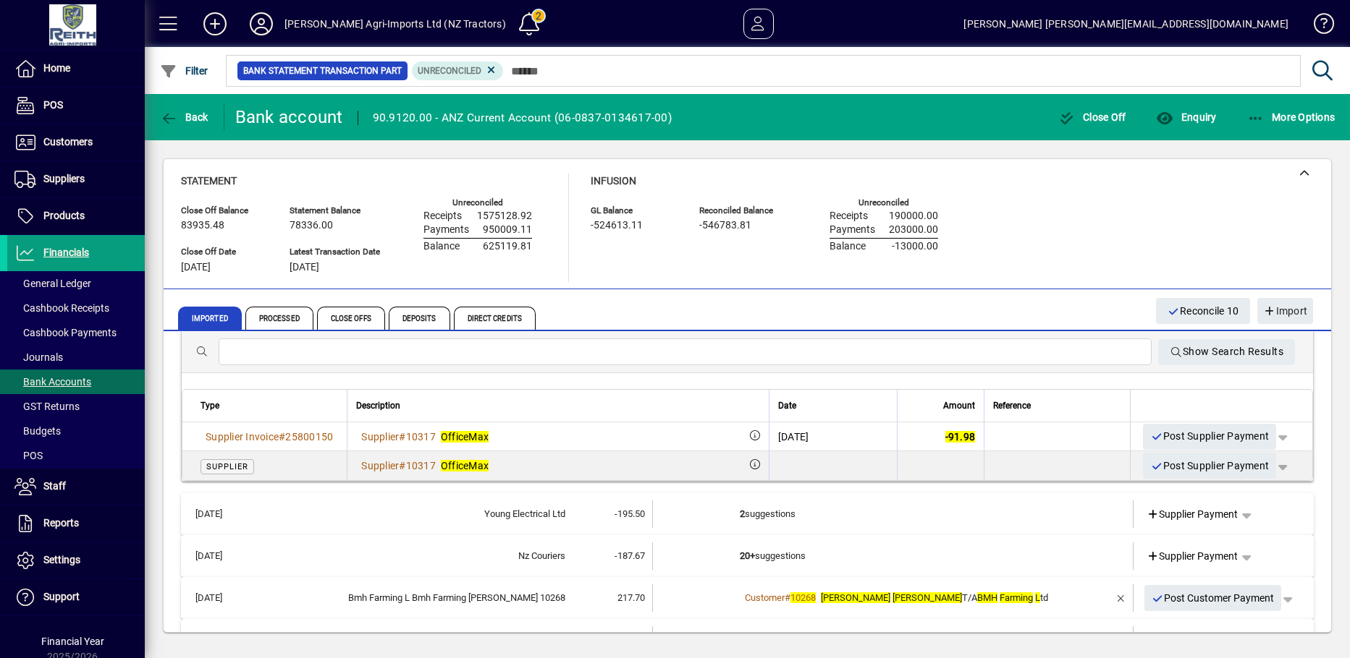
scroll to position [632, 0]
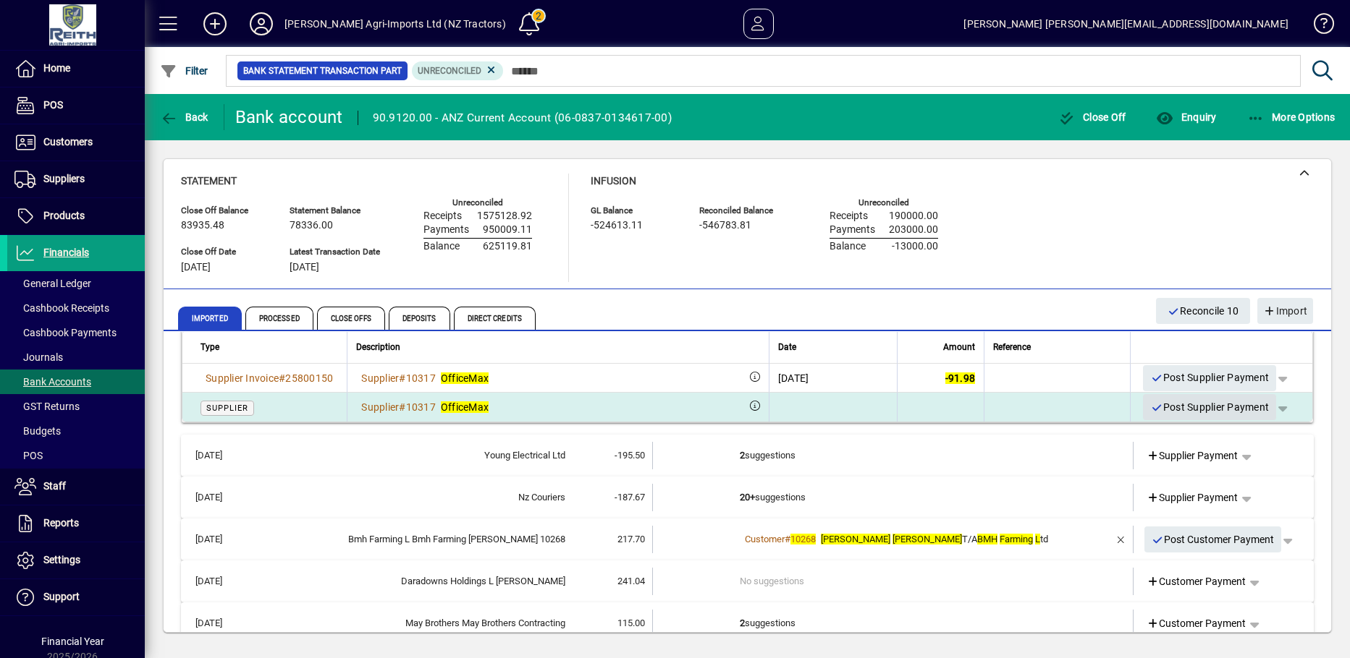
click at [1150, 410] on icon "button" at bounding box center [1156, 408] width 13 height 10
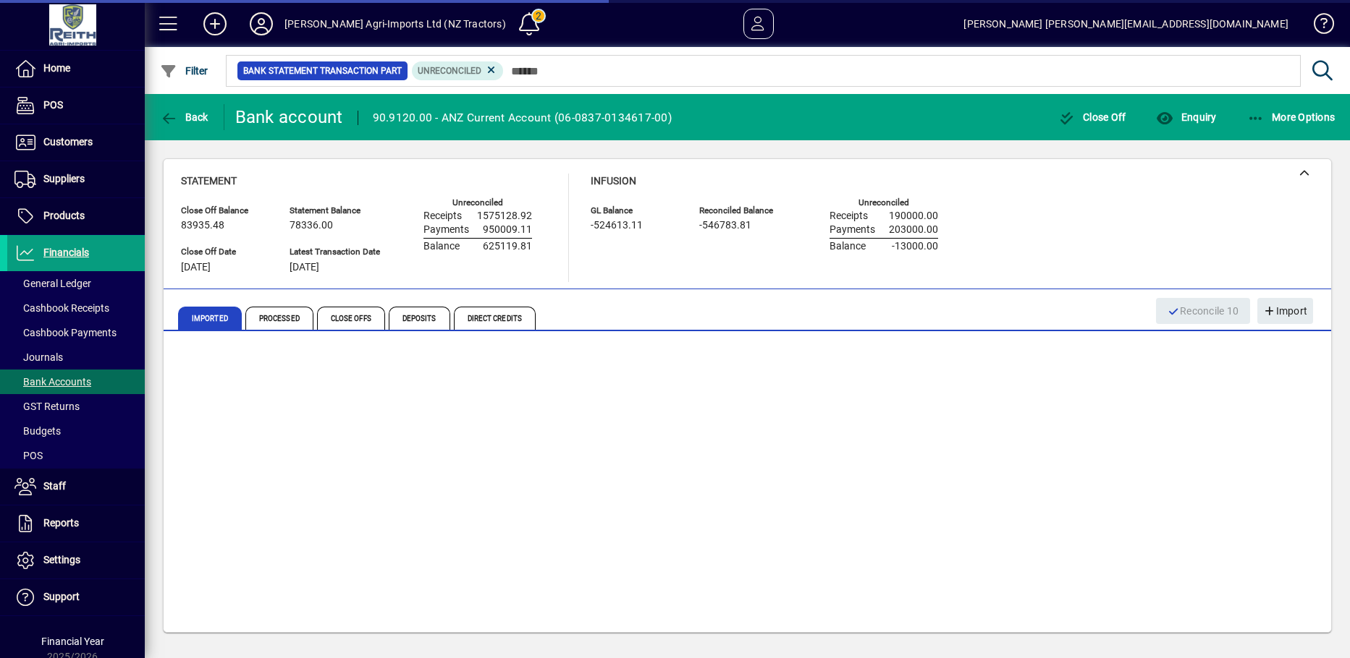
scroll to position [416, 0]
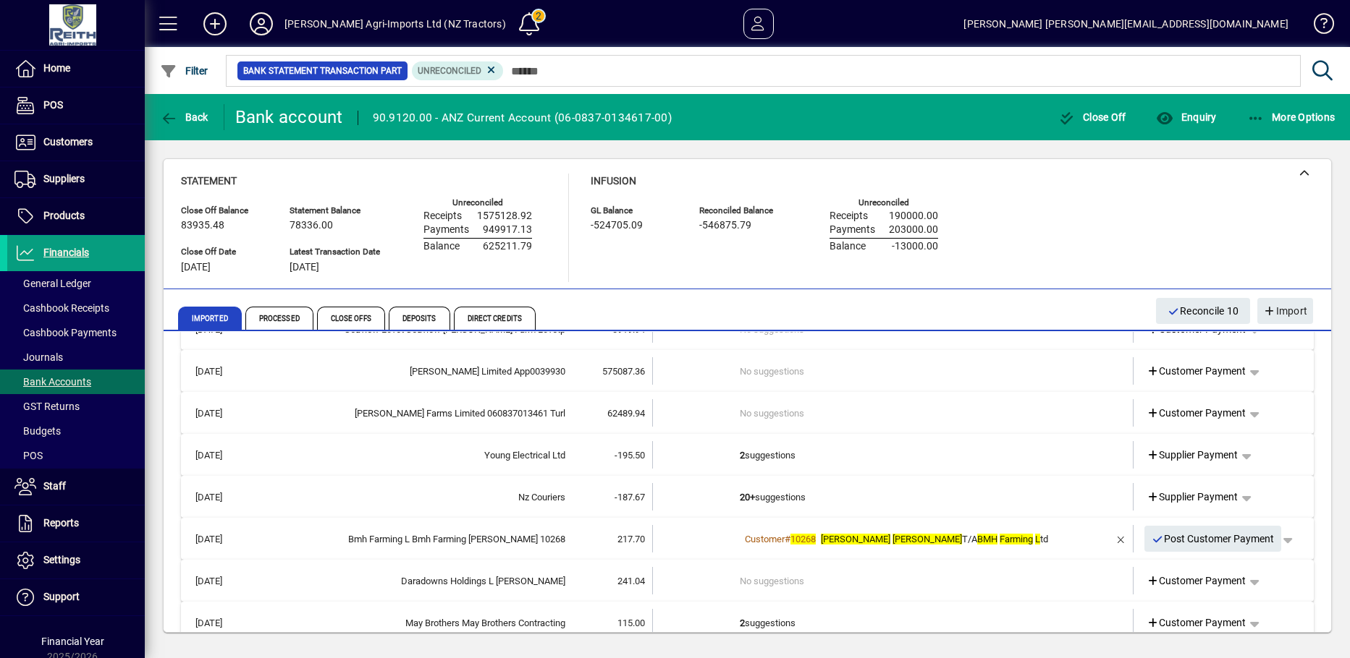
click at [740, 500] on b "20+" at bounding box center [747, 497] width 15 height 11
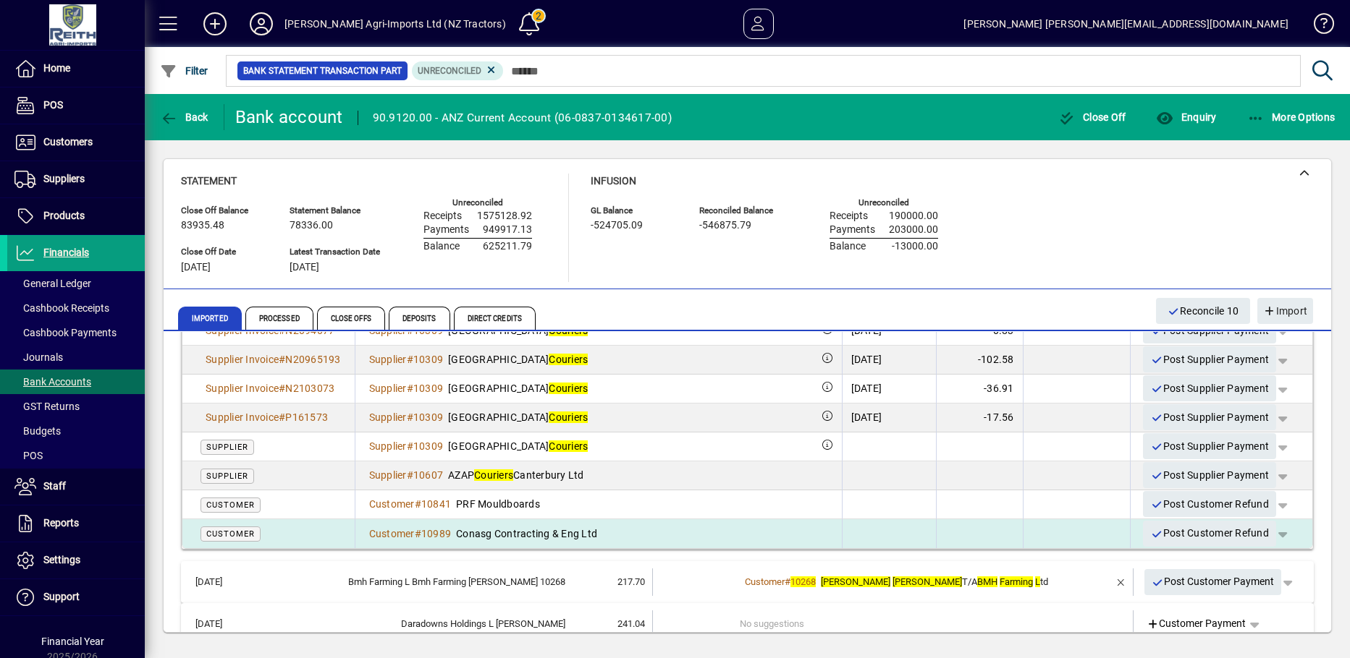
scroll to position [1067, 0]
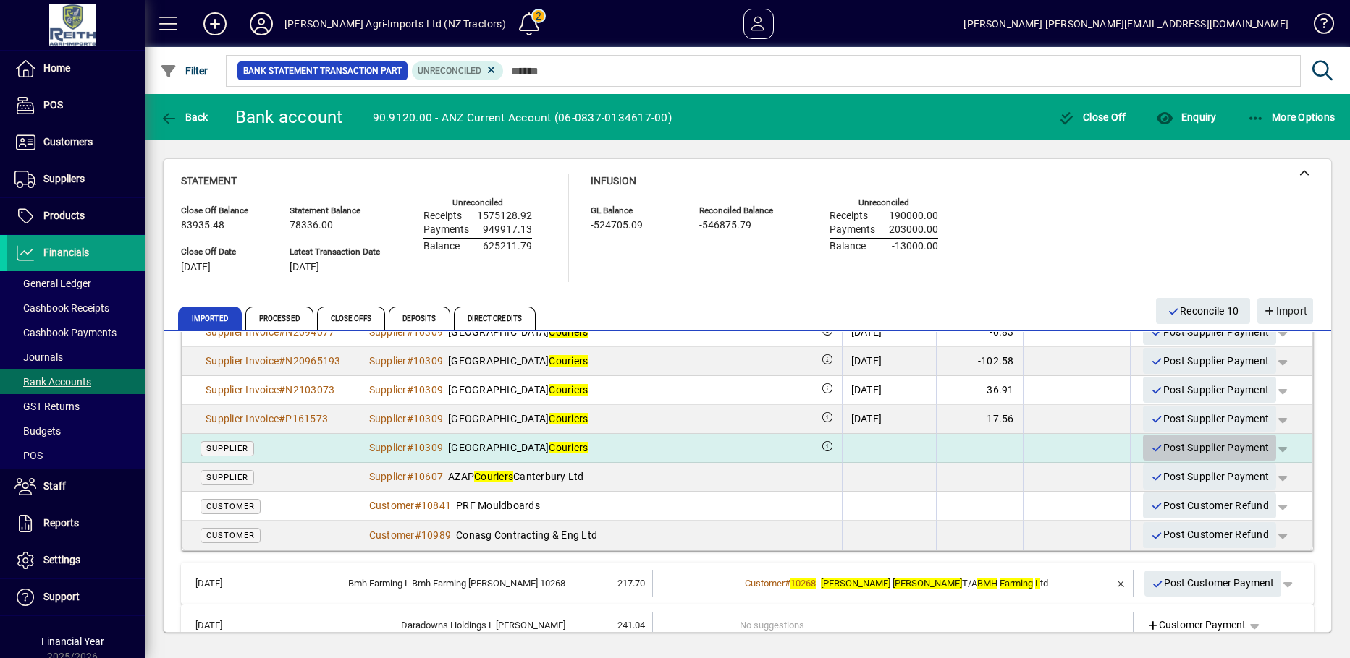
click at [1150, 444] on icon "button" at bounding box center [1156, 449] width 13 height 10
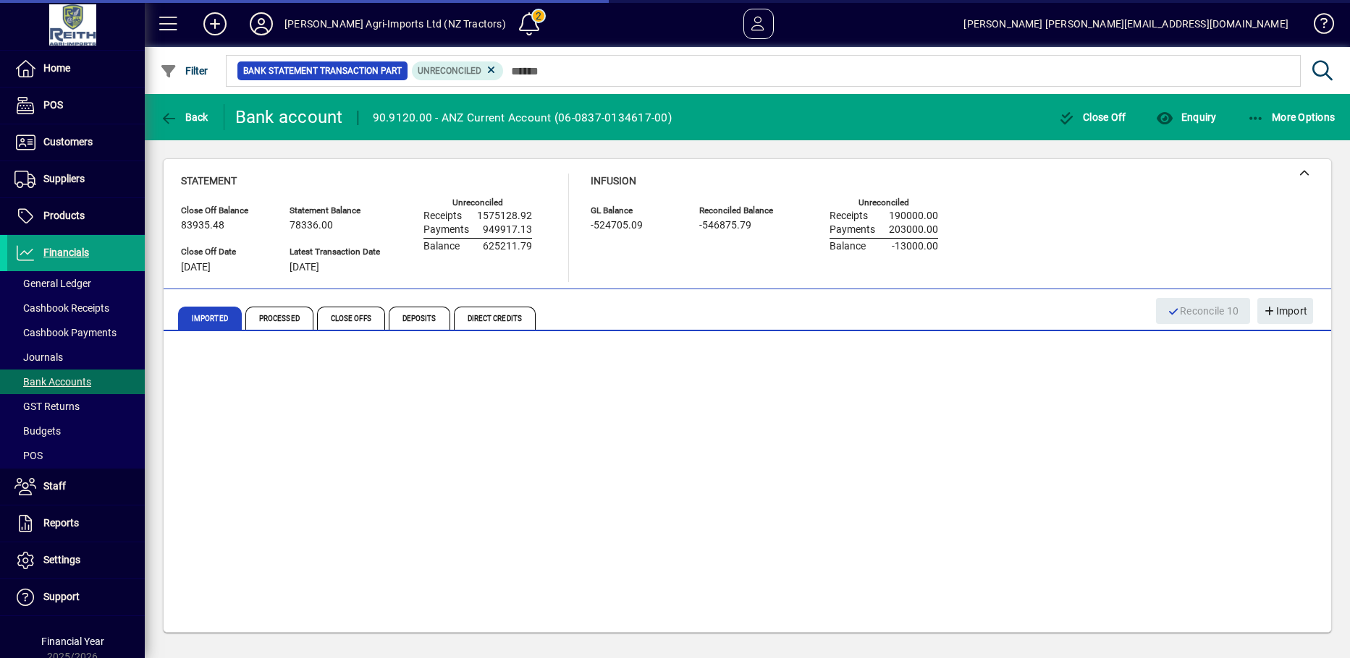
scroll to position [330, 0]
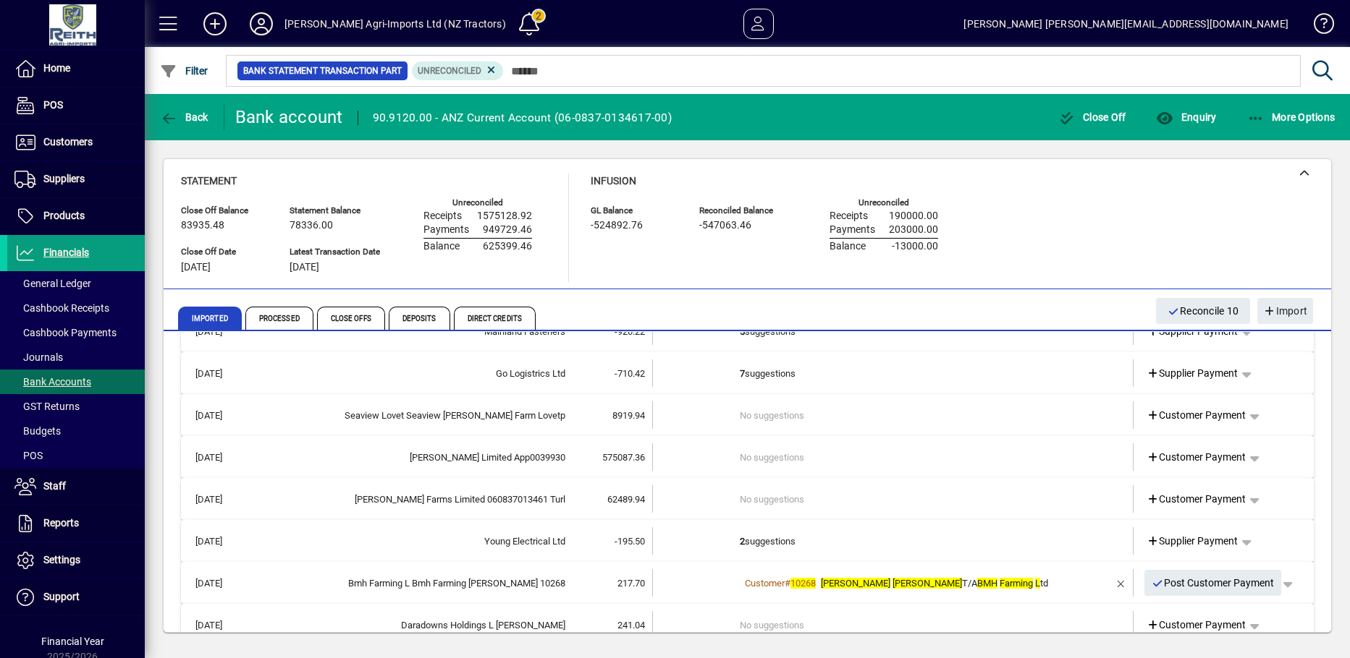
click at [740, 538] on td "2 suggestions" at bounding box center [894, 541] width 309 height 27
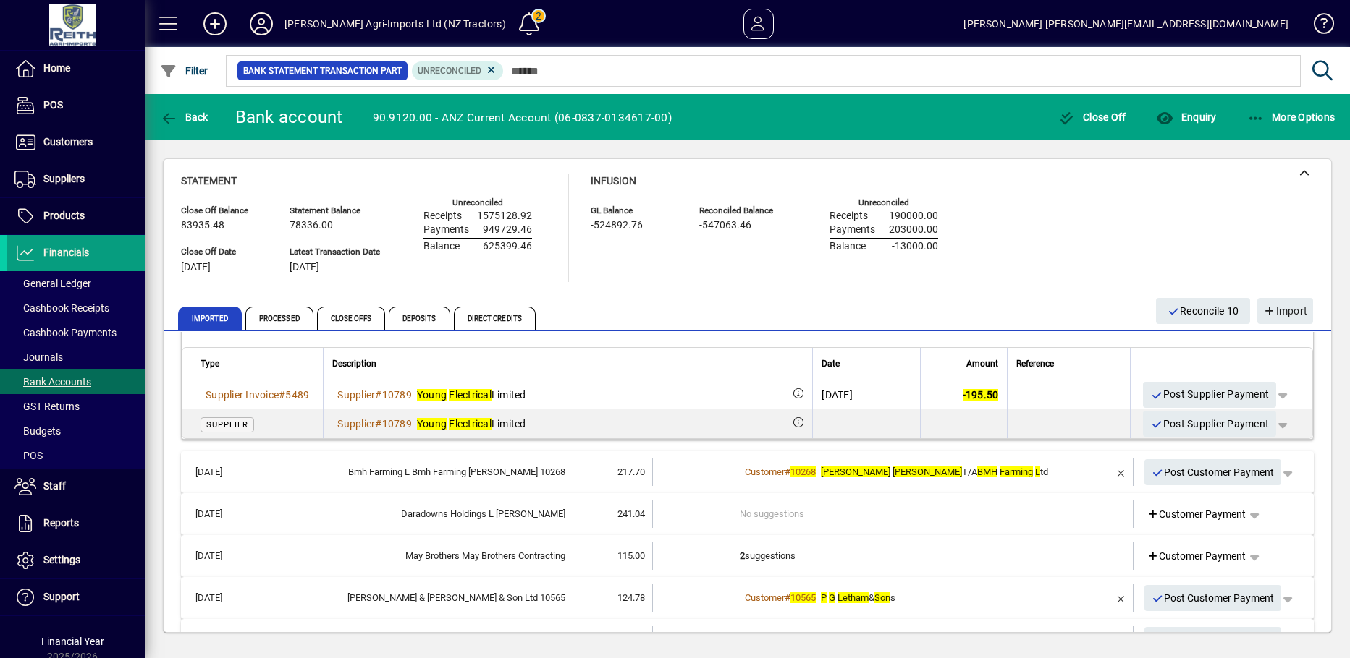
scroll to position [619, 0]
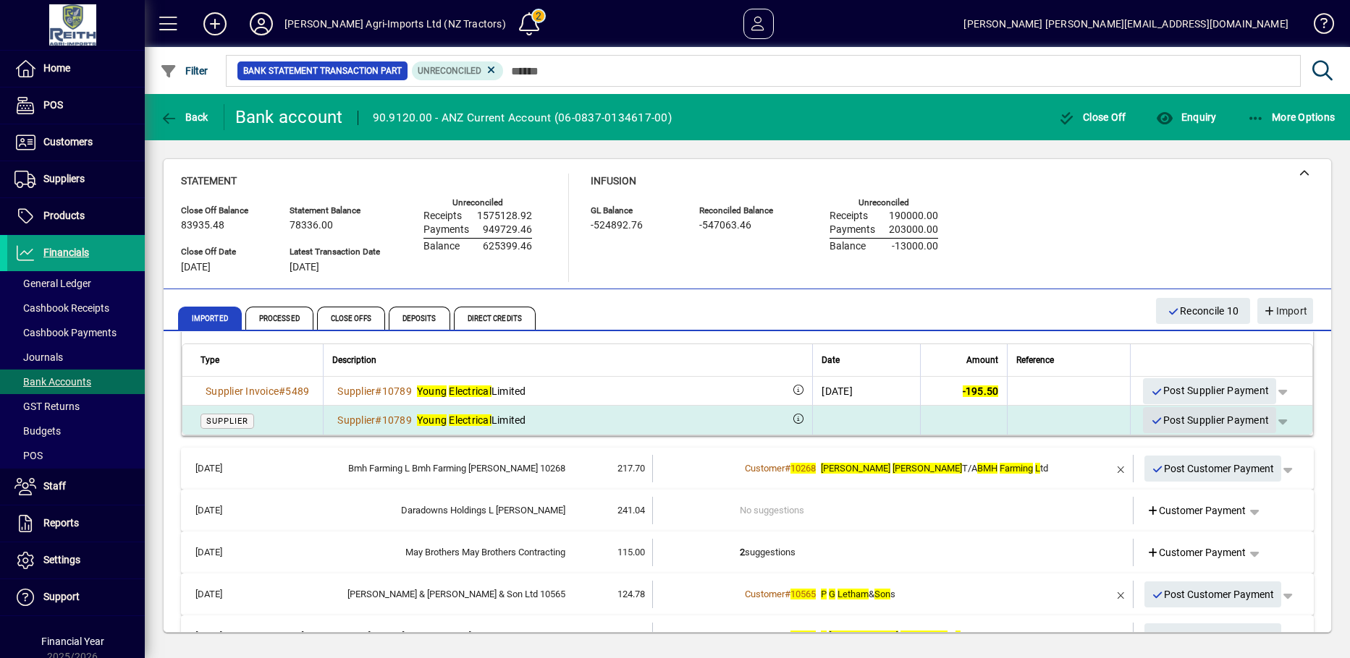
click at [1150, 417] on icon "button" at bounding box center [1156, 421] width 13 height 10
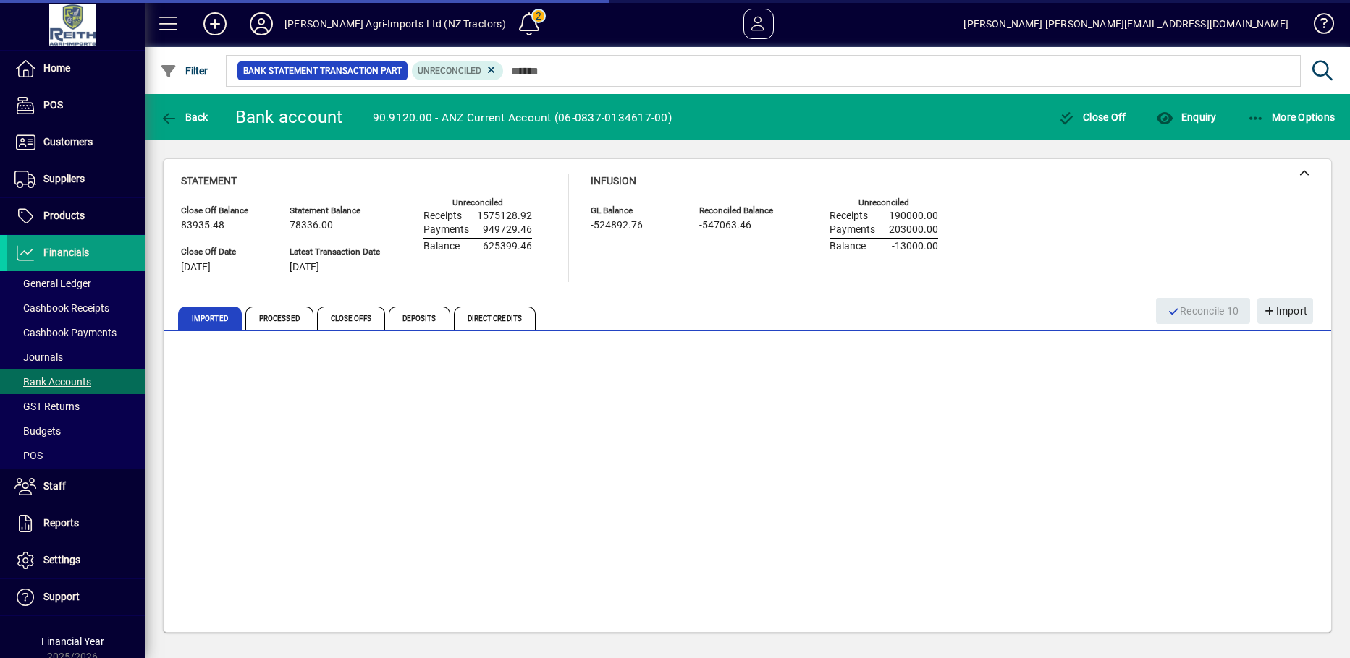
scroll to position [403, 0]
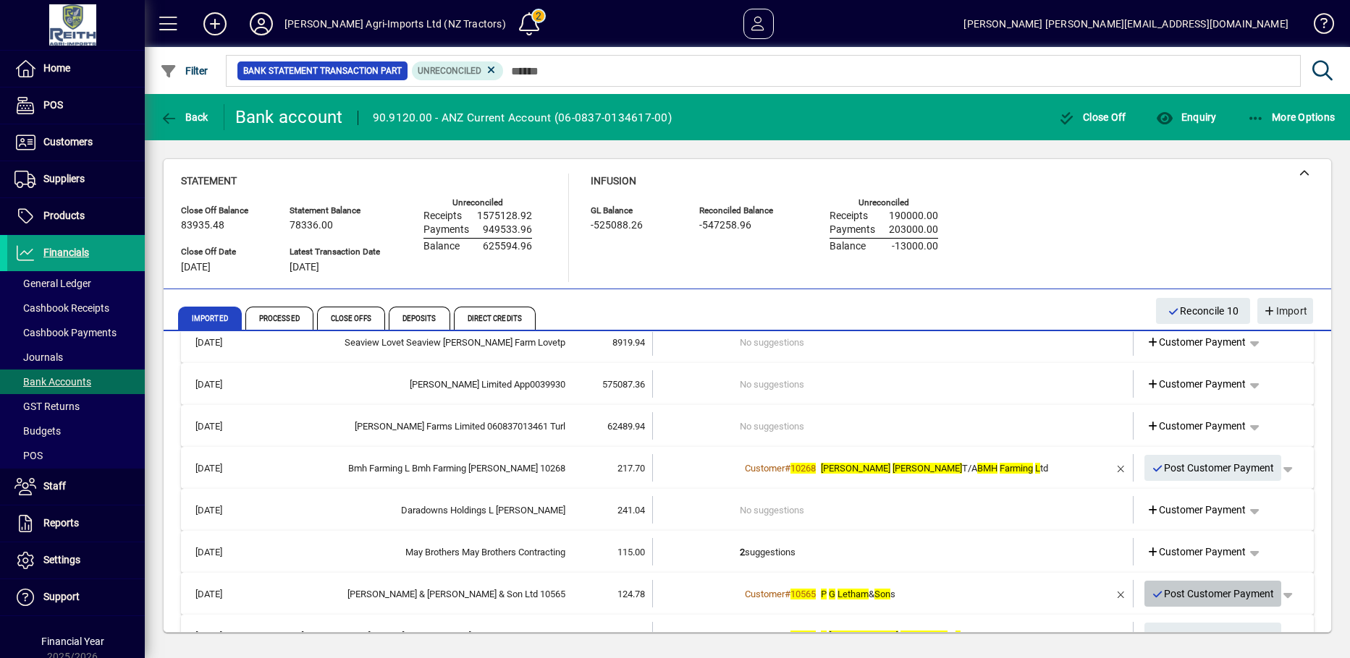
click at [1151, 596] on icon "button" at bounding box center [1157, 595] width 13 height 10
click at [1151, 597] on icon "button" at bounding box center [1157, 595] width 13 height 10
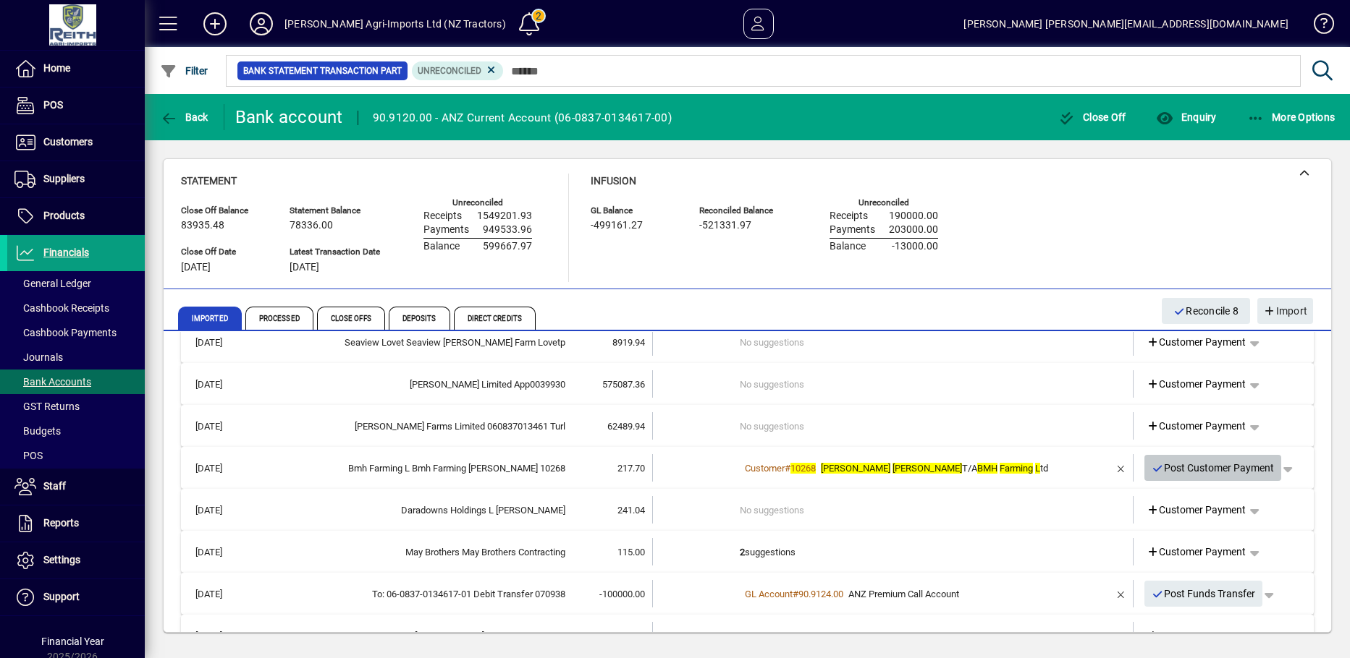
click at [1151, 465] on icon "button" at bounding box center [1157, 469] width 13 height 10
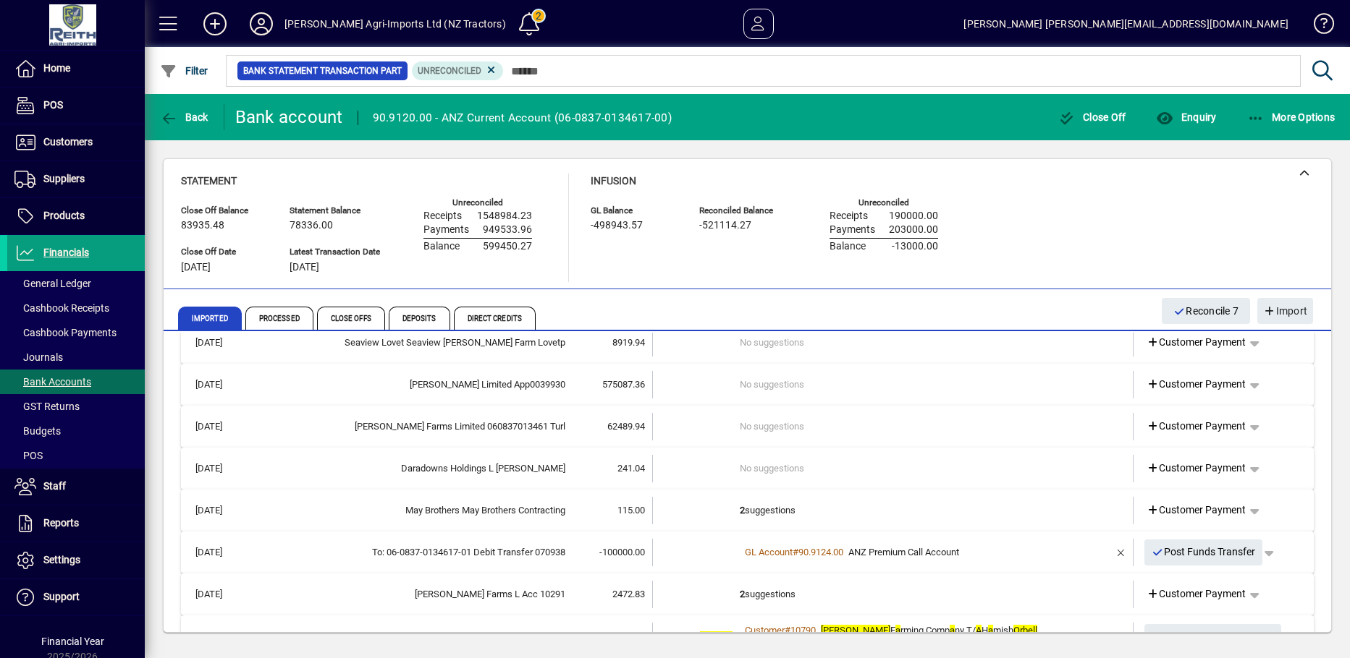
click at [759, 510] on td "2 suggestions" at bounding box center [894, 510] width 309 height 27
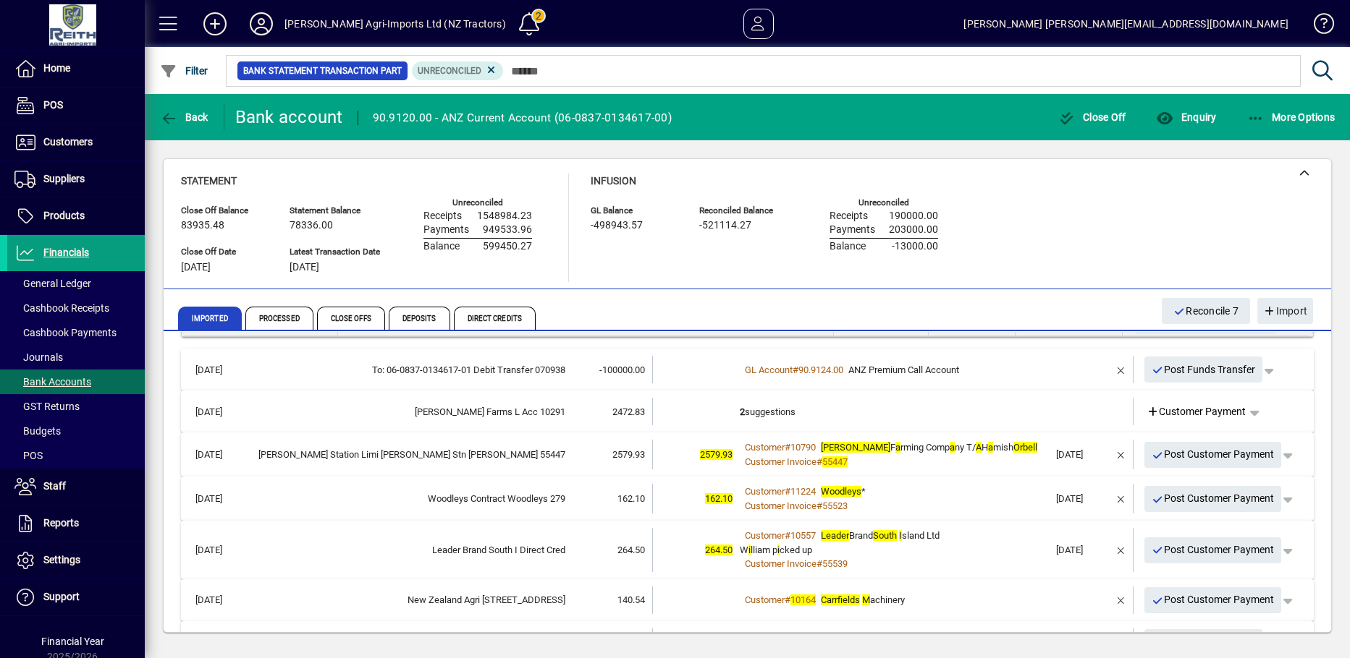
scroll to position [693, 0]
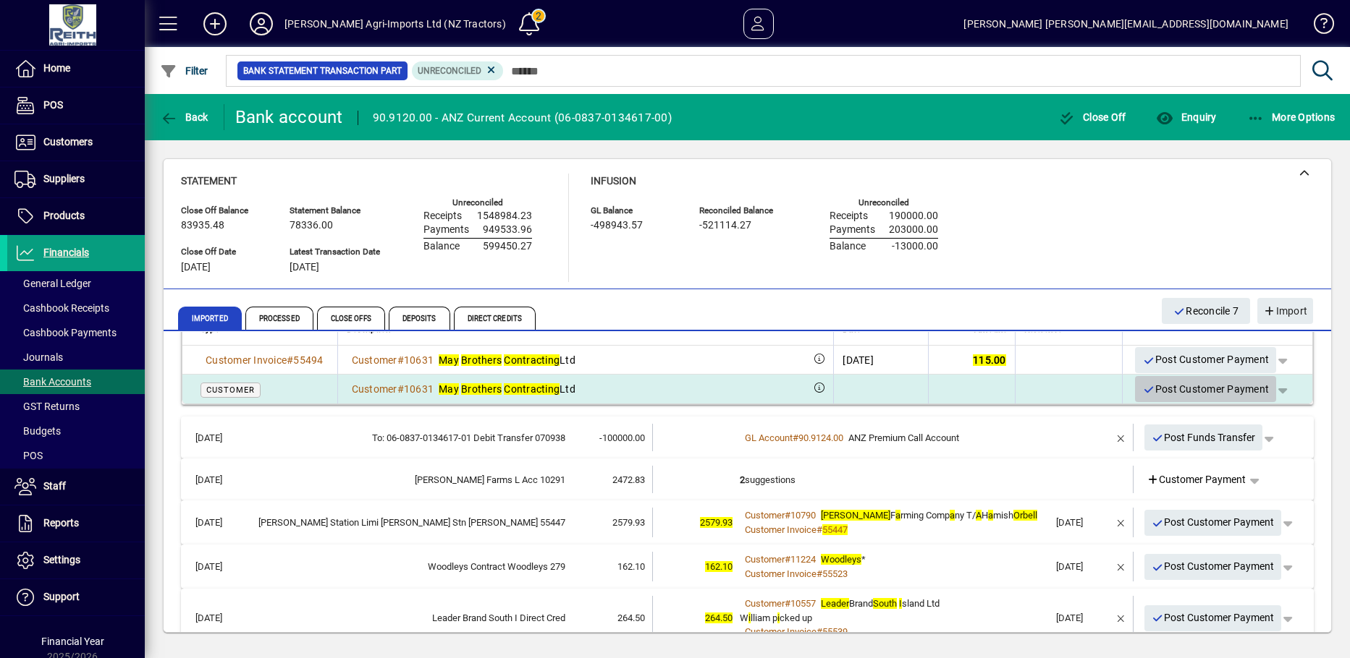
click at [1135, 389] on span "button" at bounding box center [1205, 389] width 141 height 35
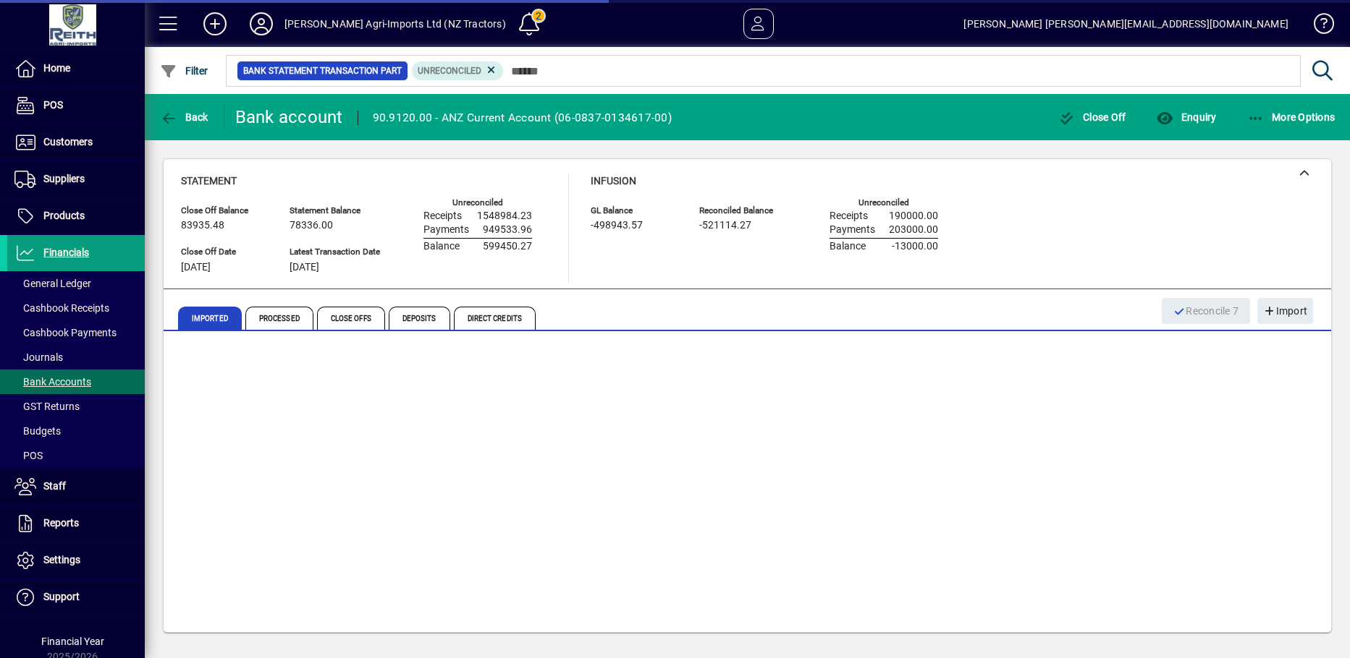
scroll to position [476, 0]
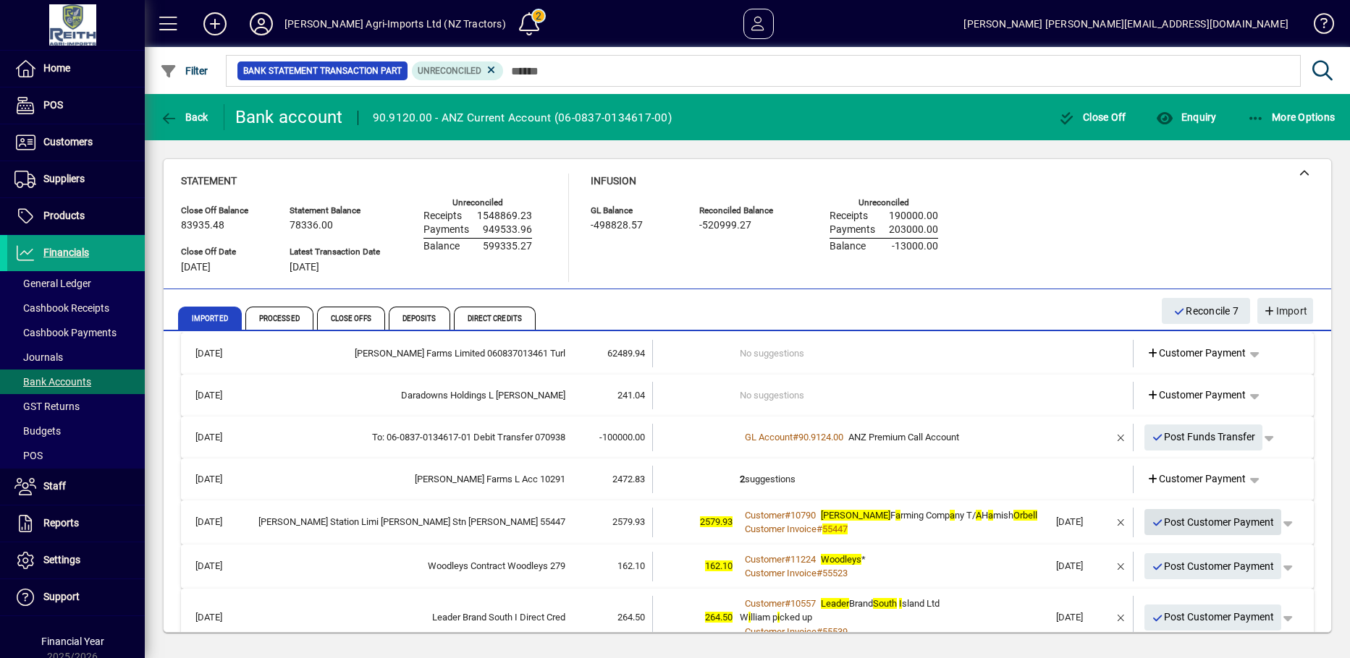
click at [1151, 517] on span "Post Customer Payment" at bounding box center [1212, 523] width 123 height 24
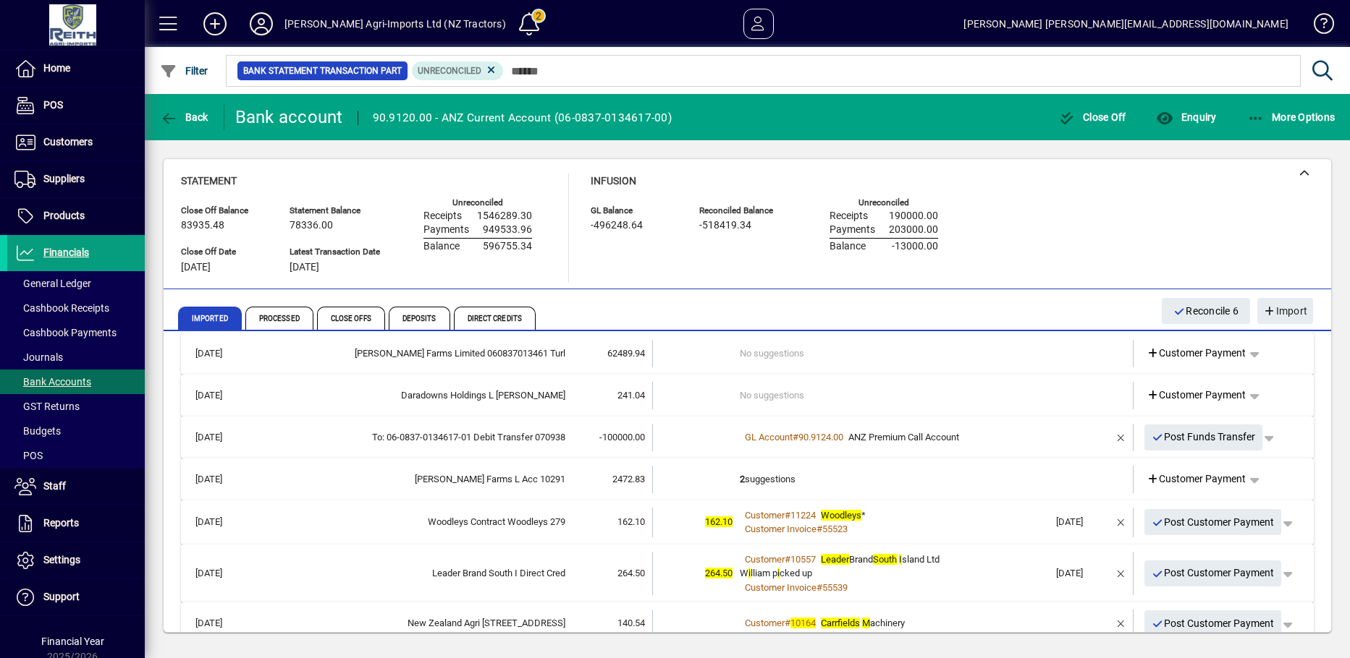
click at [1151, 522] on icon "button" at bounding box center [1157, 523] width 13 height 10
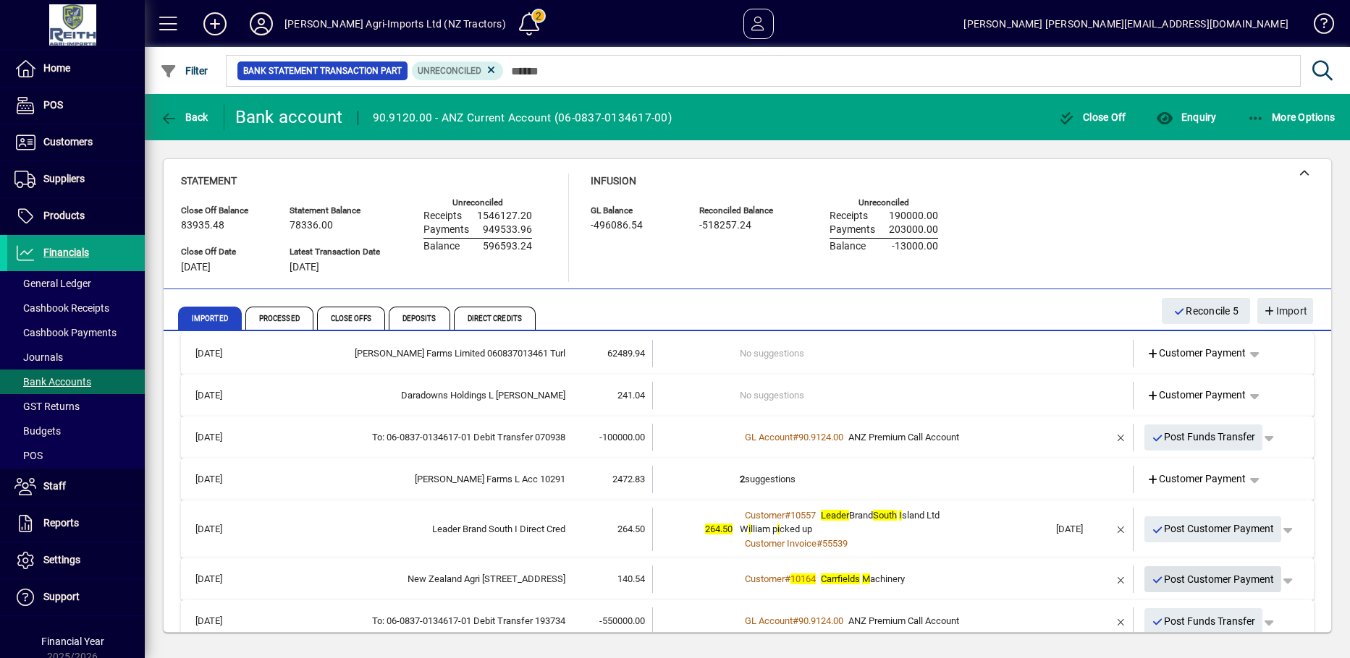
click at [1151, 580] on icon "button" at bounding box center [1157, 580] width 13 height 10
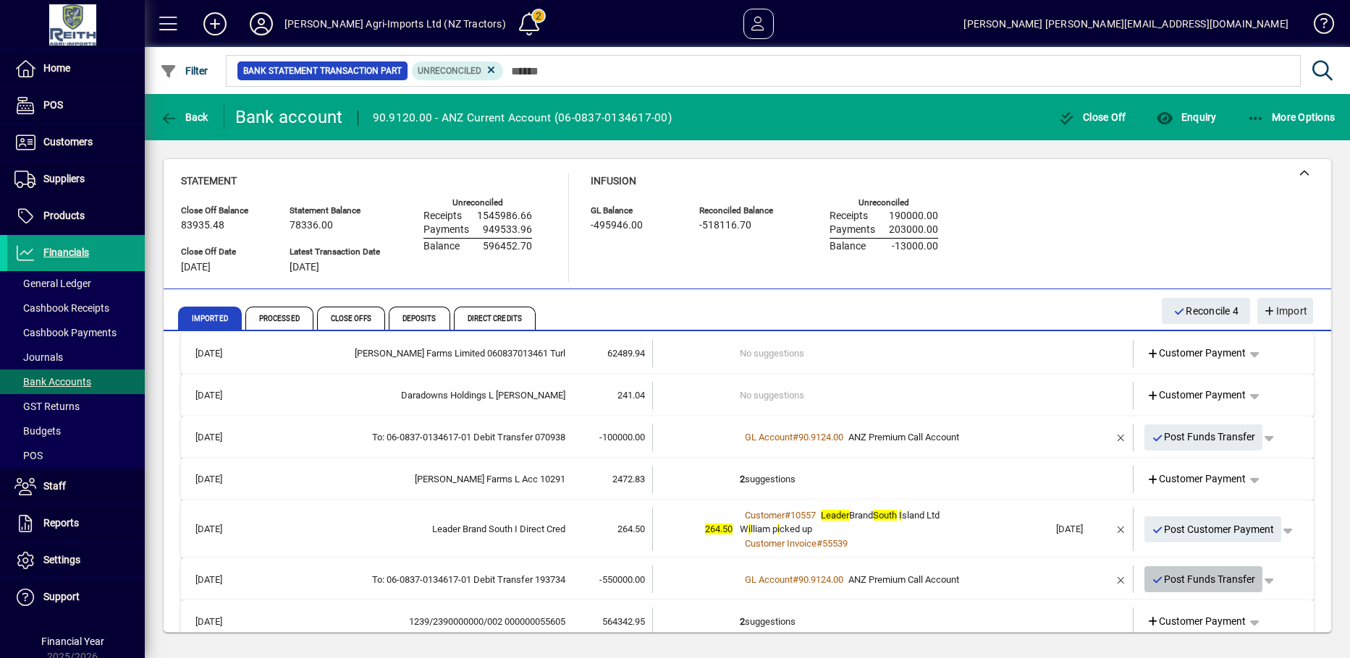
click at [1151, 577] on icon "button" at bounding box center [1157, 580] width 13 height 10
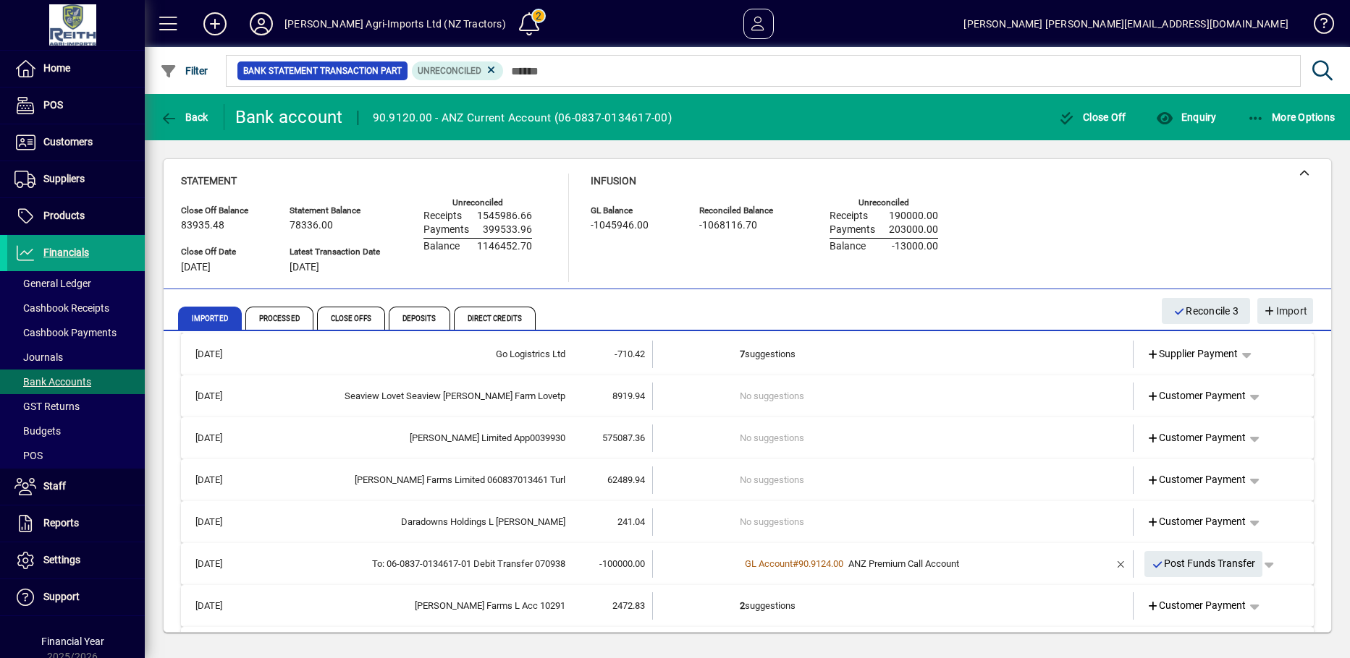
scroll to position [362, 0]
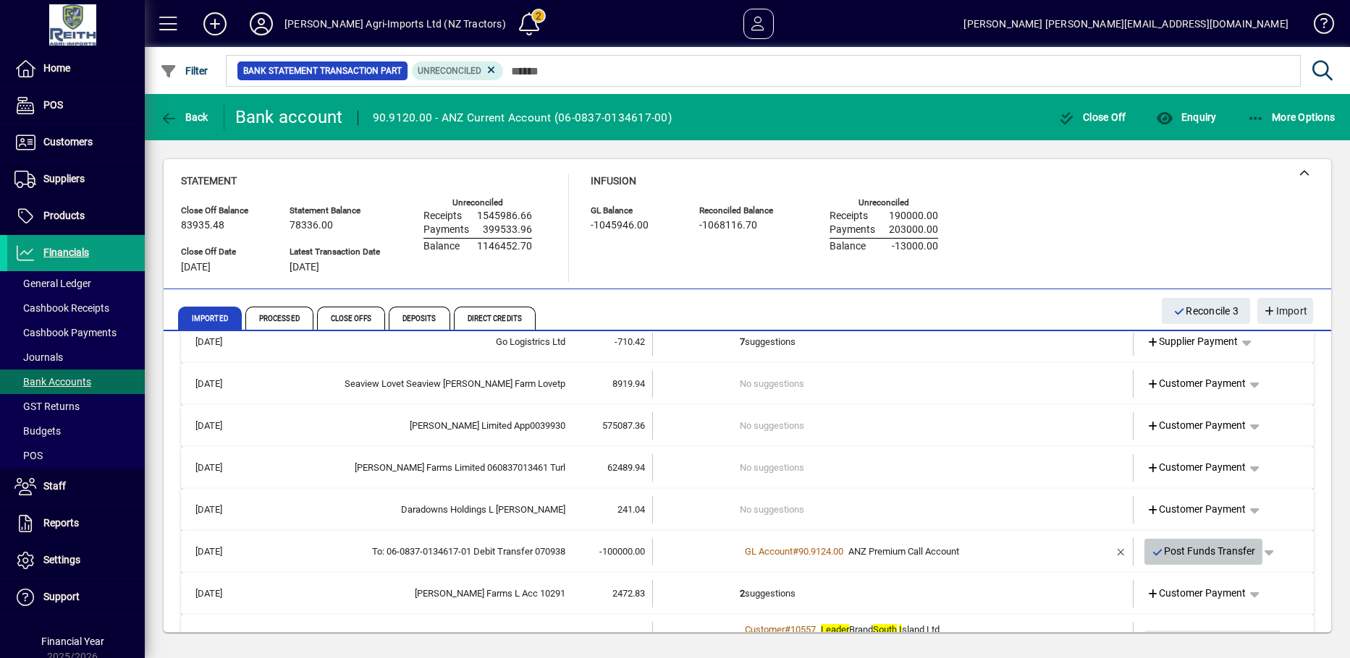
click at [1151, 551] on icon "button" at bounding box center [1157, 553] width 13 height 10
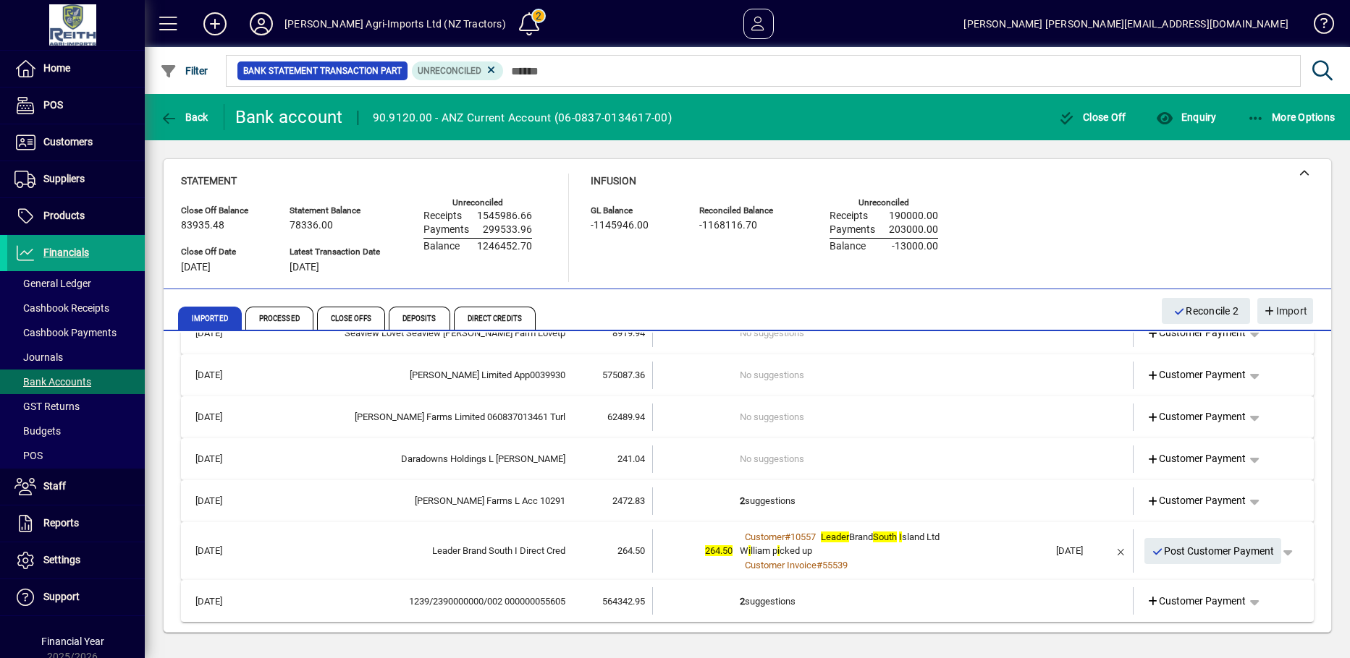
scroll to position [414, 0]
click at [1242, 597] on span "button" at bounding box center [1254, 600] width 35 height 35
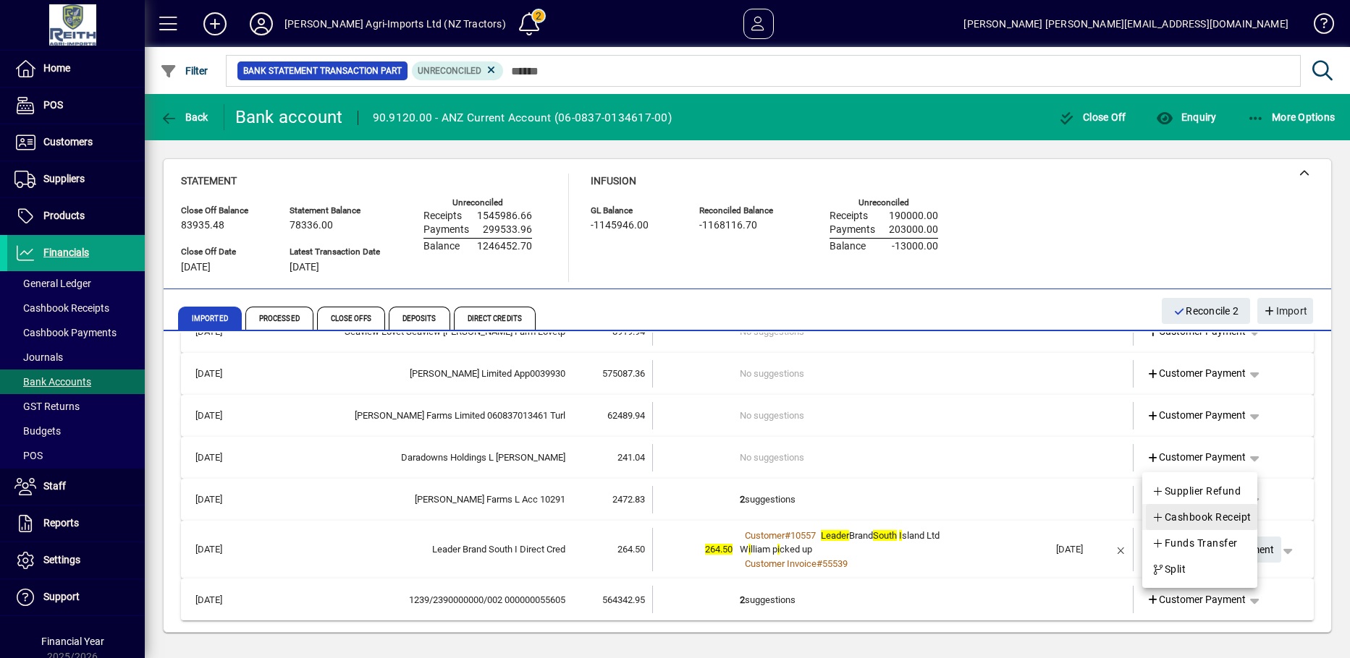
click at [1180, 522] on span "Cashbook Receipt" at bounding box center [1201, 517] width 100 height 17
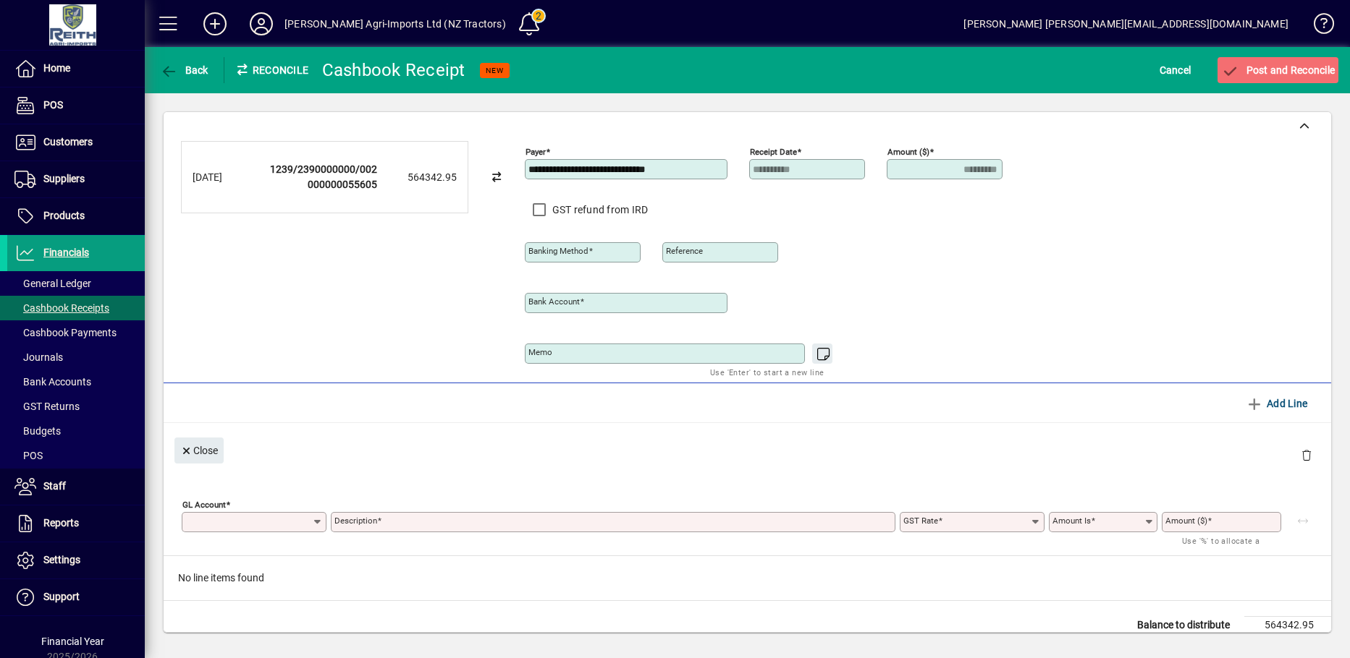
type input "**********"
type input "*********"
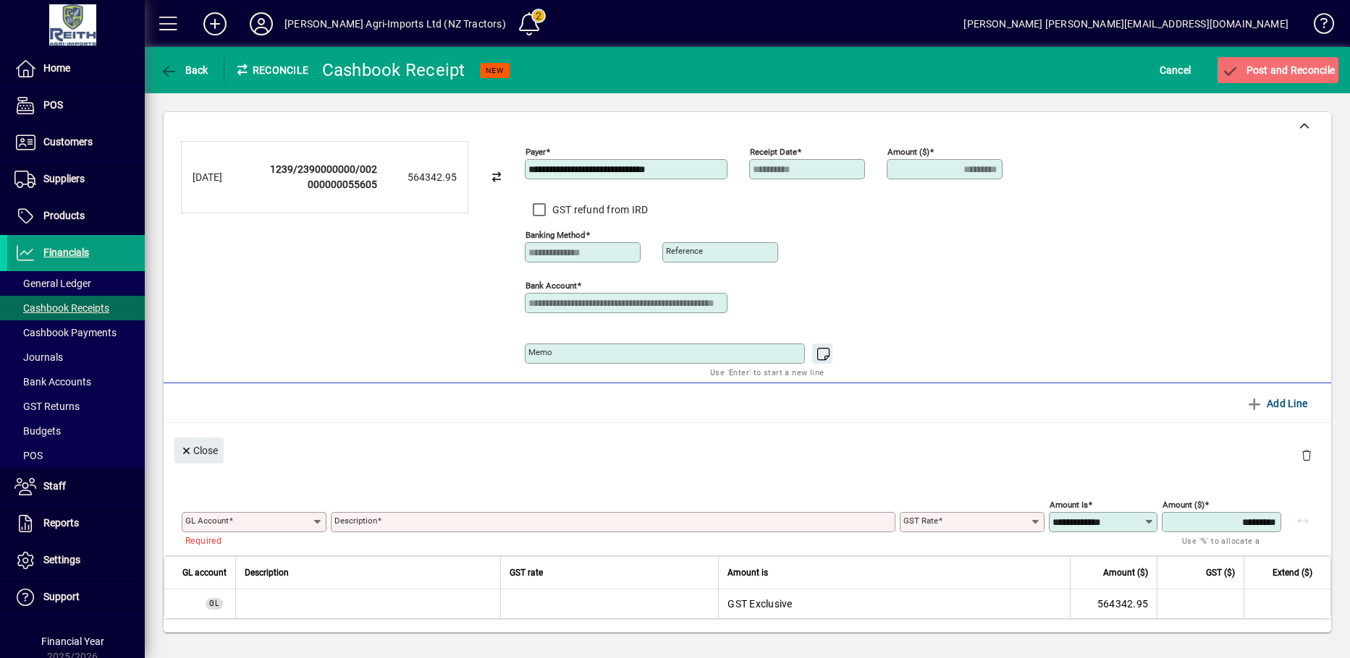
drag, startPoint x: 721, startPoint y: 171, endPoint x: 509, endPoint y: 166, distance: 211.3
click at [515, 156] on div "**********" at bounding box center [747, 258] width 1132 height 235
type input "*"
type input "******"
click at [1163, 72] on span "Cancel" at bounding box center [1175, 70] width 32 height 23
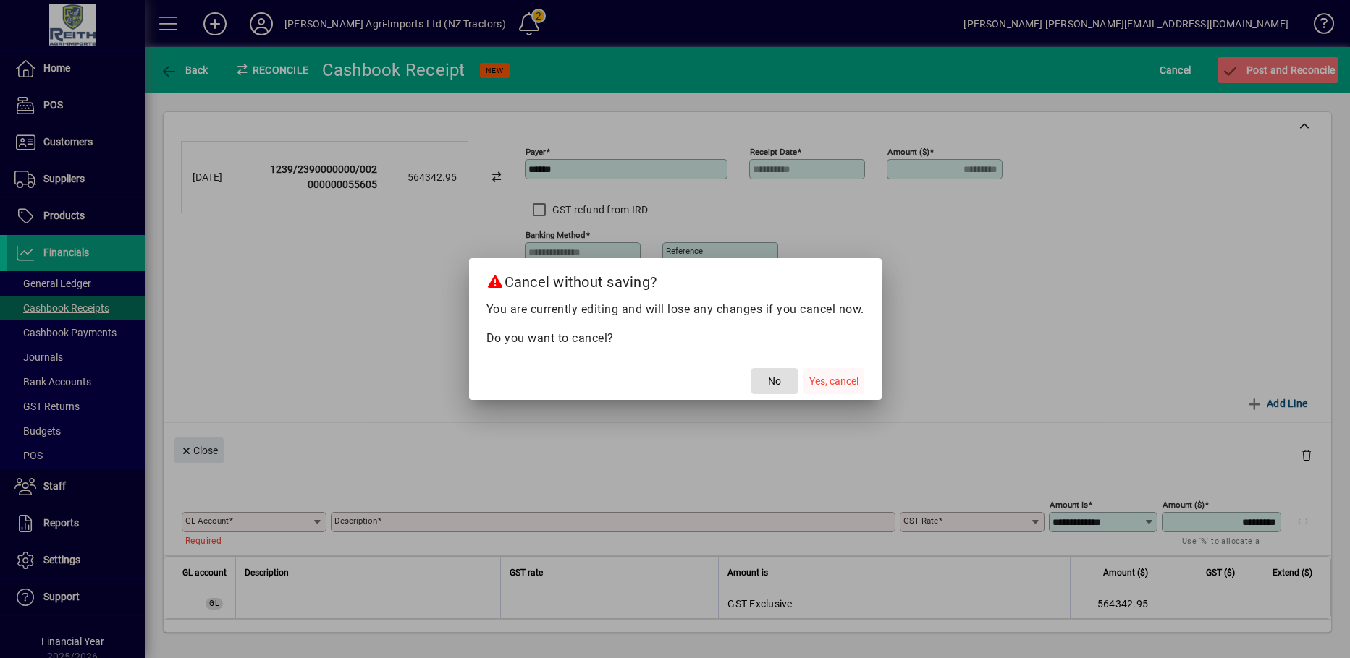
click at [847, 383] on span "Yes, cancel" at bounding box center [833, 381] width 49 height 15
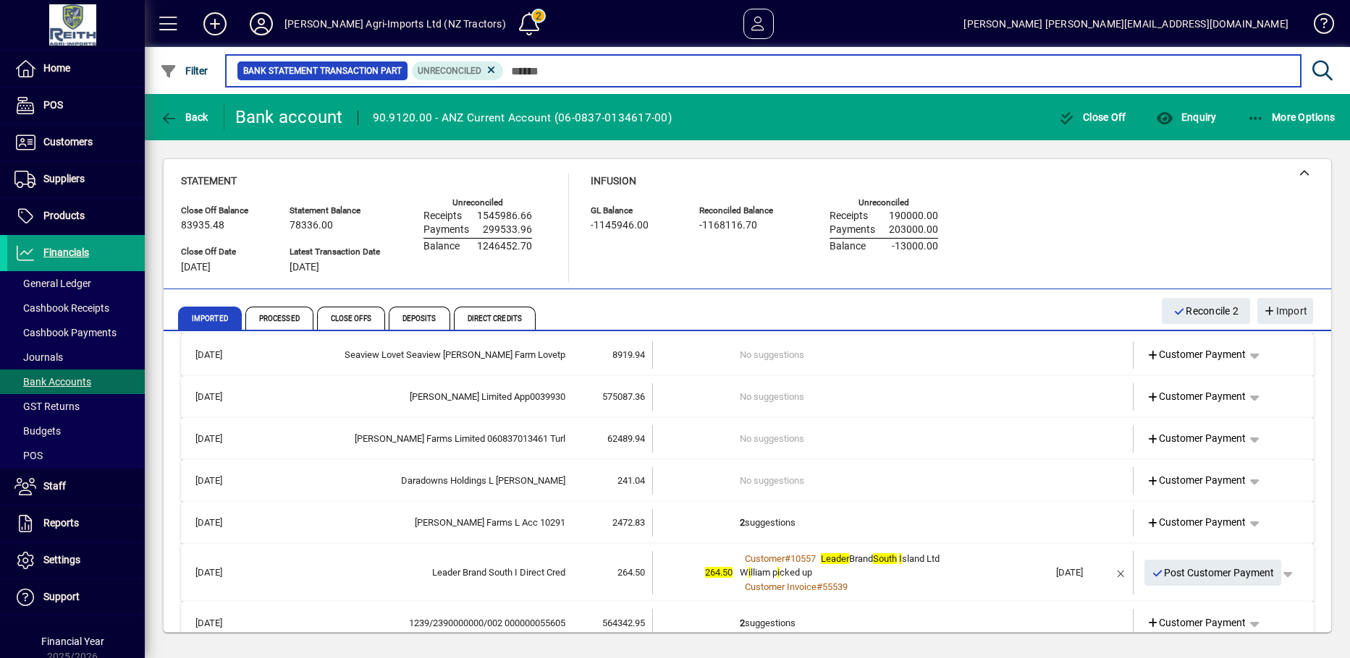
scroll to position [414, 0]
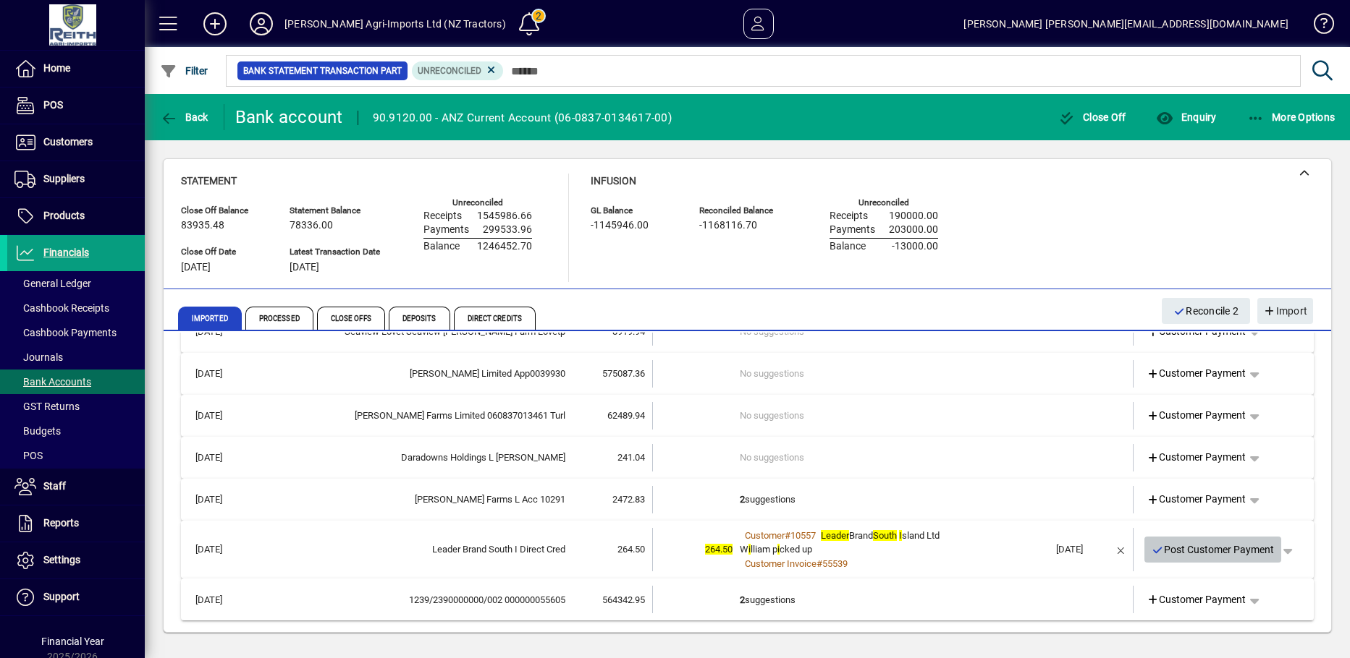
click at [1151, 550] on icon "button" at bounding box center [1157, 551] width 13 height 10
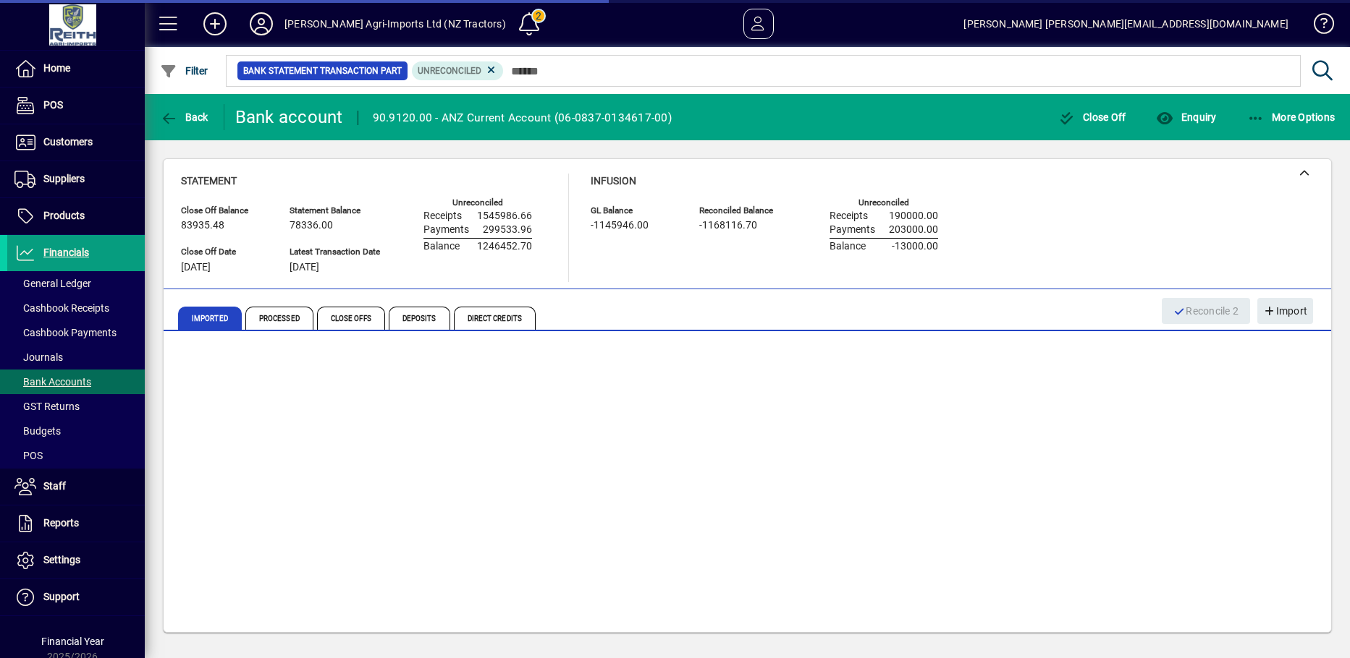
scroll to position [356, 0]
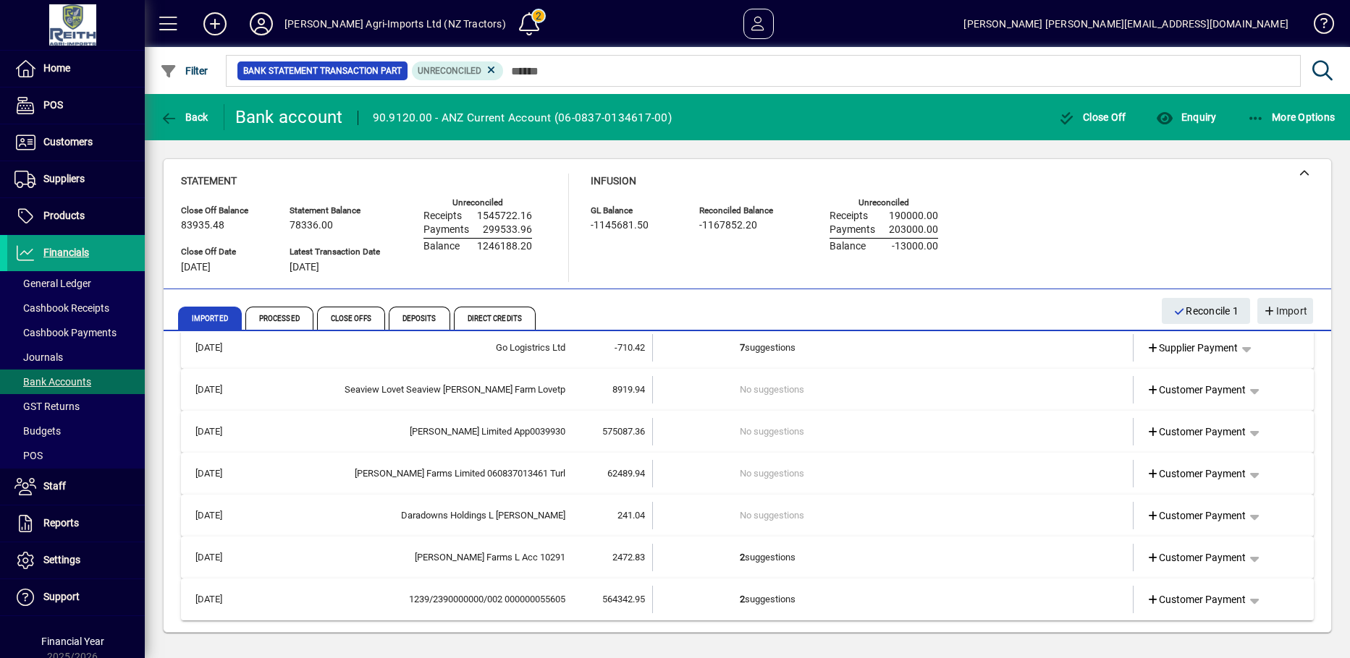
click at [751, 559] on td "2 suggestions" at bounding box center [894, 557] width 309 height 27
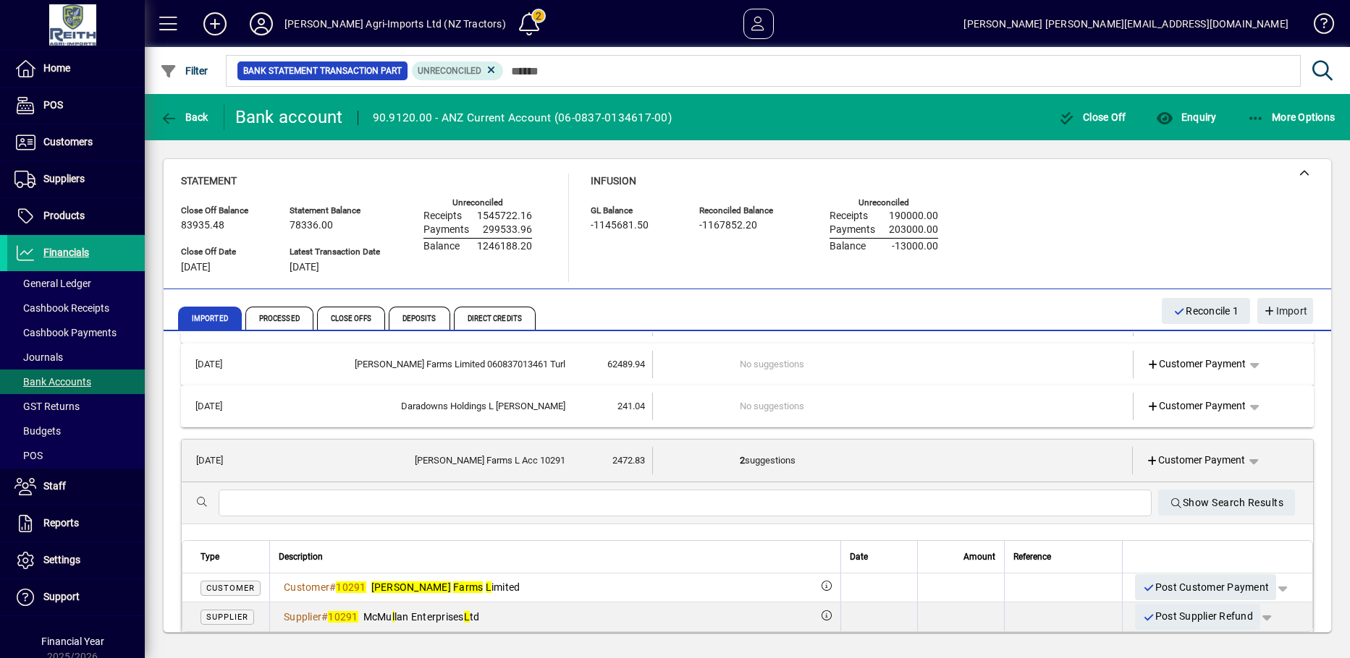
scroll to position [530, 0]
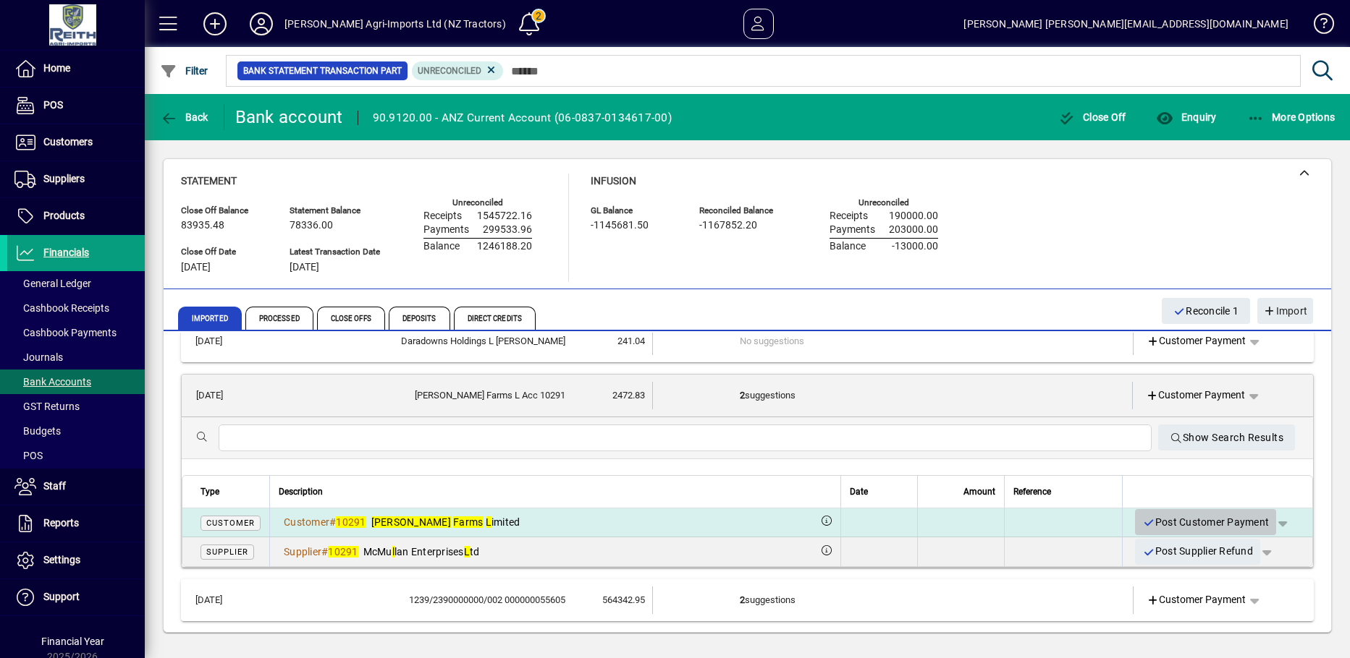
click at [1142, 525] on icon "button" at bounding box center [1148, 523] width 13 height 10
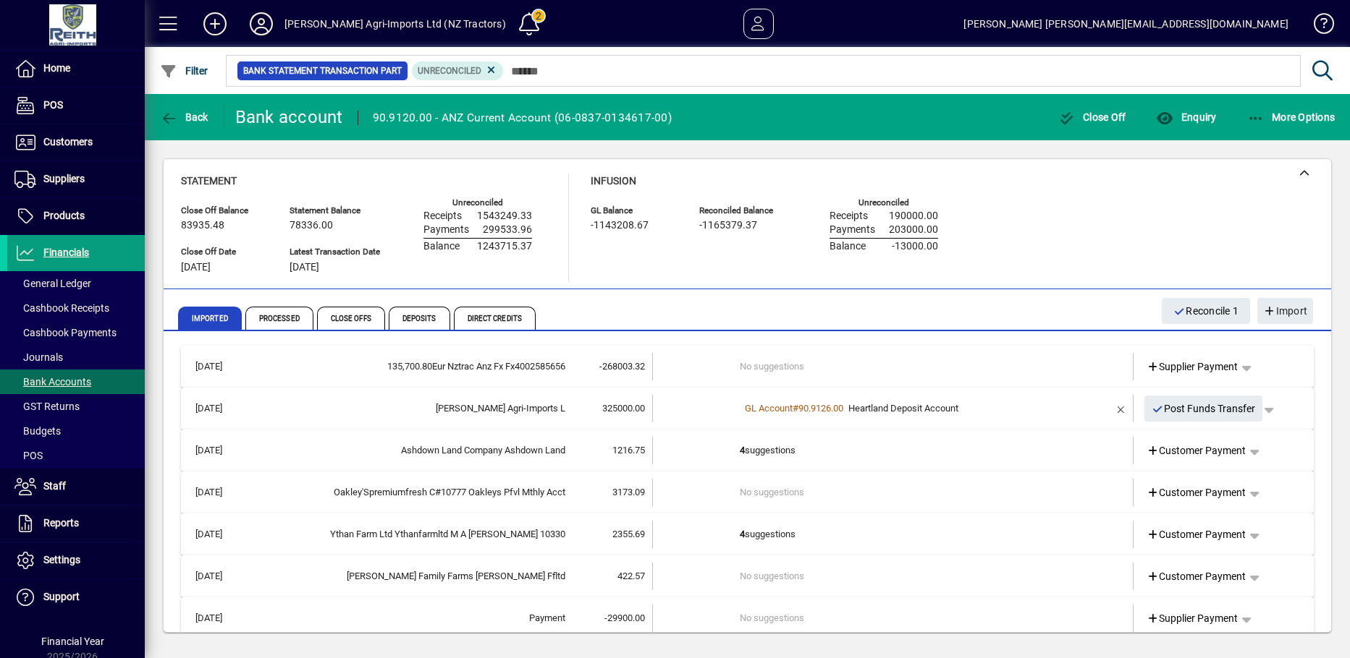
scroll to position [0, 0]
click at [1151, 410] on icon "button" at bounding box center [1157, 411] width 13 height 10
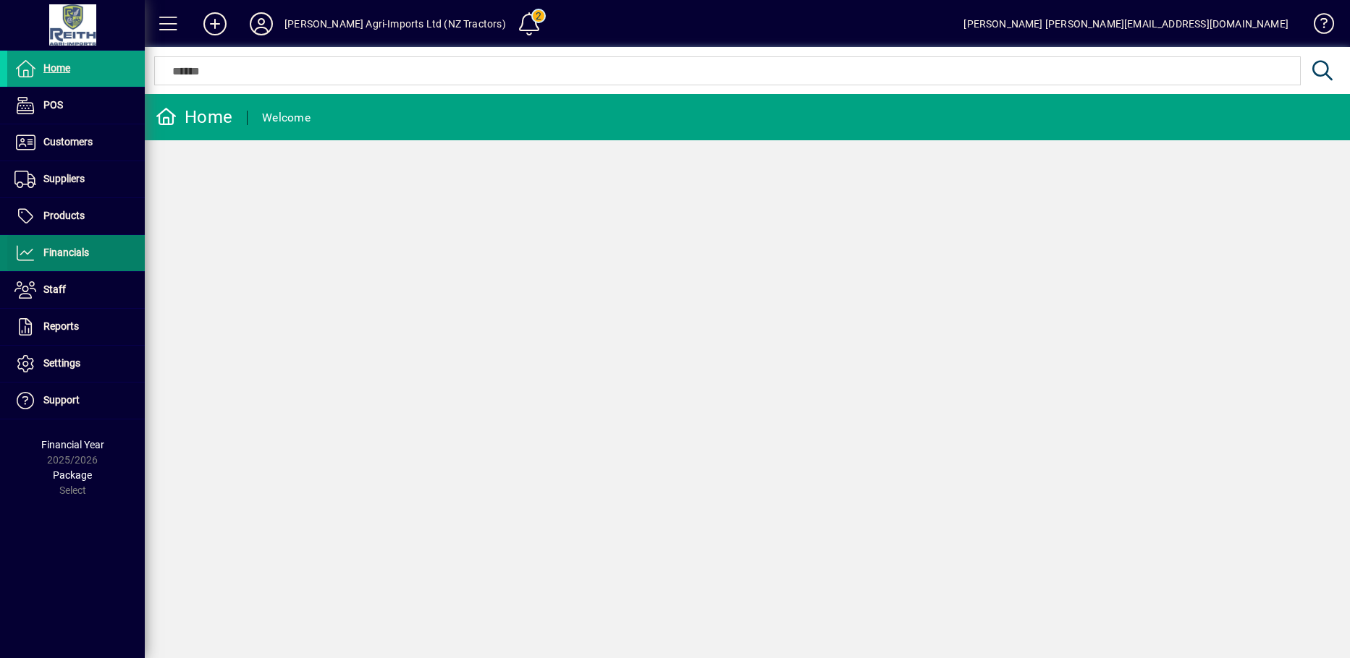
click at [89, 249] on span "Financials" at bounding box center [48, 253] width 82 height 17
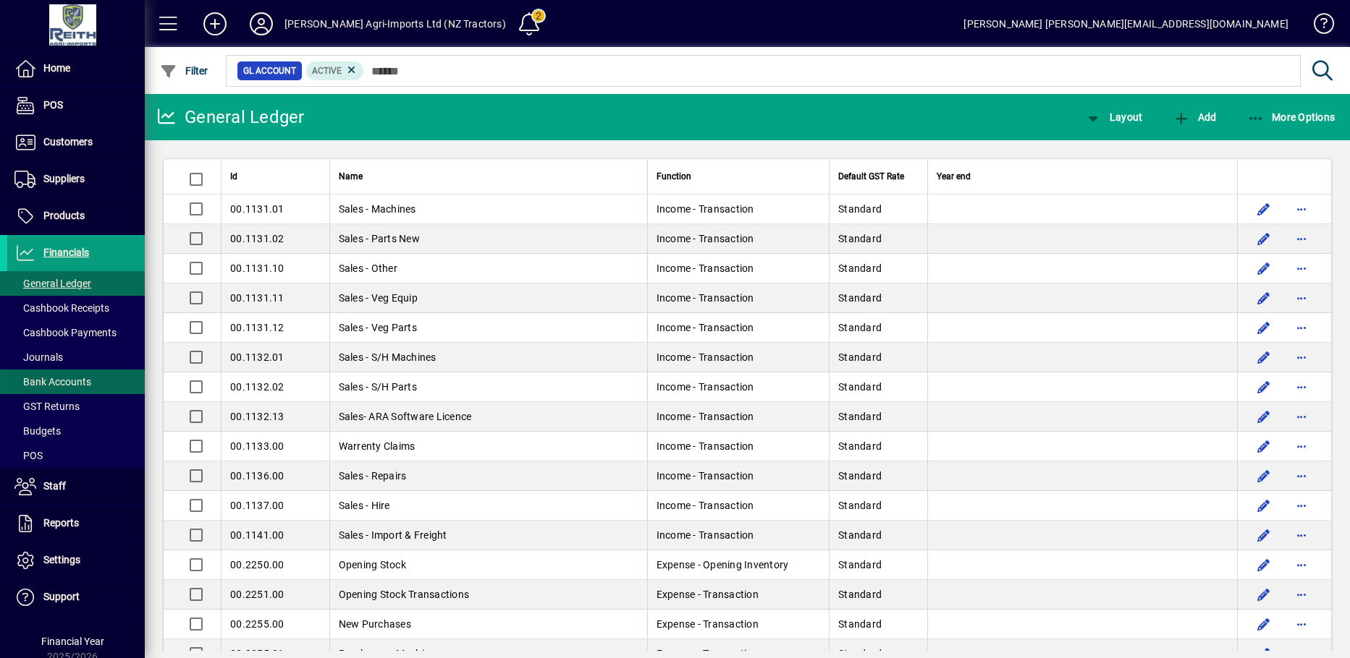
click at [62, 381] on span "Bank Accounts" at bounding box center [52, 382] width 77 height 12
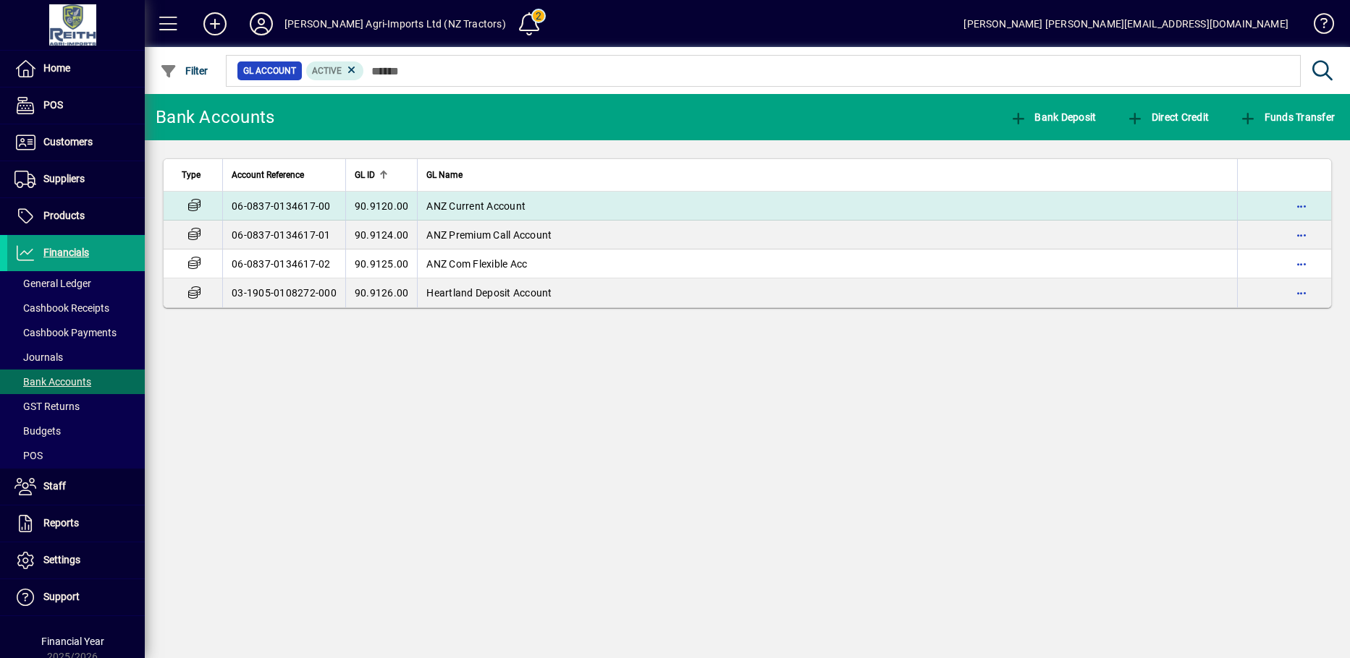
click at [470, 198] on td "ANZ Current Account" at bounding box center [827, 206] width 820 height 29
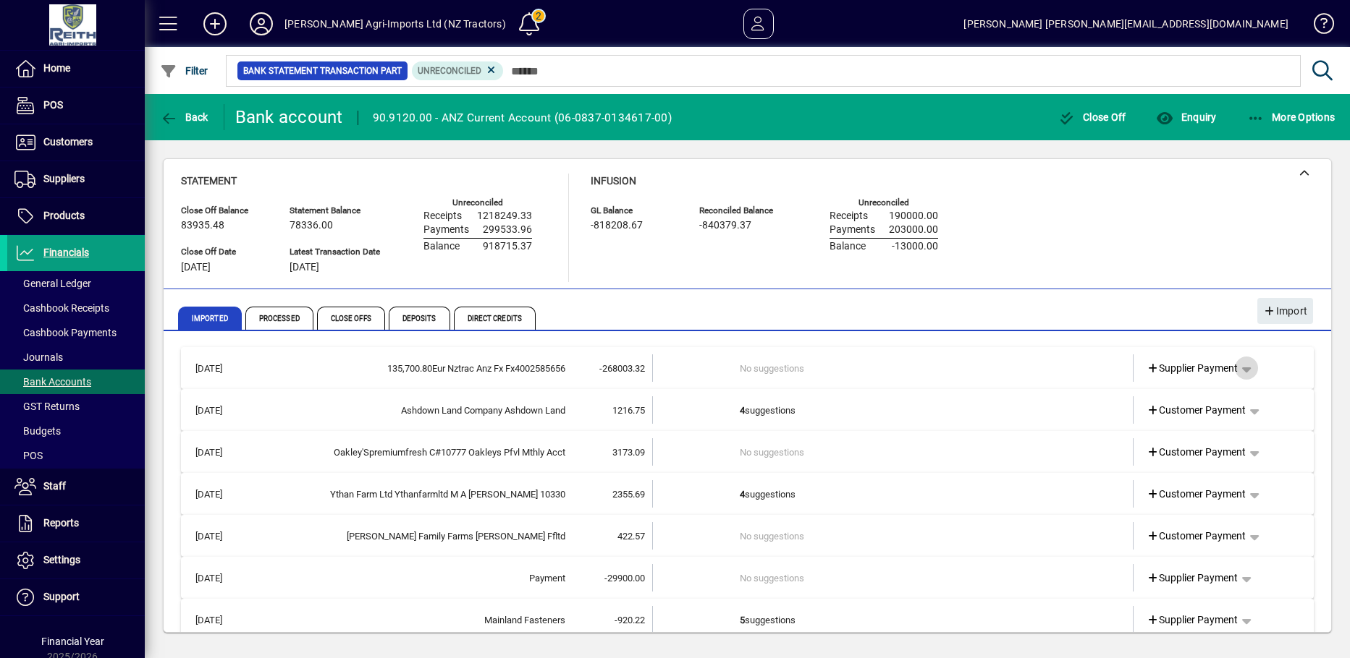
click at [1237, 369] on span "button" at bounding box center [1246, 368] width 35 height 35
click at [1211, 423] on span "Cashbook Payment" at bounding box center [1190, 424] width 107 height 17
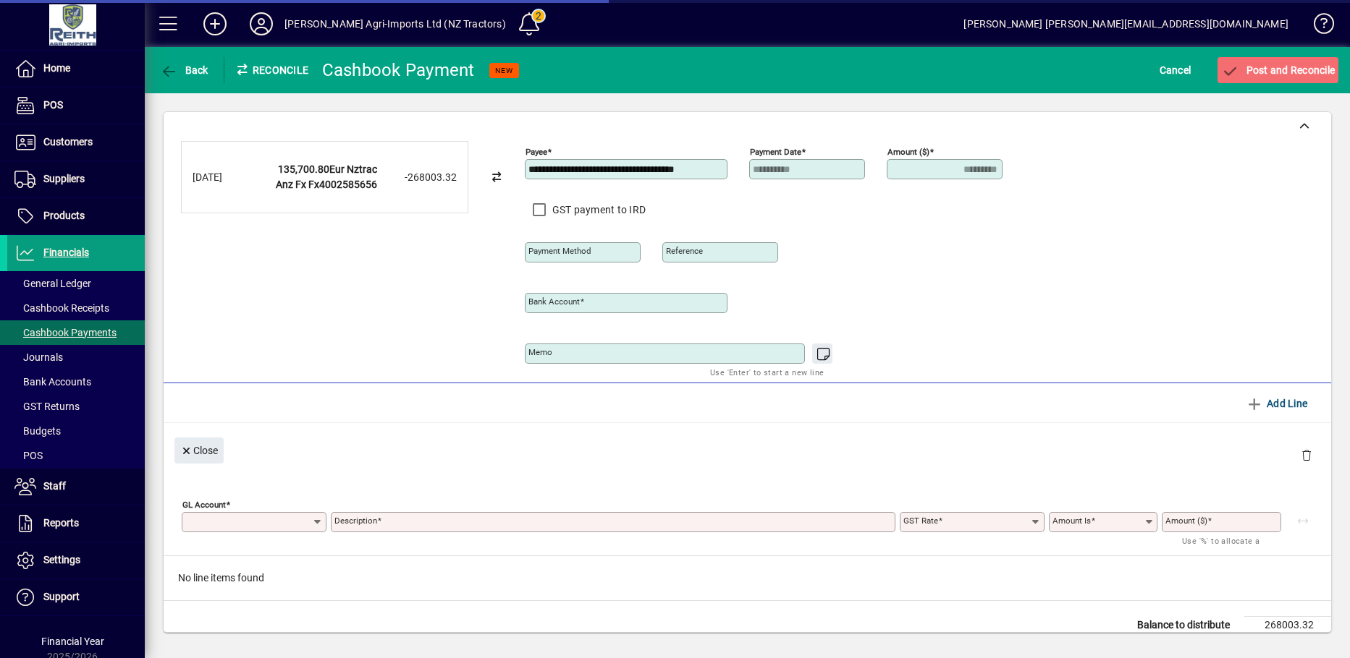
type input "**********"
type input "*********"
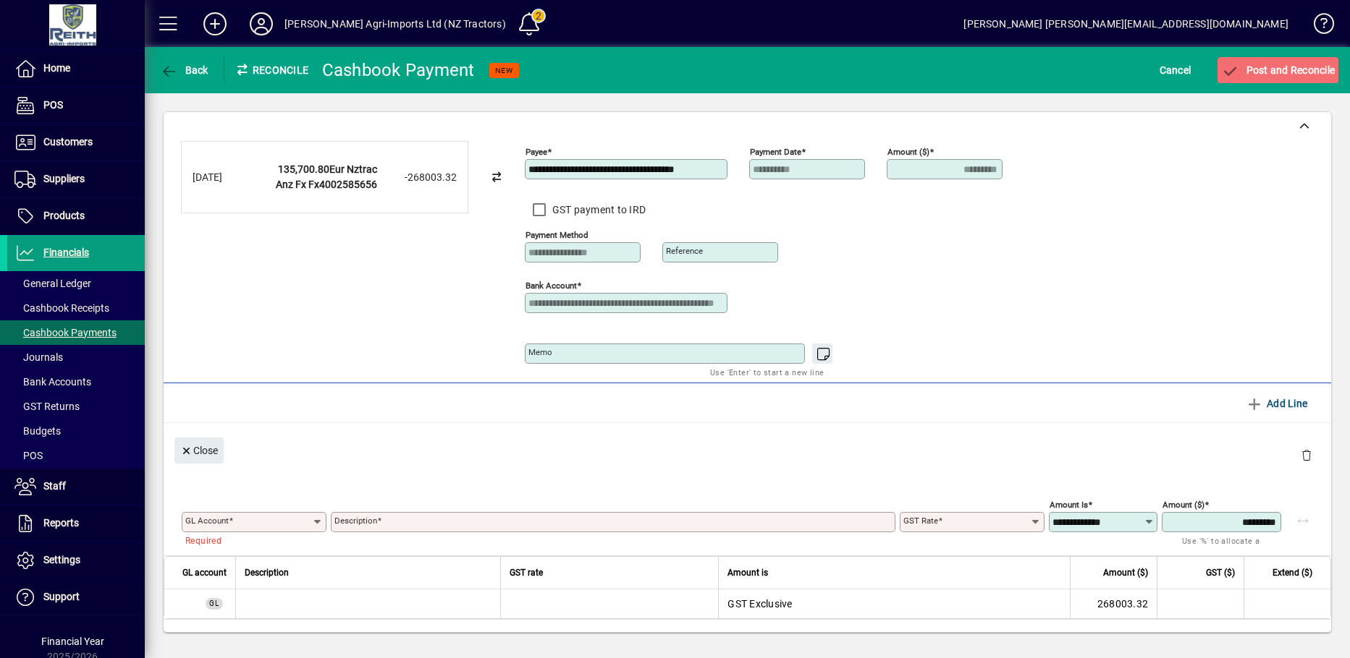
drag, startPoint x: 723, startPoint y: 168, endPoint x: 514, endPoint y: 158, distance: 209.3
click at [514, 158] on div "**********" at bounding box center [747, 258] width 1132 height 235
type input "*"
type input "*****"
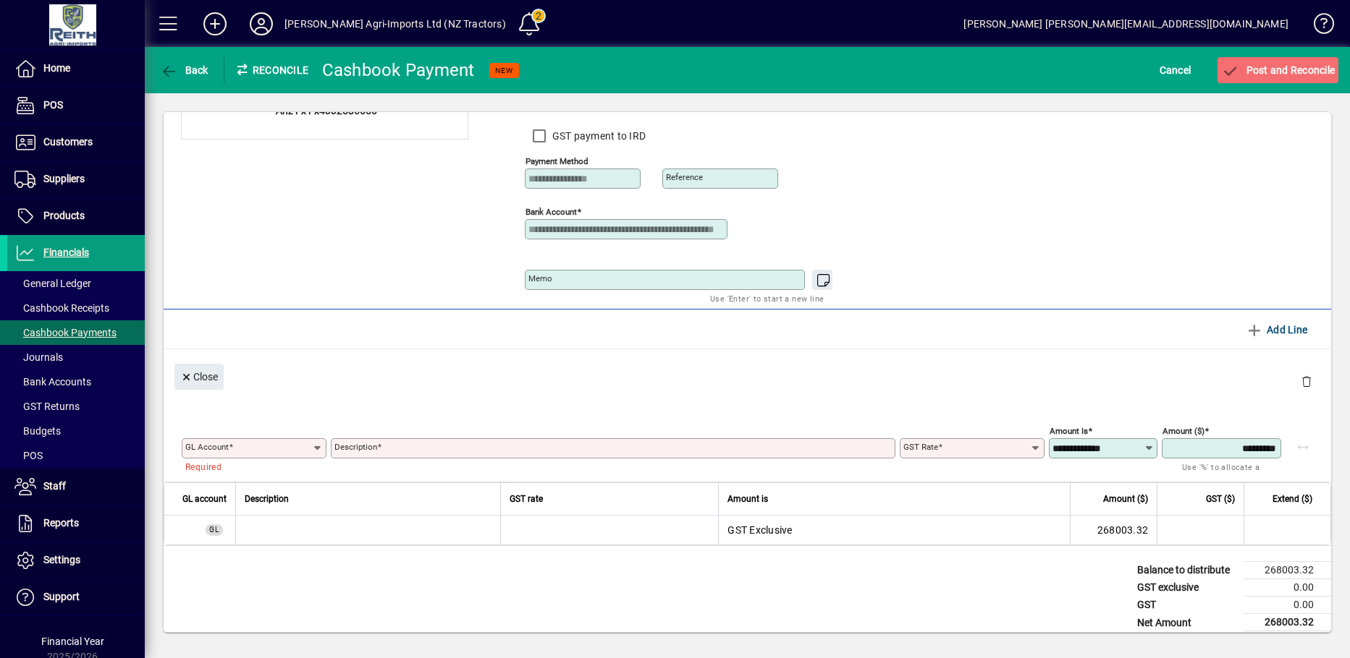
scroll to position [86, 0]
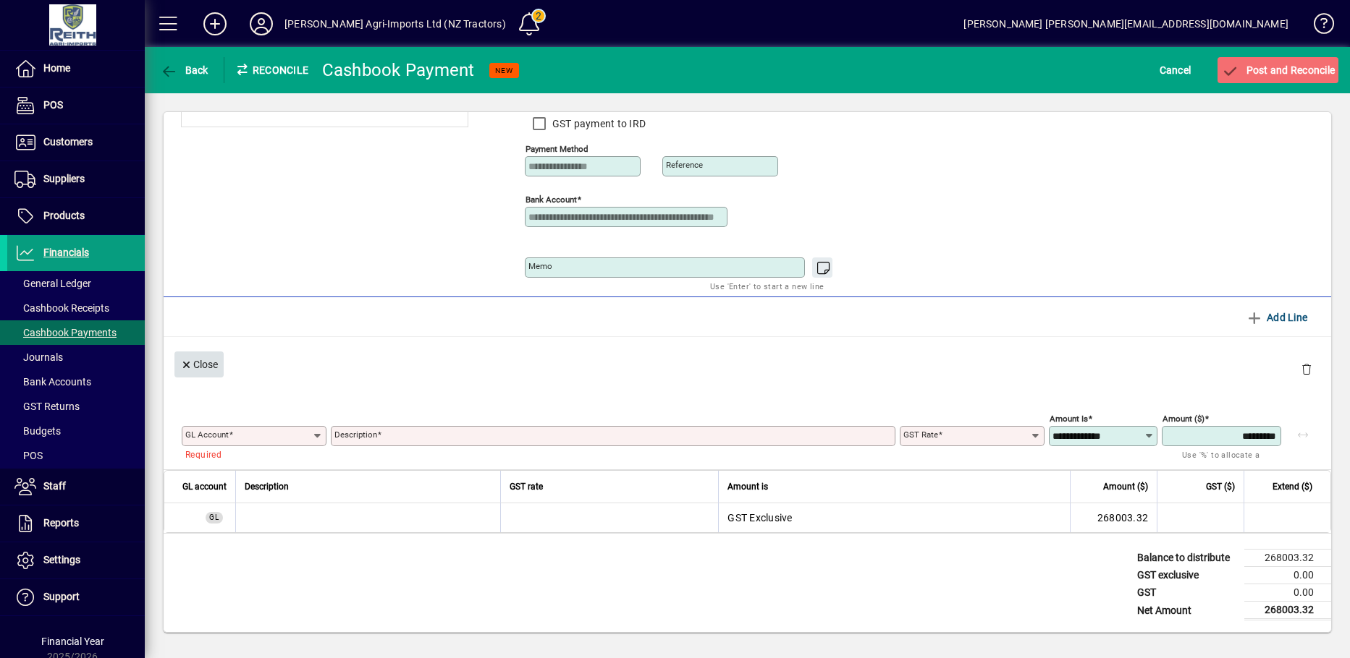
click at [186, 366] on icon "button" at bounding box center [186, 365] width 13 height 10
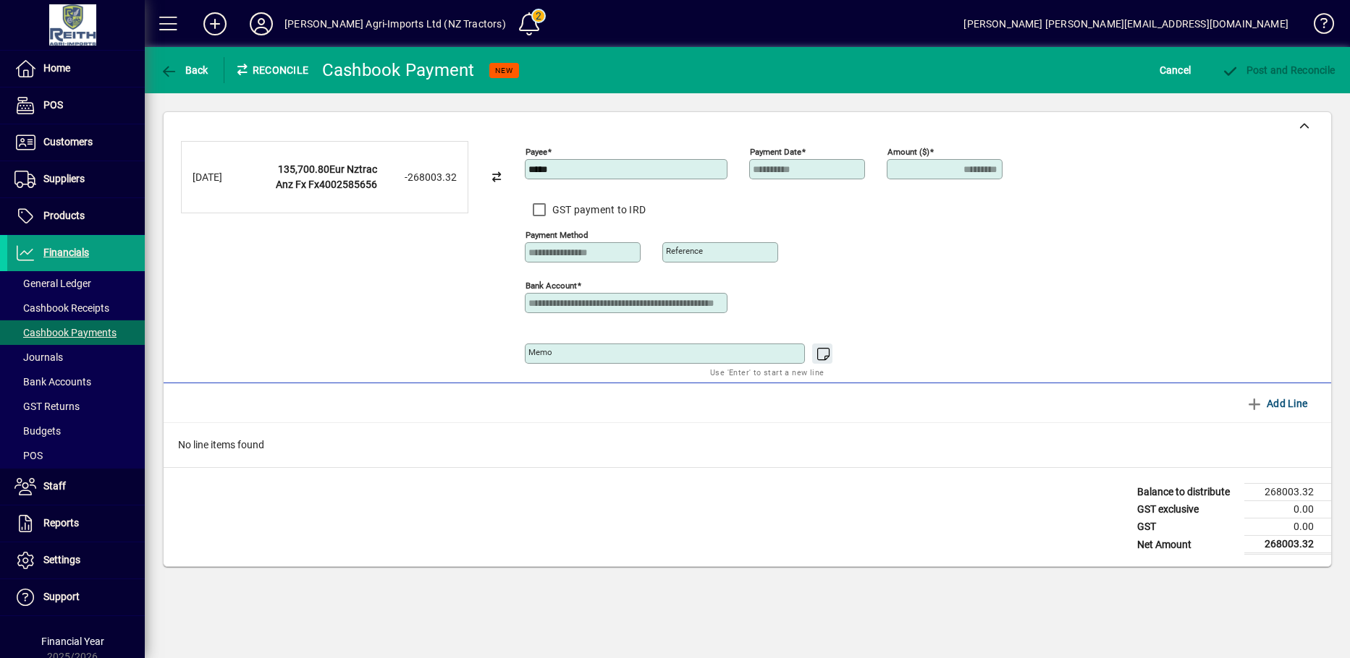
scroll to position [0, 0]
click at [672, 351] on textarea "Memo" at bounding box center [666, 354] width 276 height 12
type textarea "**********"
click at [1250, 404] on icon "button" at bounding box center [1254, 404] width 18 height 14
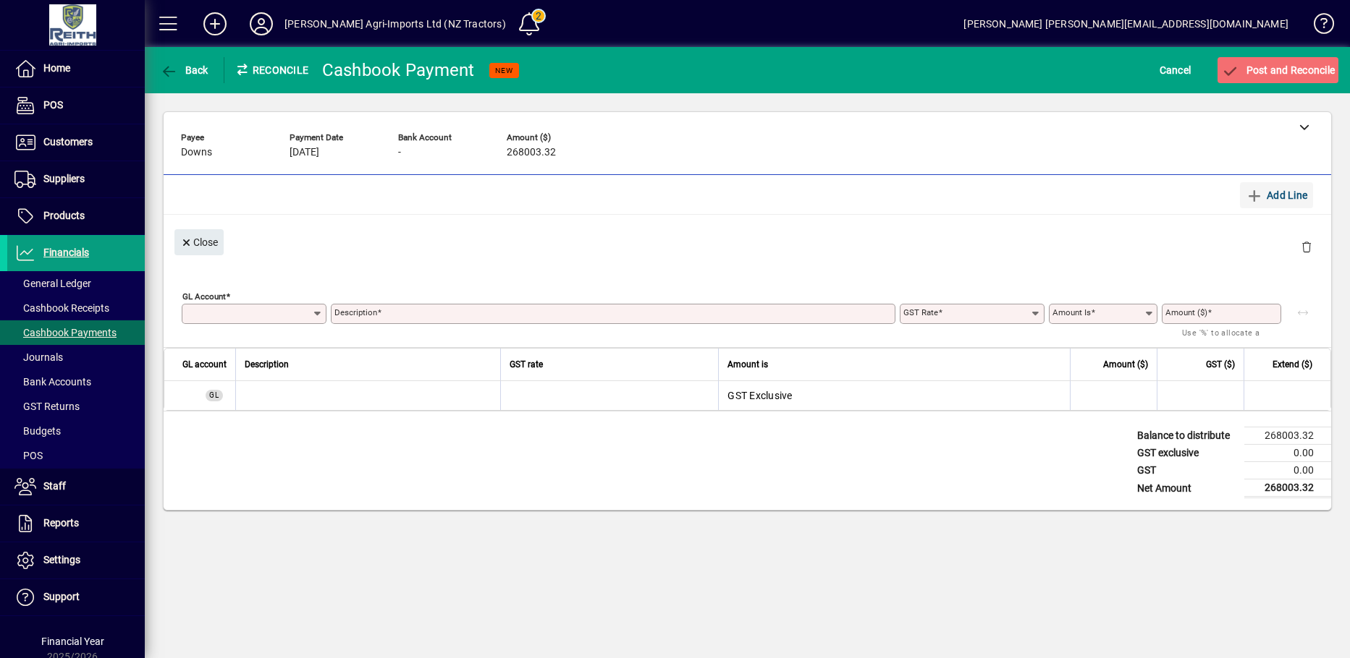
type input "**********"
click at [202, 249] on span "Close" at bounding box center [199, 243] width 38 height 24
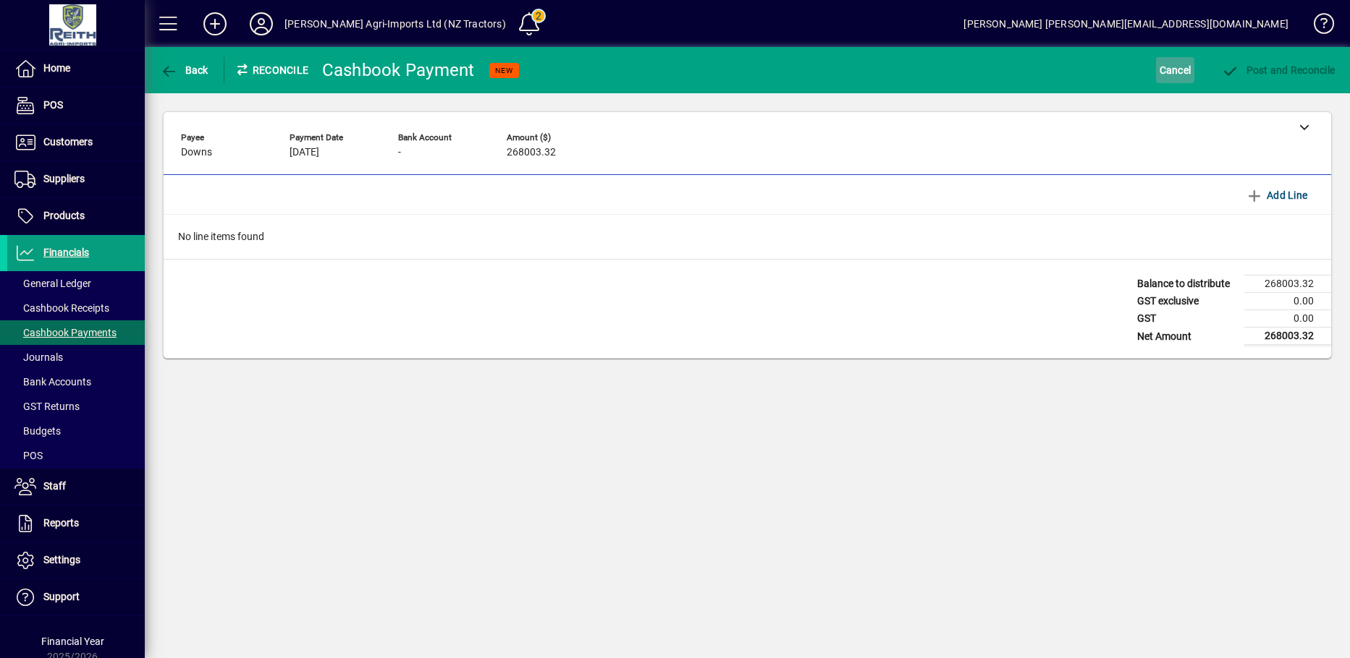
click at [1159, 68] on span "Cancel" at bounding box center [1175, 70] width 32 height 23
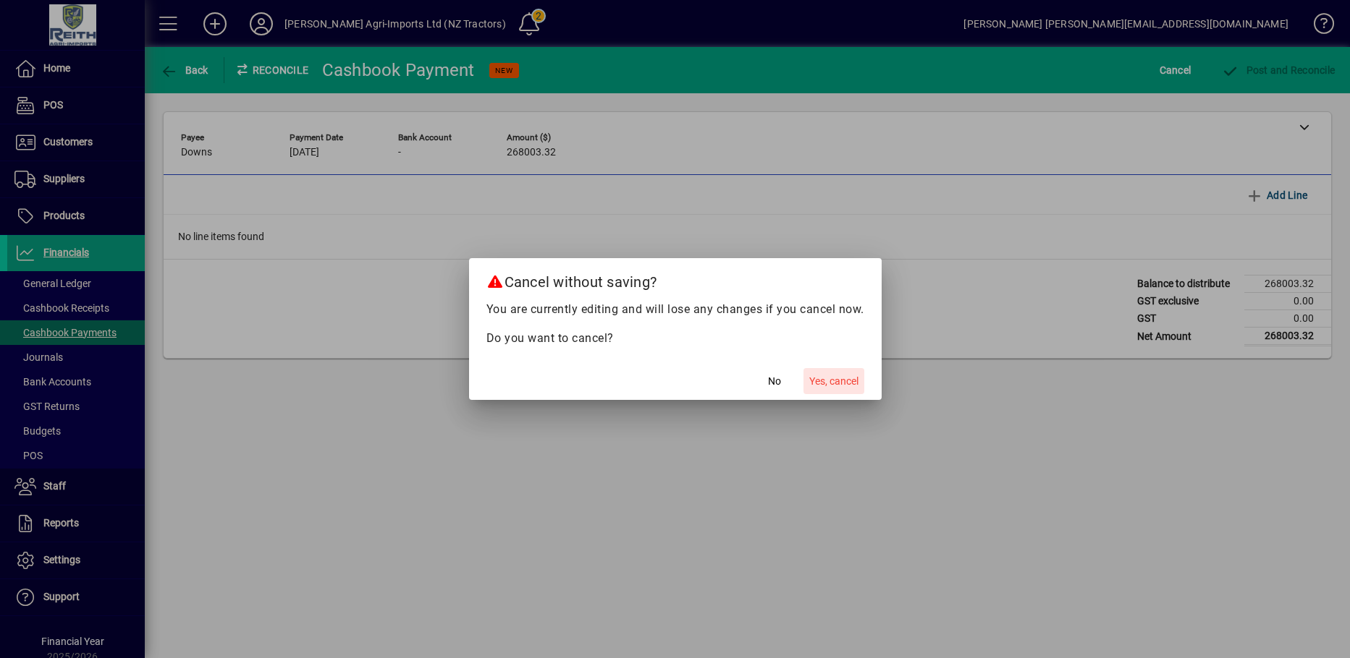
click at [854, 384] on span "Yes, cancel" at bounding box center [833, 381] width 49 height 15
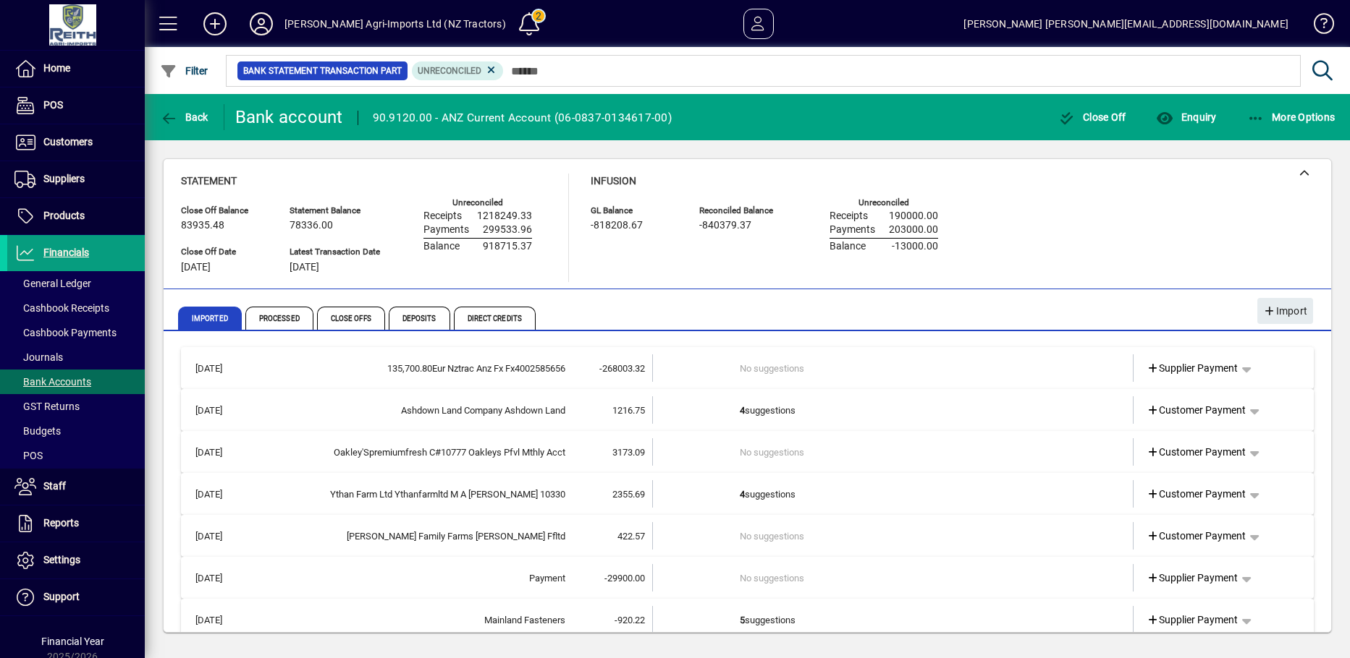
click at [741, 408] on td "4 suggestions" at bounding box center [894, 410] width 309 height 27
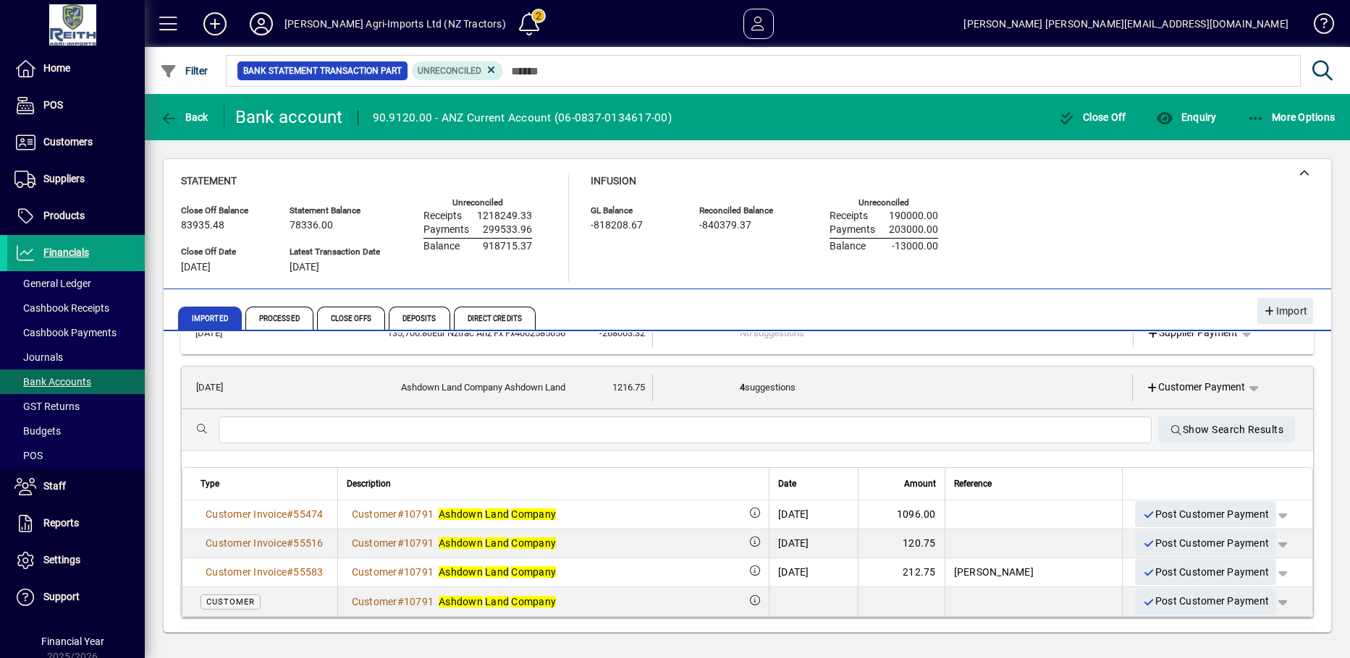
scroll to position [145, 0]
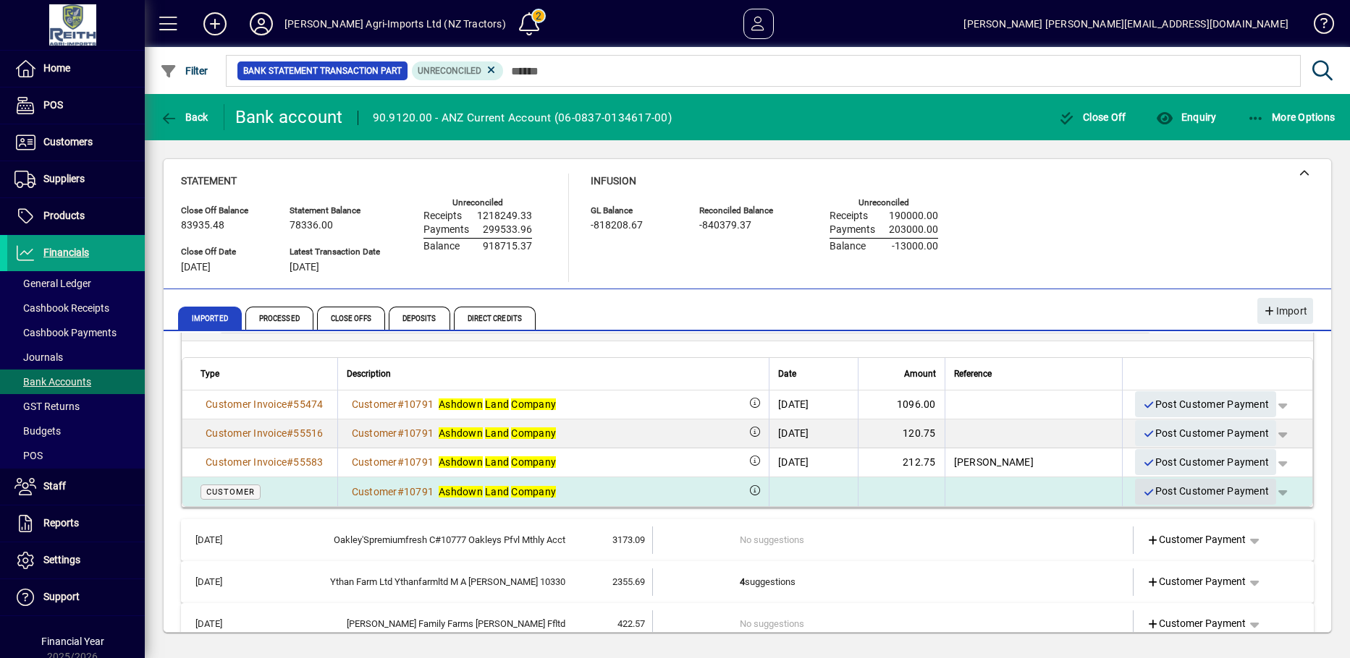
click at [1142, 489] on icon "button" at bounding box center [1148, 493] width 13 height 10
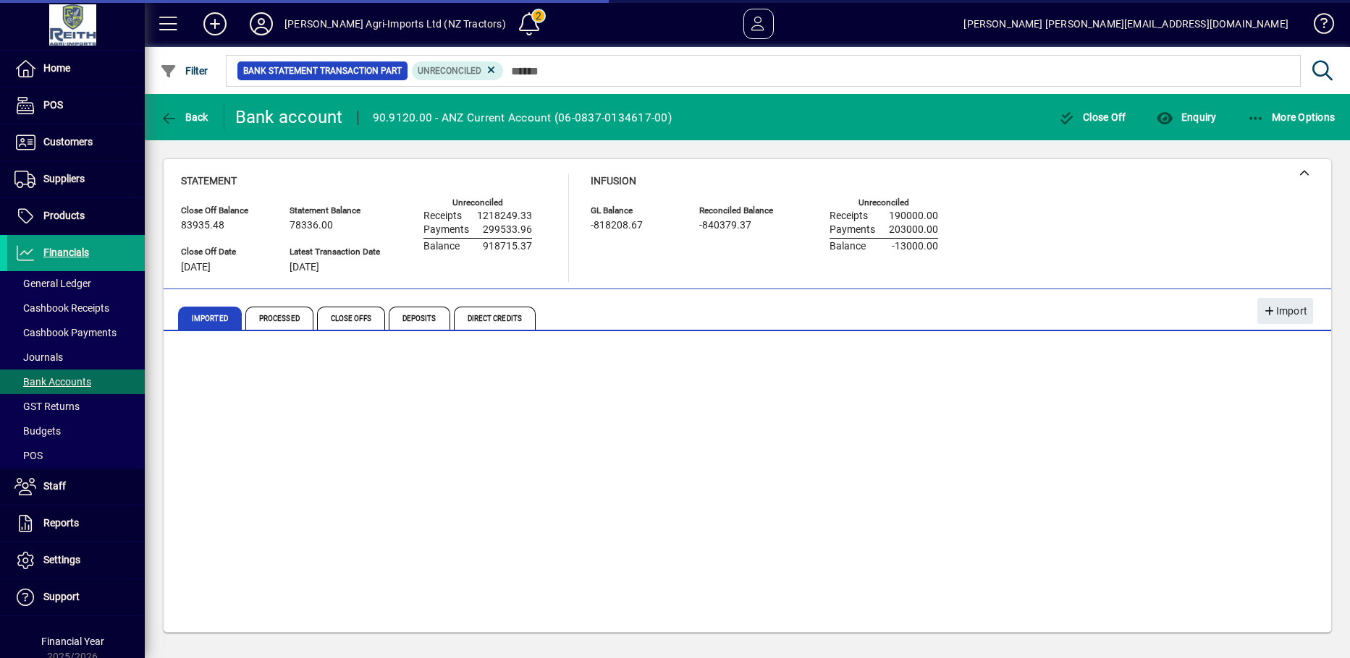
scroll to position [0, 0]
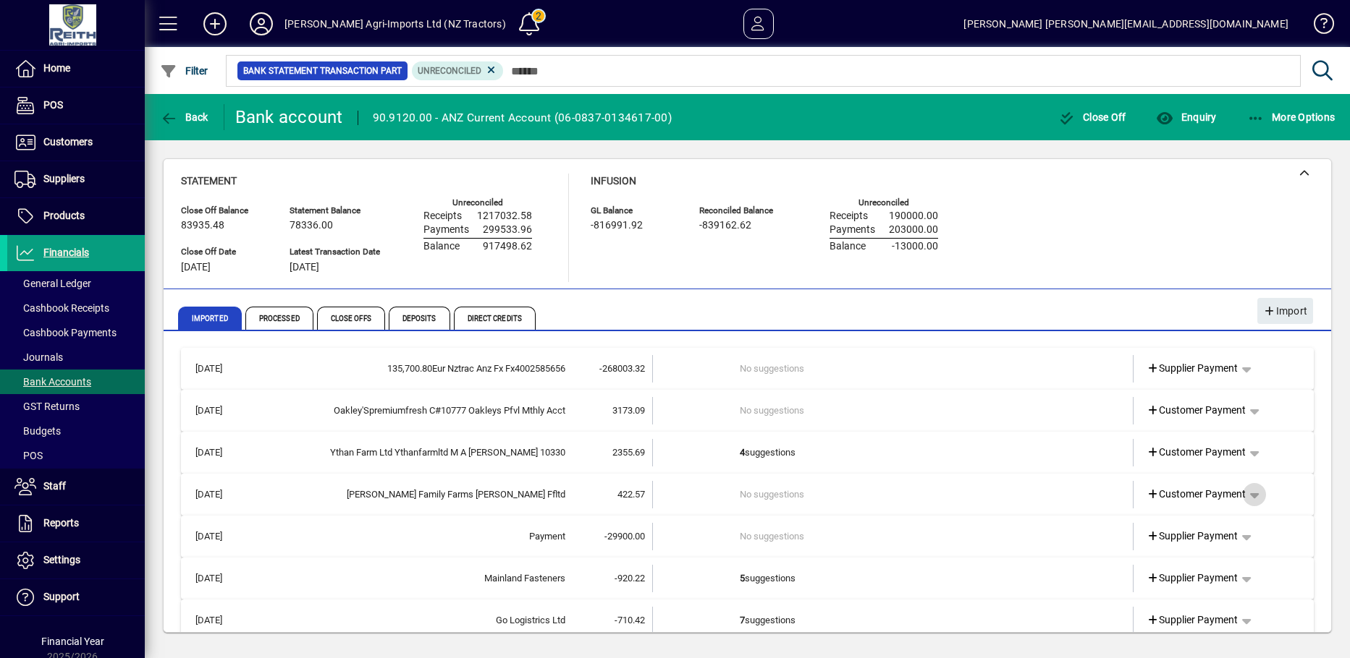
click at [1245, 493] on span "button" at bounding box center [1254, 495] width 35 height 35
click at [1192, 554] on span "Cashbook Receipt" at bounding box center [1201, 551] width 100 height 17
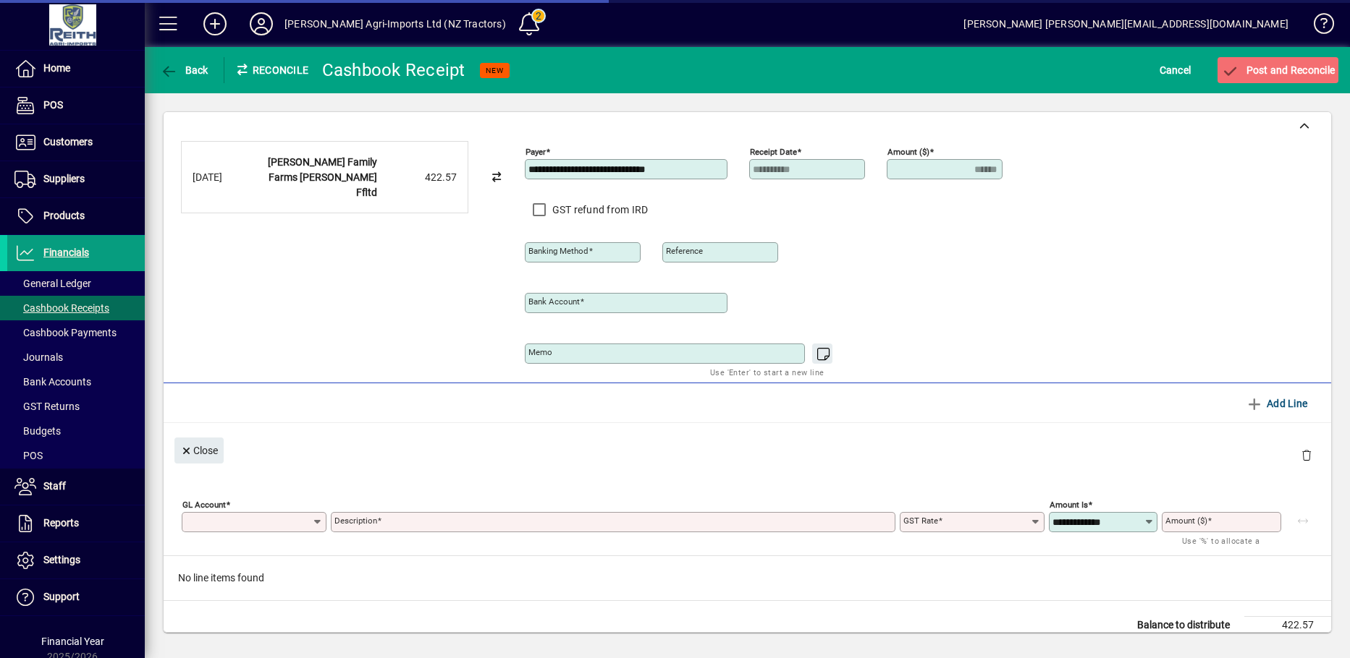
type input "**********"
type input "******"
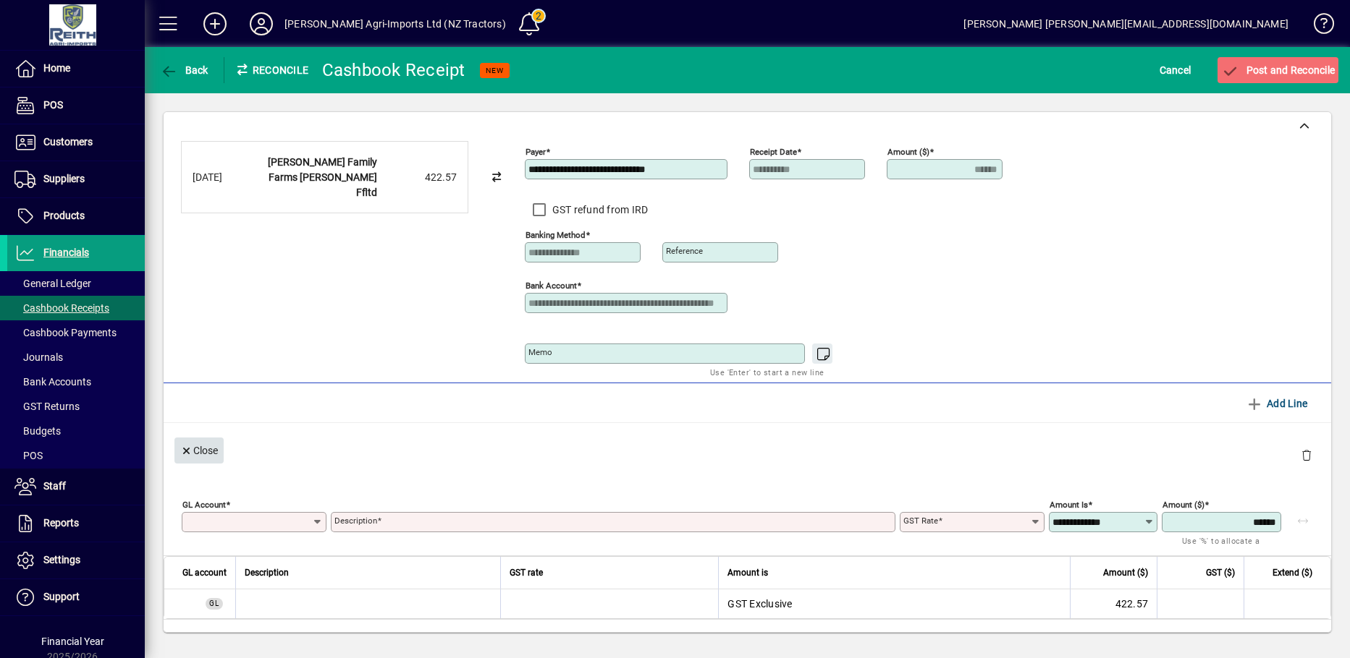
click at [192, 446] on icon "button" at bounding box center [186, 451] width 13 height 10
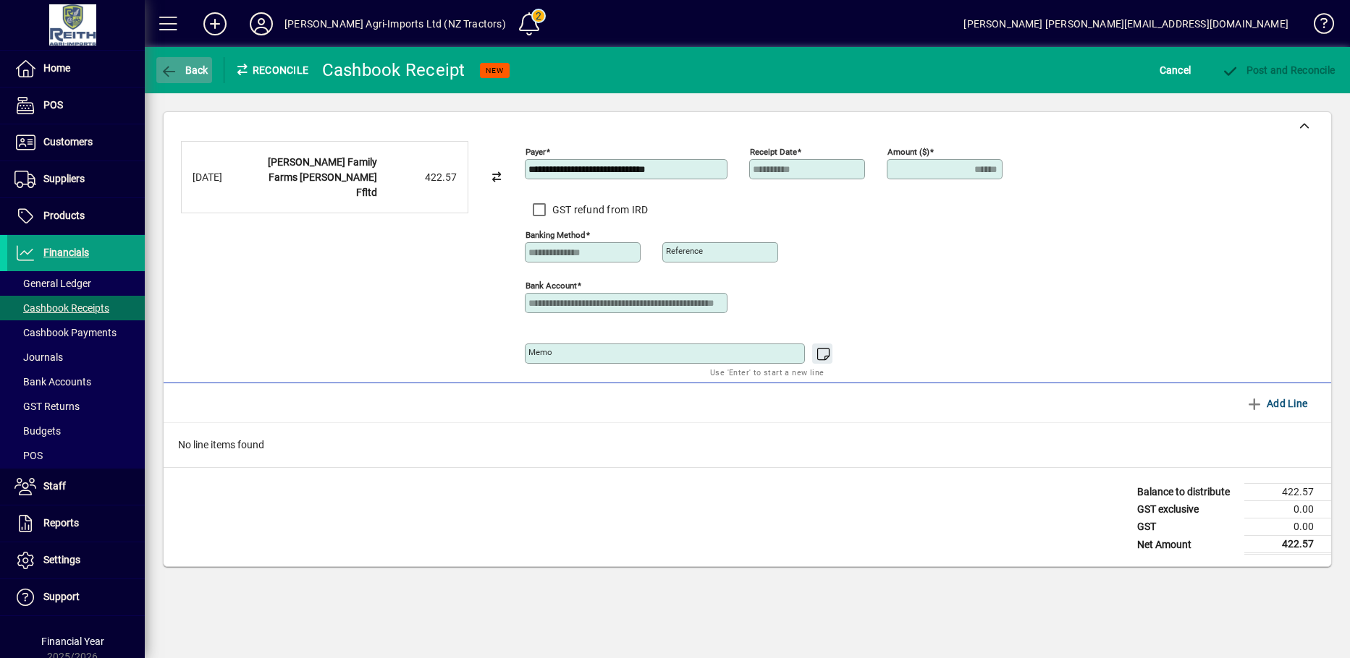
click at [157, 64] on span "button" at bounding box center [184, 70] width 56 height 35
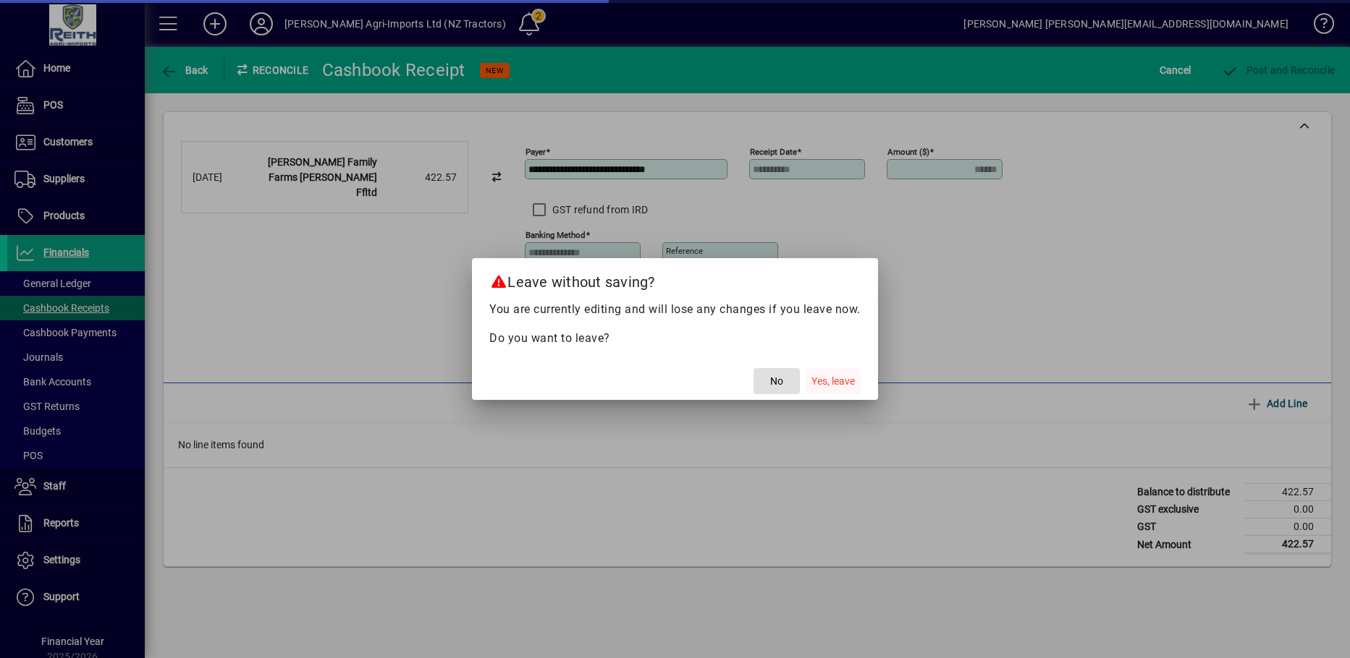
click at [835, 378] on span "Yes, leave" at bounding box center [832, 381] width 43 height 15
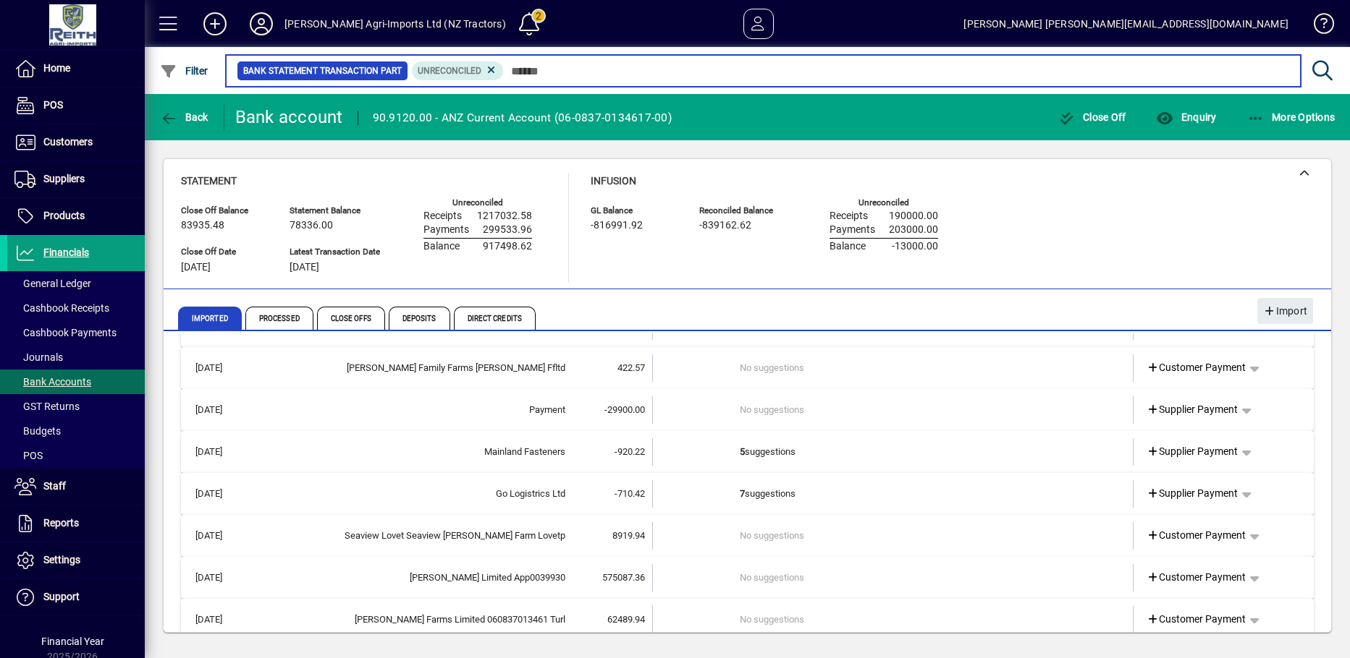
scroll to position [145, 0]
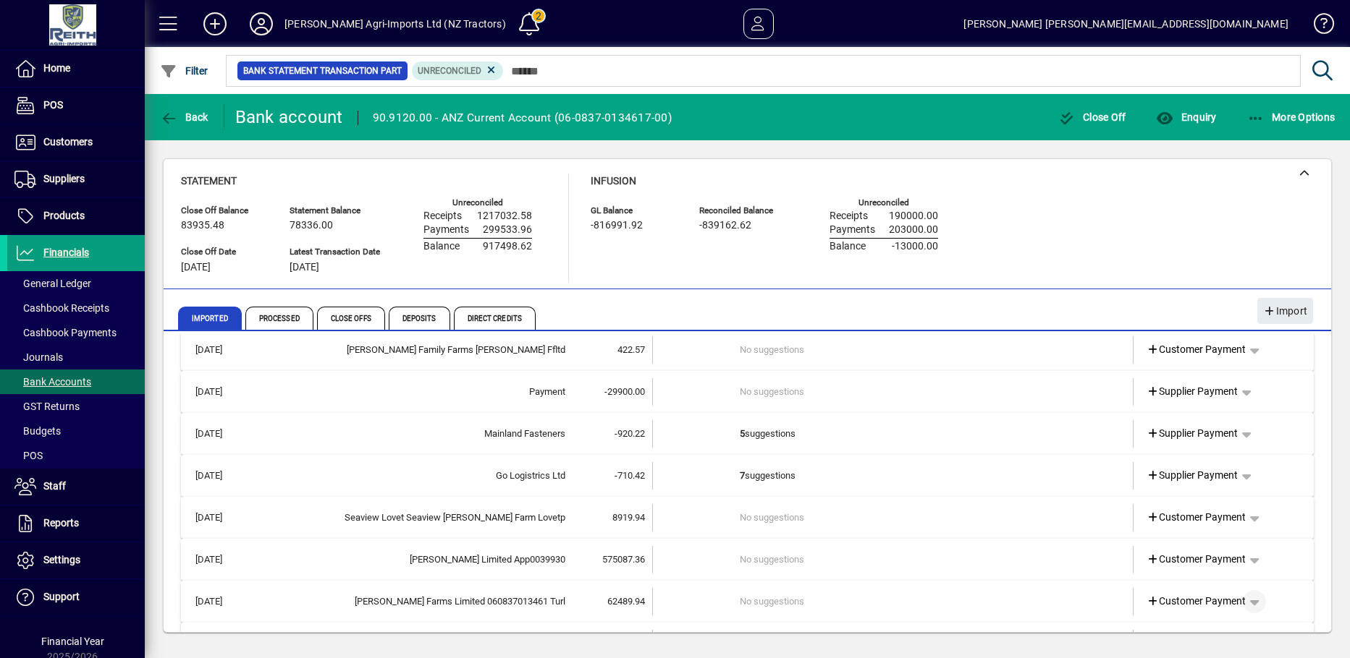
click at [1245, 601] on span "button" at bounding box center [1254, 602] width 35 height 35
click at [1216, 520] on span "Cashbook Receipt" at bounding box center [1201, 519] width 100 height 17
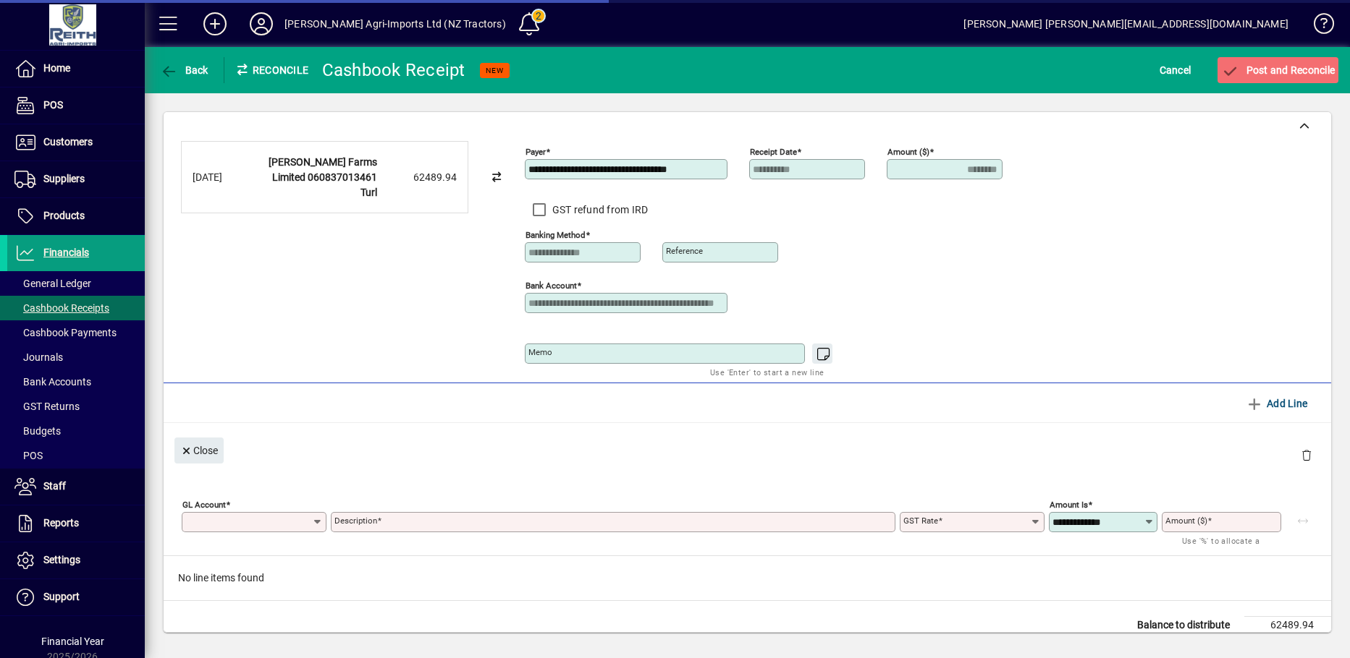
type input "********"
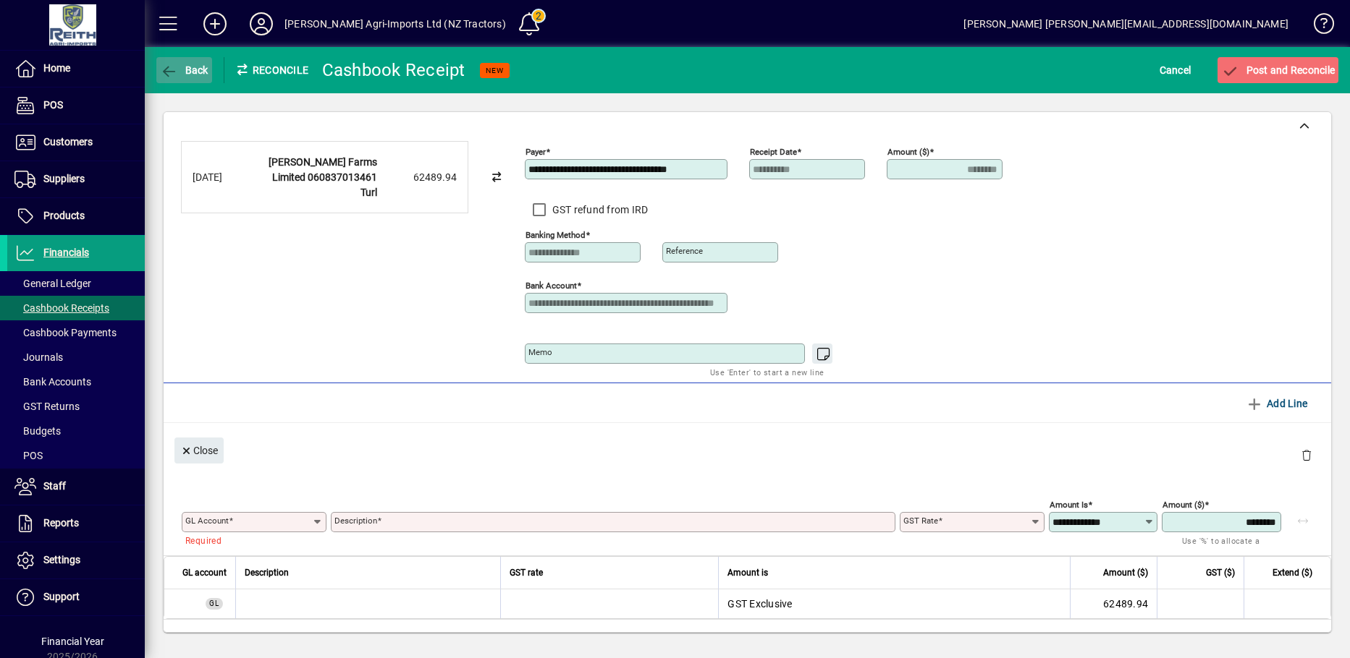
click at [166, 69] on icon "button" at bounding box center [169, 71] width 18 height 14
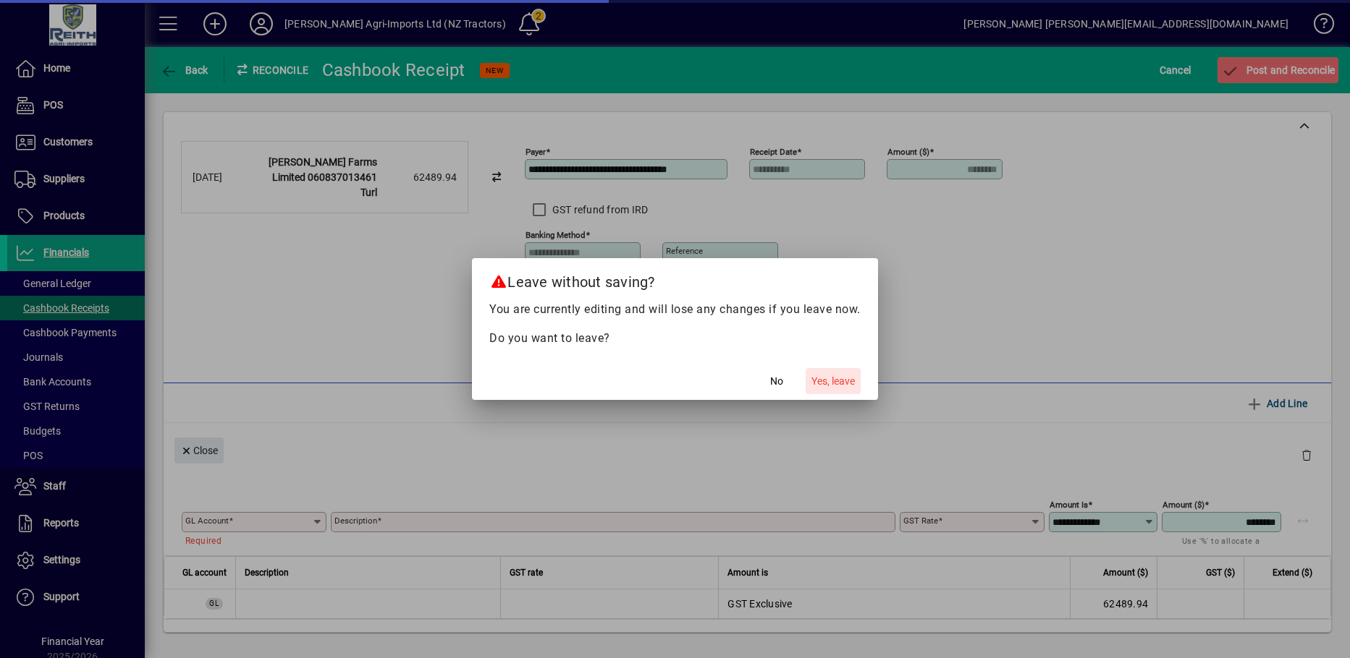
click at [829, 386] on span "Yes, leave" at bounding box center [832, 381] width 43 height 15
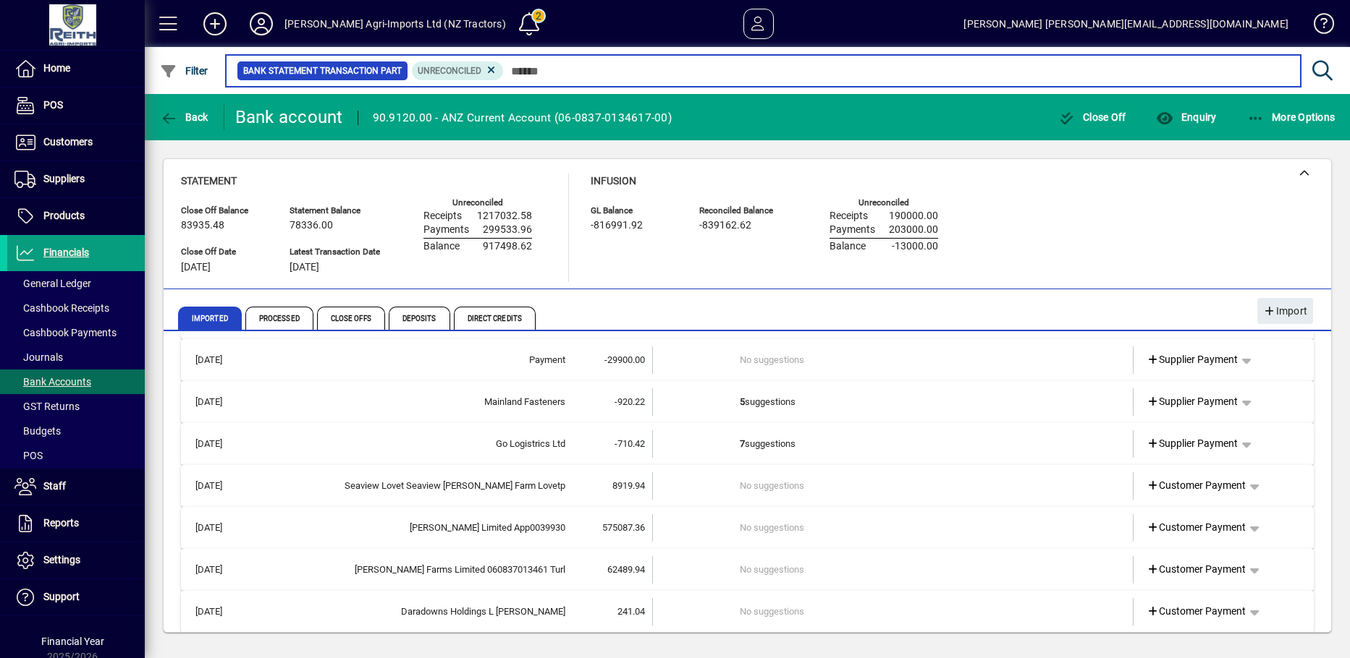
scroll to position [217, 0]
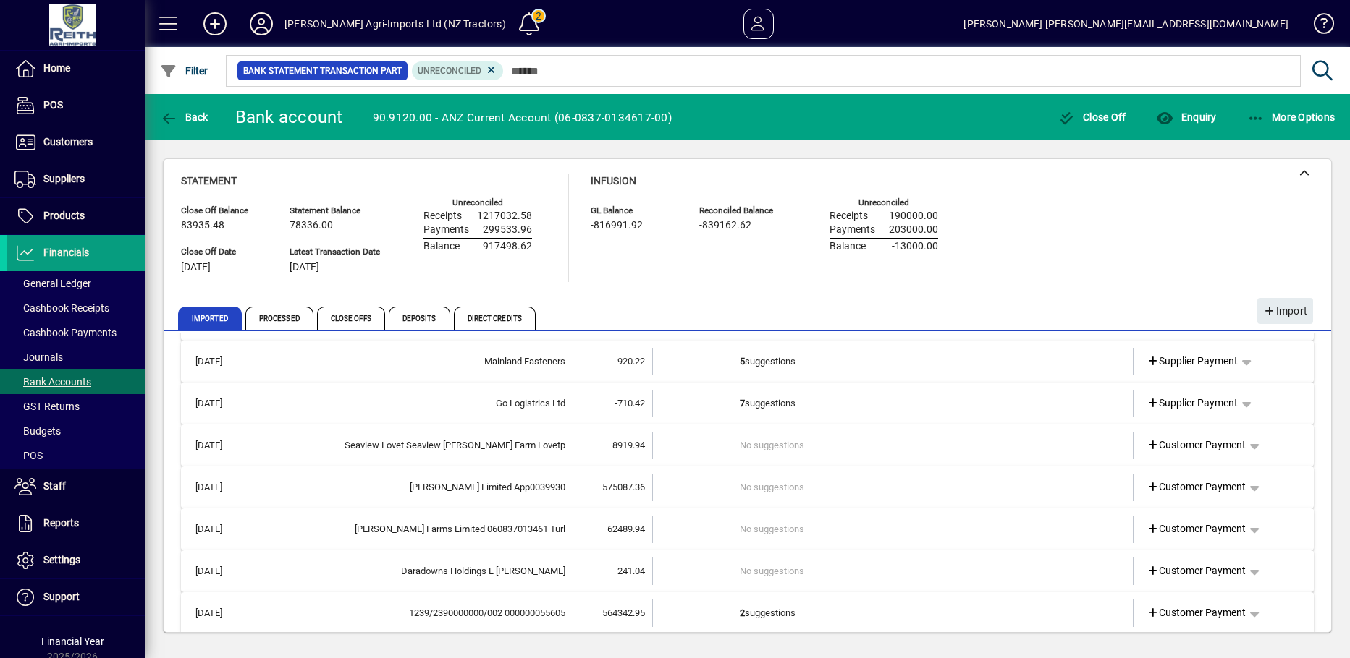
click at [761, 402] on td "7 suggestions" at bounding box center [894, 403] width 309 height 27
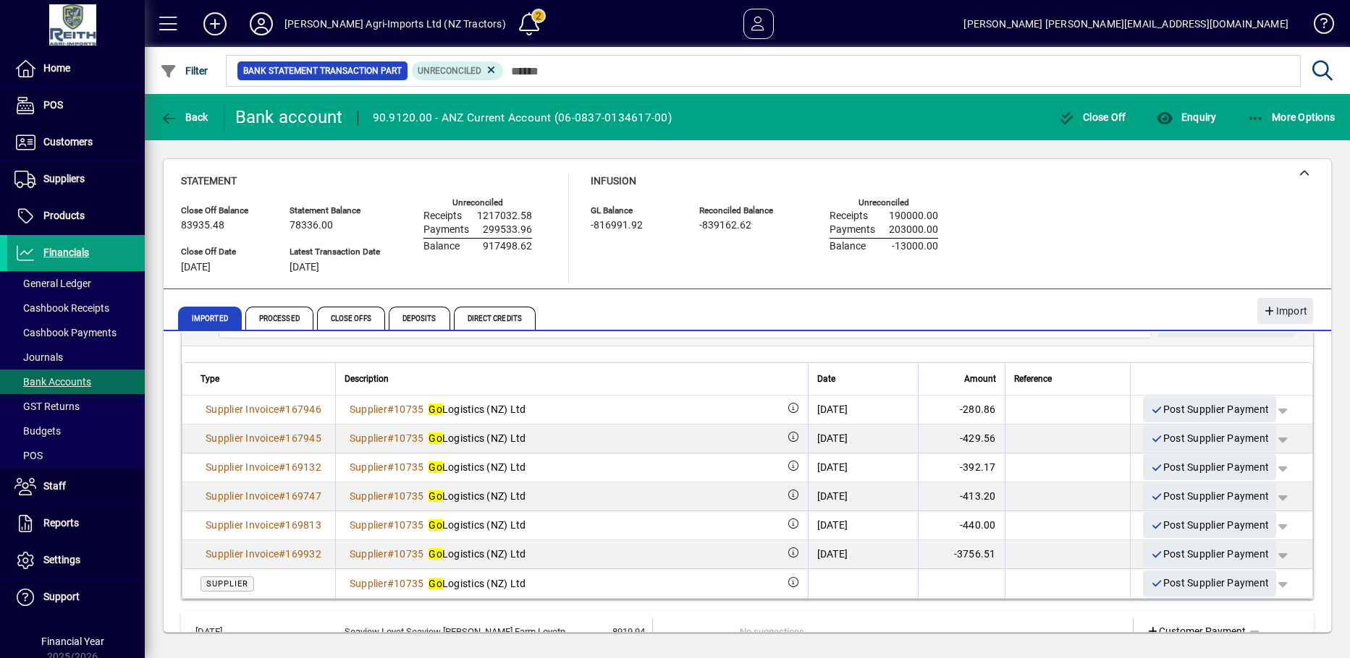
scroll to position [434, 0]
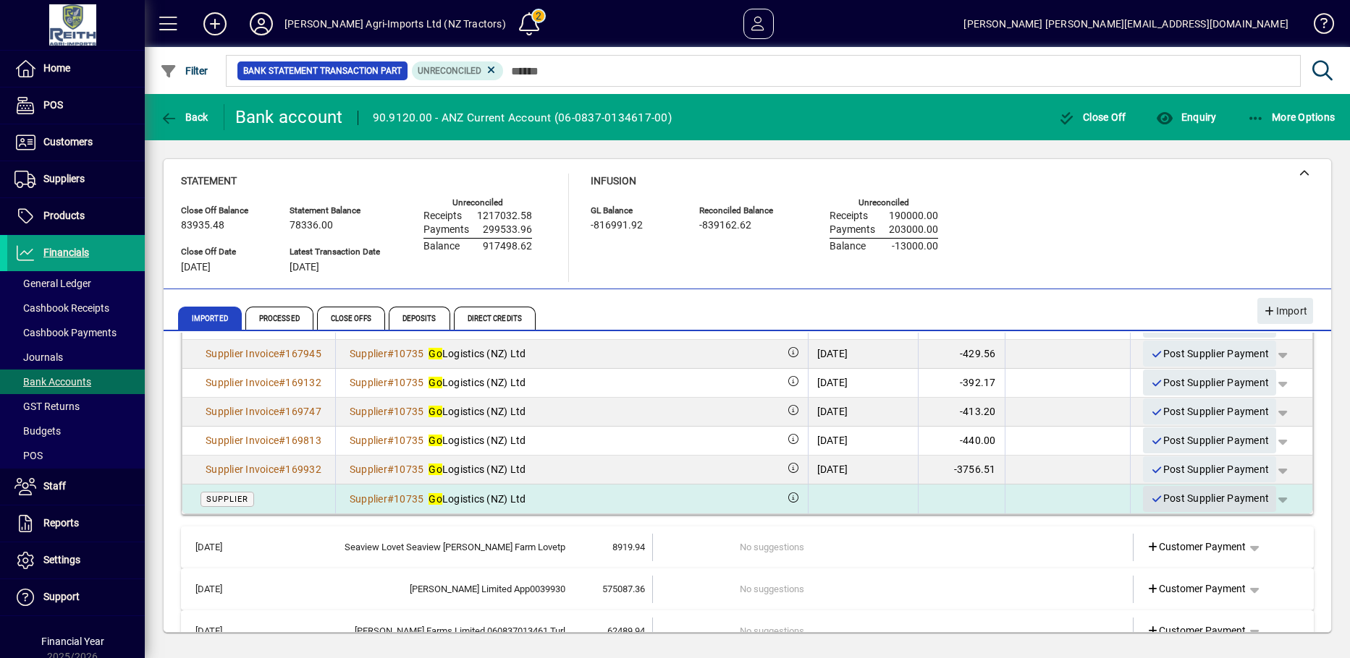
click at [1150, 497] on icon "button" at bounding box center [1156, 499] width 13 height 10
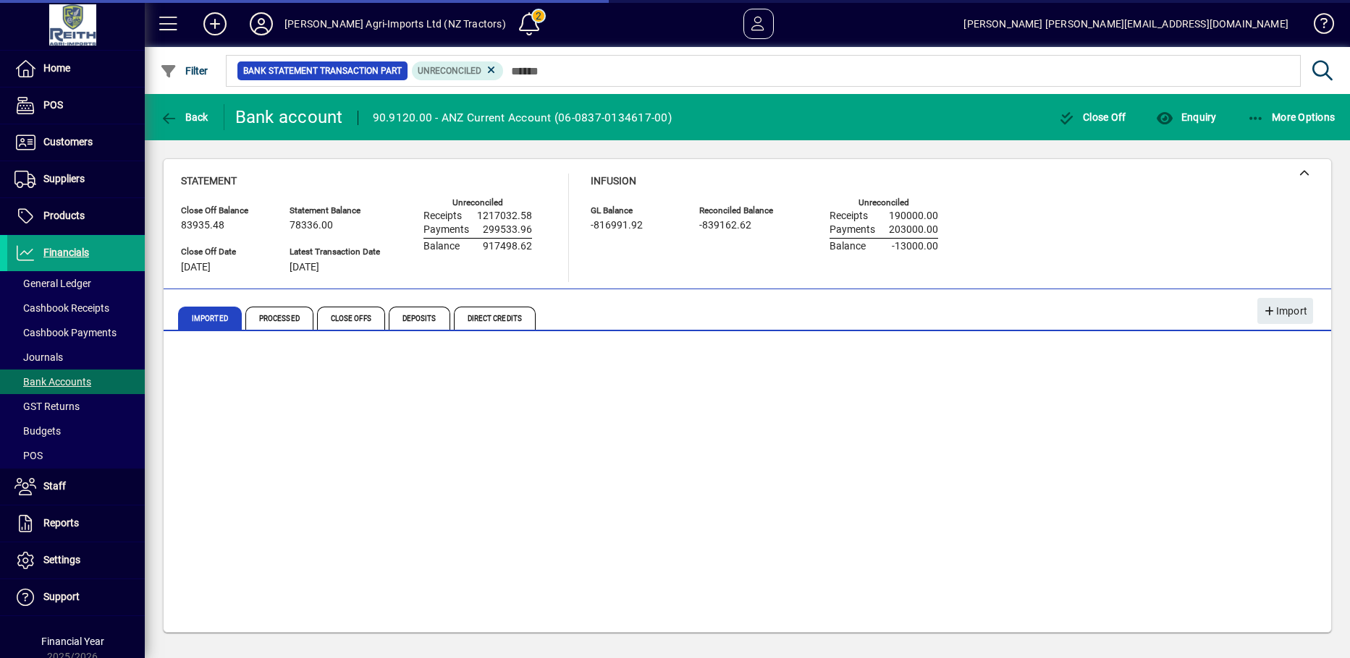
scroll to position [73, 0]
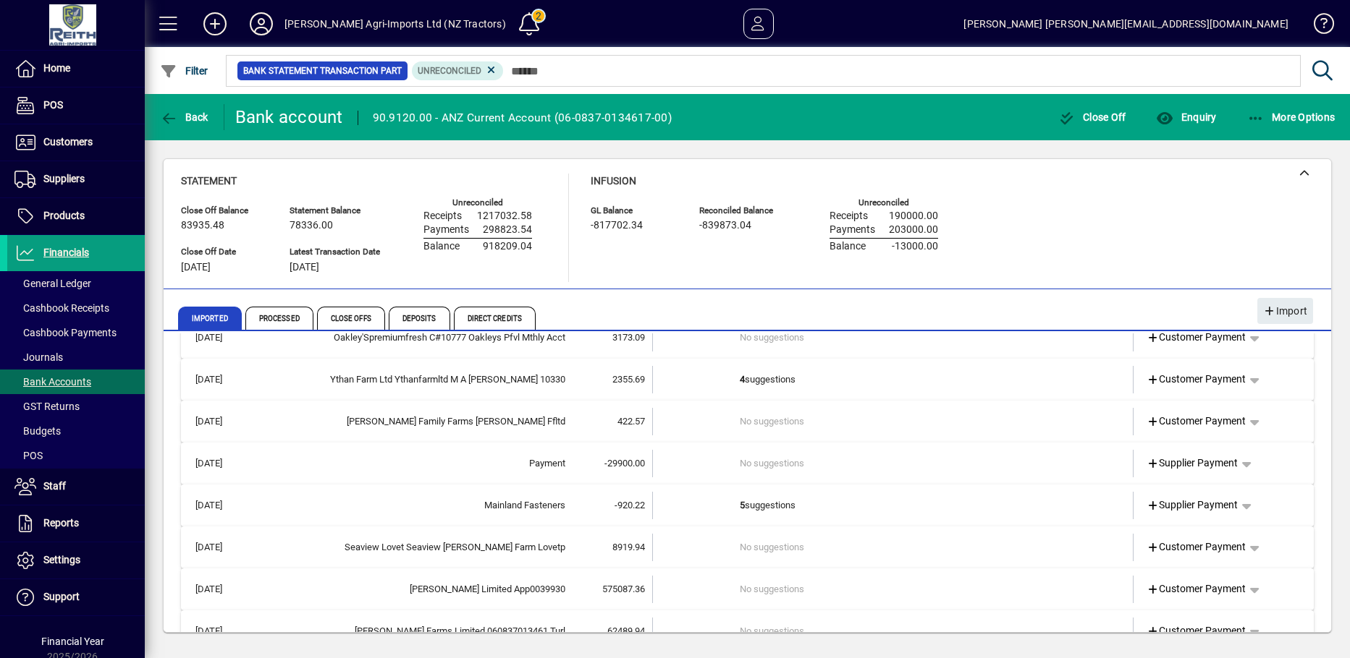
click at [748, 501] on td "5 suggestions" at bounding box center [894, 505] width 309 height 27
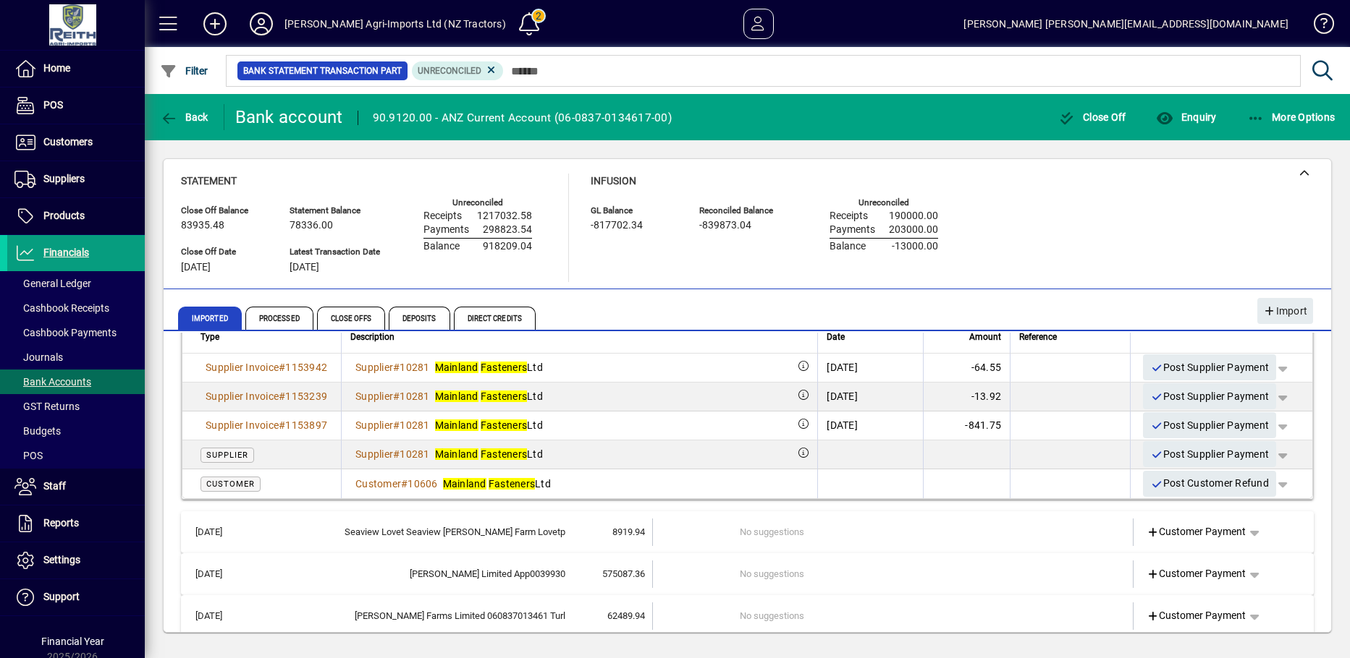
scroll to position [363, 0]
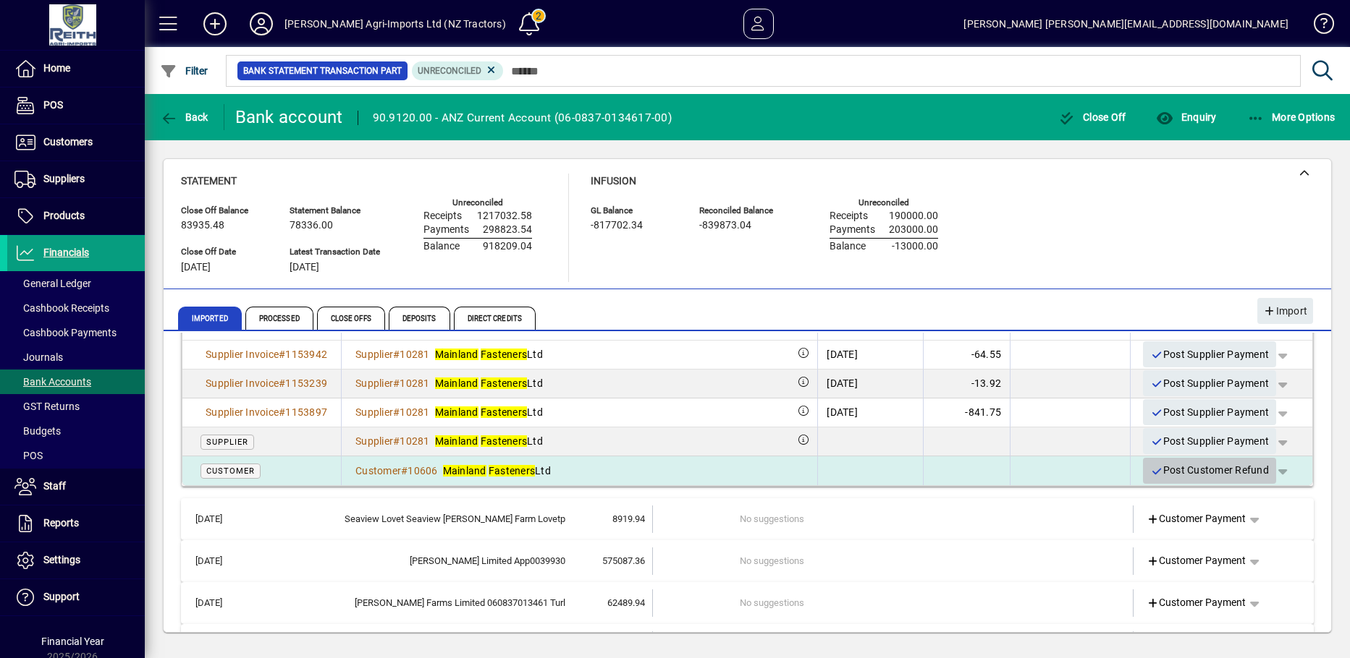
click at [1150, 470] on icon "button" at bounding box center [1156, 472] width 13 height 10
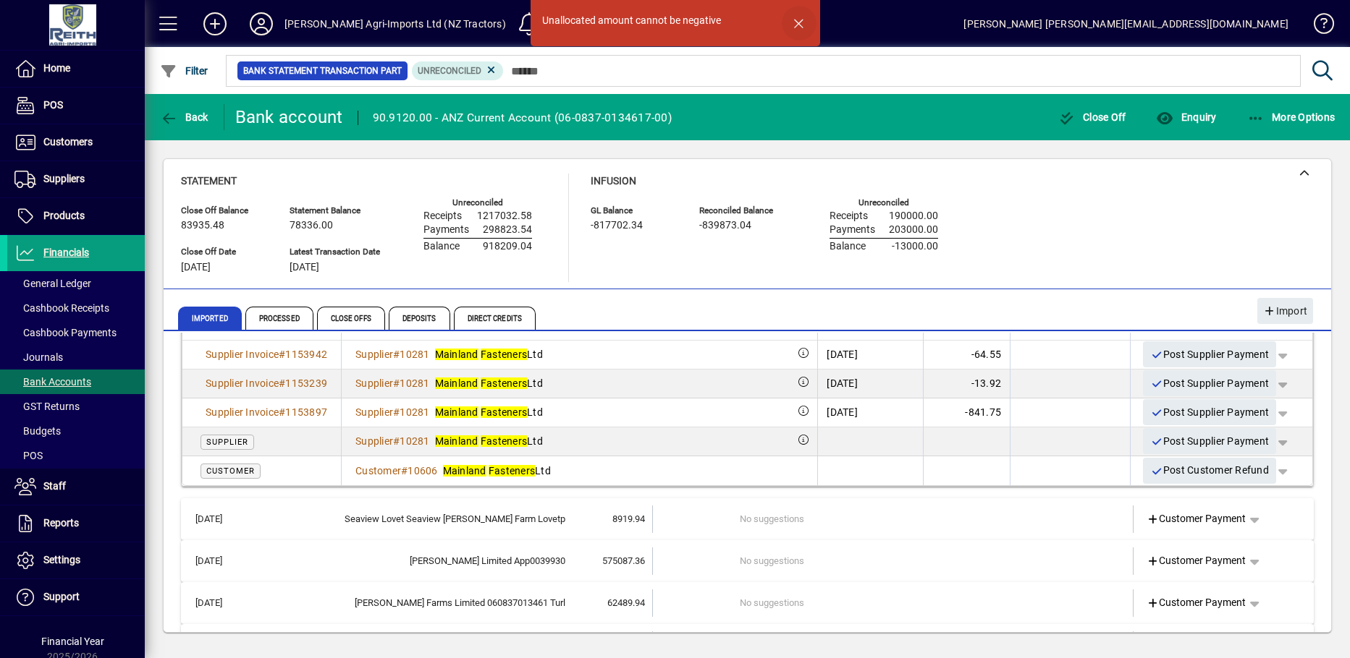
click at [797, 25] on span "button" at bounding box center [799, 23] width 35 height 35
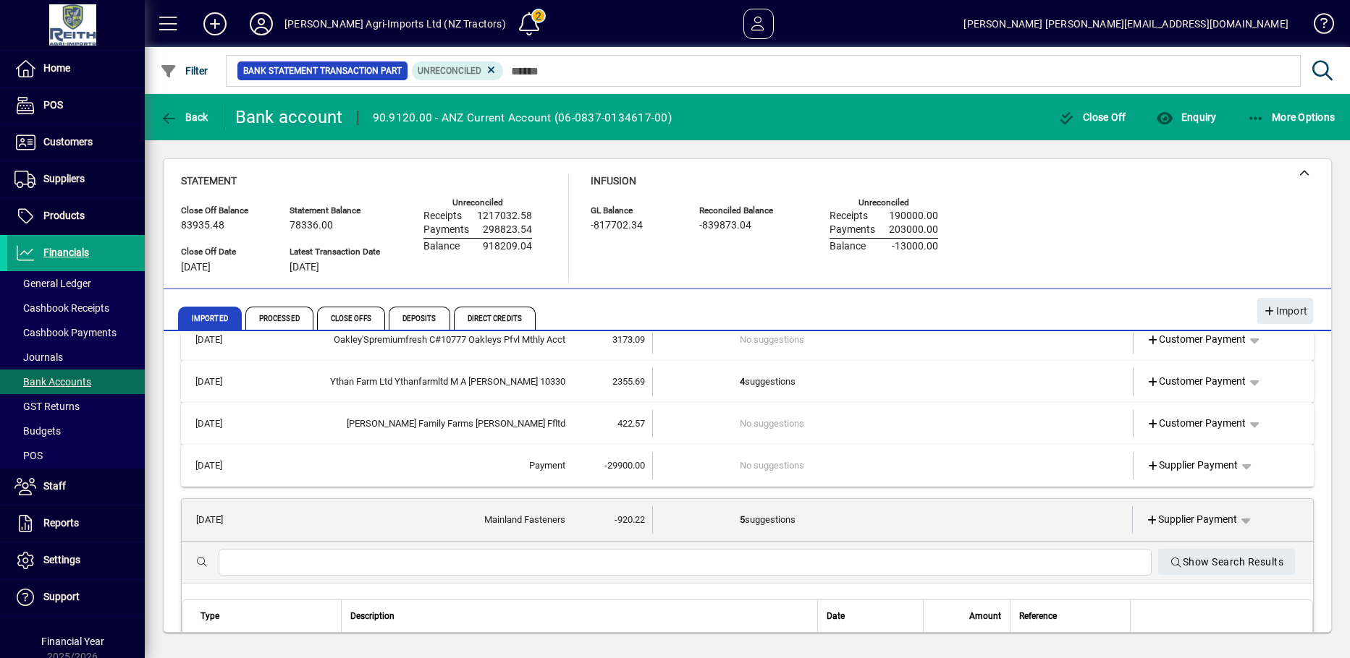
scroll to position [72, 0]
click at [753, 514] on td "5 suggestions" at bounding box center [894, 517] width 308 height 27
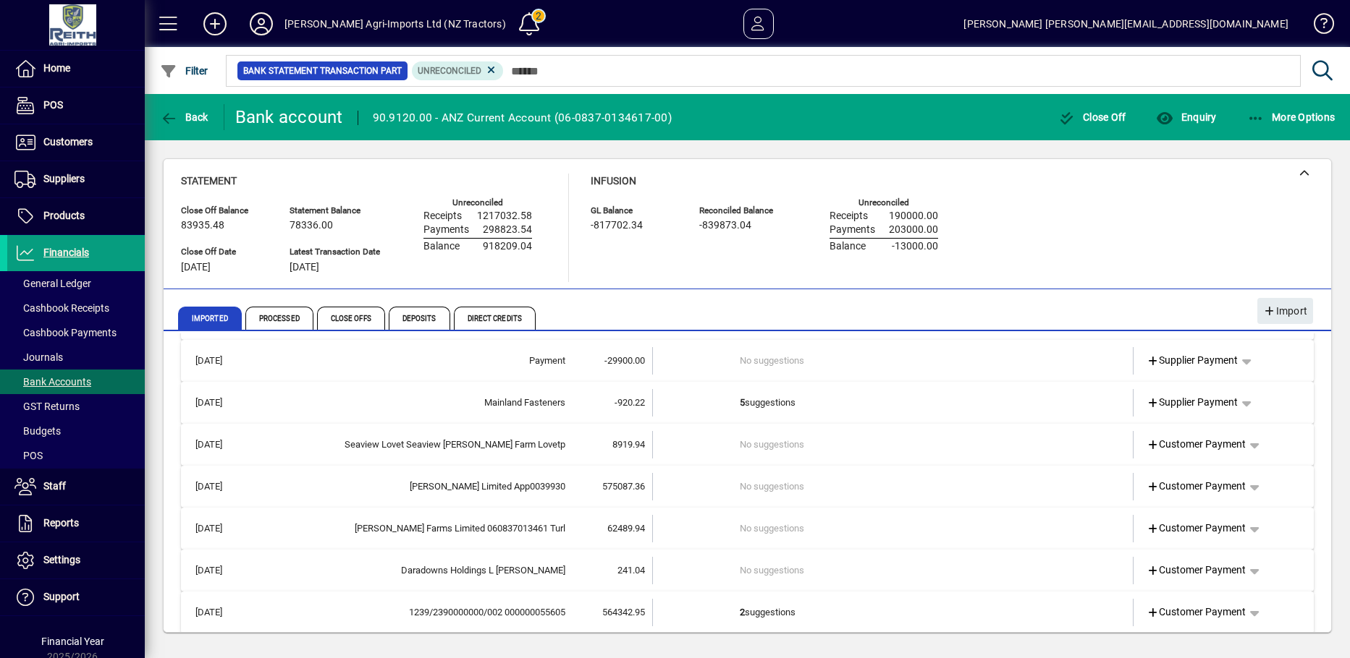
scroll to position [189, 0]
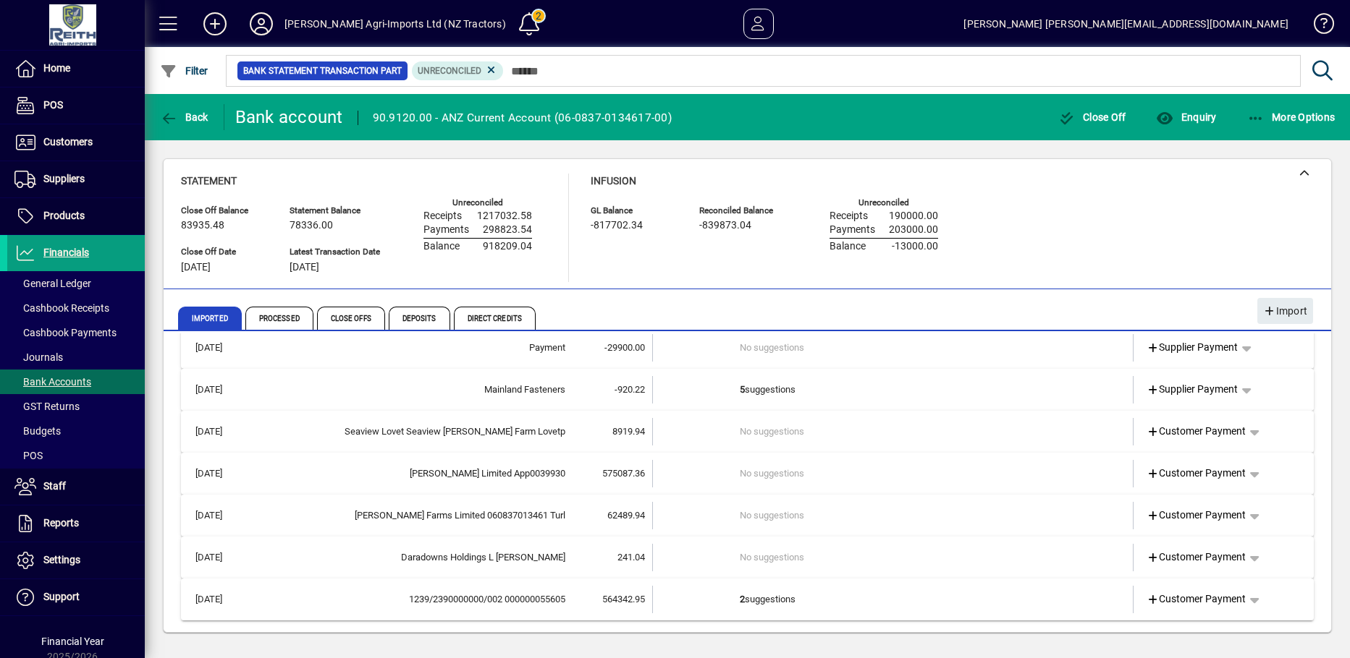
click at [762, 389] on td "5 suggestions" at bounding box center [894, 389] width 309 height 27
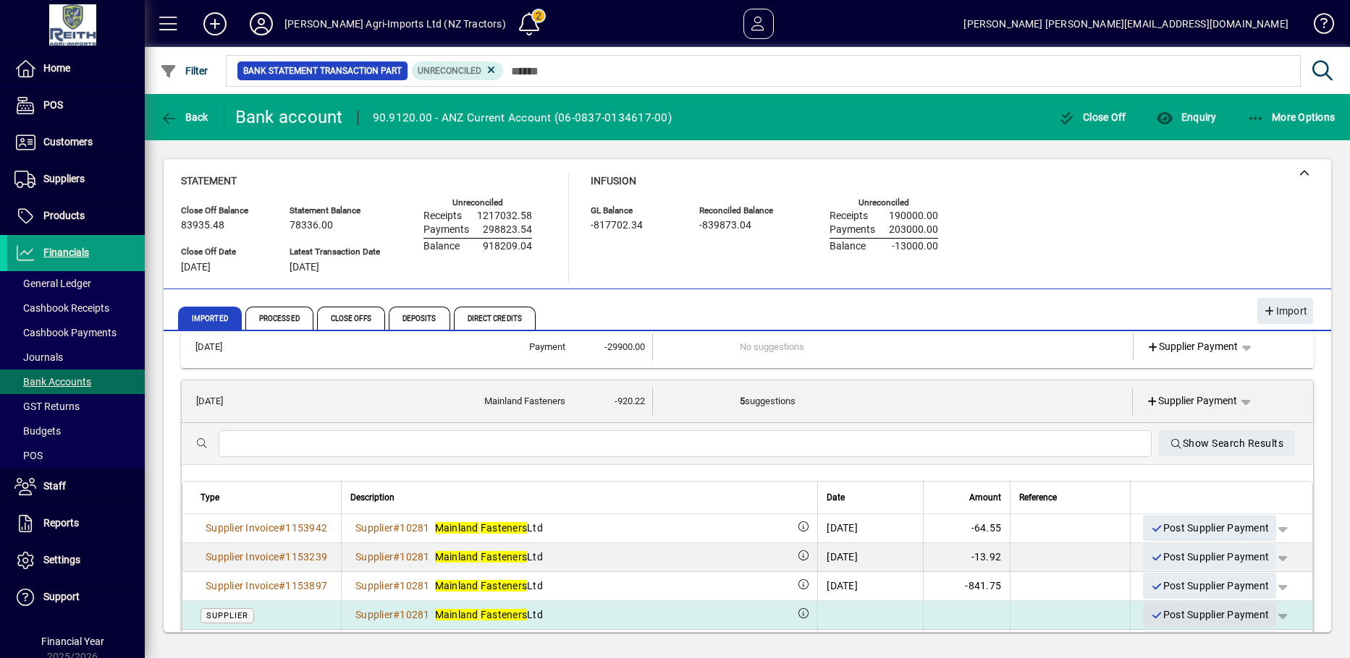
click at [1150, 614] on icon "button" at bounding box center [1156, 616] width 13 height 10
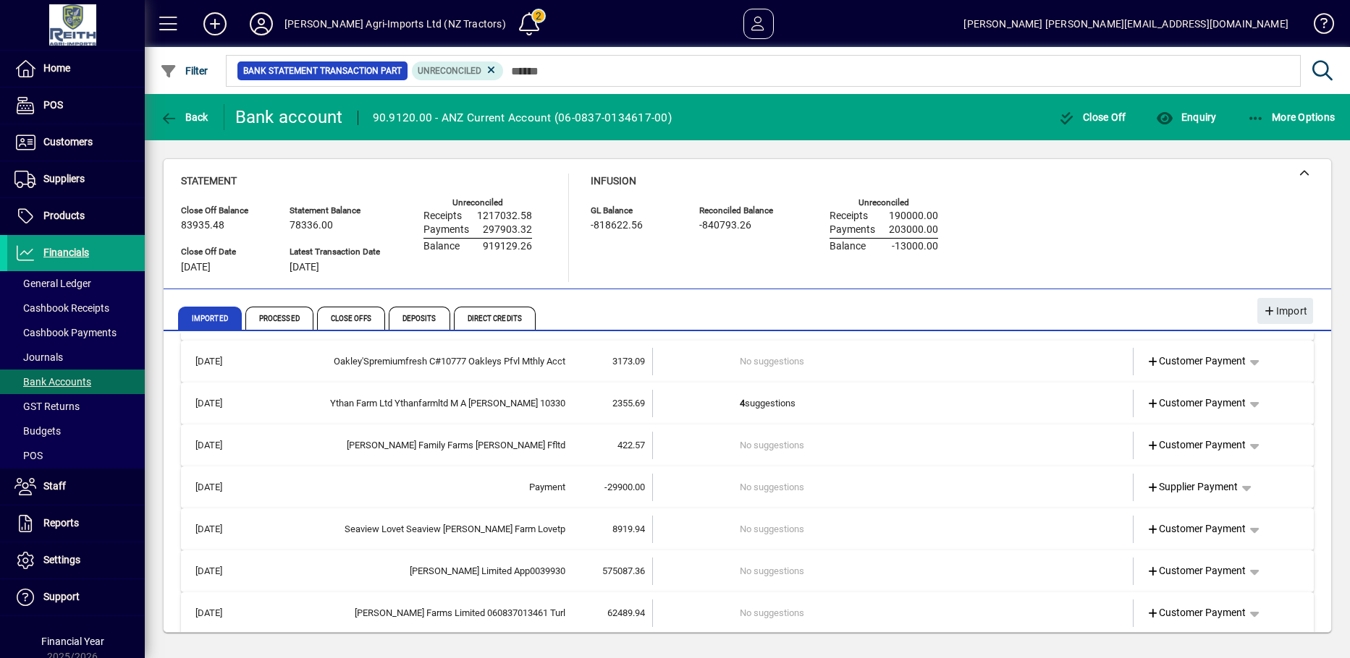
scroll to position [0, 0]
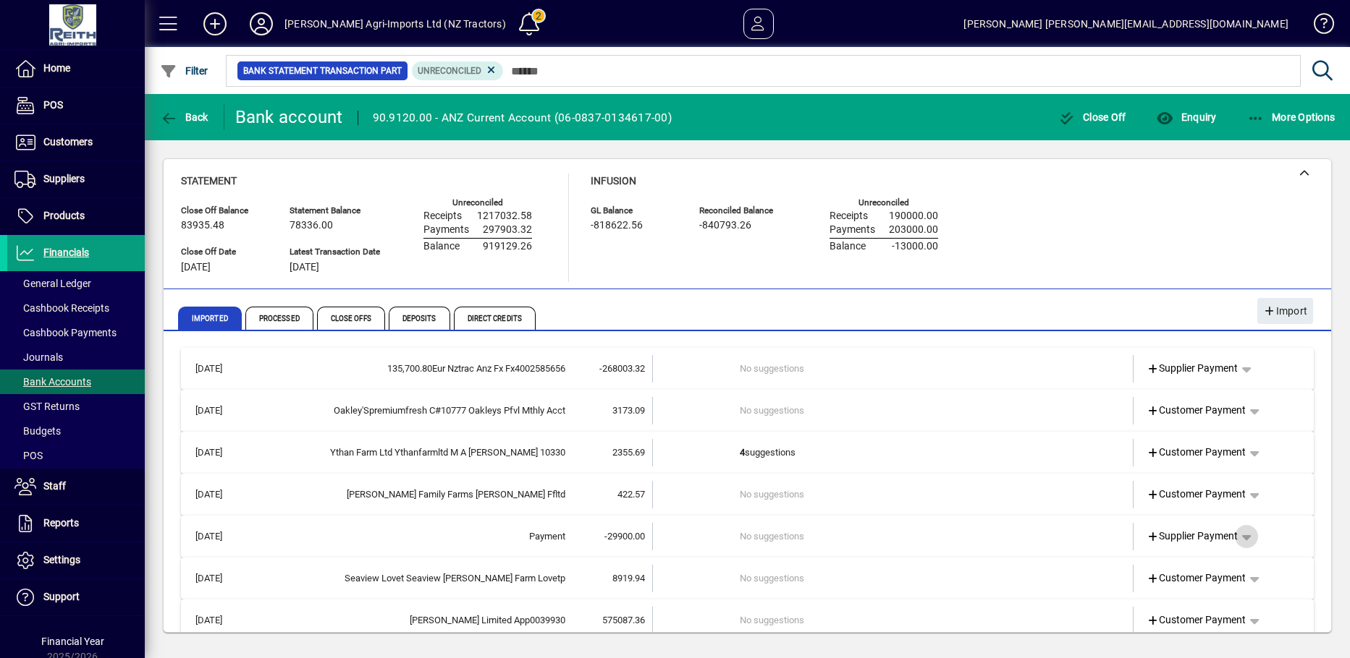
click at [1240, 536] on span "button" at bounding box center [1246, 537] width 35 height 35
click at [1191, 459] on span "Cashbook Payment" at bounding box center [1190, 454] width 107 height 17
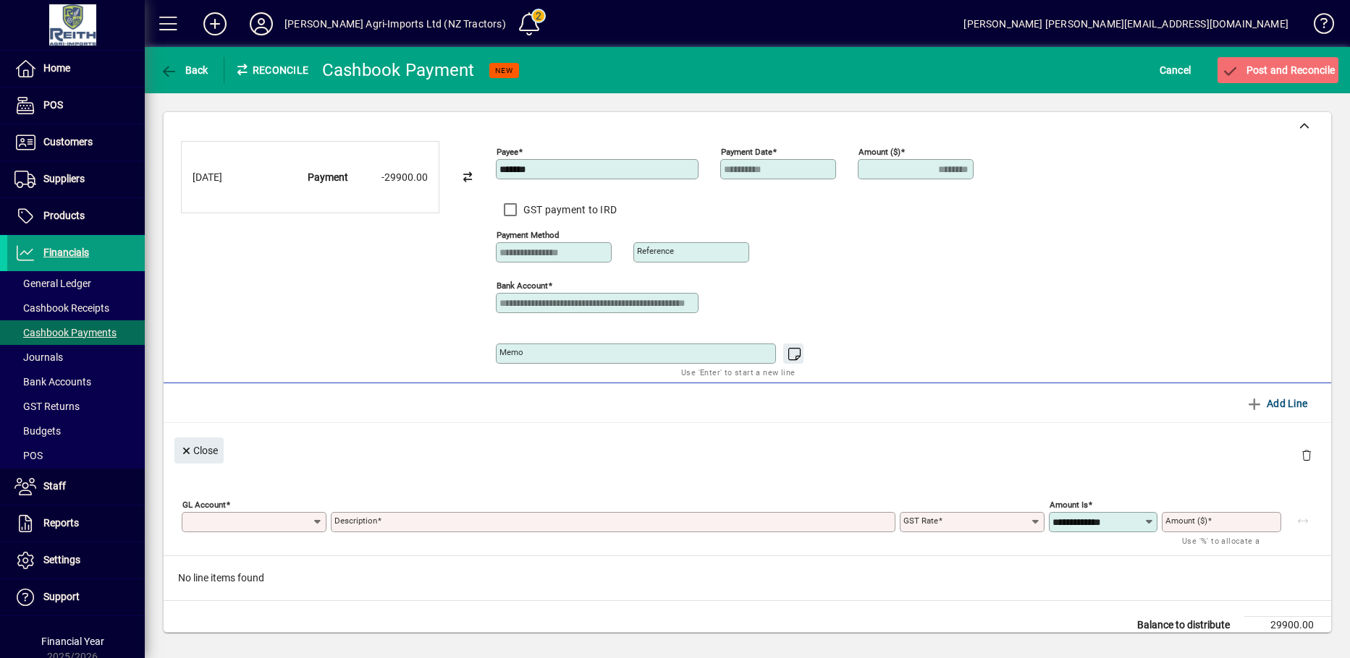
type input "********"
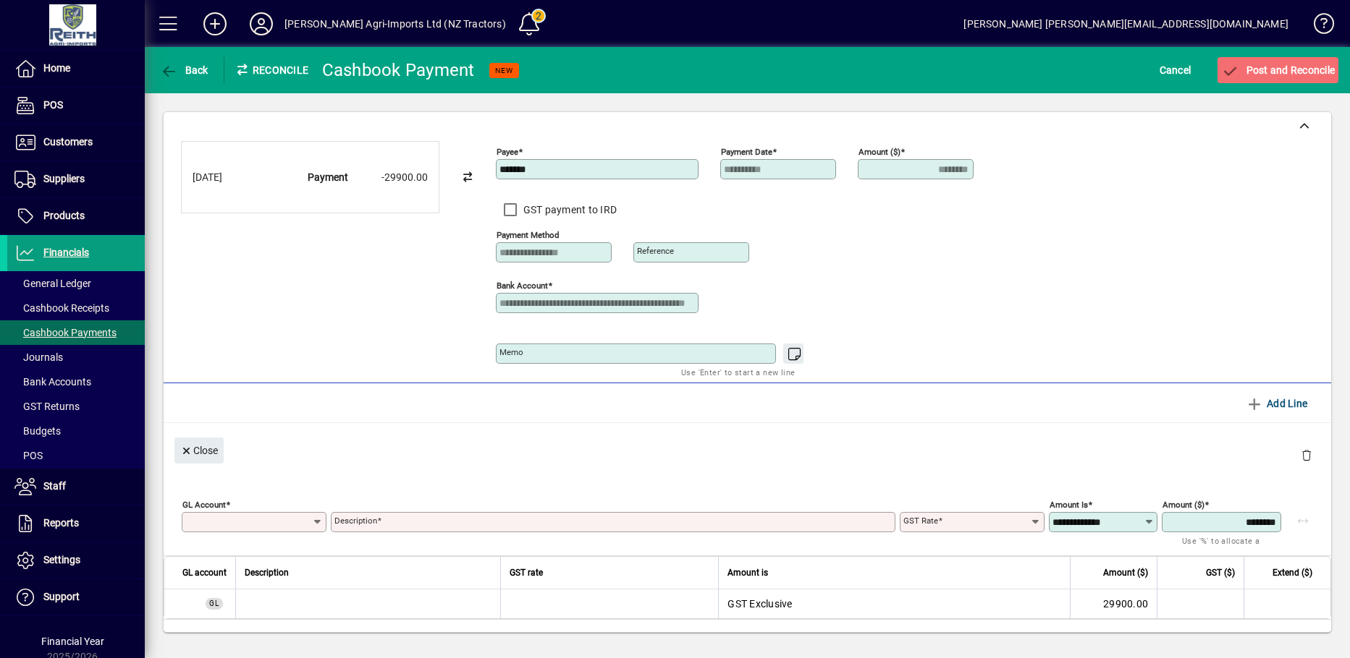
click at [577, 167] on input "*******" at bounding box center [598, 170] width 198 height 12
type input "*"
type input "**********"
click at [156, 69] on span "button" at bounding box center [184, 70] width 56 height 35
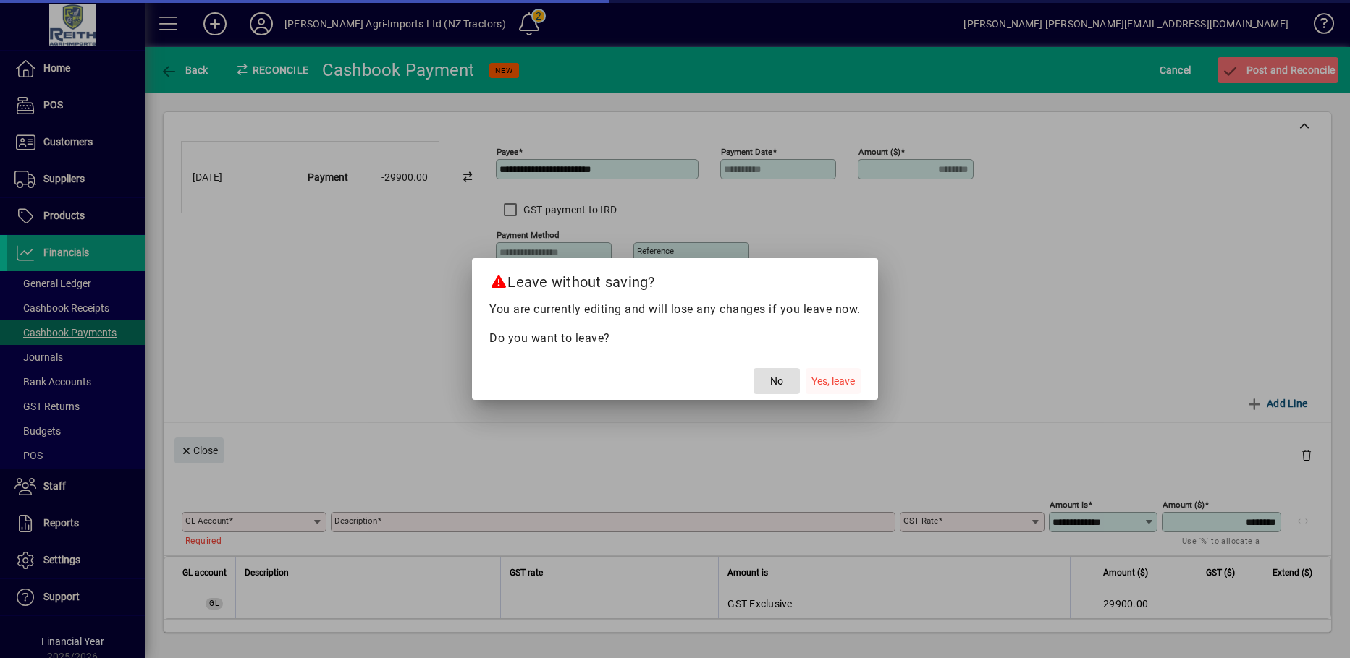
click at [823, 390] on span "button" at bounding box center [832, 381] width 55 height 35
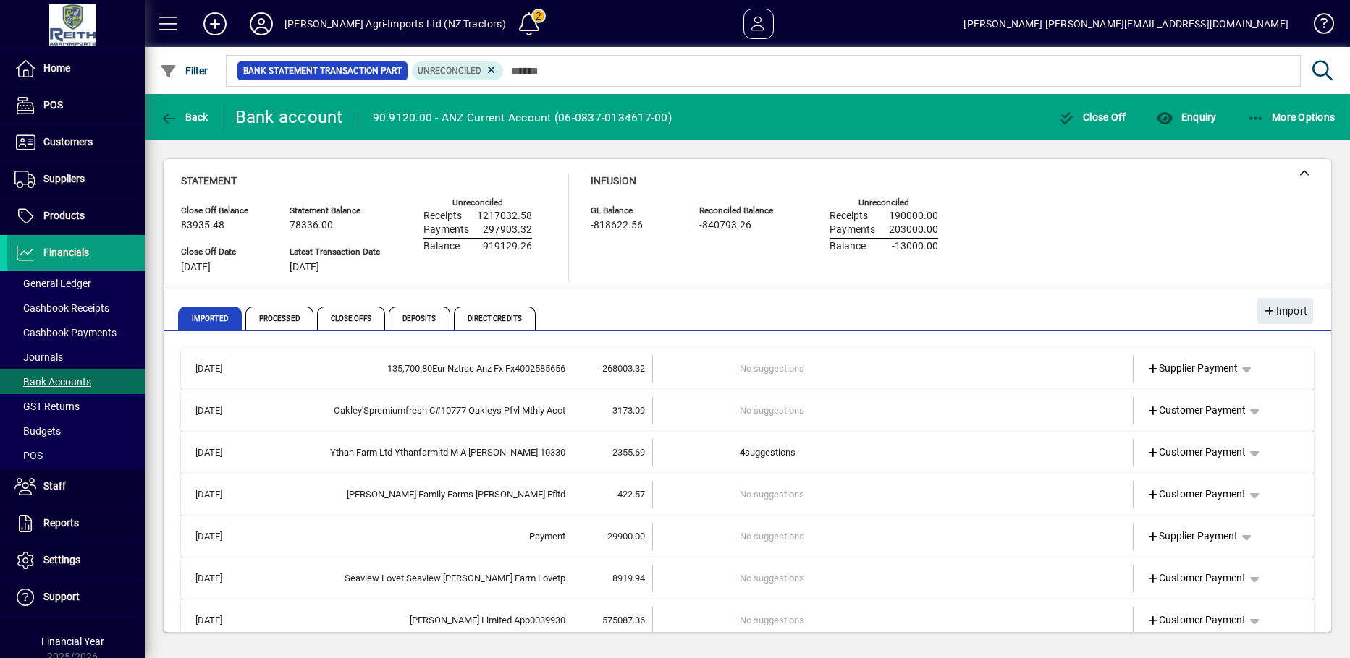
click at [749, 451] on td "4 suggestions" at bounding box center [894, 452] width 309 height 27
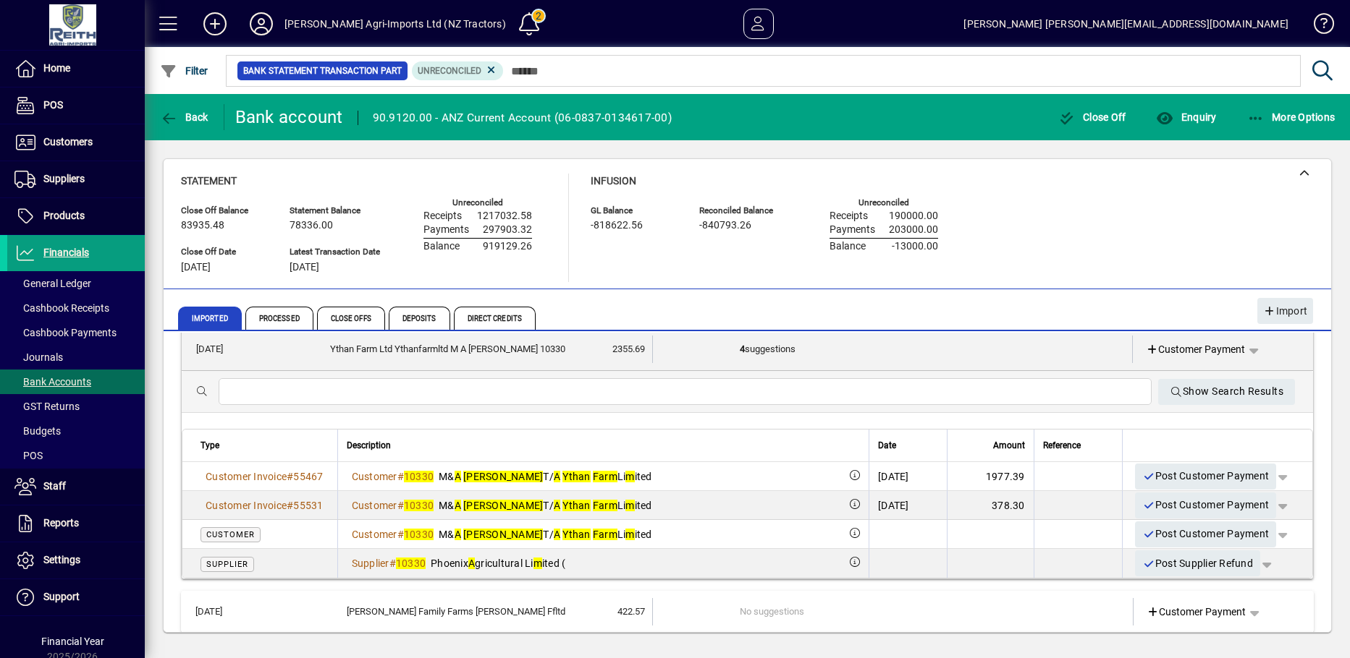
scroll to position [145, 0]
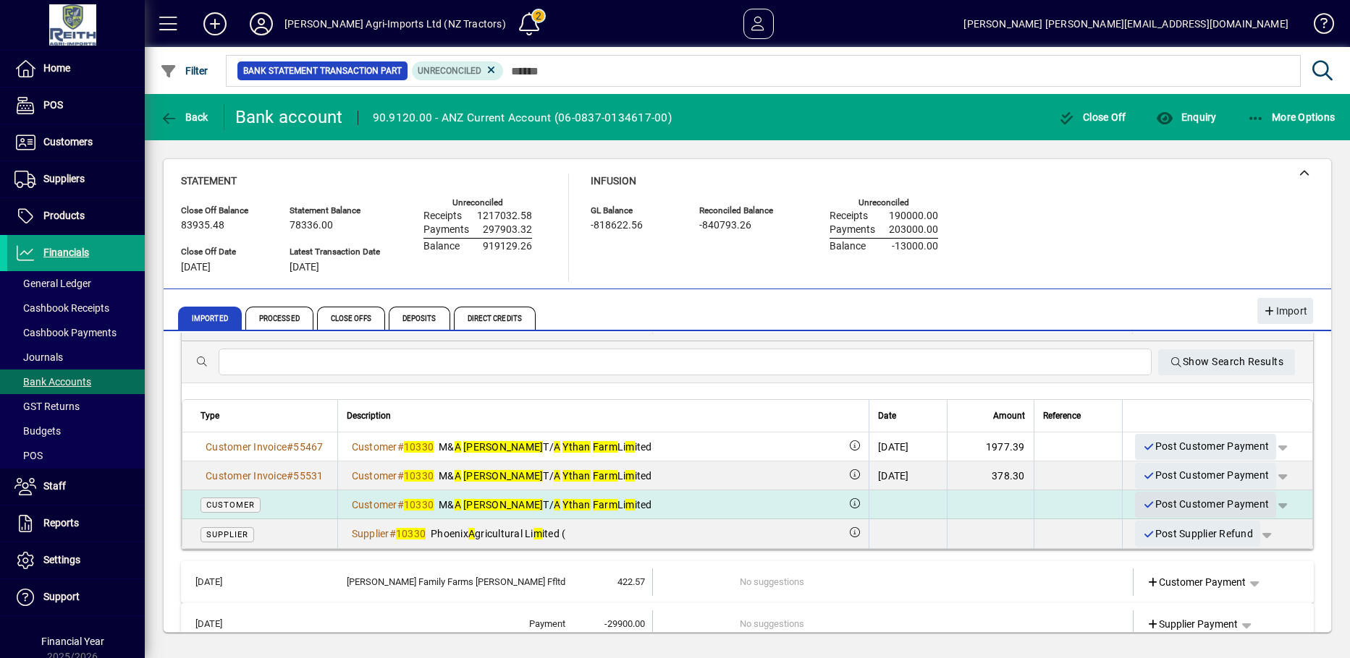
click at [1142, 507] on icon "button" at bounding box center [1148, 505] width 13 height 10
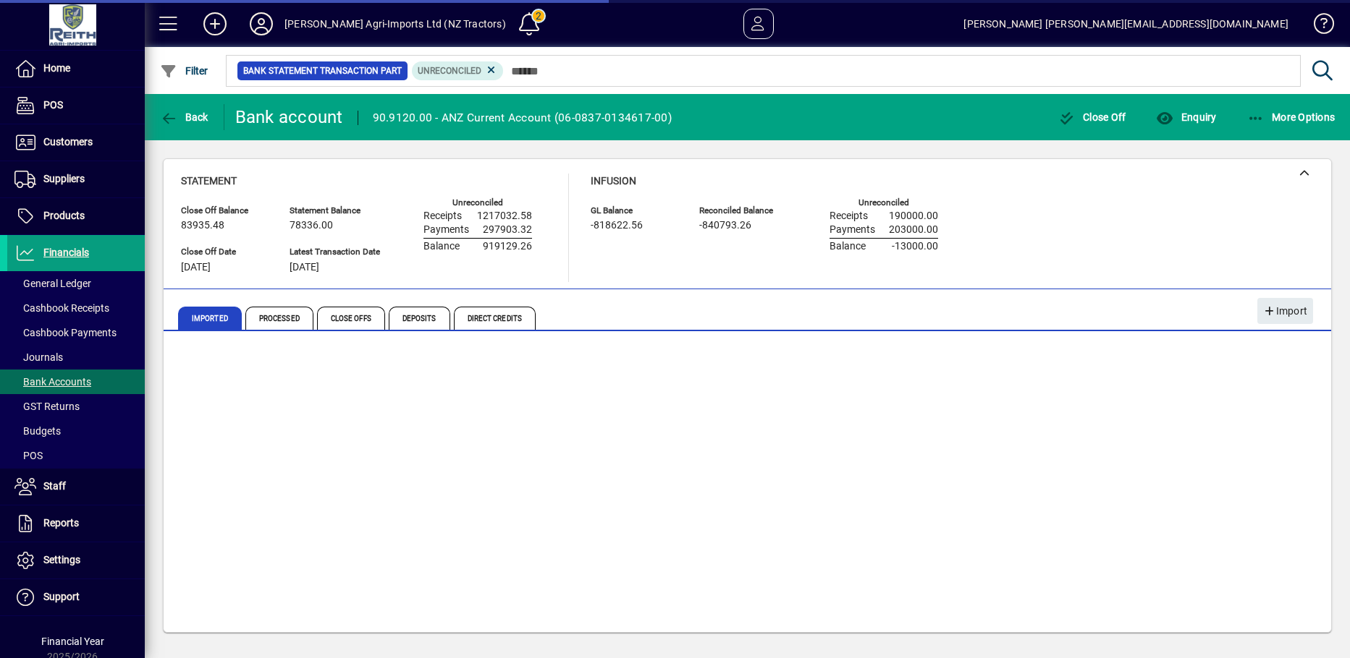
scroll to position [0, 0]
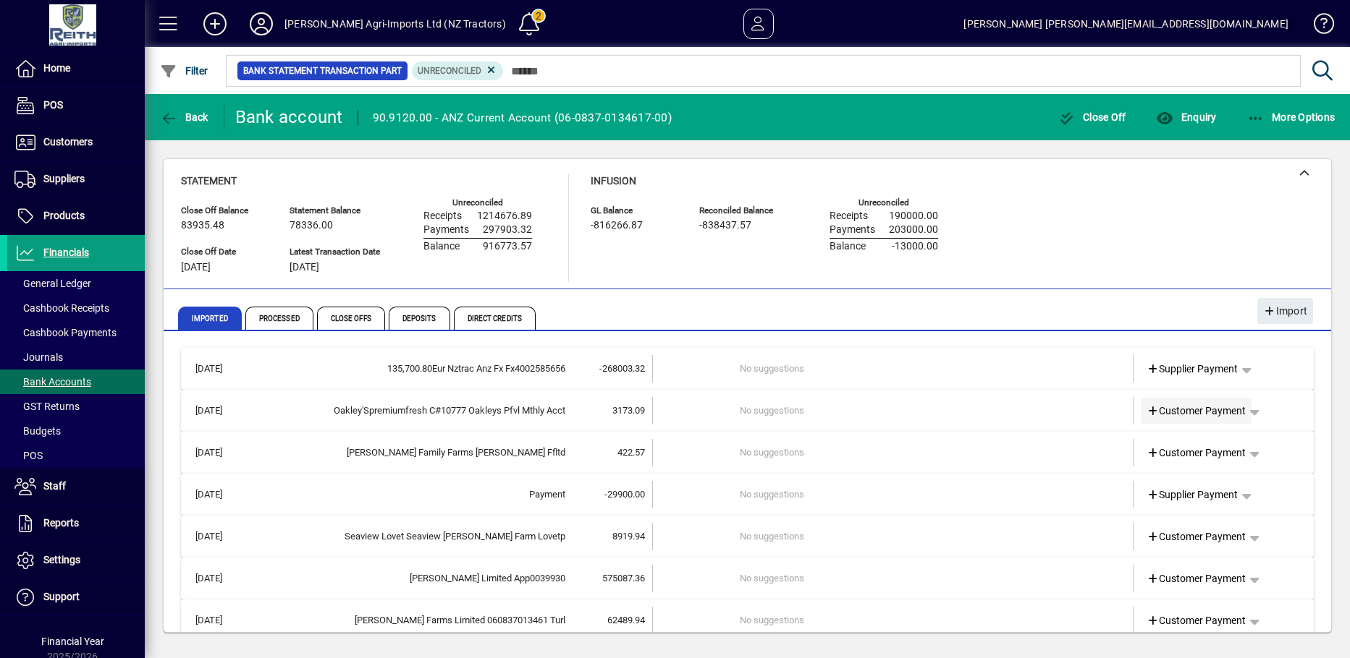
click at [1146, 410] on icon at bounding box center [1152, 412] width 13 height 10
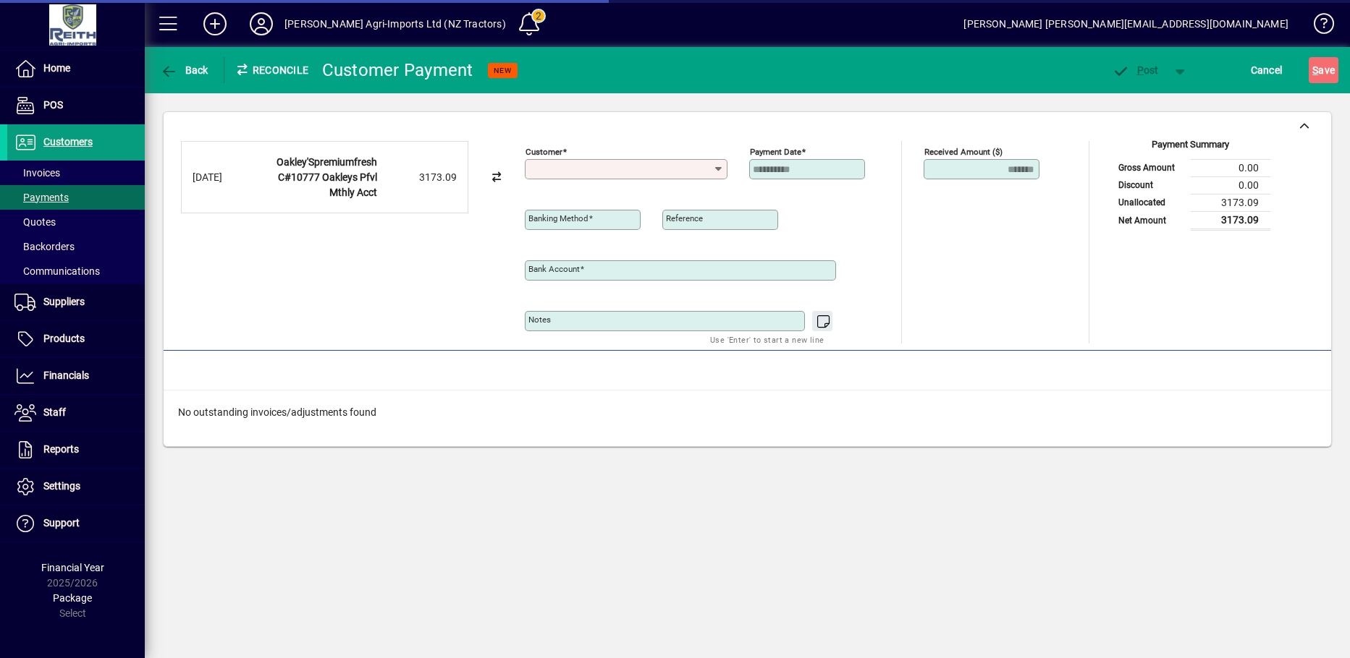
type input "**********"
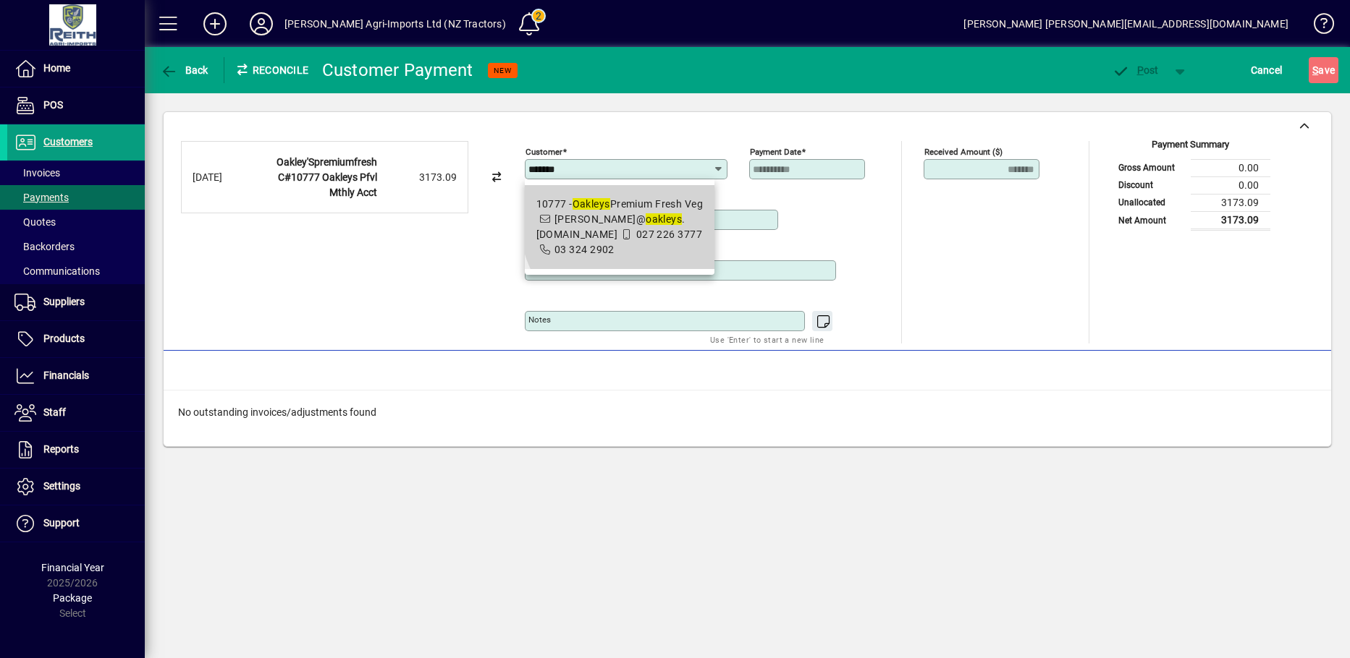
click at [656, 213] on span "10777 - Oakleys Premium Fresh Veg robin@ oakleys .co.nz 027 226 3777 03 324 2902" at bounding box center [619, 227] width 167 height 61
type input "**********"
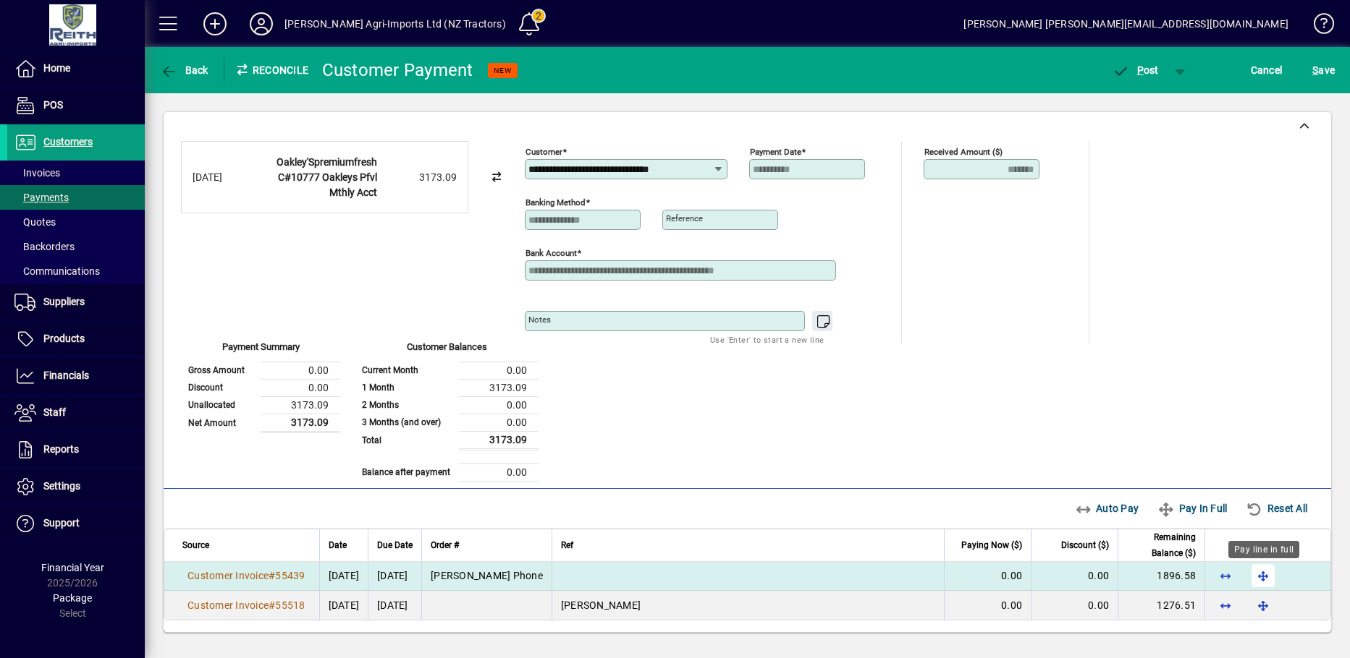
click at [1257, 573] on span "button" at bounding box center [1262, 576] width 35 height 35
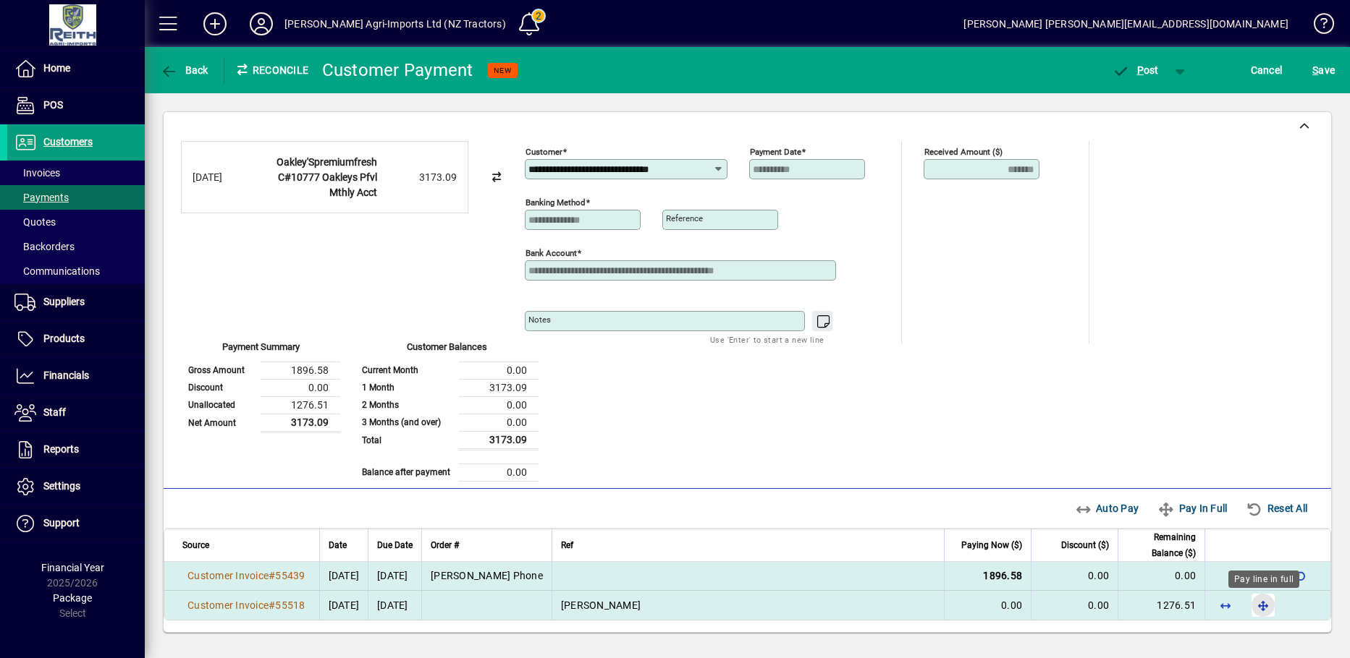
click at [1263, 606] on span "button" at bounding box center [1262, 605] width 35 height 35
click at [1123, 67] on icon "button" at bounding box center [1120, 71] width 18 height 14
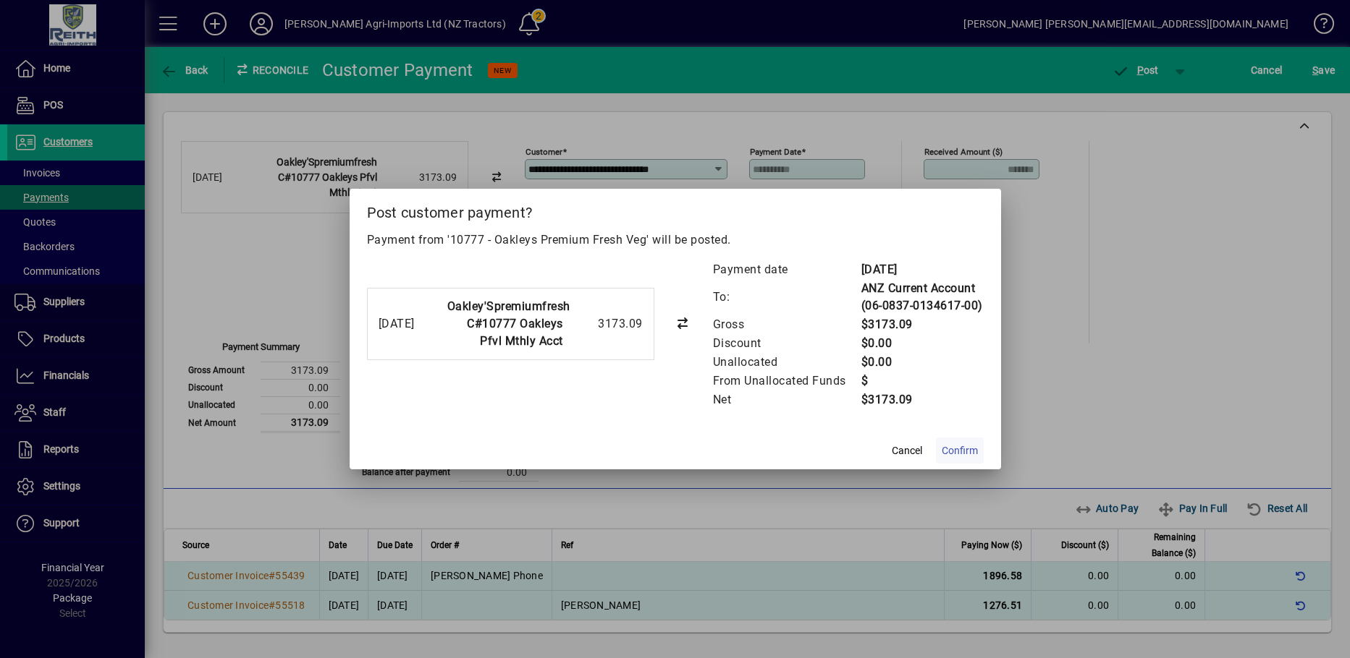
click at [958, 456] on span "Confirm" at bounding box center [959, 451] width 36 height 15
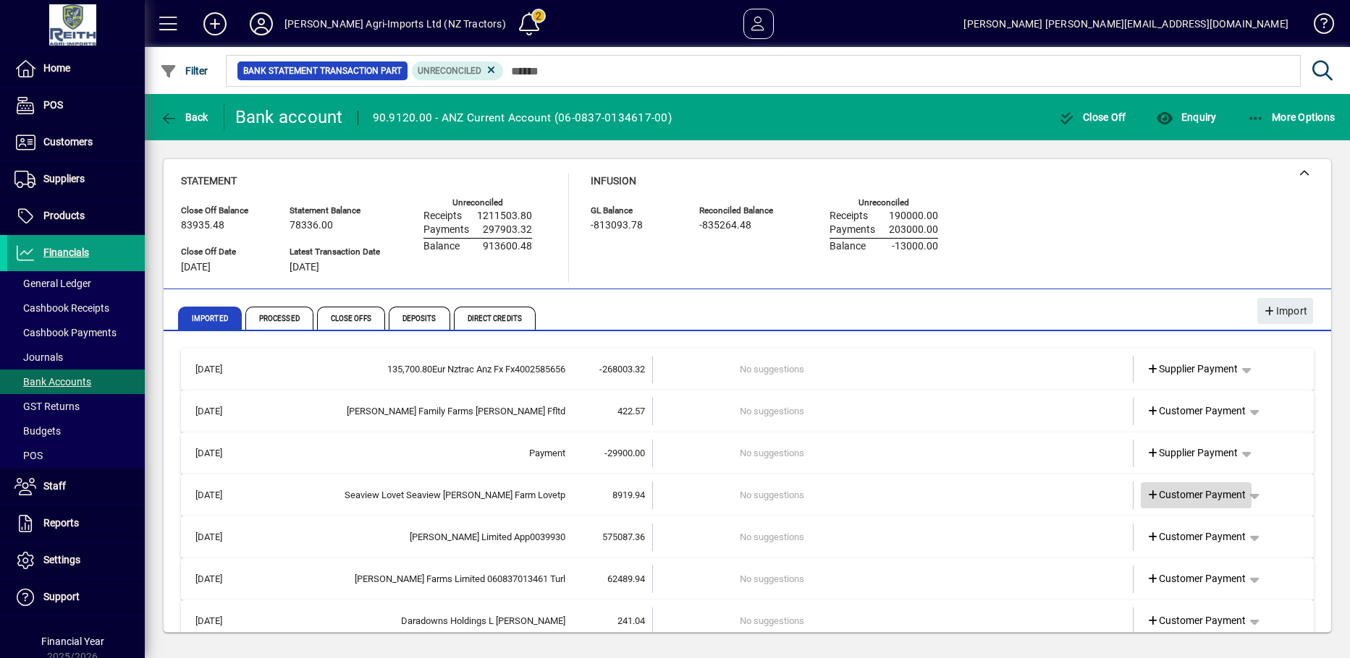
click at [1146, 496] on icon at bounding box center [1152, 496] width 13 height 10
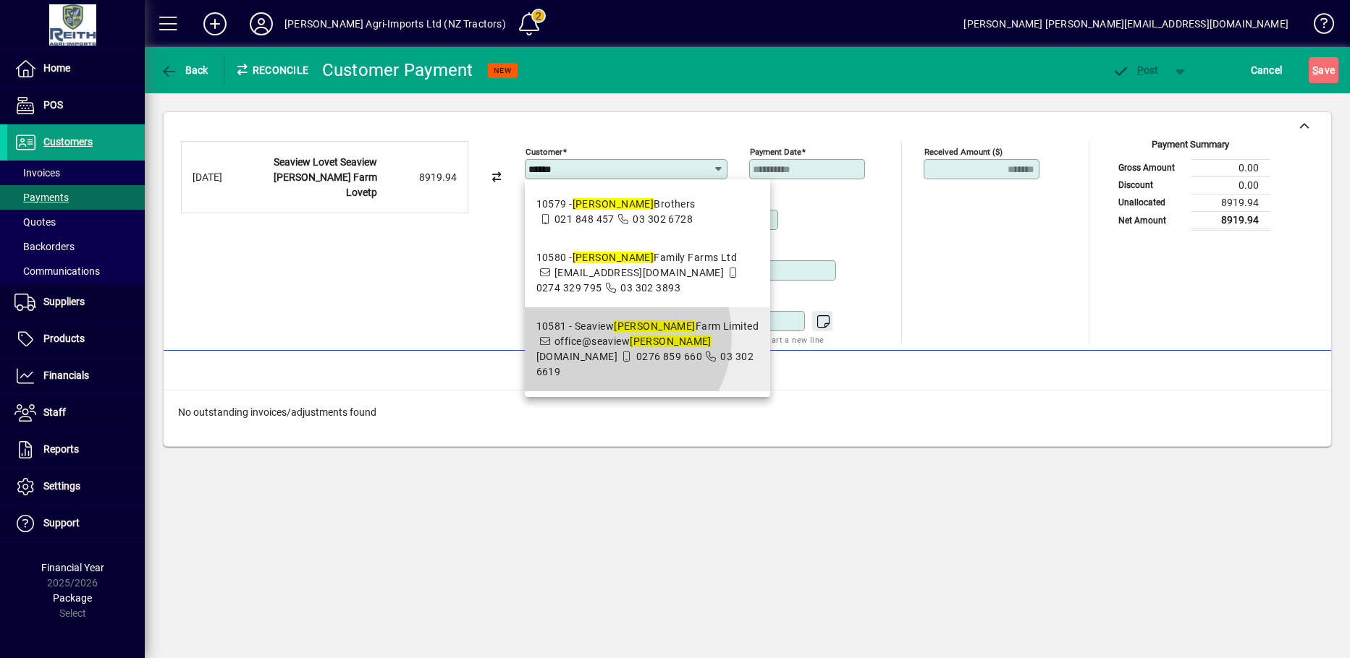
click at [611, 336] on span "office@seaview lovett farm.co.nz" at bounding box center [623, 349] width 175 height 27
type input "**********"
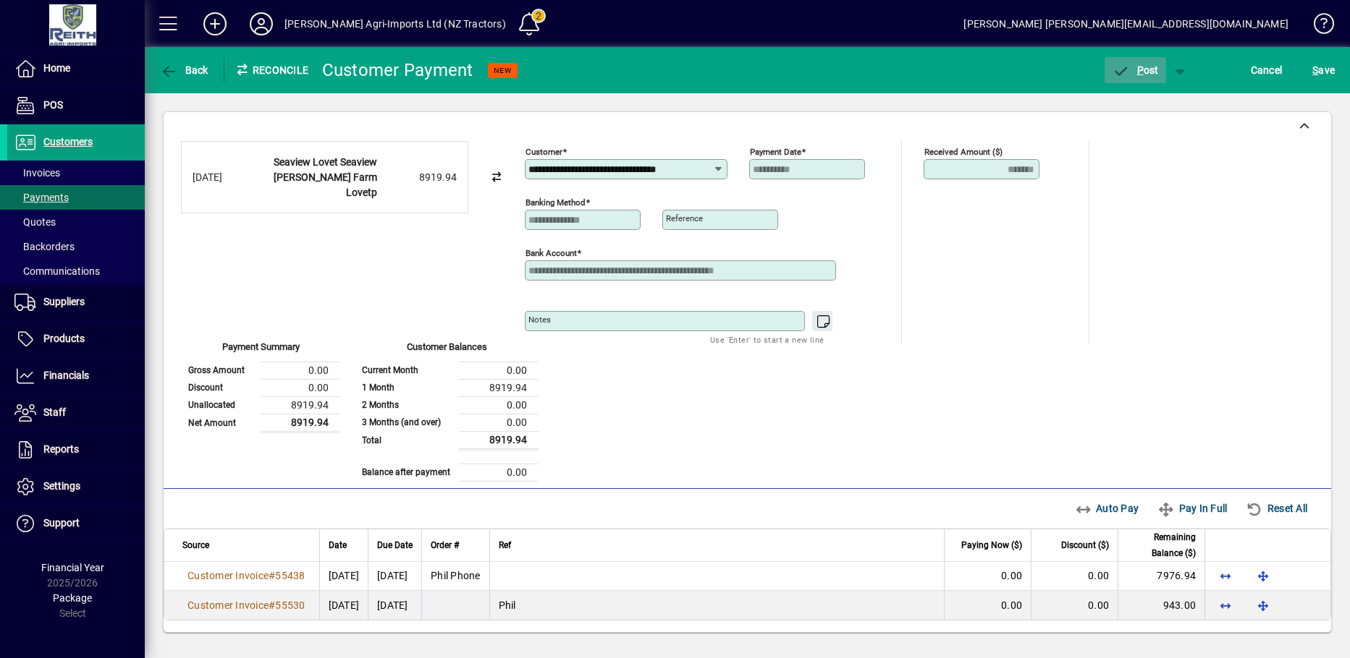
click at [1120, 69] on icon "button" at bounding box center [1120, 71] width 18 height 14
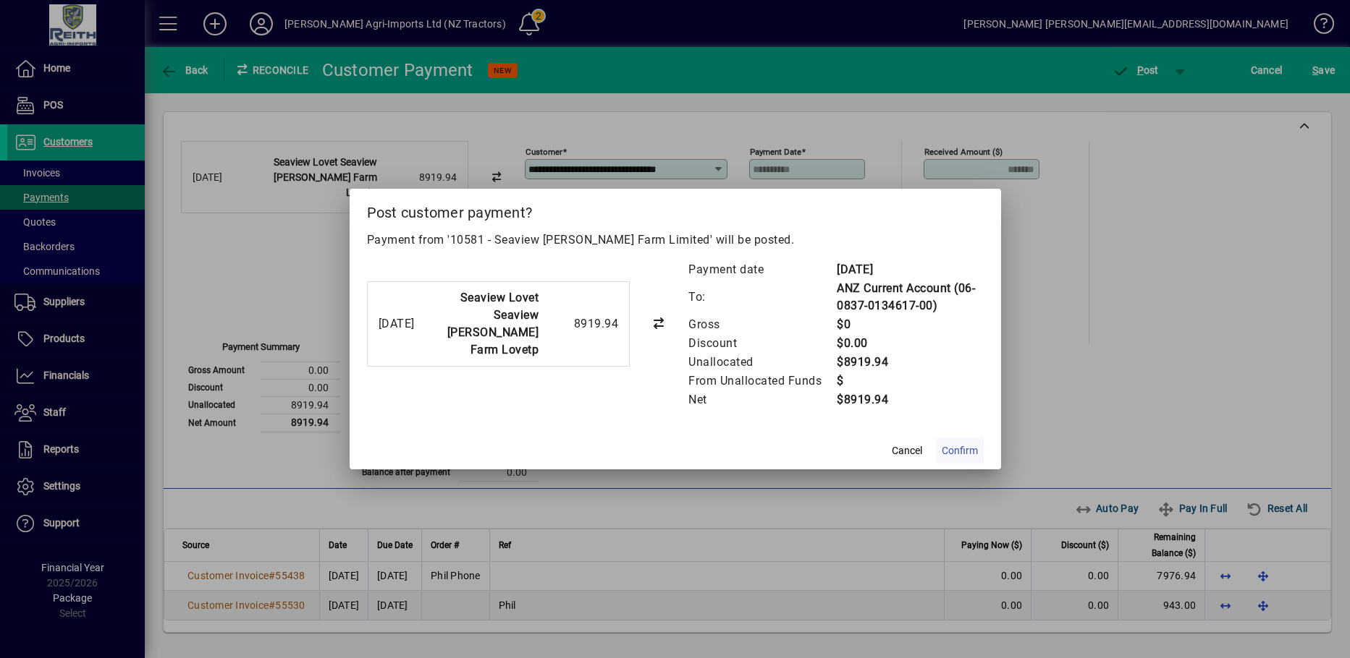
click at [957, 449] on span "Confirm" at bounding box center [959, 451] width 36 height 15
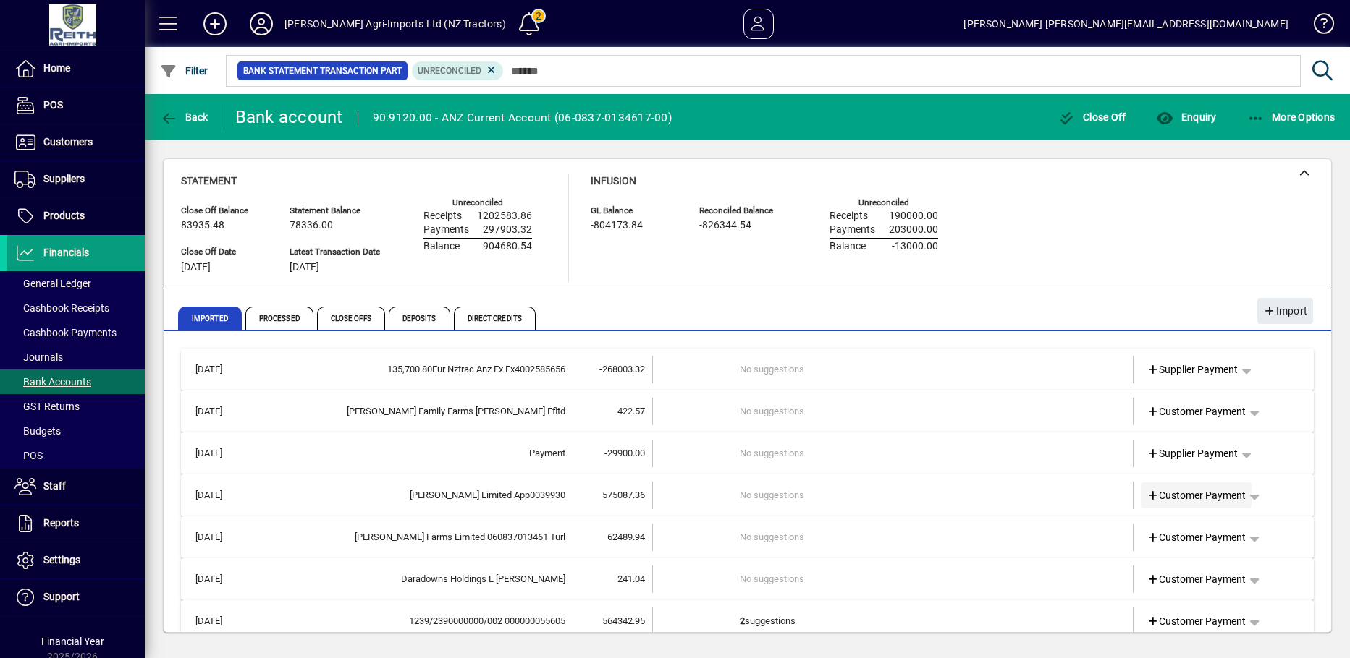
click at [1146, 499] on icon at bounding box center [1152, 496] width 13 height 10
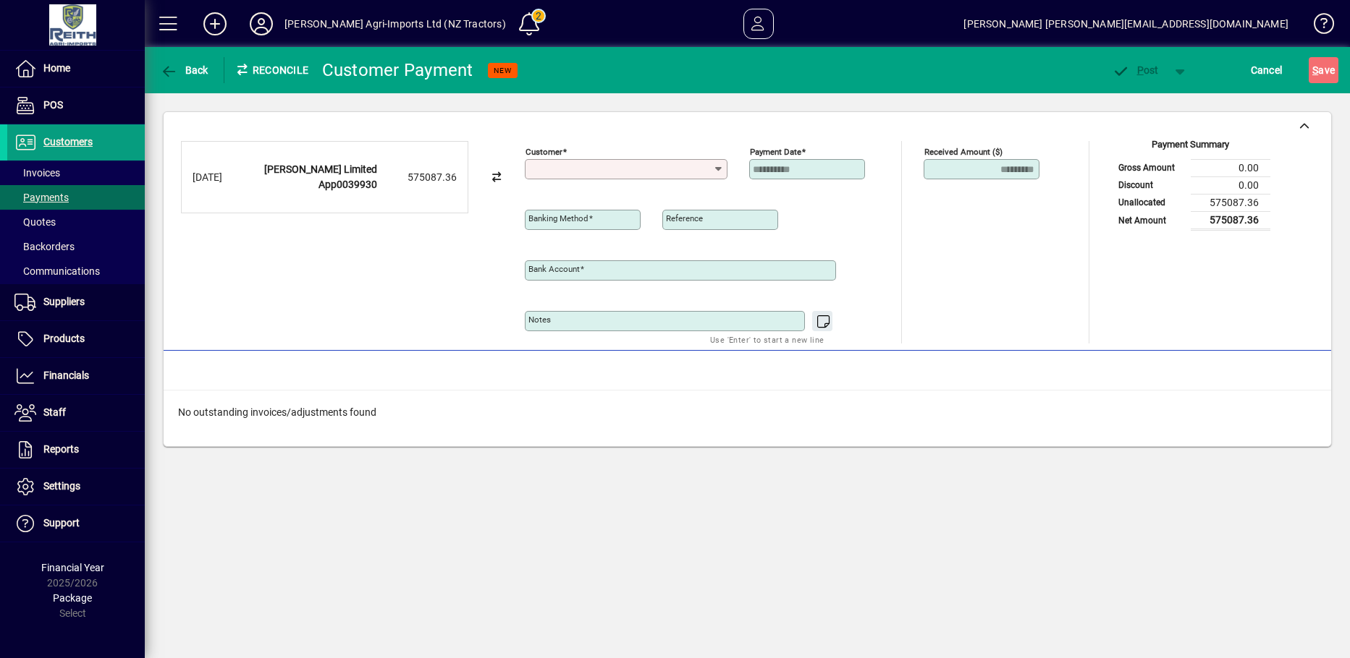
type input "**********"
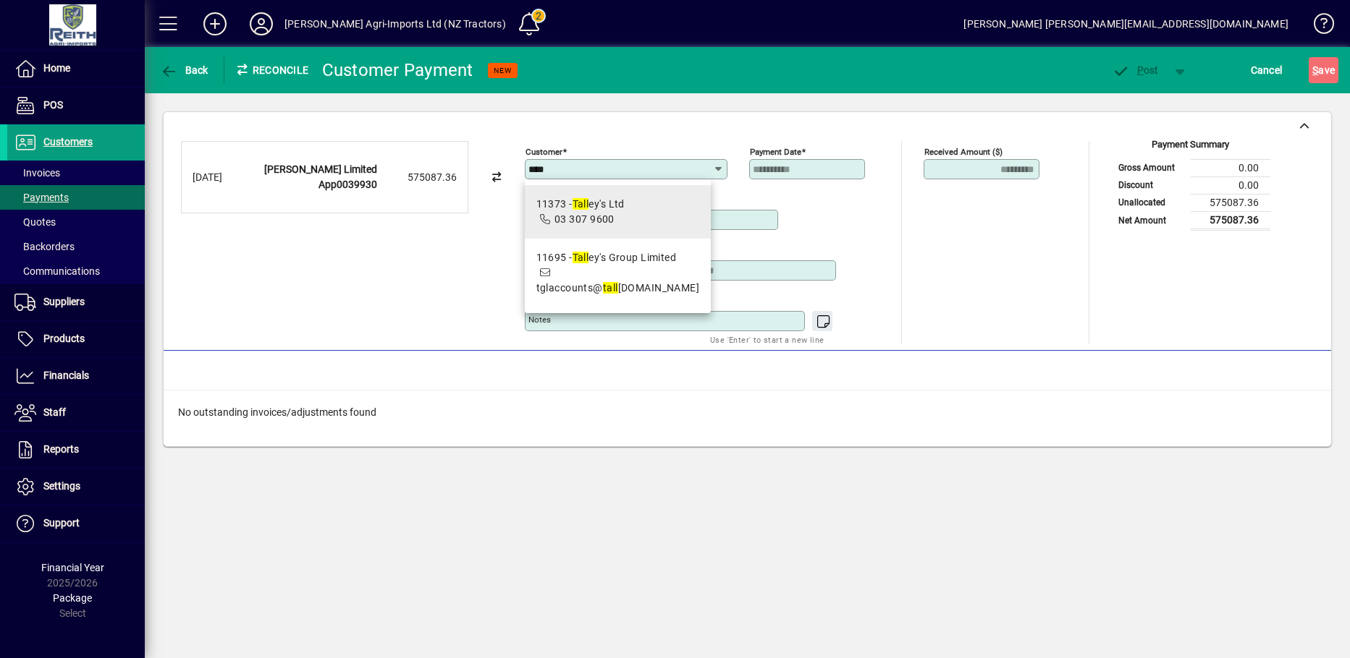
click at [603, 206] on div "11373 - Tall ey's Ltd" at bounding box center [580, 204] width 88 height 15
type input "**********"
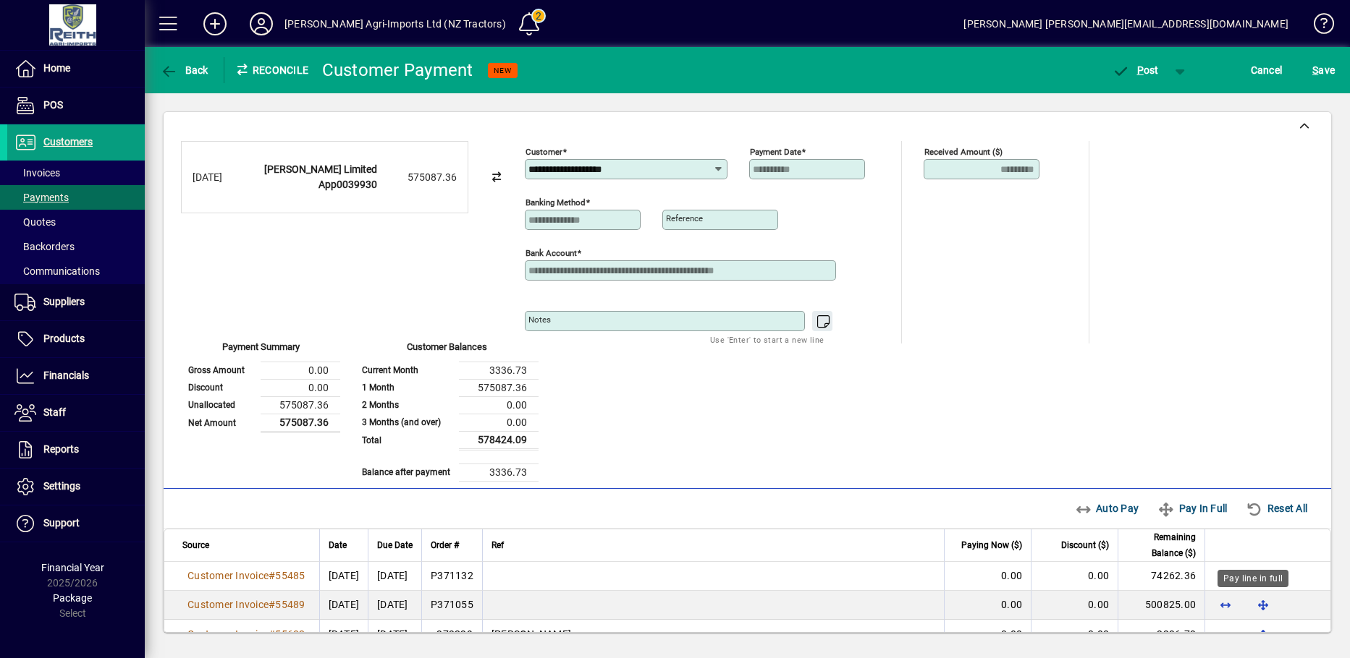
click at [1245, 577] on div "Pay line in full" at bounding box center [1252, 578] width 71 height 17
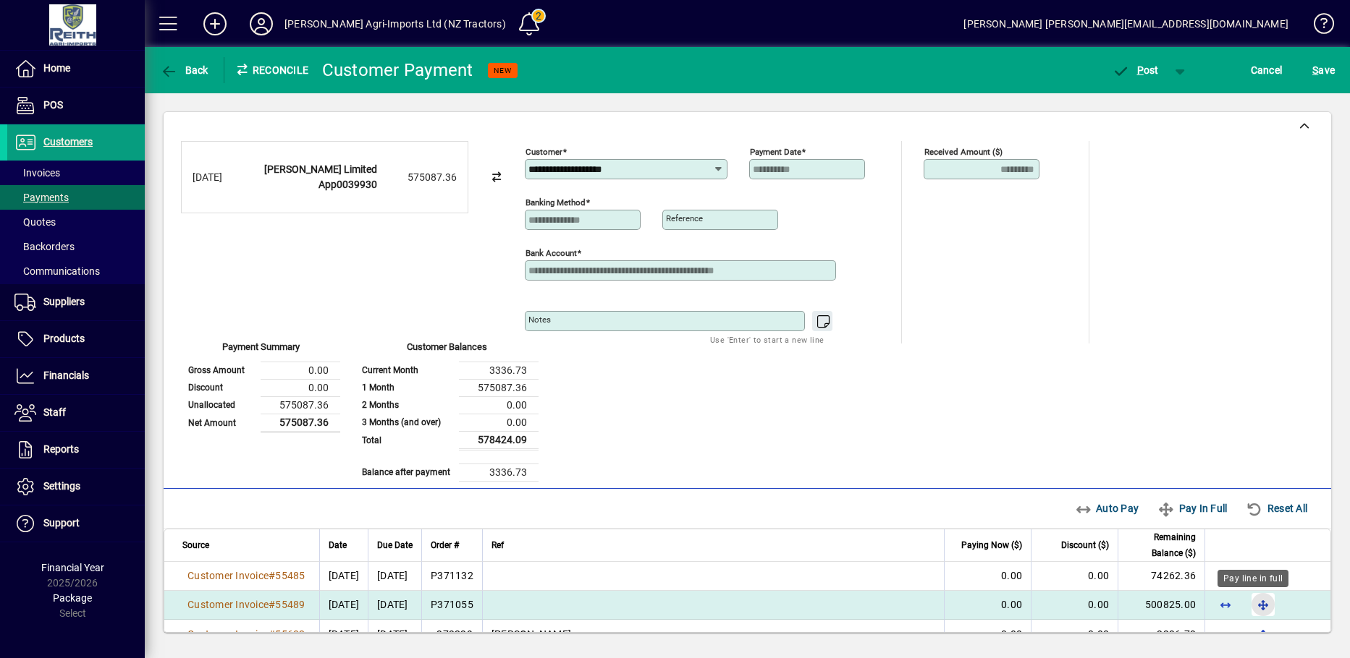
click at [1255, 603] on span "button" at bounding box center [1262, 605] width 35 height 35
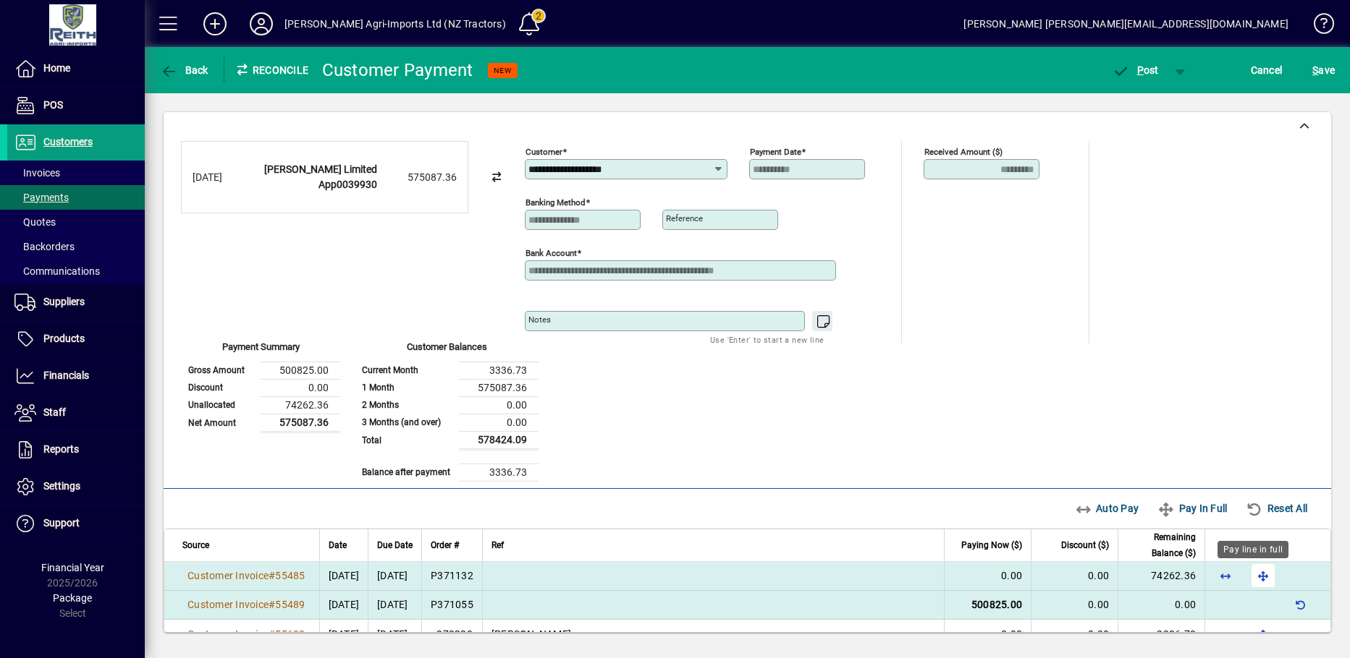
click at [1249, 577] on span "button" at bounding box center [1262, 576] width 35 height 35
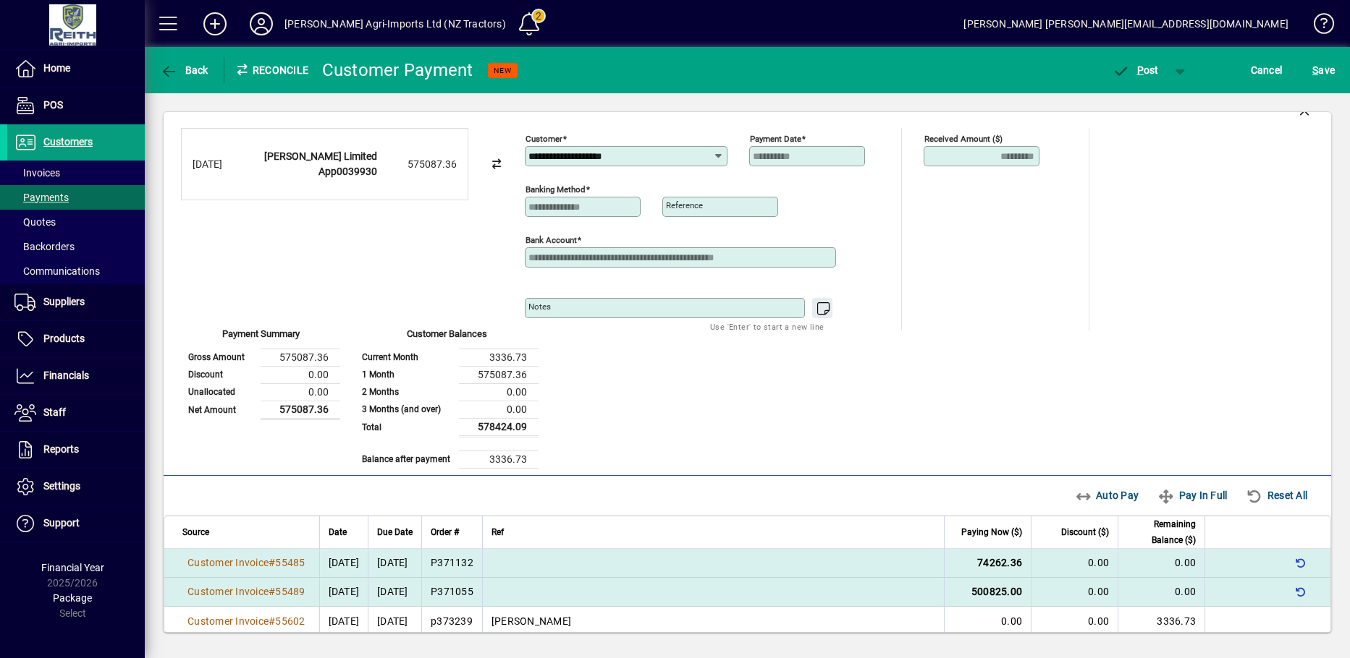
scroll to position [29, 0]
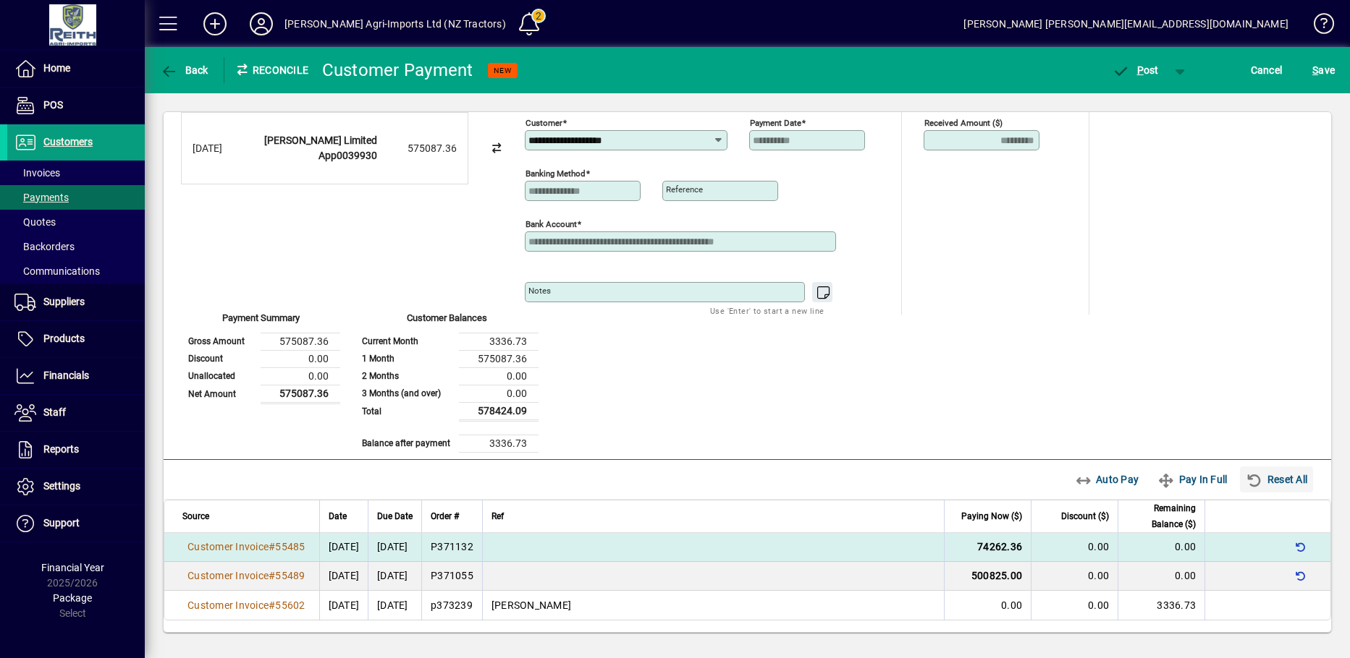
click at [1258, 475] on span "Reset All" at bounding box center [1276, 479] width 62 height 23
type input "****"
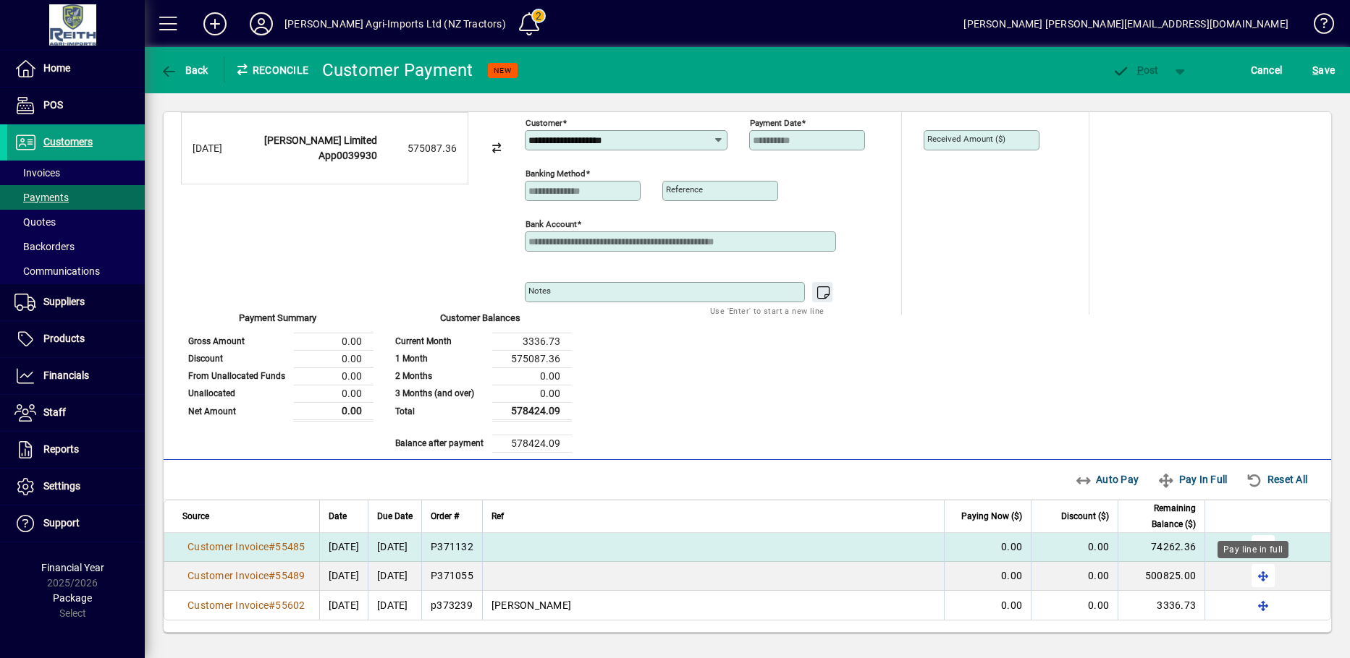
click at [1255, 577] on span "button" at bounding box center [1262, 576] width 35 height 35
click at [1250, 550] on span "button" at bounding box center [1262, 547] width 35 height 35
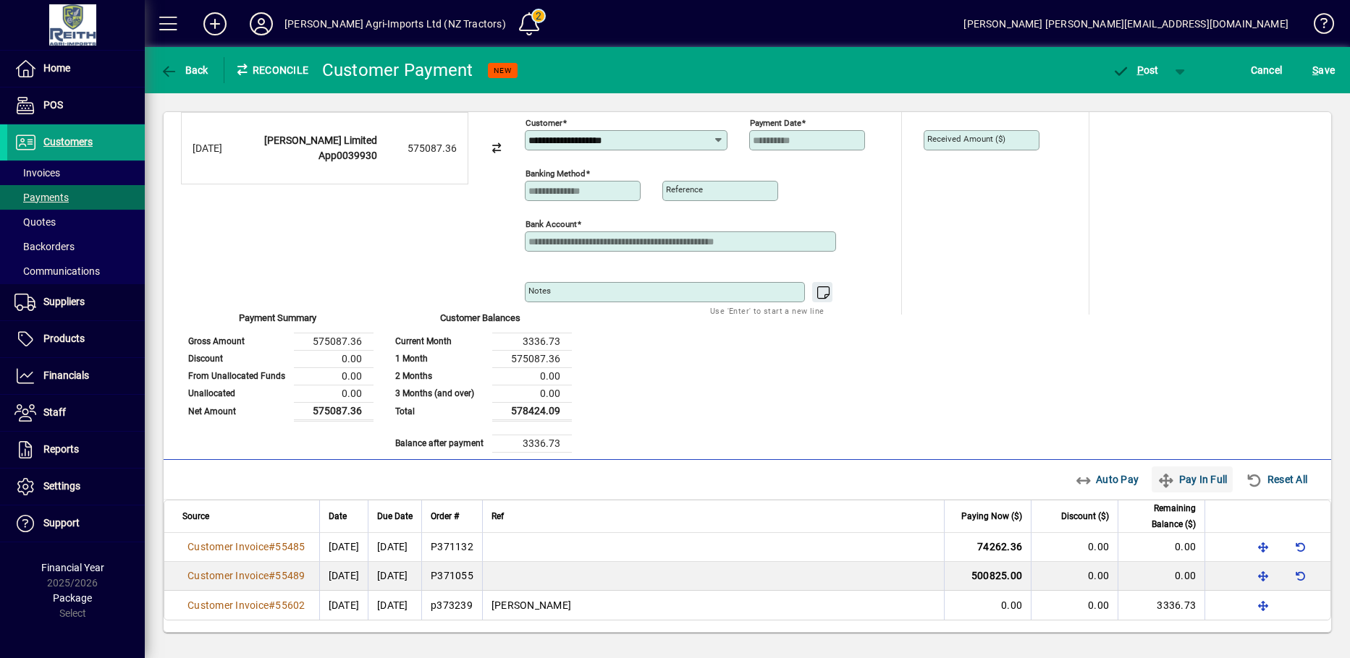
scroll to position [0, 0]
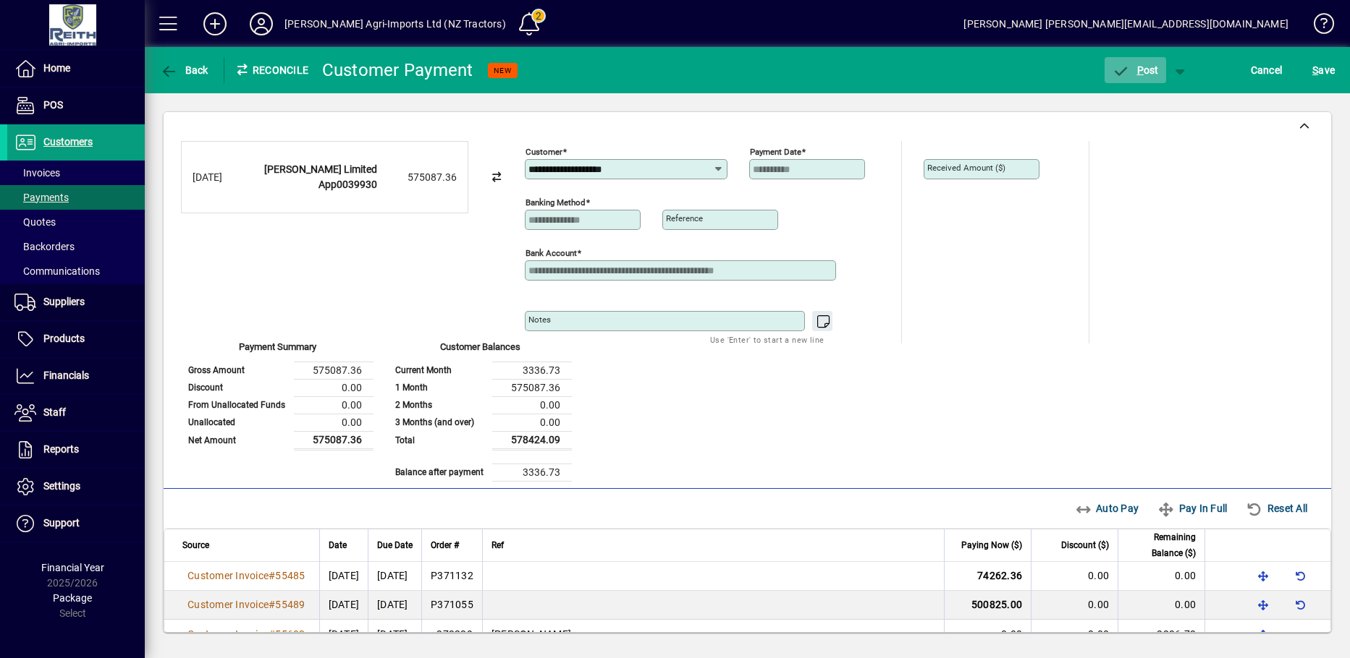
click at [1122, 69] on icon "button" at bounding box center [1120, 71] width 18 height 14
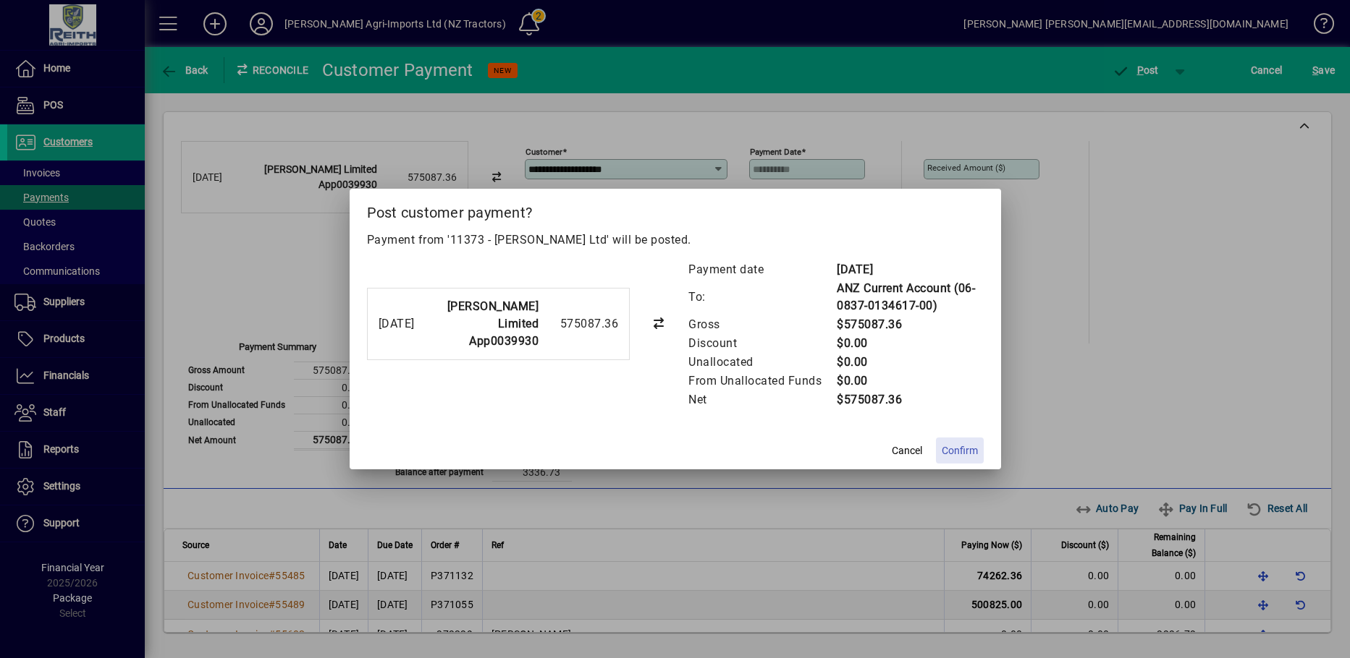
click at [962, 451] on span "Confirm" at bounding box center [959, 451] width 36 height 15
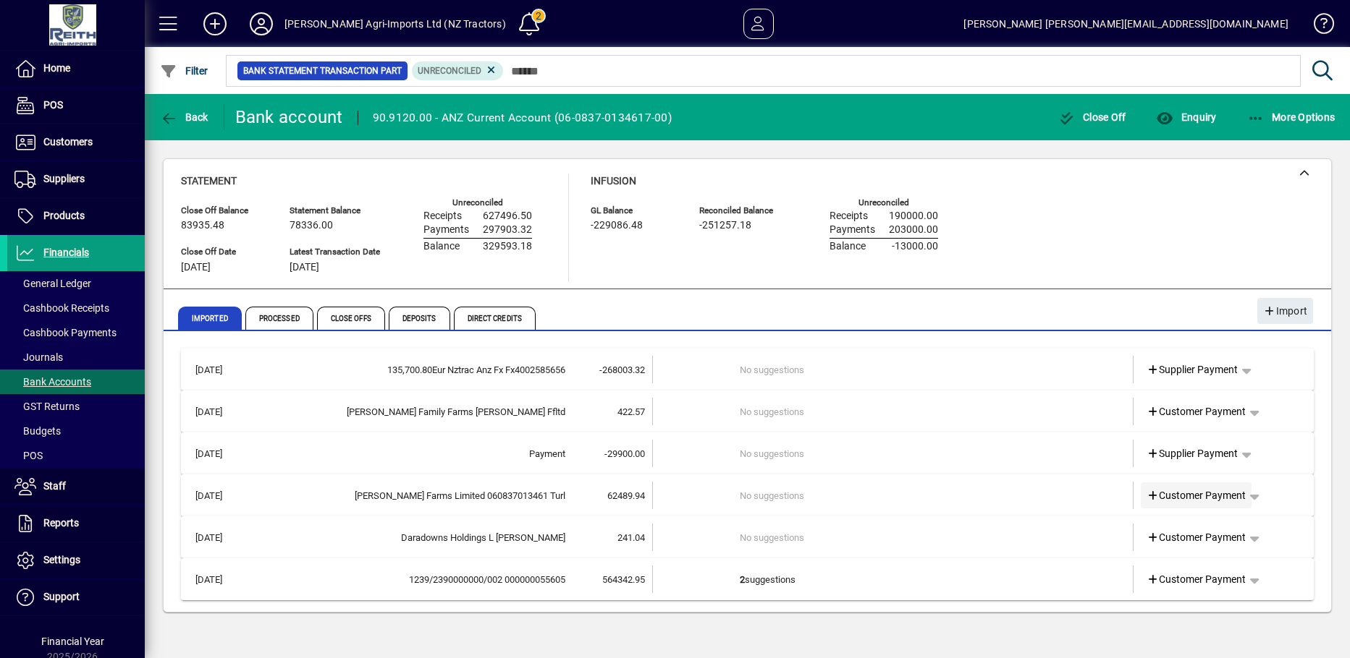
click at [1150, 496] on icon at bounding box center [1152, 496] width 13 height 10
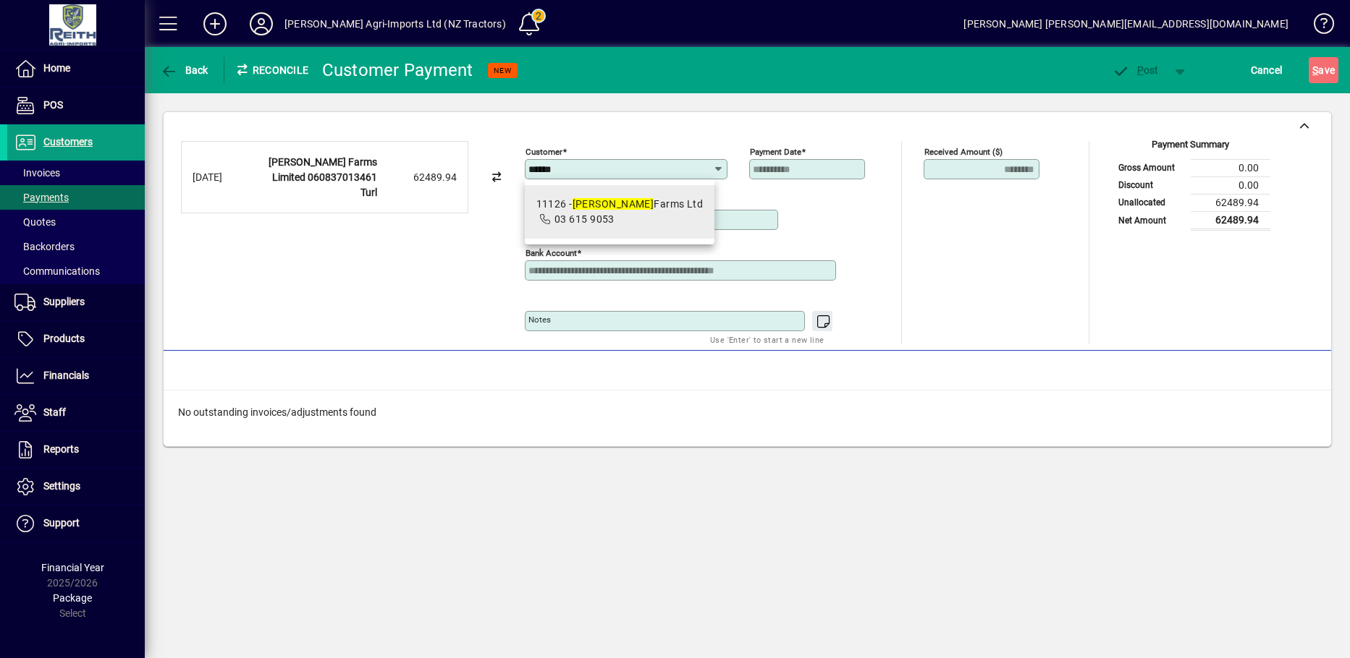
click at [587, 208] on em "Turley" at bounding box center [613, 204] width 82 height 12
type input "**********"
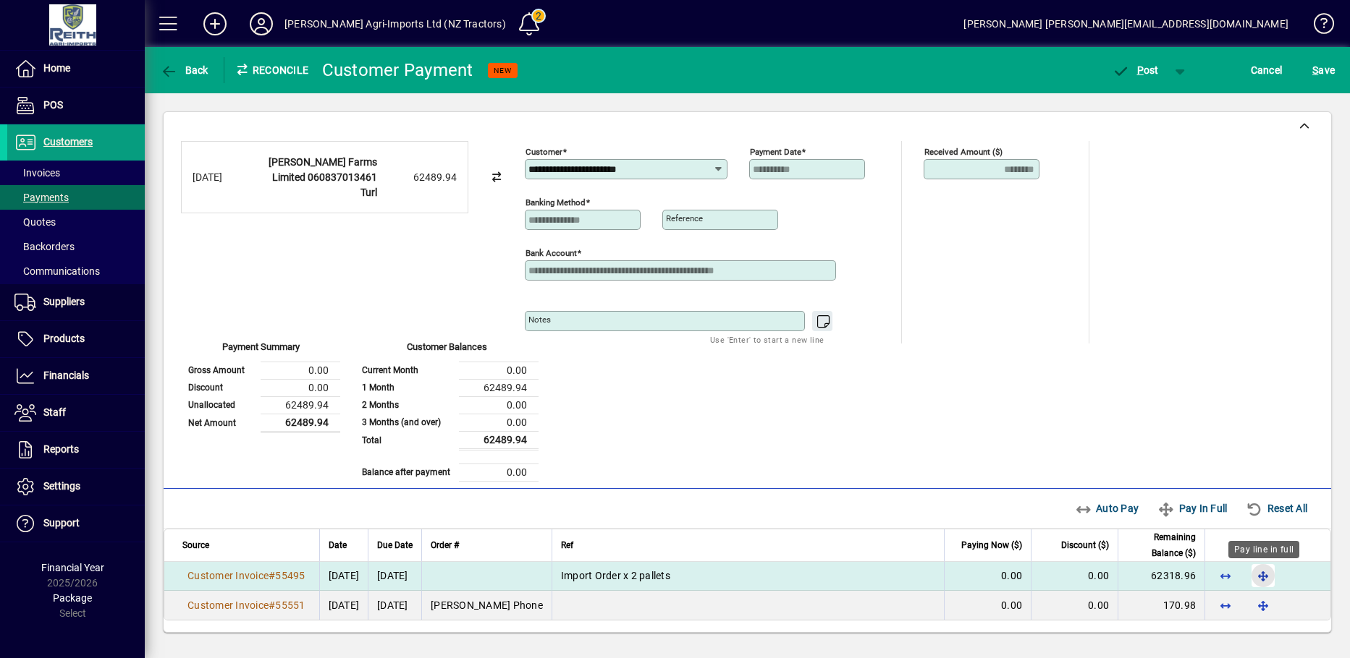
click at [1262, 580] on span "button" at bounding box center [1262, 576] width 35 height 35
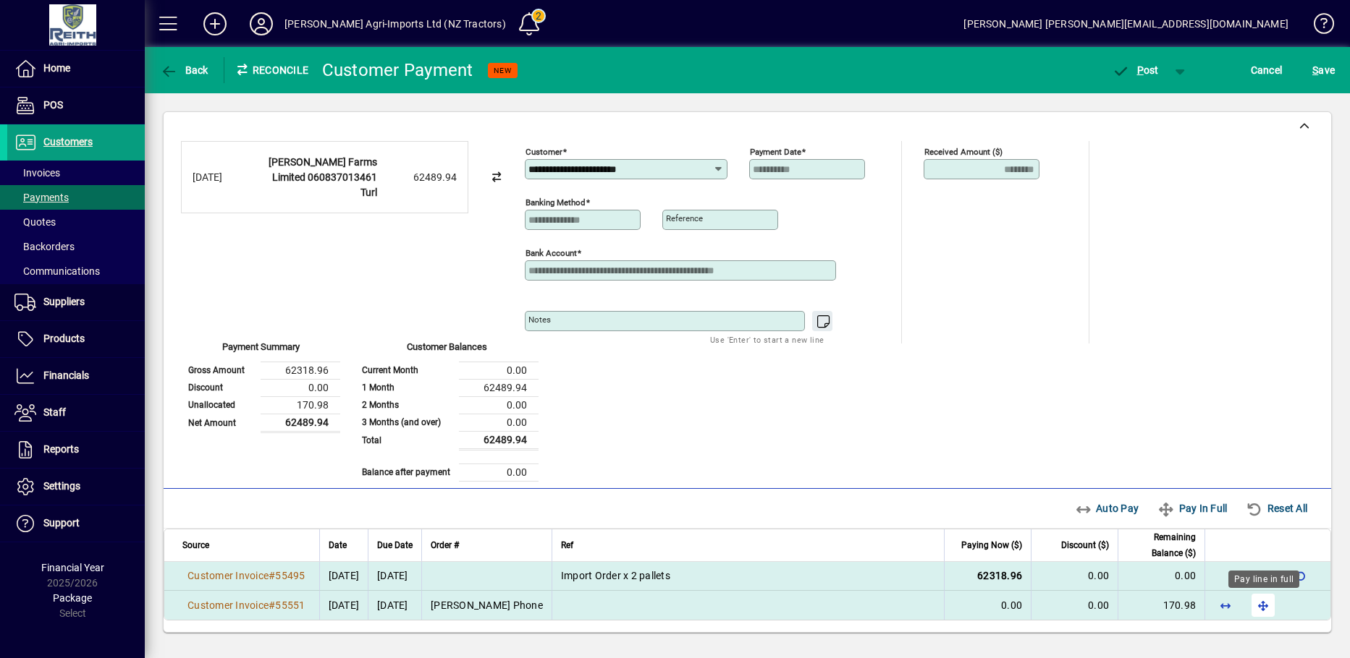
click at [1265, 608] on span "button" at bounding box center [1262, 605] width 35 height 35
click at [1116, 72] on icon "button" at bounding box center [1120, 71] width 18 height 14
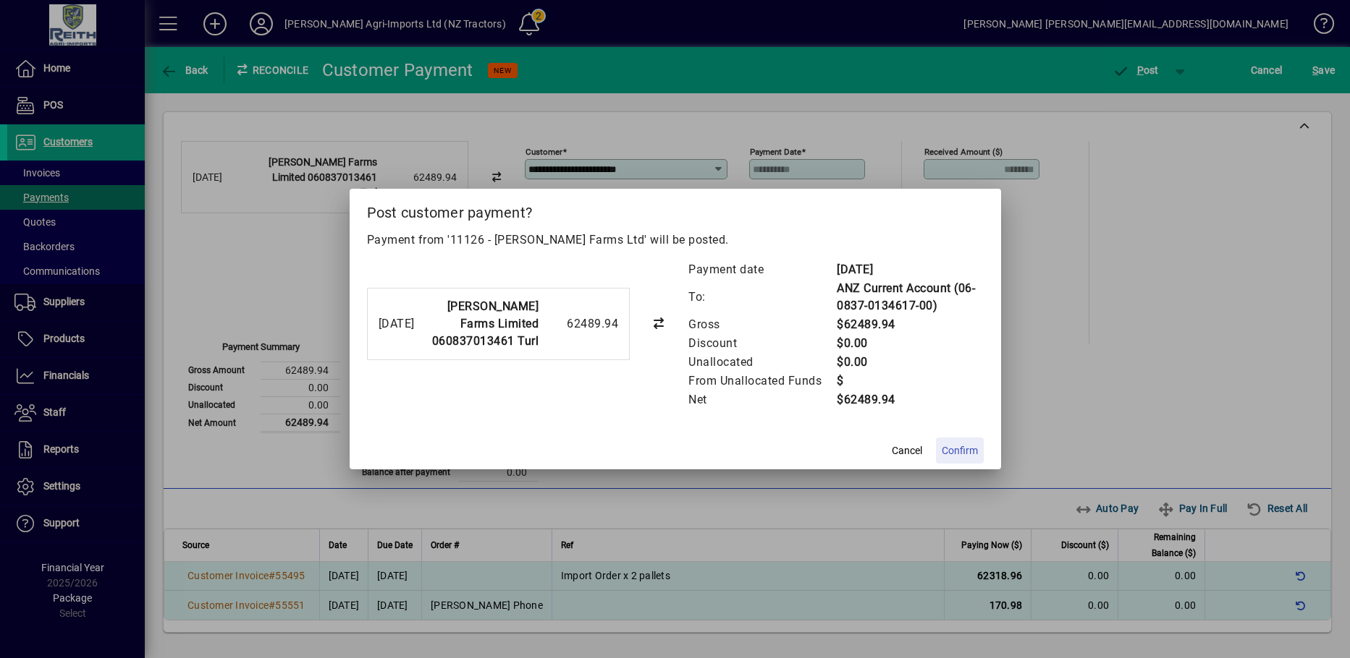
click at [961, 451] on span "Confirm" at bounding box center [959, 451] width 36 height 15
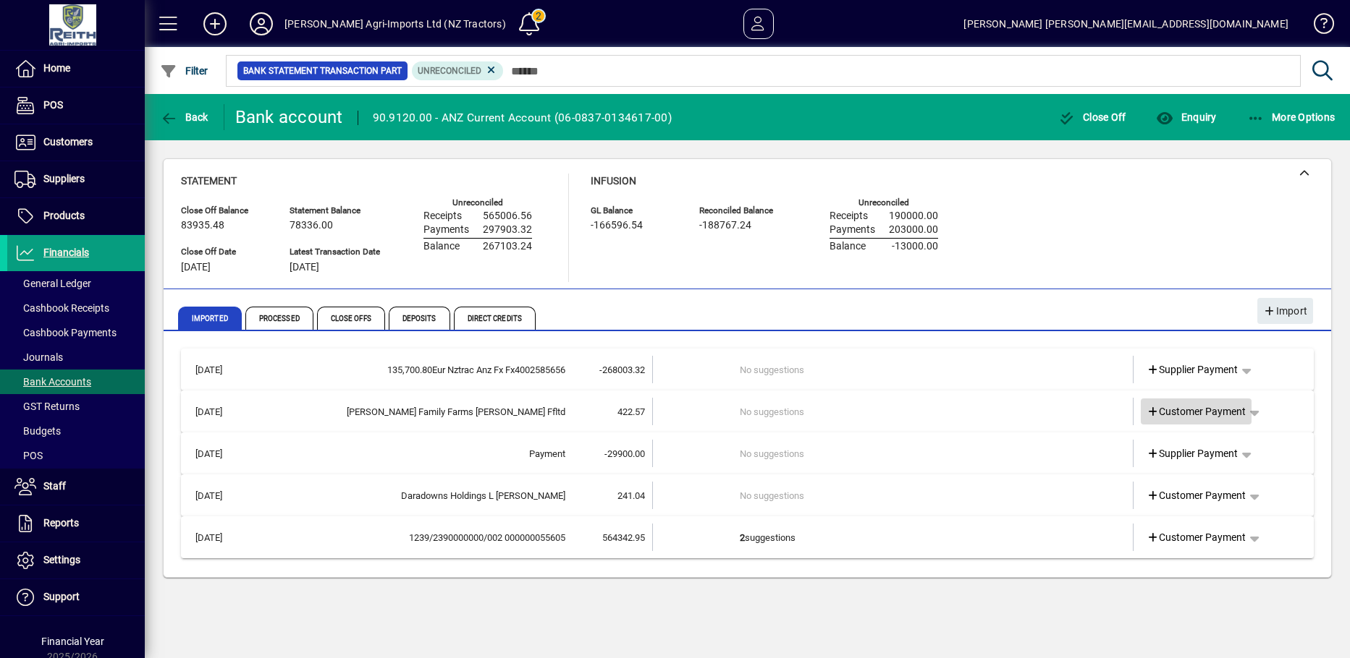
click at [1148, 410] on icon at bounding box center [1152, 412] width 13 height 10
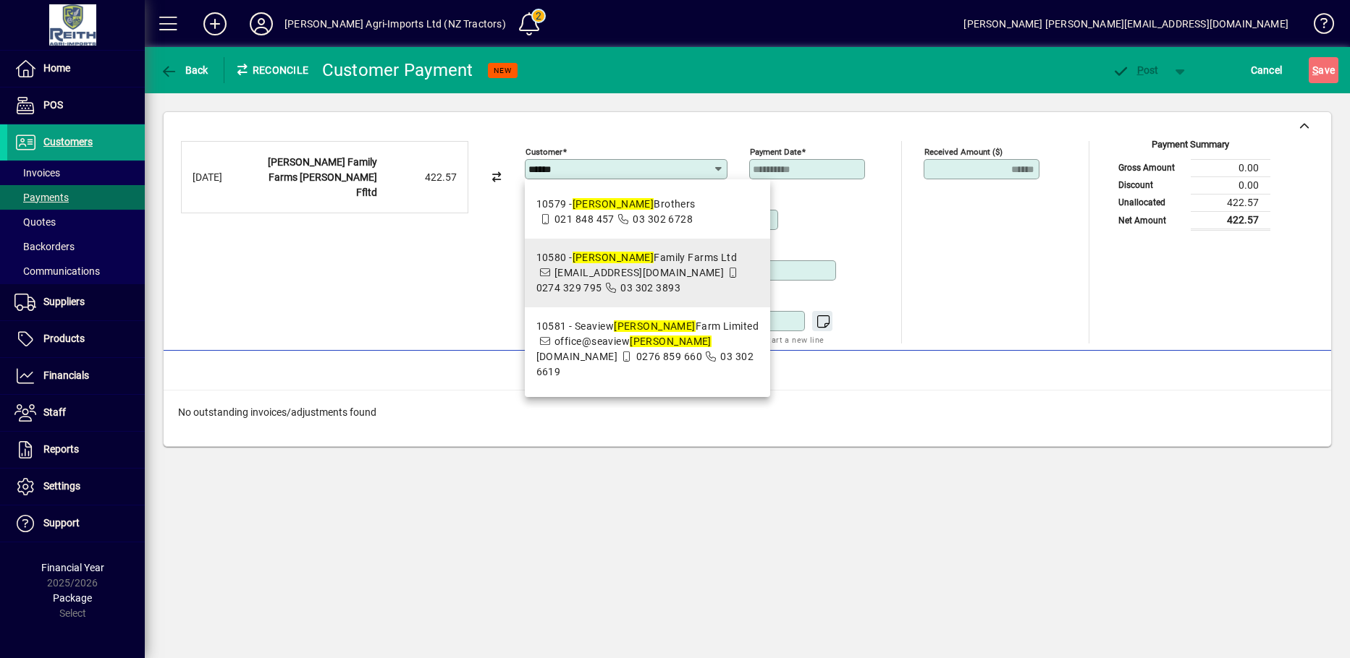
click at [653, 247] on mat-option "10580 - Lovett Family Farms Ltd admin@lffl.co.nz 0274 329 795 03 302 3893" at bounding box center [648, 273] width 246 height 69
type input "**********"
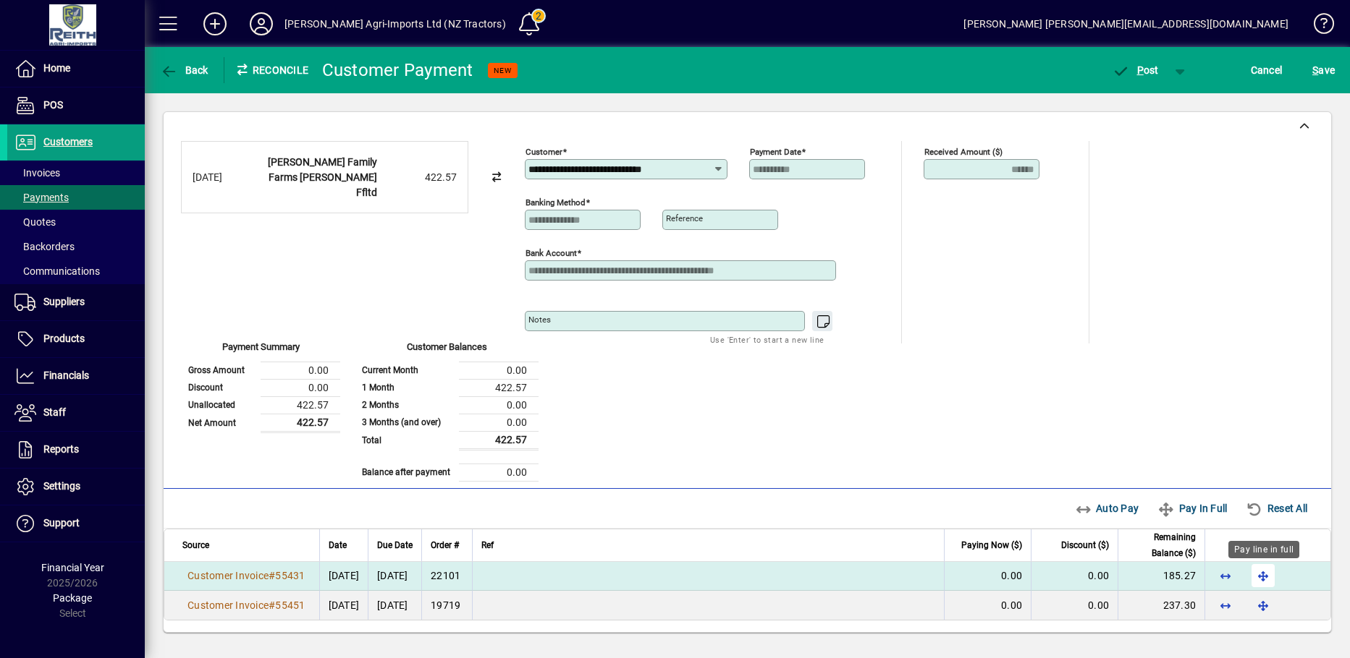
click at [1258, 578] on span "button" at bounding box center [1262, 576] width 35 height 35
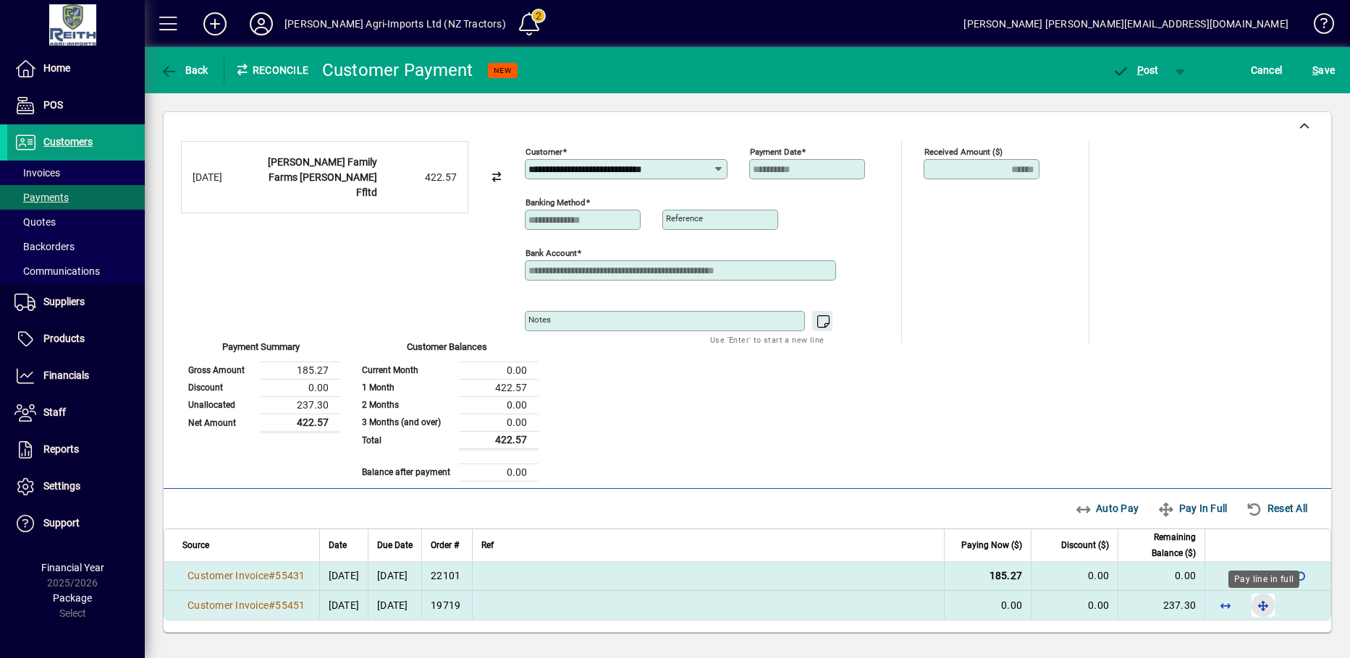
click at [1258, 605] on span "button" at bounding box center [1262, 605] width 35 height 35
click at [1133, 70] on span "P ost" at bounding box center [1134, 70] width 47 height 12
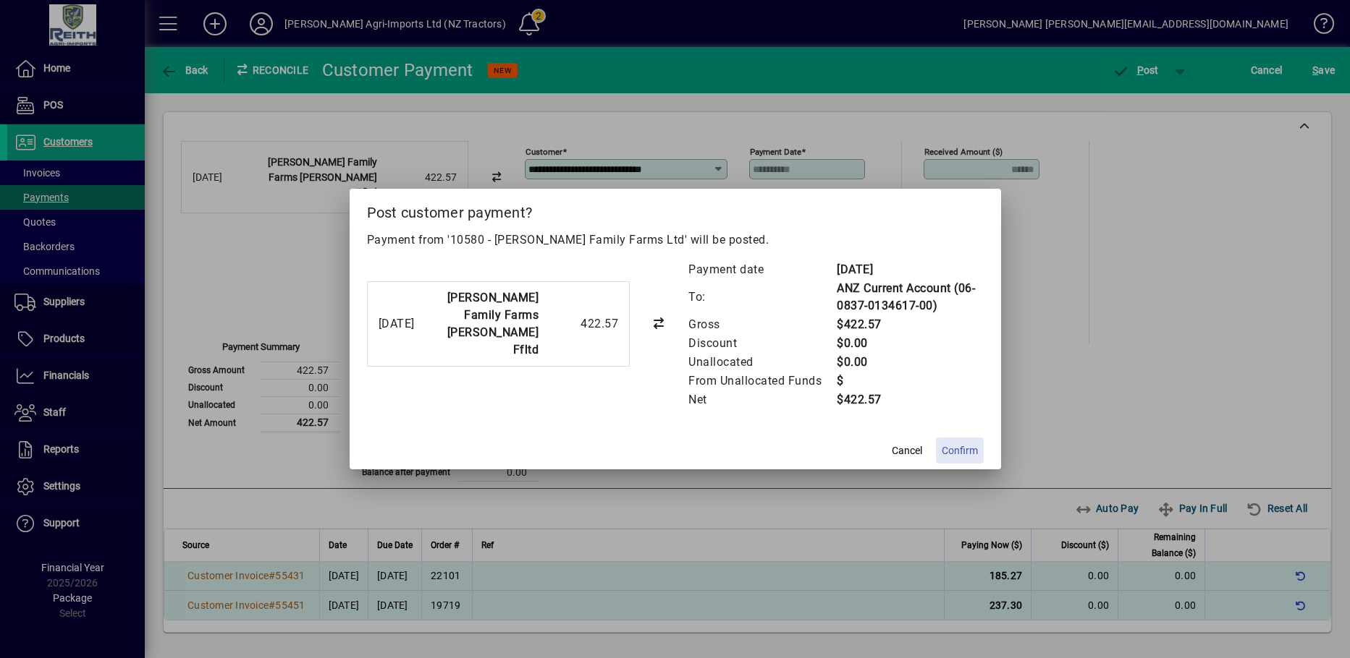
click at [949, 449] on span "Confirm" at bounding box center [959, 451] width 36 height 15
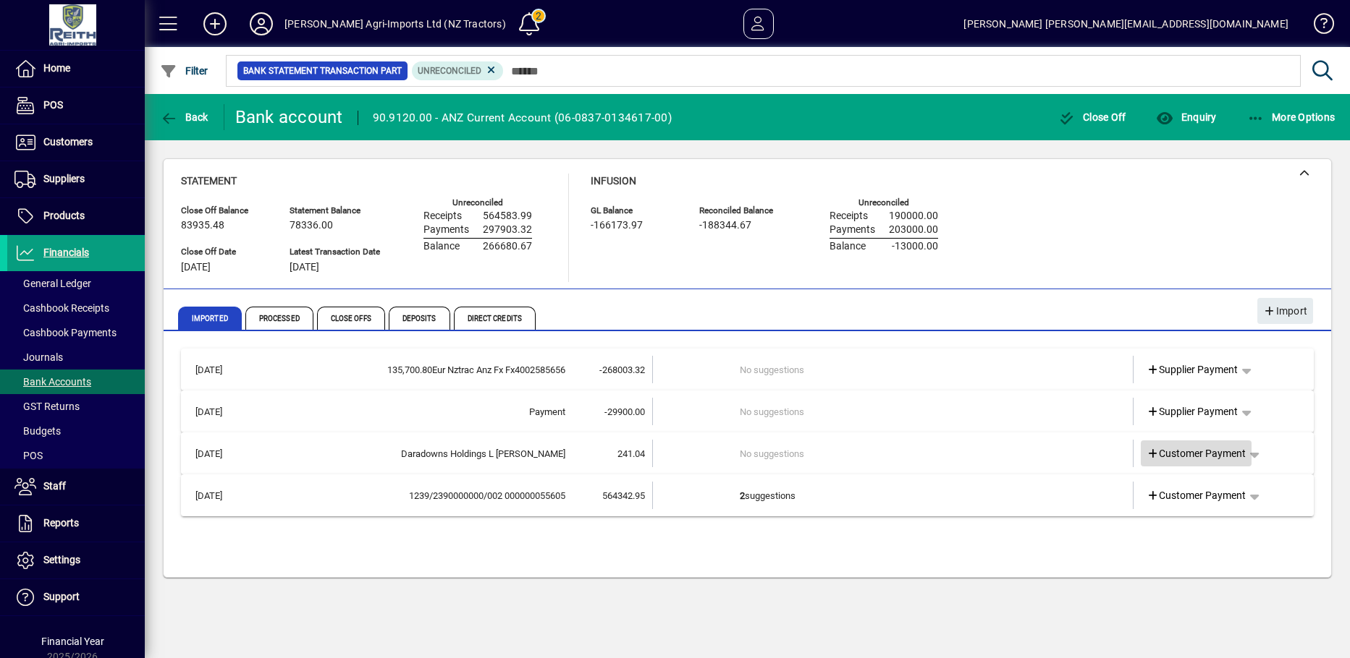
click at [1155, 451] on icon at bounding box center [1152, 454] width 13 height 10
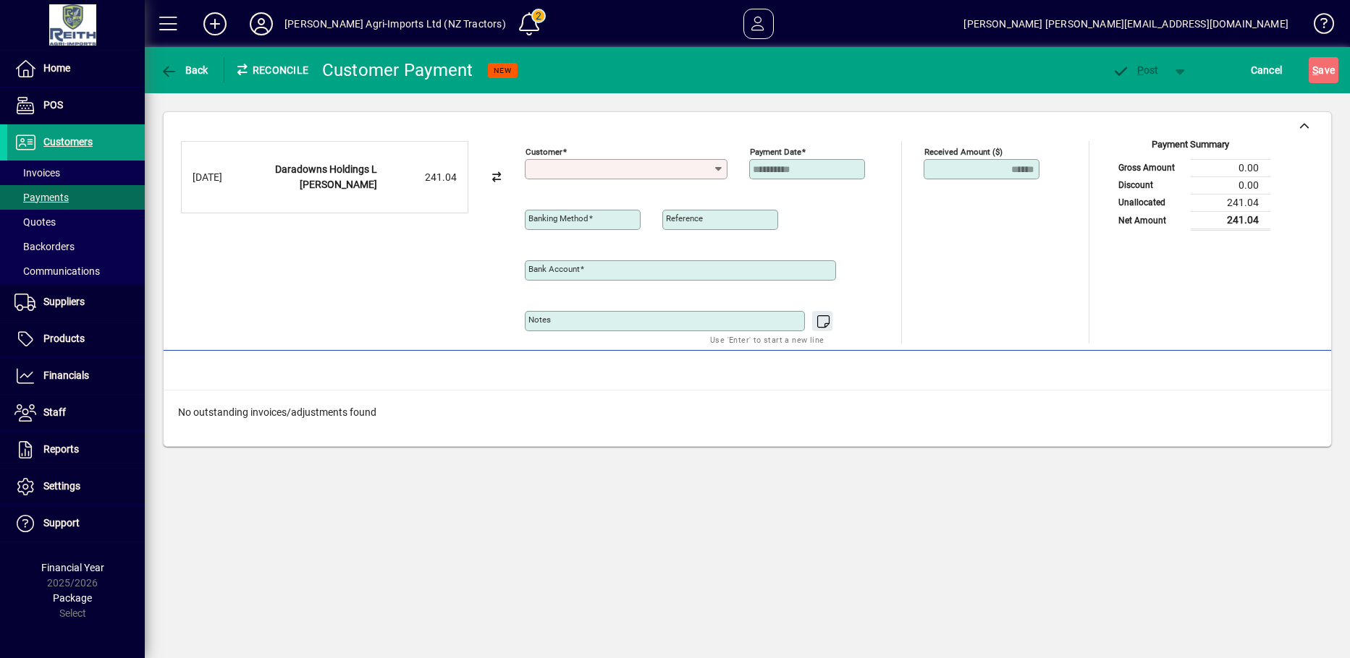
type input "**********"
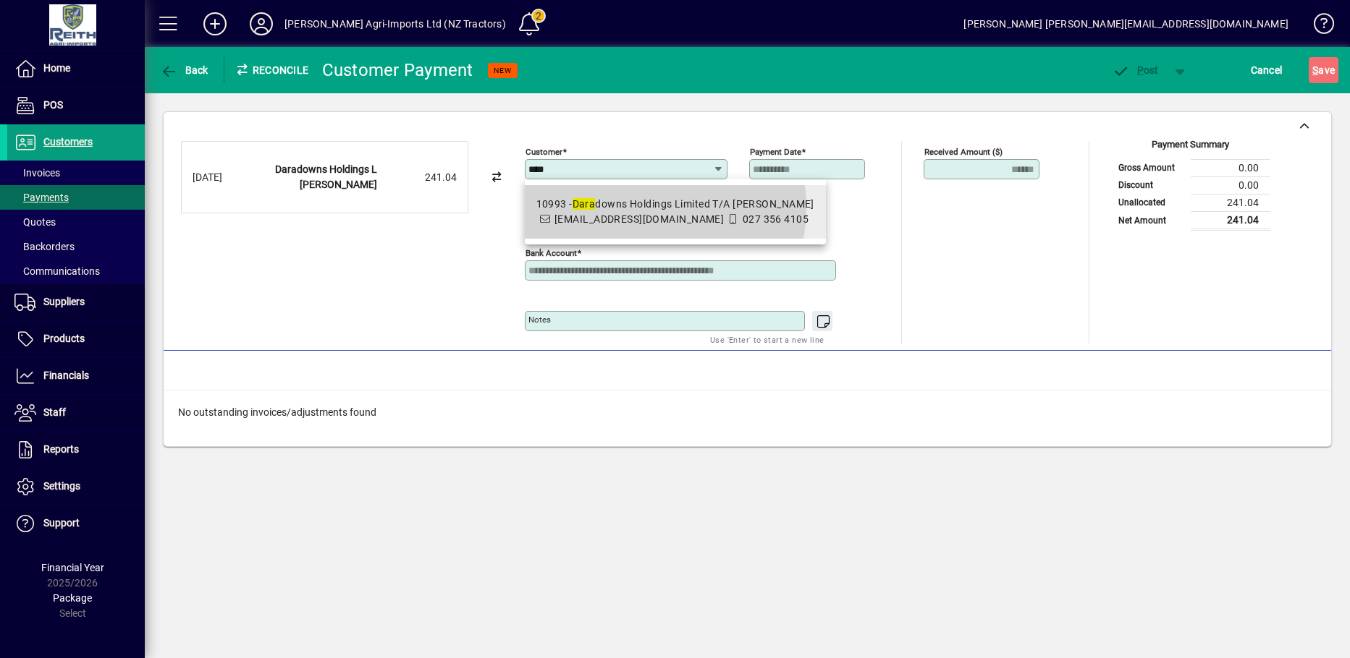
click at [640, 208] on div "10993 - Dara downs Holdings Limited T/A Matt Sinton" at bounding box center [675, 204] width 278 height 15
type input "**********"
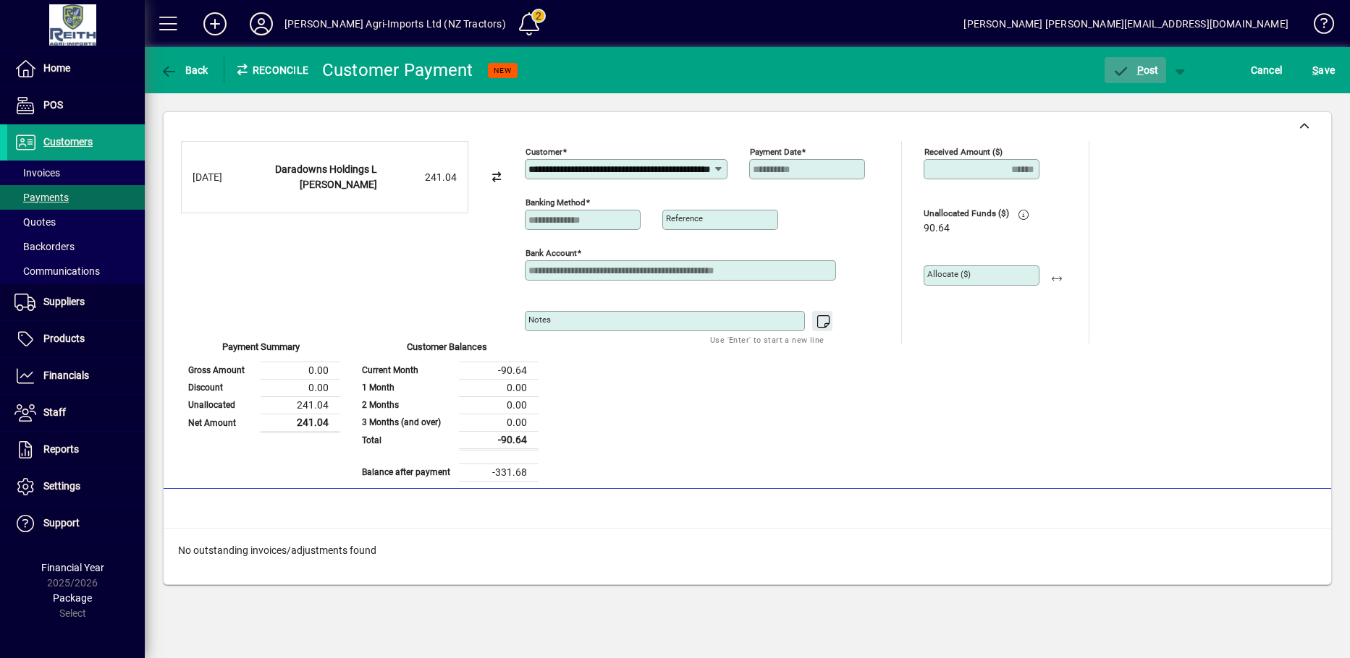
click at [1119, 69] on icon "button" at bounding box center [1120, 71] width 18 height 14
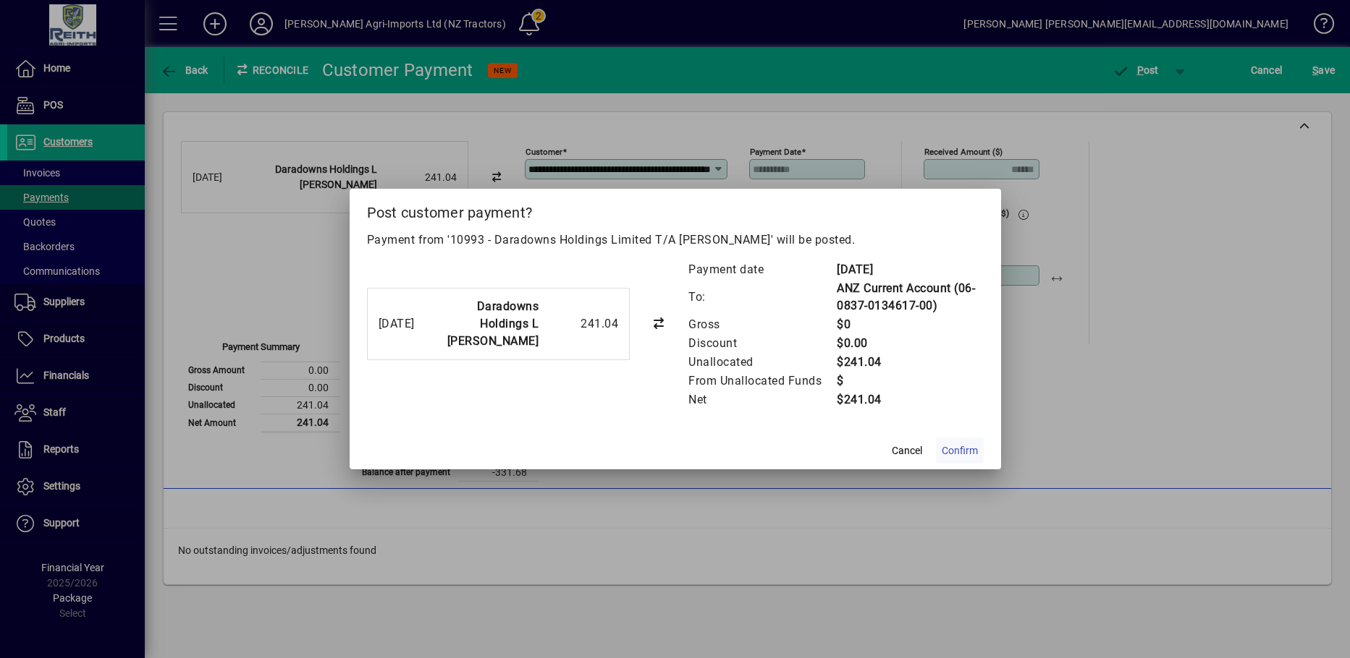
click at [953, 453] on span "Confirm" at bounding box center [959, 451] width 36 height 15
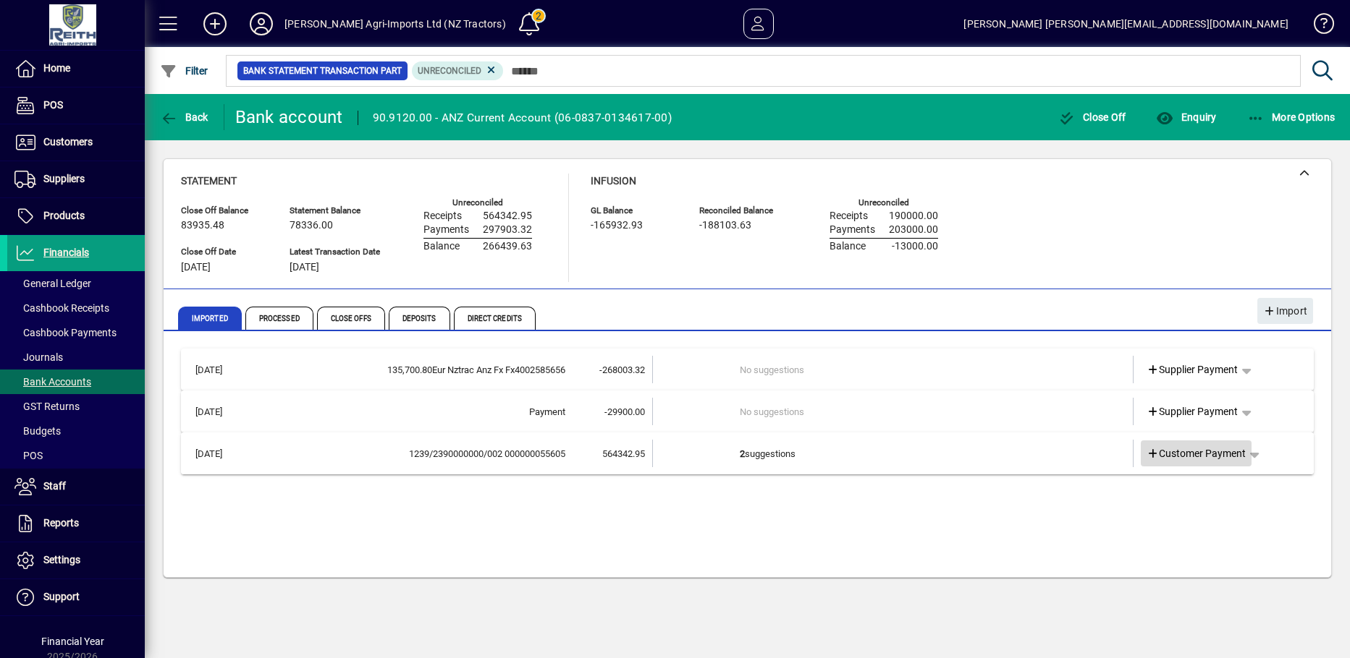
click at [1153, 452] on icon at bounding box center [1152, 454] width 13 height 10
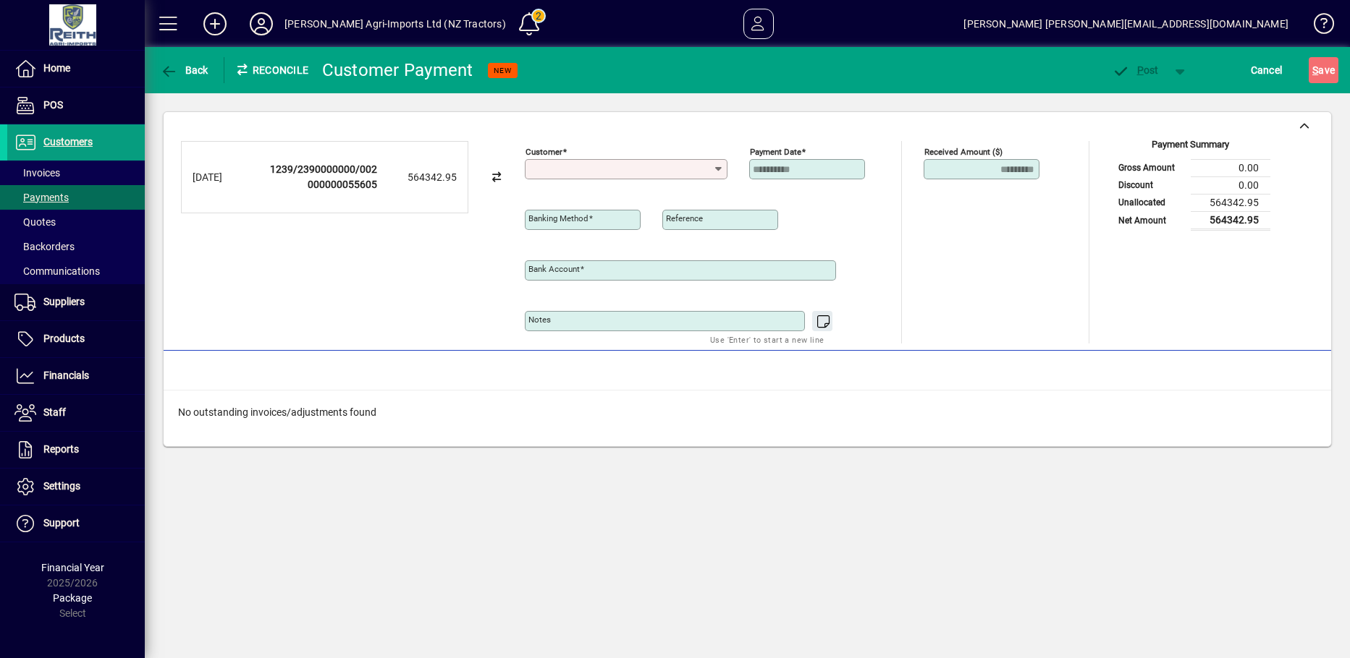
type input "**********"
click at [174, 66] on icon "button" at bounding box center [169, 71] width 18 height 14
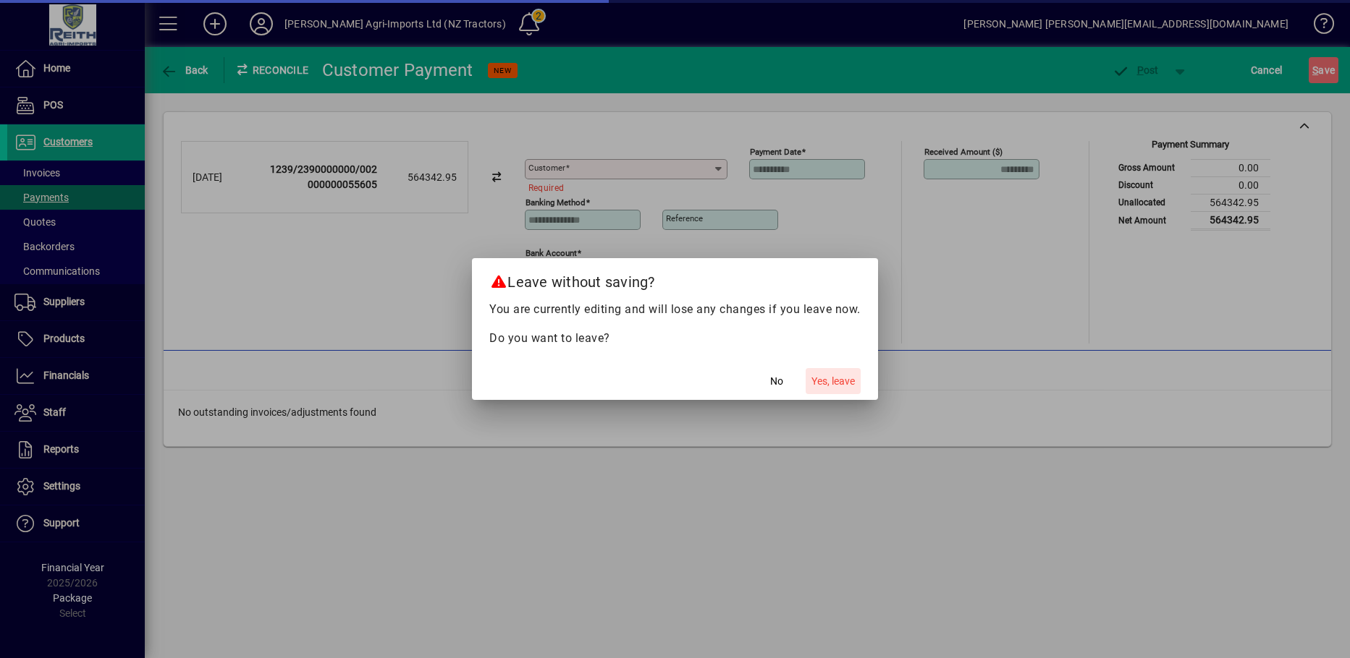
click at [827, 374] on span "Yes, leave" at bounding box center [832, 381] width 43 height 15
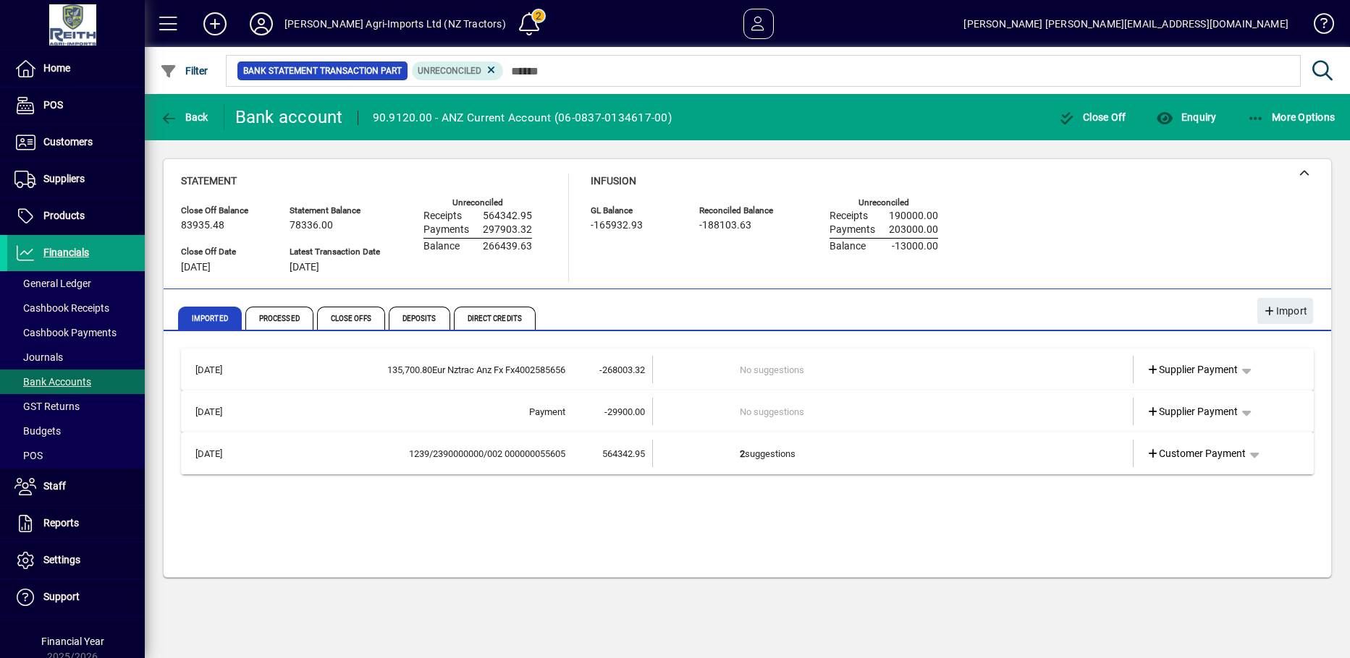
click at [735, 457] on td at bounding box center [696, 453] width 87 height 27
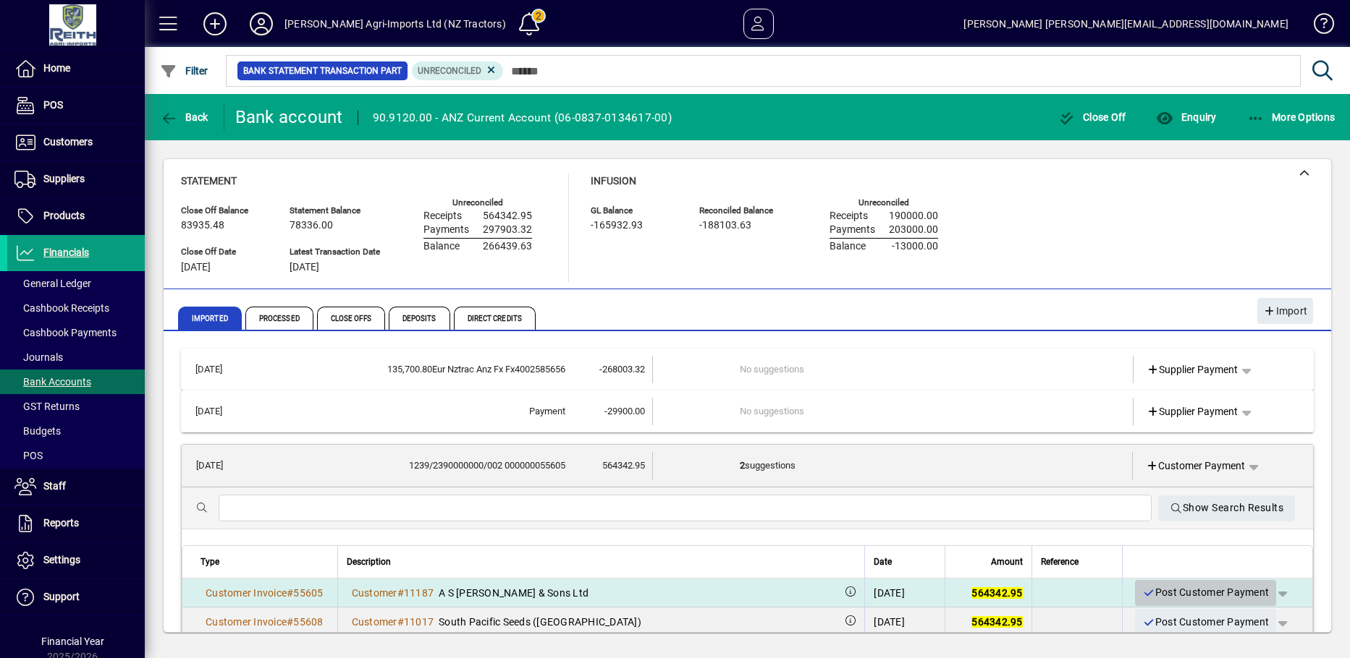
click at [1142, 594] on icon "button" at bounding box center [1148, 593] width 13 height 10
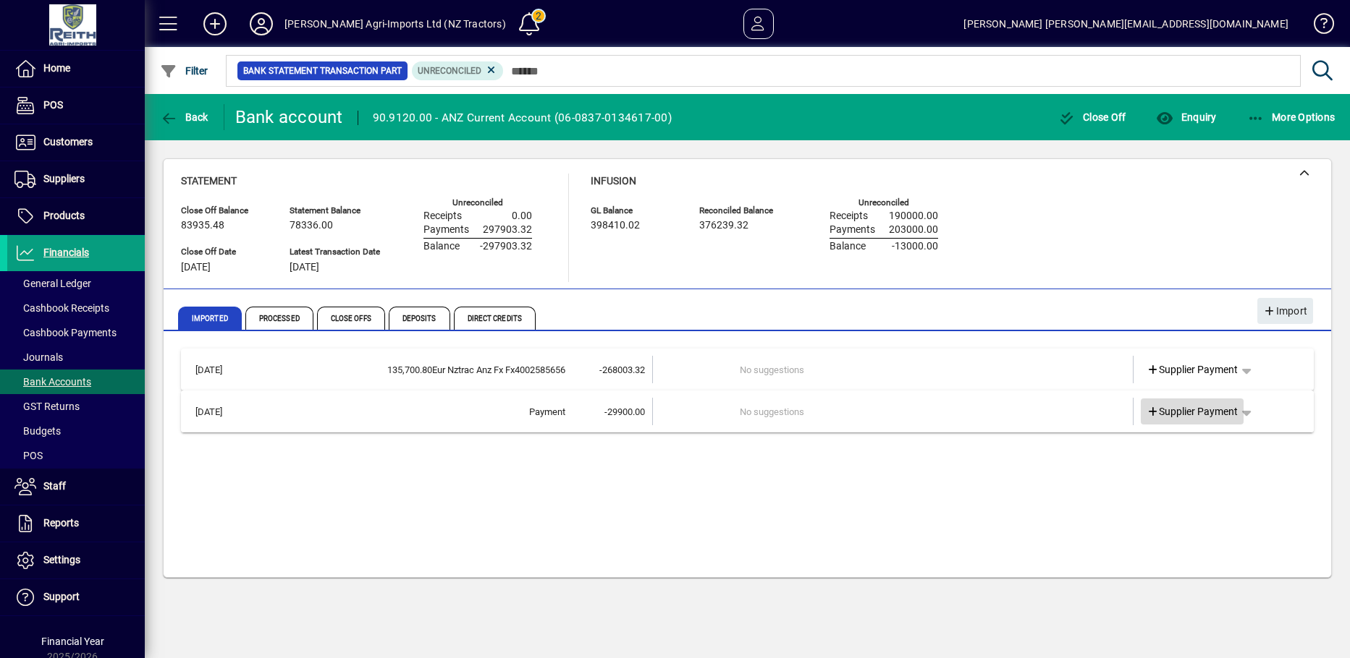
click at [1154, 413] on icon at bounding box center [1152, 412] width 13 height 10
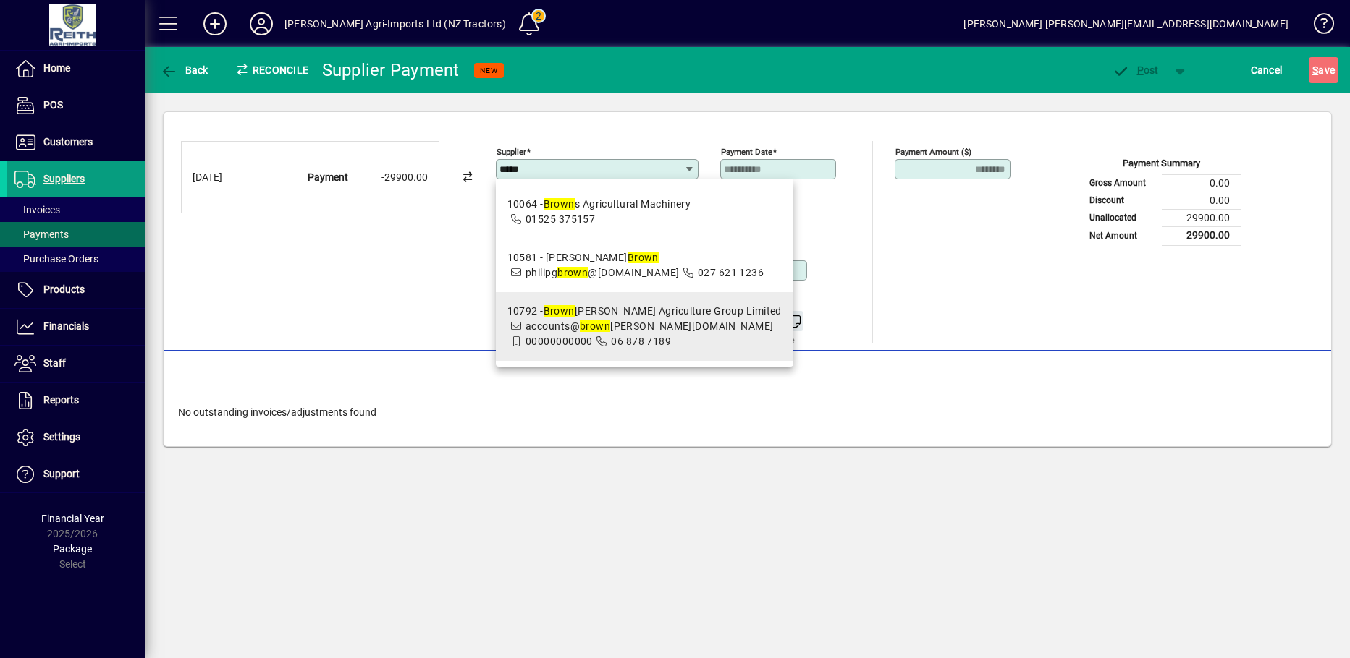
click at [543, 319] on div "10792 - Brown rigg Agriculture Group Limited" at bounding box center [644, 311] width 274 height 15
type input "**********"
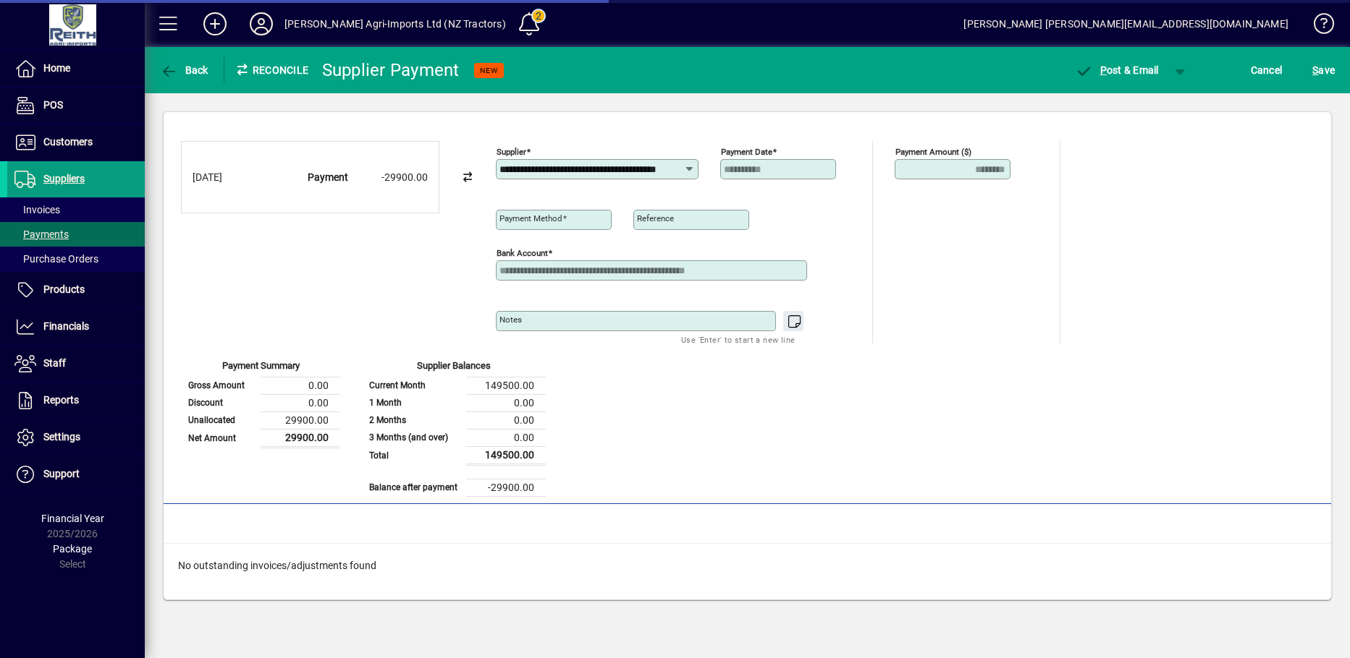
type input "**********"
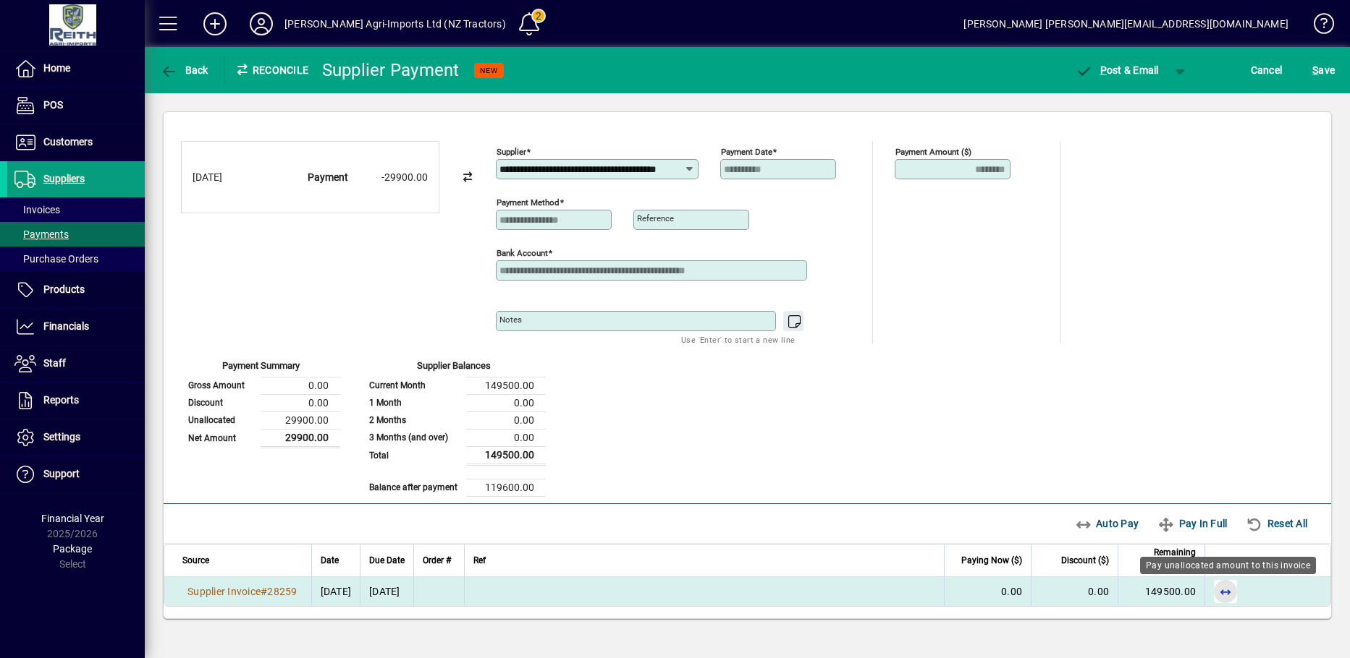
scroll to position [0, 0]
click at [1229, 594] on span "button" at bounding box center [1225, 592] width 35 height 35
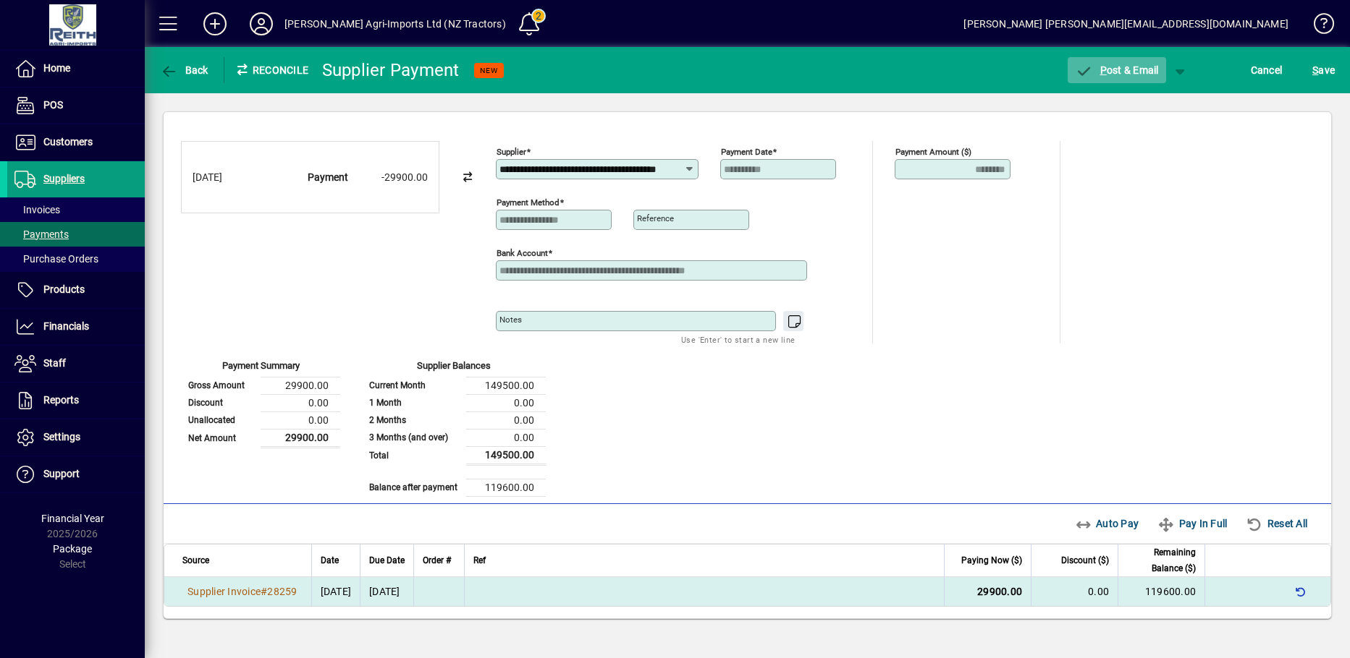
click at [1083, 69] on icon "button" at bounding box center [1084, 71] width 18 height 14
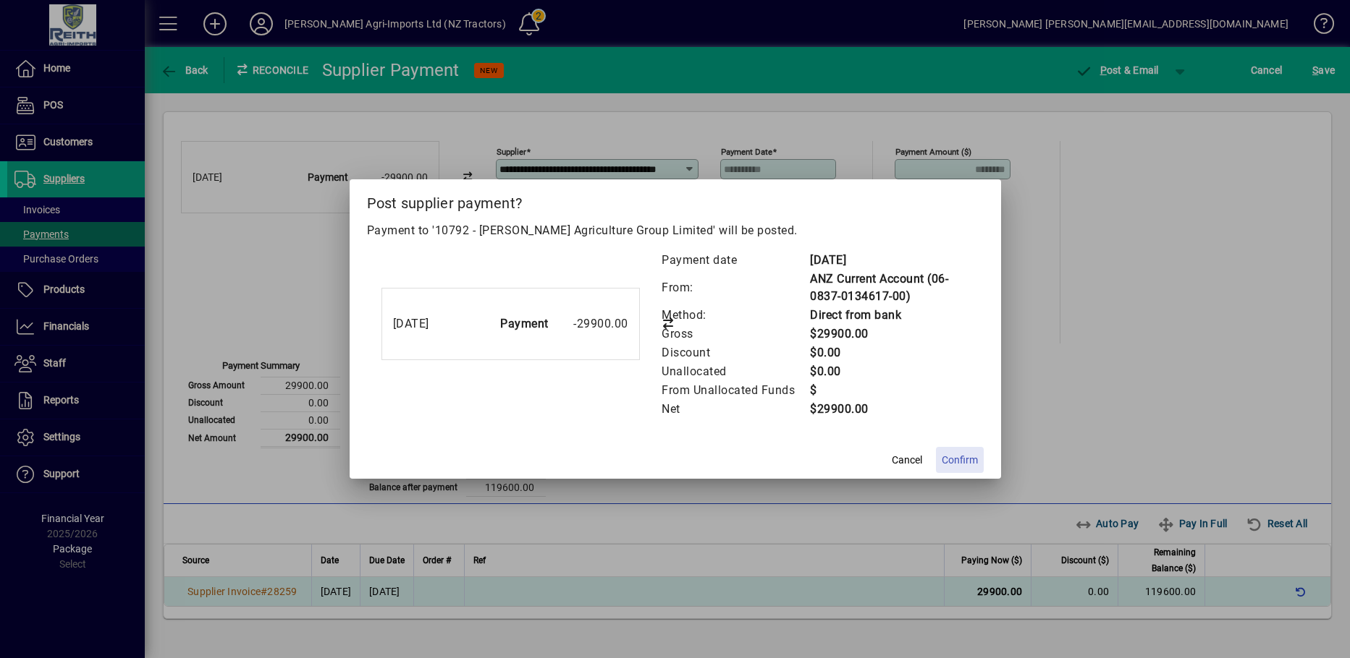
click at [961, 465] on span "Confirm" at bounding box center [959, 460] width 36 height 15
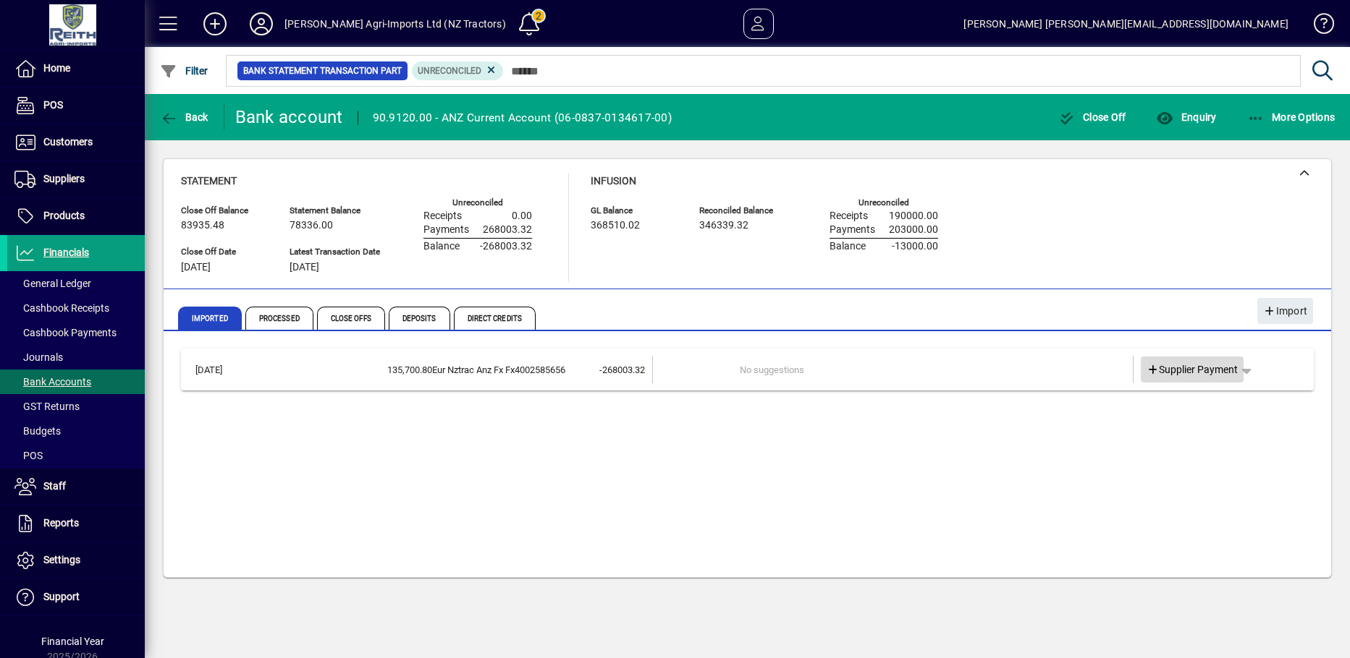
click at [1153, 368] on icon at bounding box center [1152, 370] width 13 height 10
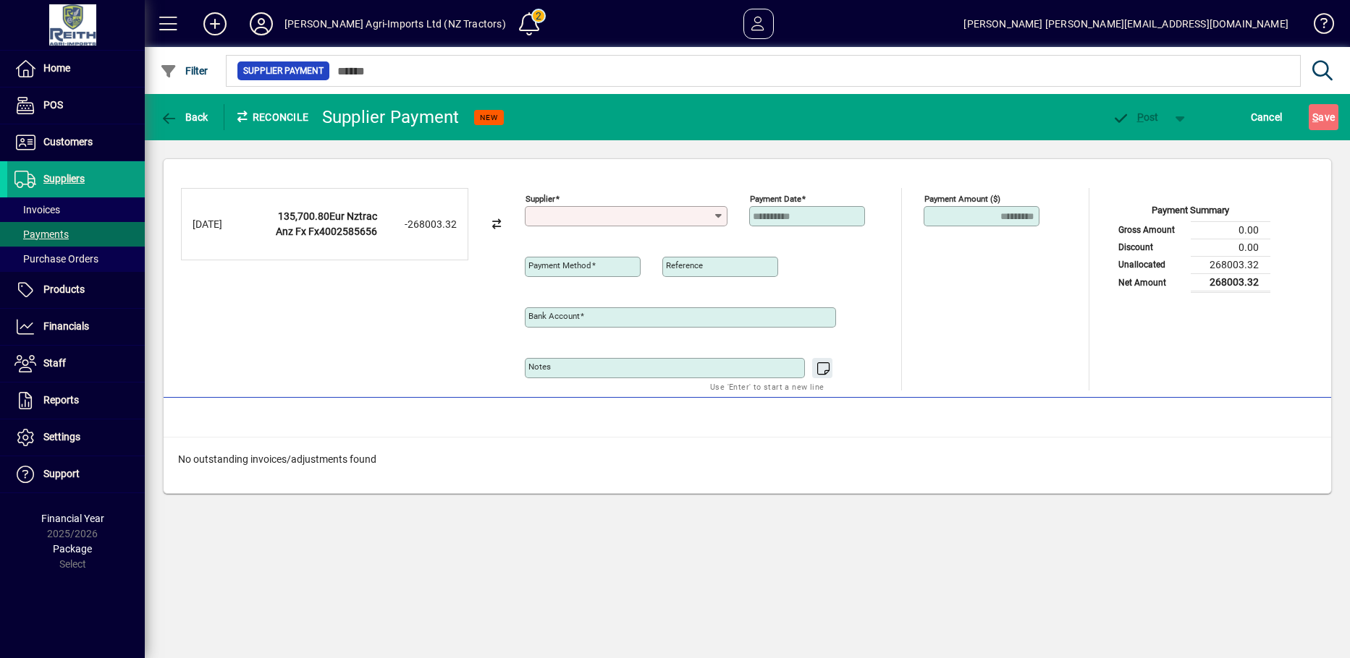
type input "**********"
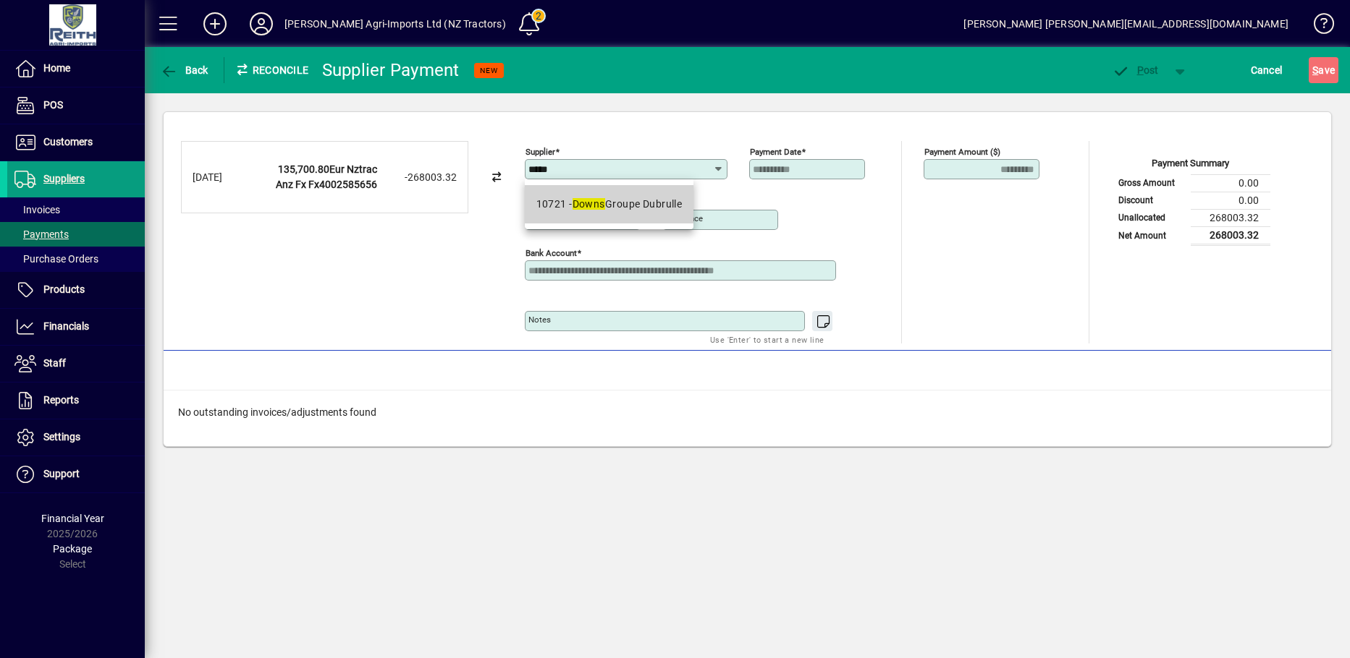
click at [617, 209] on div "10721 - Downs Groupe Dubrulle" at bounding box center [609, 204] width 146 height 15
type input "**********"
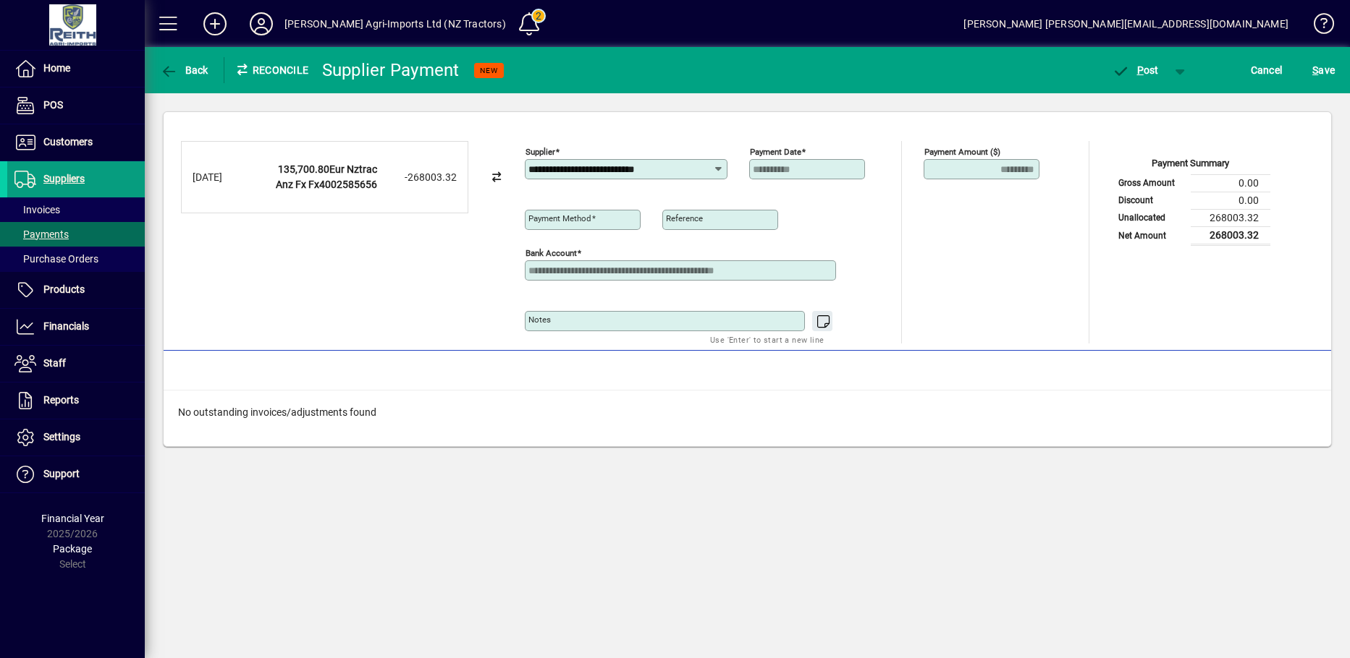
type input "**********"
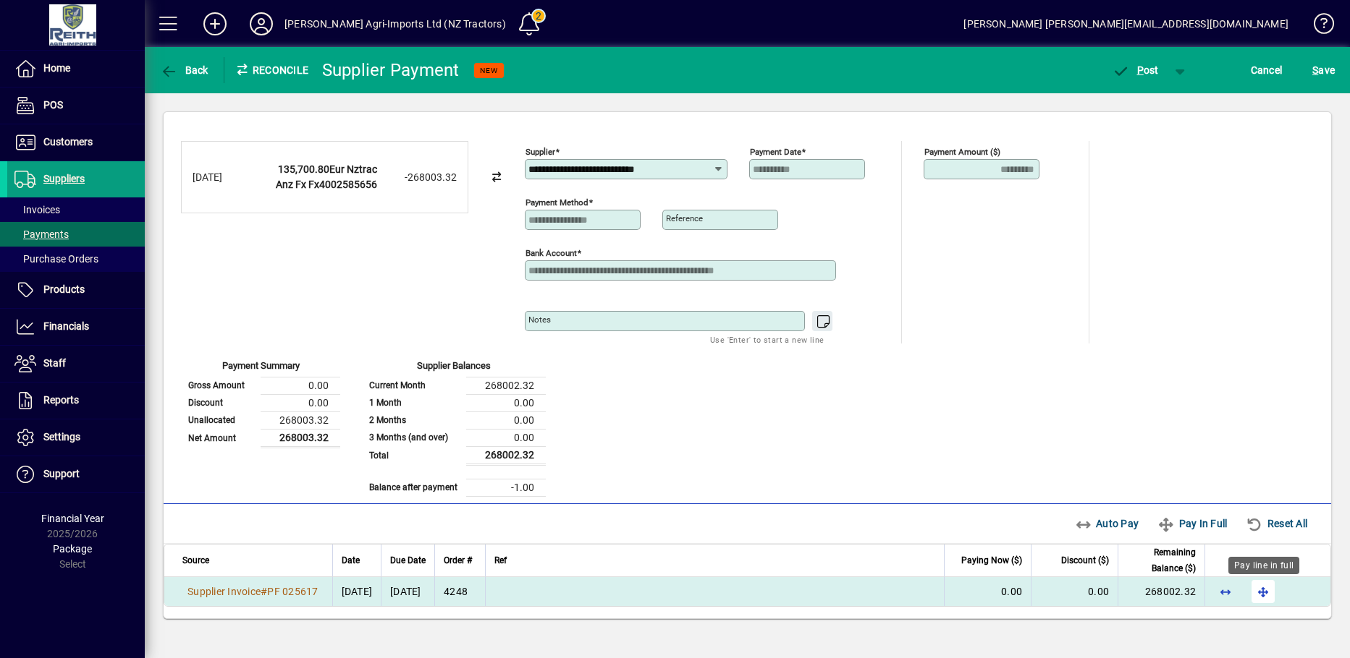
click at [1263, 593] on span "button" at bounding box center [1262, 592] width 35 height 35
click at [1119, 71] on icon "button" at bounding box center [1120, 71] width 18 height 14
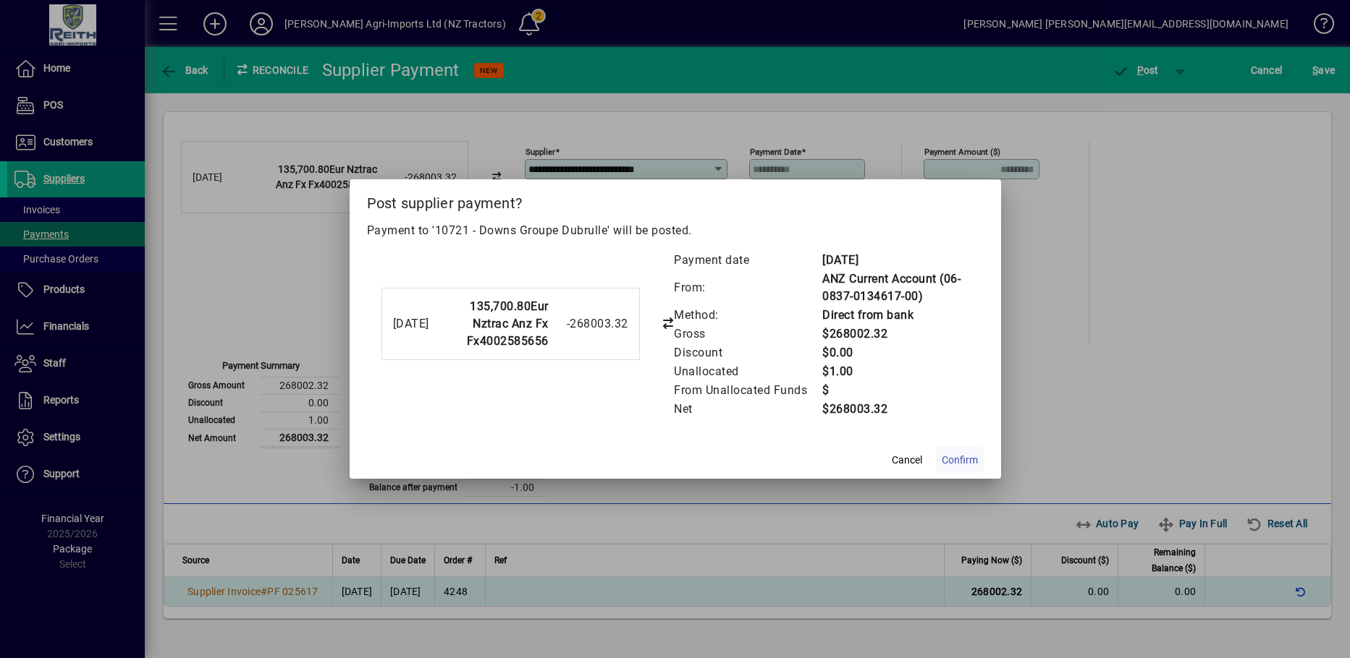
click at [967, 462] on span "Confirm" at bounding box center [959, 460] width 36 height 15
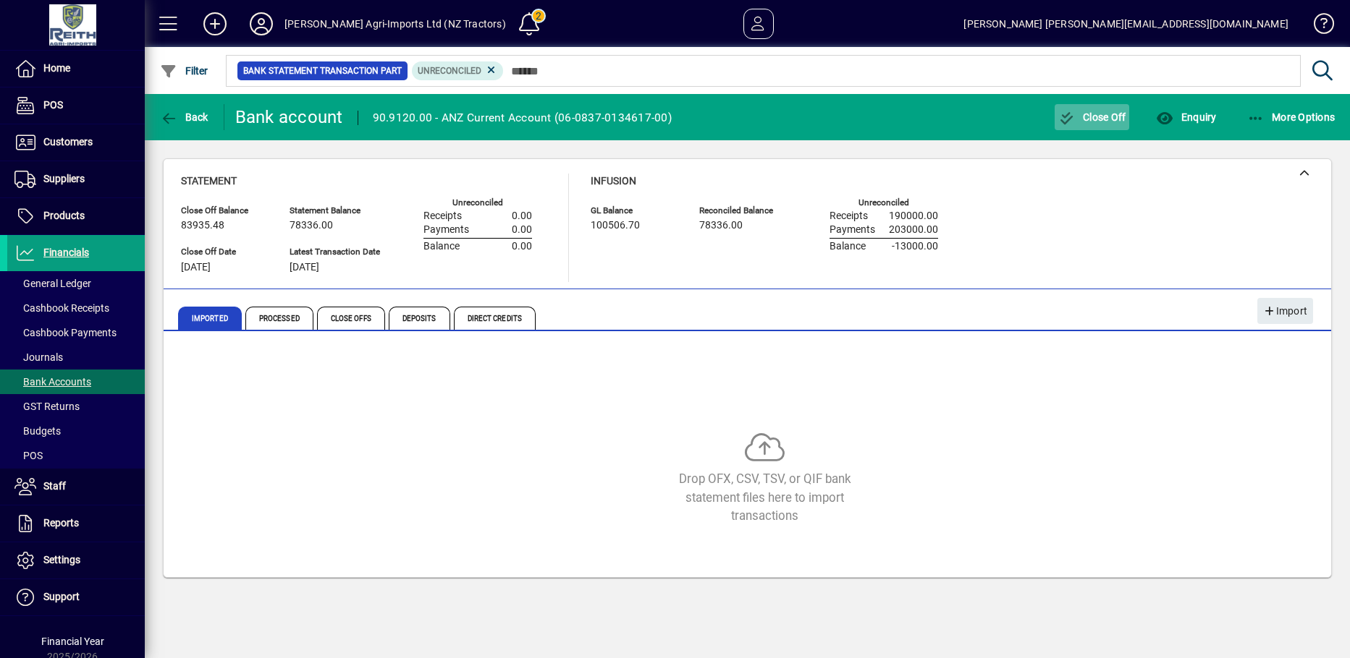
click at [1107, 122] on span "Close Off" at bounding box center [1092, 117] width 68 height 12
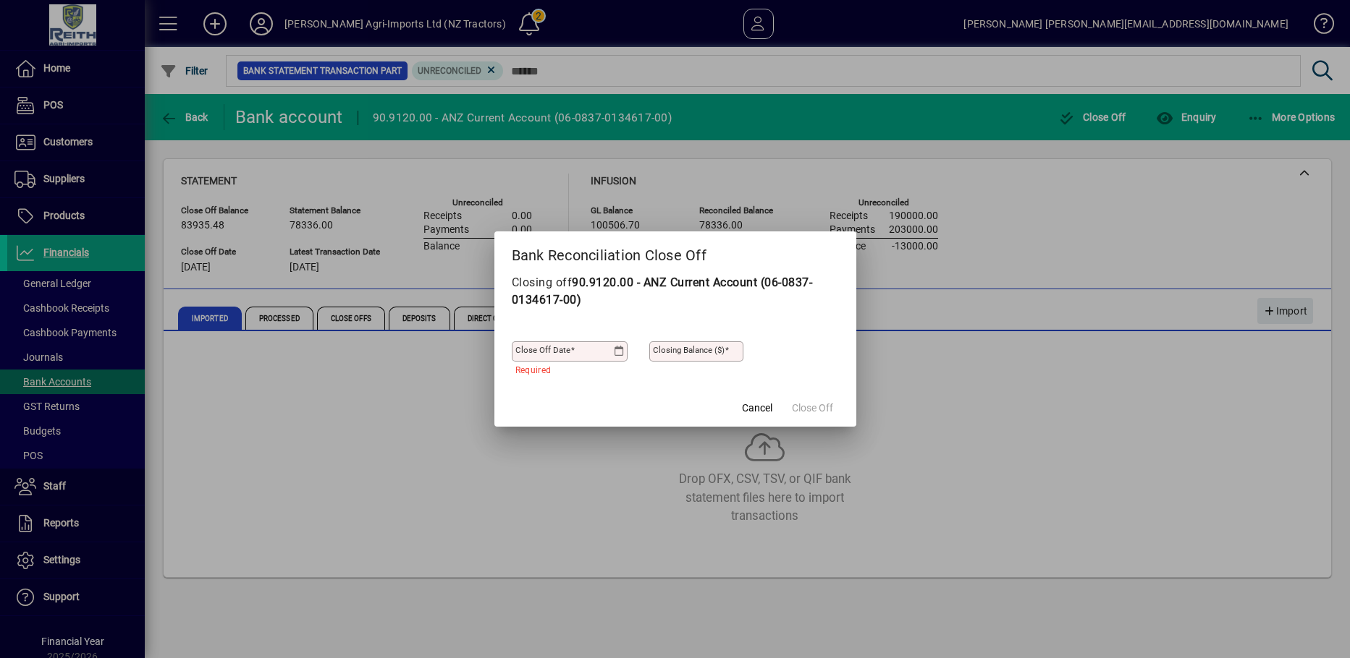
click at [619, 354] on icon at bounding box center [618, 352] width 11 height 12
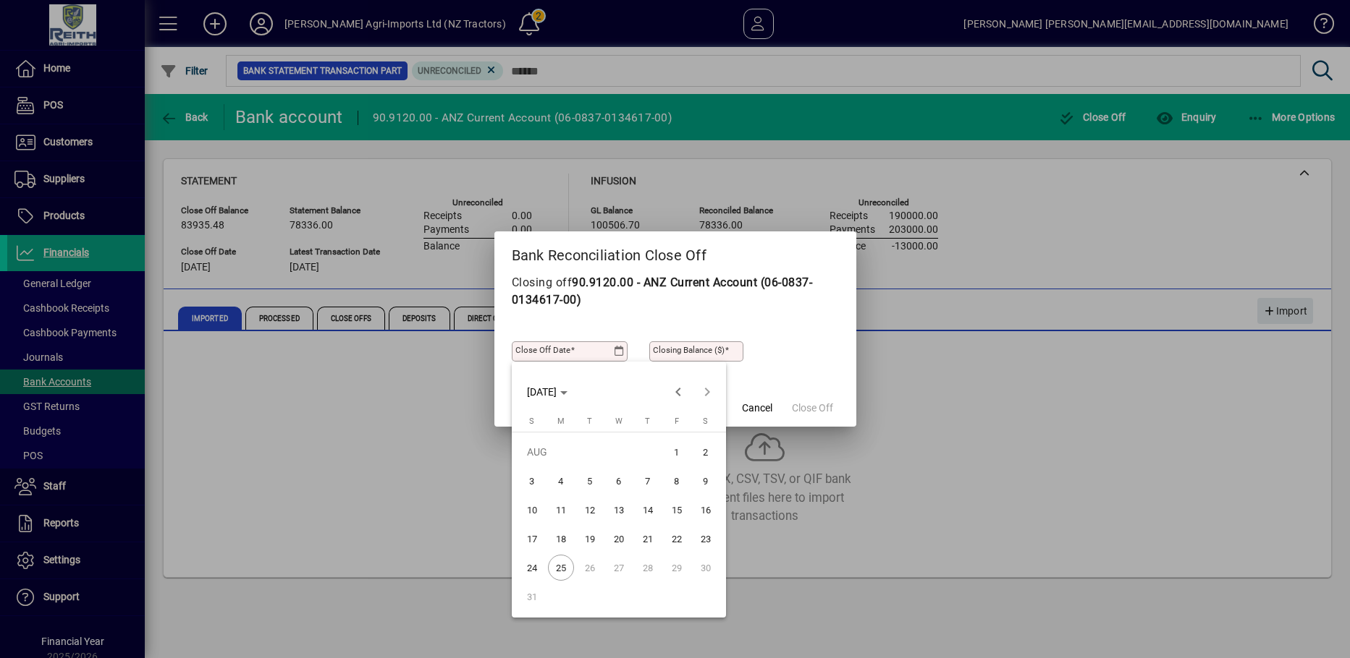
click at [680, 537] on span "22" at bounding box center [677, 539] width 26 height 26
type input "**********"
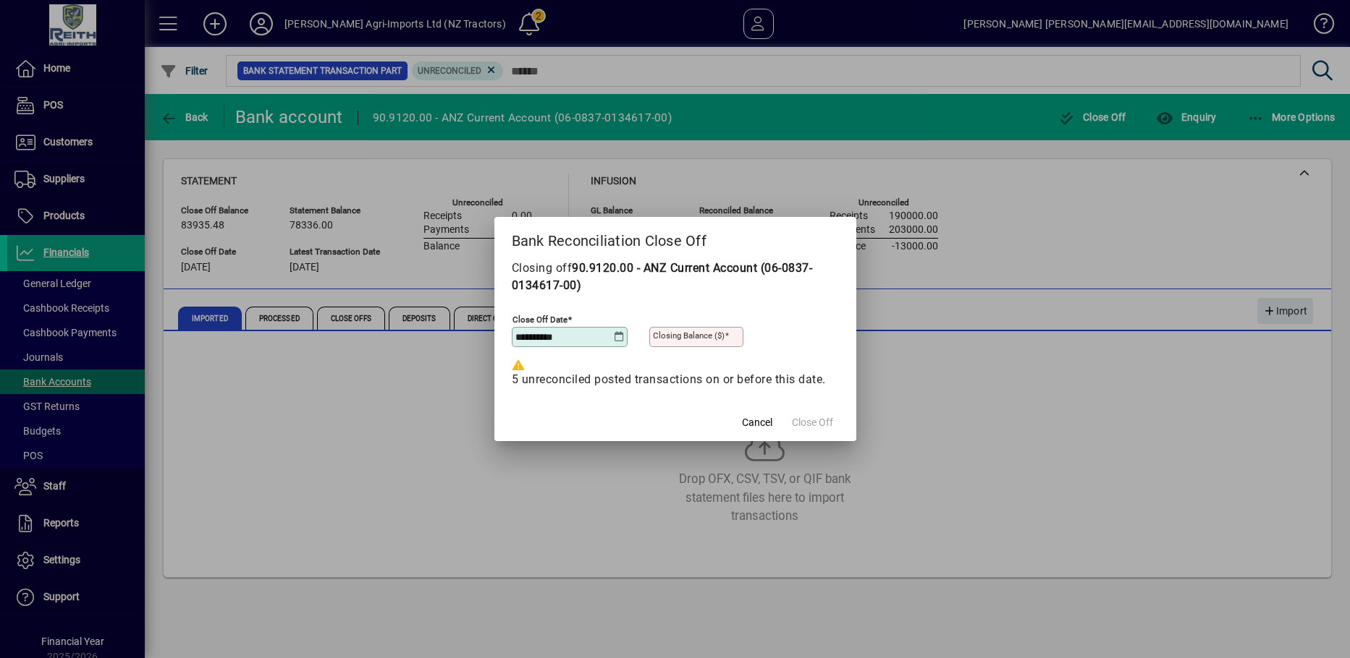
click at [724, 337] on mat-label "Closing Balance ($)" at bounding box center [689, 336] width 72 height 10
click at [724, 337] on input "Closing Balance ($)" at bounding box center [698, 337] width 90 height 12
type input "********"
click at [811, 422] on span "Close Off" at bounding box center [812, 422] width 41 height 15
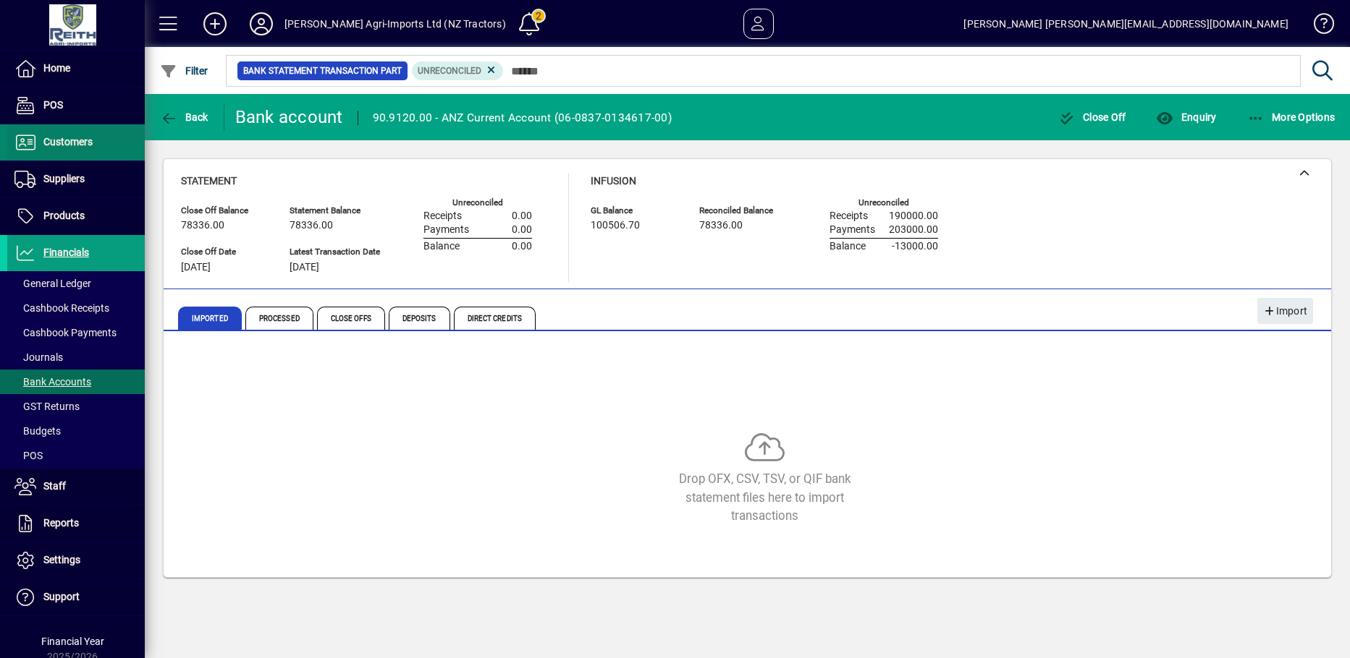
click at [51, 148] on span "Customers" at bounding box center [49, 142] width 85 height 17
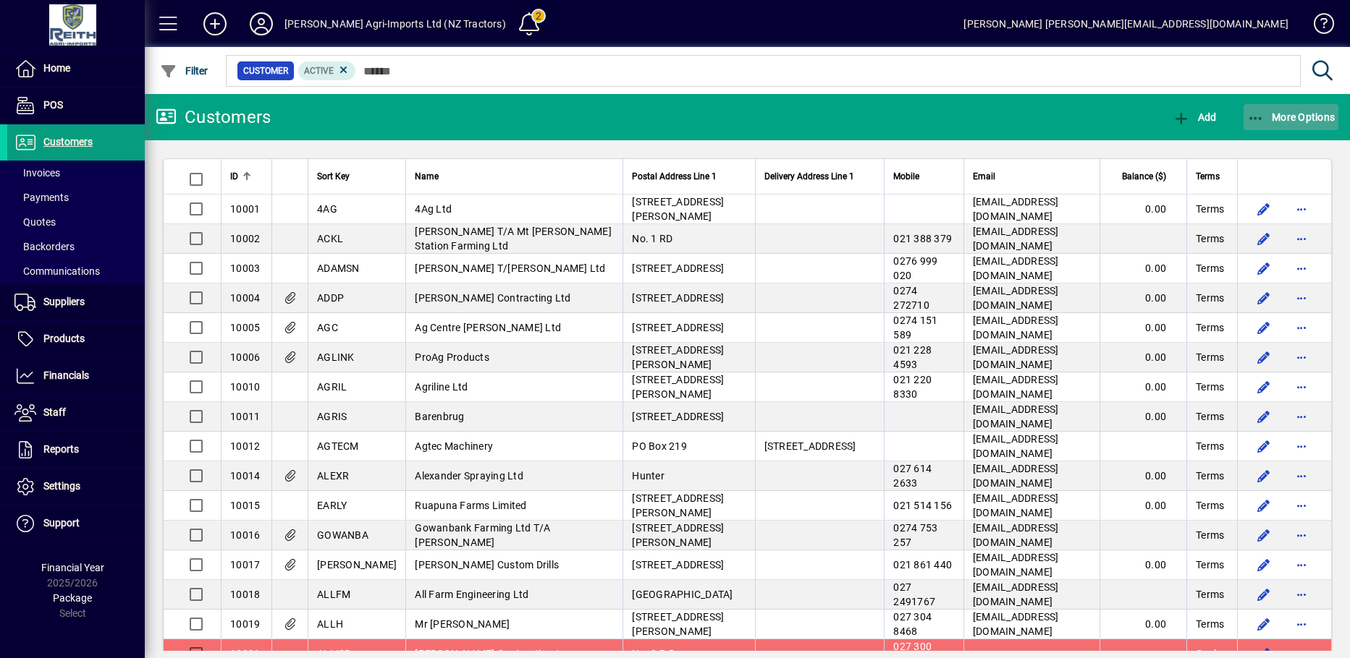
click at [1314, 127] on span "button" at bounding box center [1291, 117] width 96 height 35
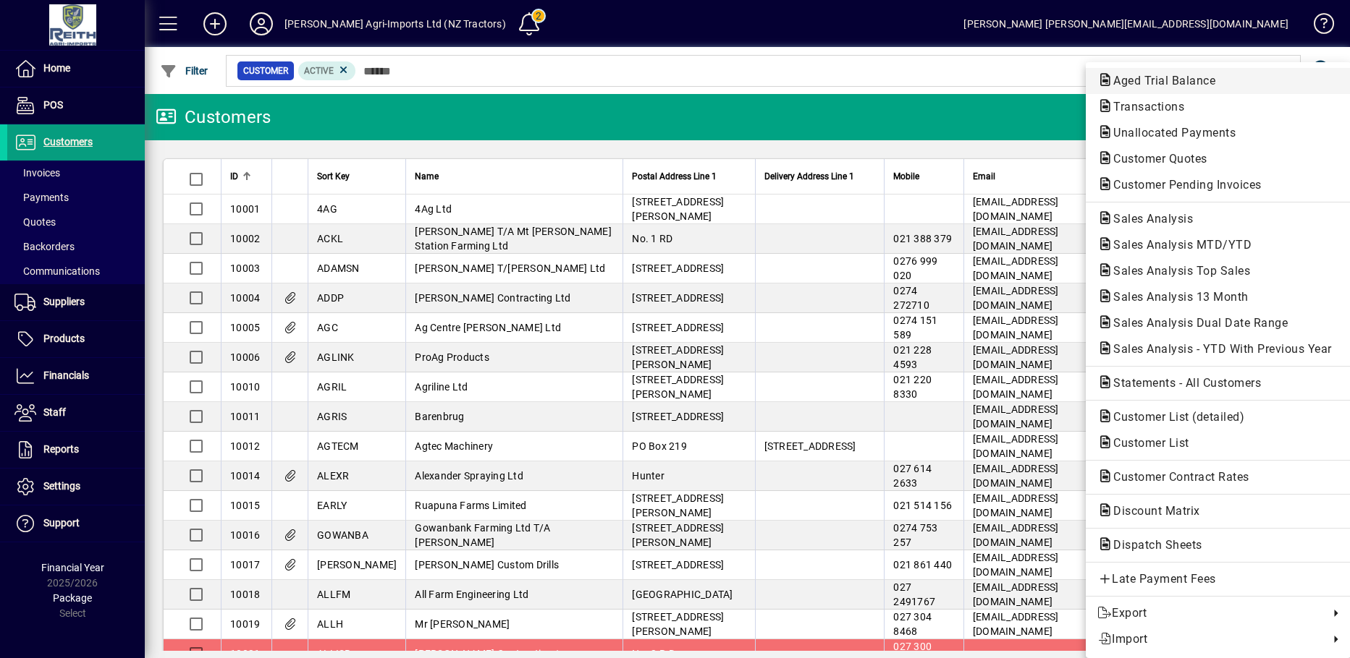
click at [1164, 76] on span "Aged Trial Balance" at bounding box center [1159, 81] width 125 height 14
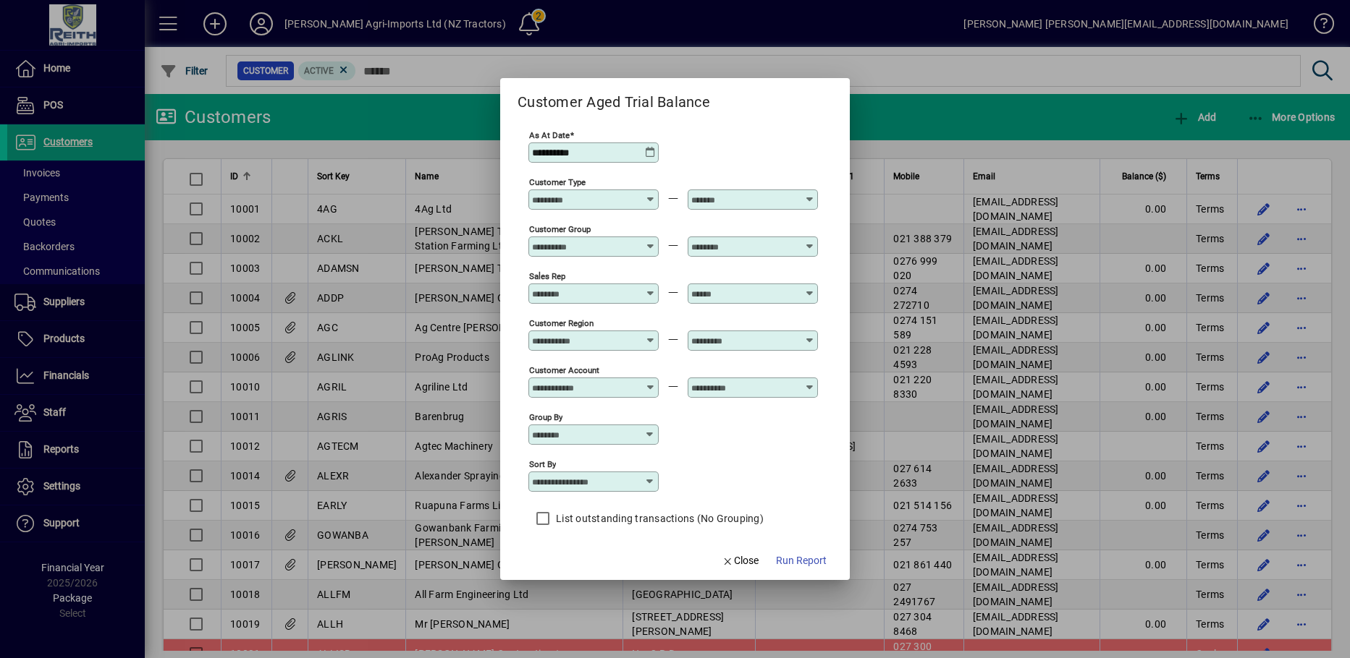
click at [651, 482] on icon at bounding box center [650, 482] width 12 height 12
click at [559, 590] on div "Customer Sort Key" at bounding box center [584, 593] width 89 height 15
type input "**********"
click at [808, 559] on span "Run Report" at bounding box center [801, 561] width 51 height 15
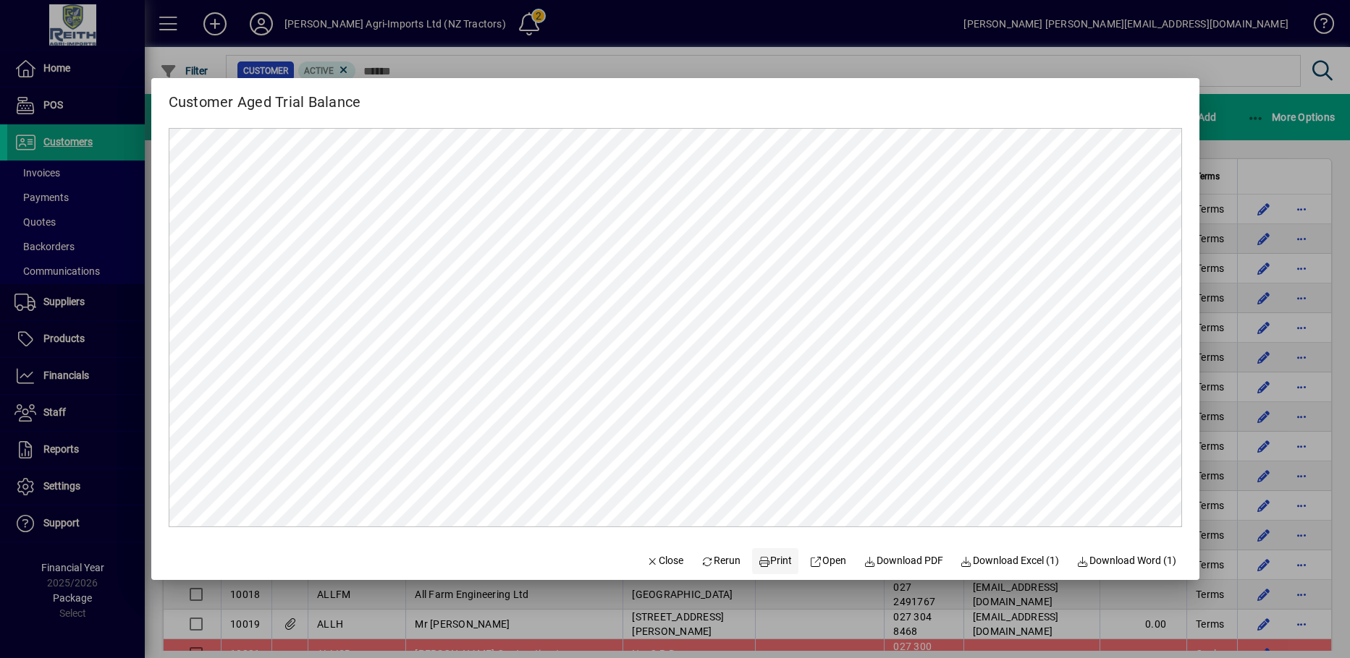
click at [764, 565] on span "Print" at bounding box center [775, 561] width 35 height 15
click at [646, 562] on span "Close" at bounding box center [665, 561] width 38 height 15
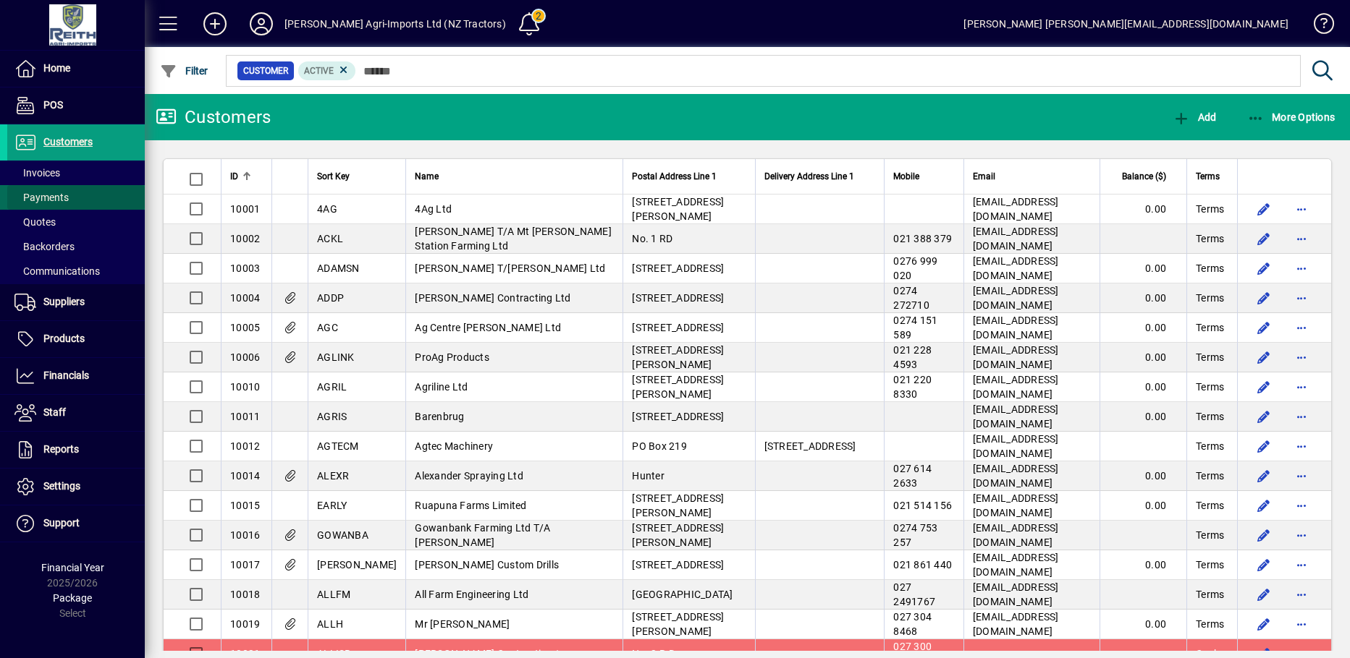
click at [54, 190] on span "Payments" at bounding box center [38, 197] width 62 height 15
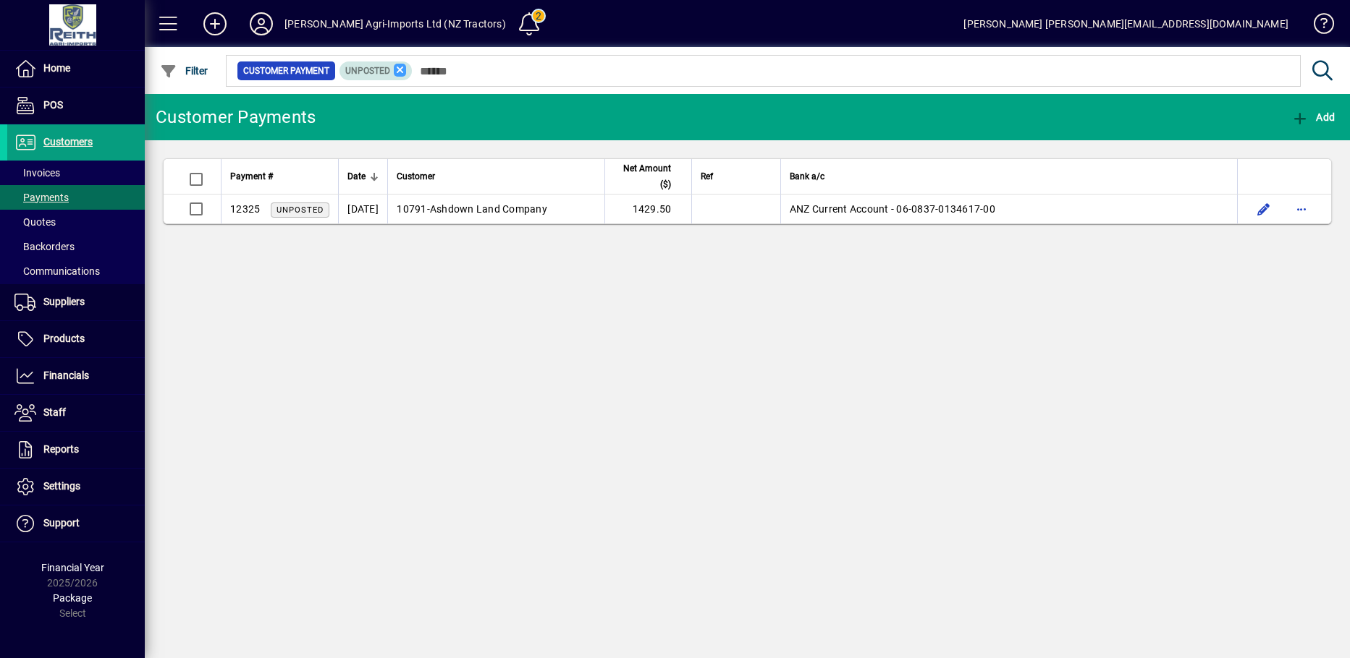
click at [398, 72] on icon at bounding box center [400, 70] width 13 height 13
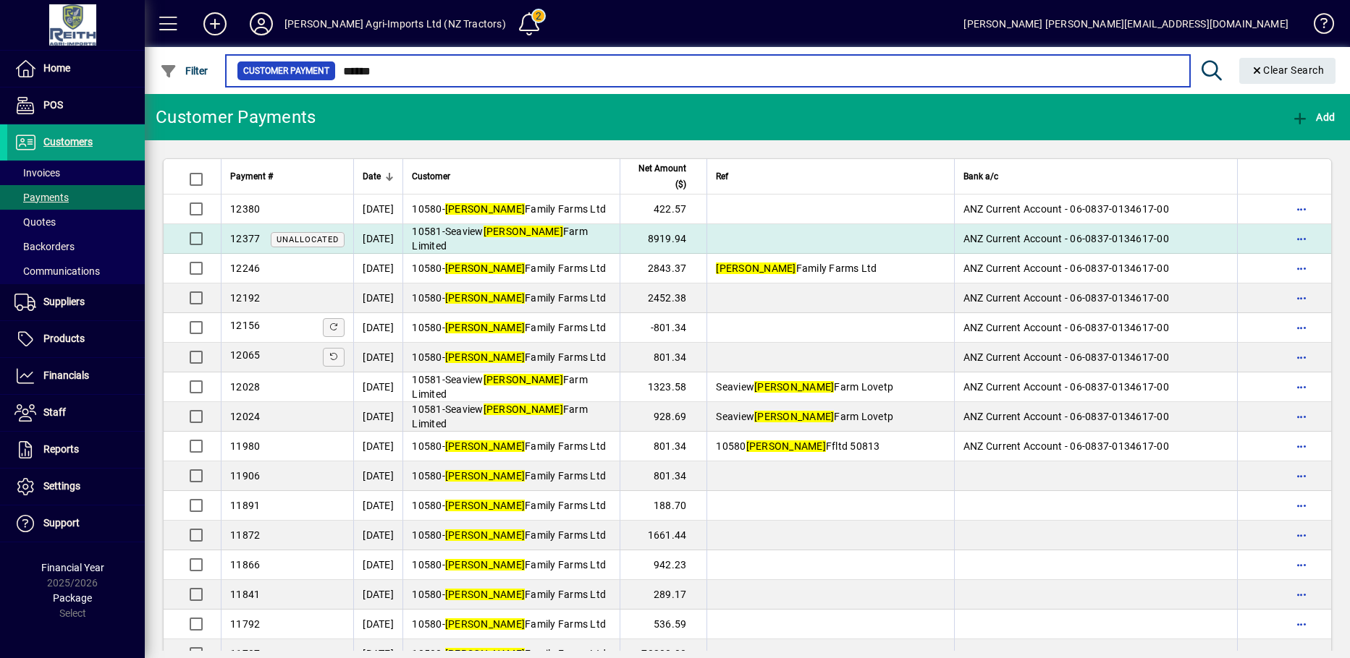
type input "******"
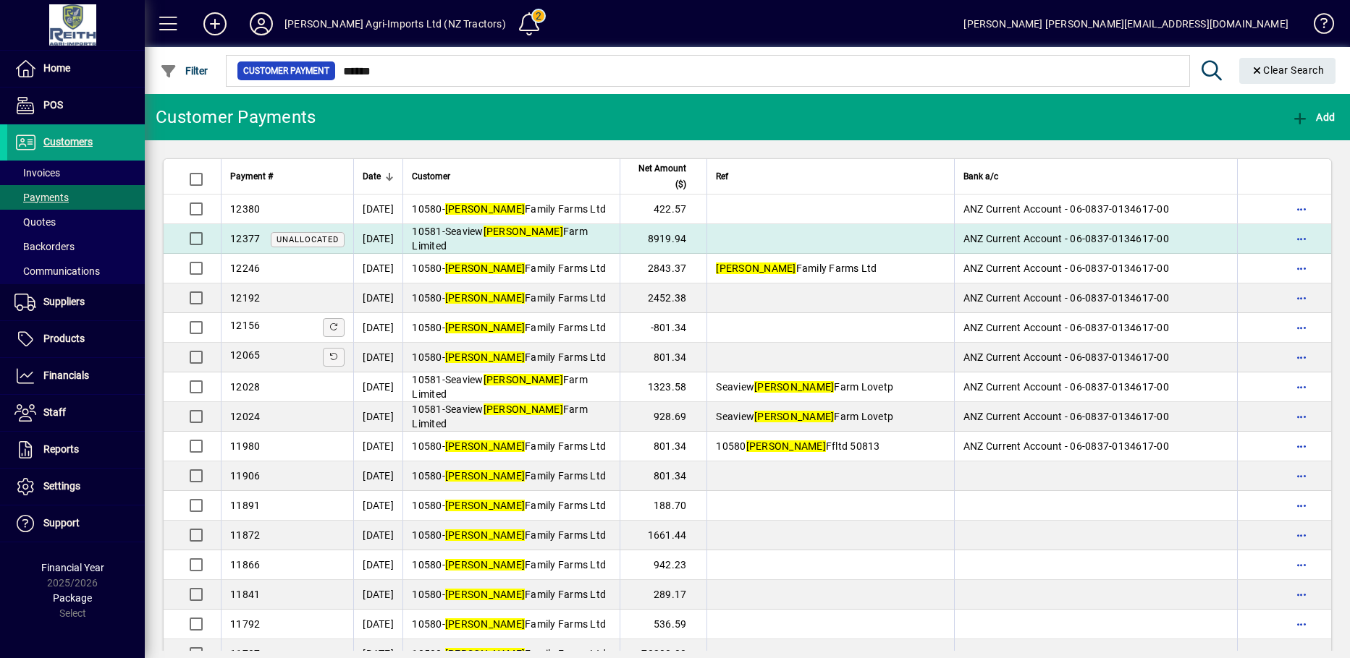
click at [524, 237] on em "Lovett" at bounding box center [523, 232] width 80 height 12
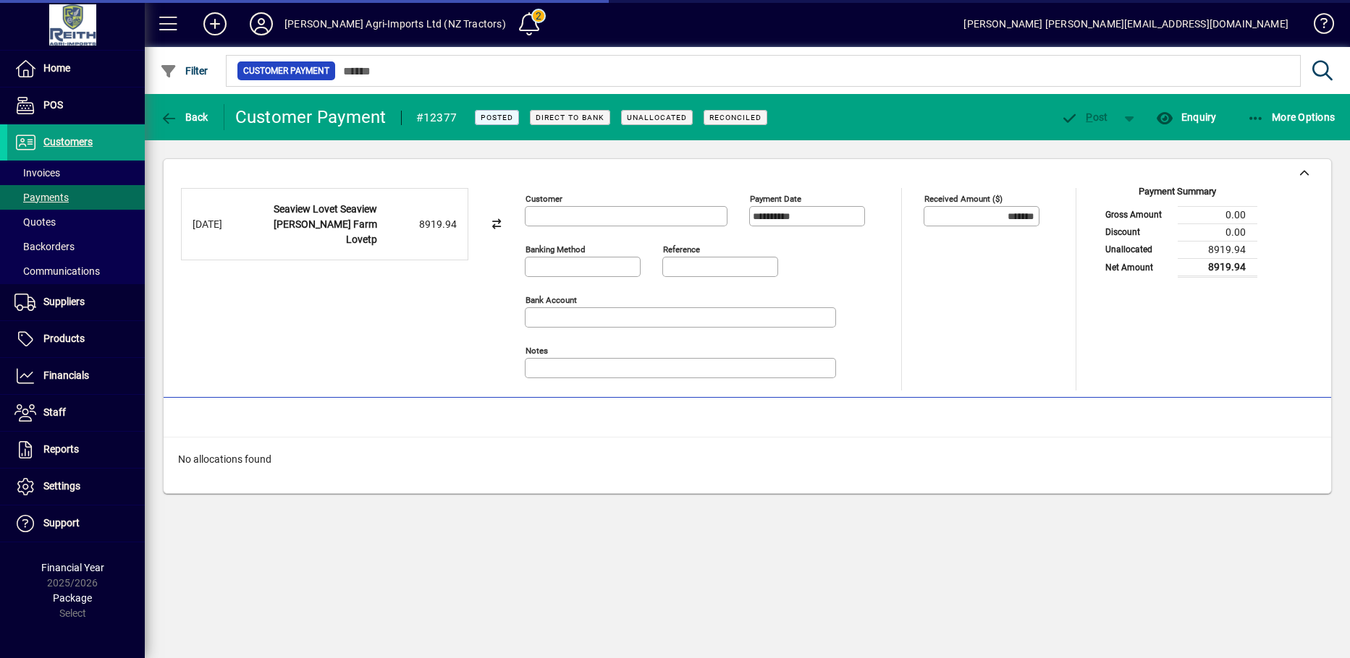
type input "**********"
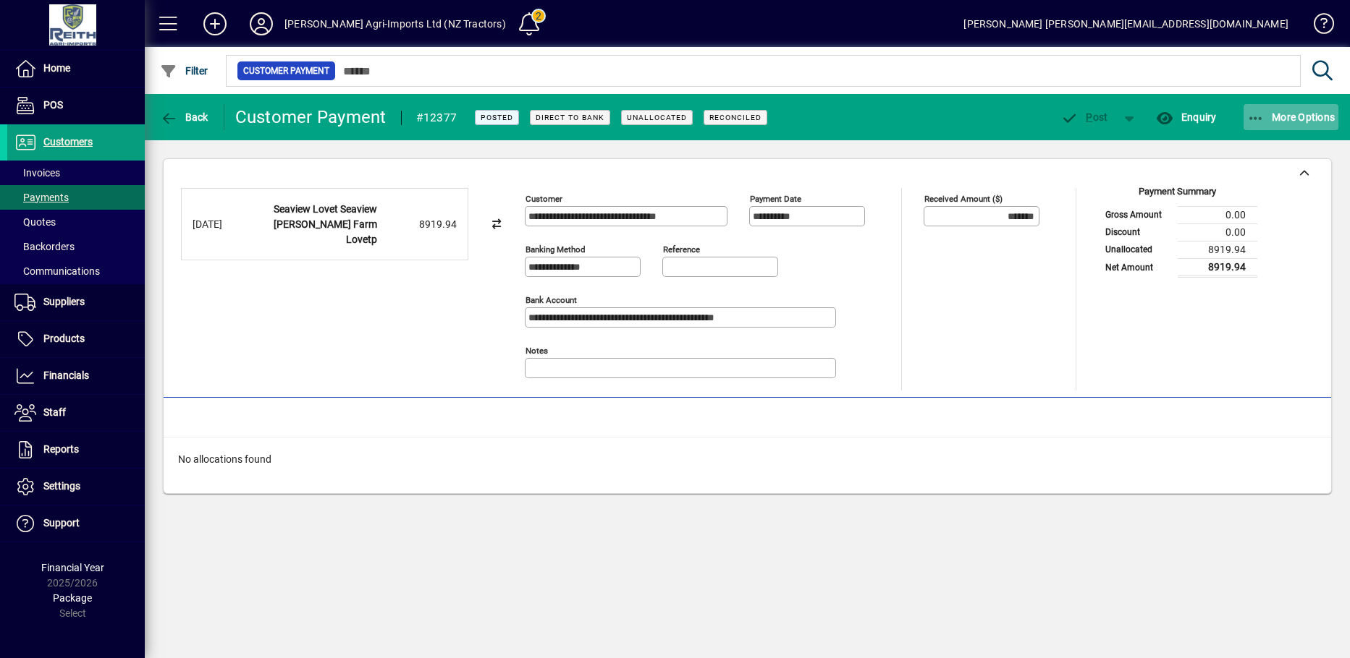
click at [1266, 118] on span "More Options" at bounding box center [1291, 117] width 88 height 12
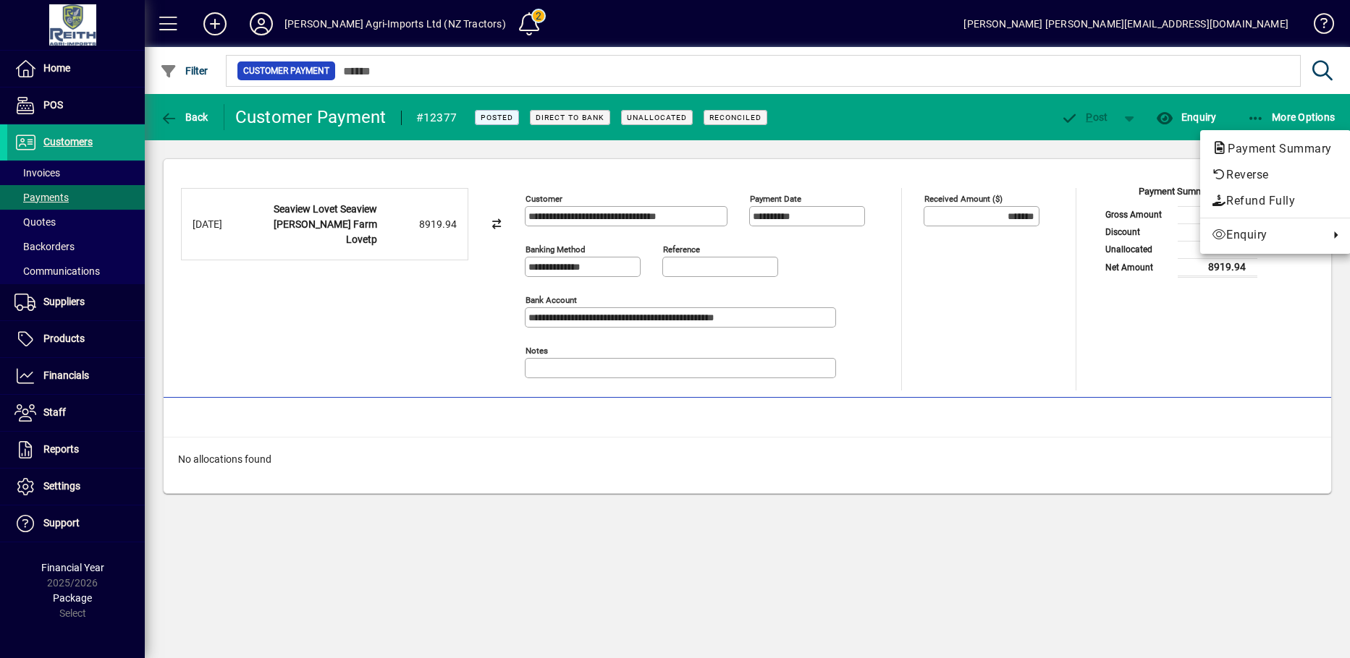
click at [1086, 174] on div at bounding box center [675, 329] width 1350 height 658
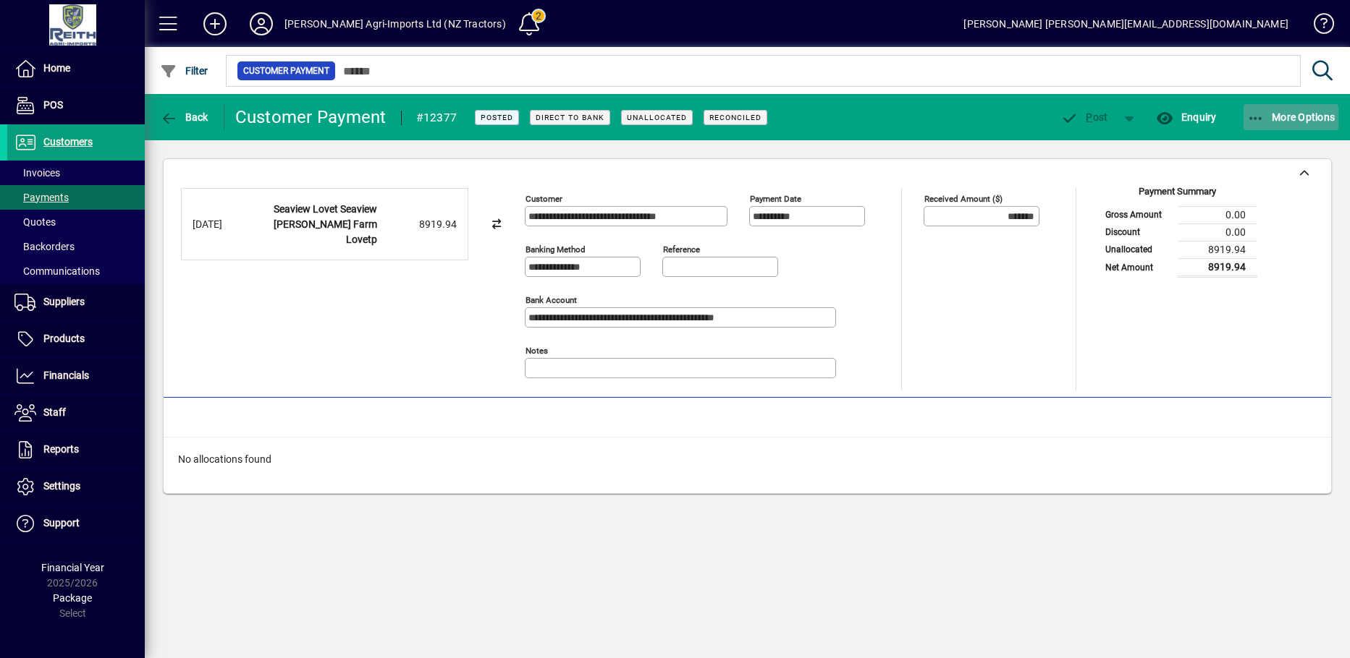
click at [1297, 113] on span "More Options" at bounding box center [1291, 117] width 88 height 12
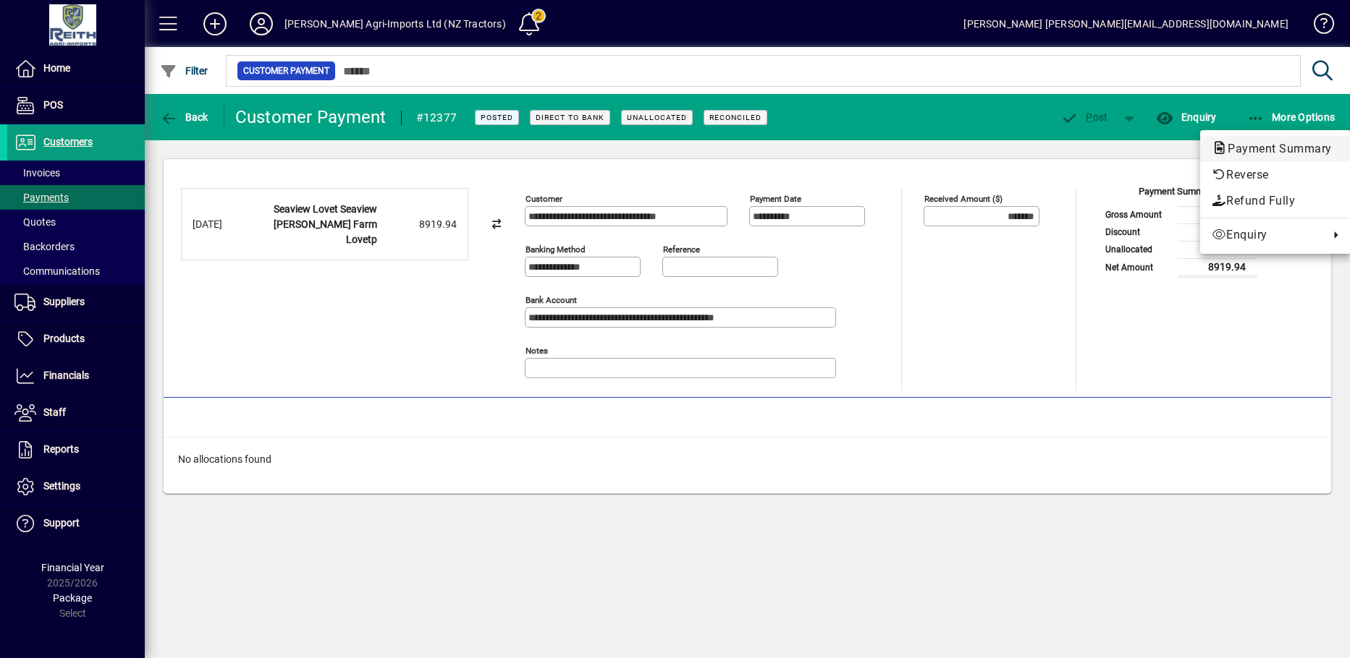
click at [1253, 146] on span "Payment Summary" at bounding box center [1274, 149] width 127 height 14
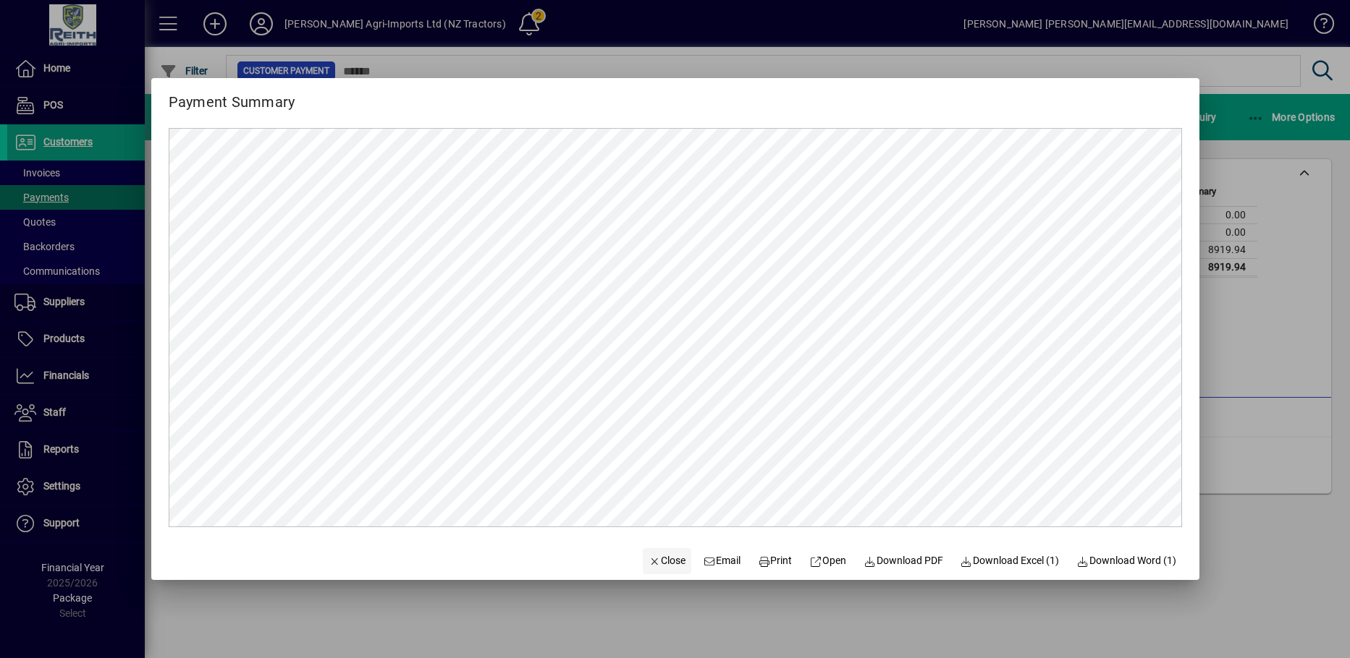
click at [648, 555] on span "Close" at bounding box center [667, 561] width 38 height 15
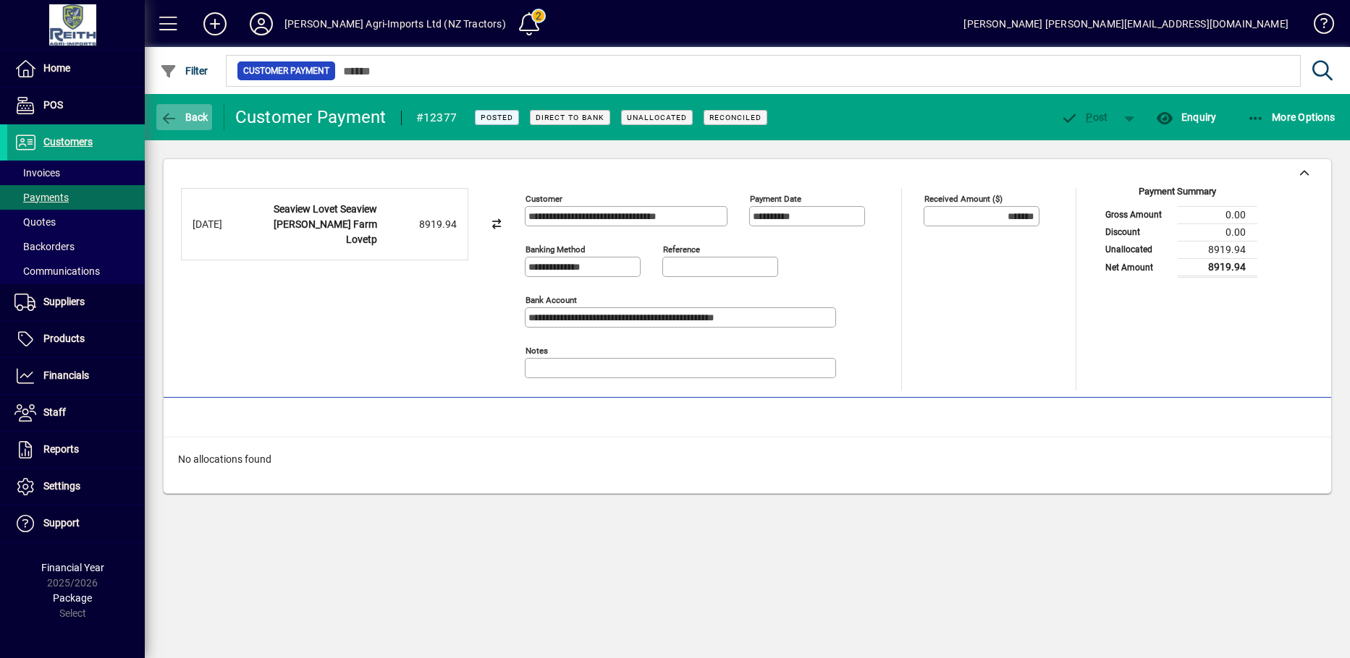
click at [168, 114] on icon "button" at bounding box center [169, 118] width 18 height 14
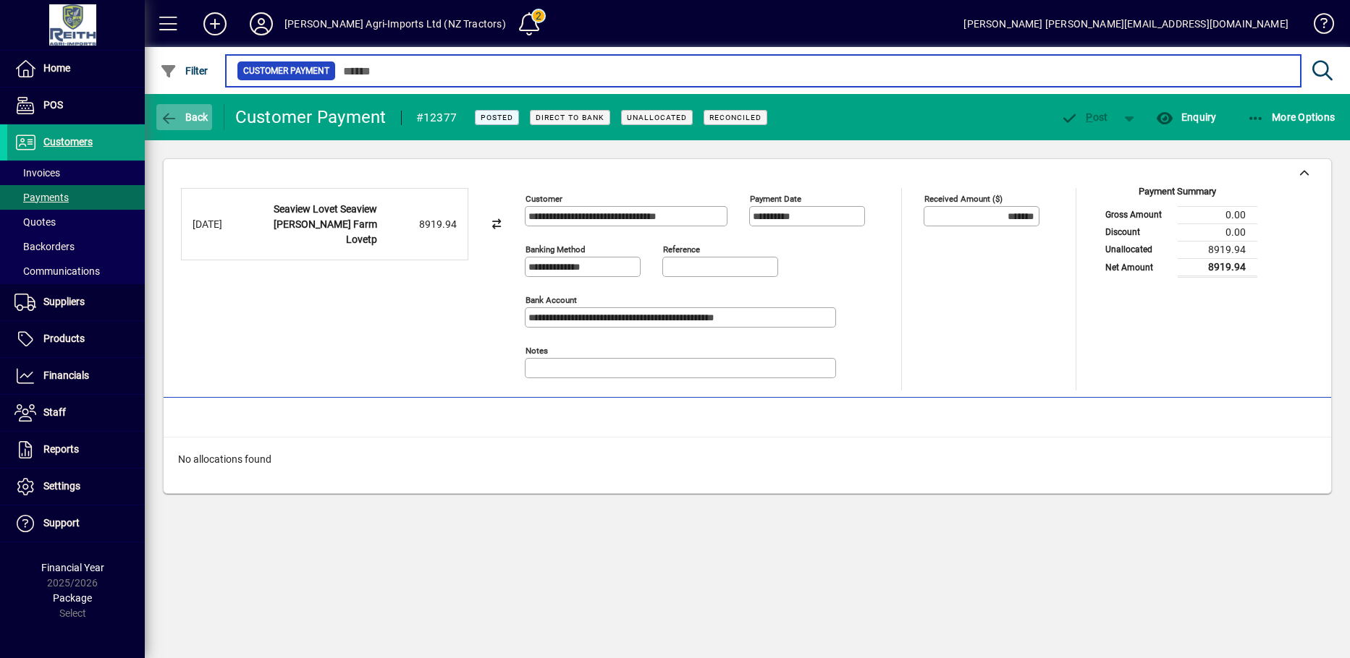
type input "******"
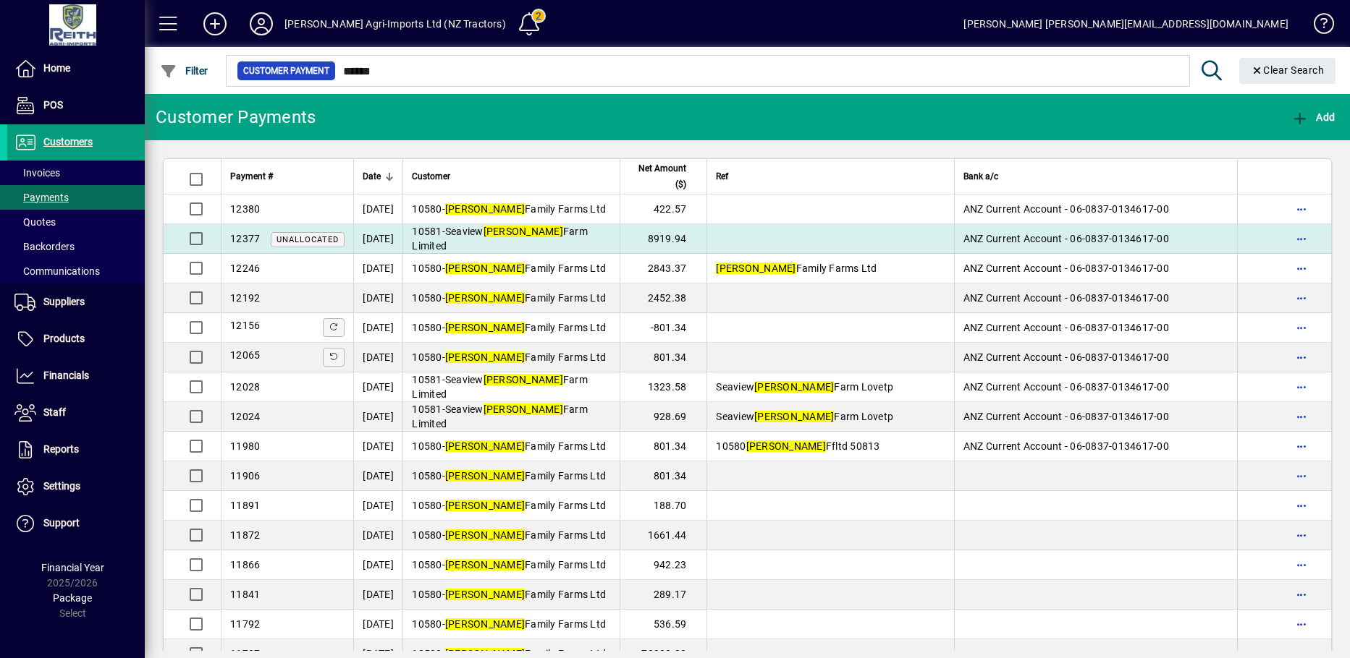
click at [520, 237] on em "Lovett" at bounding box center [523, 232] width 80 height 12
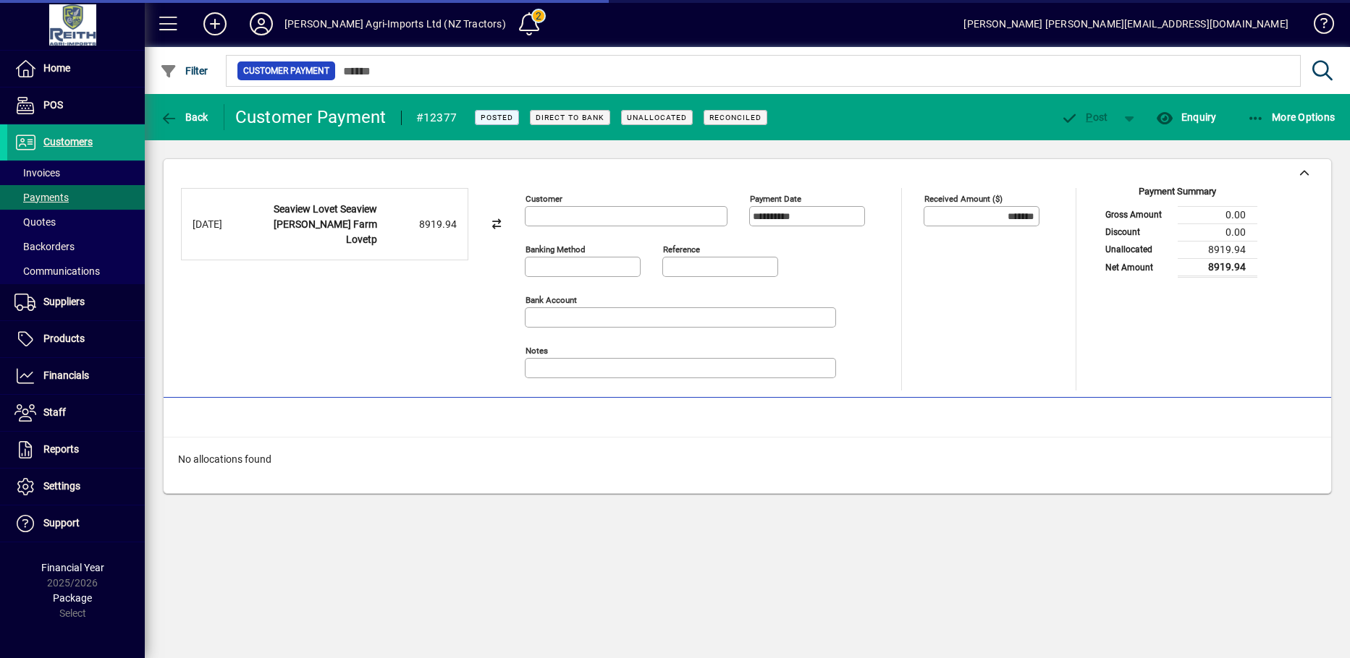
type input "**********"
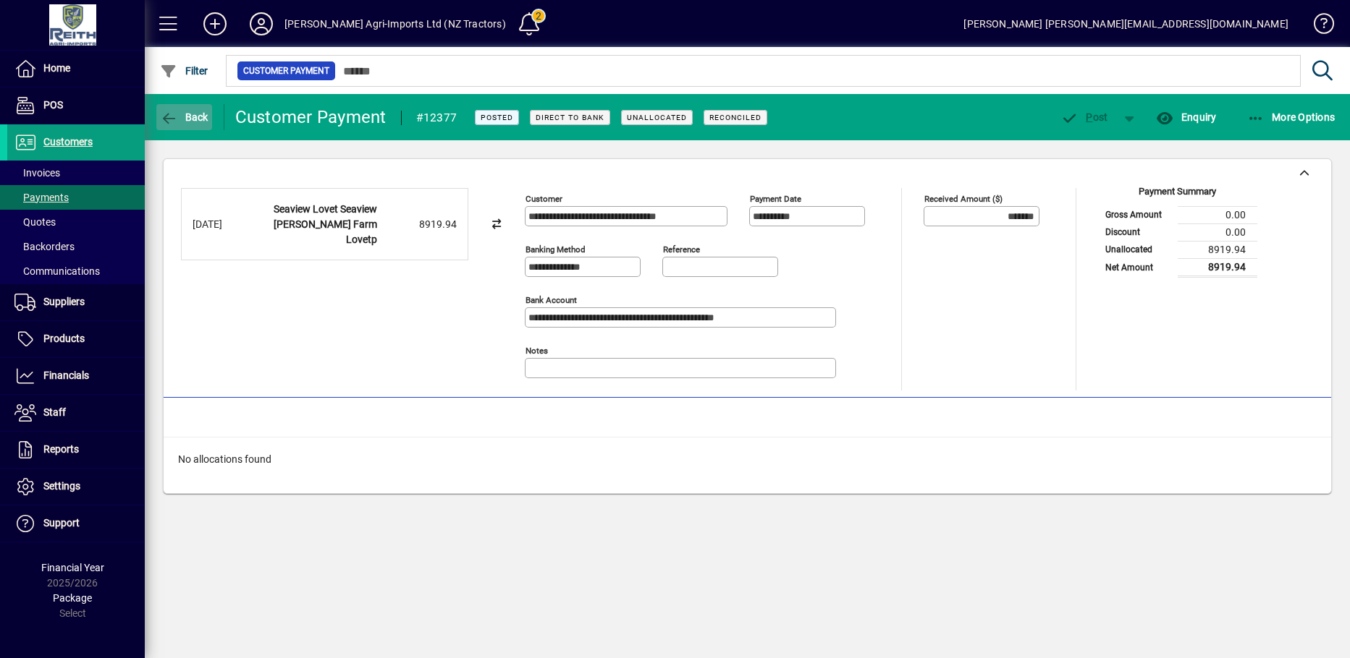
click at [182, 106] on span "button" at bounding box center [184, 117] width 56 height 35
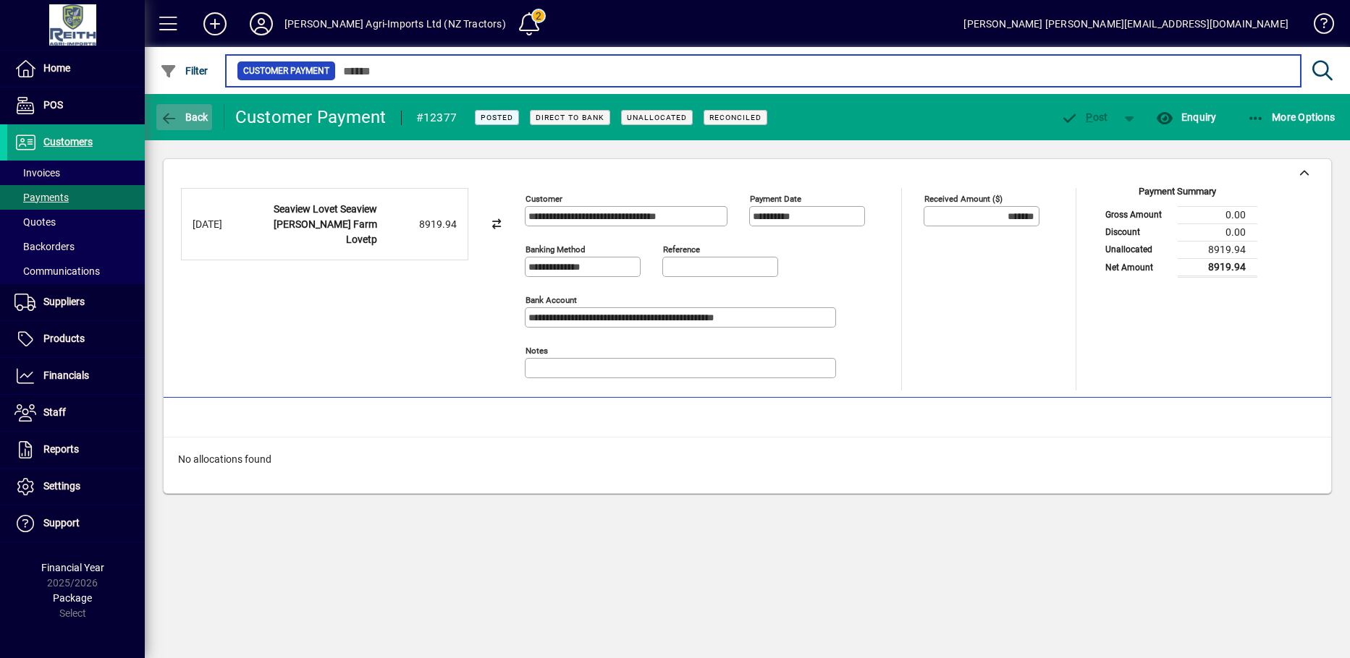
type input "******"
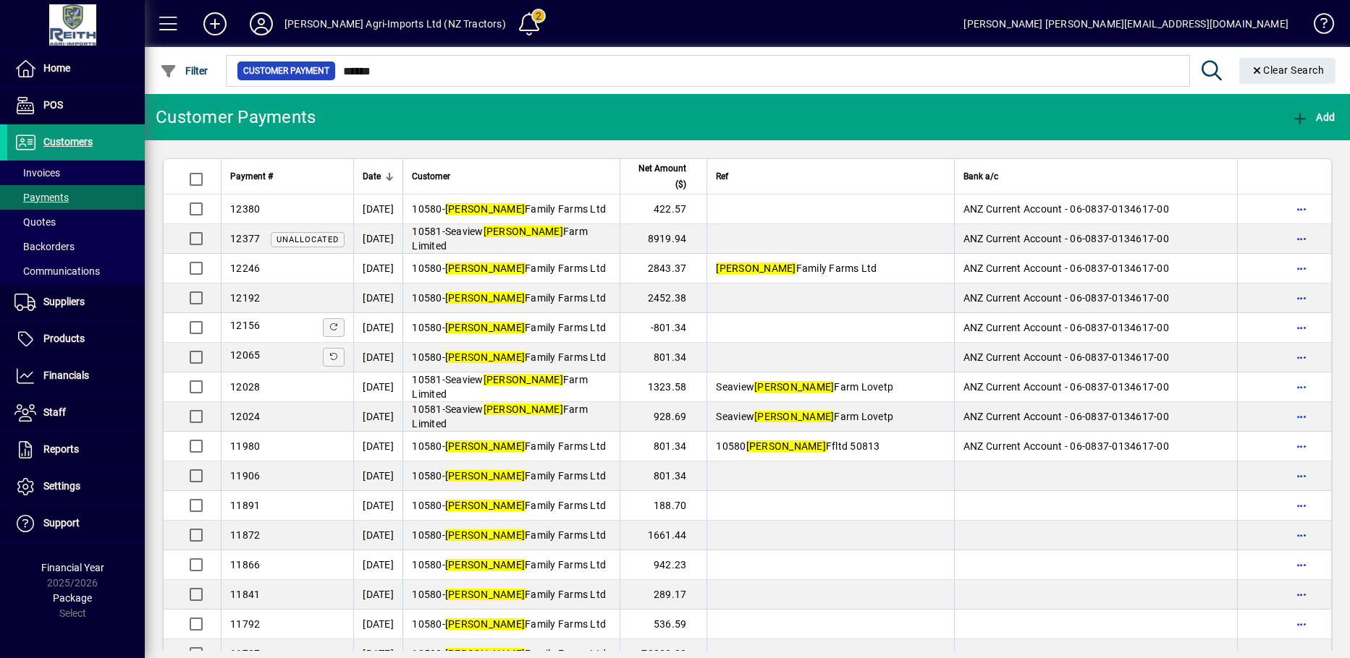
click at [56, 145] on span "Customers" at bounding box center [67, 142] width 49 height 12
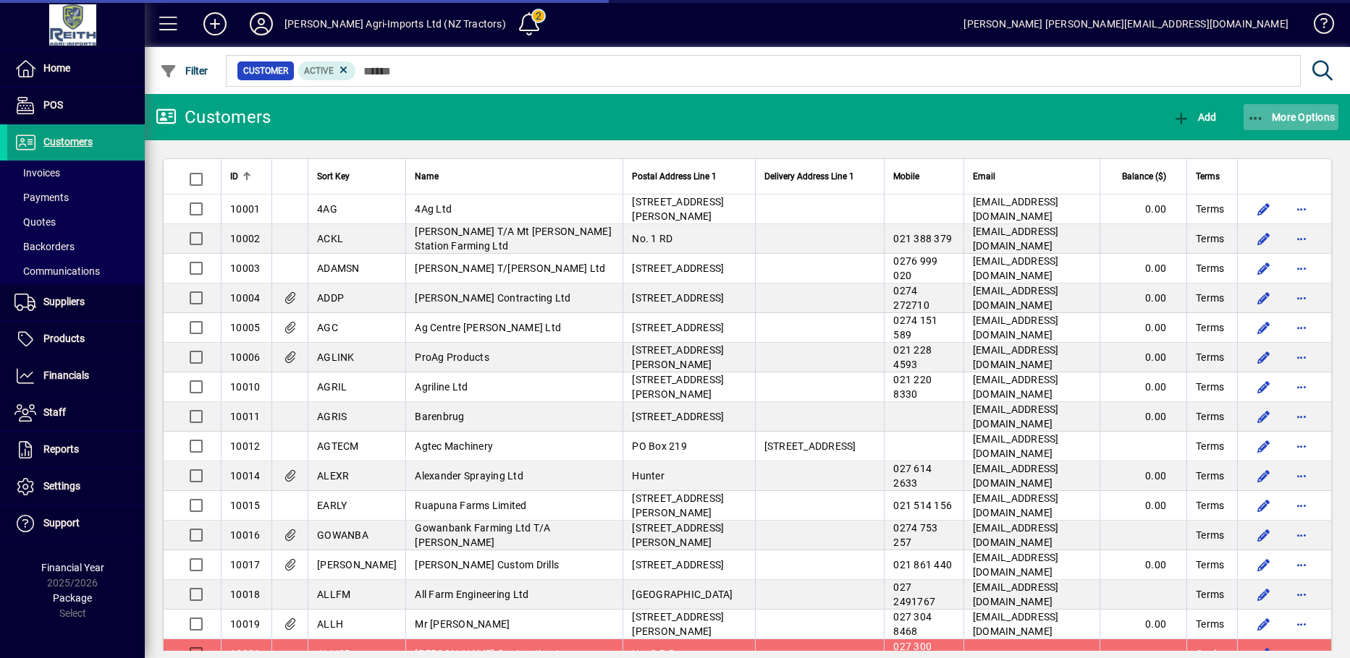
click at [1281, 117] on span "More Options" at bounding box center [1291, 117] width 88 height 12
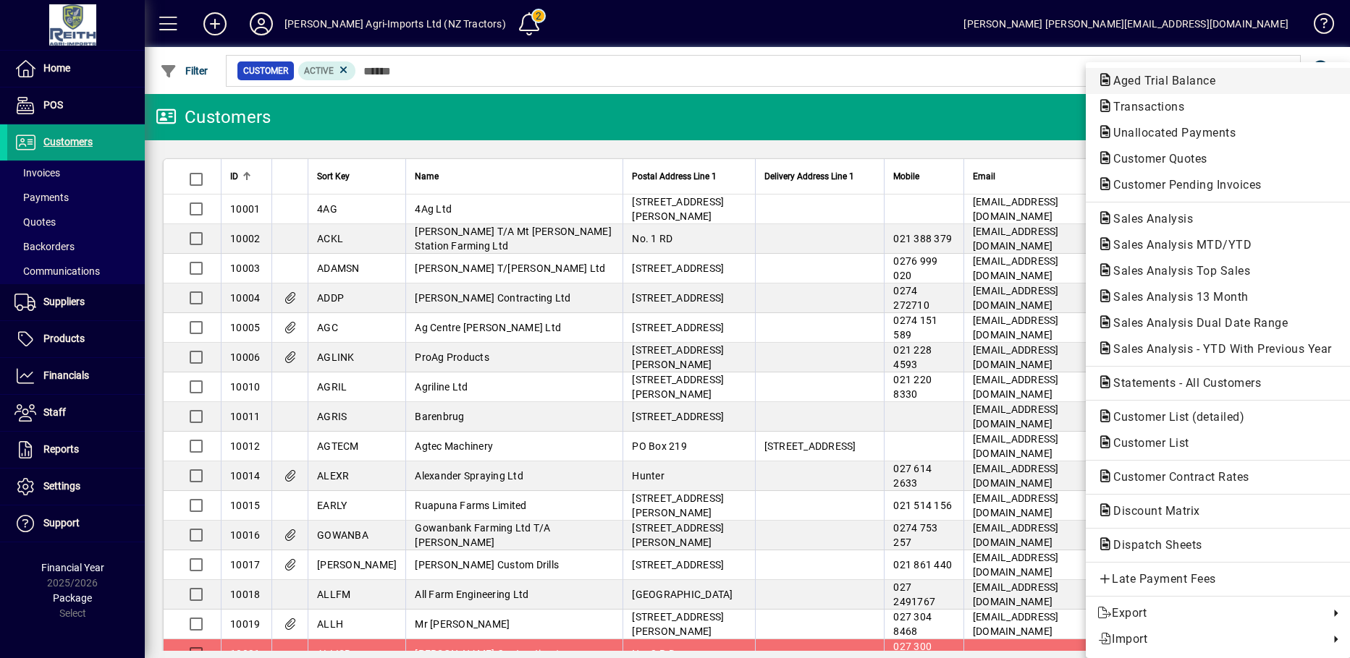
click at [1169, 84] on span "Aged Trial Balance" at bounding box center [1159, 81] width 125 height 14
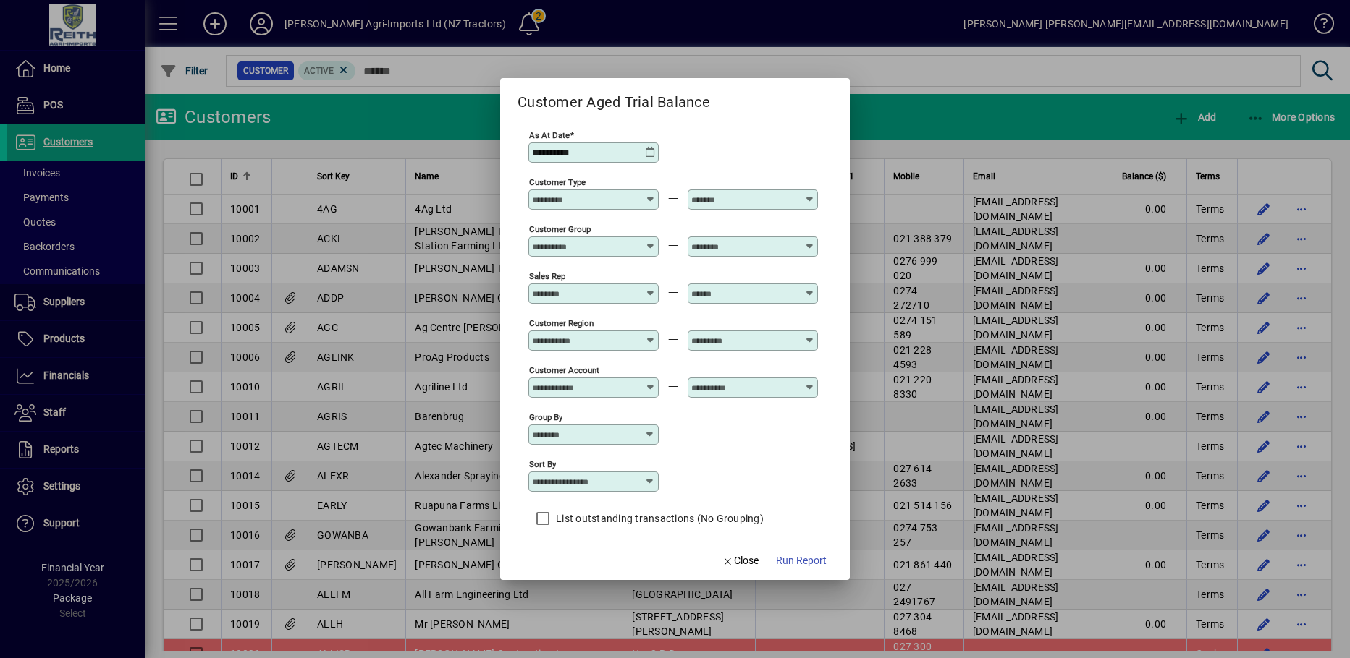
click at [653, 480] on icon at bounding box center [650, 482] width 12 height 12
click at [593, 592] on div "Customer Sort Key" at bounding box center [584, 593] width 89 height 15
type input "**********"
click at [791, 564] on span "Run Report" at bounding box center [801, 561] width 51 height 15
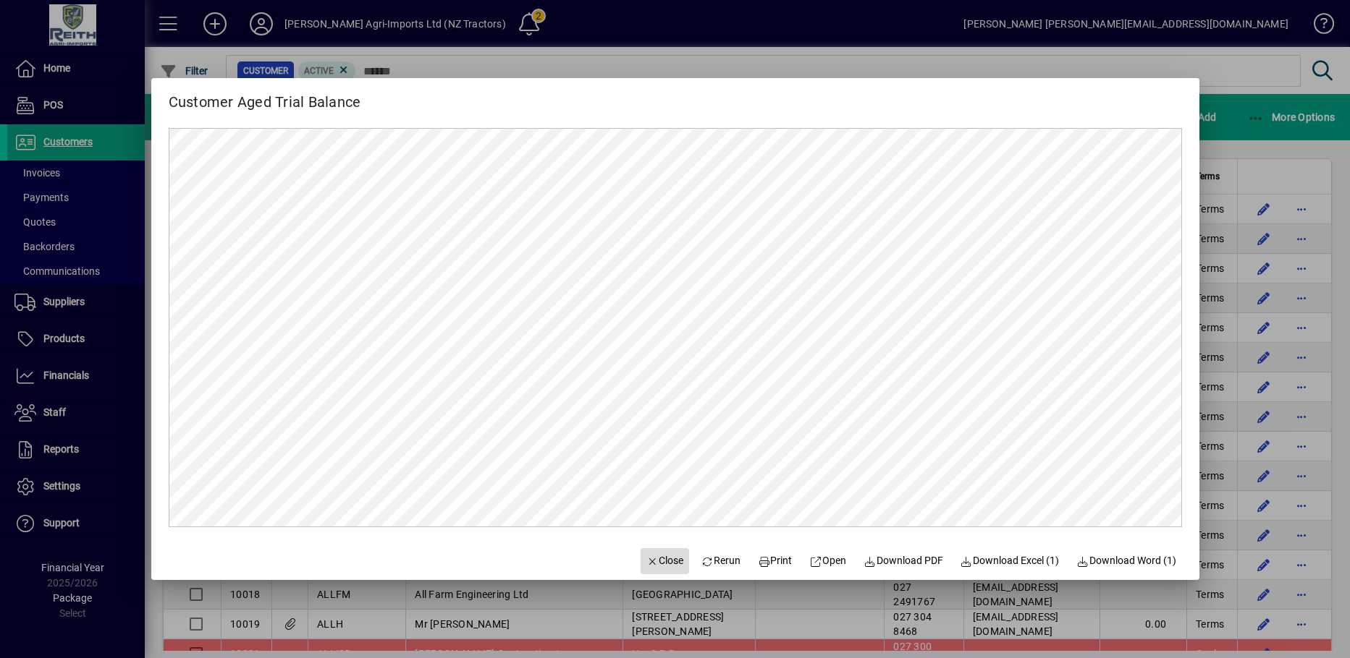
click at [646, 561] on span "Close" at bounding box center [665, 561] width 38 height 15
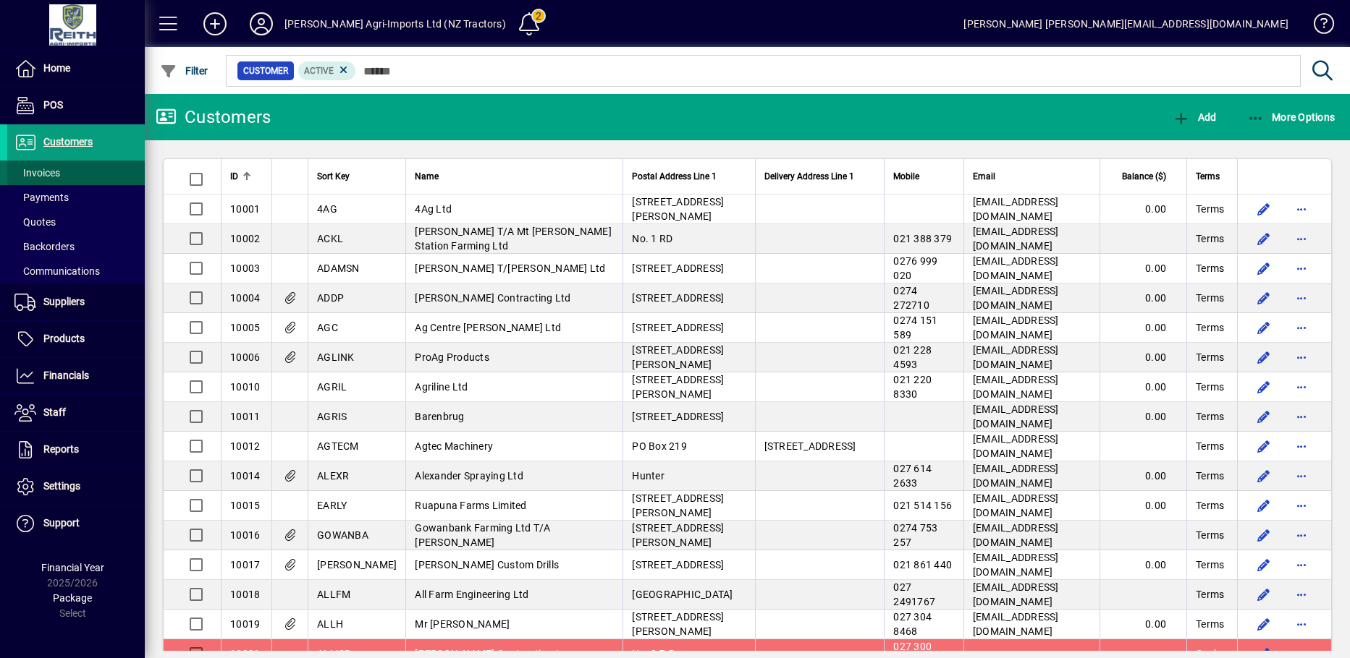
click at [43, 174] on span "Invoices" at bounding box center [37, 173] width 46 height 12
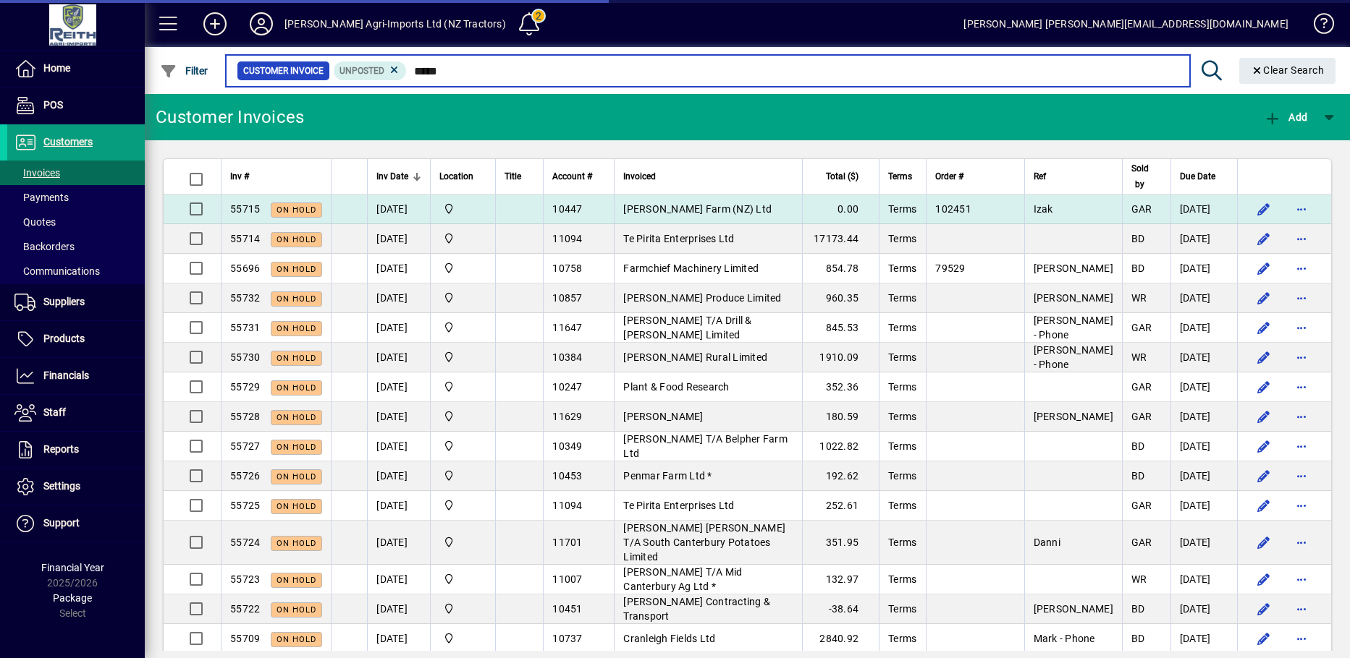
type input "*****"
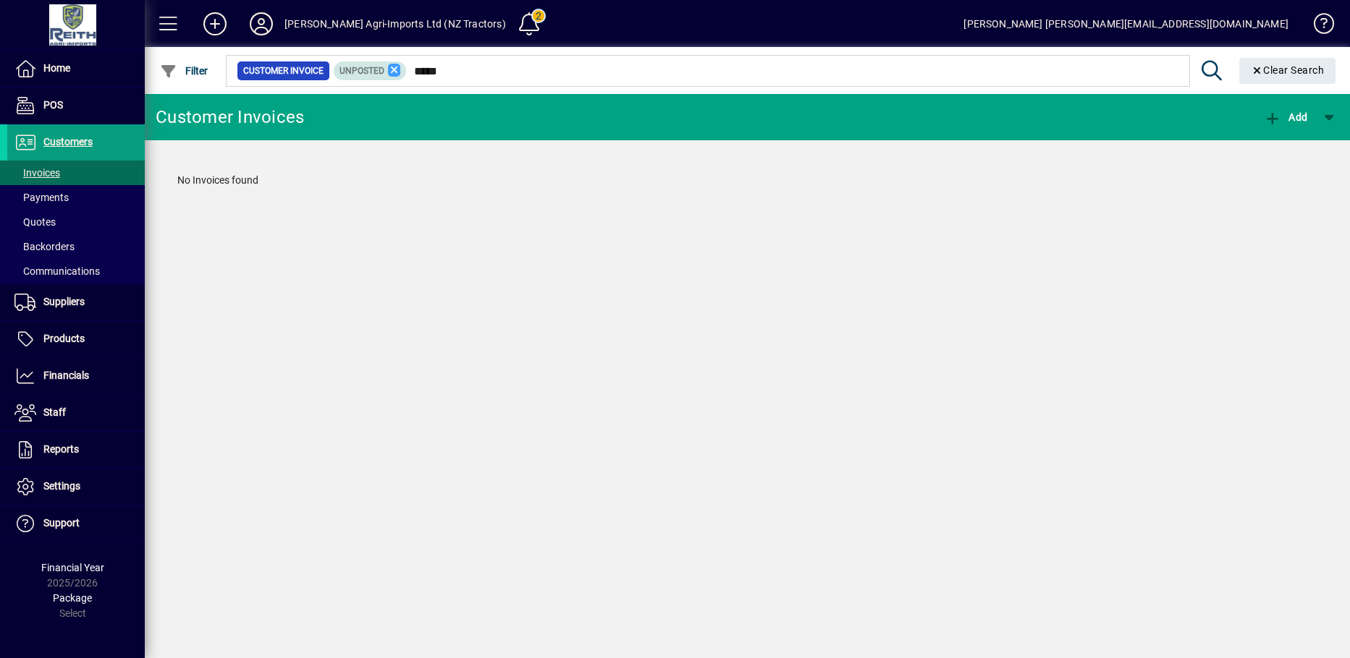
click at [390, 66] on icon at bounding box center [394, 70] width 13 height 13
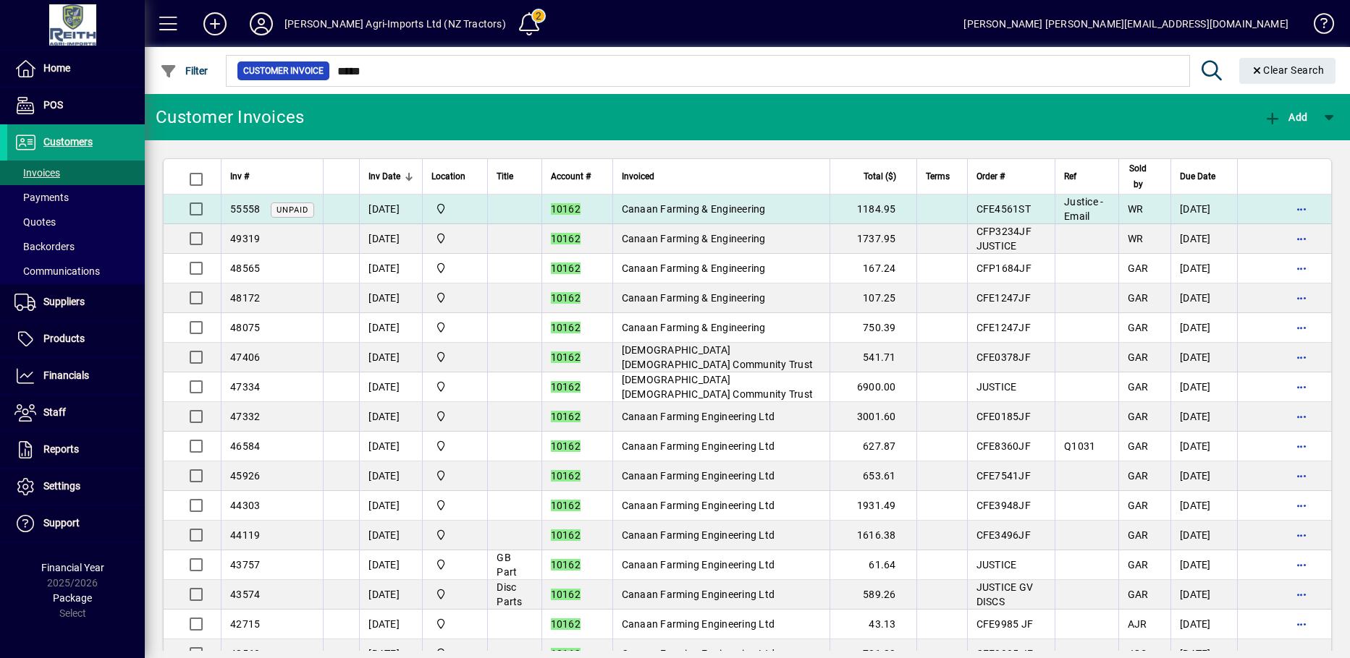
click at [638, 211] on span "Canaan Farming & Engineering" at bounding box center [694, 209] width 144 height 12
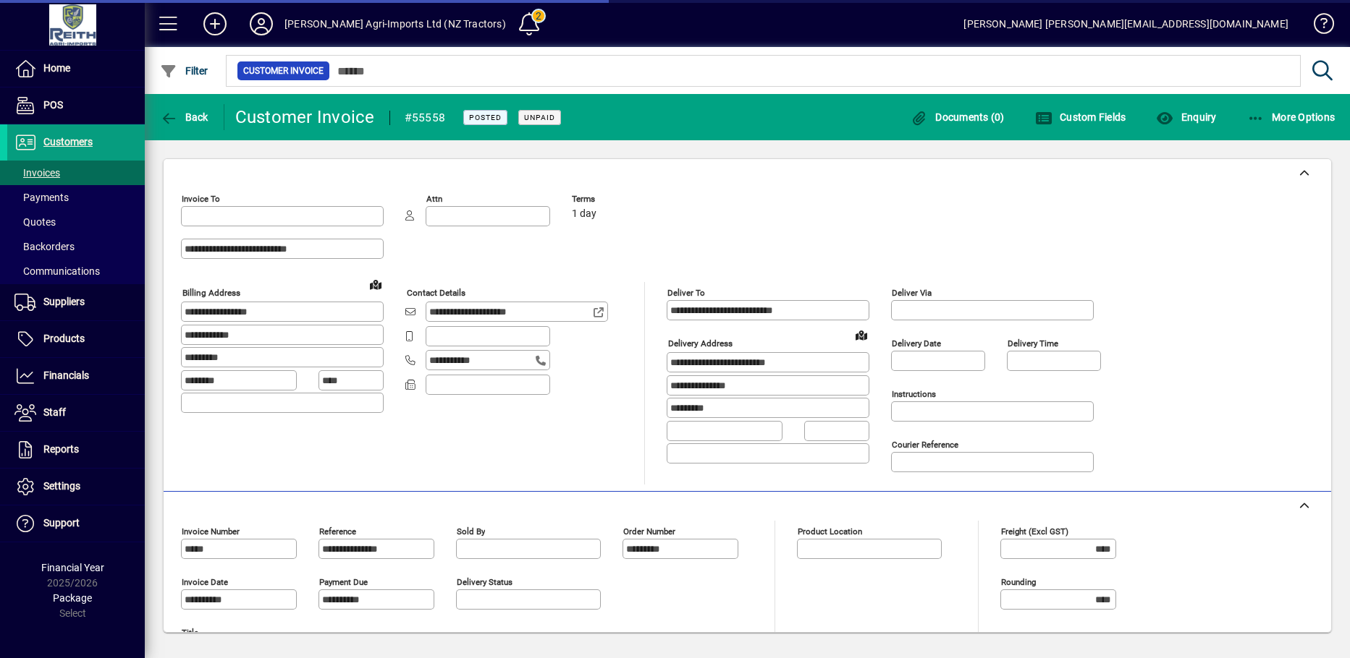
type input "**********"
type input "*********"
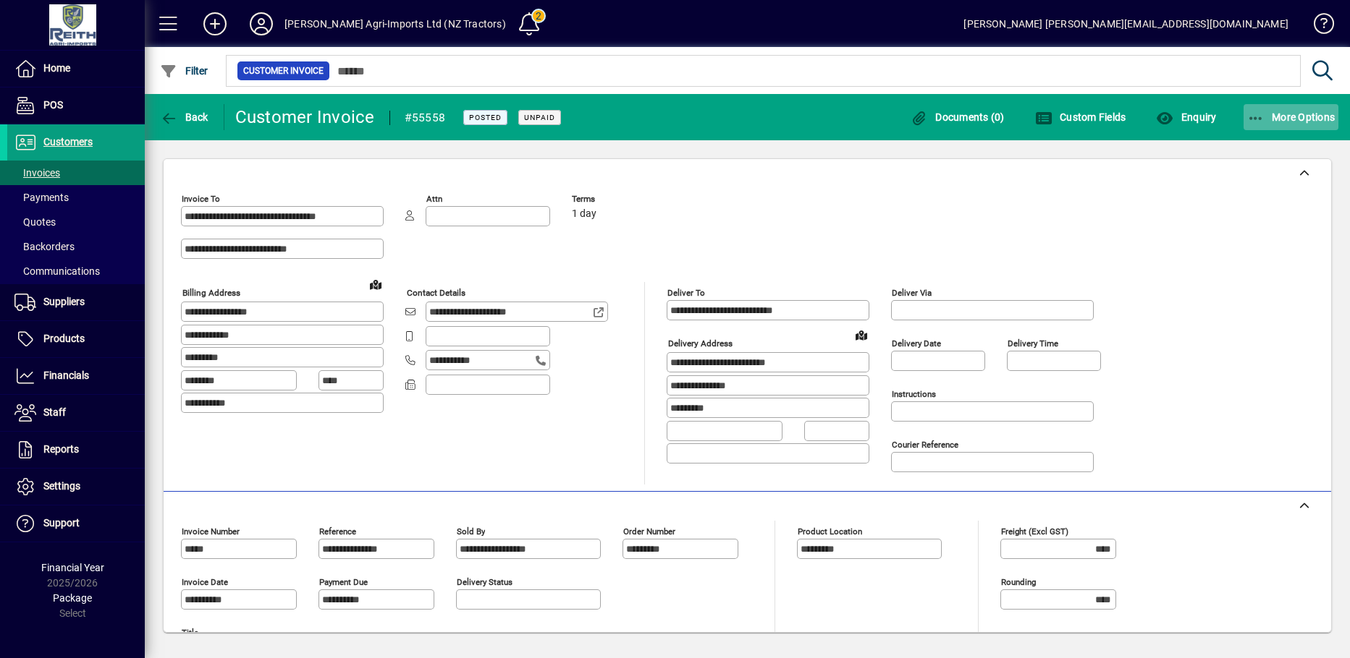
click at [1260, 119] on icon "button" at bounding box center [1256, 118] width 18 height 14
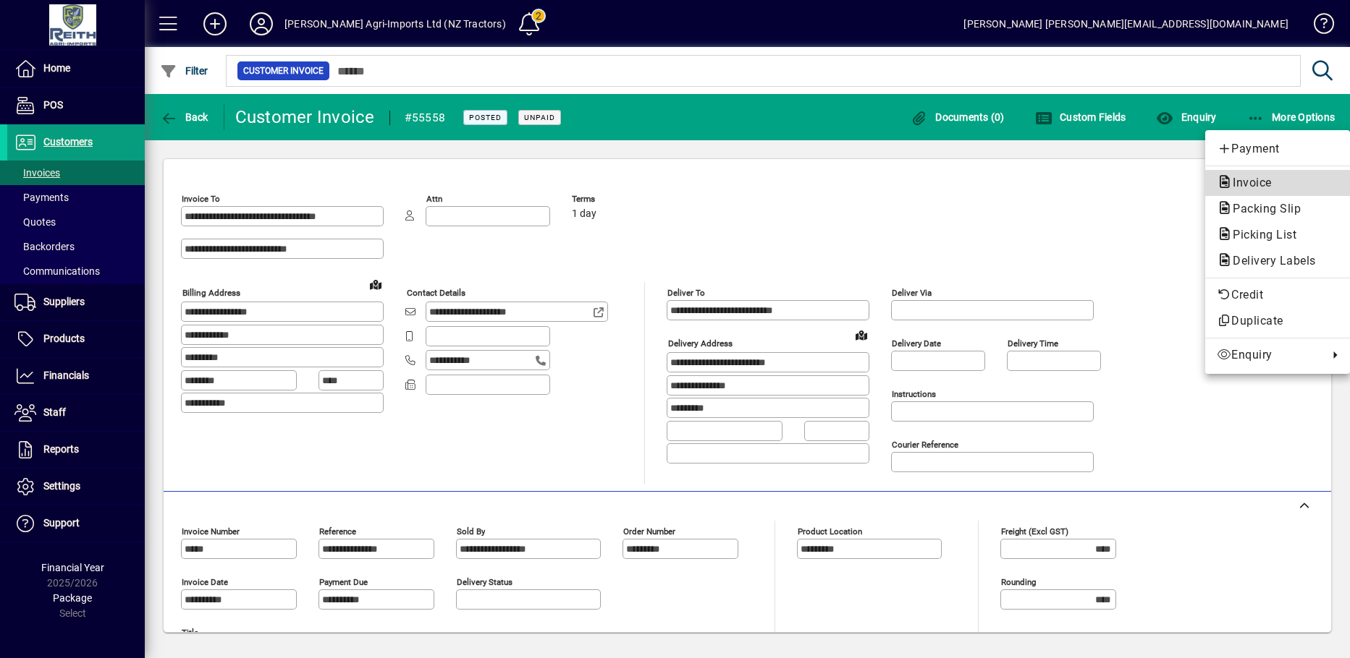
click at [1224, 184] on icon "button" at bounding box center [1224, 182] width 16 height 13
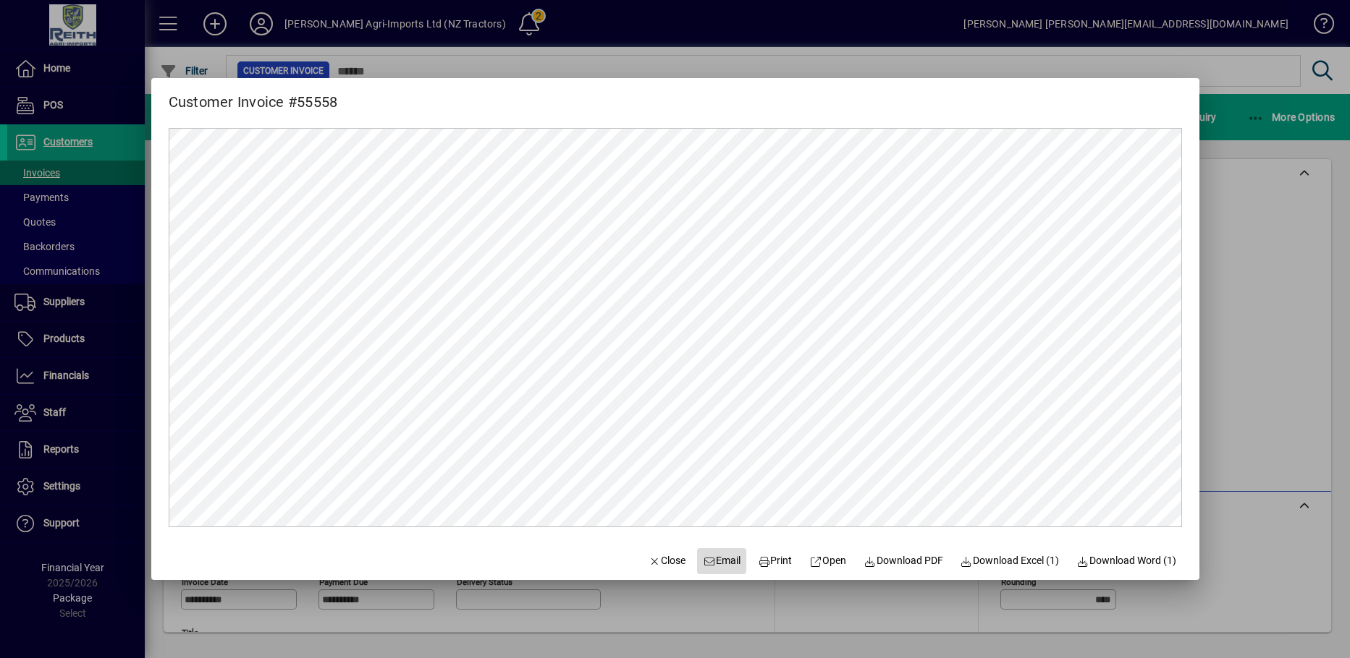
click at [714, 560] on span "Email" at bounding box center [722, 561] width 38 height 15
click at [643, 569] on span "button" at bounding box center [667, 561] width 49 height 35
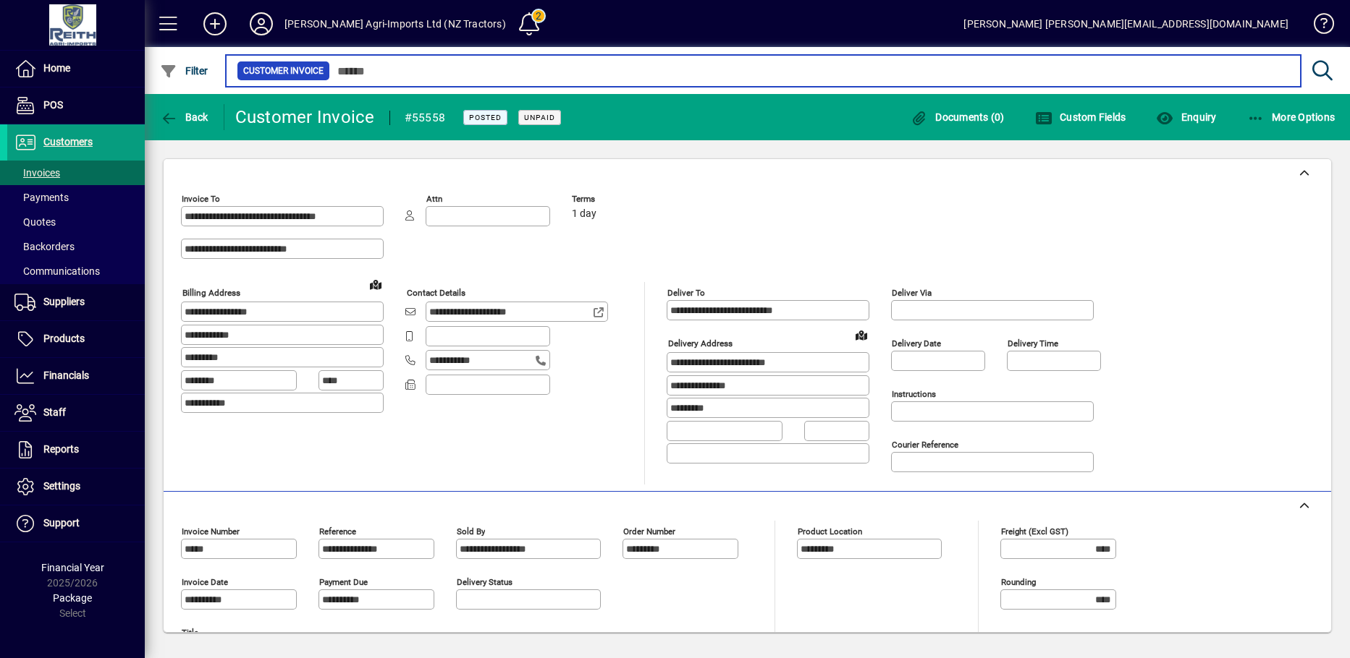
click at [384, 72] on input "text" at bounding box center [809, 71] width 959 height 20
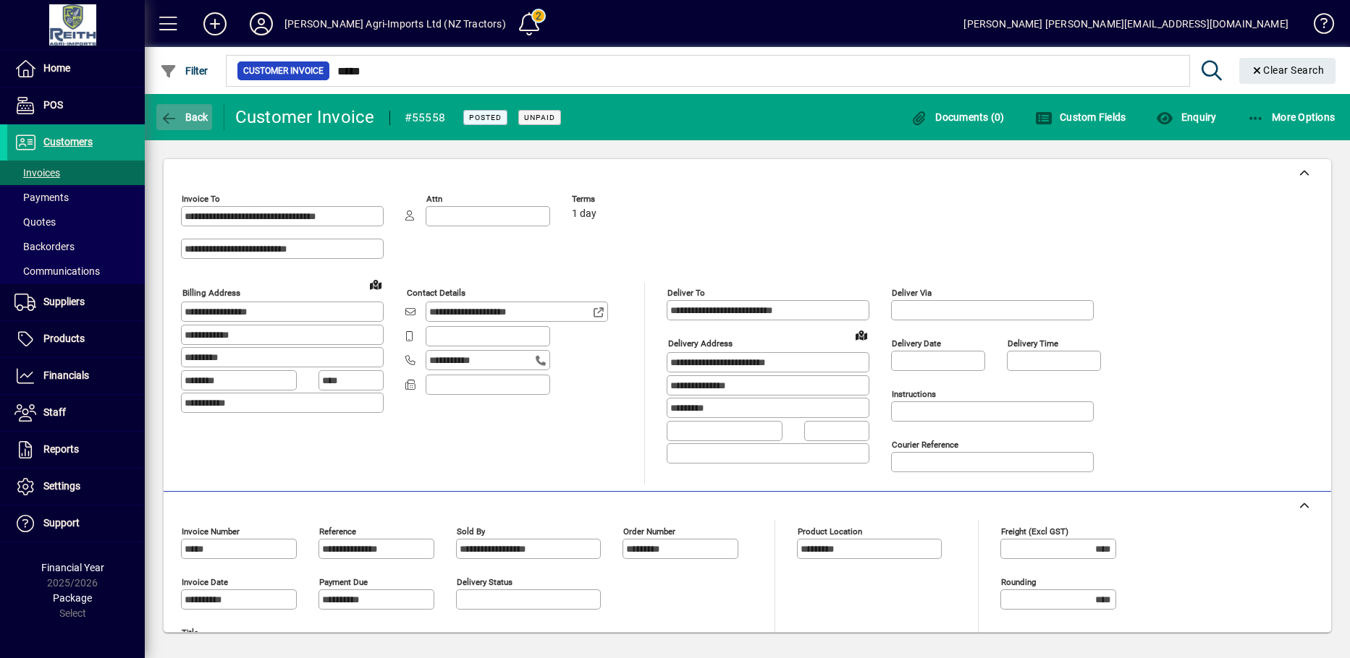
click at [165, 118] on icon "button" at bounding box center [169, 118] width 18 height 14
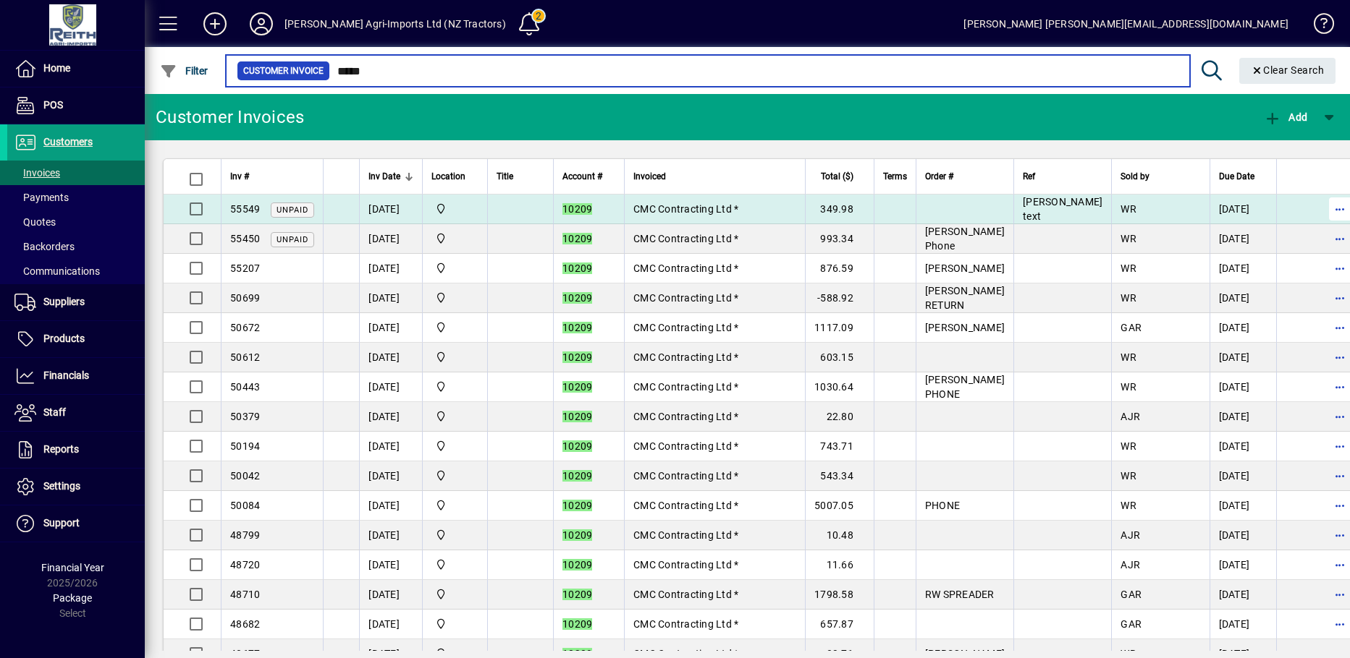
type input "*****"
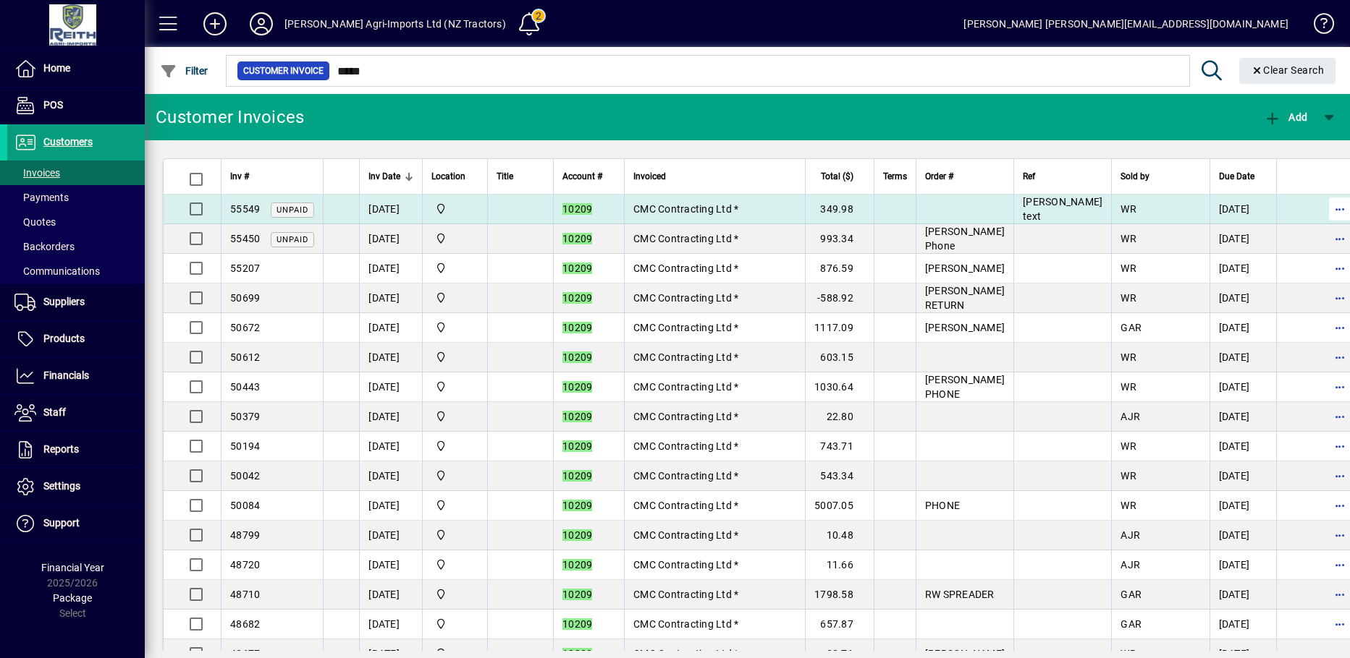
click at [1323, 207] on span "button" at bounding box center [1340, 209] width 35 height 35
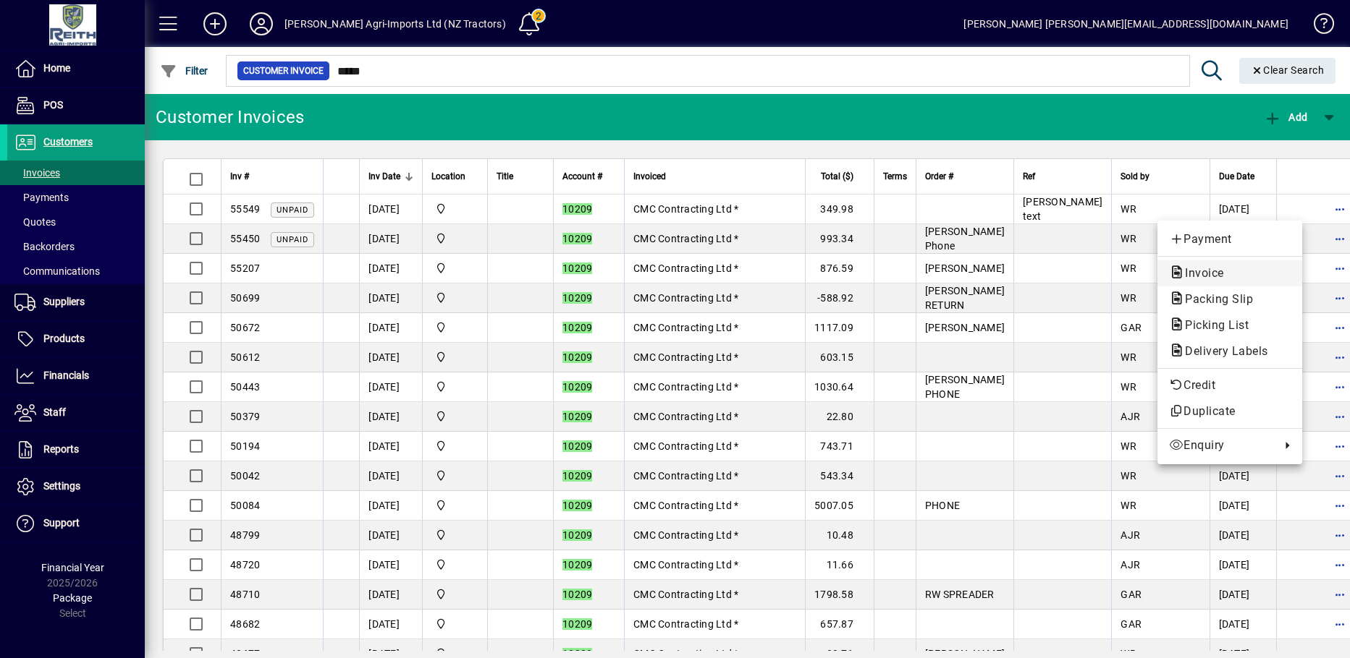
click at [1209, 274] on span "Invoice" at bounding box center [1200, 273] width 62 height 14
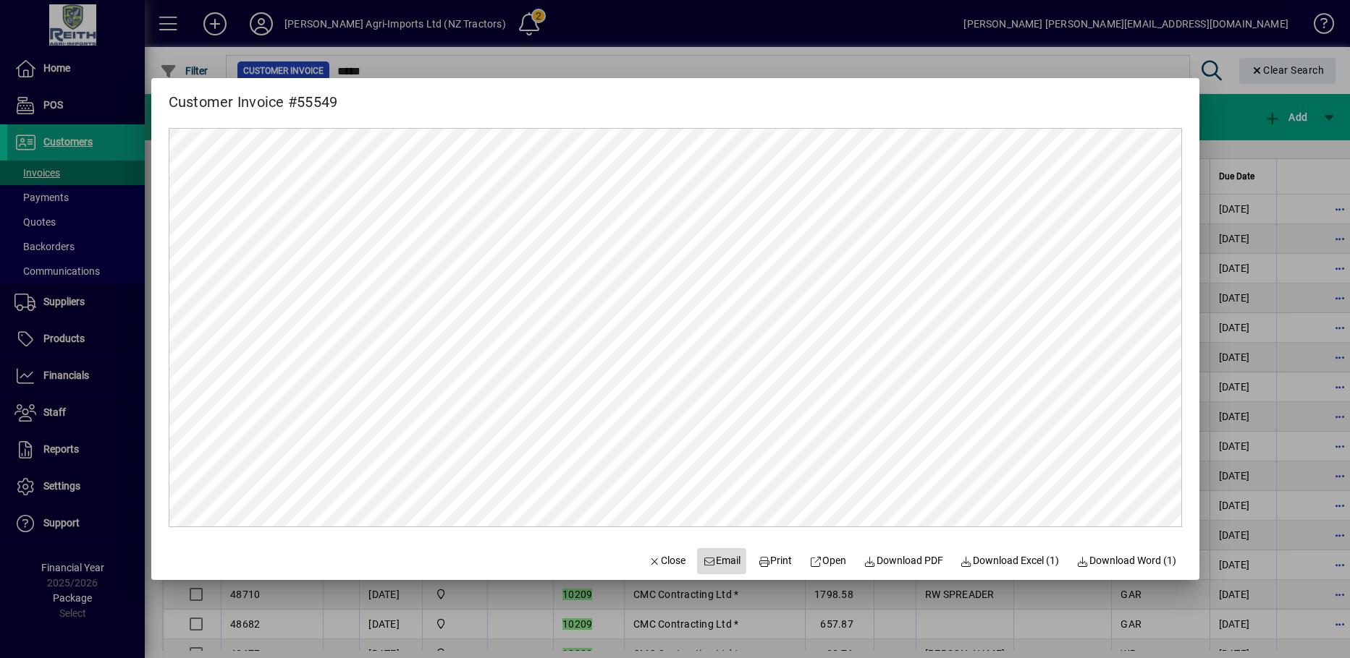
click at [715, 562] on span "Email" at bounding box center [722, 561] width 38 height 15
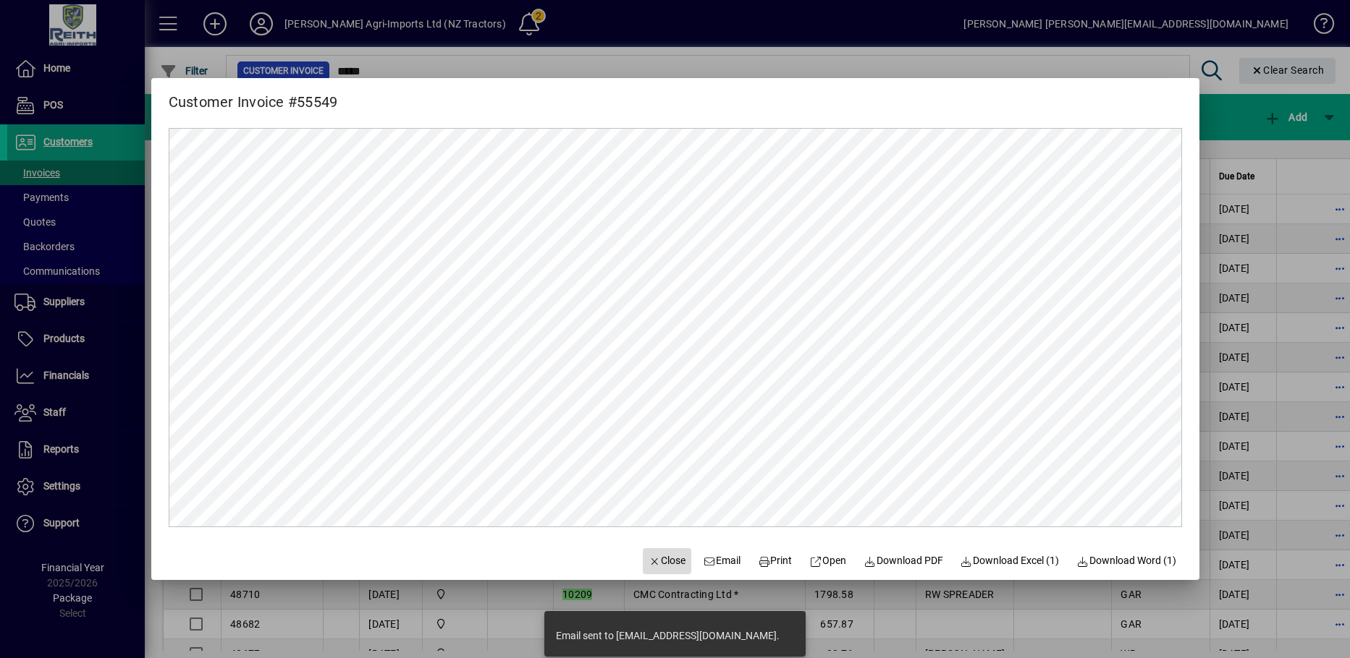
click at [667, 562] on span "Close" at bounding box center [667, 561] width 38 height 15
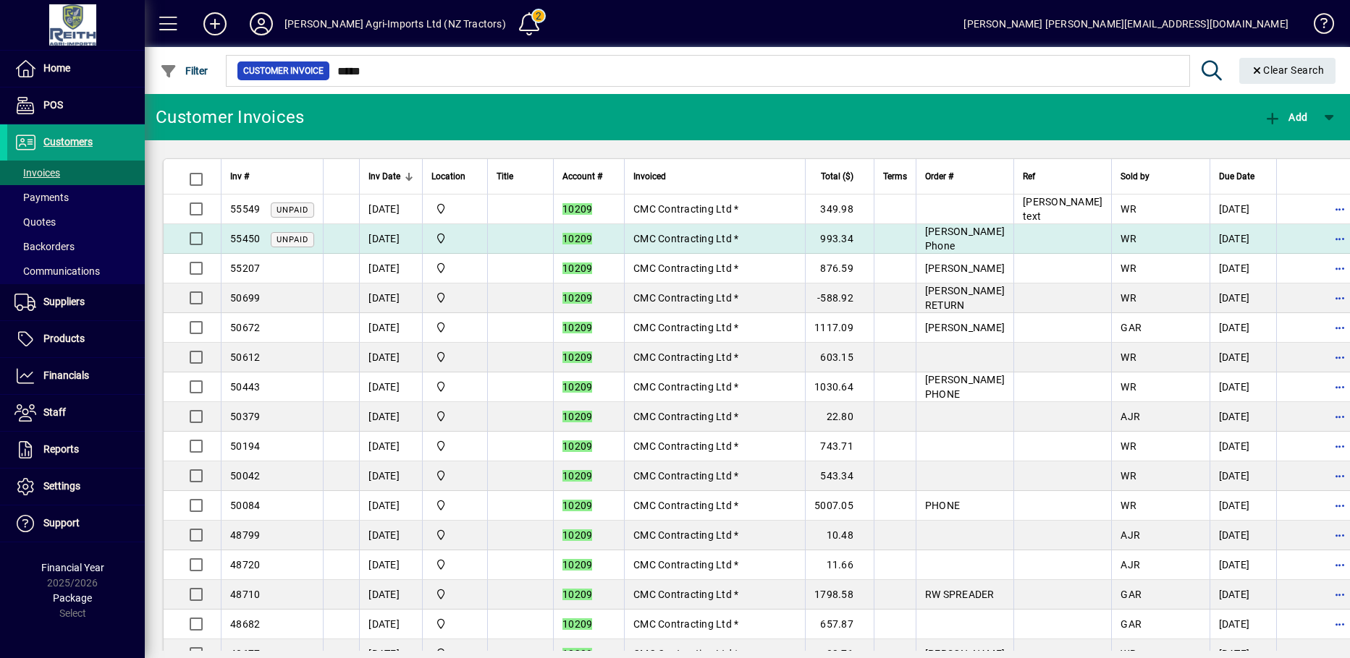
click at [873, 241] on td "993.34" at bounding box center [839, 239] width 69 height 30
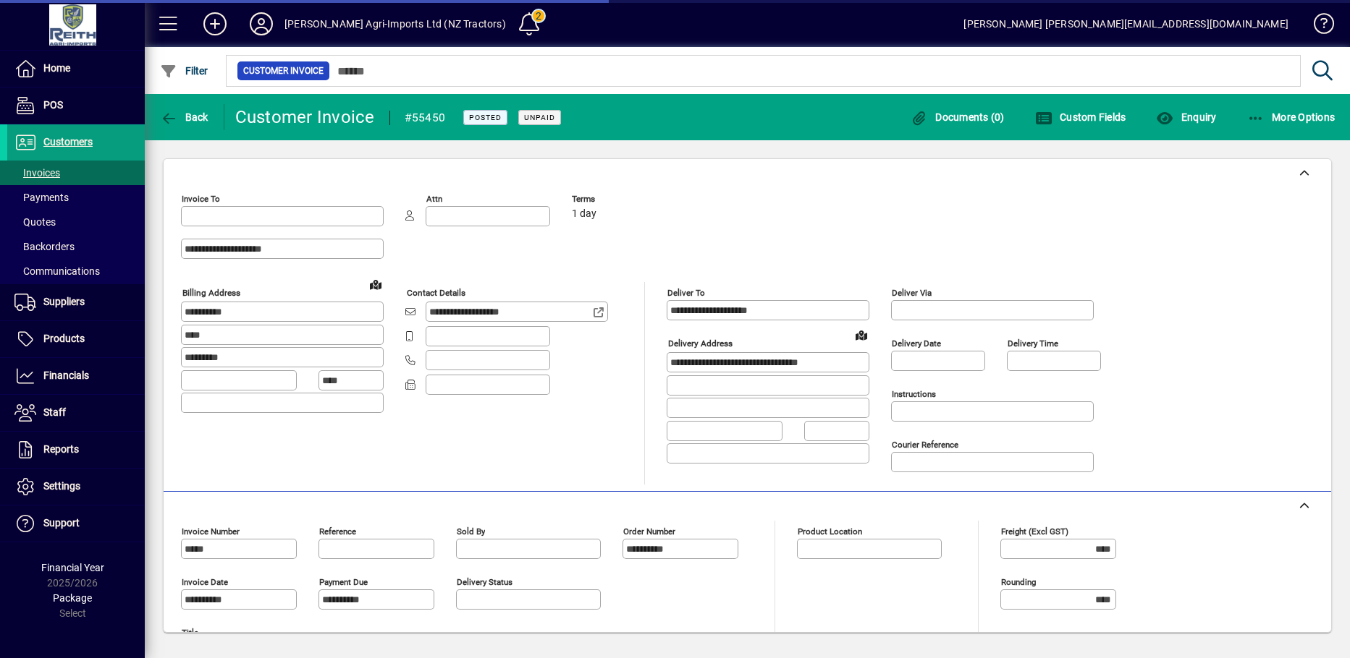
type input "**********"
type input "*********"
type input "**********"
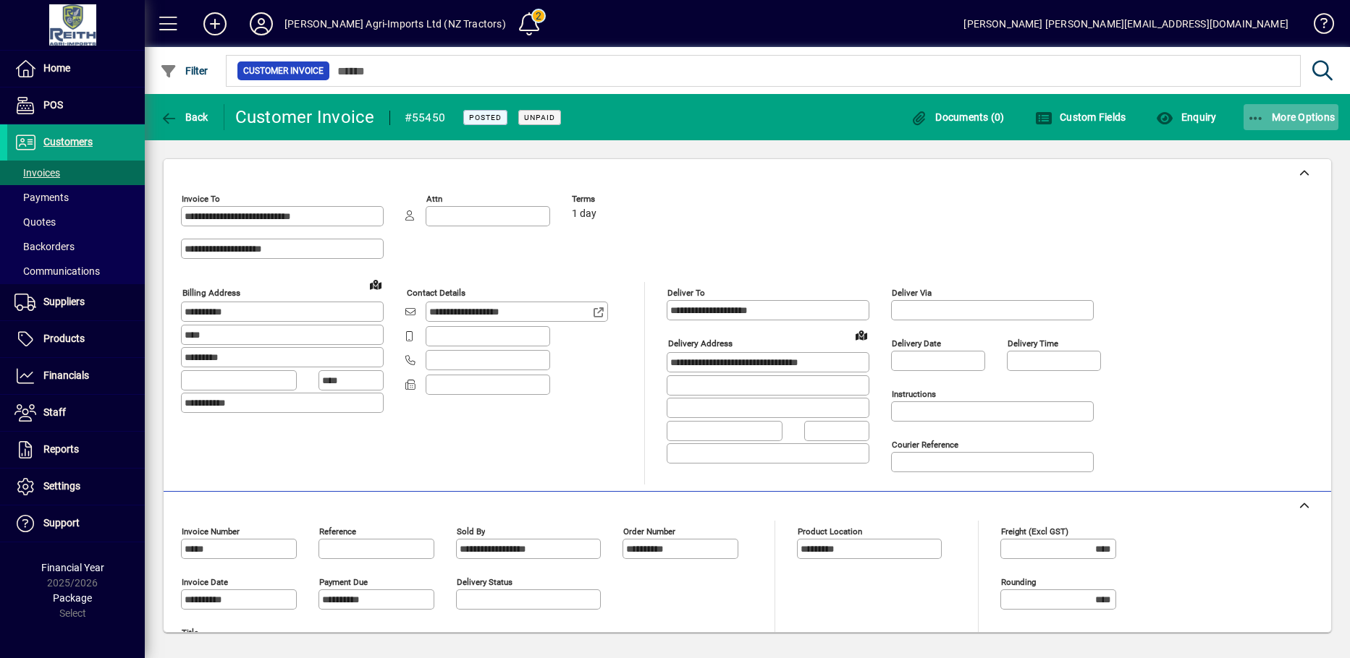
click at [1291, 114] on span "More Options" at bounding box center [1291, 117] width 88 height 12
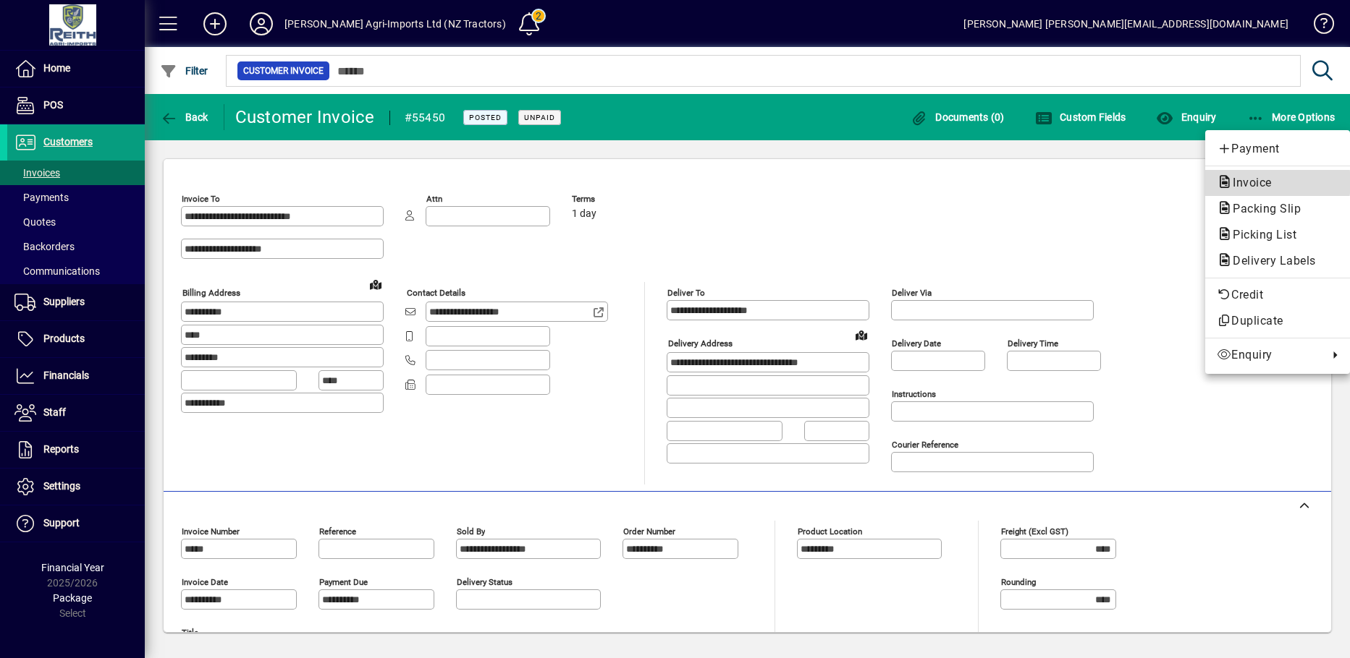
click at [1256, 182] on span "Invoice" at bounding box center [1247, 183] width 62 height 14
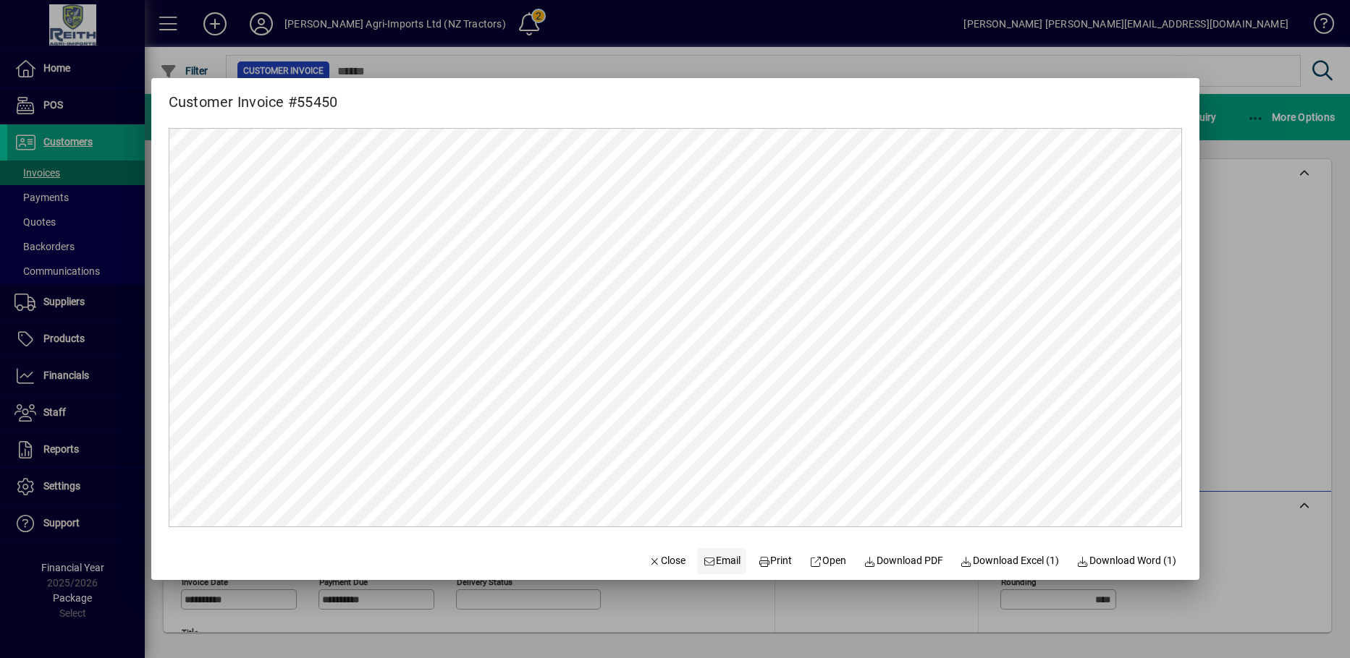
click at [711, 563] on span "Email" at bounding box center [722, 561] width 38 height 15
click at [637, 580] on div "Customer Invoice #55450 Close Email Print Open Download PDF Download Excel (1) …" at bounding box center [675, 329] width 1350 height 658
click at [652, 560] on span "Close" at bounding box center [667, 561] width 38 height 15
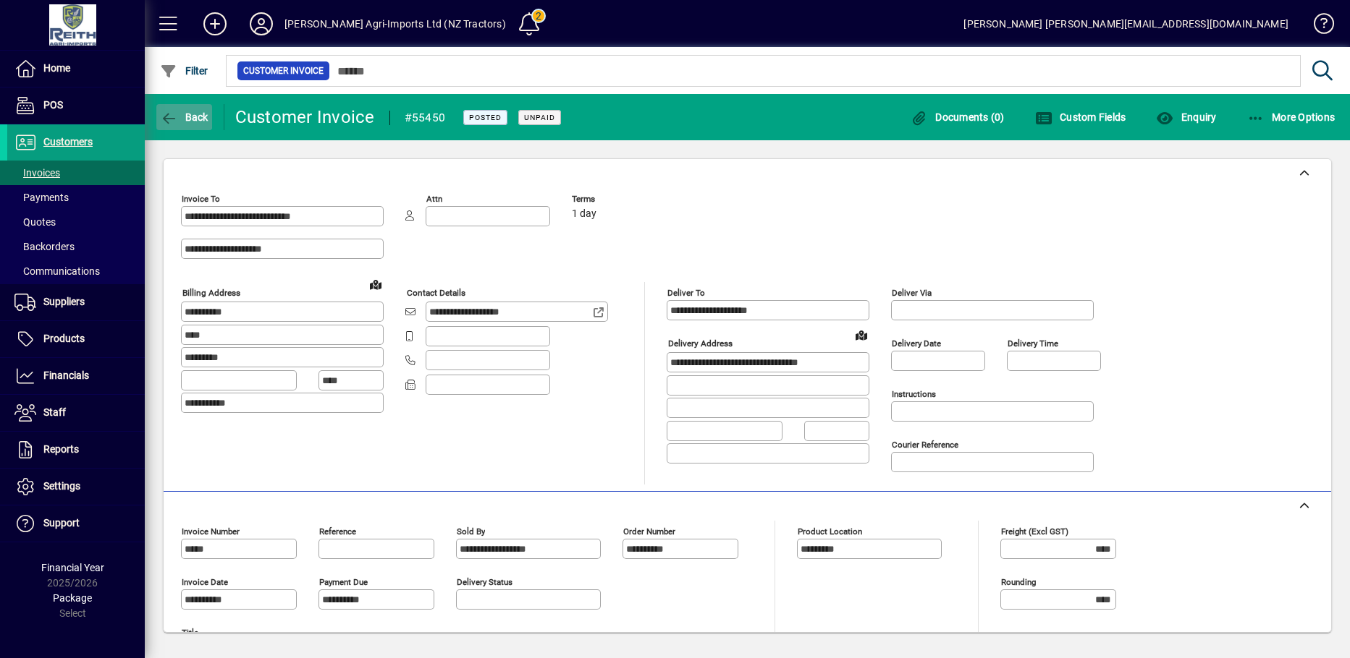
drag, startPoint x: 165, startPoint y: 116, endPoint x: 161, endPoint y: 106, distance: 11.0
click at [161, 106] on button "Back" at bounding box center [184, 117] width 56 height 26
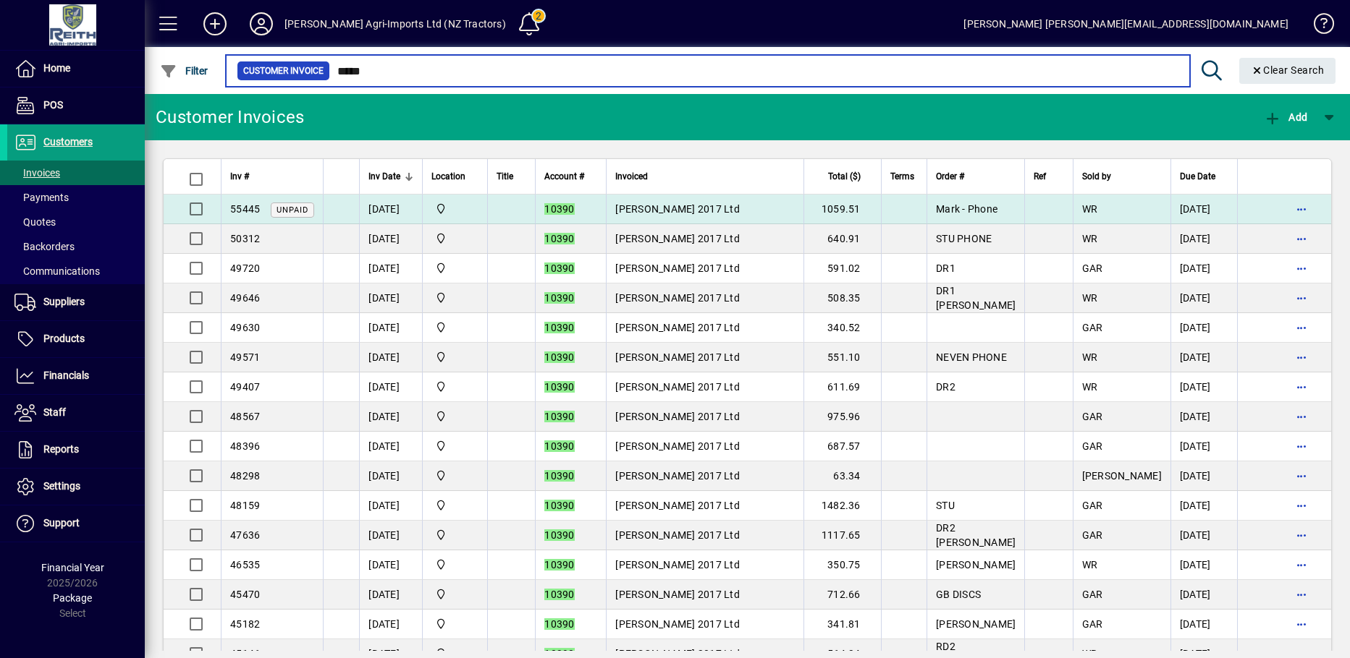
type input "*****"
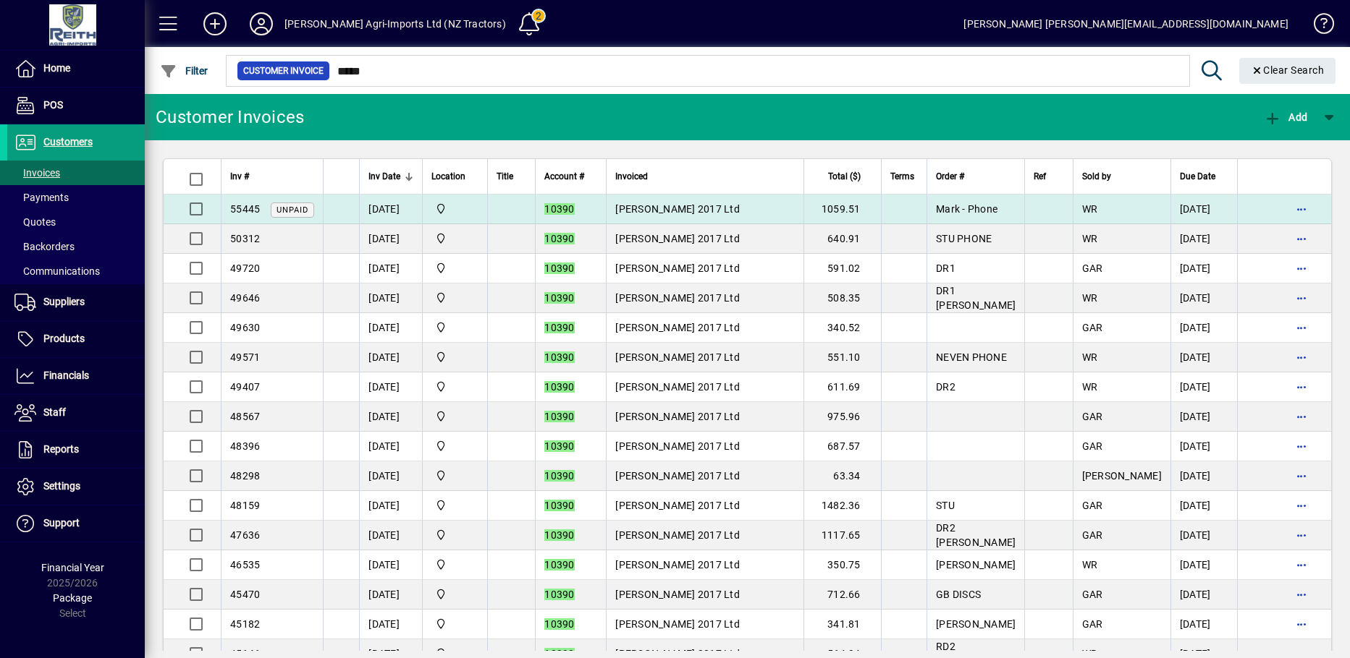
click at [675, 199] on td "Neven Granich 2017 Ltd" at bounding box center [705, 210] width 198 height 30
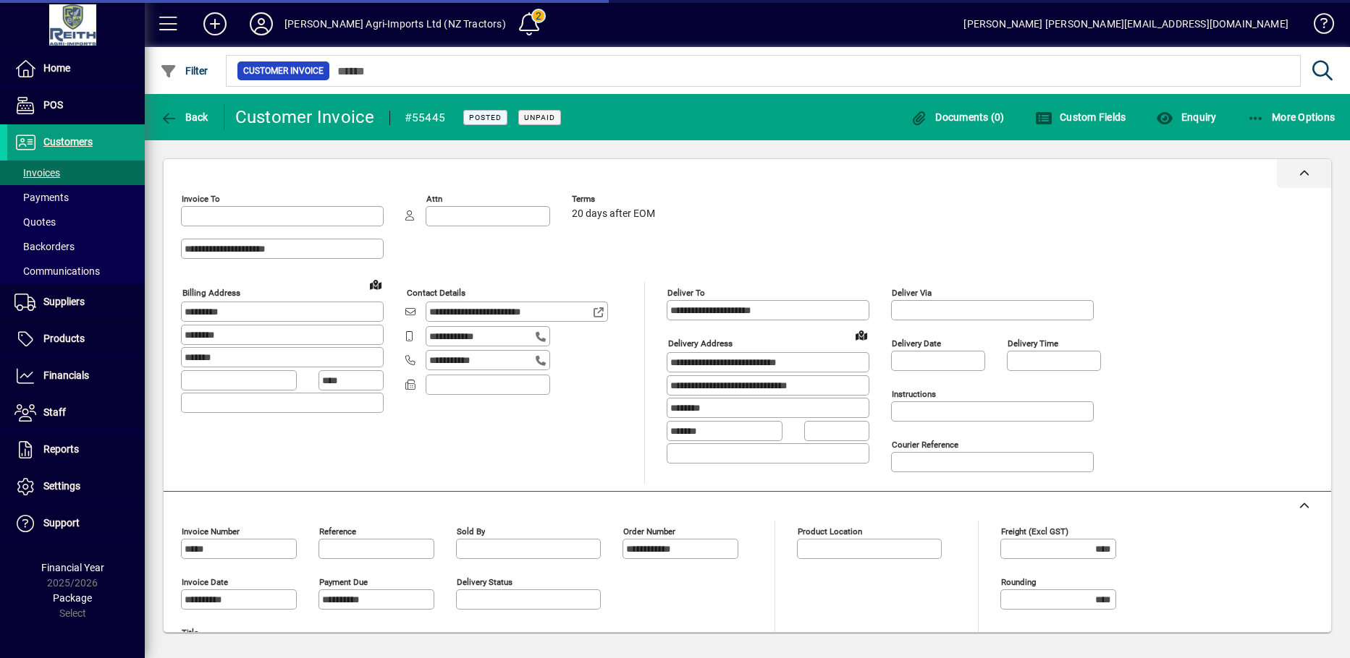
type input "**********"
type input "*********"
type input "**********"
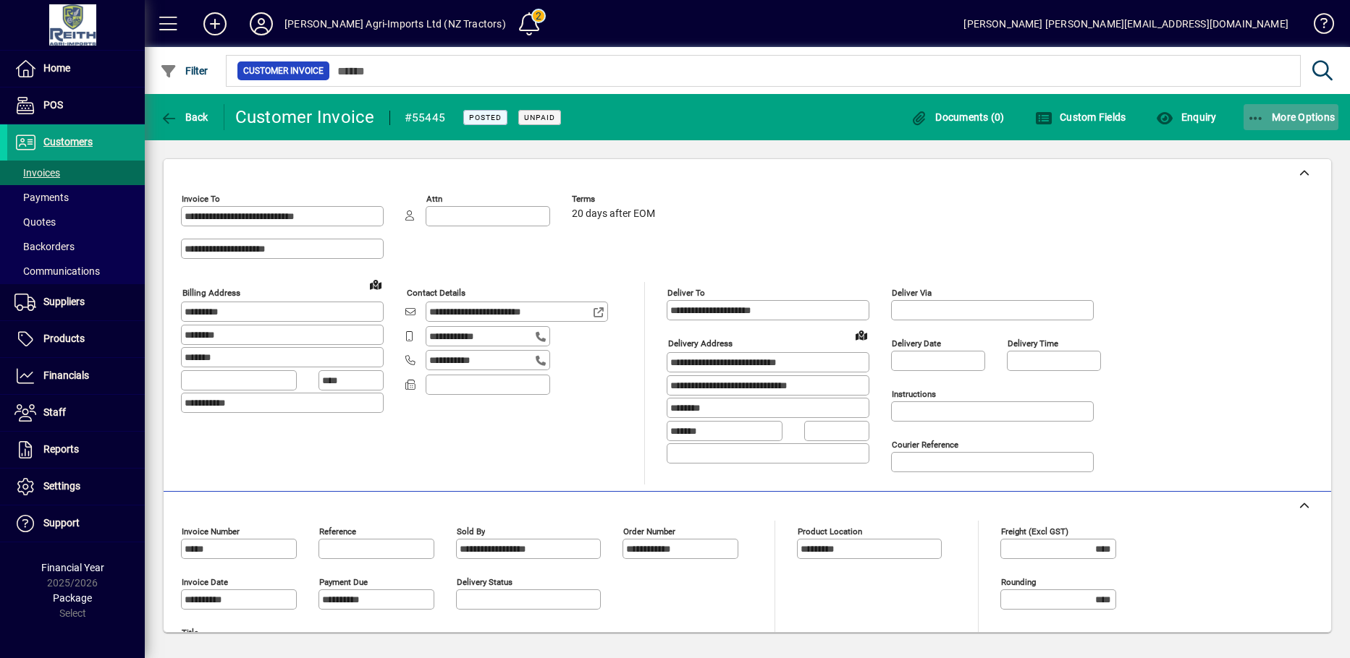
click at [1312, 119] on span "More Options" at bounding box center [1291, 117] width 88 height 12
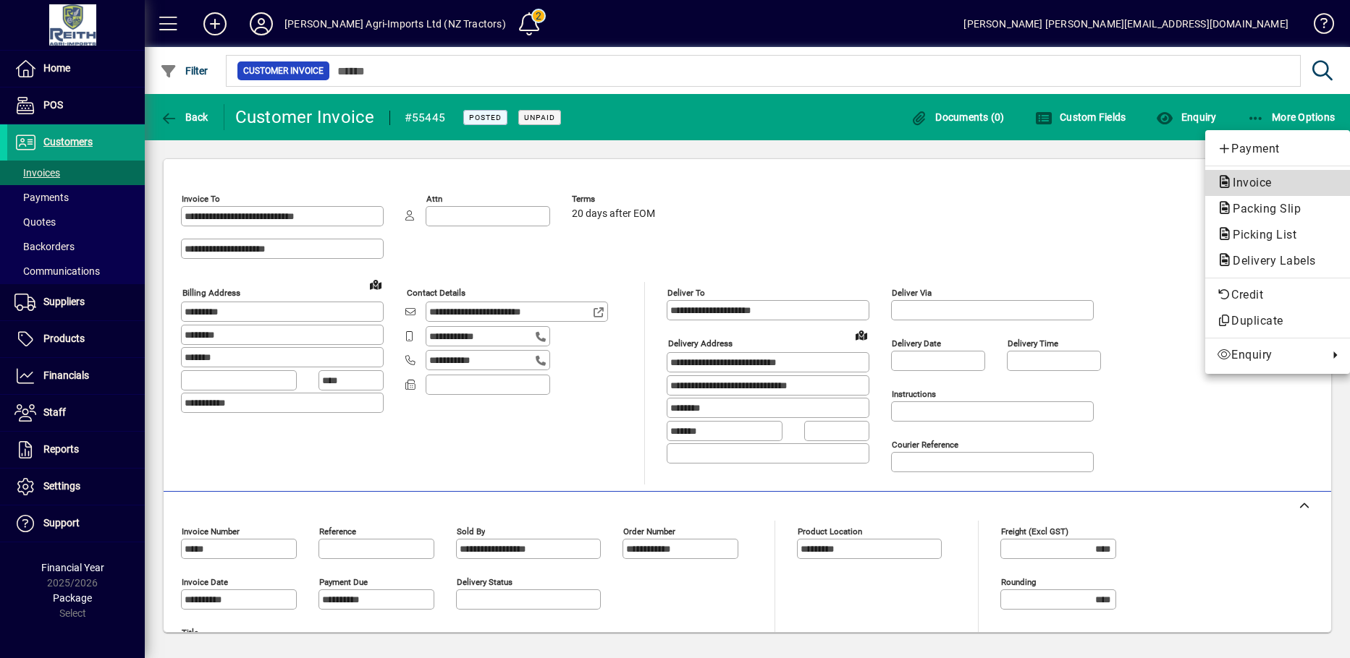
click at [1258, 174] on span "Invoice" at bounding box center [1277, 182] width 122 height 17
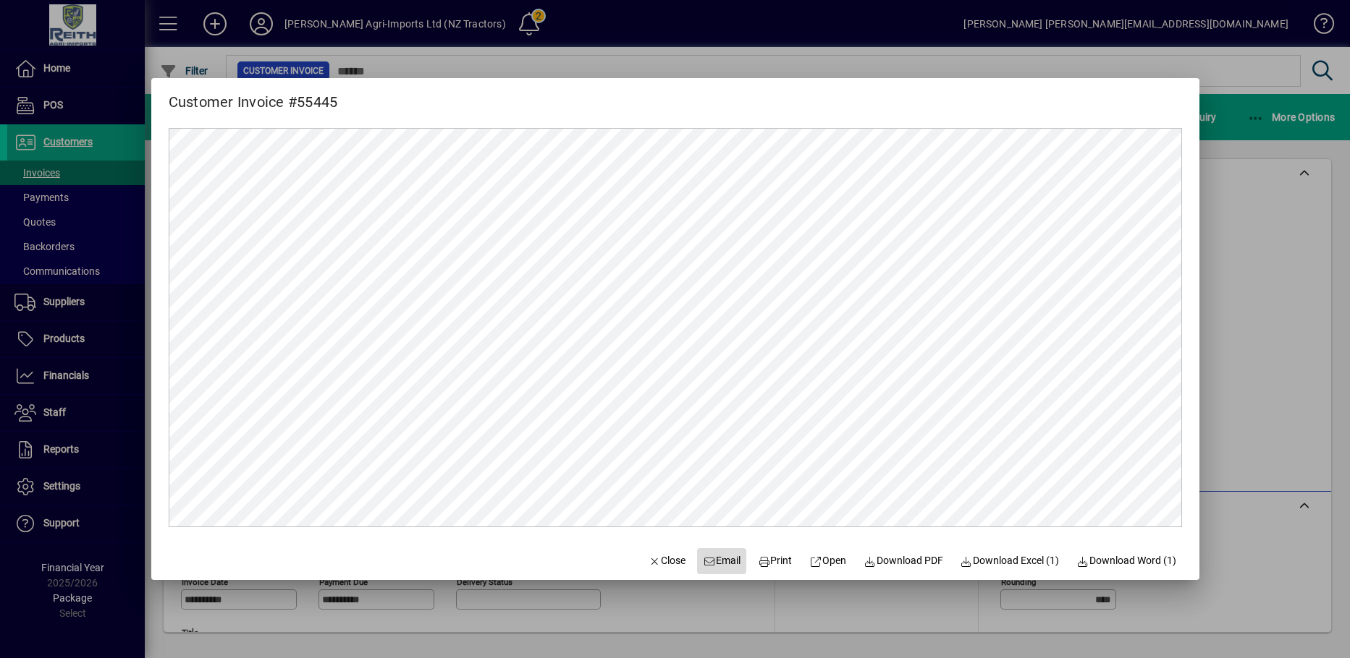
click at [715, 562] on span "Email" at bounding box center [722, 561] width 38 height 15
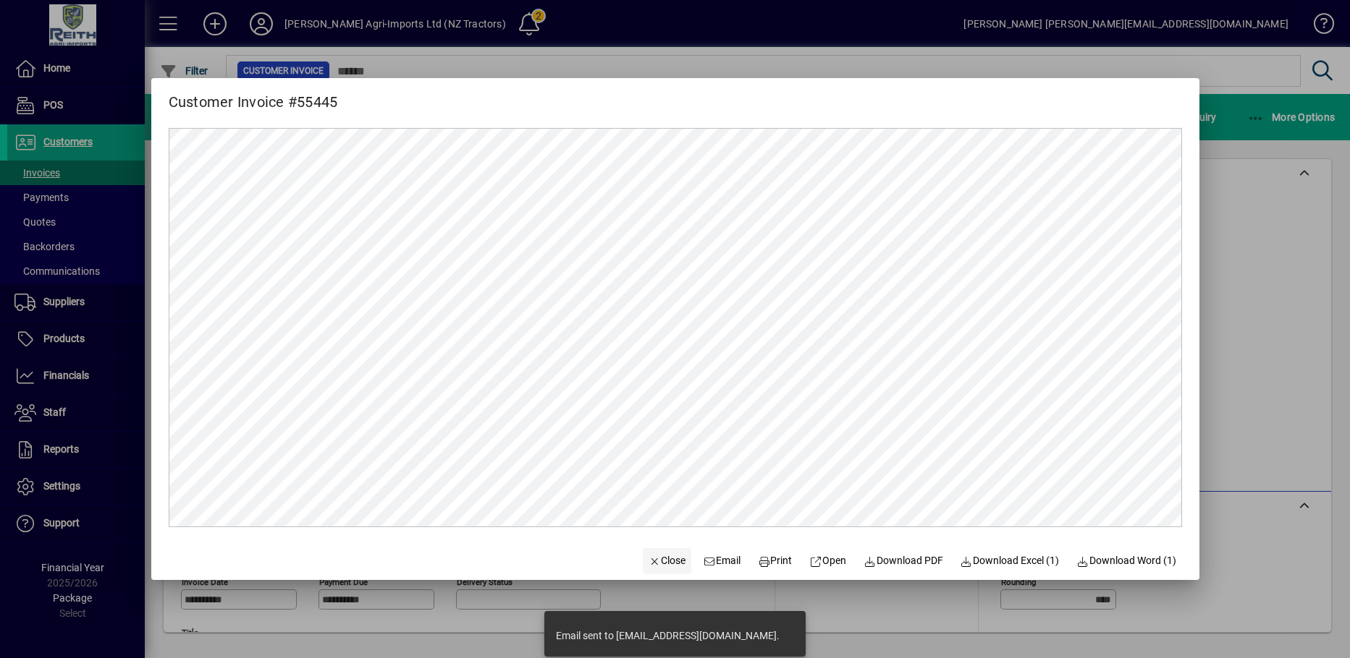
click at [656, 565] on span "Close" at bounding box center [667, 561] width 38 height 15
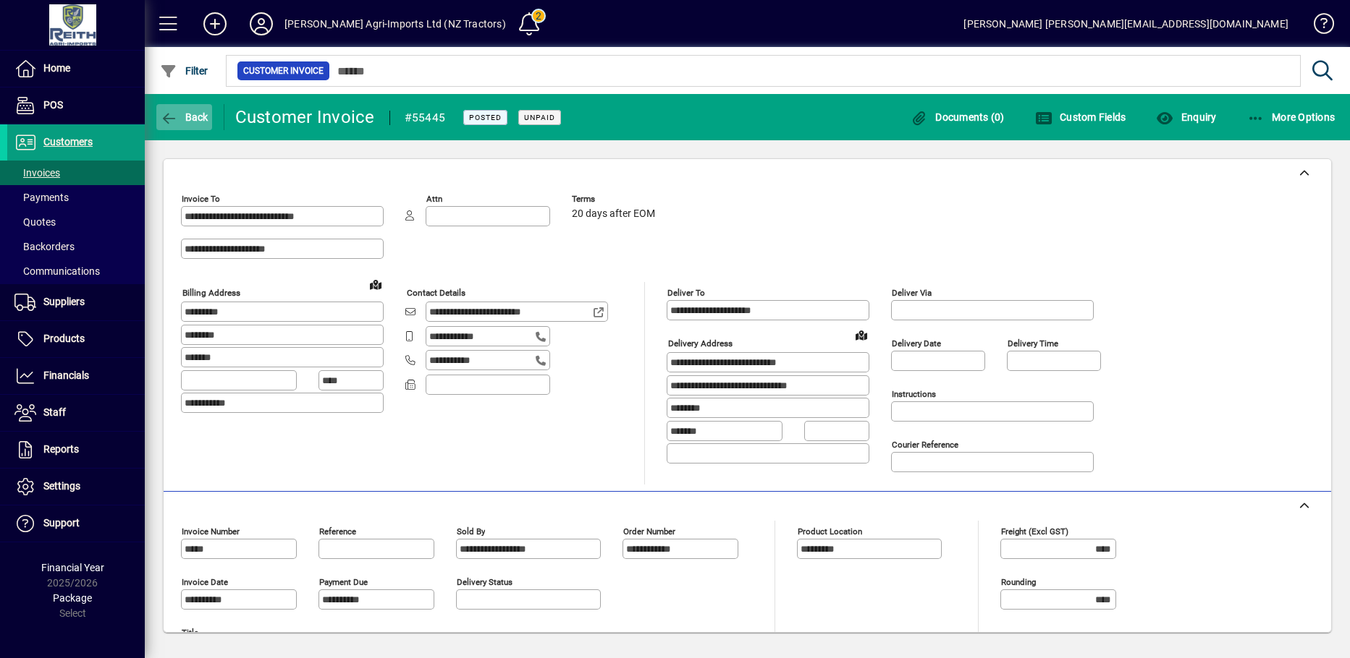
click at [167, 118] on icon "button" at bounding box center [169, 118] width 18 height 14
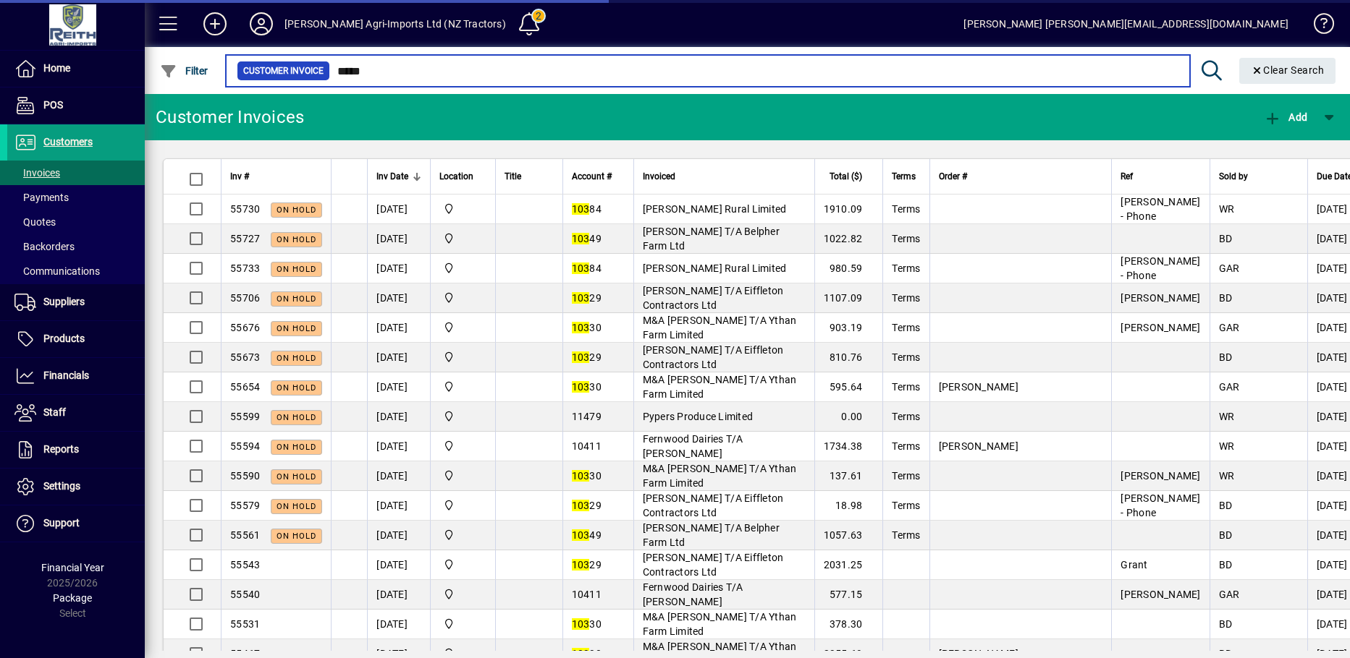
type input "*****"
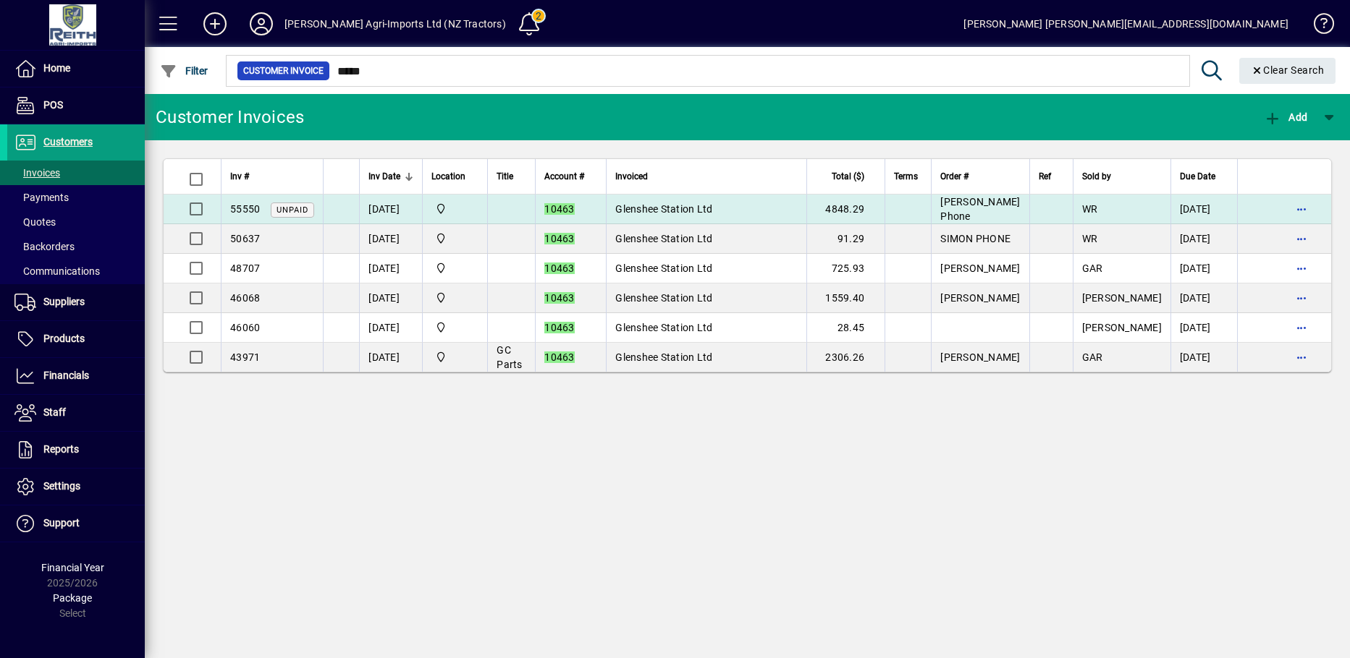
click at [734, 209] on td "Glenshee Station Ltd" at bounding box center [706, 210] width 200 height 30
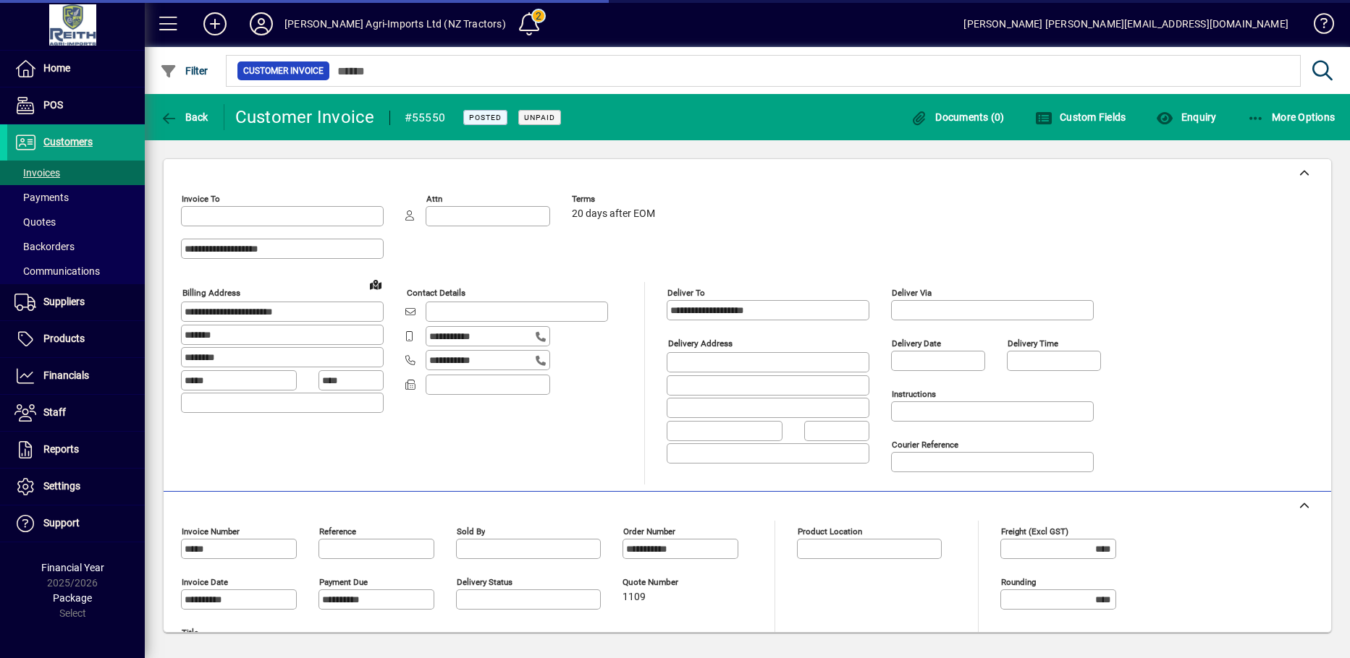
type input "**********"
type input "*********"
type input "**********"
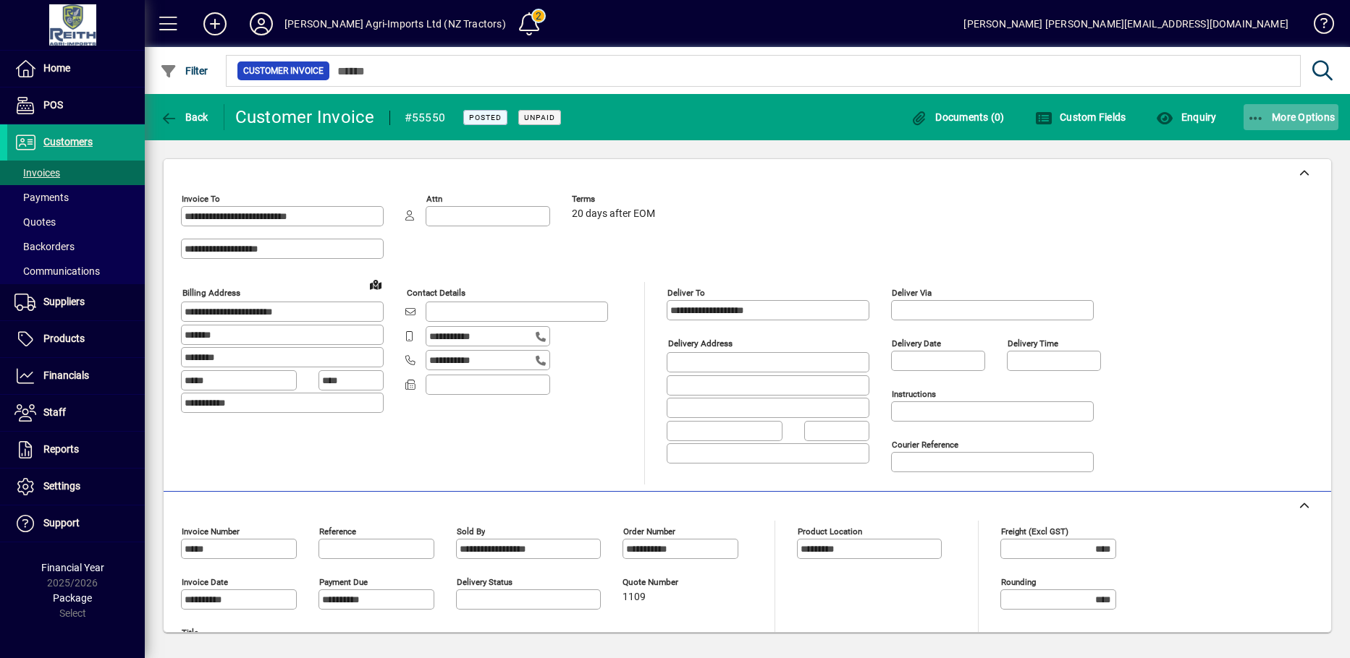
click at [1251, 113] on icon "button" at bounding box center [1256, 118] width 18 height 14
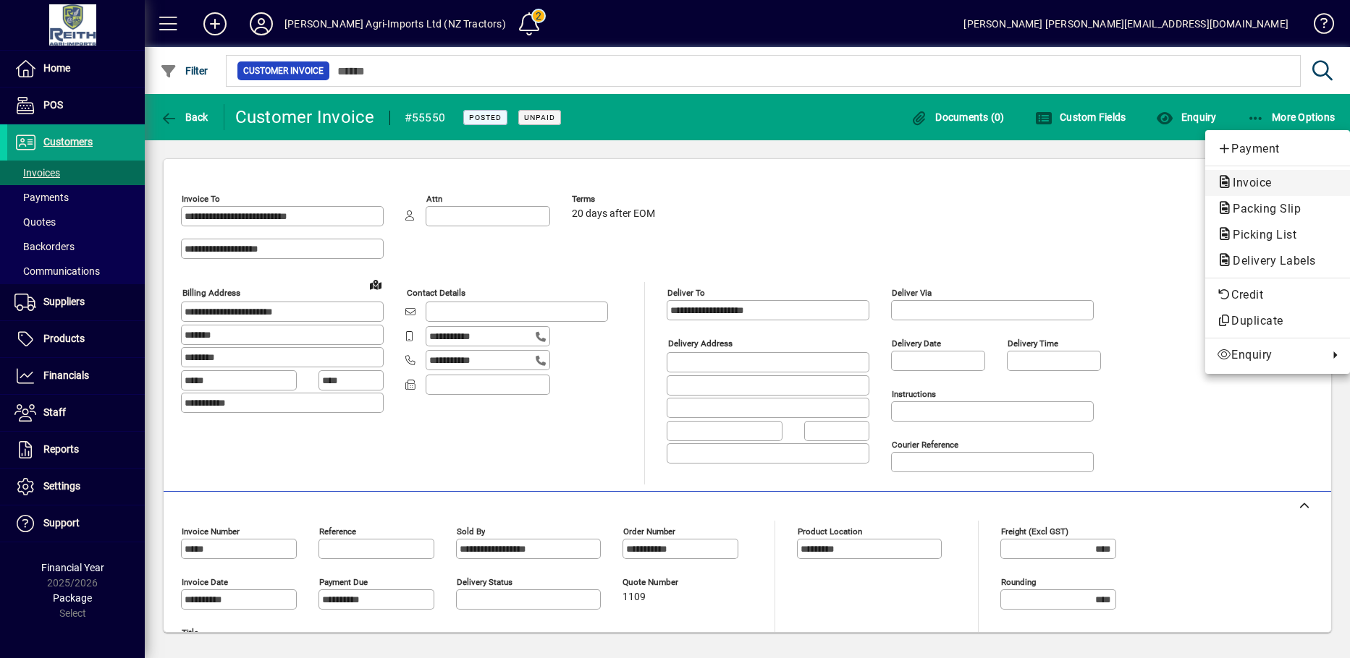
click at [1250, 182] on span "Invoice" at bounding box center [1247, 183] width 62 height 14
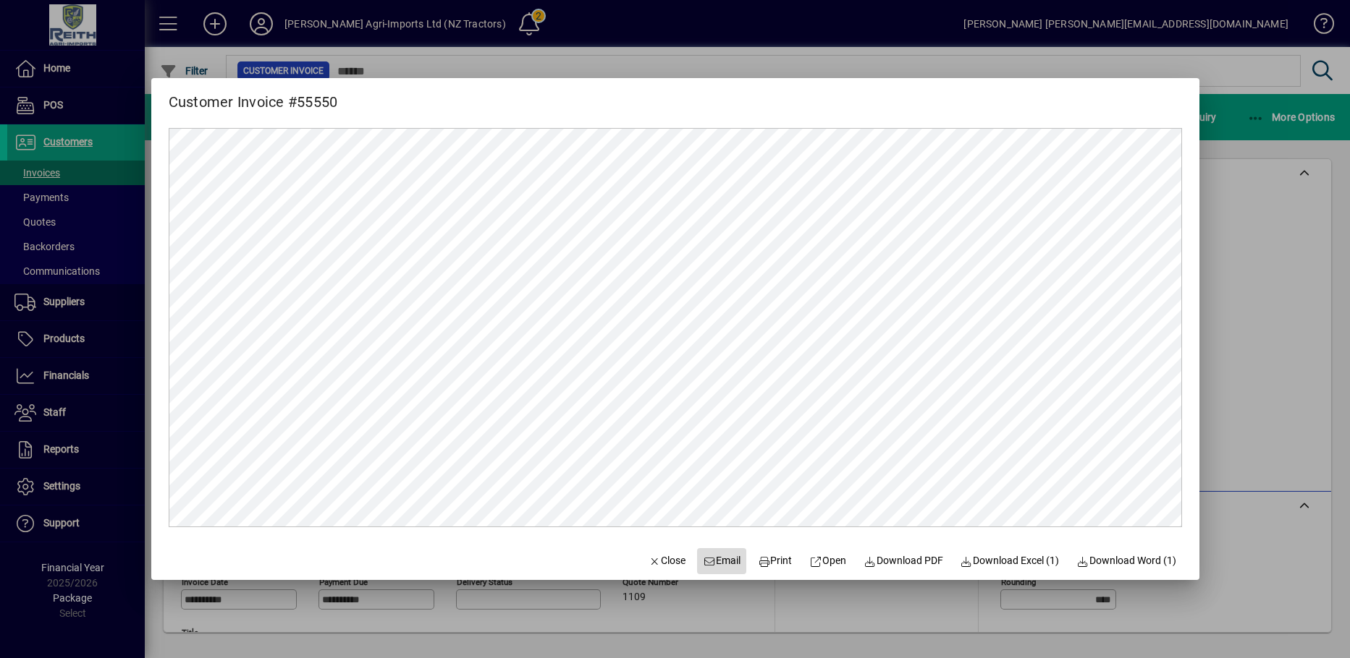
click at [705, 556] on span "Email" at bounding box center [722, 561] width 38 height 15
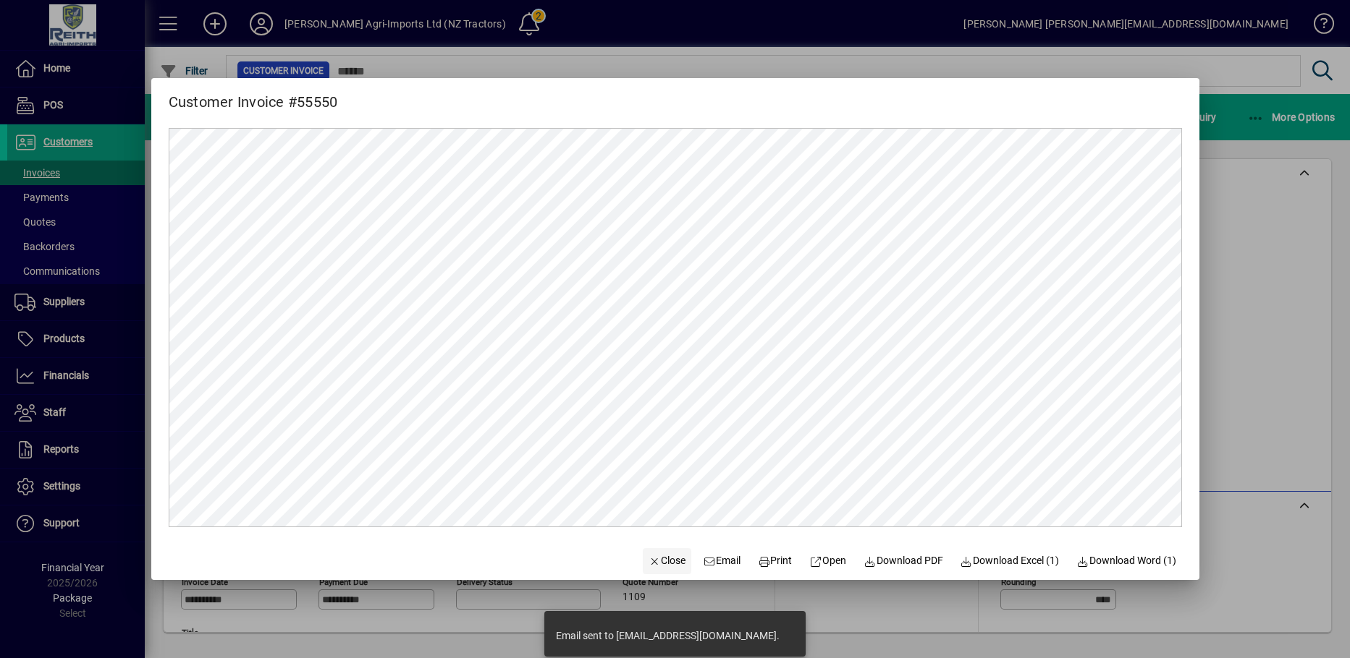
click at [657, 560] on span "Close" at bounding box center [667, 561] width 38 height 15
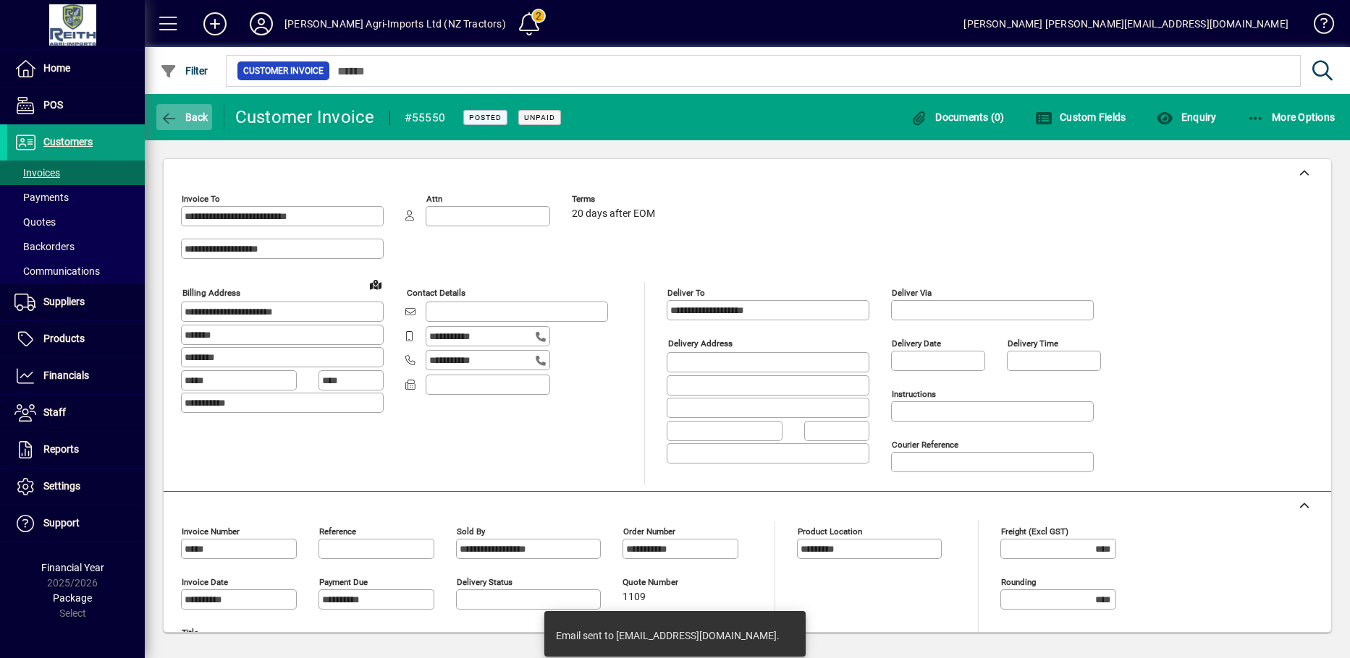
click at [170, 108] on span "button" at bounding box center [184, 117] width 56 height 35
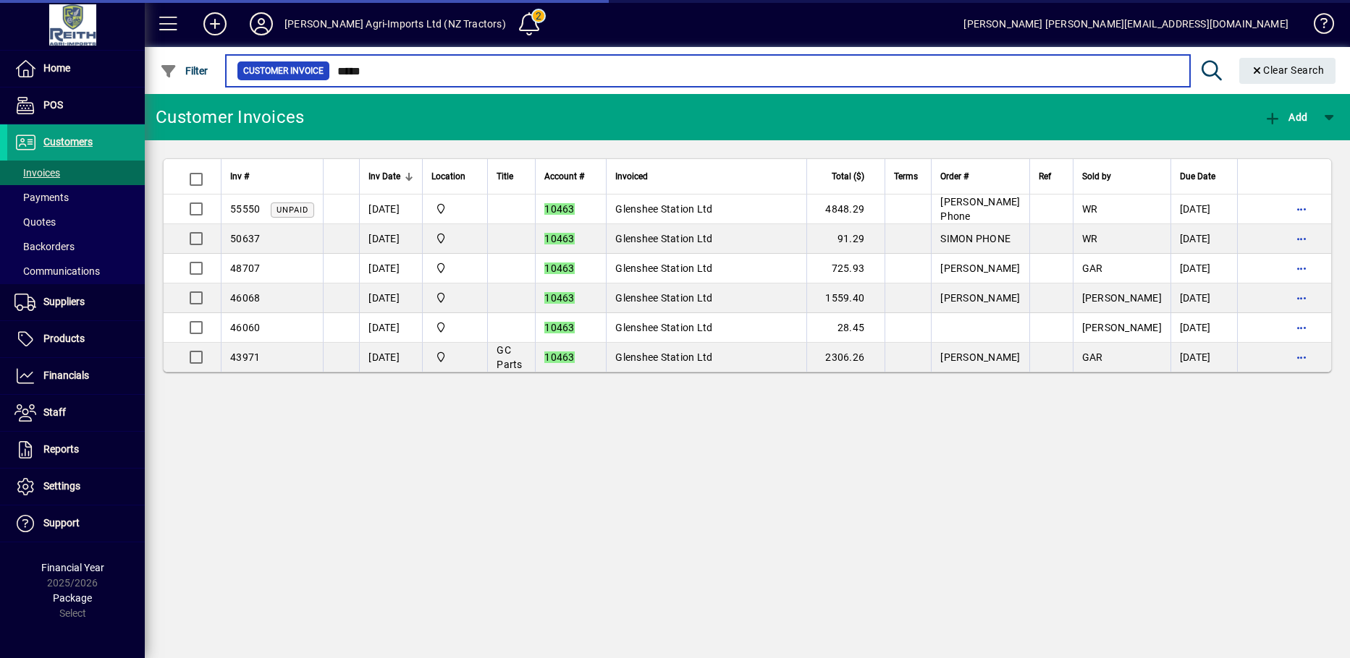
type input "*****"
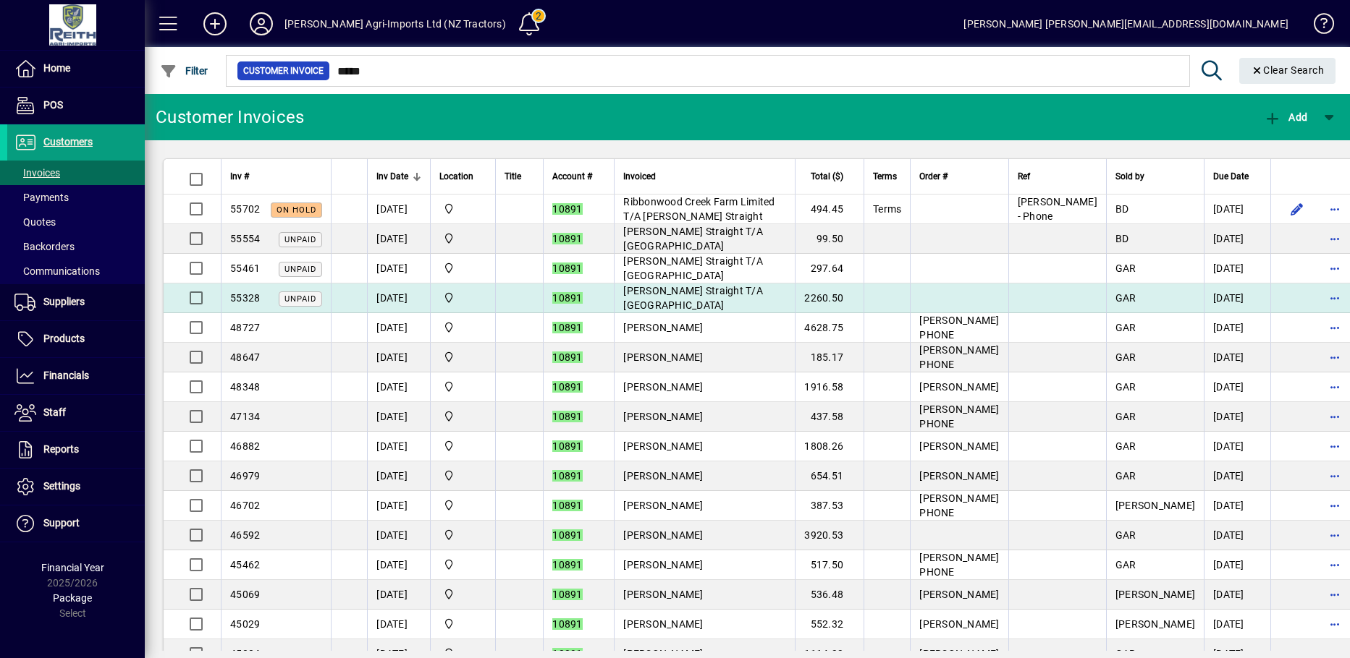
click at [863, 298] on td "2260.50" at bounding box center [829, 299] width 69 height 30
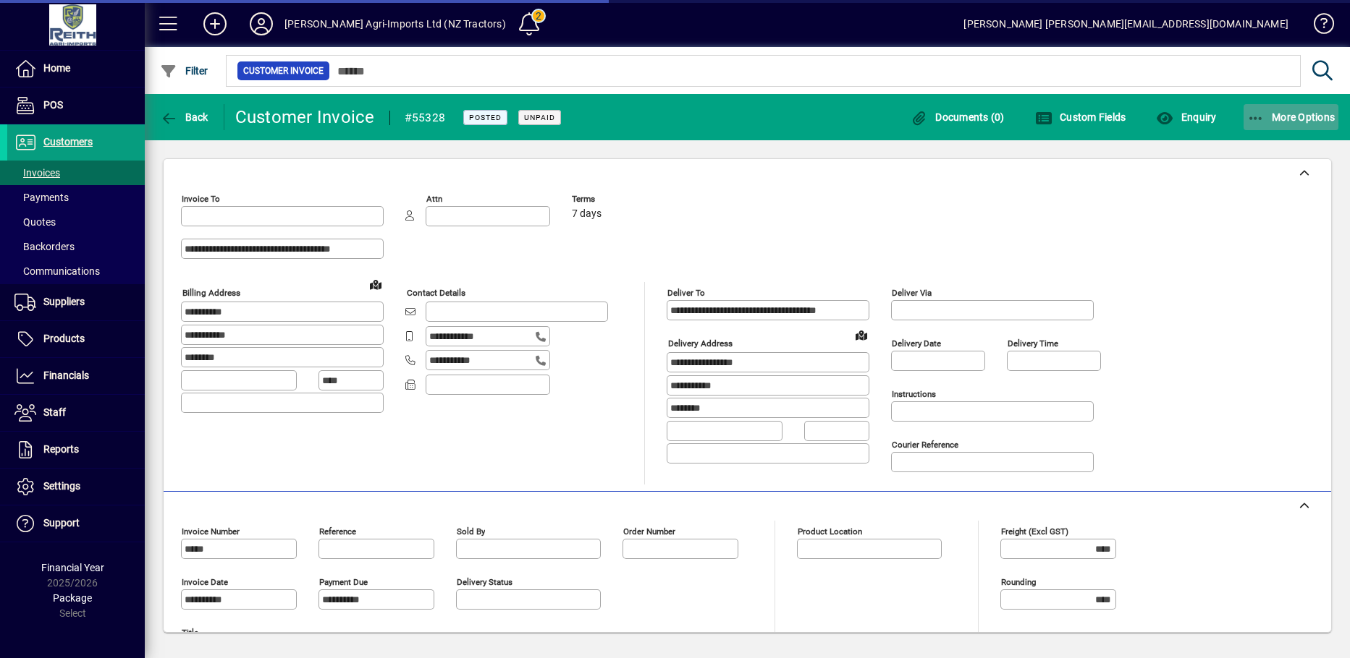
click at [1297, 112] on span "More Options" at bounding box center [1291, 117] width 88 height 12
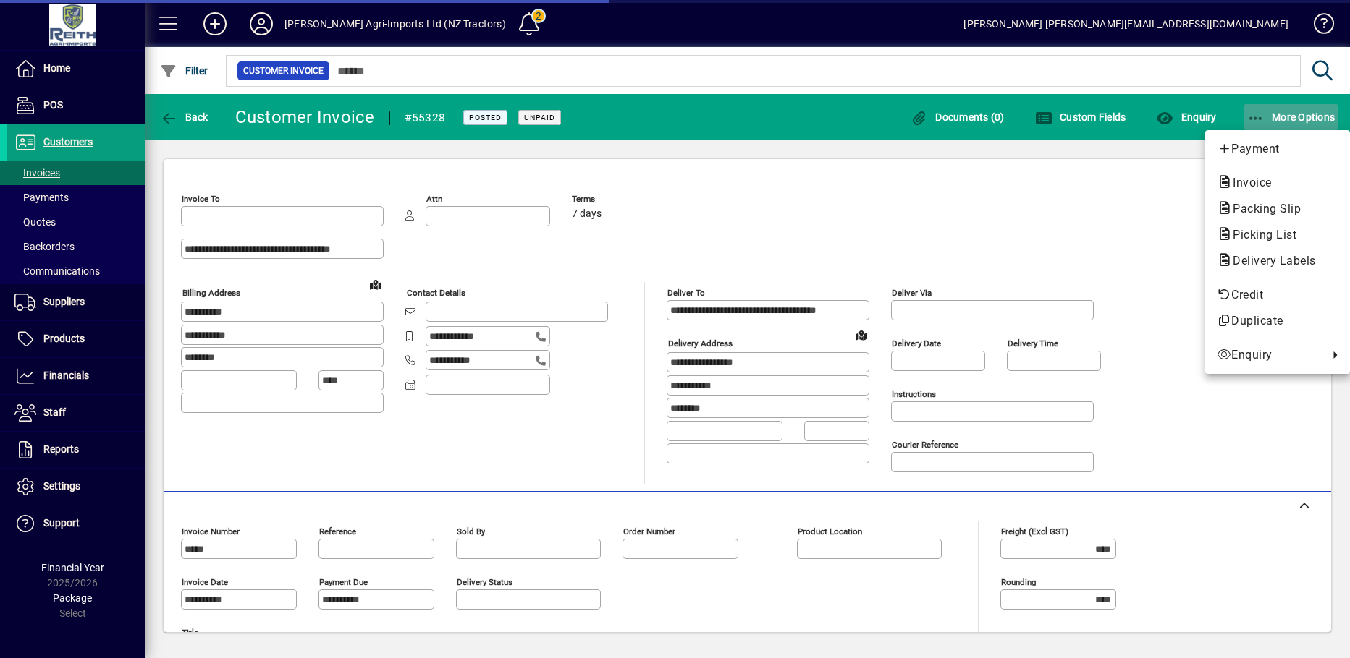
type input "**********"
type input "*********"
type input "**********"
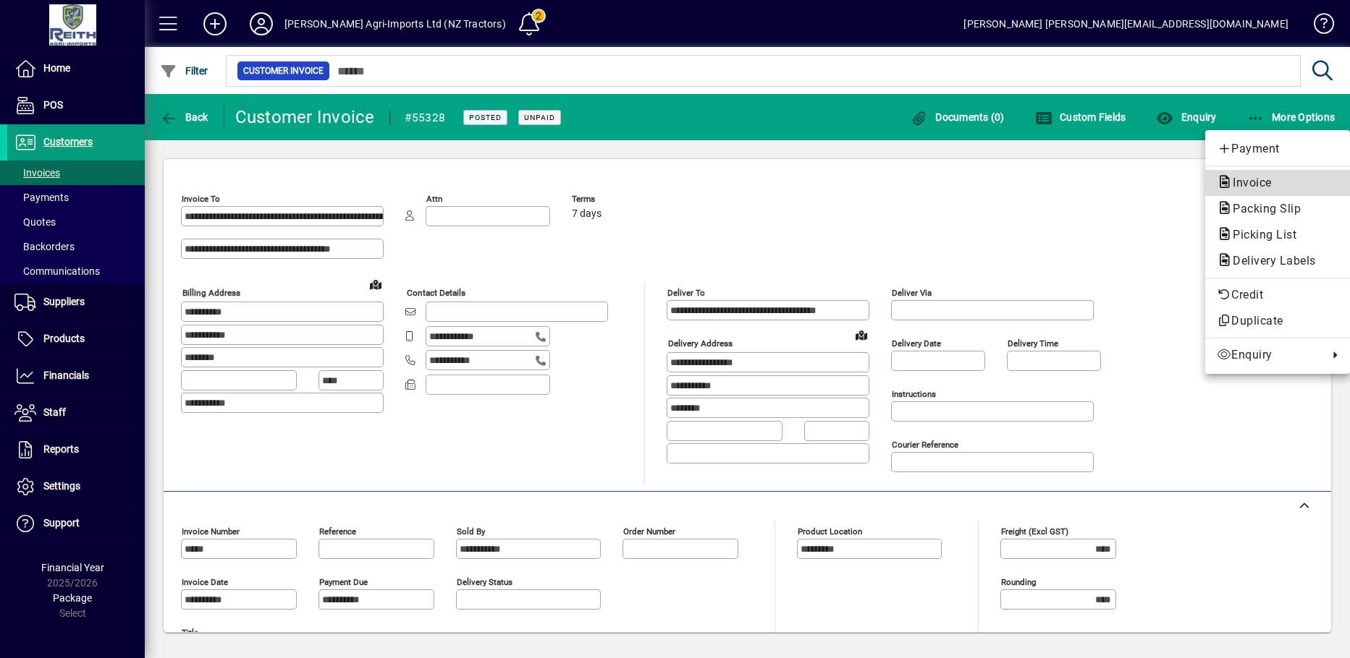
click at [1247, 187] on span "Invoice" at bounding box center [1247, 183] width 62 height 14
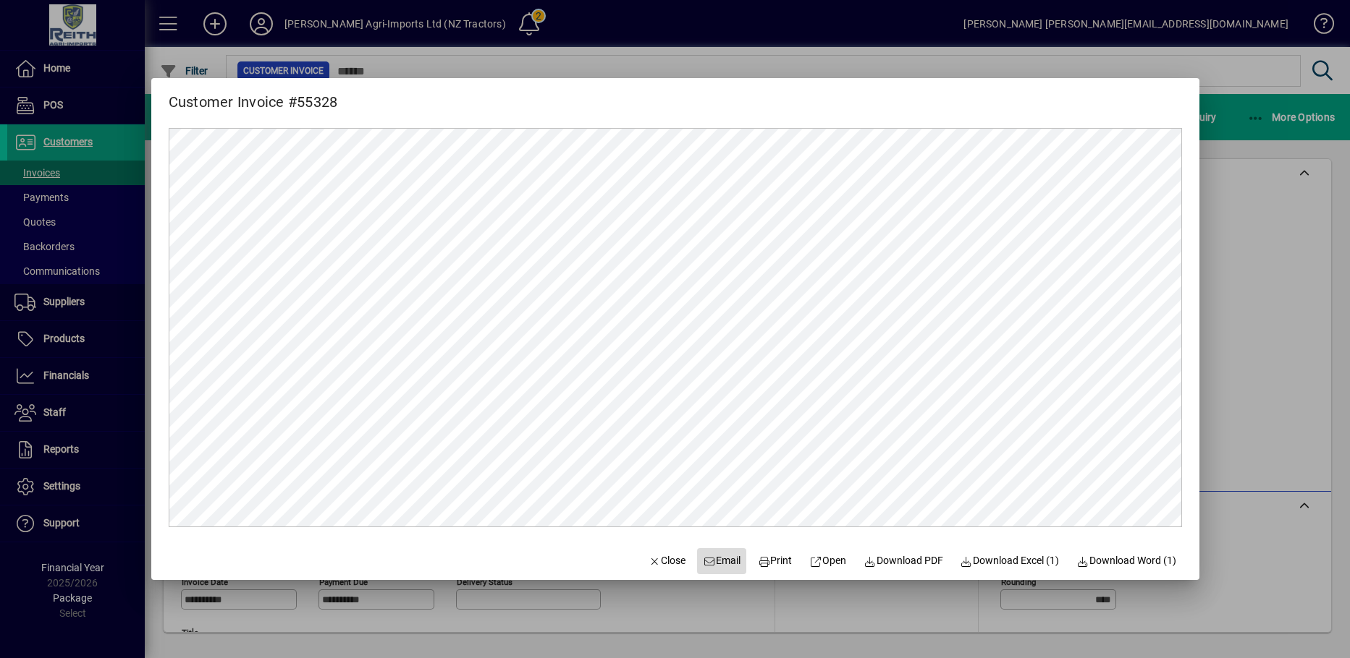
click at [711, 564] on span "Email" at bounding box center [722, 561] width 38 height 15
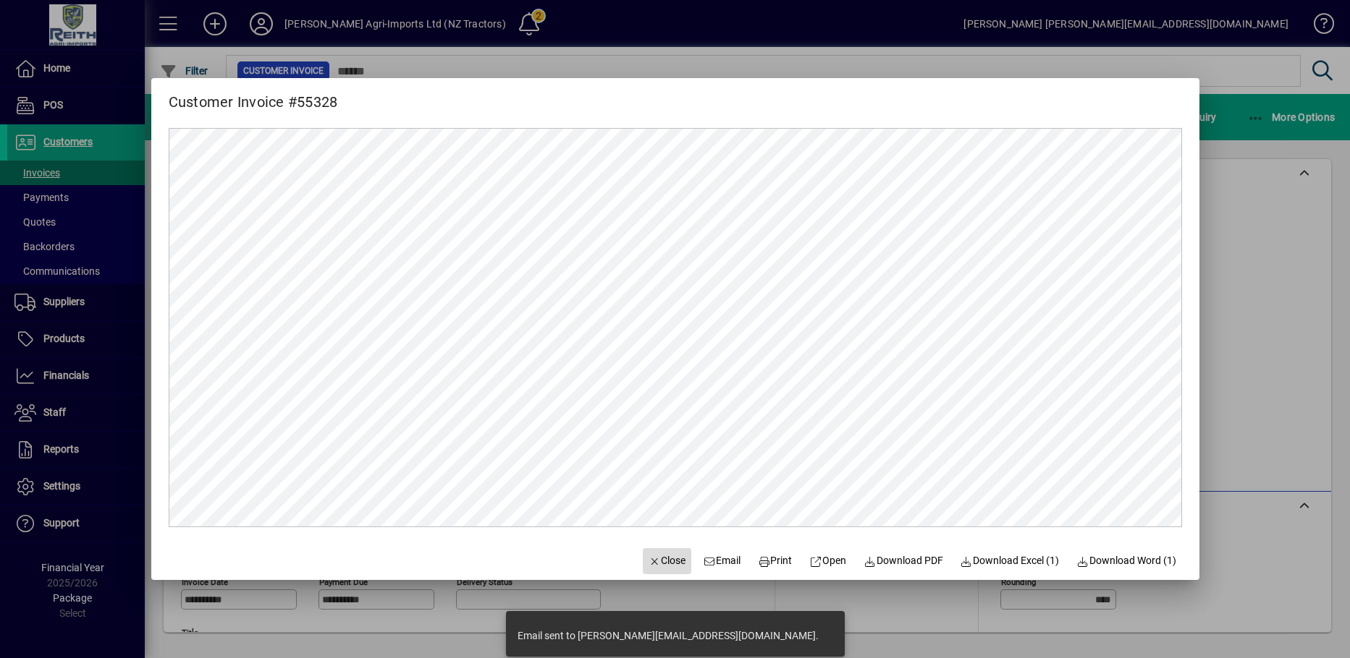
click at [652, 567] on span "Close" at bounding box center [667, 561] width 38 height 15
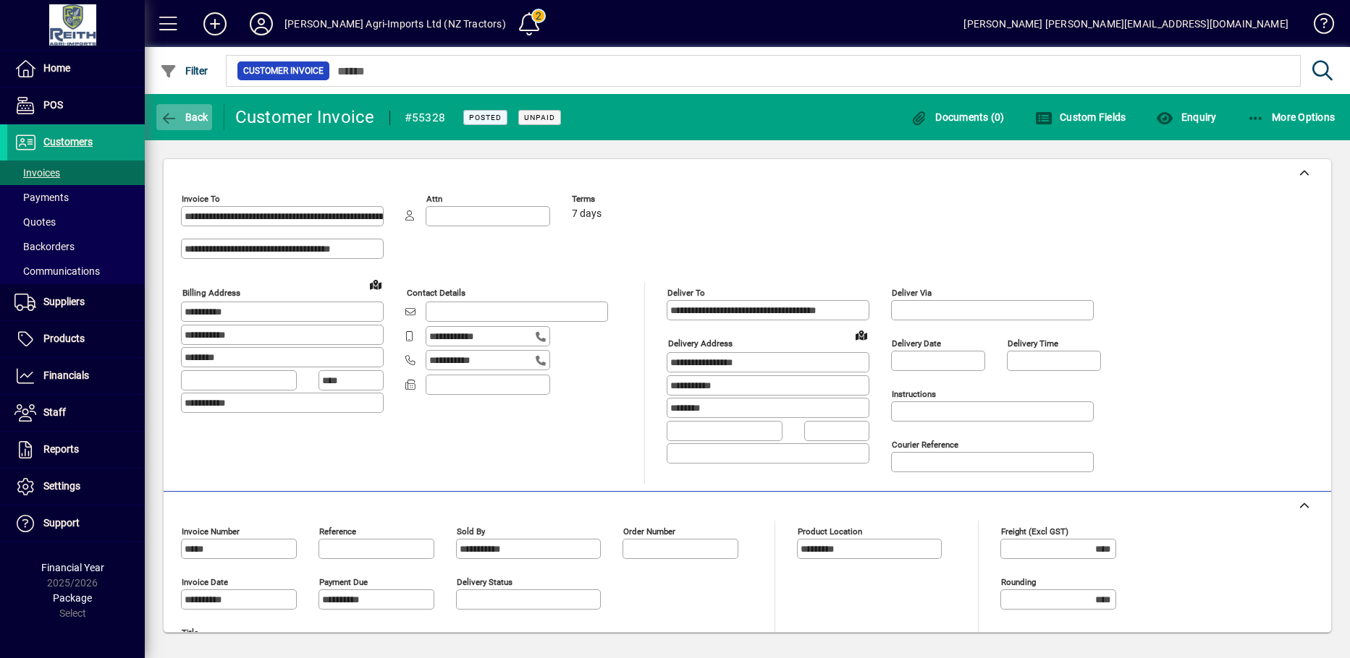
click at [169, 114] on icon "button" at bounding box center [169, 118] width 18 height 14
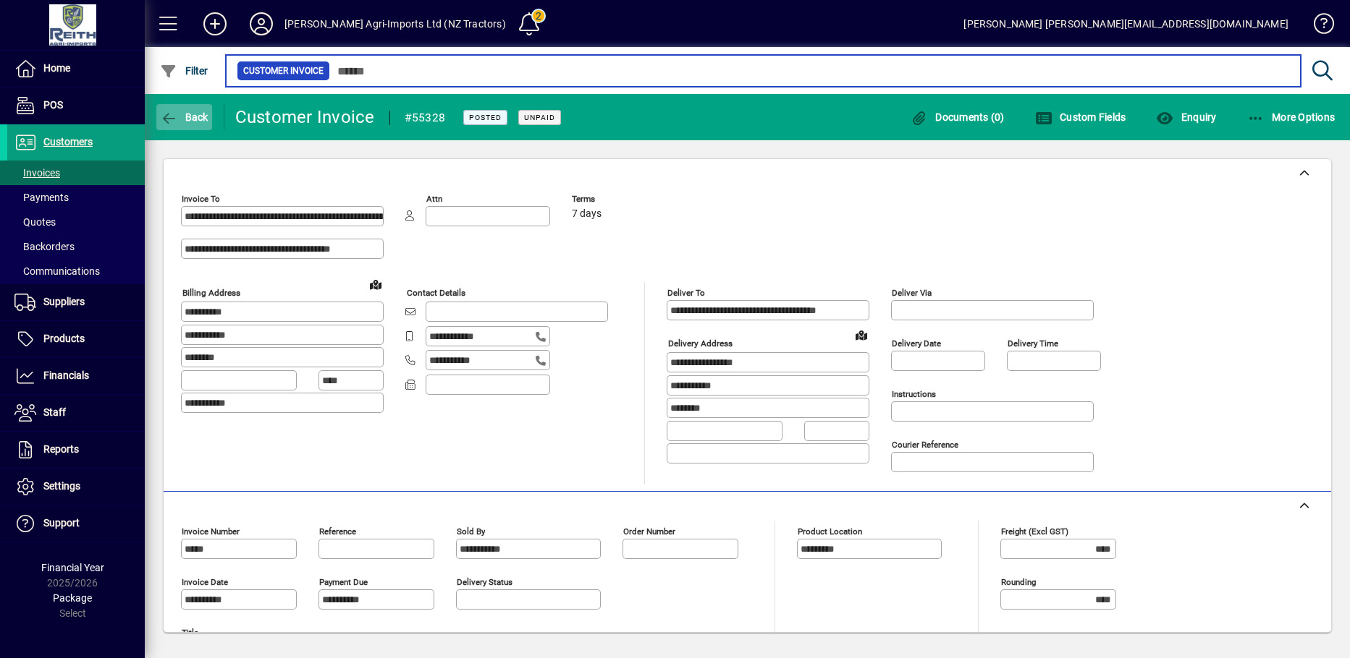
type input "*****"
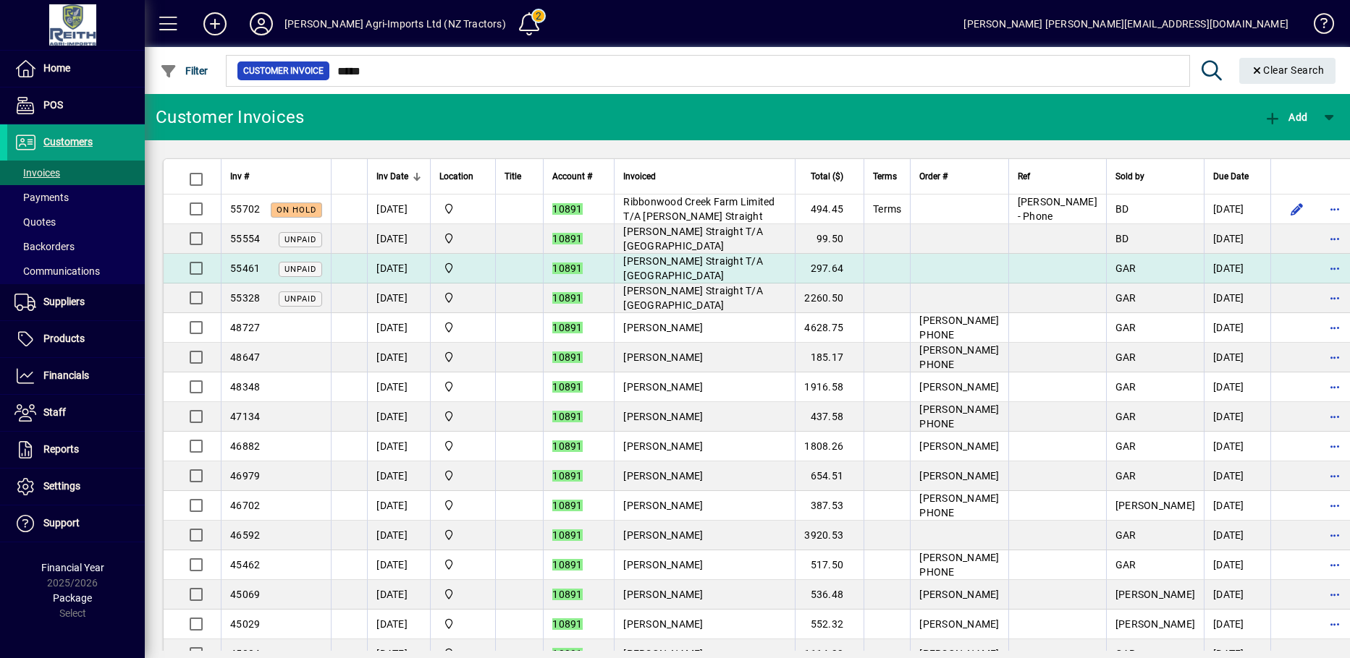
click at [863, 275] on td "297.64" at bounding box center [829, 269] width 69 height 30
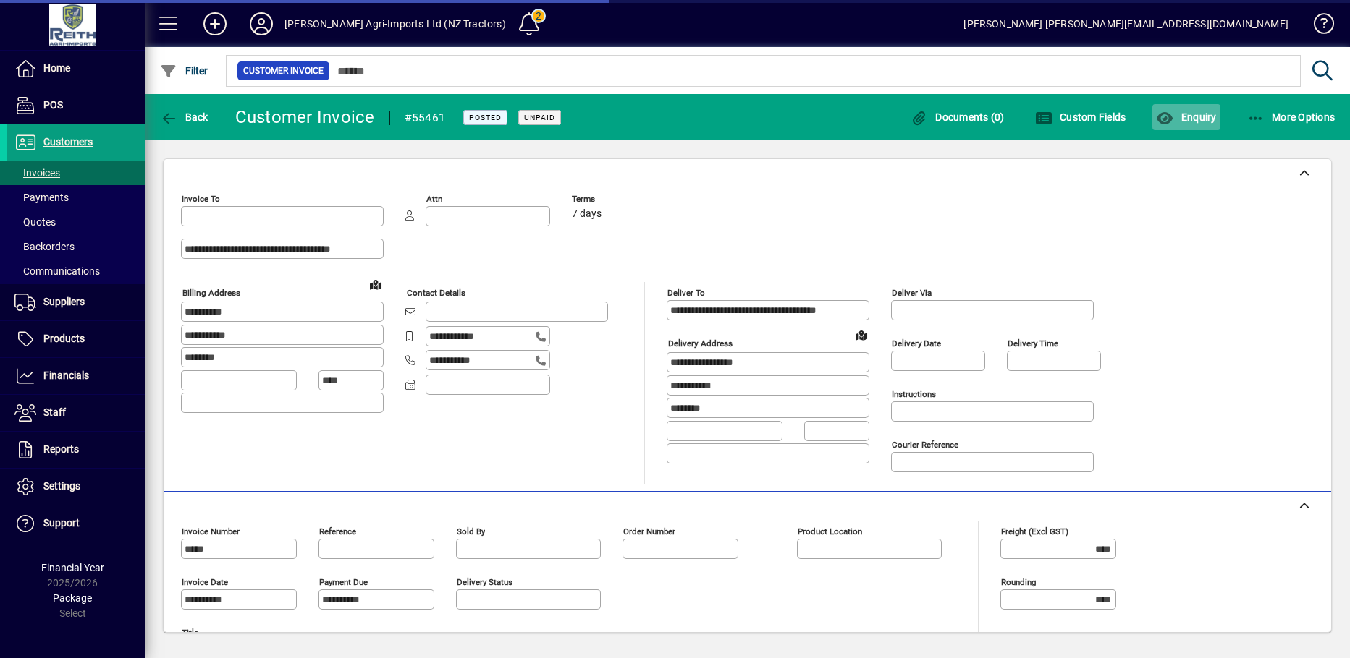
type input "**********"
type input "*********"
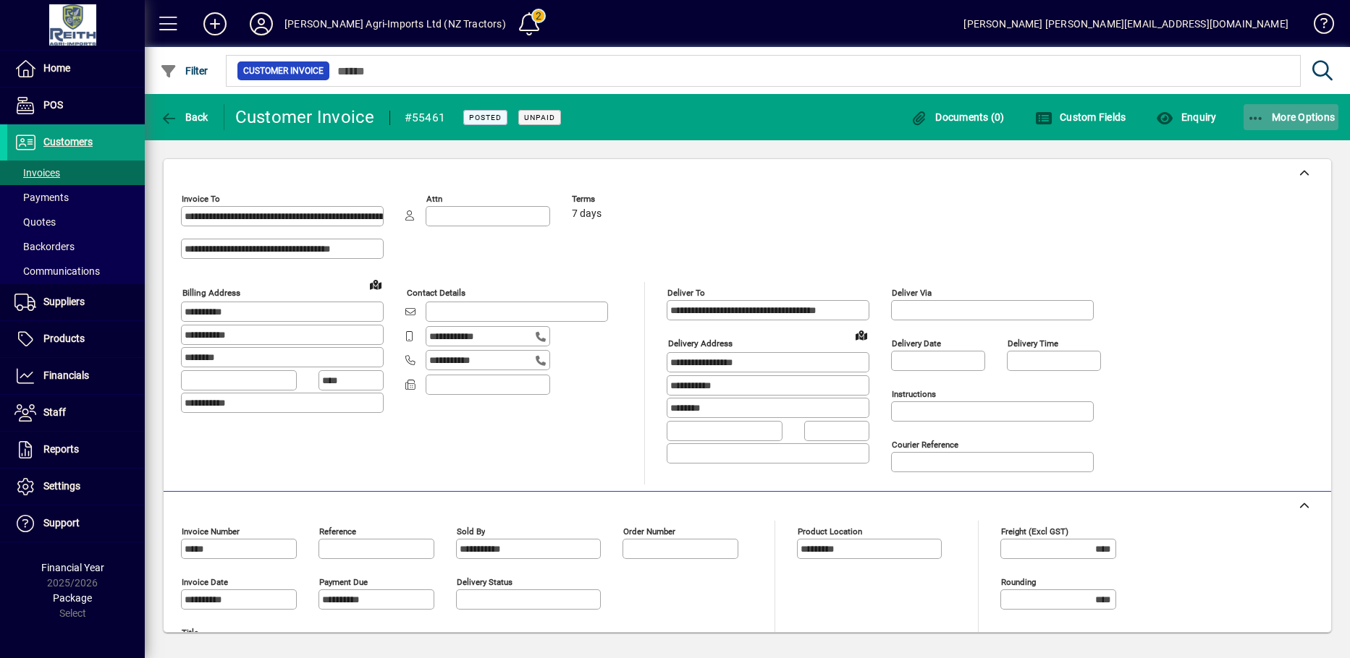
click at [1275, 124] on span "button" at bounding box center [1291, 117] width 96 height 35
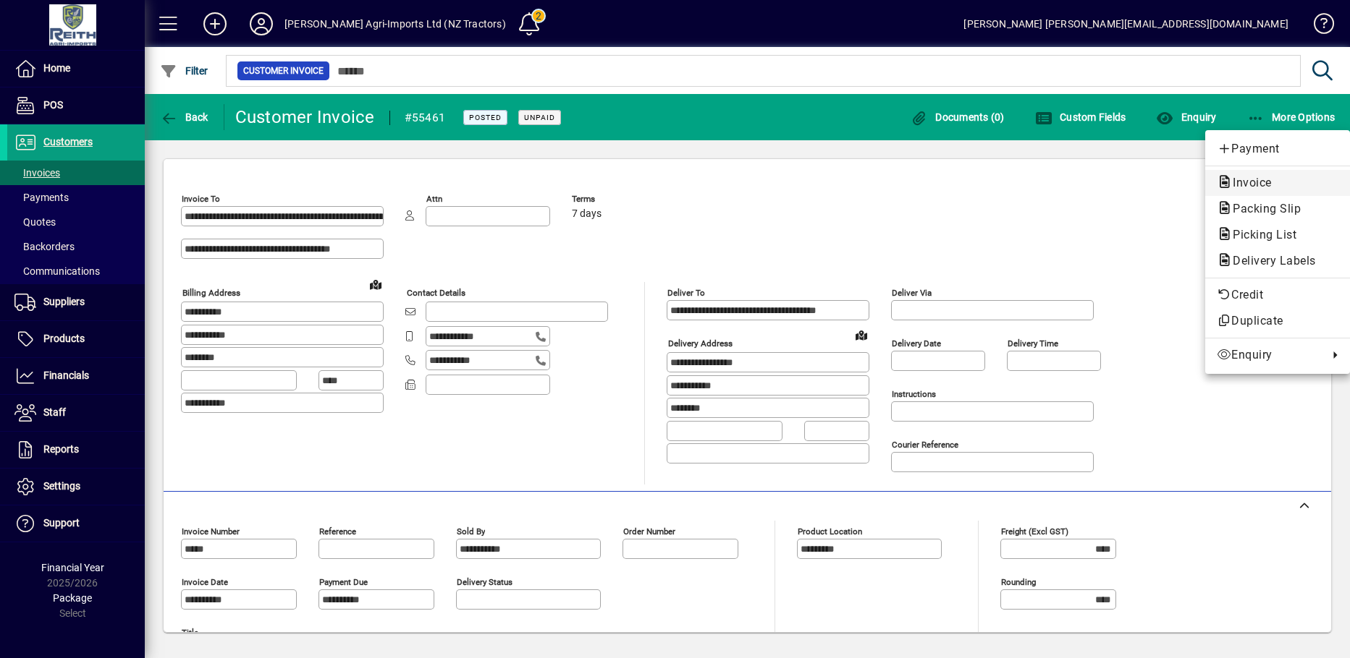
click at [1233, 181] on span "Invoice" at bounding box center [1247, 183] width 62 height 14
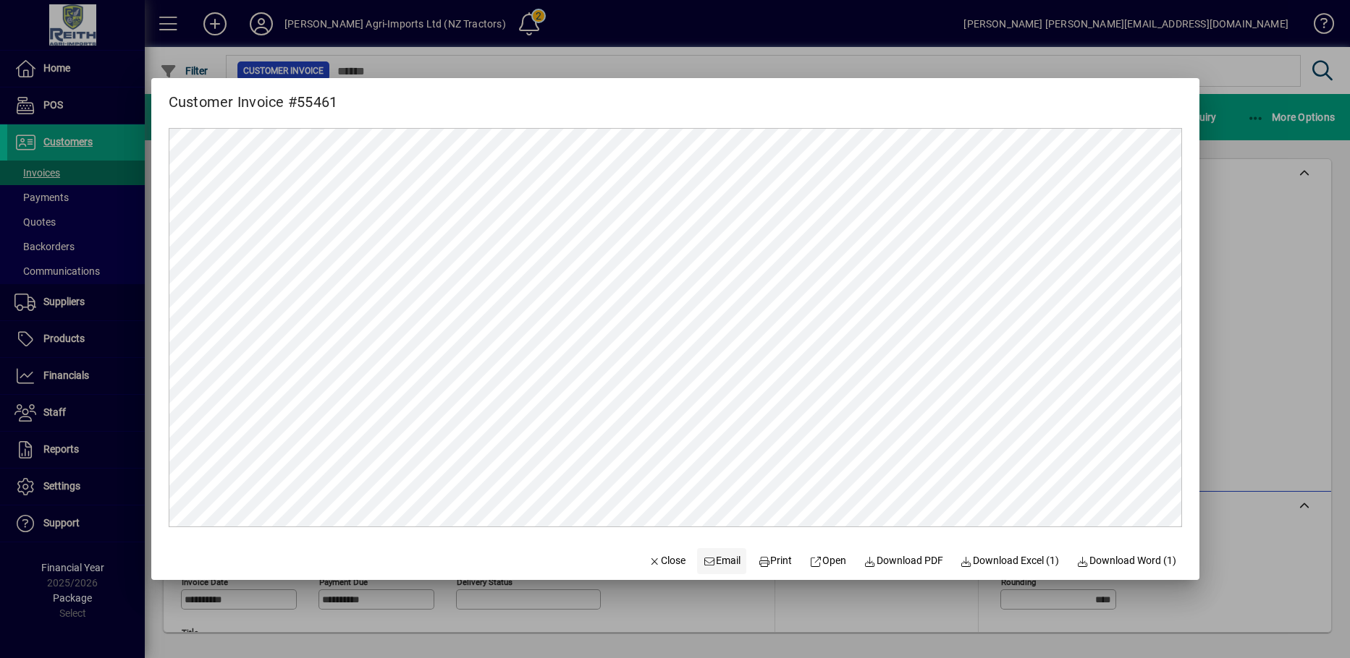
click at [716, 561] on span "Email" at bounding box center [722, 561] width 38 height 15
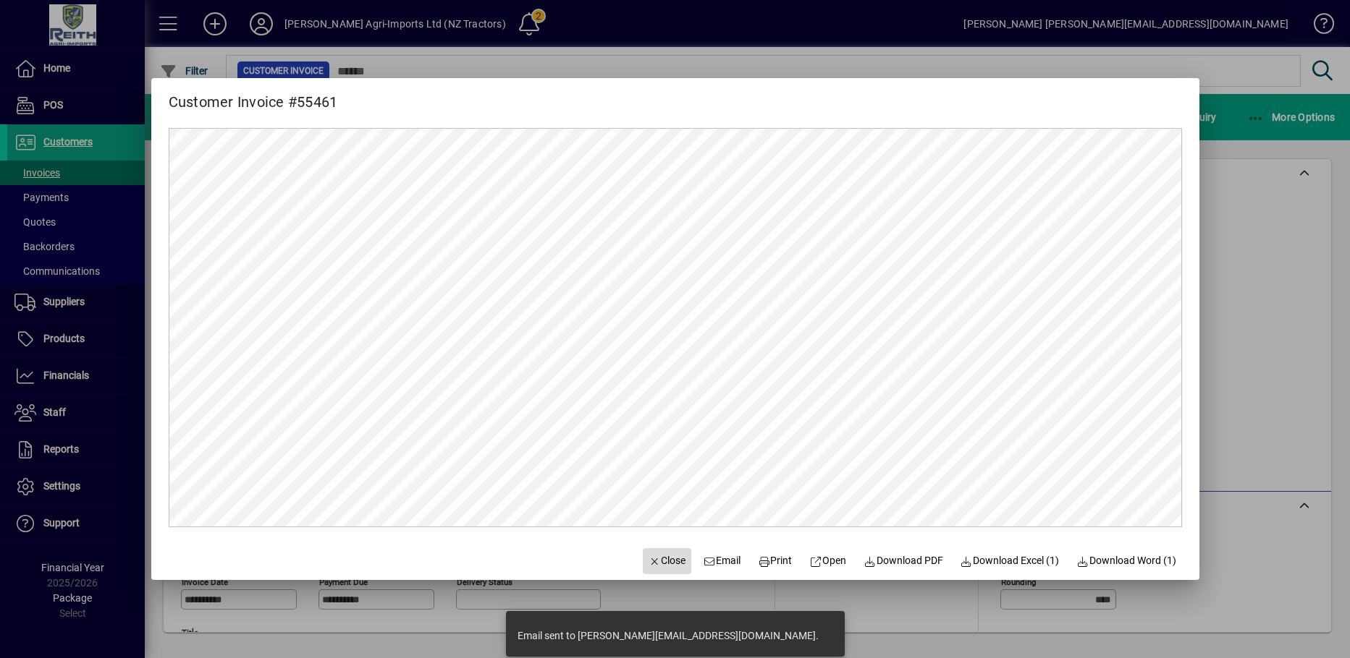
click at [648, 554] on span "Close" at bounding box center [667, 561] width 38 height 15
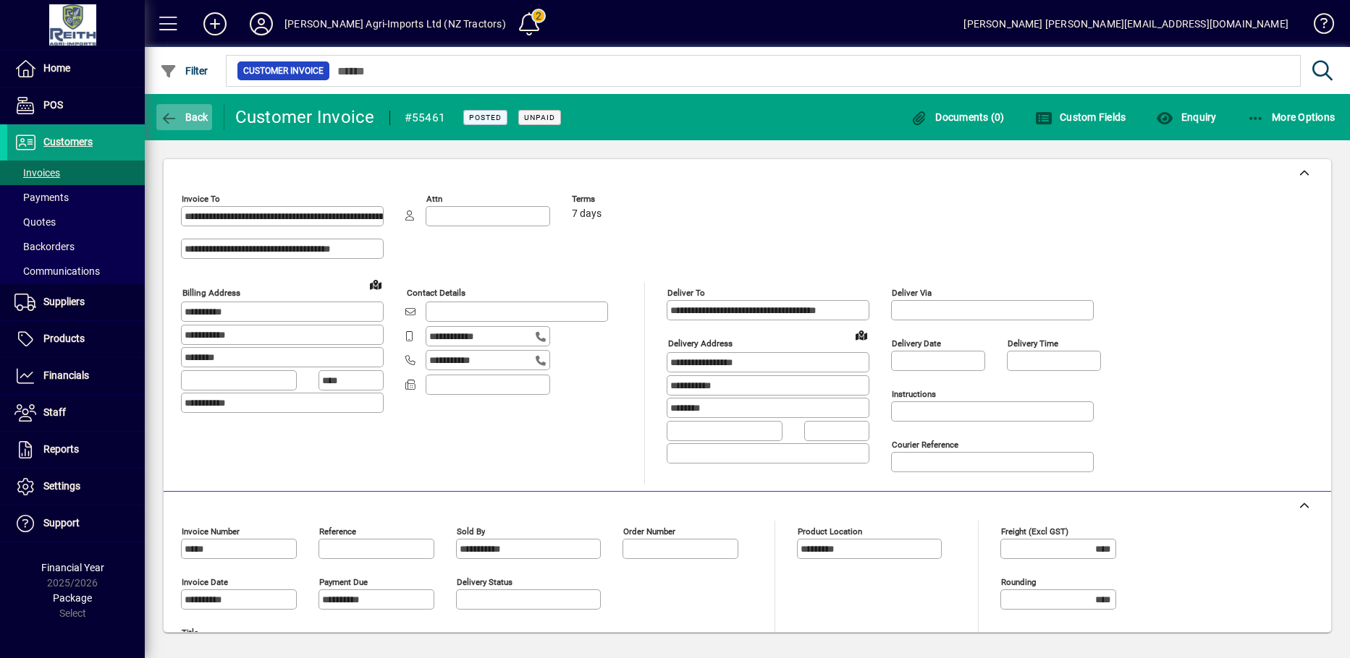
click at [172, 115] on icon "button" at bounding box center [169, 118] width 18 height 14
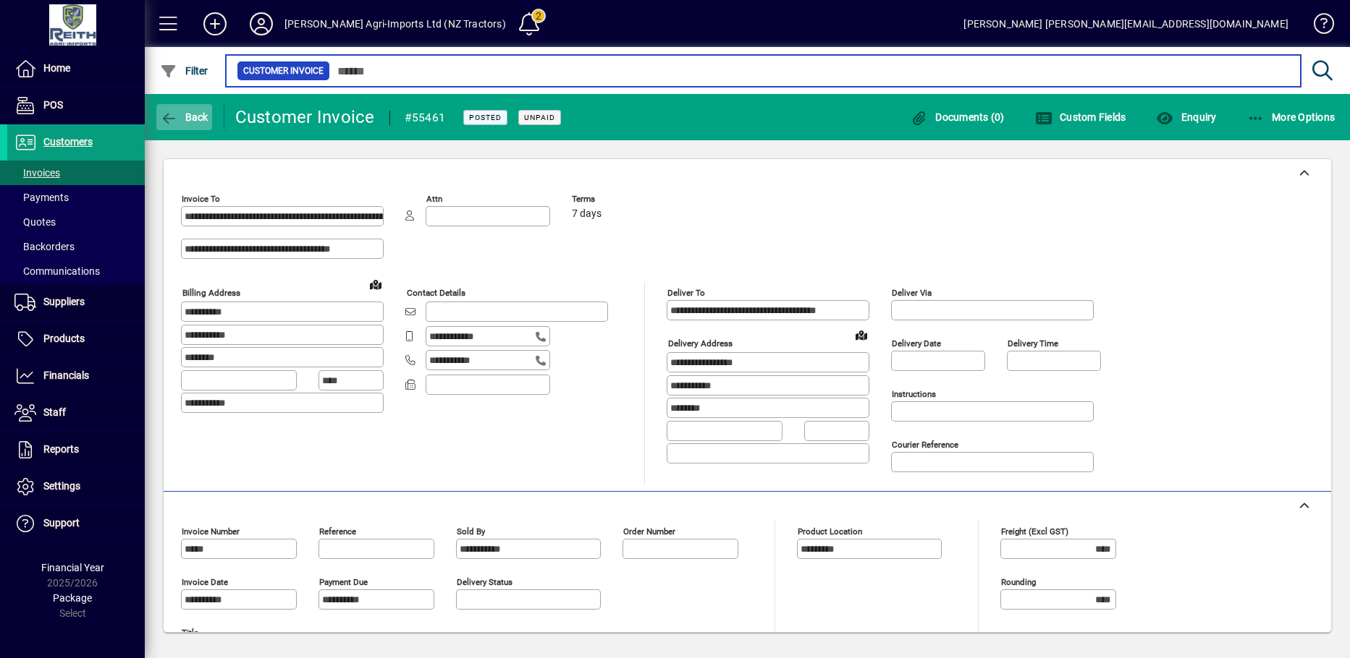
type input "*****"
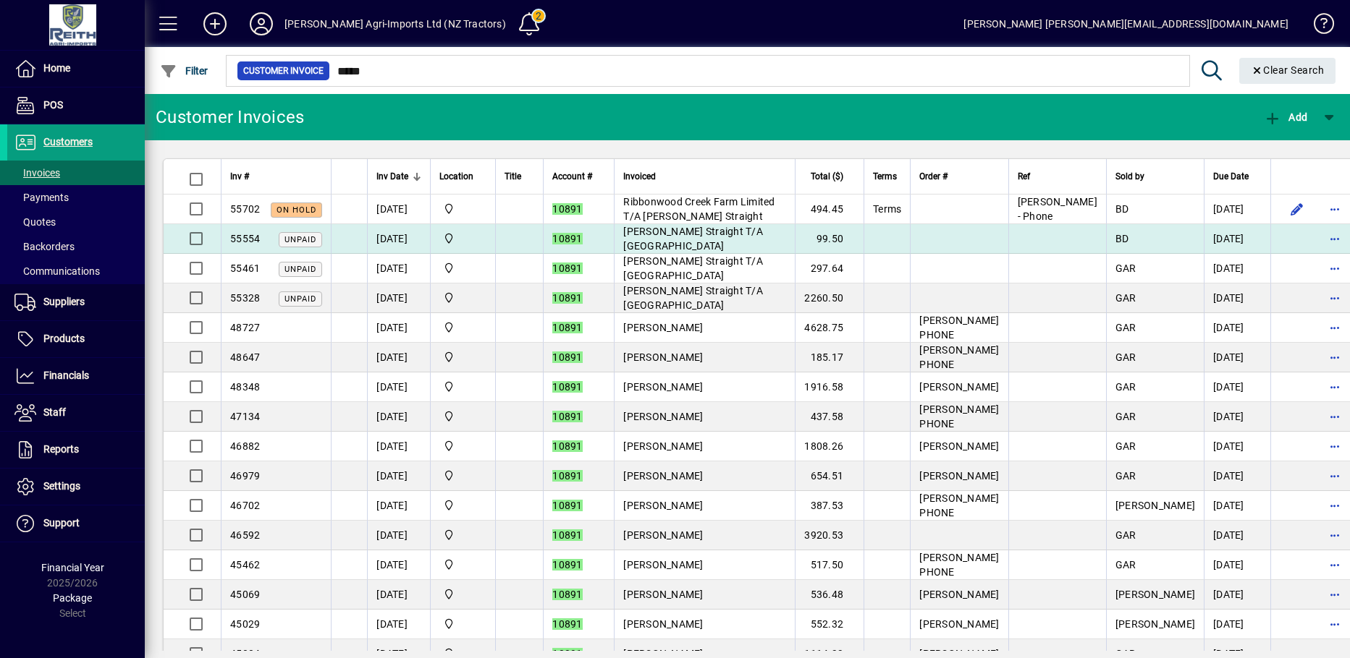
click at [863, 234] on td "99.50" at bounding box center [829, 239] width 69 height 30
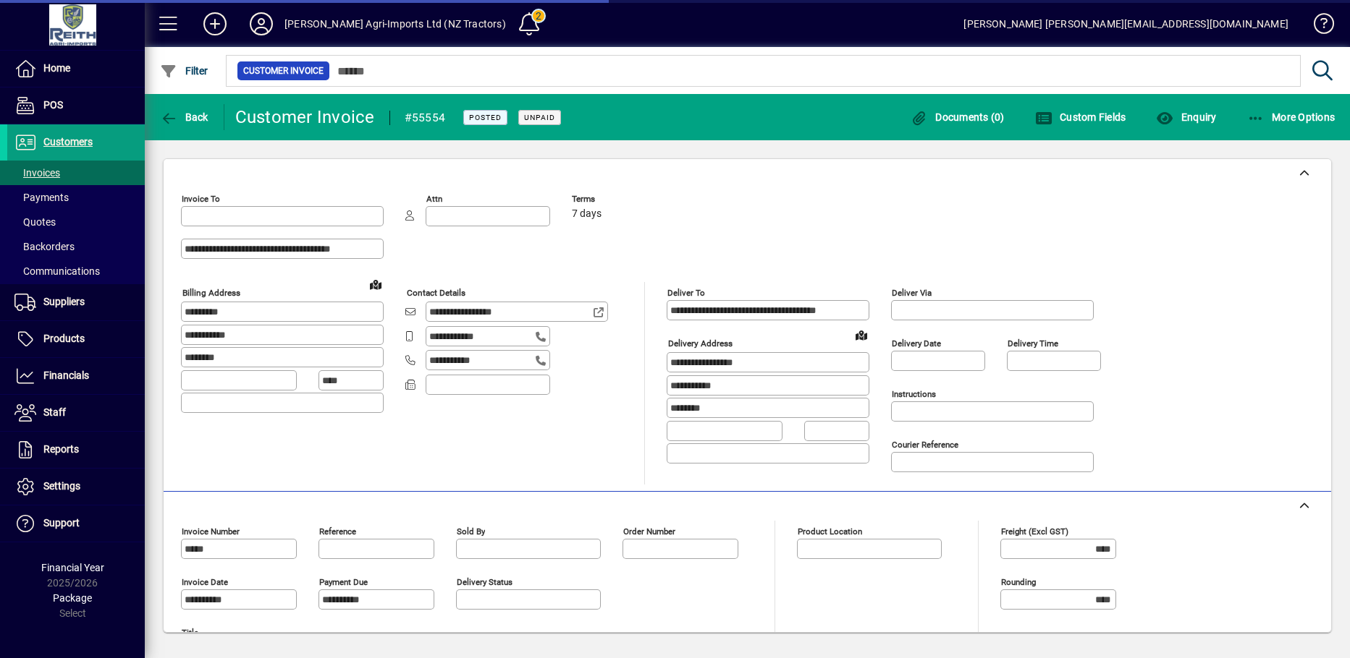
type input "**********"
type input "*********"
type input "**********"
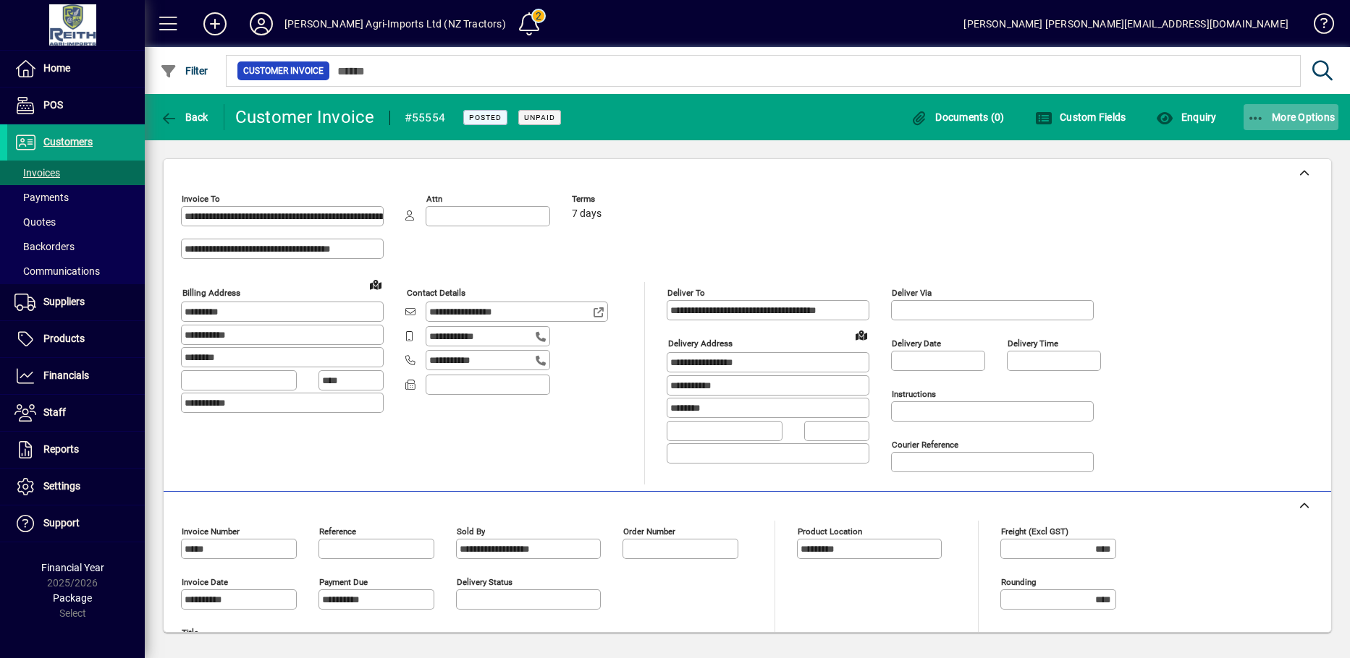
click at [1279, 119] on span "More Options" at bounding box center [1291, 117] width 88 height 12
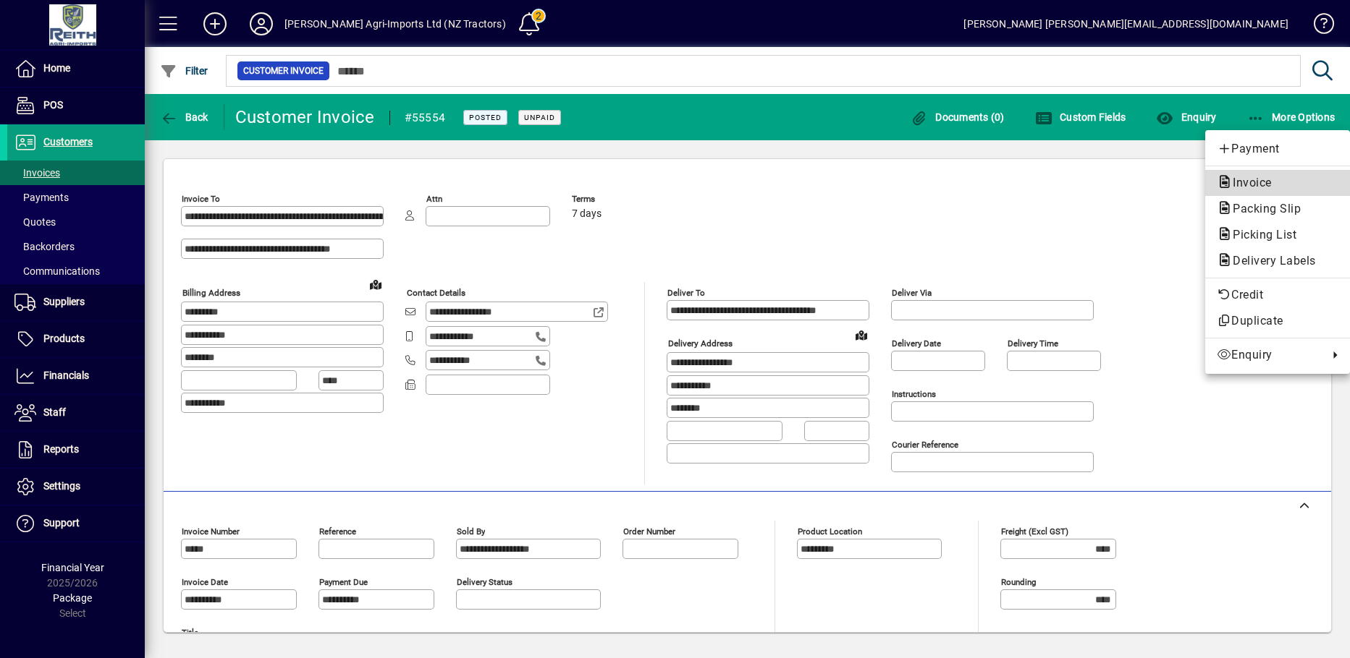
click at [1254, 181] on span "Invoice" at bounding box center [1247, 183] width 62 height 14
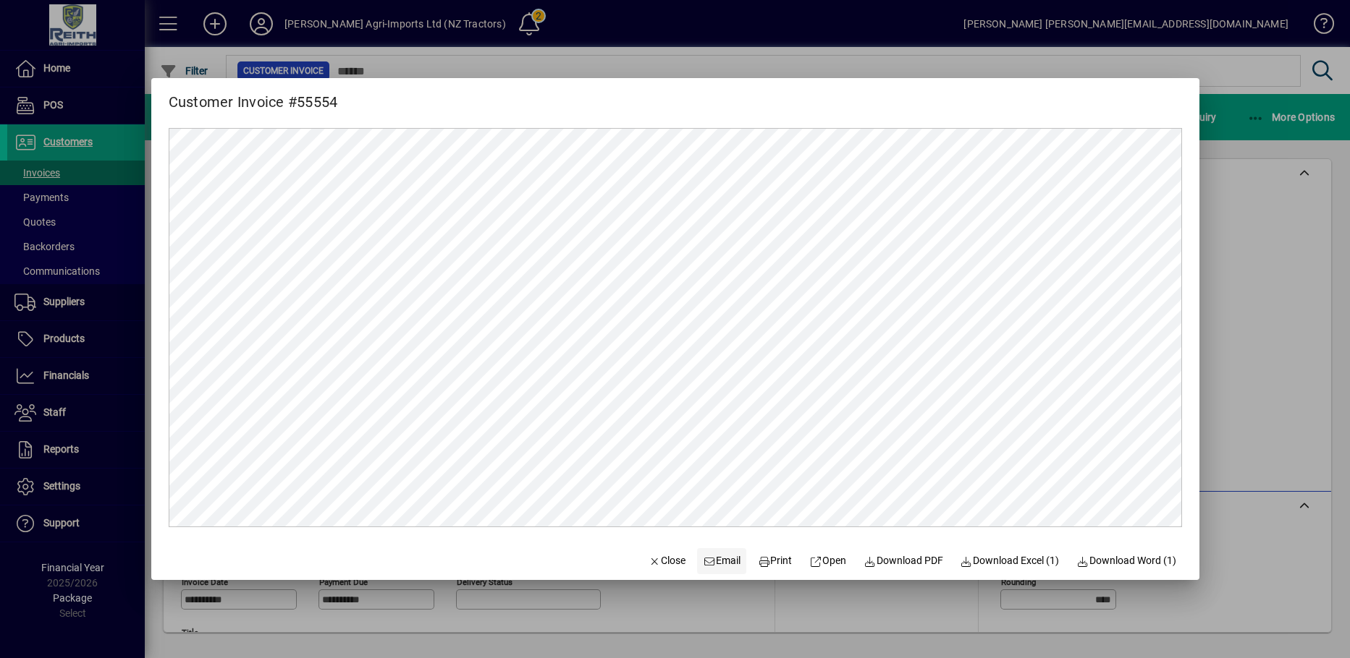
click at [718, 563] on span "Email" at bounding box center [722, 561] width 38 height 15
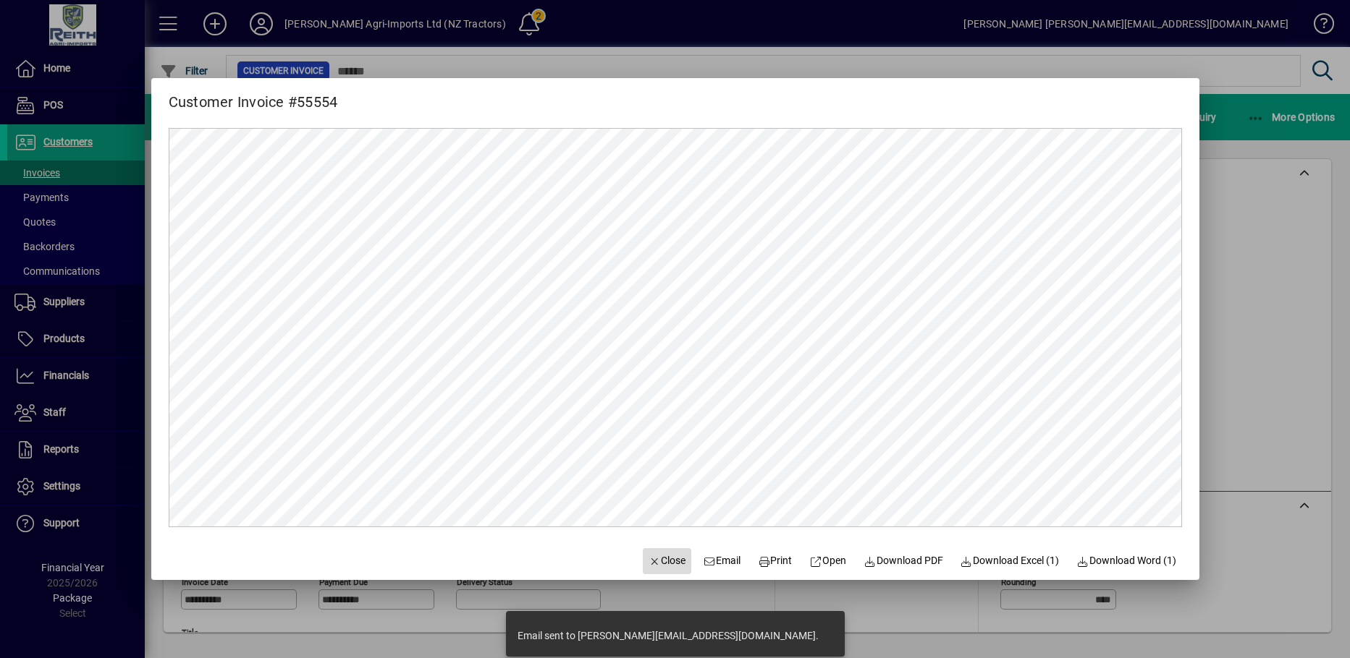
click at [656, 561] on span "Close" at bounding box center [667, 561] width 38 height 15
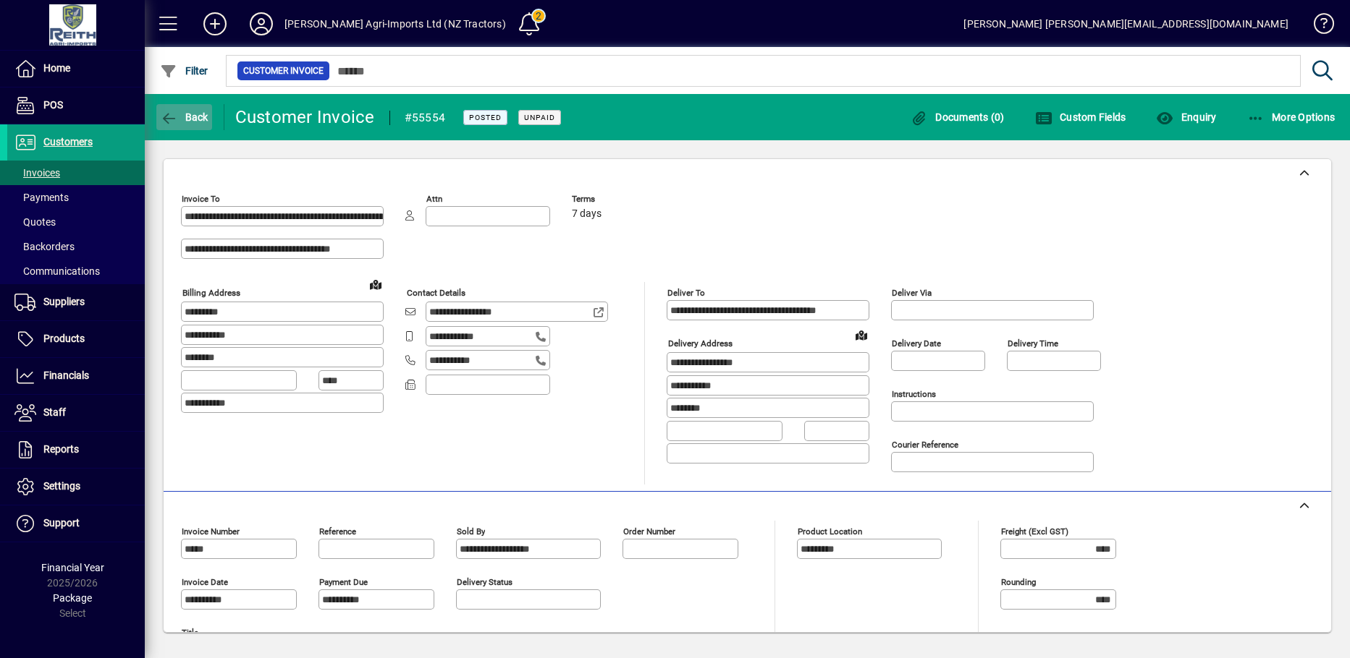
click at [167, 115] on icon "button" at bounding box center [169, 118] width 18 height 14
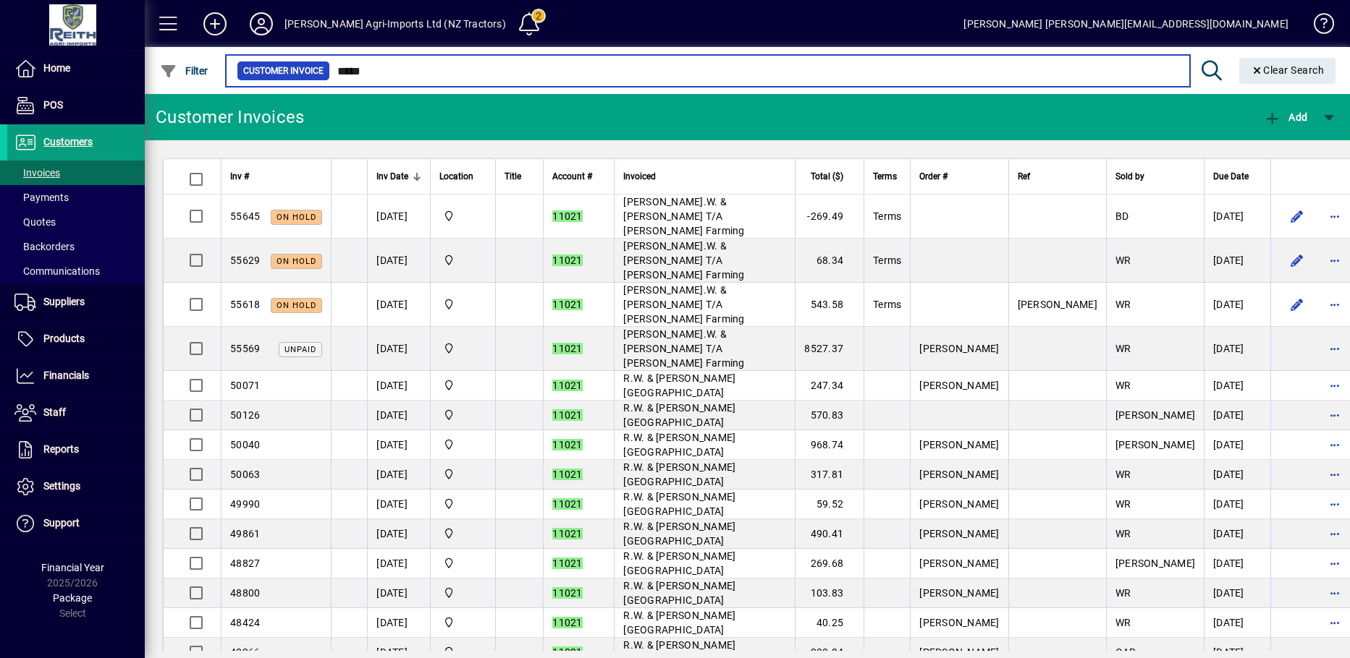
type input "*****"
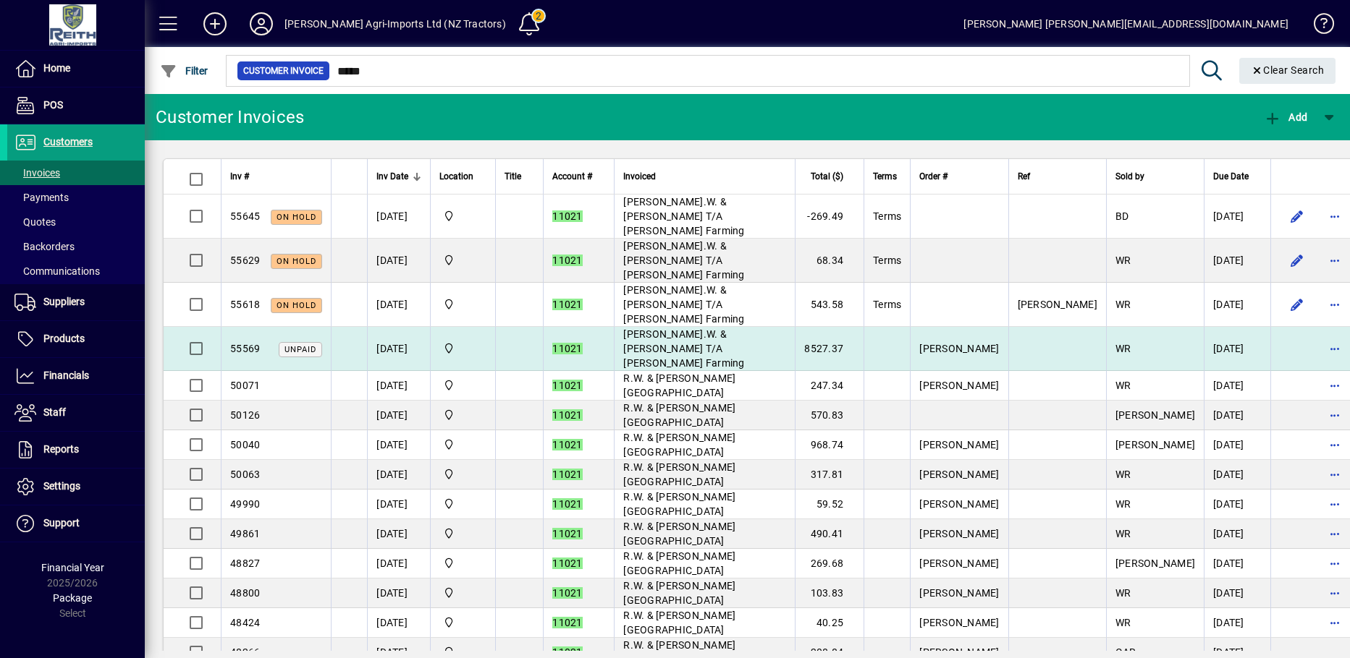
click at [863, 327] on td "8527.37" at bounding box center [829, 349] width 69 height 44
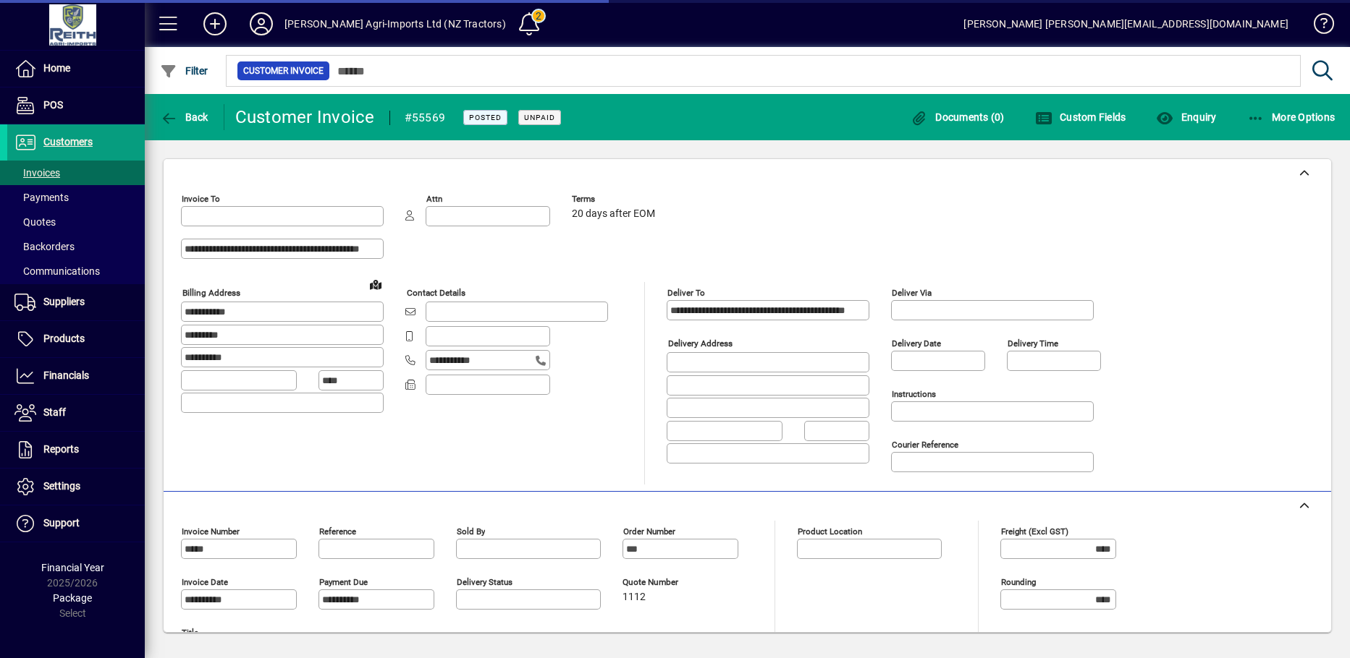
type input "**********"
type input "*********"
type input "**********"
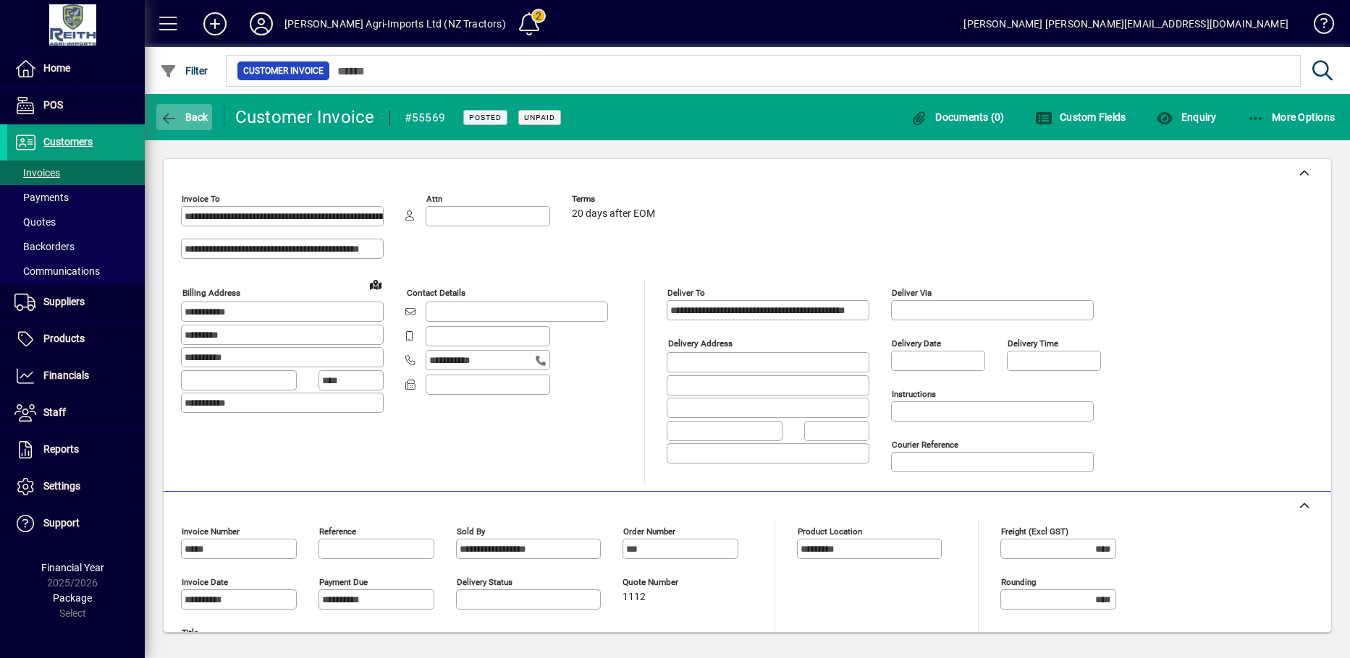
click at [165, 124] on icon "button" at bounding box center [169, 118] width 18 height 14
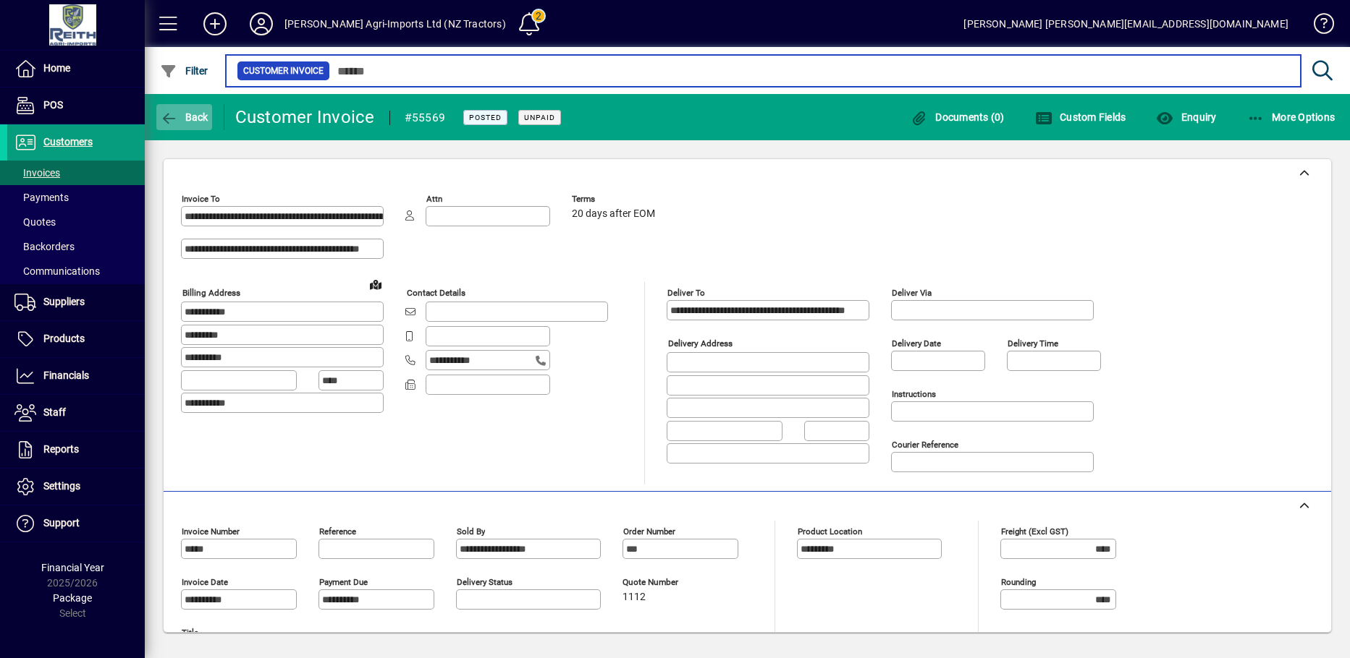
type input "*****"
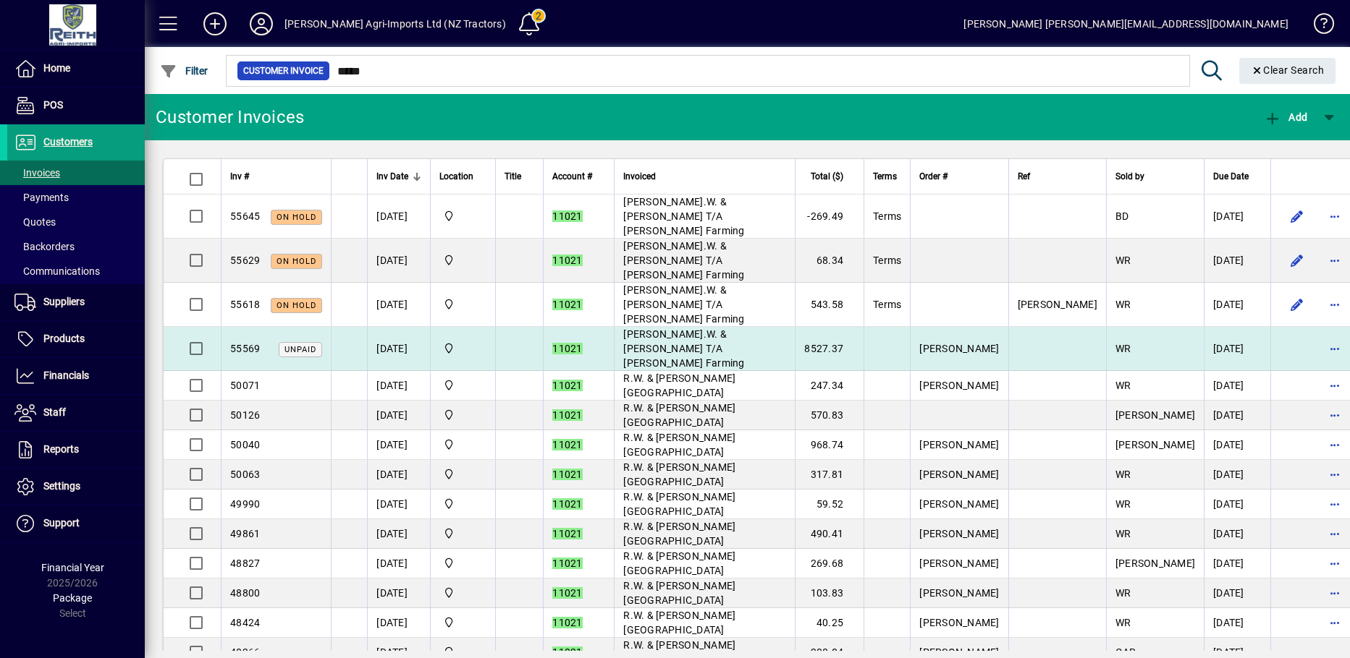
click at [795, 327] on td "Ross.W. & V.M. Stackhouse T/A Stackhouse Farming" at bounding box center [704, 349] width 181 height 44
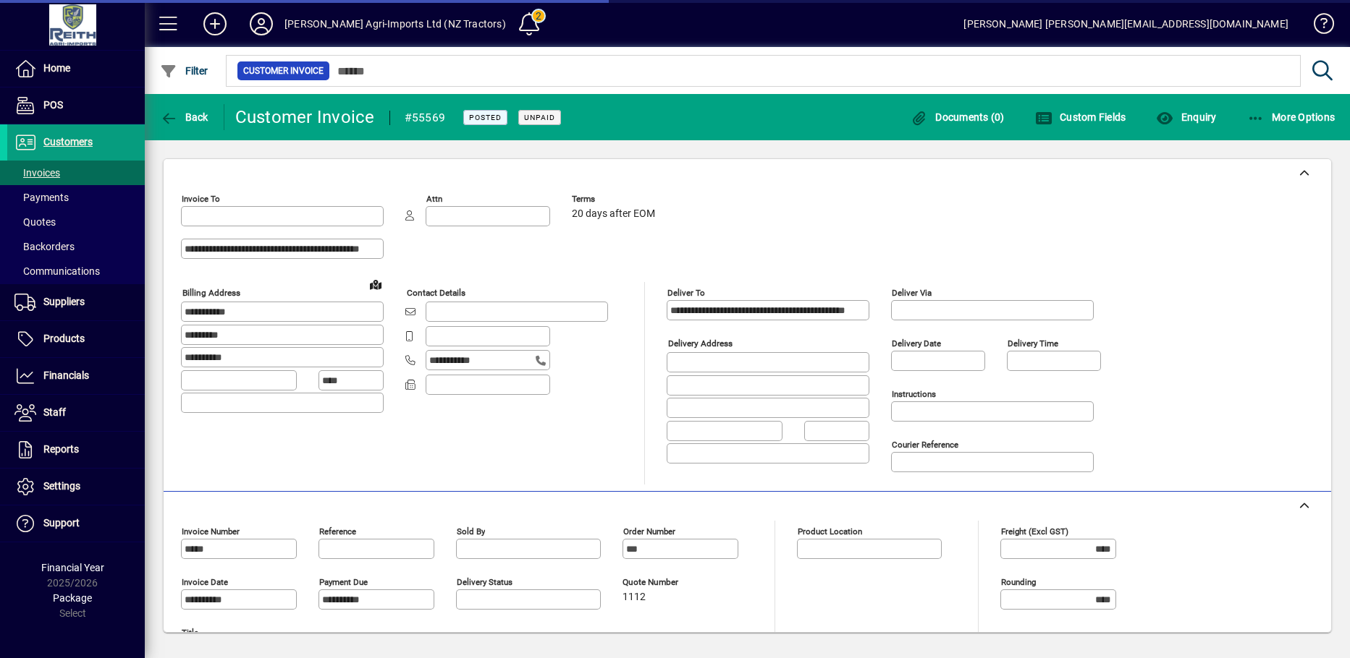
type input "**********"
type input "*********"
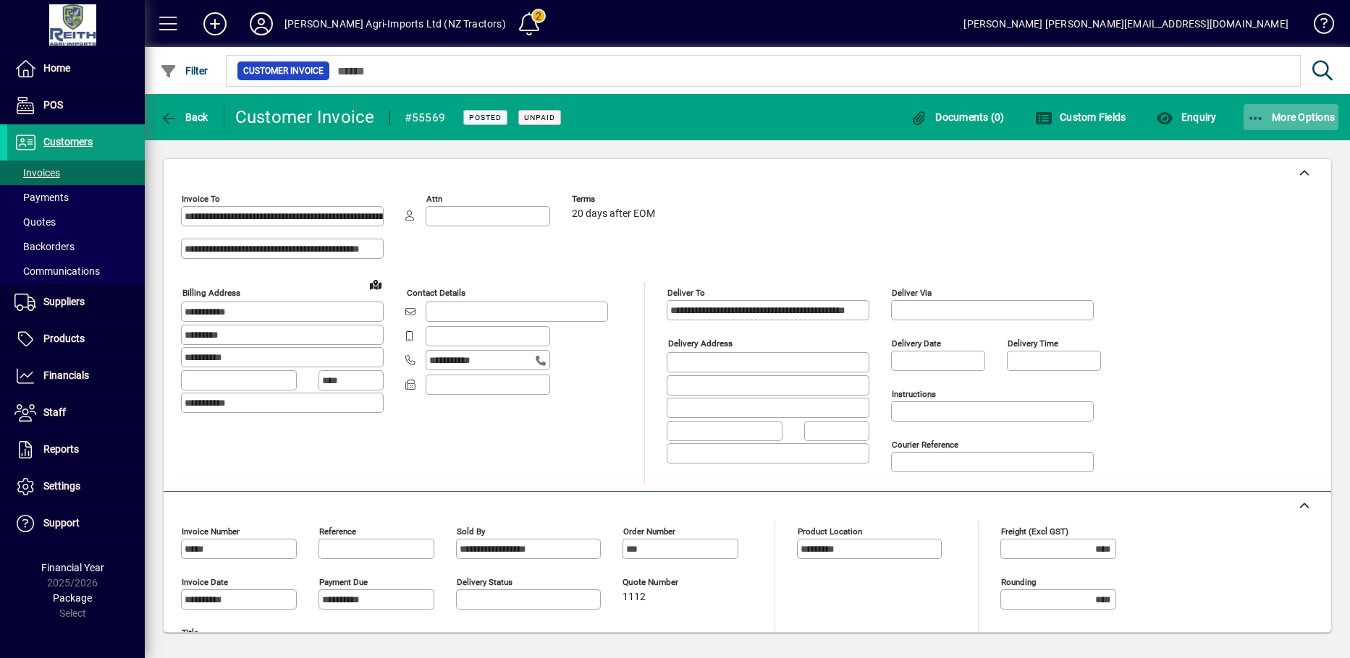
click at [1269, 119] on span "More Options" at bounding box center [1291, 117] width 88 height 12
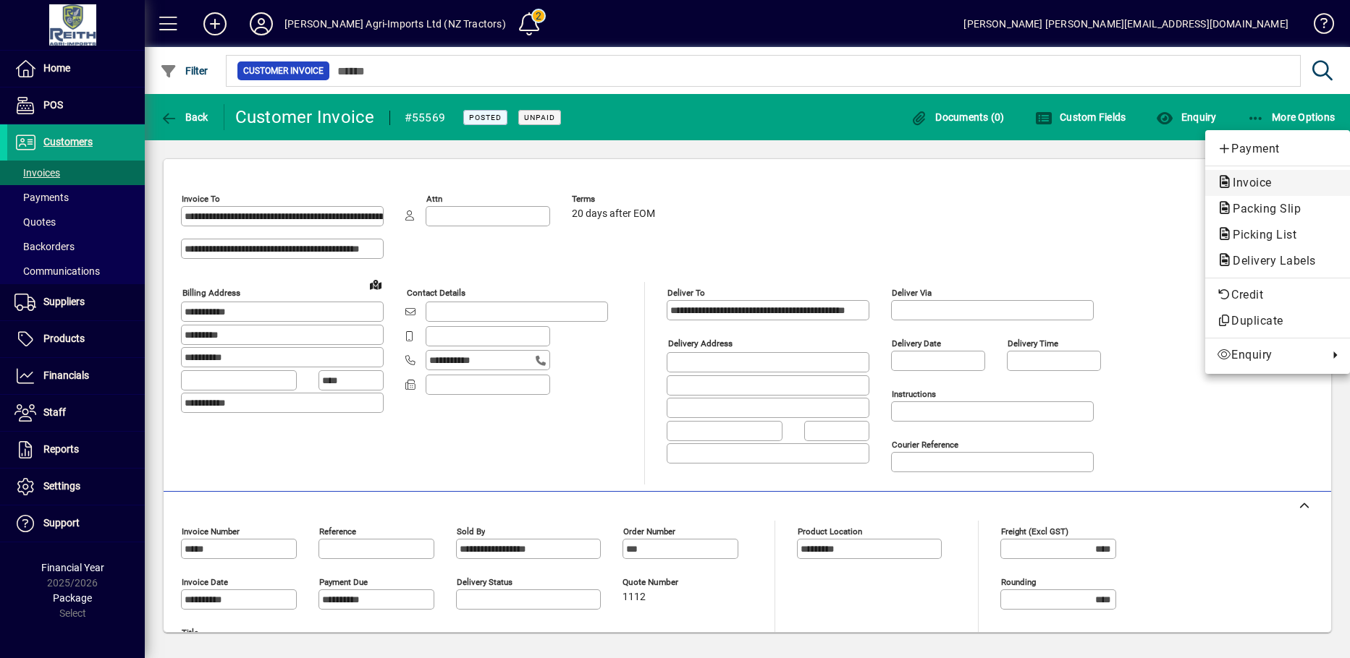
click at [1249, 185] on span "Invoice" at bounding box center [1247, 183] width 62 height 14
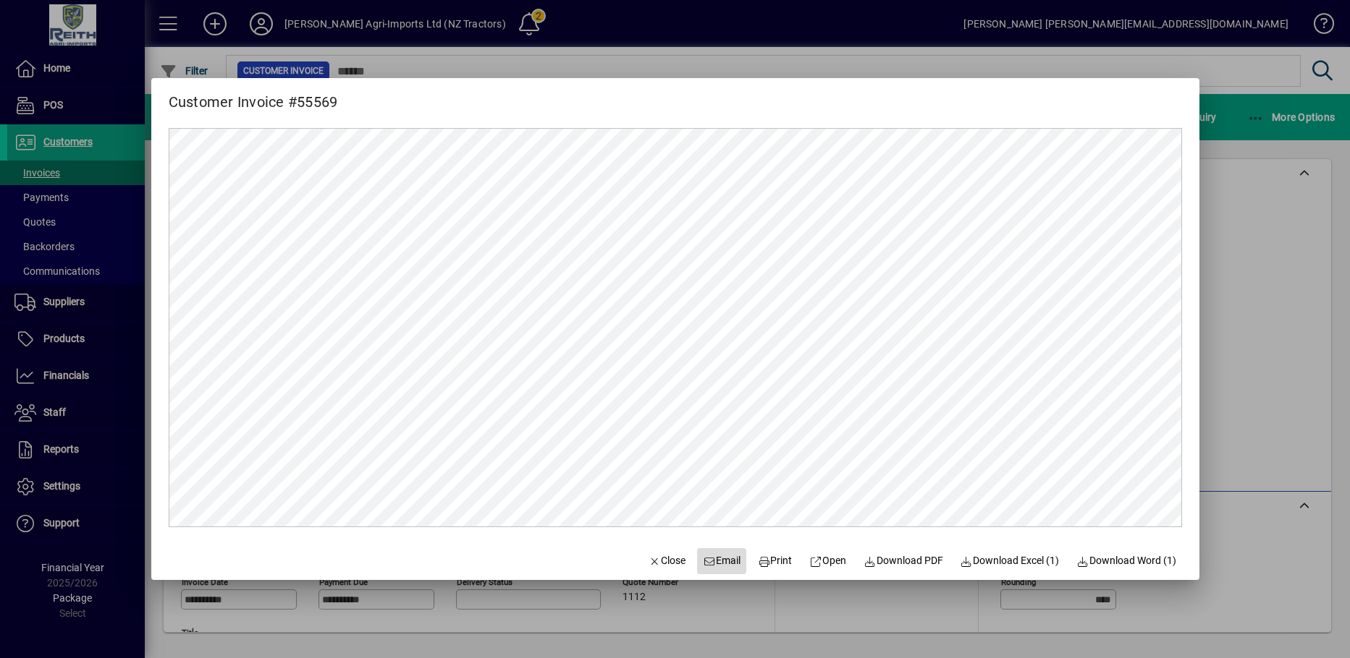
click at [712, 562] on span "Email" at bounding box center [722, 561] width 38 height 15
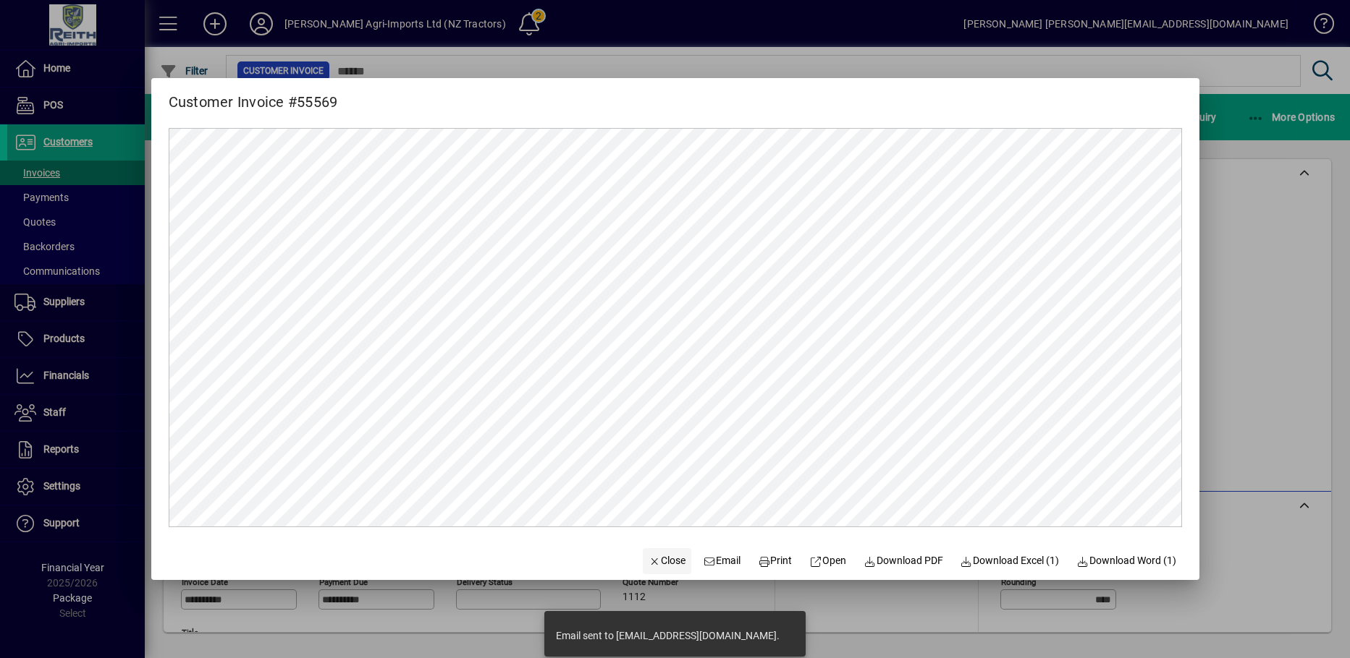
click at [658, 561] on span "Close" at bounding box center [667, 561] width 38 height 15
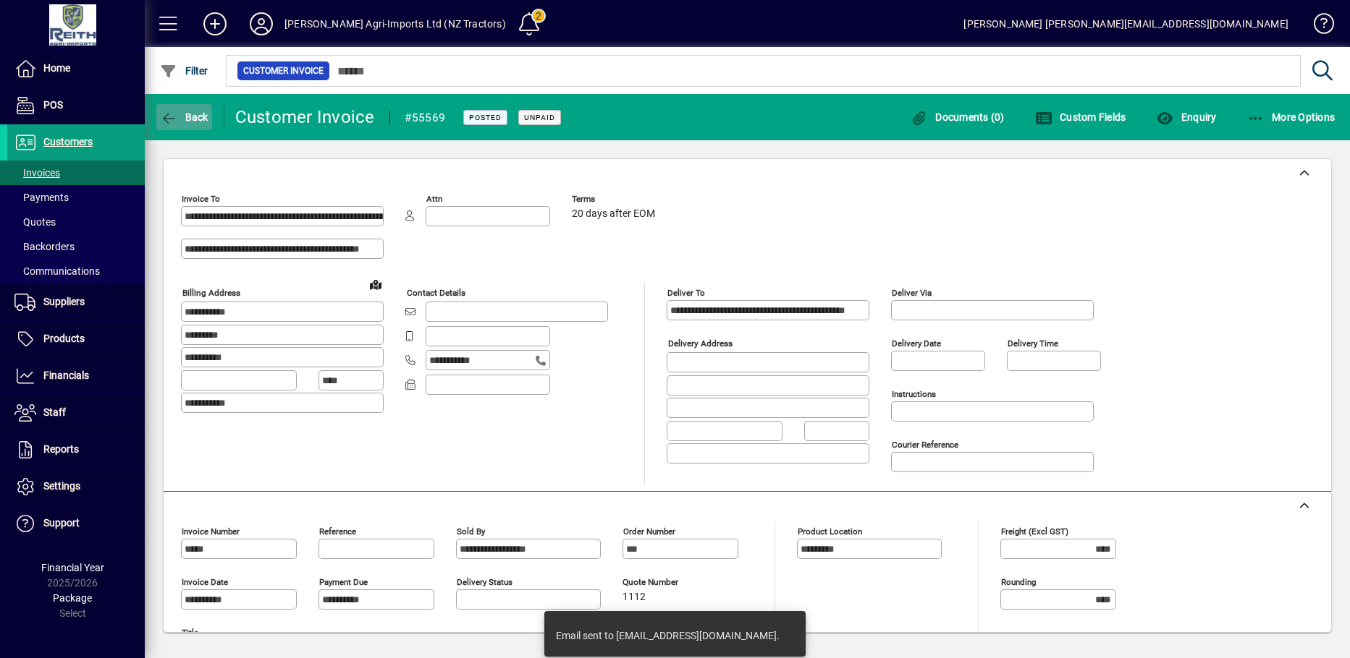
click at [166, 122] on icon "button" at bounding box center [169, 118] width 18 height 14
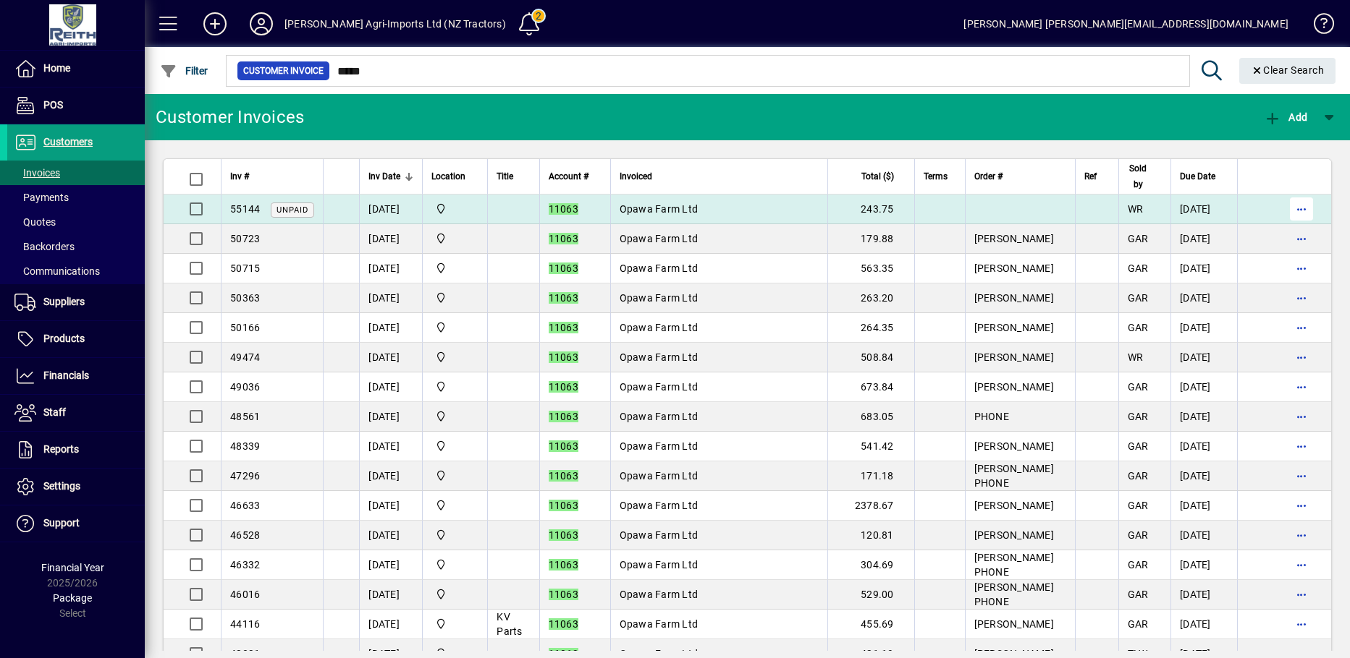
click at [1284, 209] on span "button" at bounding box center [1301, 209] width 35 height 35
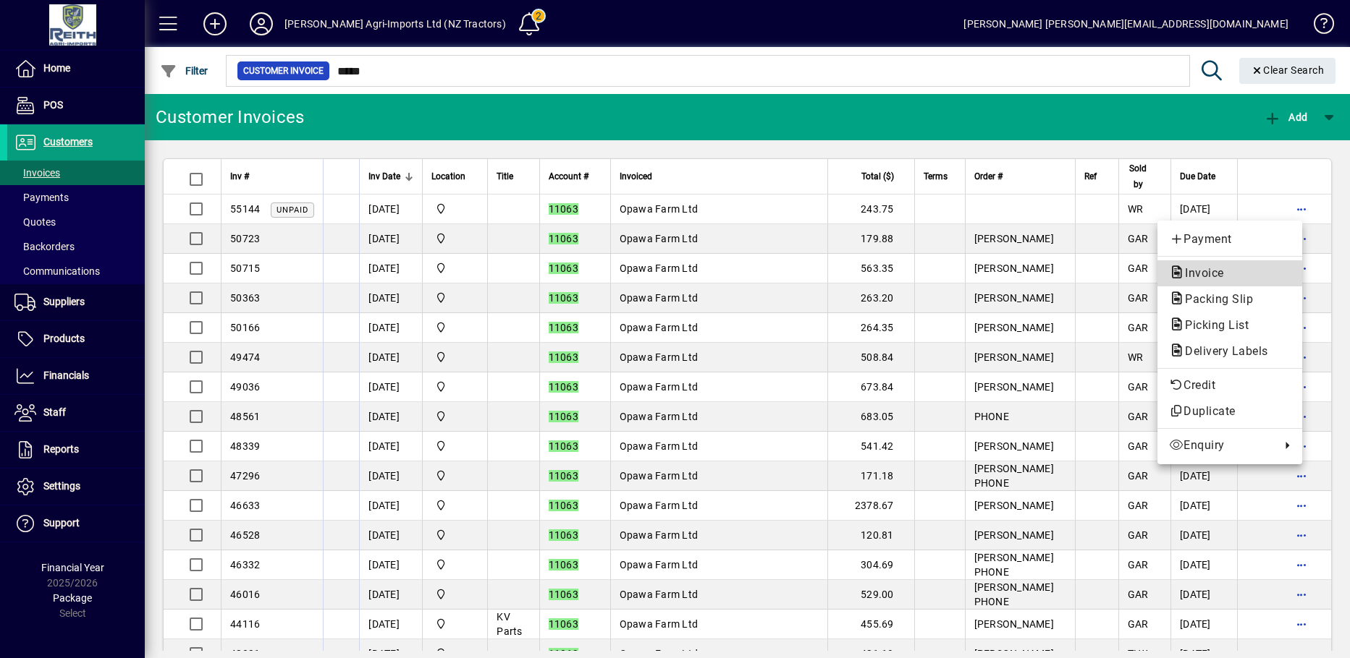
click at [1207, 274] on span "Invoice" at bounding box center [1200, 273] width 62 height 14
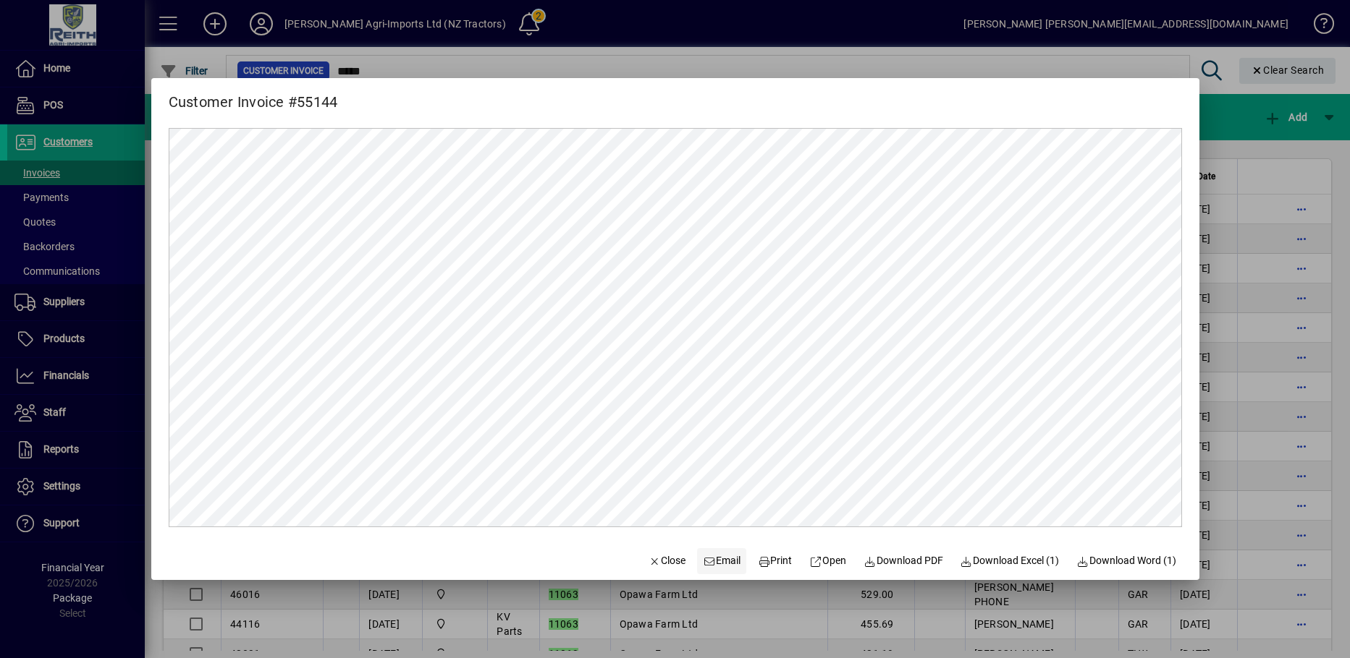
click at [714, 560] on span "Email" at bounding box center [722, 561] width 38 height 15
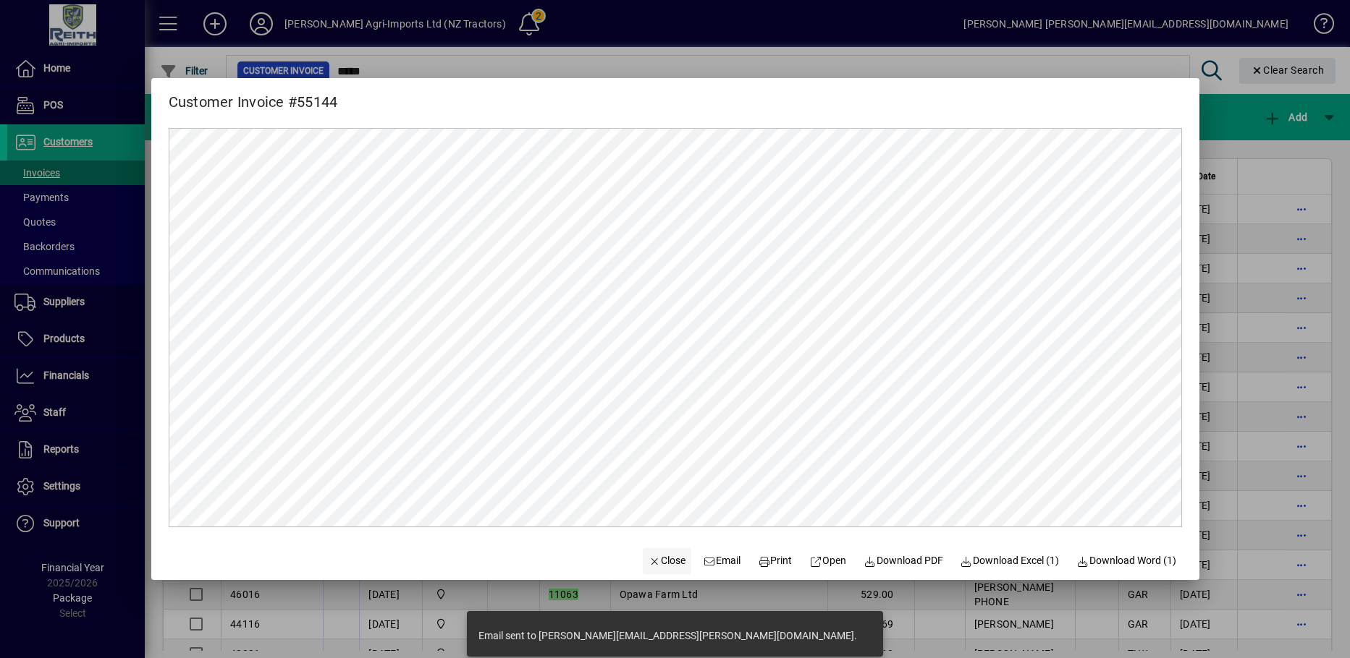
click at [655, 557] on span "Close" at bounding box center [667, 561] width 38 height 15
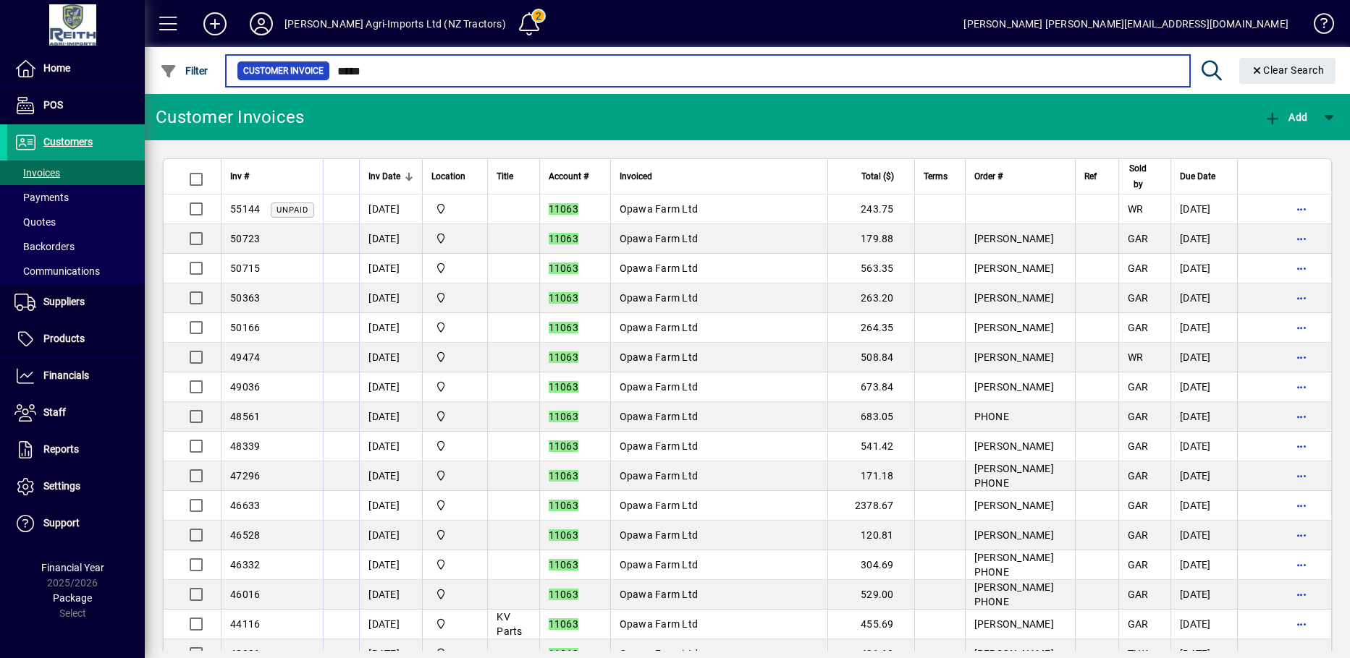
click at [386, 67] on input "*****" at bounding box center [754, 71] width 848 height 20
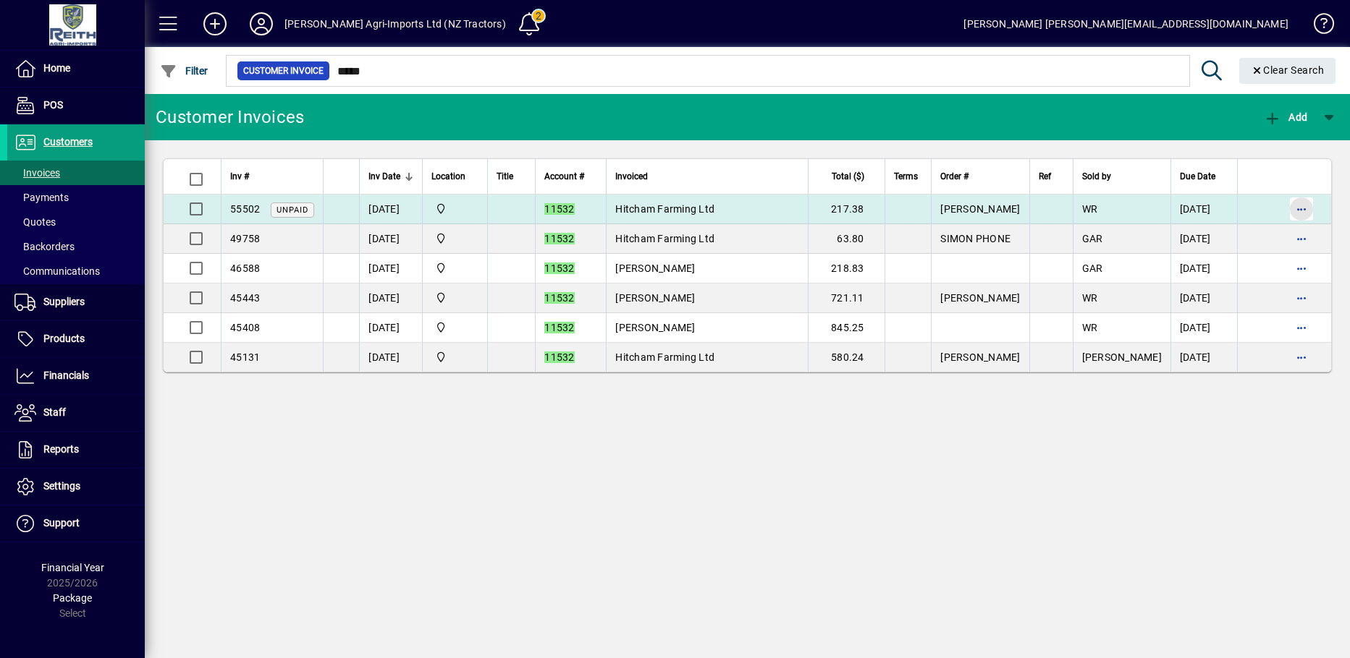
click at [1297, 205] on span "button" at bounding box center [1301, 209] width 35 height 35
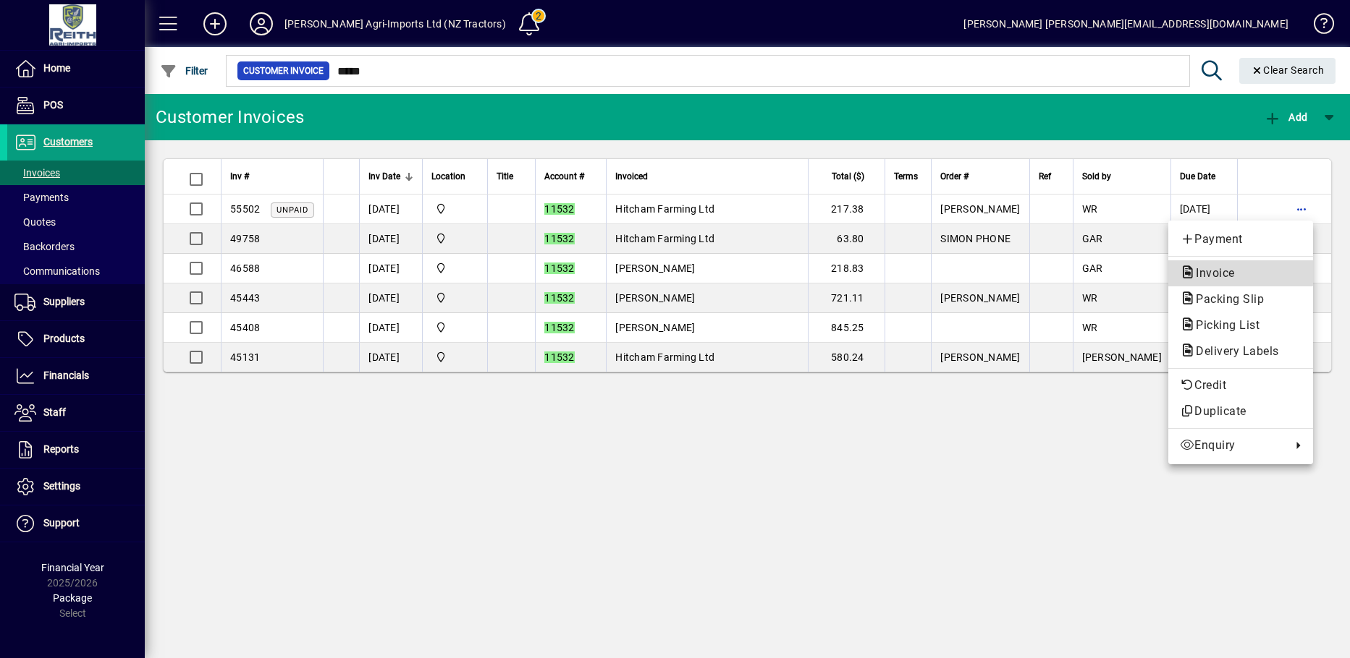
click at [1214, 268] on span "Invoice" at bounding box center [1211, 273] width 62 height 14
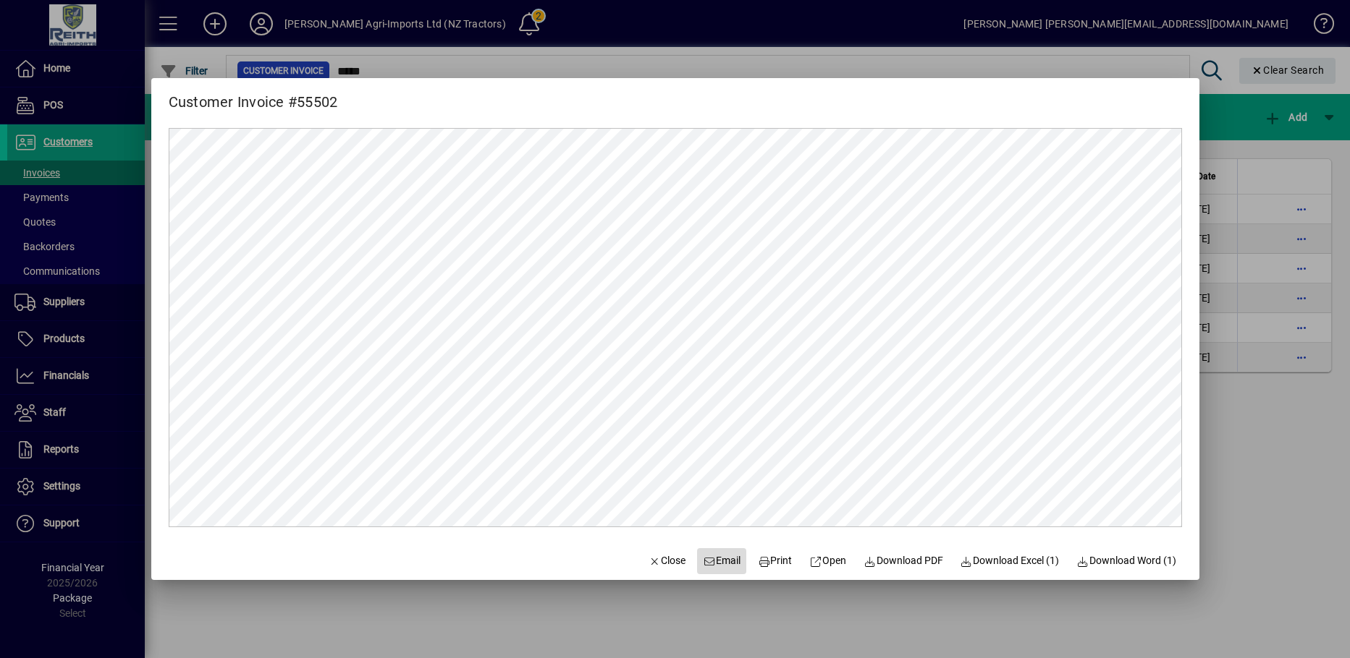
click at [703, 559] on span "Email" at bounding box center [722, 561] width 38 height 15
click at [710, 559] on span "Email" at bounding box center [722, 561] width 38 height 15
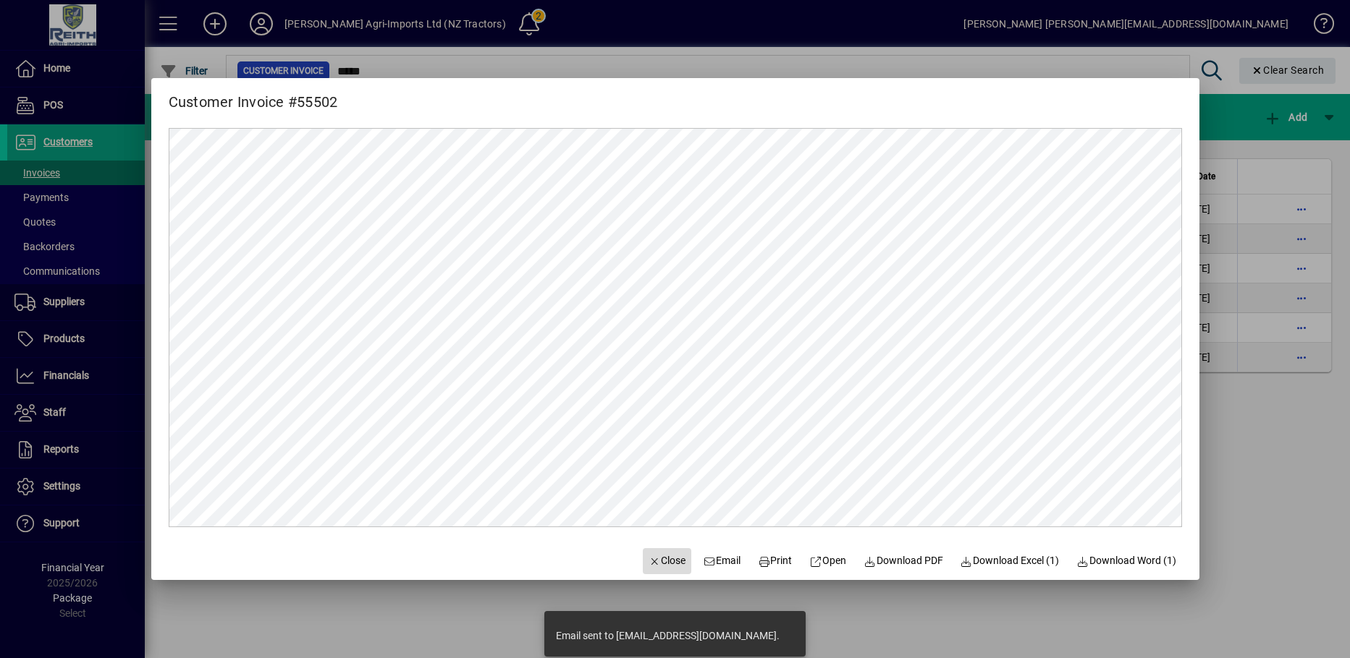
click at [656, 568] on span "Close" at bounding box center [667, 561] width 38 height 15
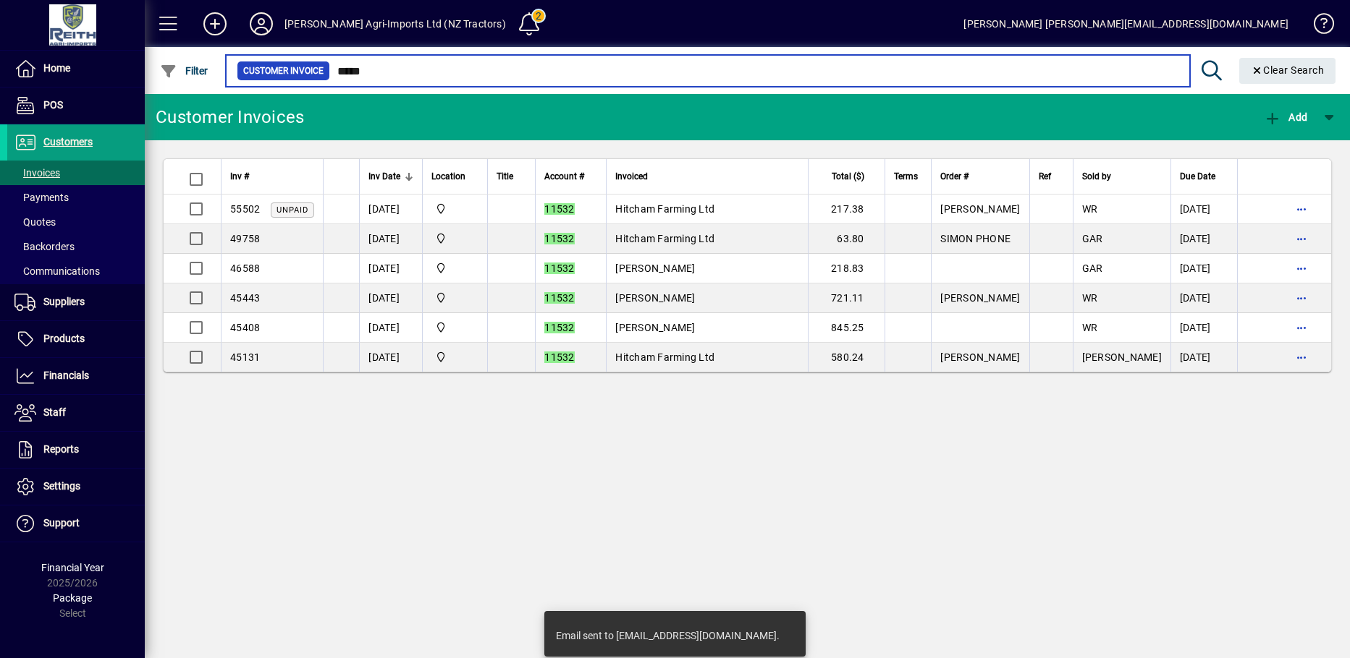
click at [378, 72] on input "*****" at bounding box center [754, 71] width 848 height 20
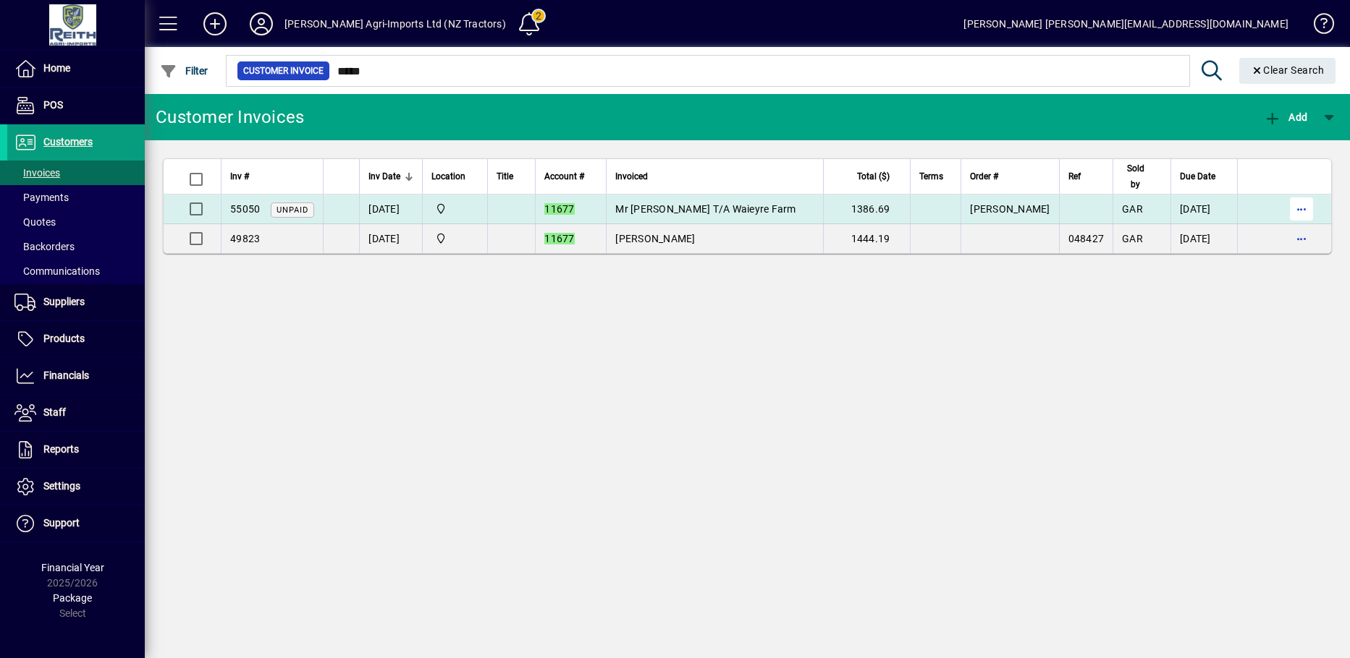
click at [1300, 209] on span "button" at bounding box center [1301, 209] width 35 height 35
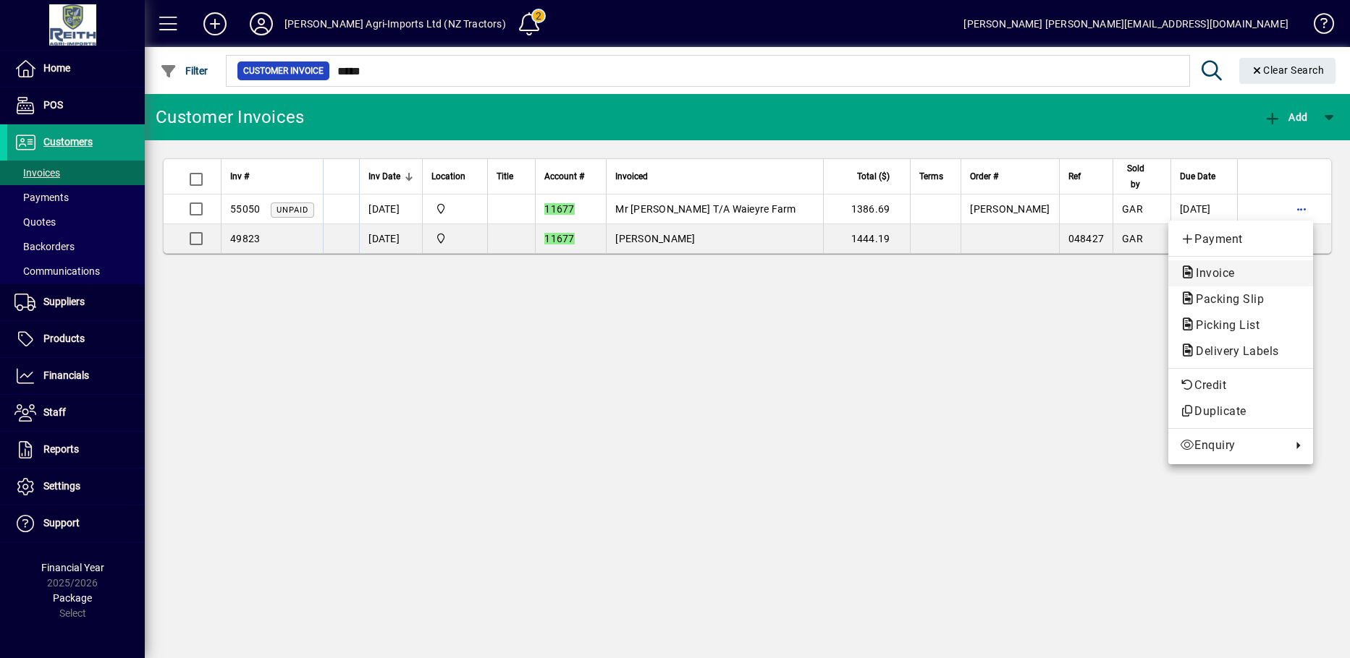
click at [1224, 277] on span "Invoice" at bounding box center [1211, 273] width 62 height 14
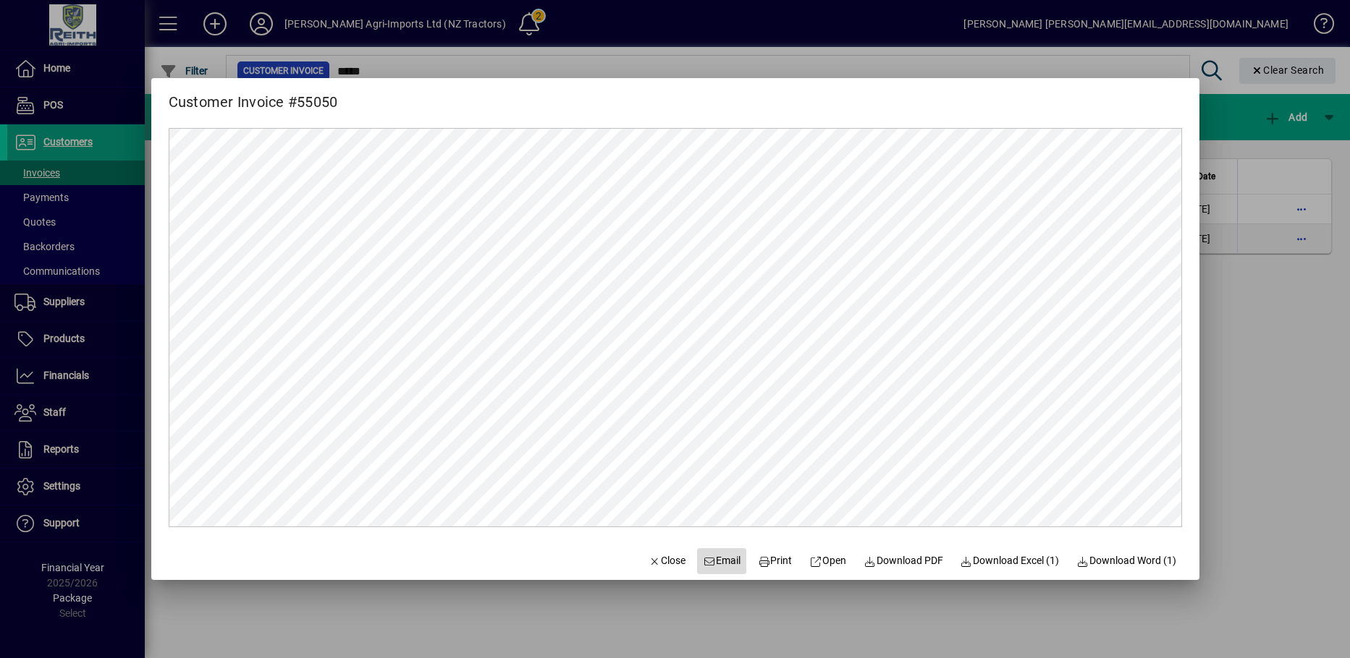
click at [714, 557] on span "Email" at bounding box center [722, 561] width 38 height 15
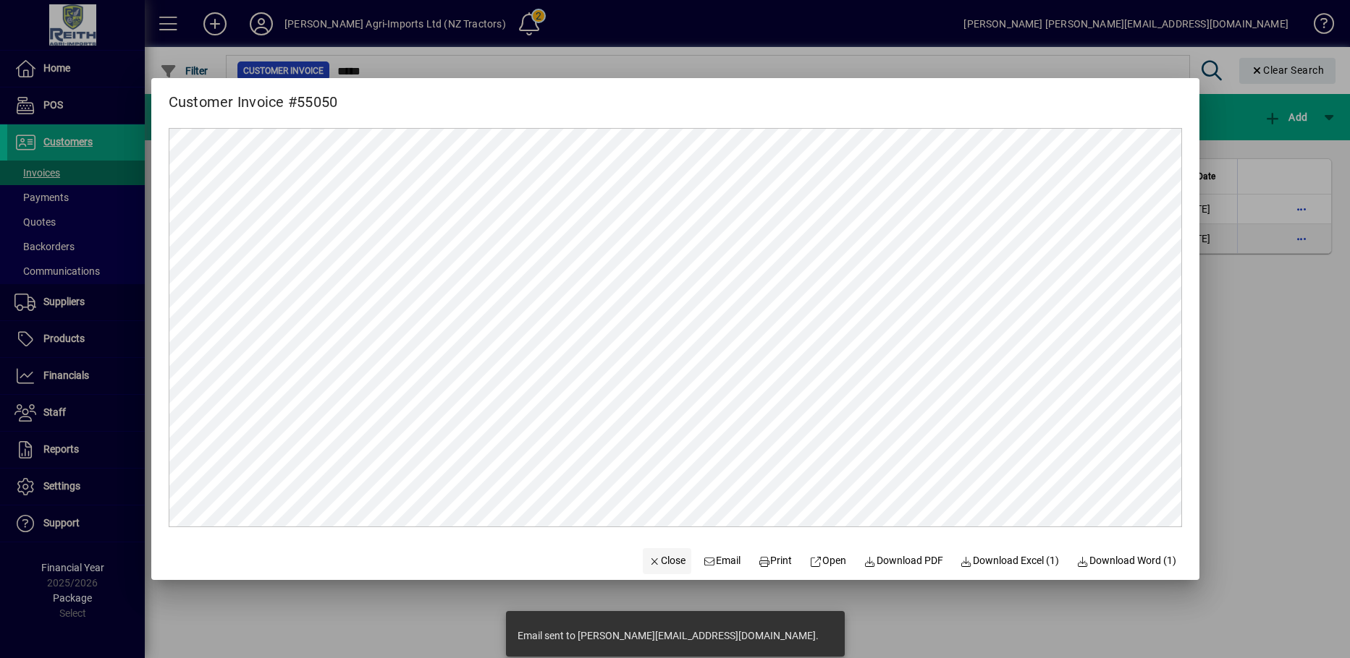
click at [661, 562] on span "Close" at bounding box center [667, 561] width 38 height 15
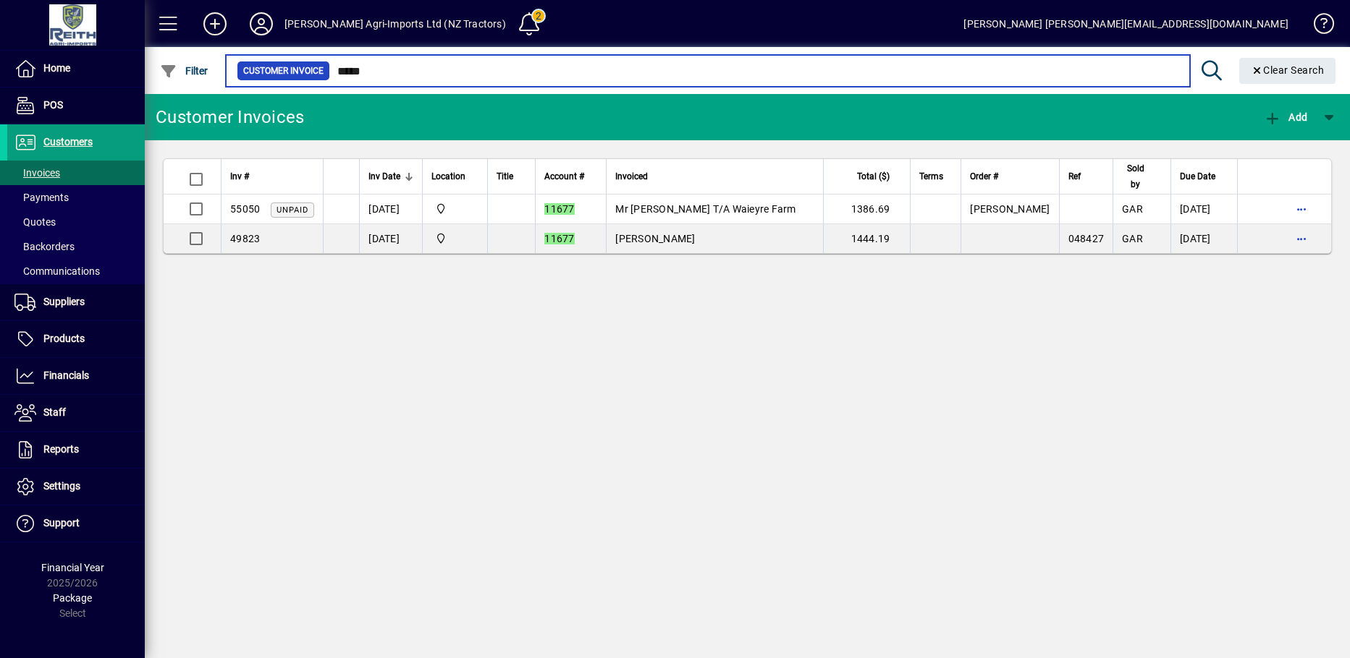
click at [388, 72] on input "*****" at bounding box center [754, 71] width 848 height 20
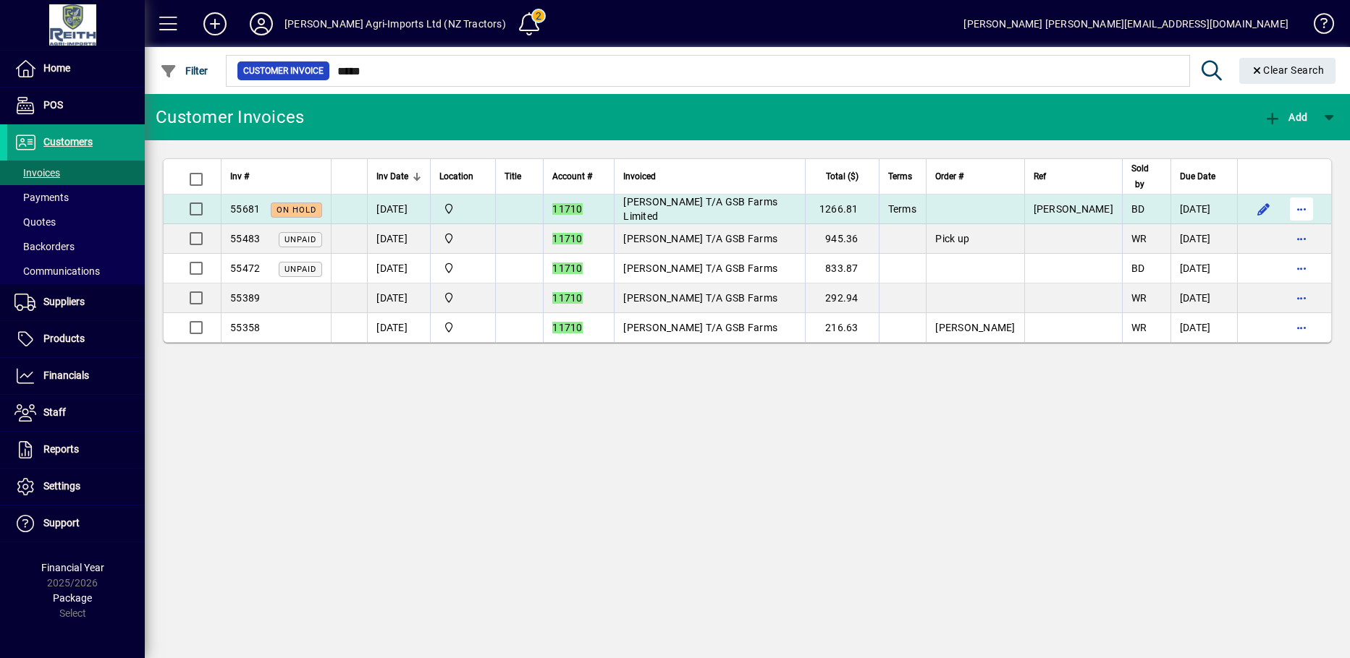
click at [1298, 212] on span "button" at bounding box center [1301, 209] width 35 height 35
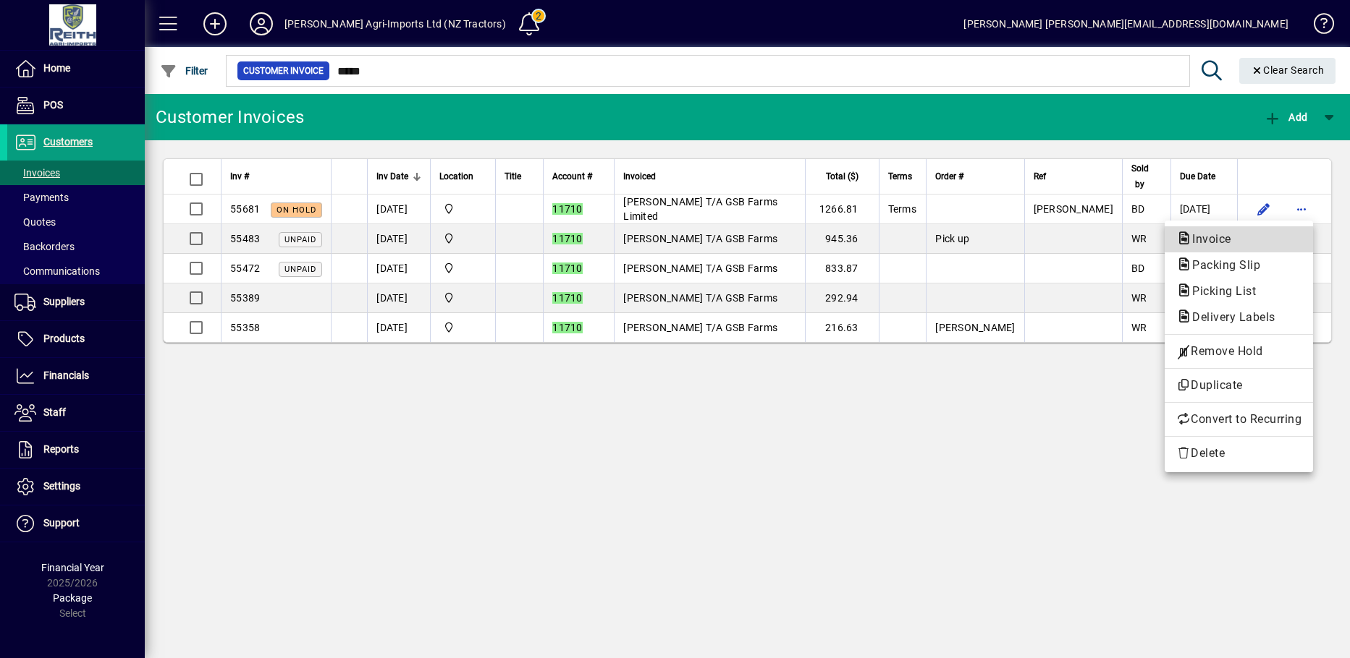
click at [1210, 228] on button "Invoice" at bounding box center [1238, 239] width 148 height 26
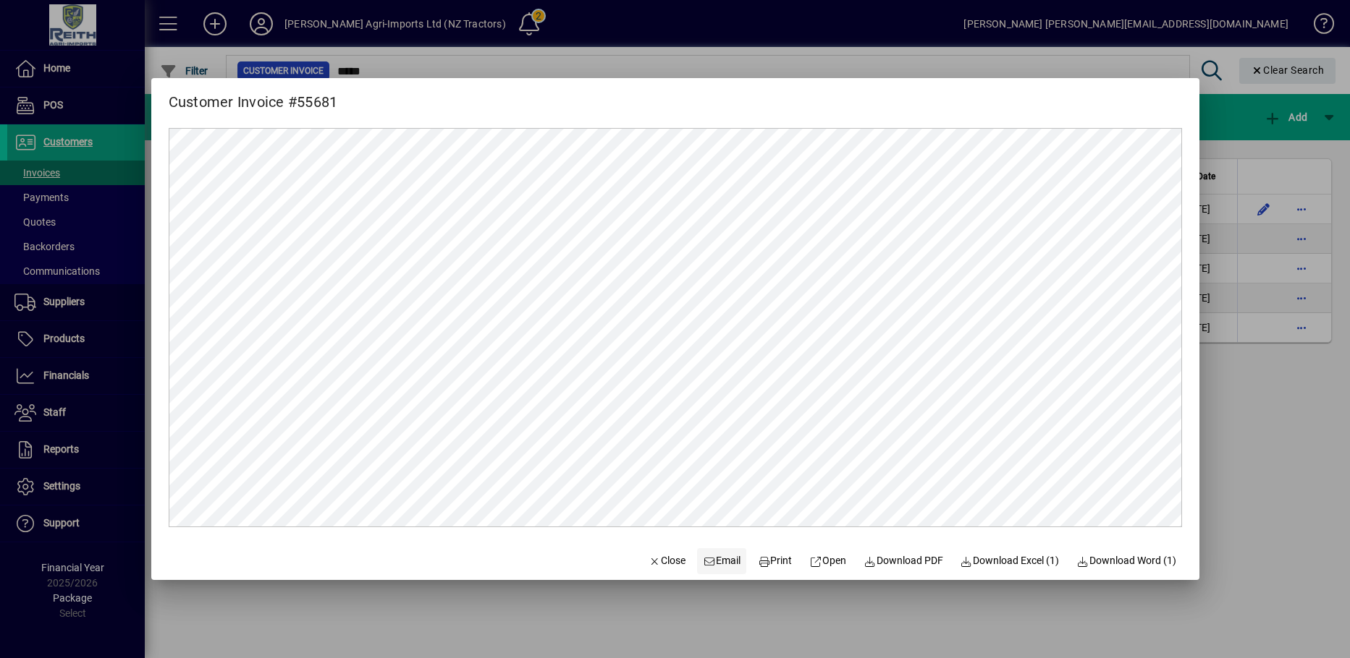
click at [716, 562] on span "Email" at bounding box center [722, 561] width 38 height 15
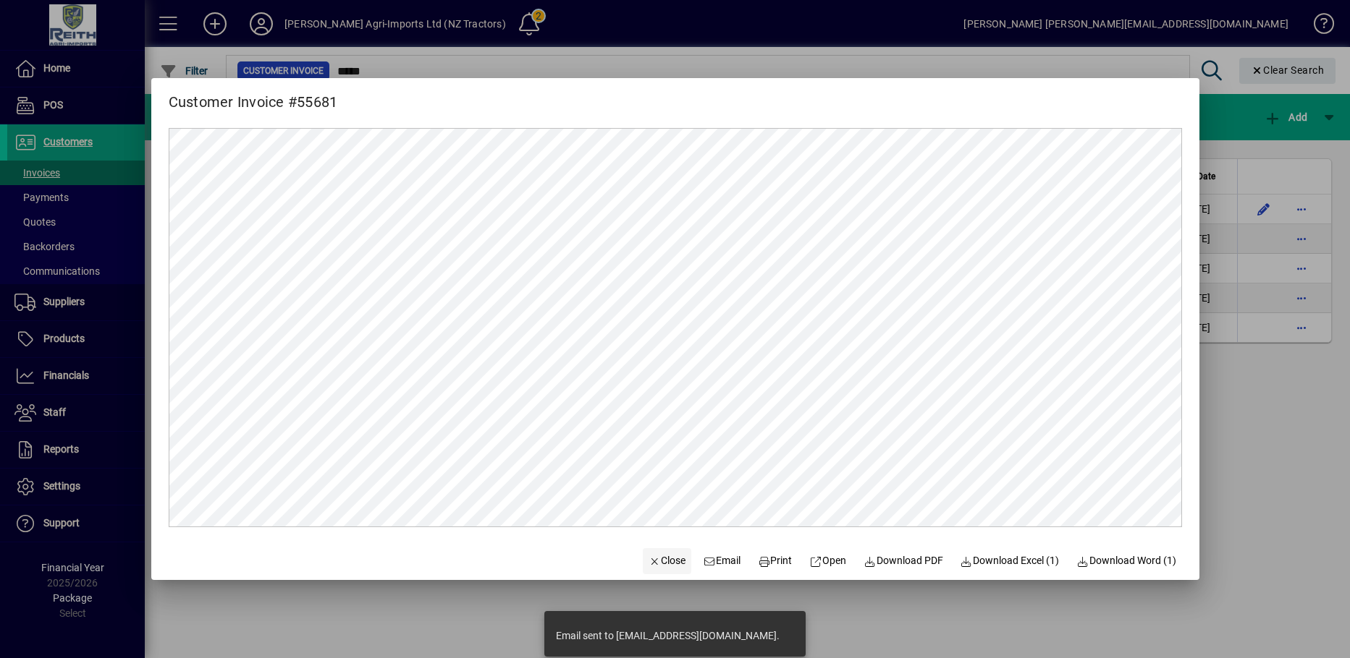
click at [653, 562] on span "Close" at bounding box center [667, 561] width 38 height 15
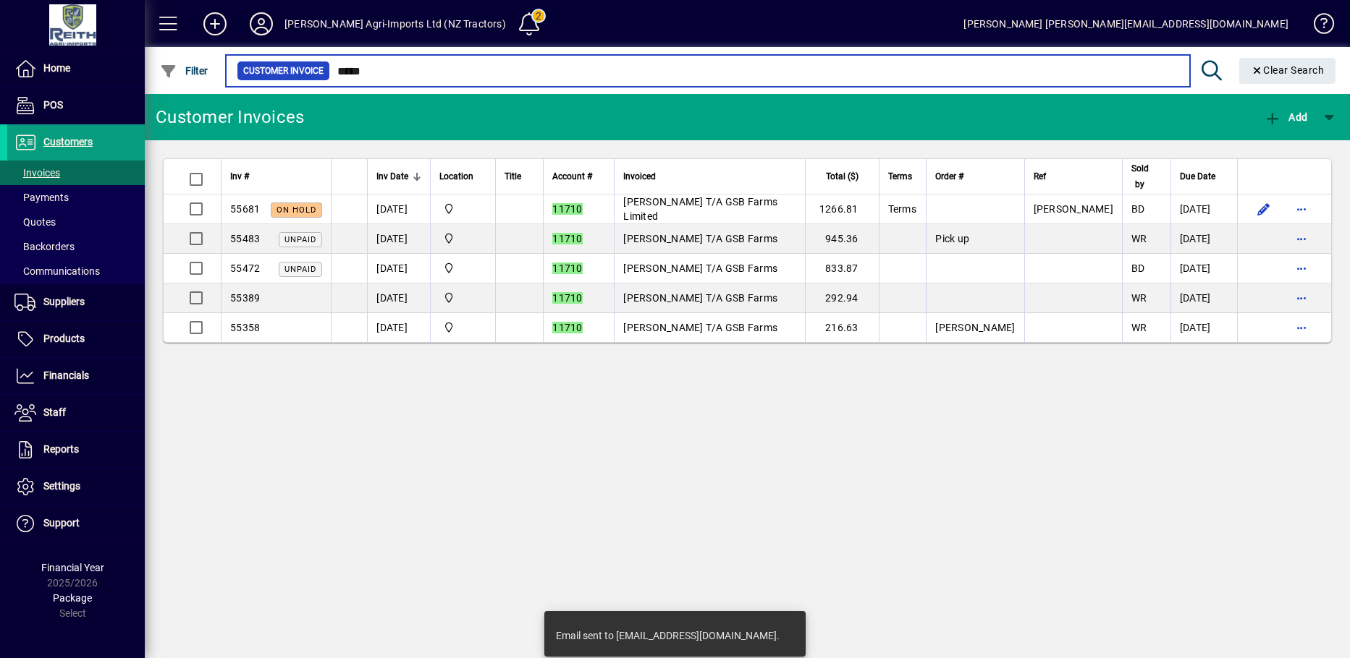
click at [390, 67] on input "*****" at bounding box center [754, 71] width 848 height 20
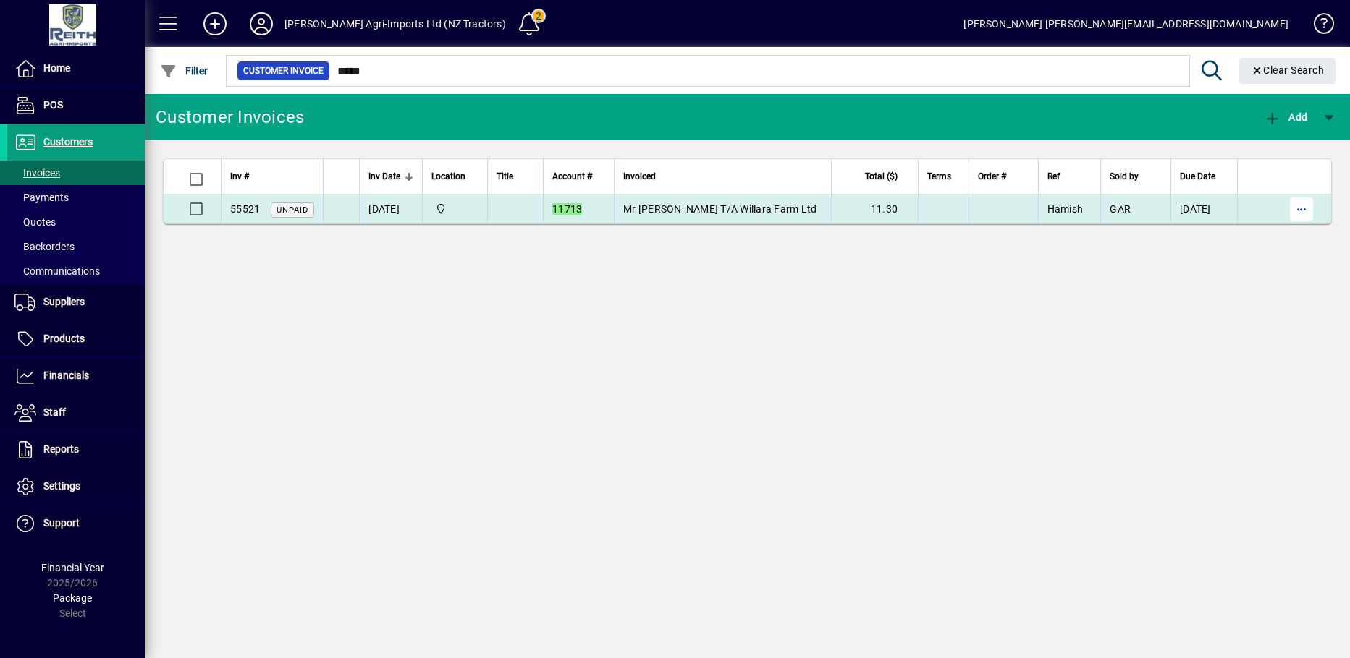
click at [1305, 212] on span "button" at bounding box center [1301, 209] width 35 height 35
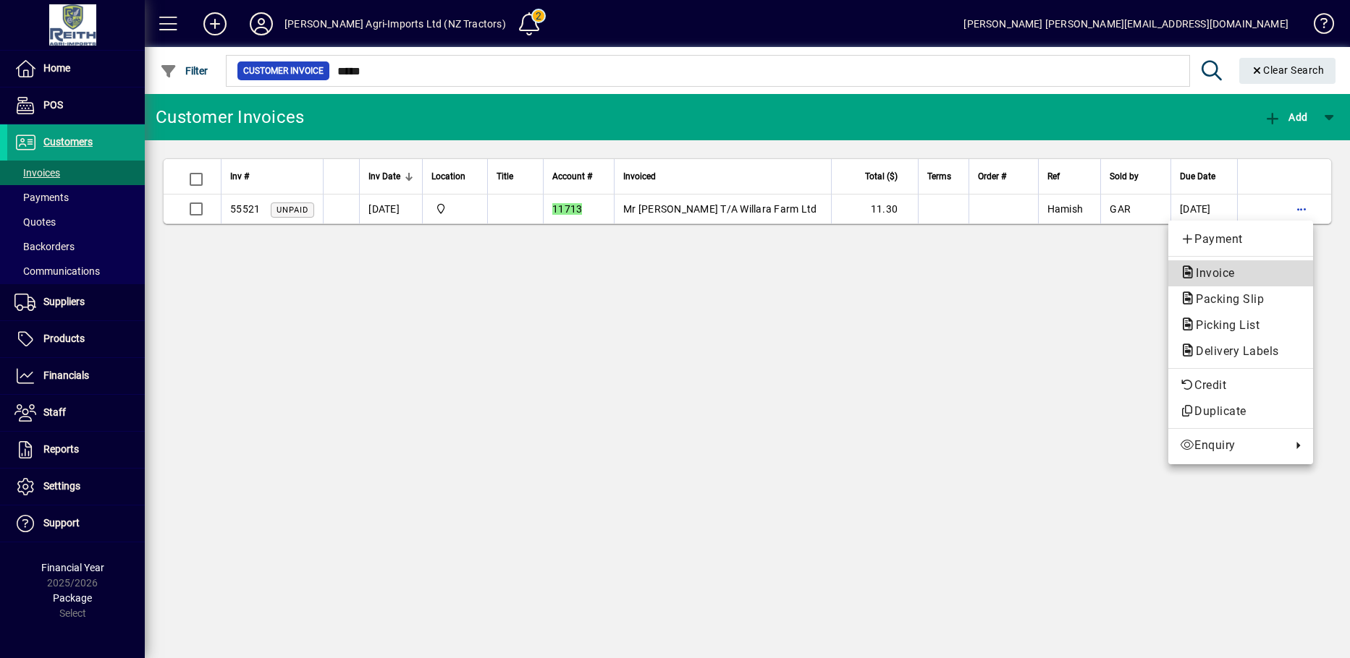
click at [1202, 271] on span "Invoice" at bounding box center [1211, 273] width 62 height 14
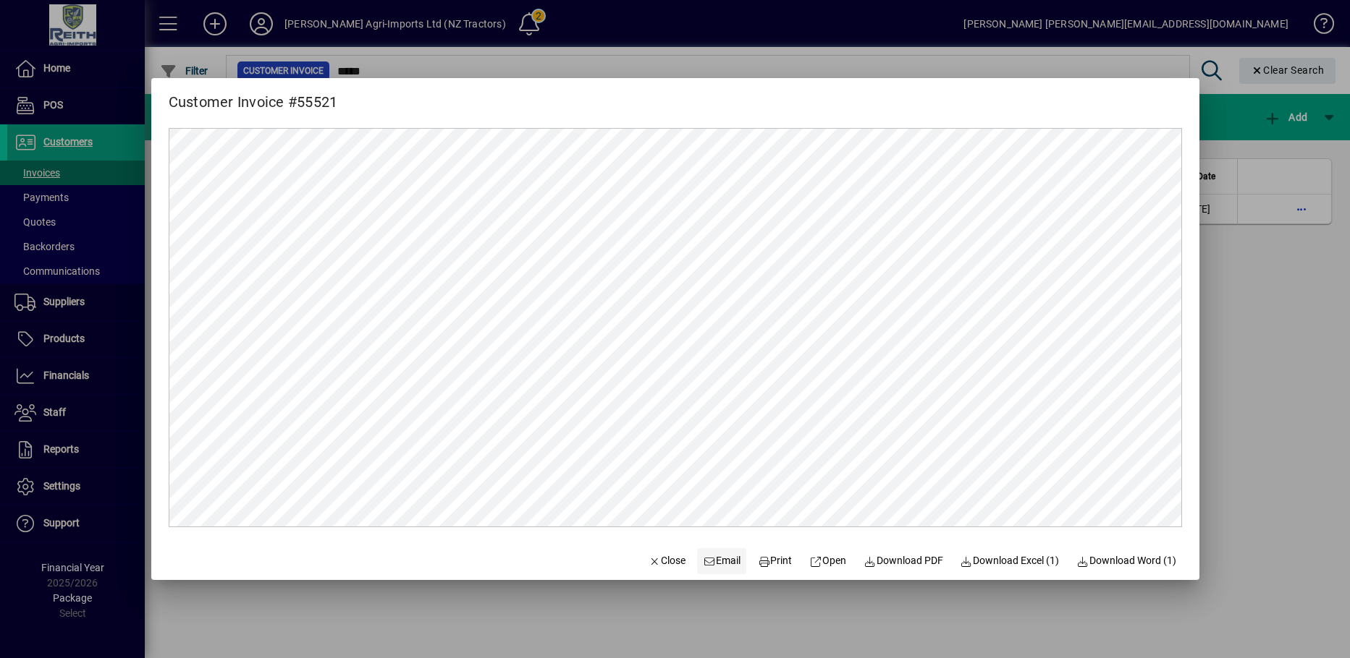
click at [714, 564] on span "Email" at bounding box center [722, 561] width 38 height 15
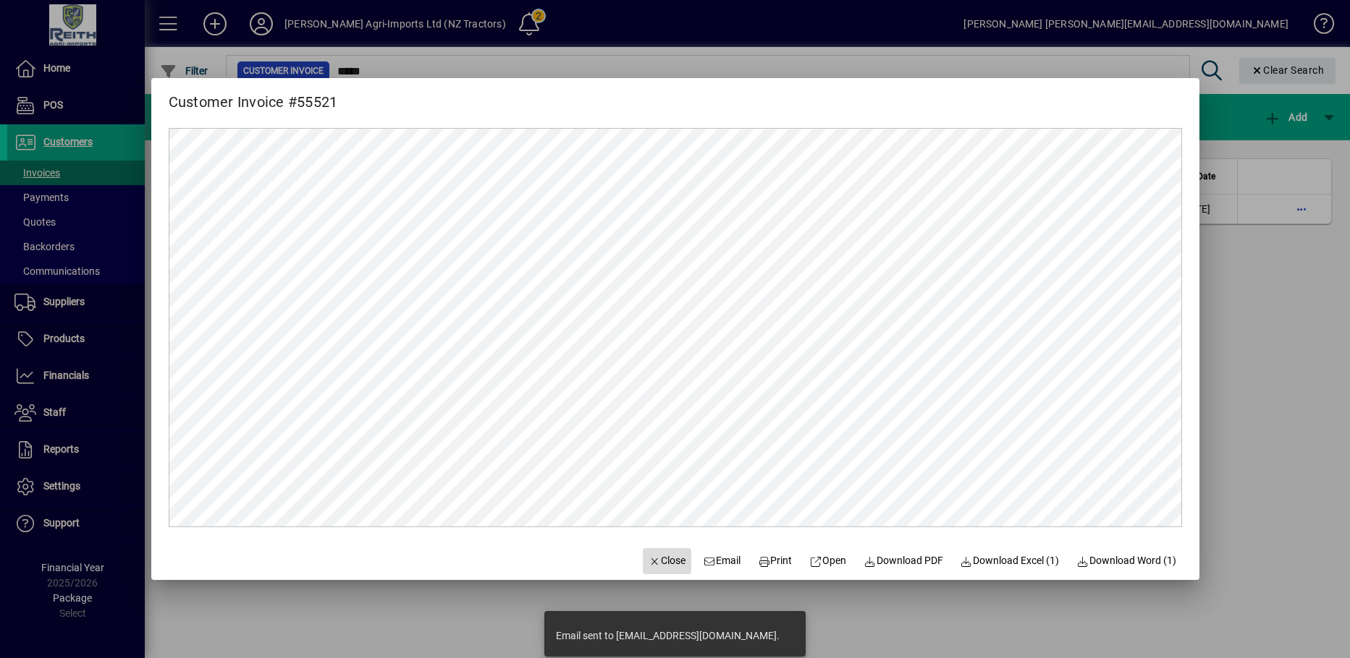
click at [650, 561] on span "Close" at bounding box center [667, 561] width 38 height 15
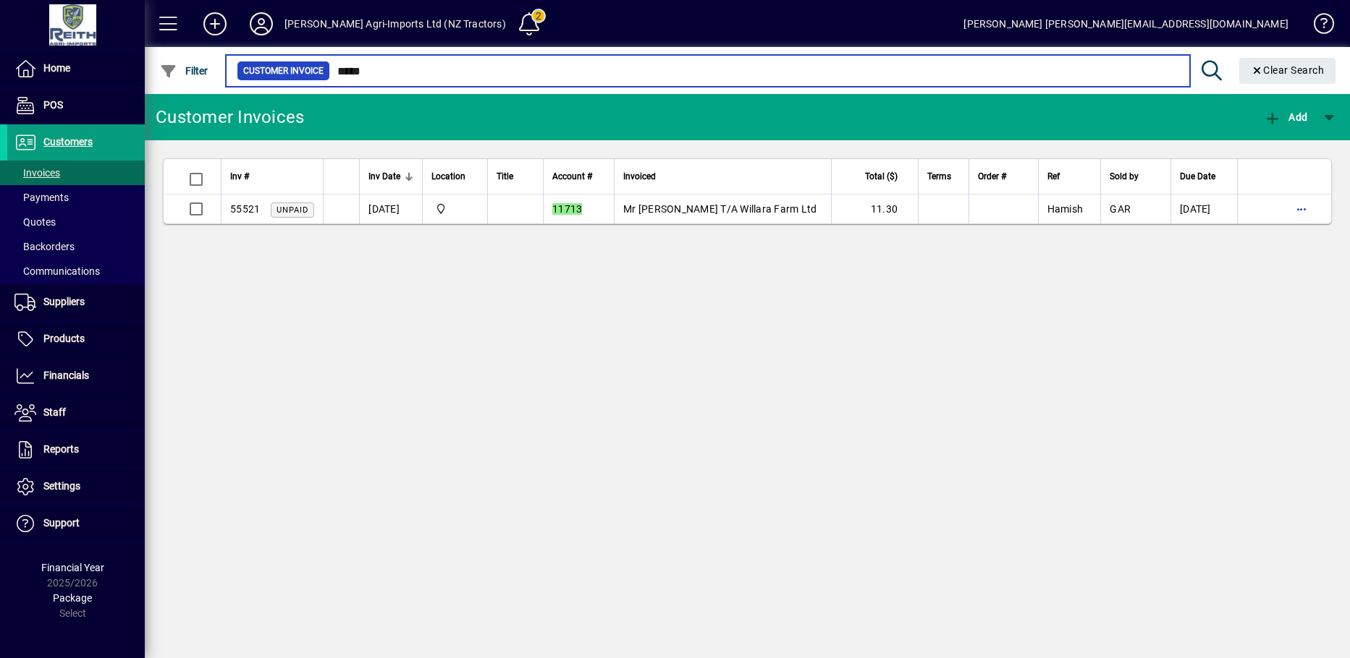
click at [384, 73] on input "*****" at bounding box center [754, 71] width 848 height 20
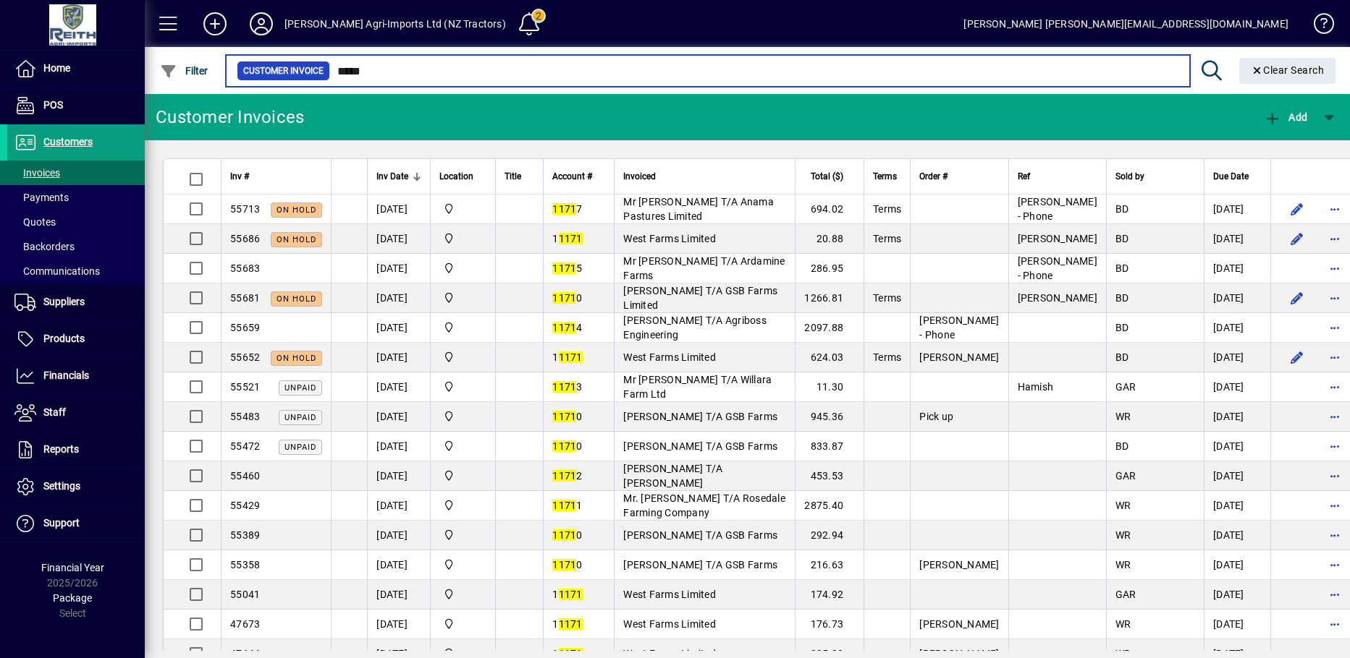
type input "*****"
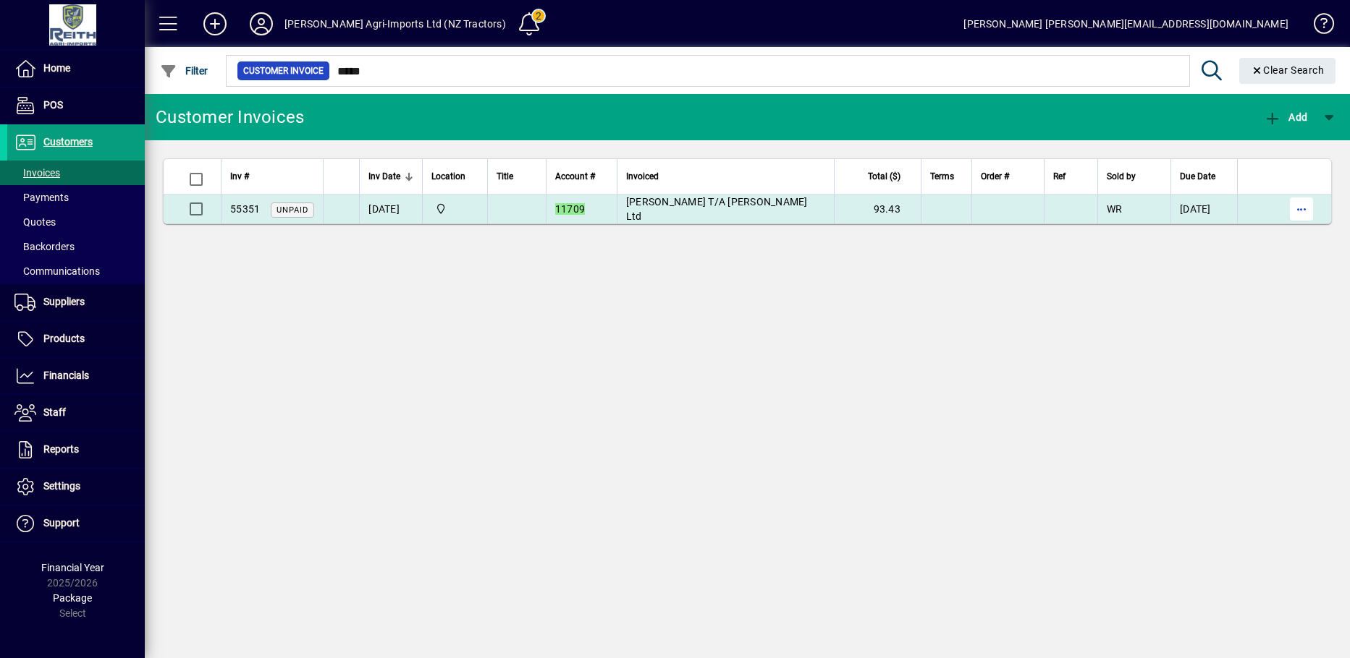
click at [1310, 208] on span "button" at bounding box center [1301, 209] width 35 height 35
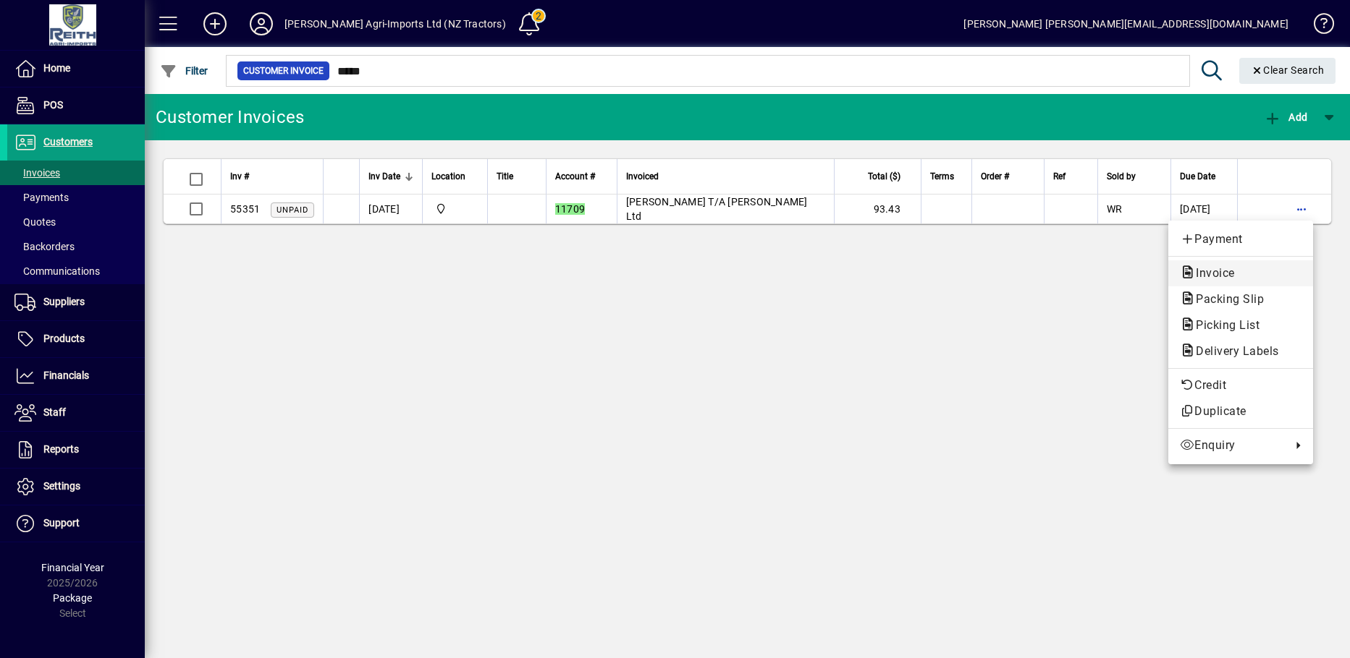
click at [1230, 271] on span "Invoice" at bounding box center [1211, 273] width 62 height 14
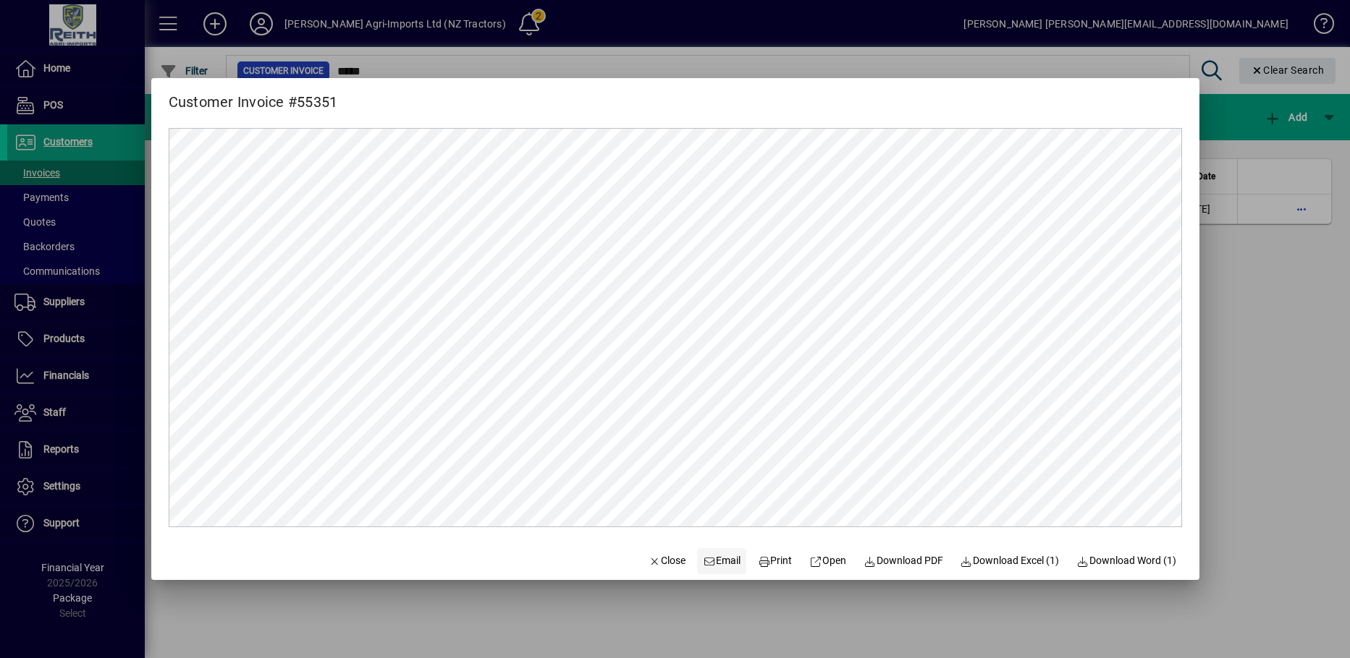
click at [708, 562] on span "Email" at bounding box center [722, 561] width 38 height 15
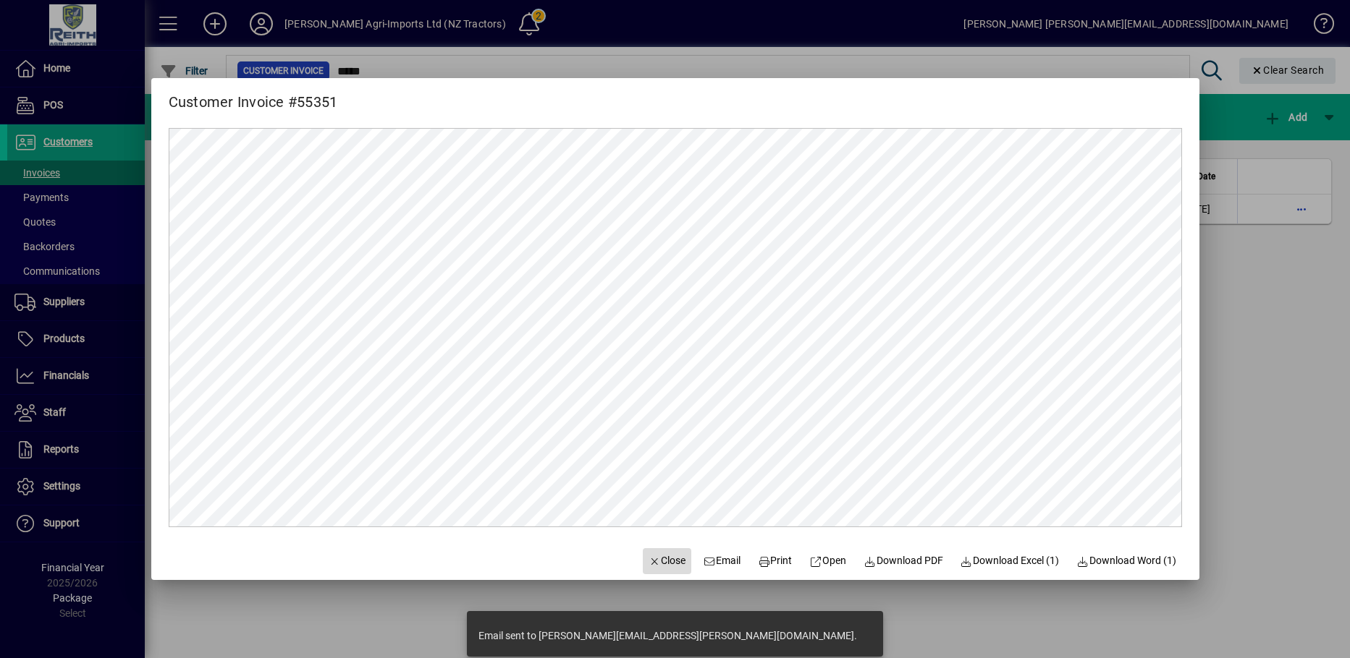
click at [654, 563] on span "Close" at bounding box center [667, 561] width 38 height 15
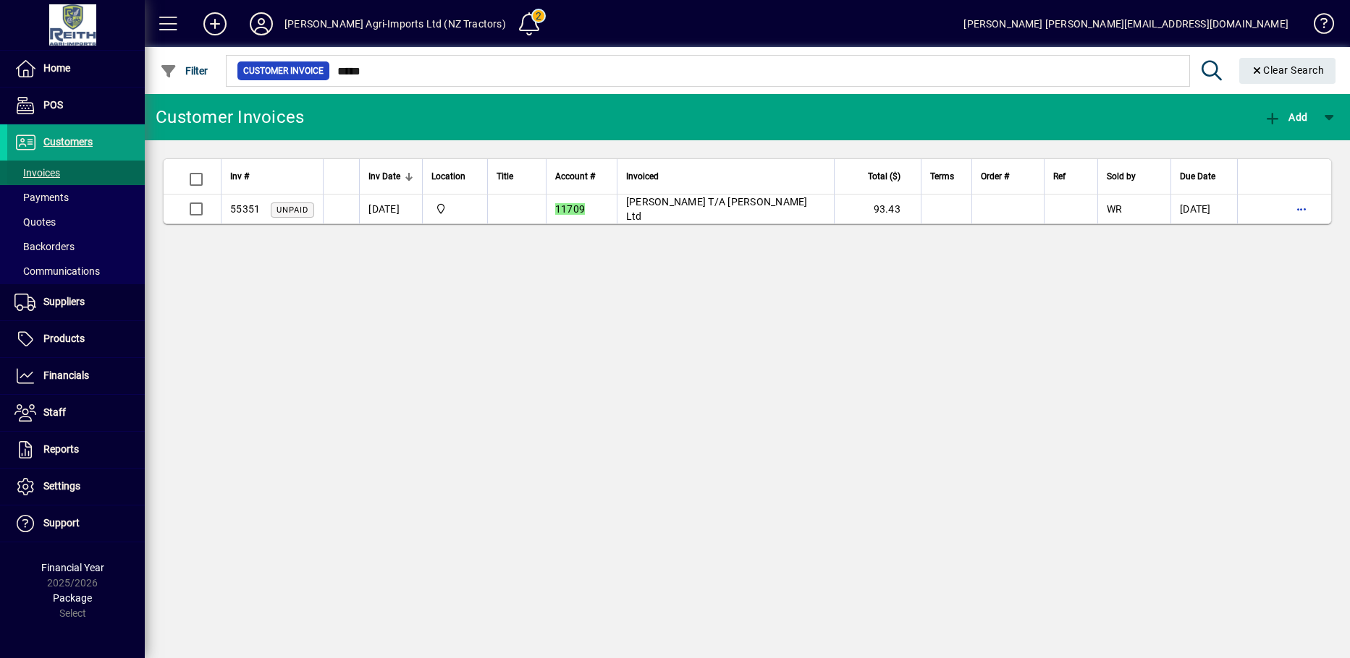
click at [58, 172] on span "Invoices" at bounding box center [37, 173] width 46 height 12
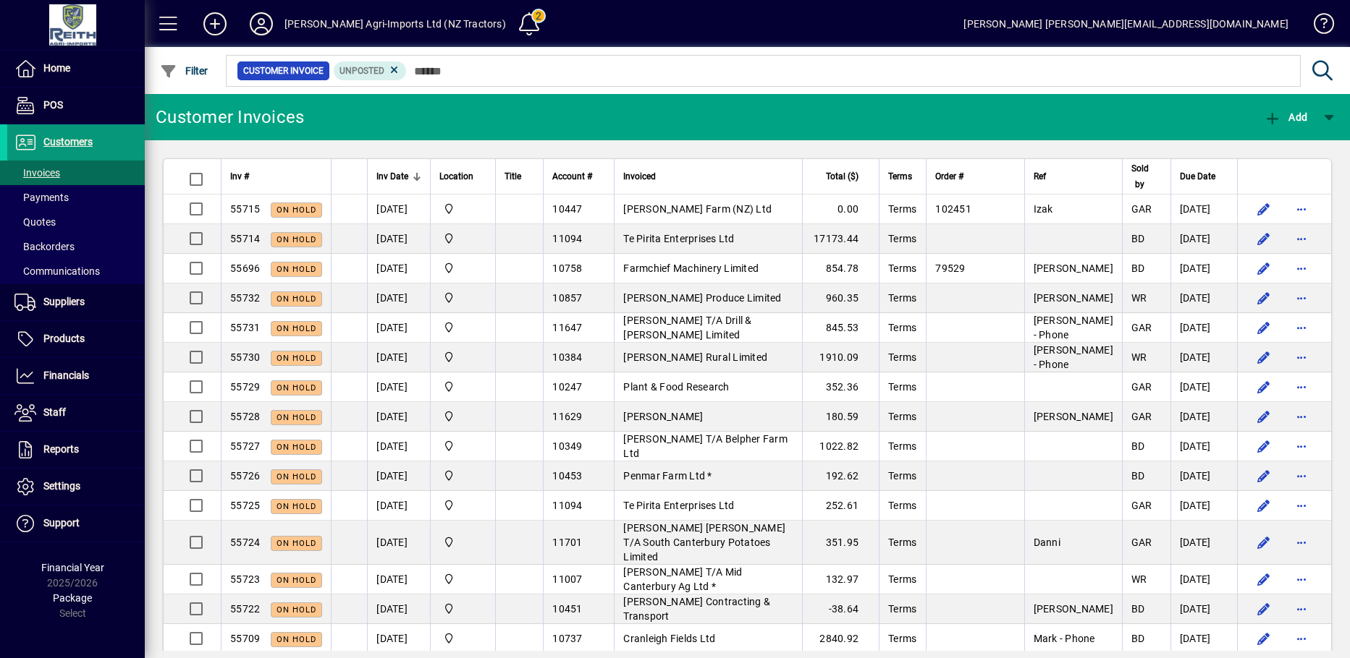
click at [59, 142] on span "Customers" at bounding box center [67, 142] width 49 height 12
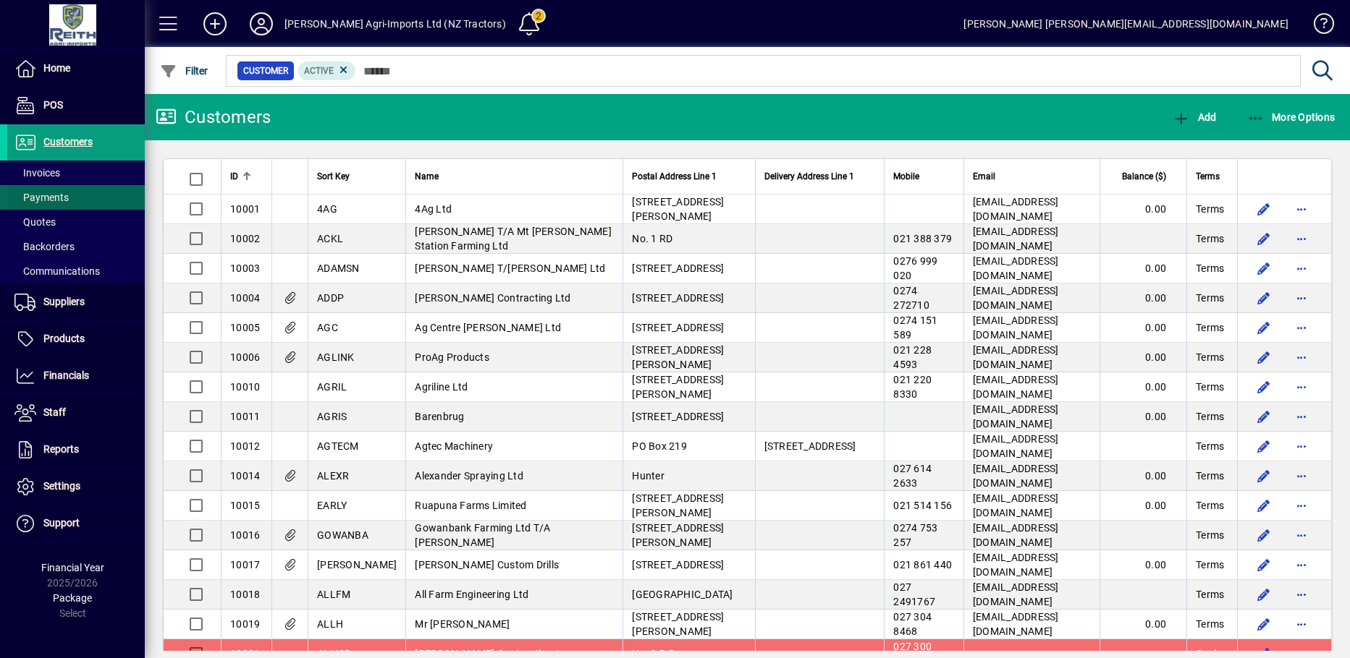
click at [58, 195] on span "Payments" at bounding box center [41, 198] width 54 height 12
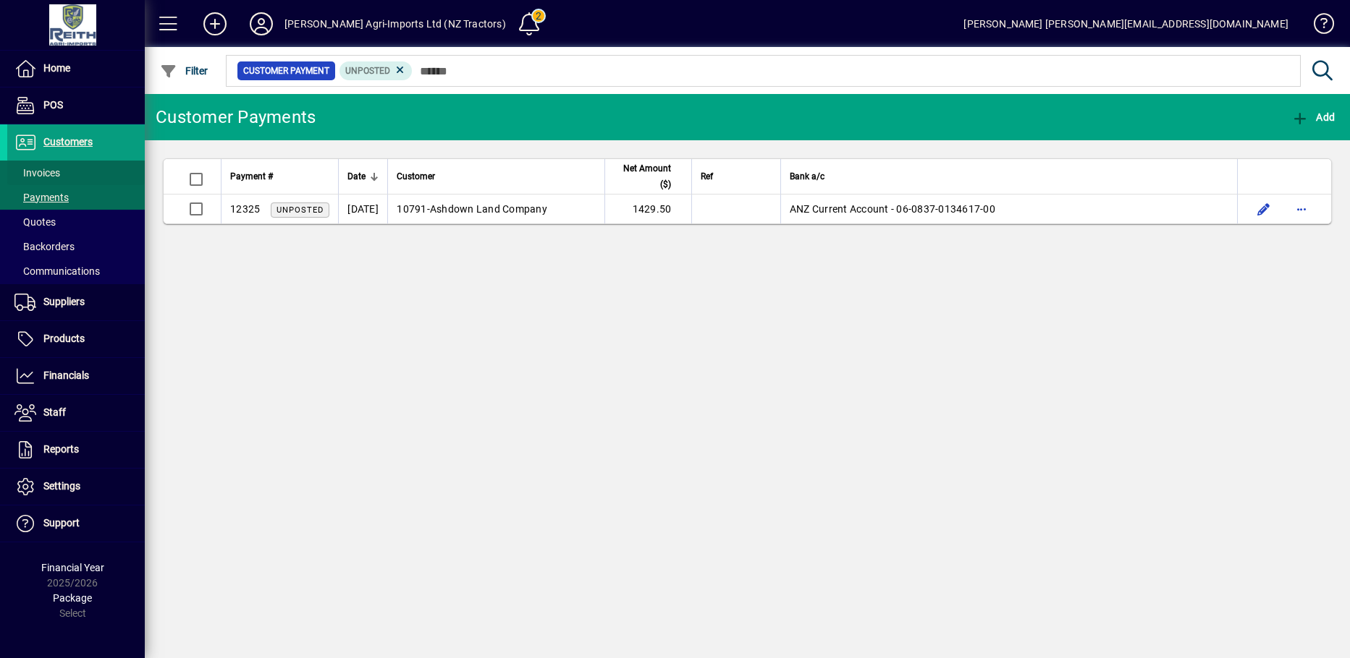
click at [85, 164] on span at bounding box center [75, 173] width 137 height 35
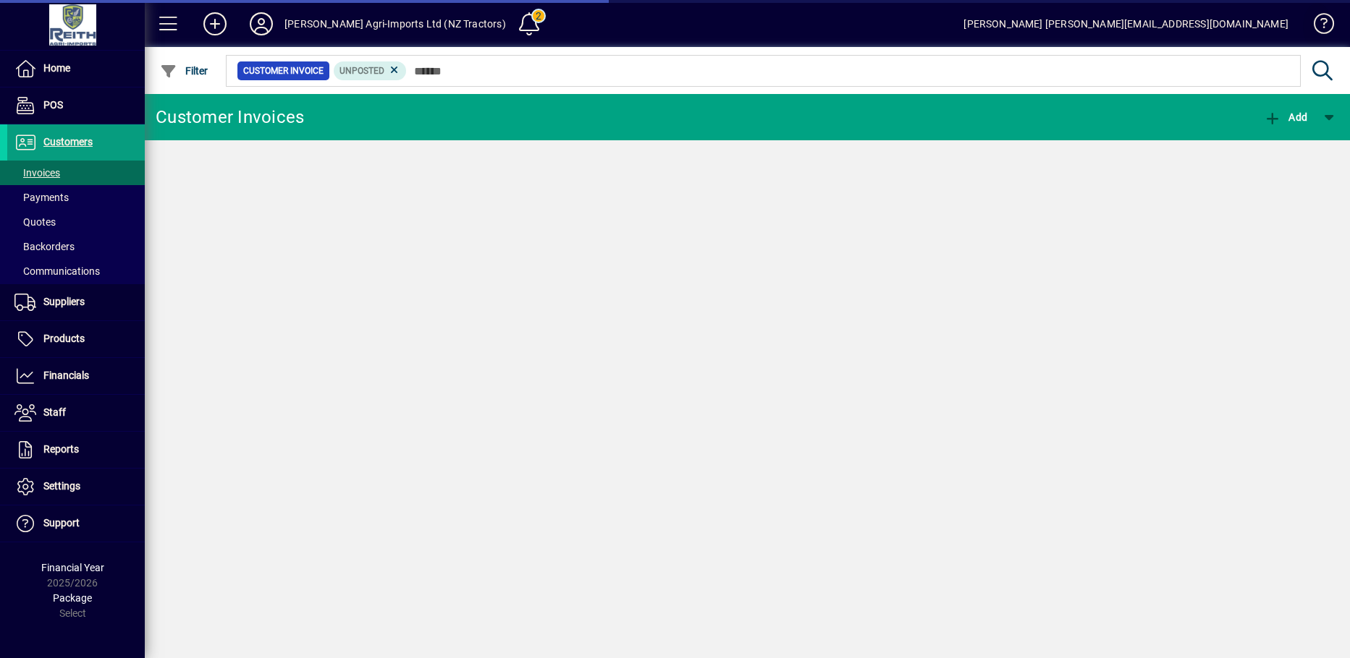
click at [72, 173] on span at bounding box center [75, 173] width 137 height 35
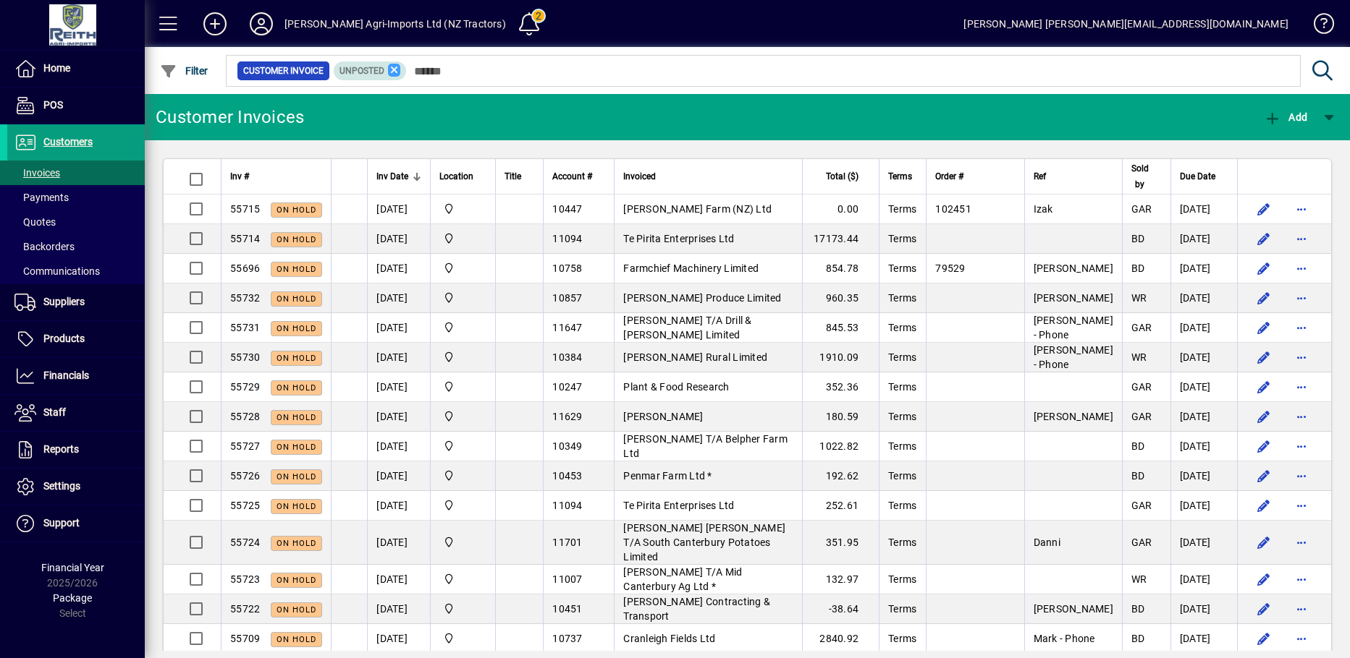
click at [395, 72] on icon at bounding box center [394, 70] width 13 height 13
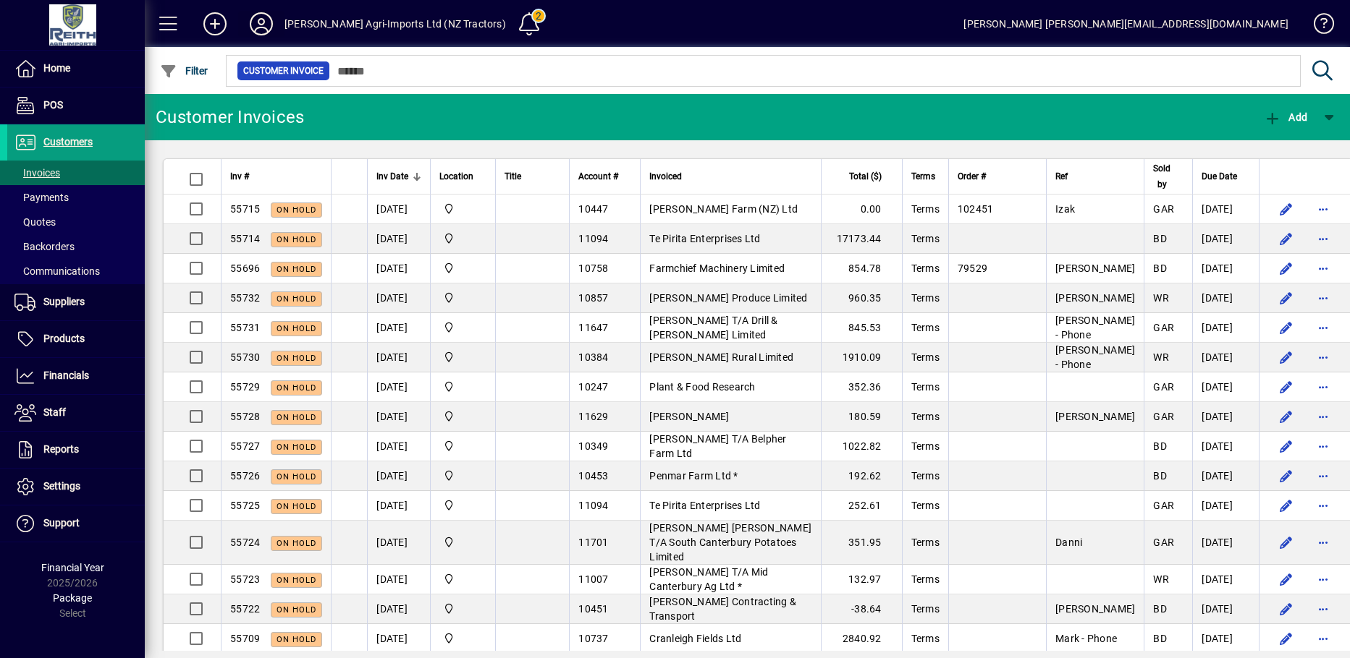
click at [261, 27] on icon at bounding box center [261, 23] width 29 height 23
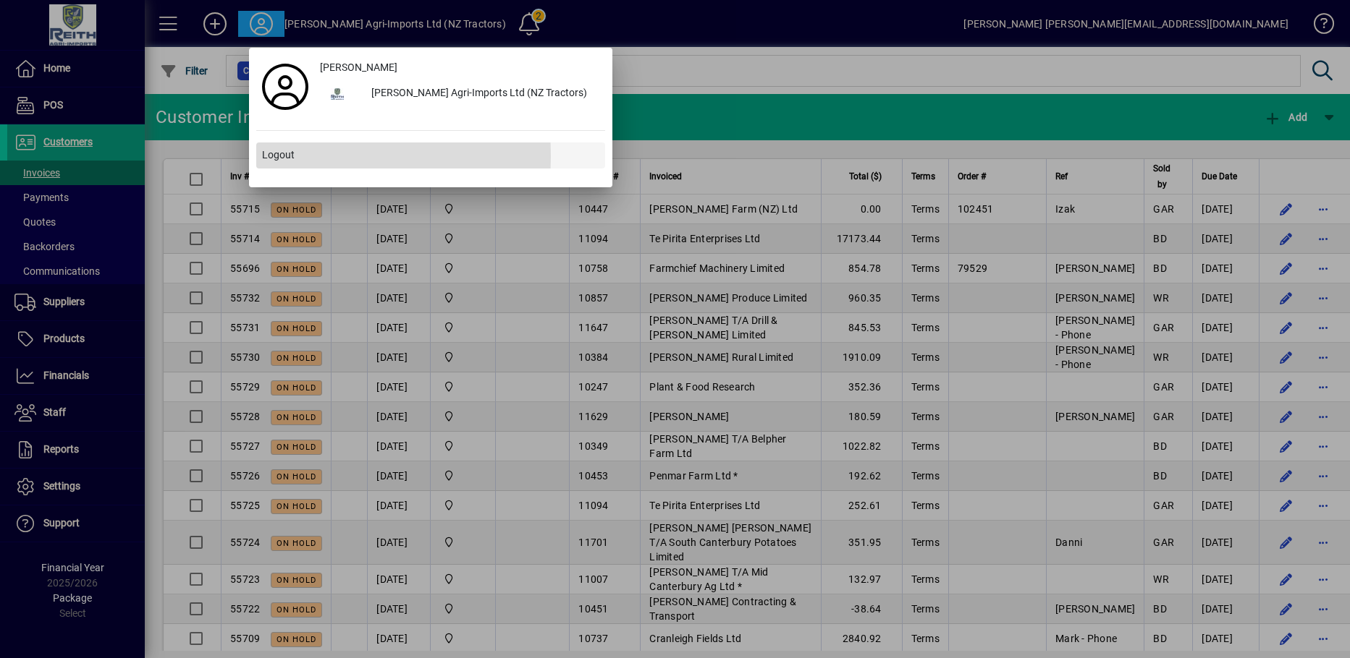
click at [265, 156] on span "Logout" at bounding box center [278, 155] width 33 height 15
